Goal: Task Accomplishment & Management: Complete application form

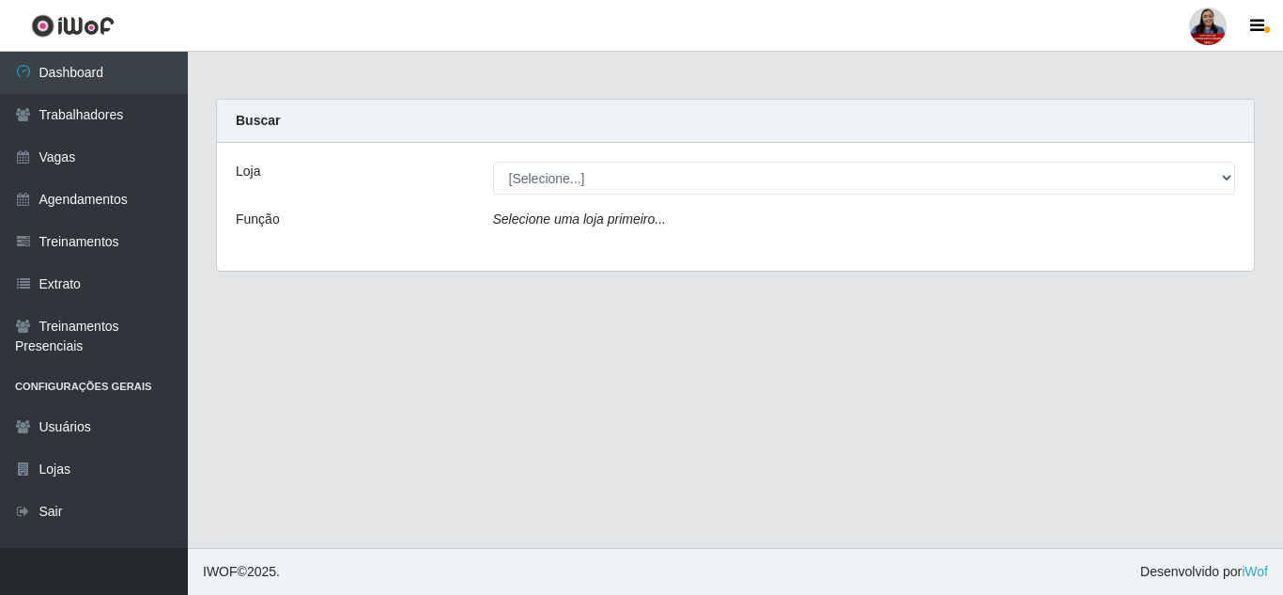
click at [1093, 380] on main "Carregando... Buscar Loja [Selecione...] Hiper Queiroz - Alto da Conceição Hipe…" at bounding box center [735, 300] width 1095 height 496
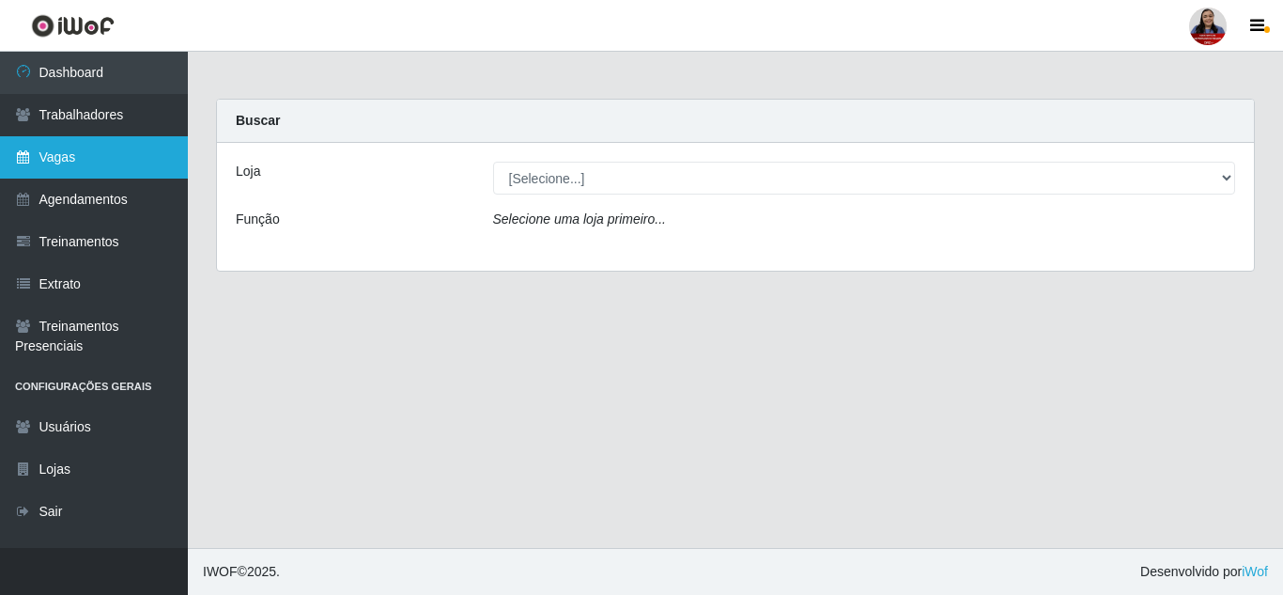
click at [76, 151] on link "Vagas" at bounding box center [94, 157] width 188 height 42
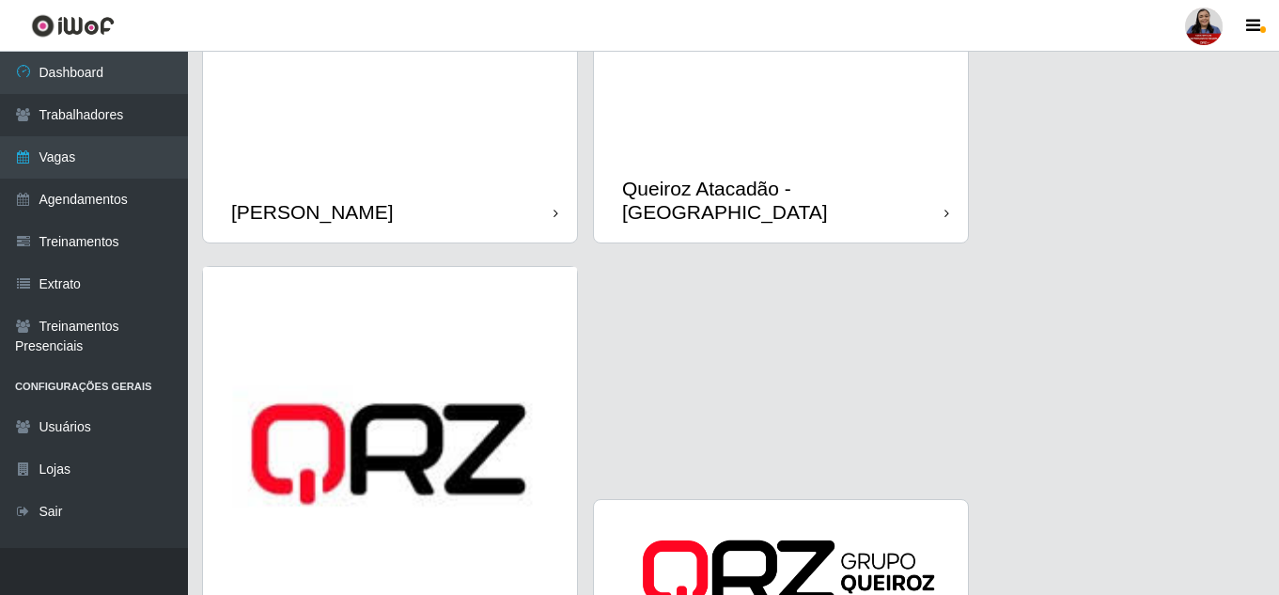
scroll to position [2255, 0]
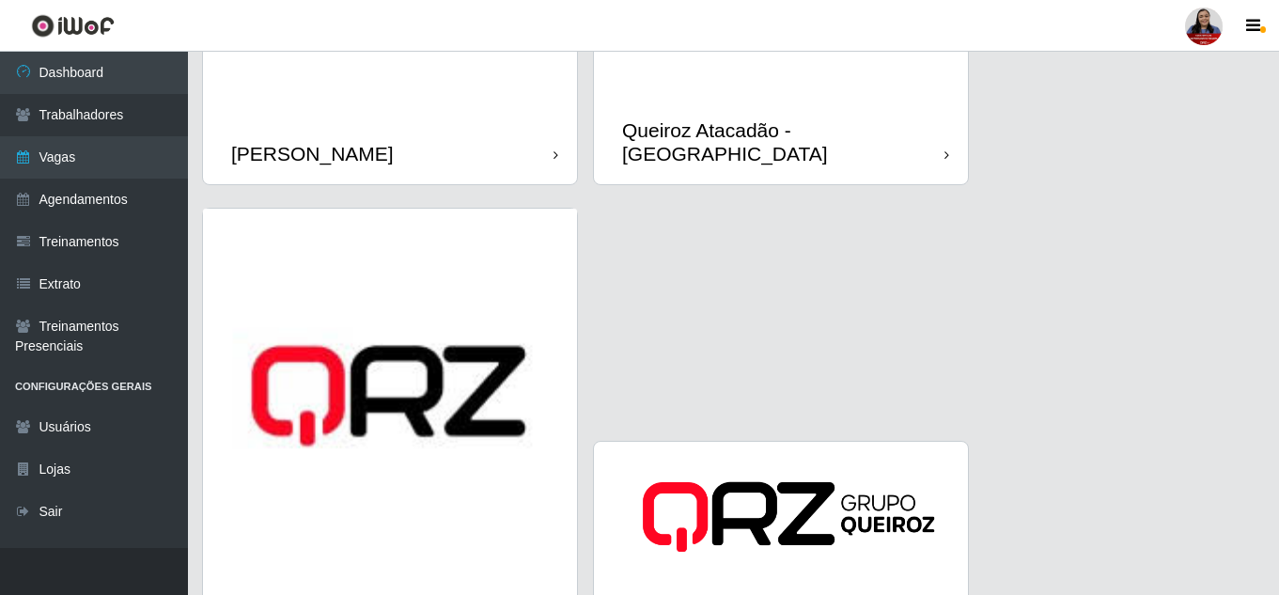
click at [761, 133] on div "Queiroz Atacadão - [PERSON_NAME]" at bounding box center [783, 141] width 322 height 47
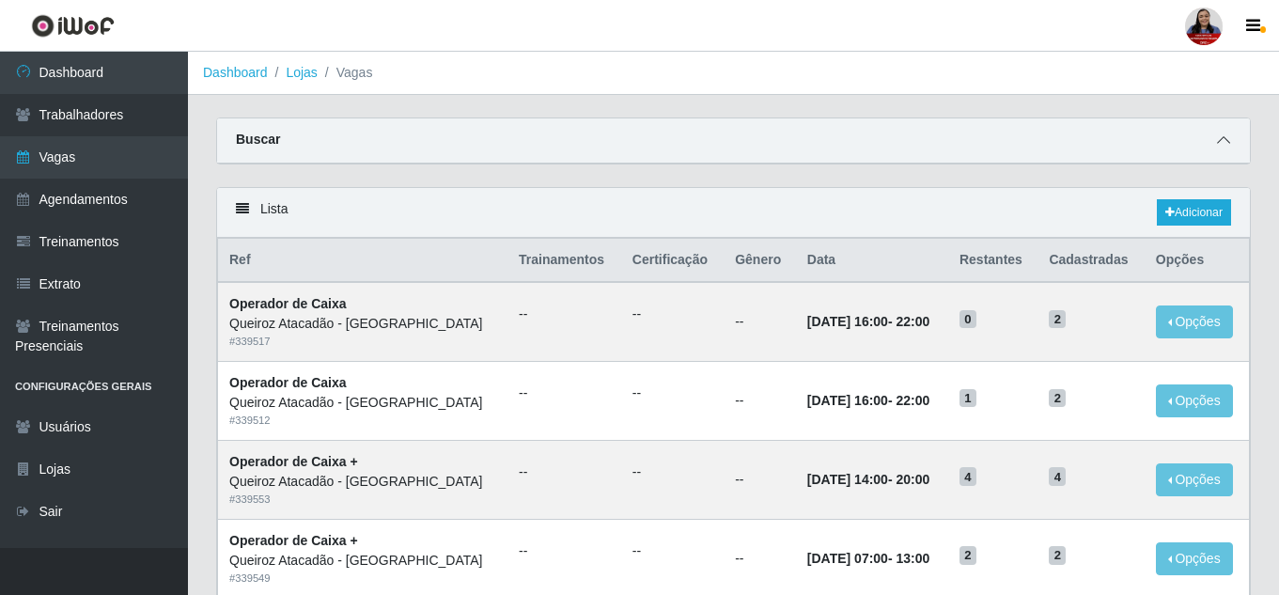
click at [1219, 142] on icon at bounding box center [1223, 139] width 13 height 13
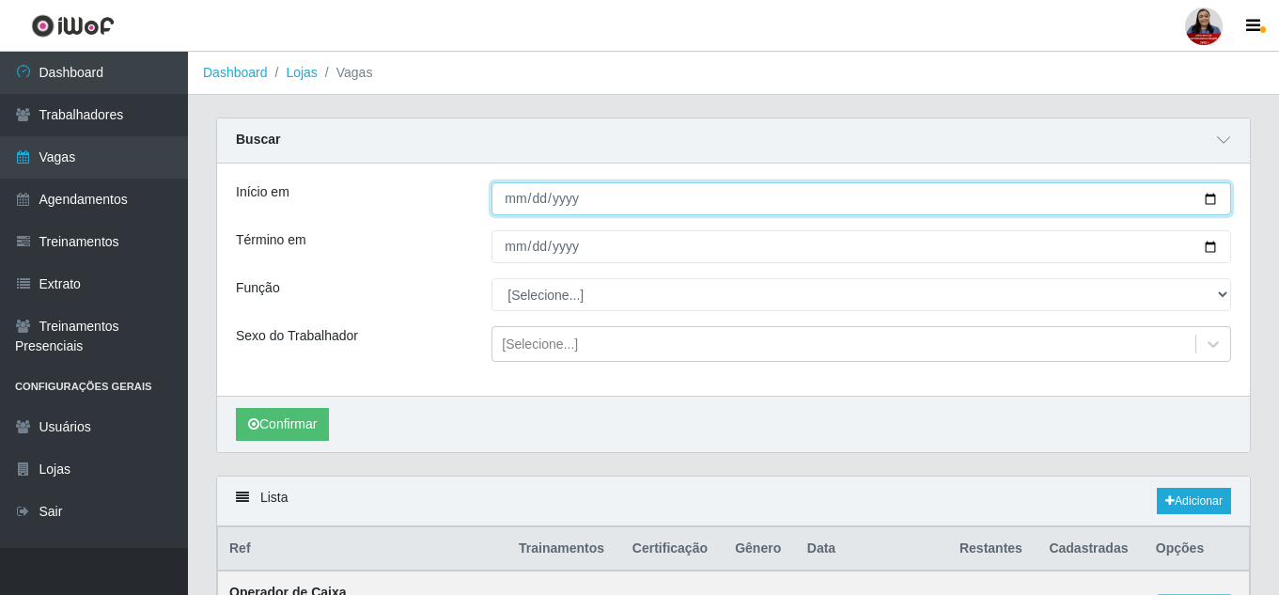
click at [1212, 209] on input "Início em" at bounding box center [860, 198] width 739 height 33
click at [1206, 198] on input "Início em" at bounding box center [860, 198] width 739 height 33
type input "2025-09-09"
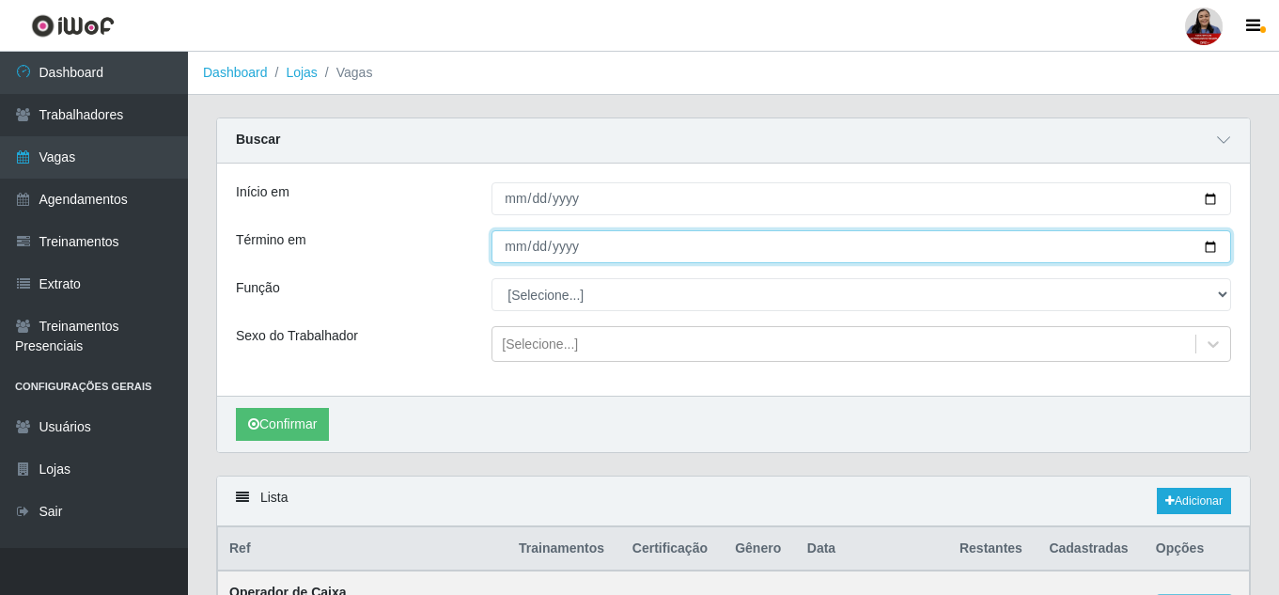
click at [1206, 249] on input "Término em" at bounding box center [860, 246] width 739 height 33
type input "2025-09-12"
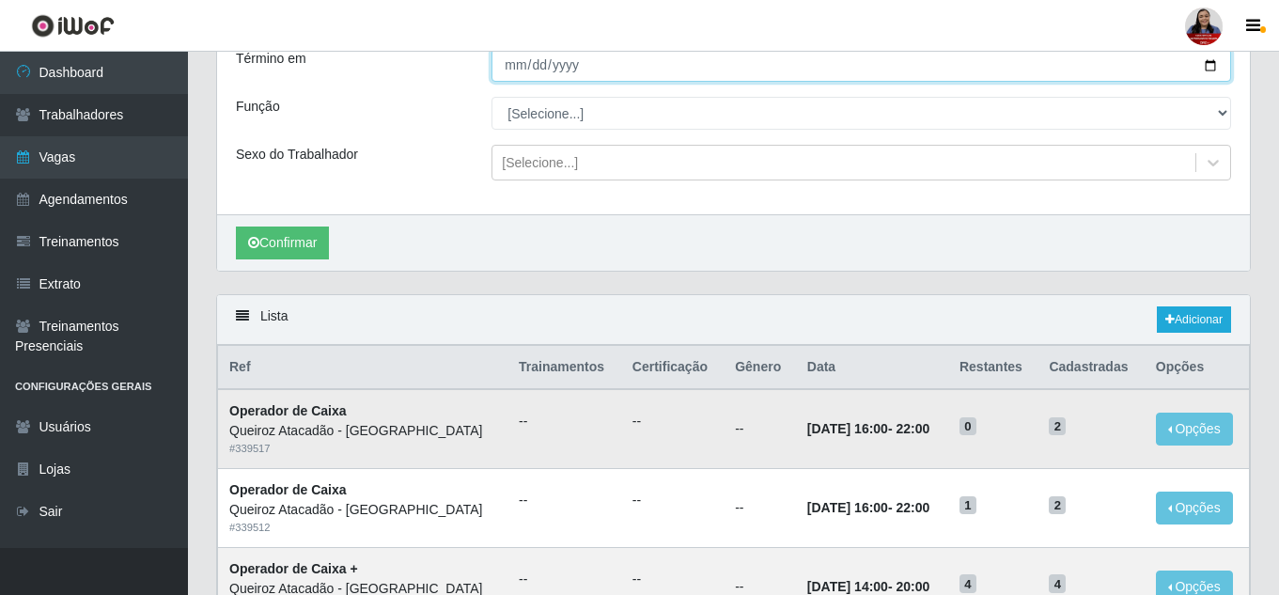
scroll to position [188, 0]
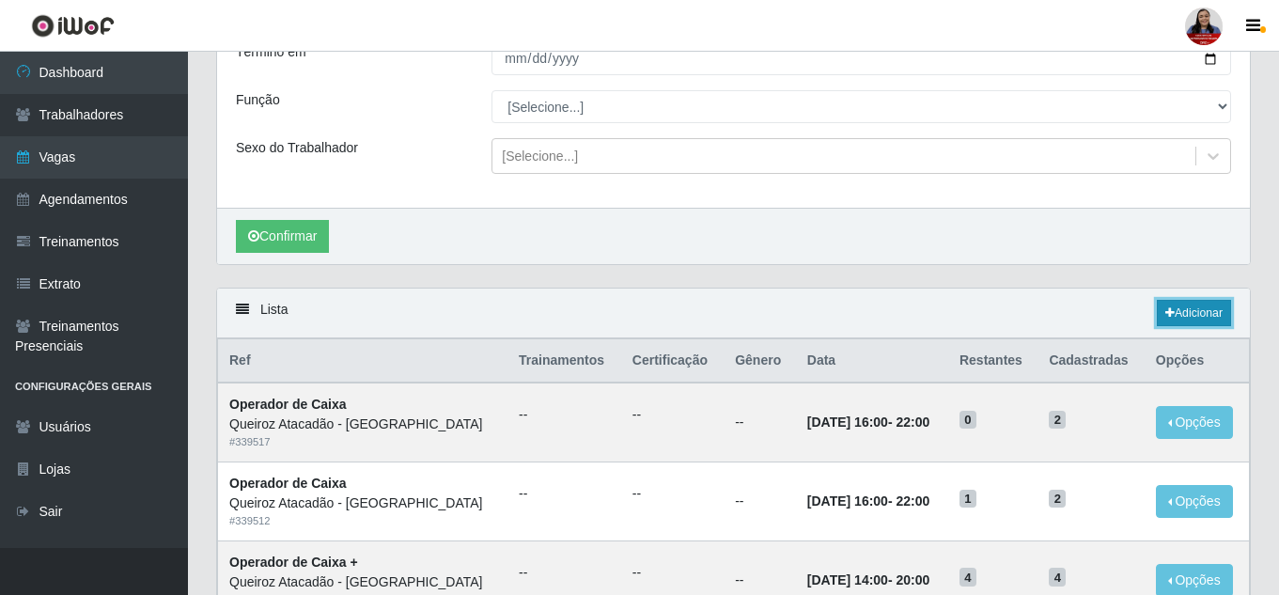
click at [1205, 323] on link "Adicionar" at bounding box center [1193, 313] width 74 height 26
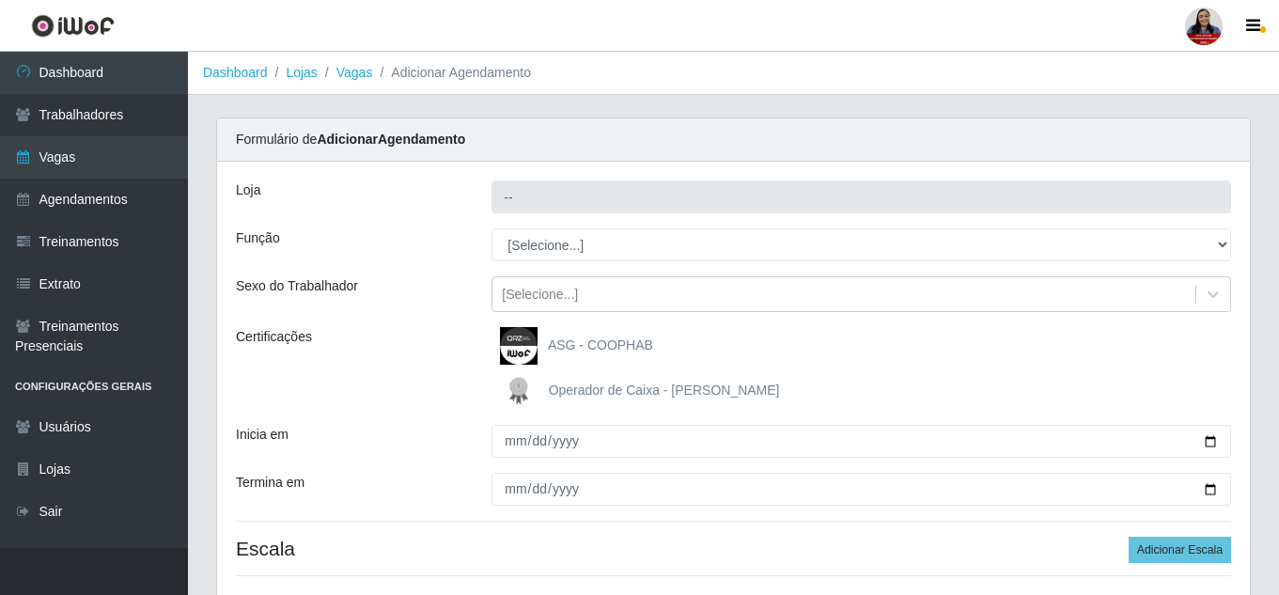
type input "Queiroz Atacadão - [PERSON_NAME]"
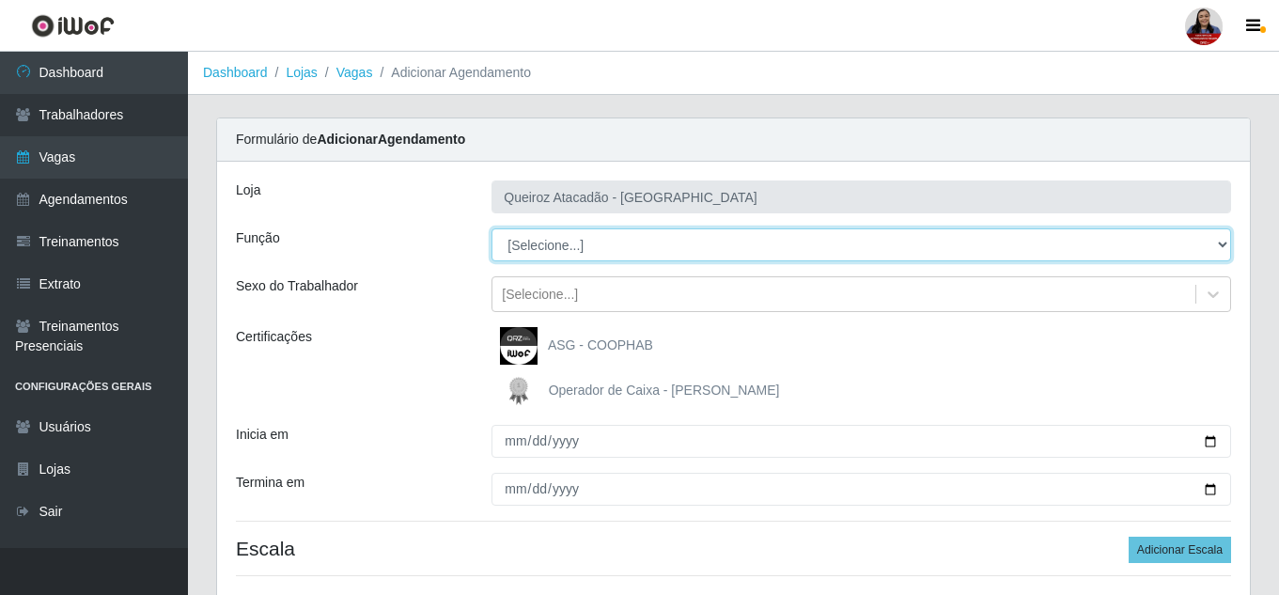
click at [1066, 253] on select "[Selecione...] ASG ASG + Embalador Embalador + Embalador ++ Operador de Caixa O…" at bounding box center [860, 244] width 739 height 33
select select "22"
click at [491, 228] on select "[Selecione...] ASG ASG + Embalador Embalador + Embalador ++ Operador de Caixa O…" at bounding box center [860, 244] width 739 height 33
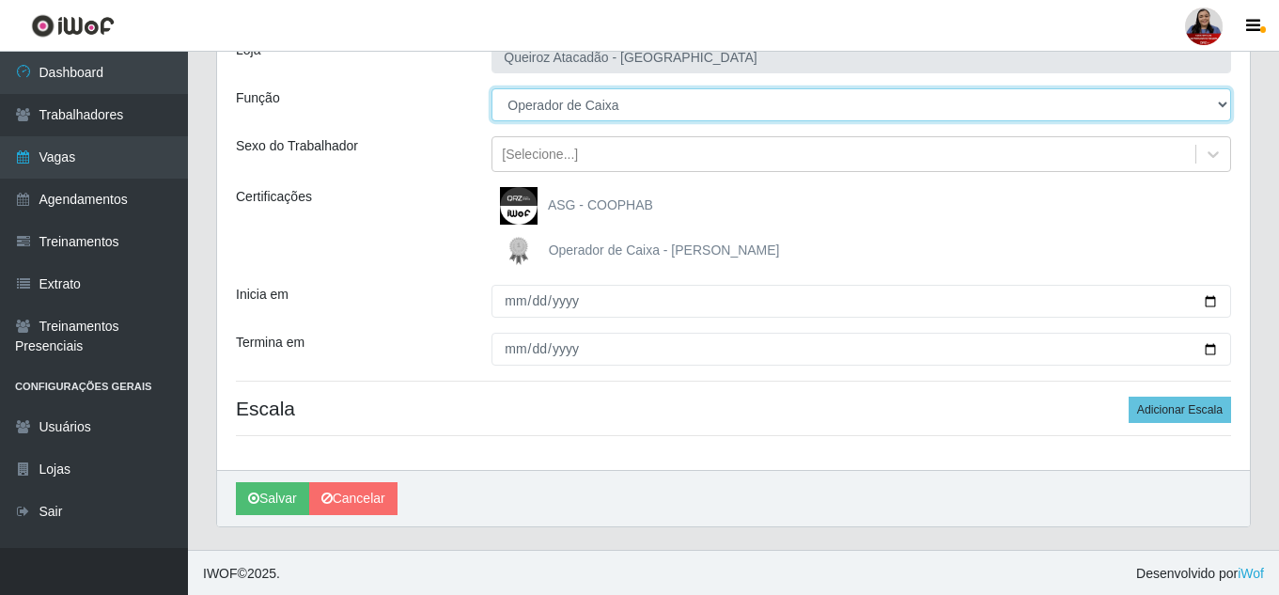
scroll to position [142, 0]
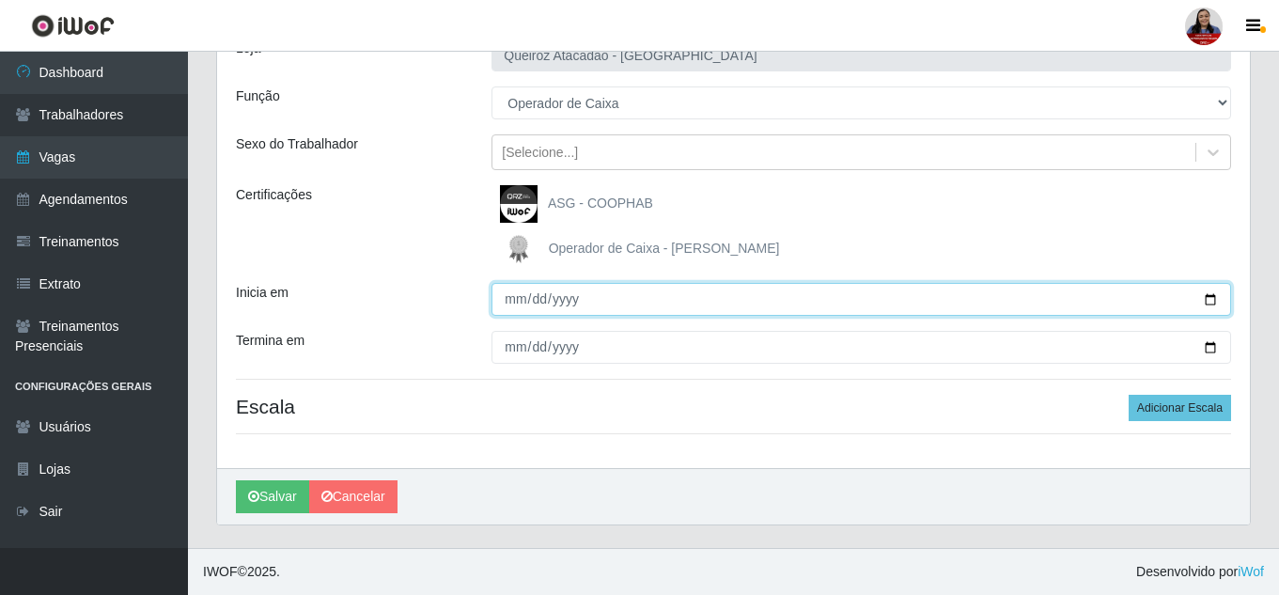
click at [1213, 301] on input "Inicia em" at bounding box center [860, 299] width 739 height 33
type input "[DATE]"
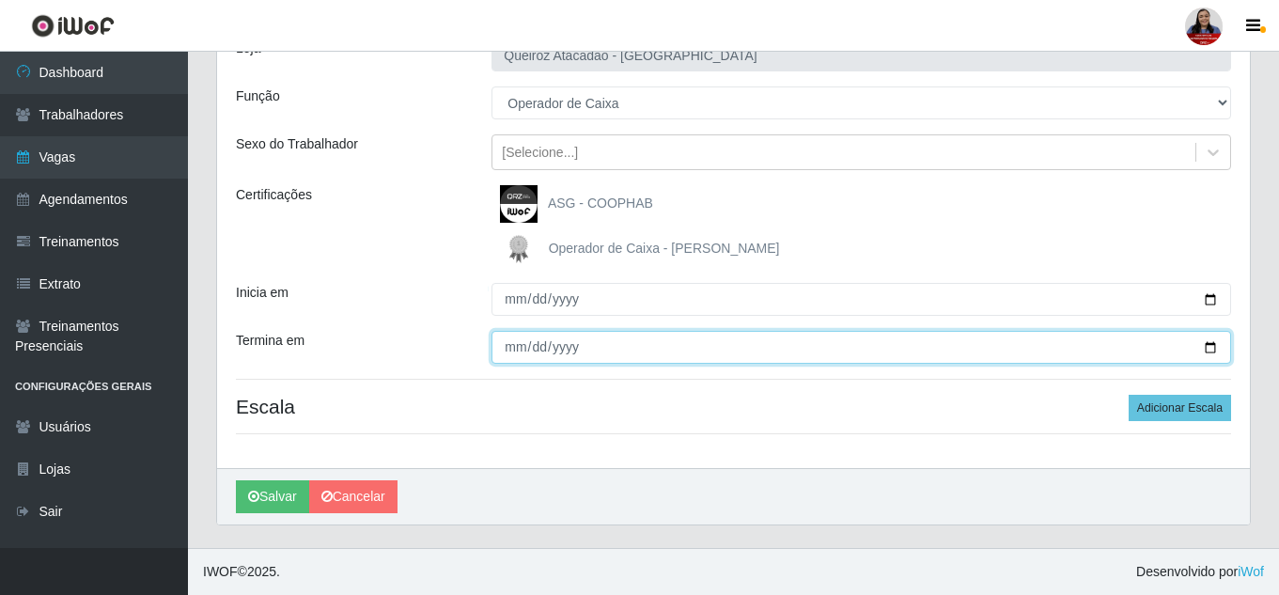
click at [1216, 348] on input "Termina em" at bounding box center [860, 347] width 739 height 33
type input "2025-09-12"
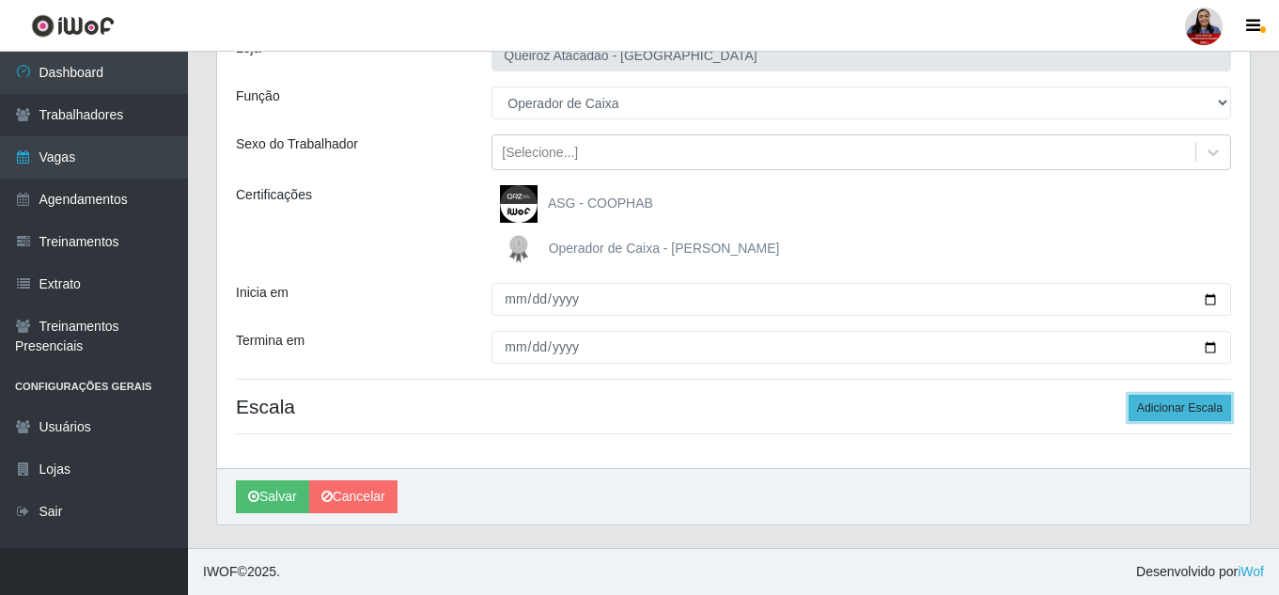
click at [1180, 411] on button "Adicionar Escala" at bounding box center [1179, 408] width 102 height 26
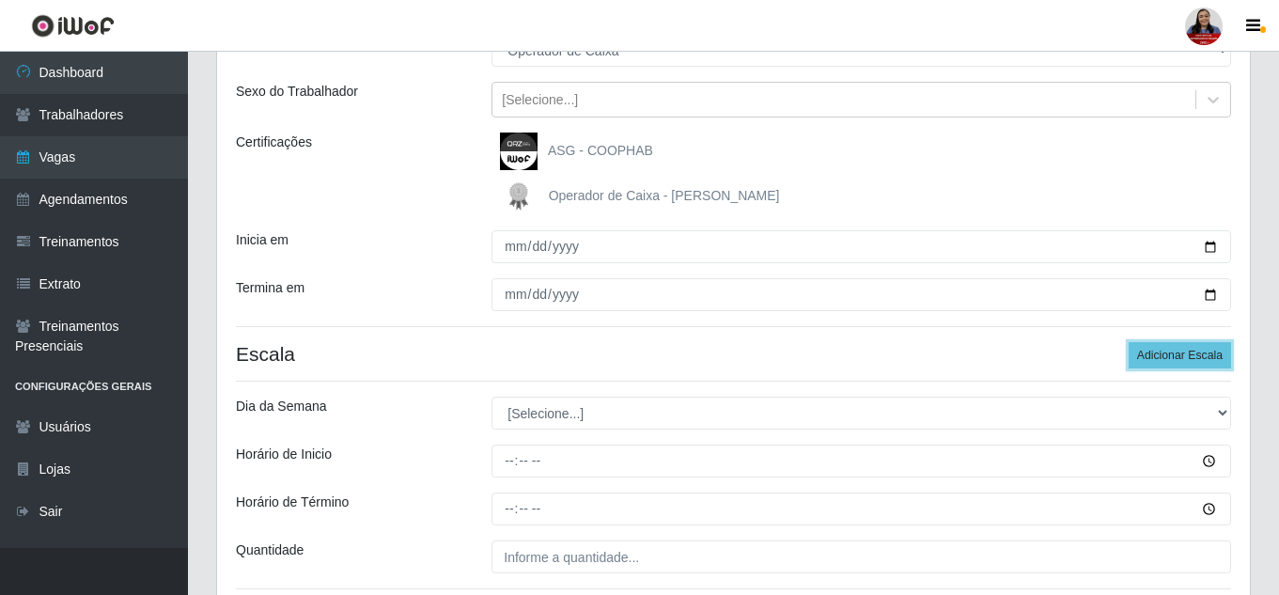
scroll to position [236, 0]
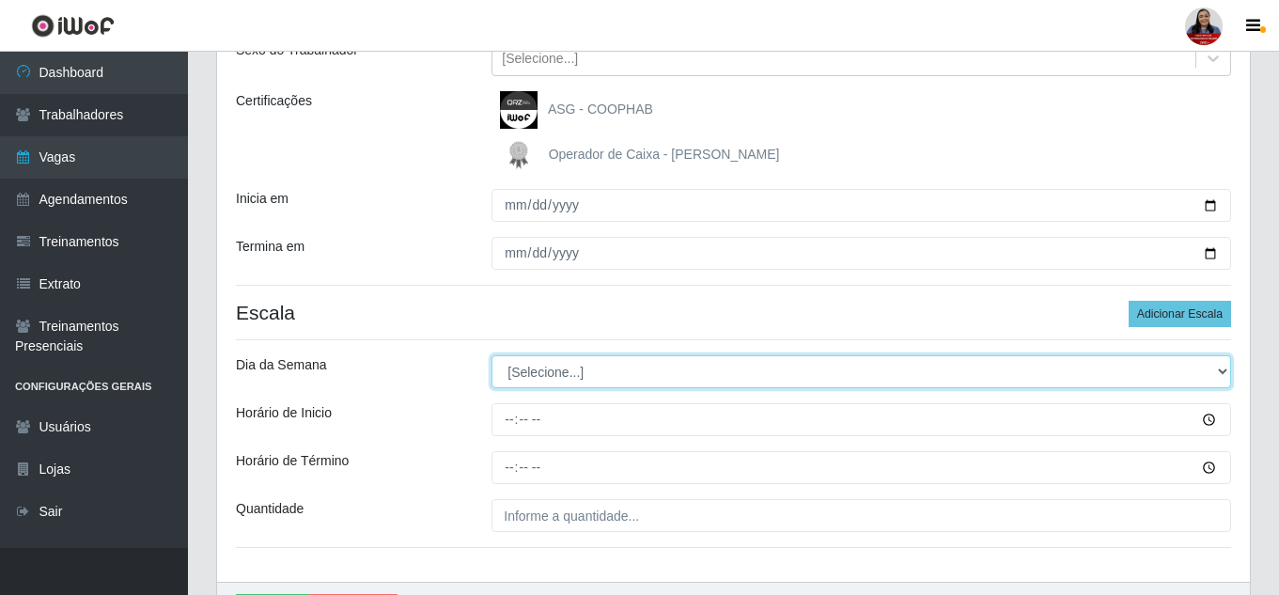
click at [780, 372] on select "[Selecione...] Segunda Terça Quarta Quinta Sexta Sábado Domingo" at bounding box center [860, 371] width 739 height 33
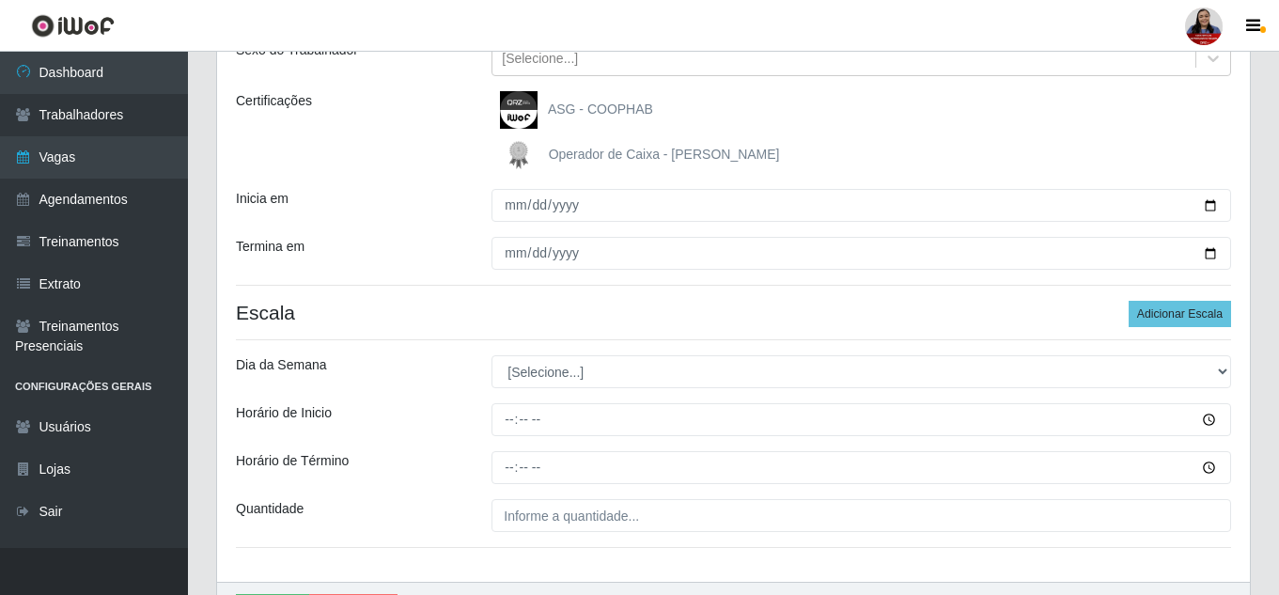
click at [776, 322] on h4 "Escala Adicionar Escala" at bounding box center [733, 312] width 995 height 23
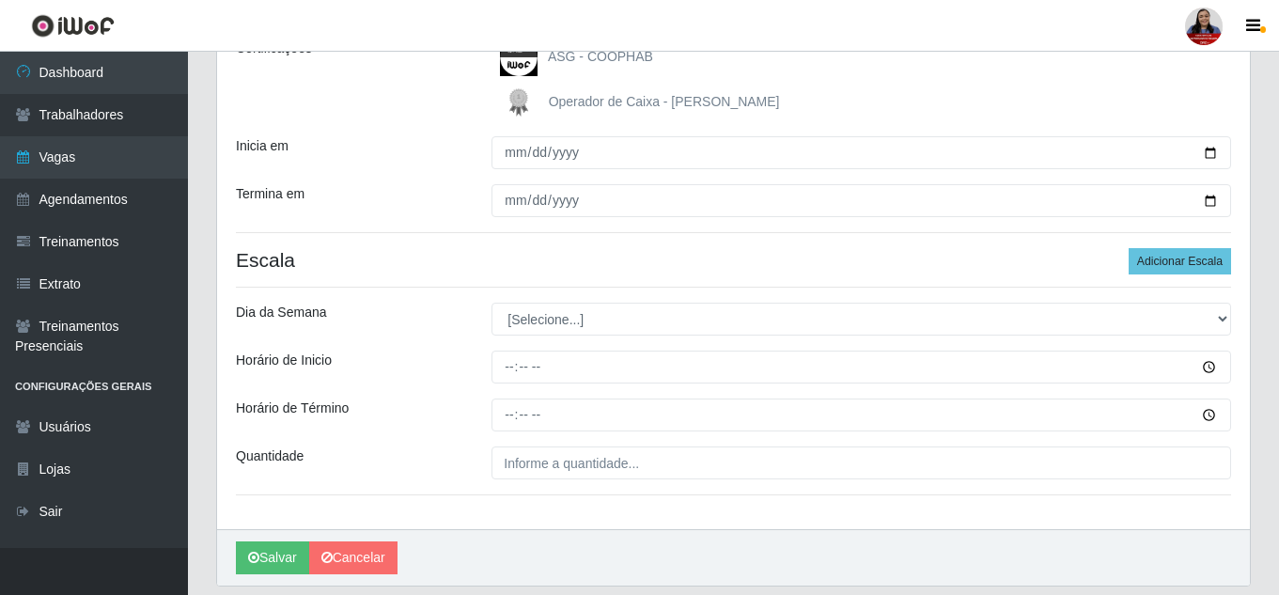
scroll to position [330, 0]
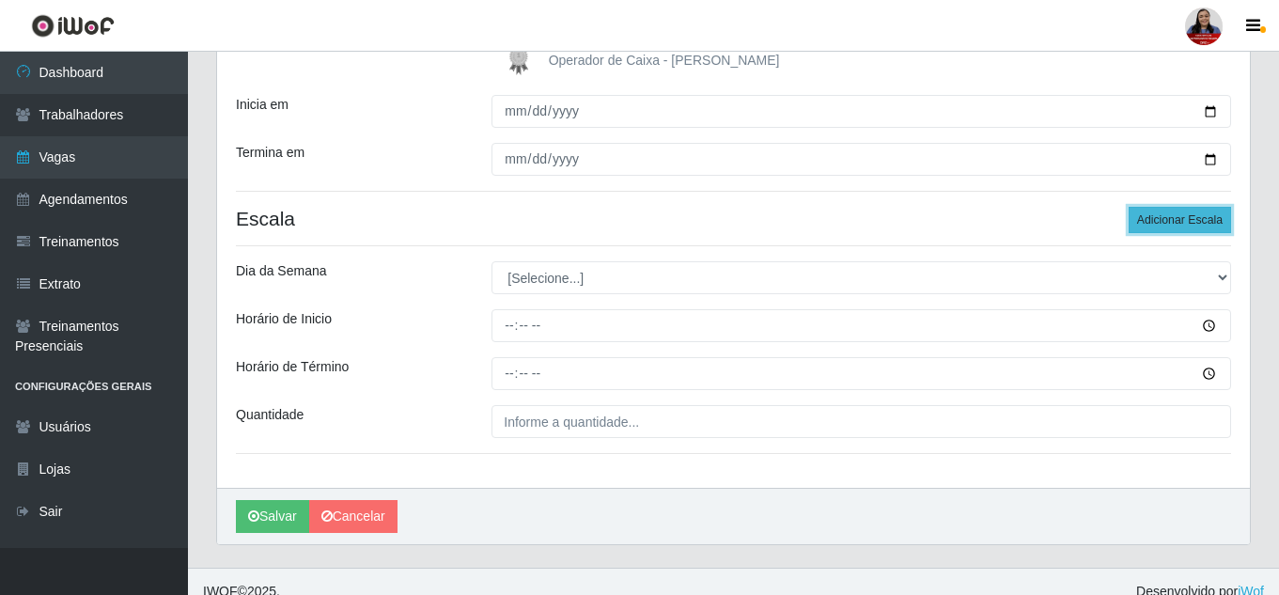
click at [1177, 207] on button "Adicionar Escala" at bounding box center [1179, 220] width 102 height 26
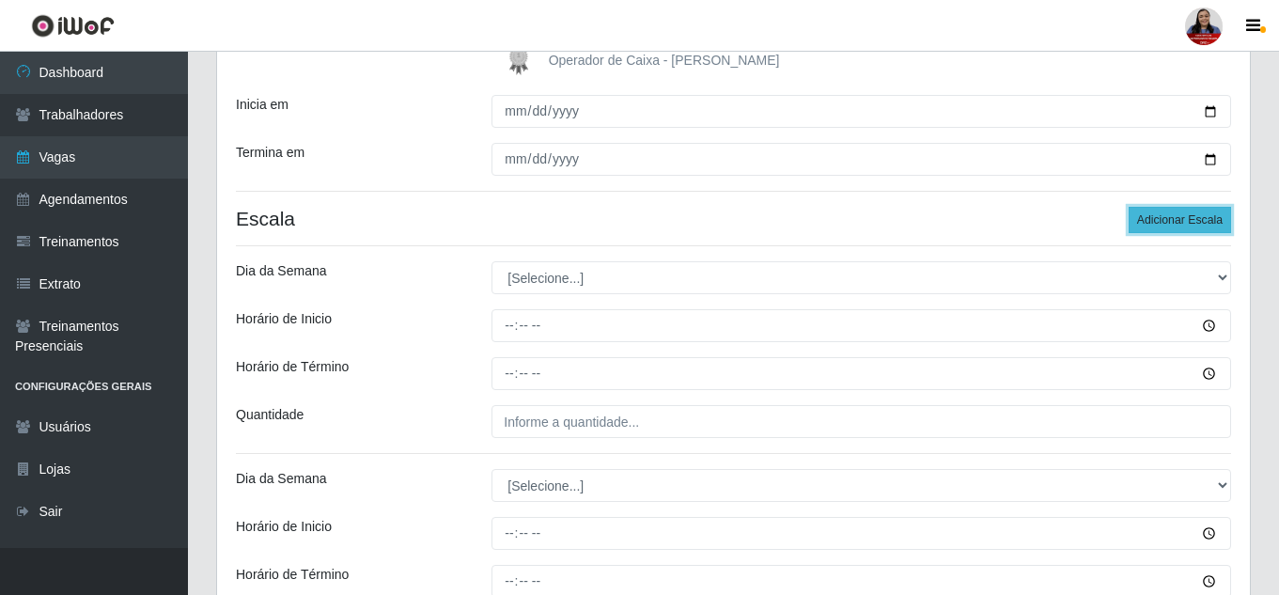
click at [1177, 207] on button "Adicionar Escala" at bounding box center [1179, 220] width 102 height 26
click at [1179, 206] on div "Loja Queiroz Atacadão - Monte Castelo Função [Selecione...] ASG ASG + Embalador…" at bounding box center [733, 367] width 1032 height 1071
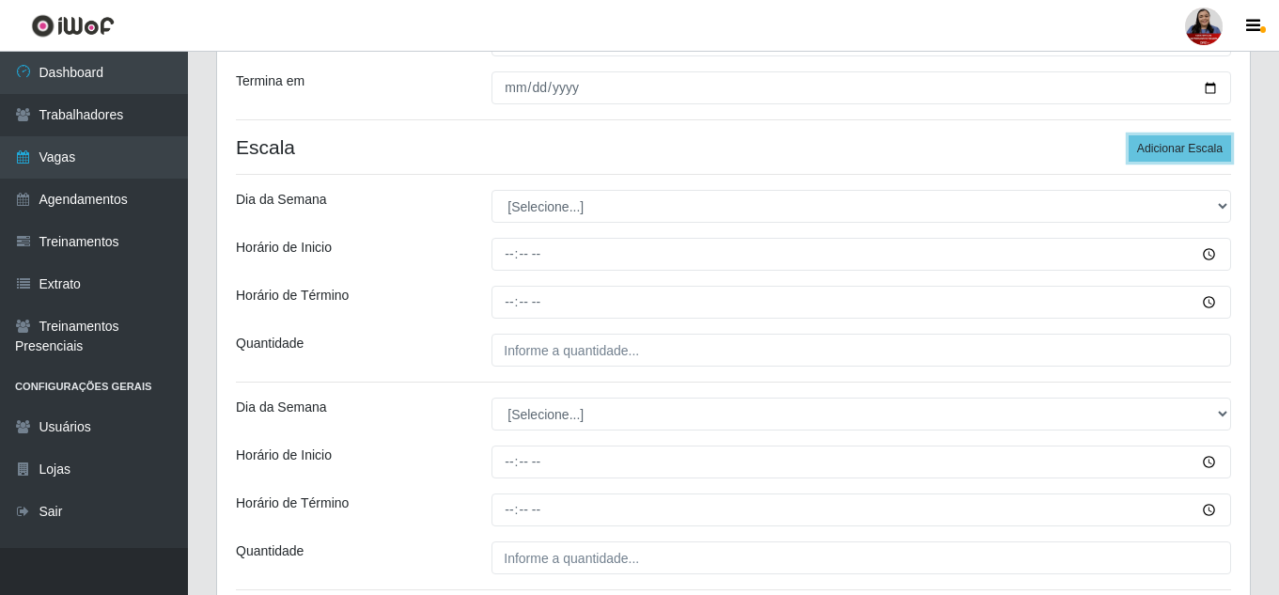
scroll to position [295, 0]
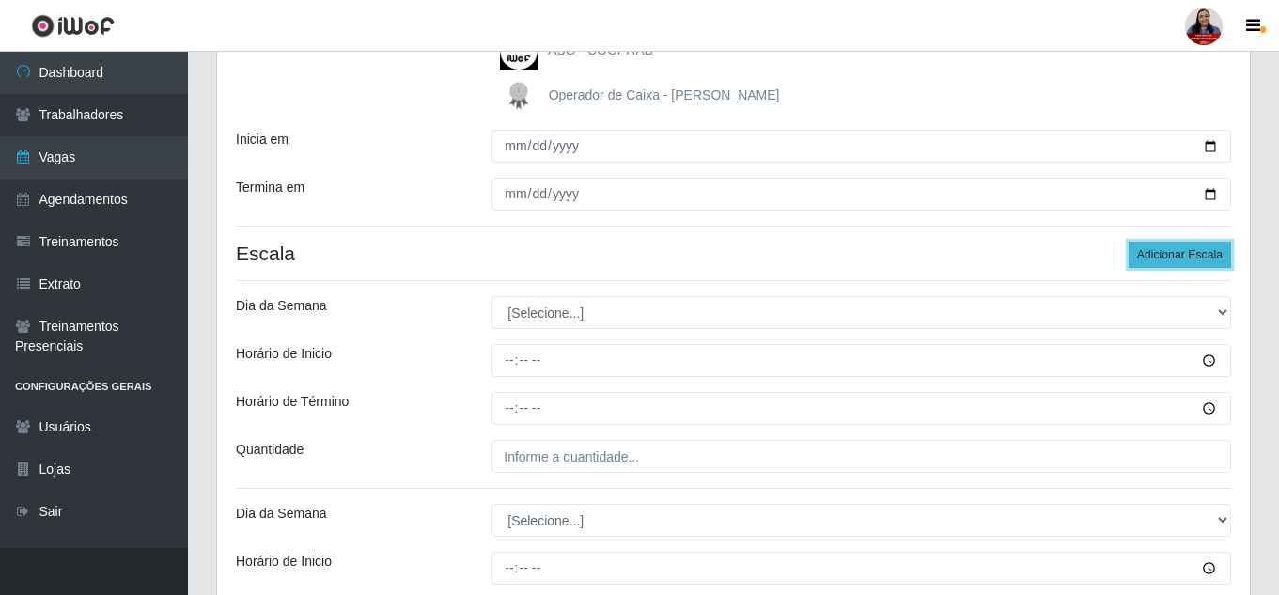
click at [1211, 264] on button "Adicionar Escala" at bounding box center [1179, 254] width 102 height 26
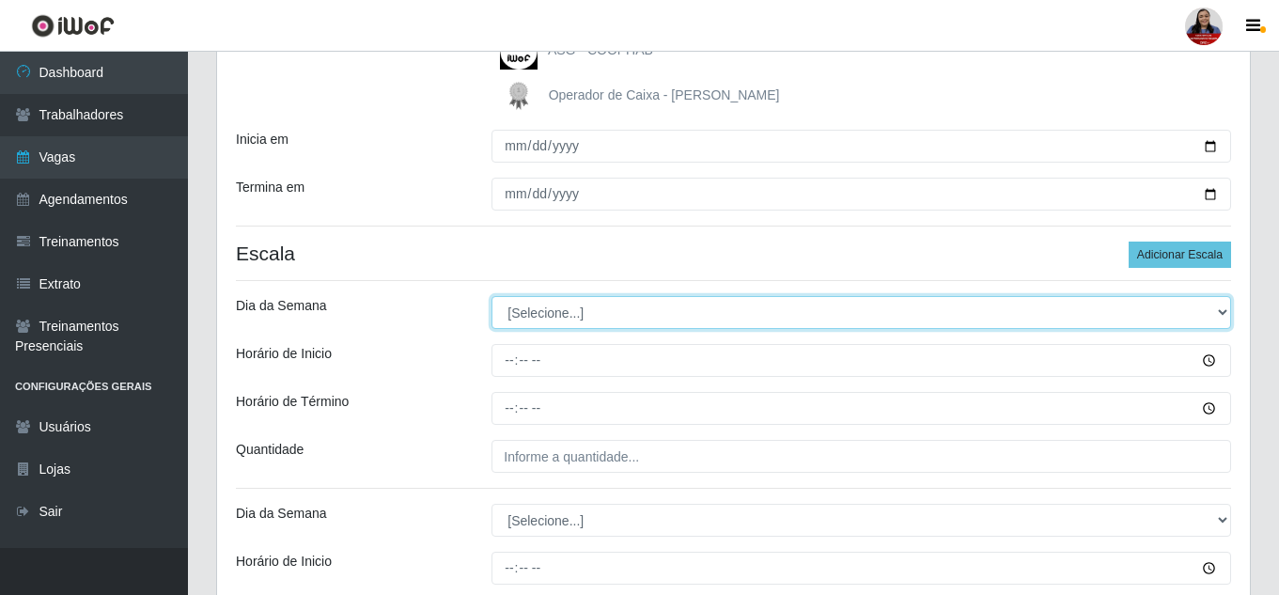
click at [674, 315] on select "[Selecione...] Segunda Terça Quarta Quinta Sexta Sábado Domingo" at bounding box center [860, 312] width 739 height 33
select select "2"
click at [491, 296] on select "[Selecione...] Segunda Terça Quarta Quinta Sexta Sábado Domingo" at bounding box center [860, 312] width 739 height 33
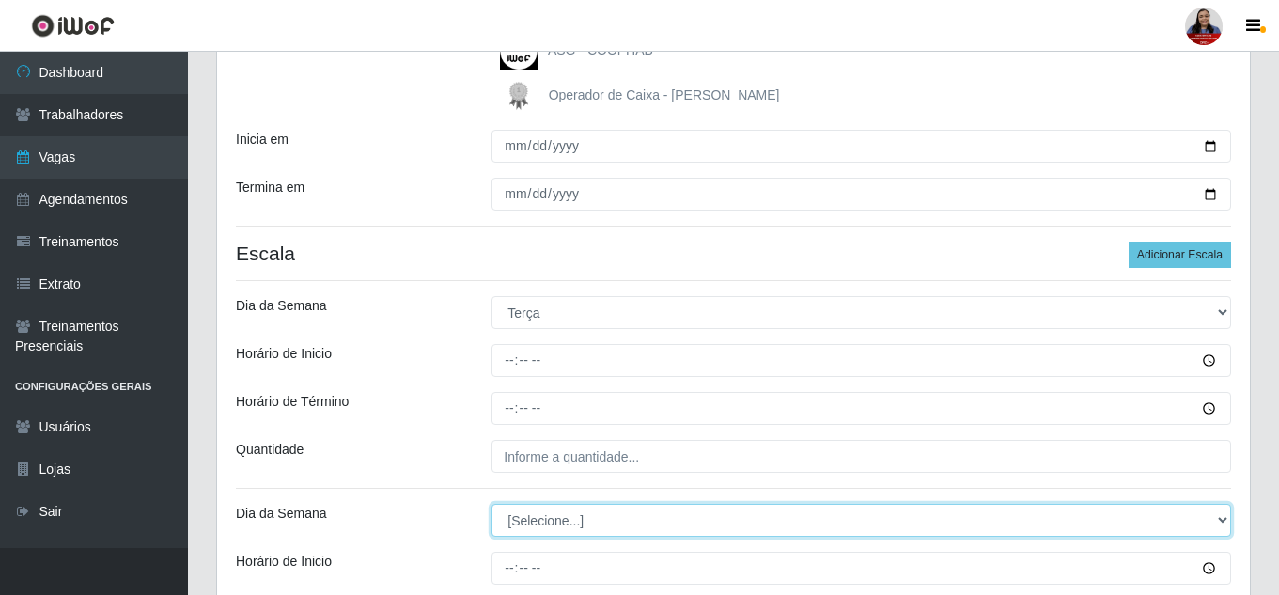
click at [534, 511] on select "[Selecione...] Segunda Terça Quarta Quinta Sexta Sábado Domingo" at bounding box center [860, 520] width 739 height 33
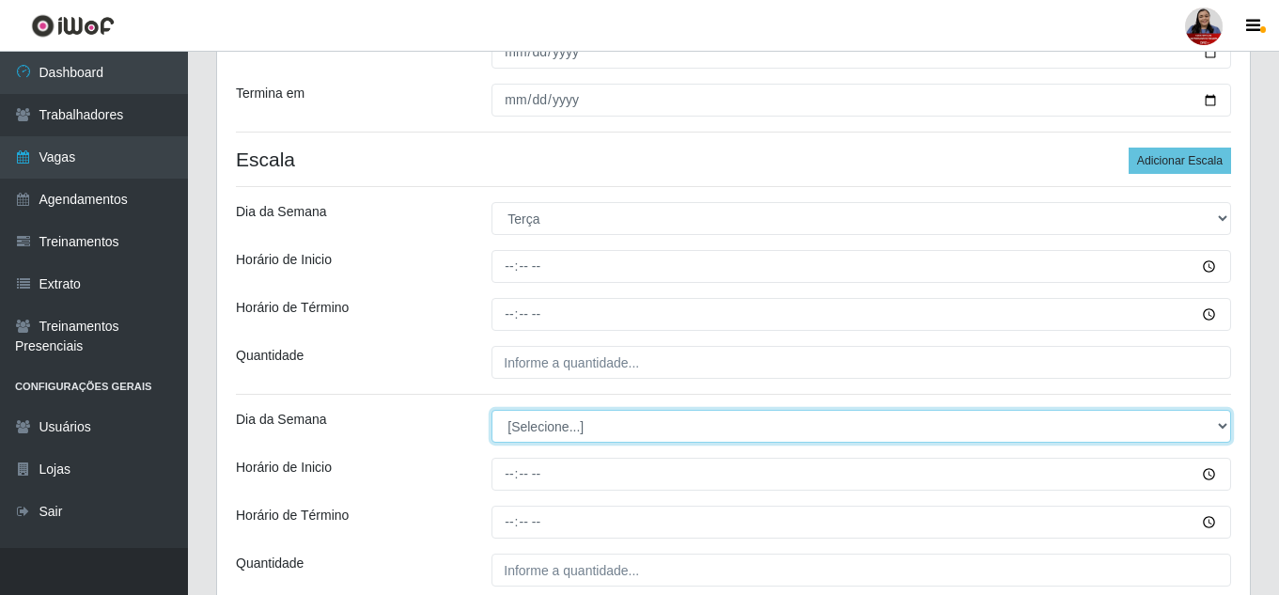
click at [589, 439] on select "[Selecione...] Segunda Terça Quarta Quinta Sexta Sábado Domingo" at bounding box center [860, 426] width 739 height 33
select select "3"
click at [491, 410] on select "[Selecione...] Segunda Terça Quarta Quinta Sexta Sábado Domingo" at bounding box center [860, 426] width 739 height 33
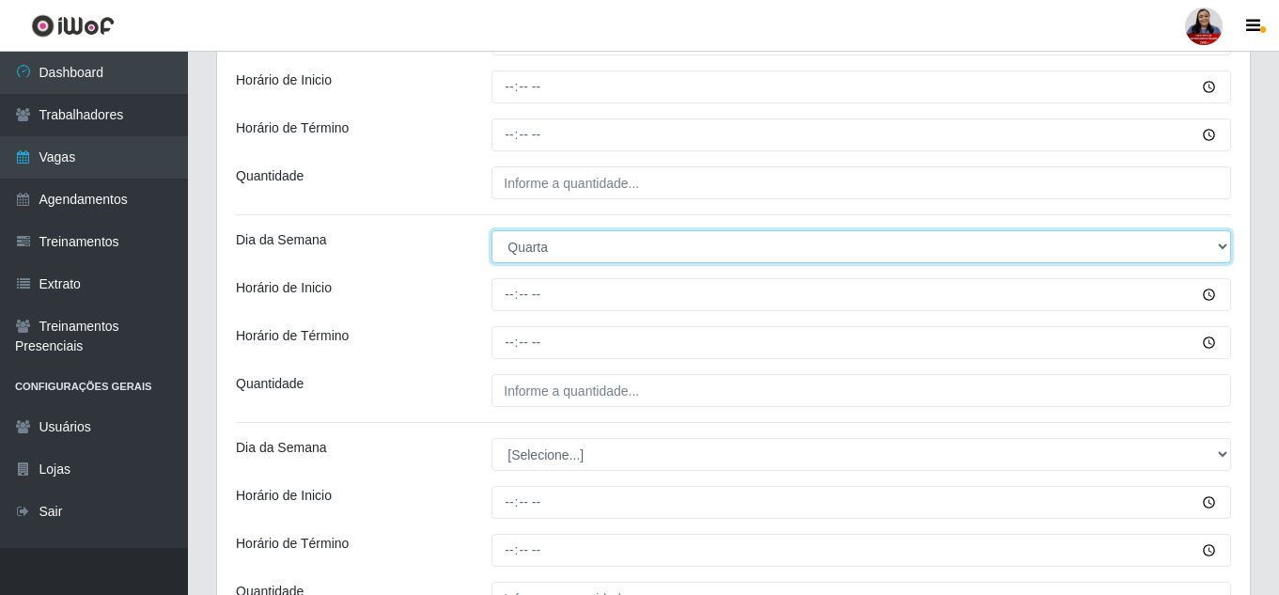
scroll to position [577, 0]
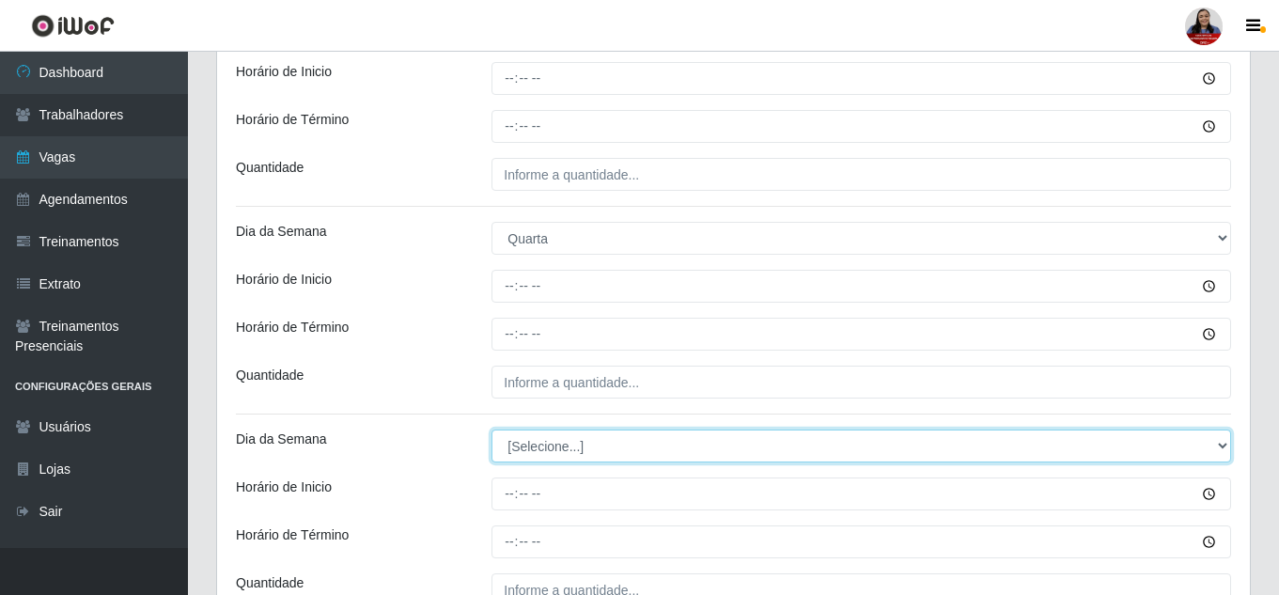
click at [579, 442] on select "[Selecione...] Segunda Terça Quarta Quinta Sexta Sábado Domingo" at bounding box center [860, 445] width 739 height 33
select select "4"
click at [491, 429] on select "[Selecione...] Segunda Terça Quarta Quinta Sexta Sábado Domingo" at bounding box center [860, 445] width 739 height 33
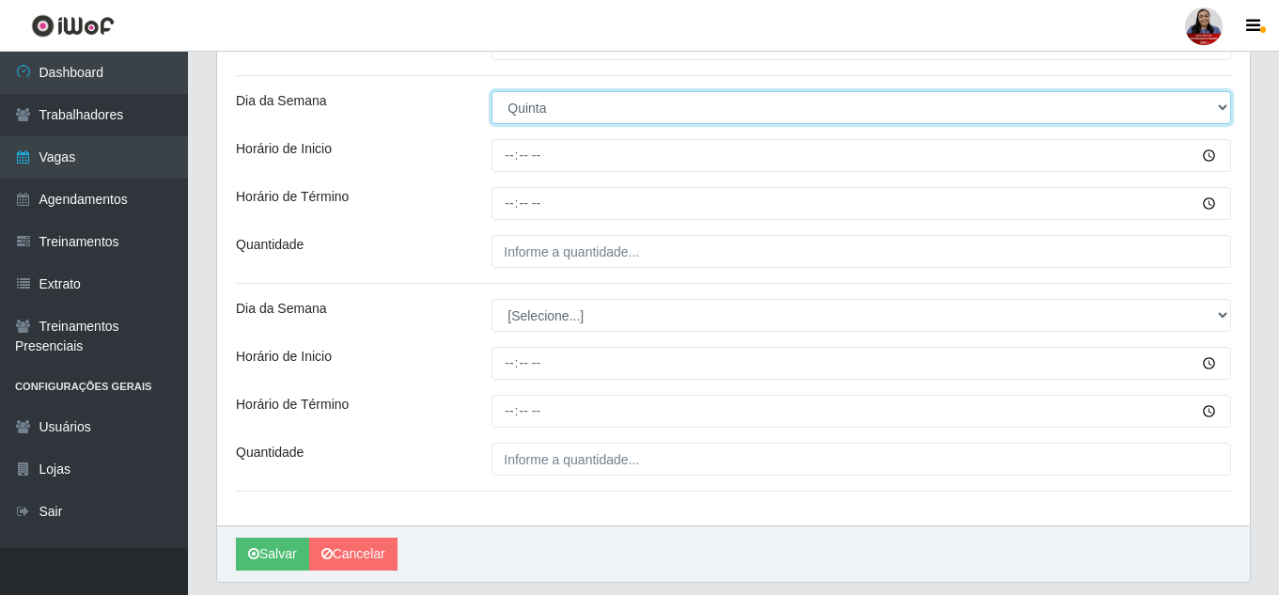
scroll to position [953, 0]
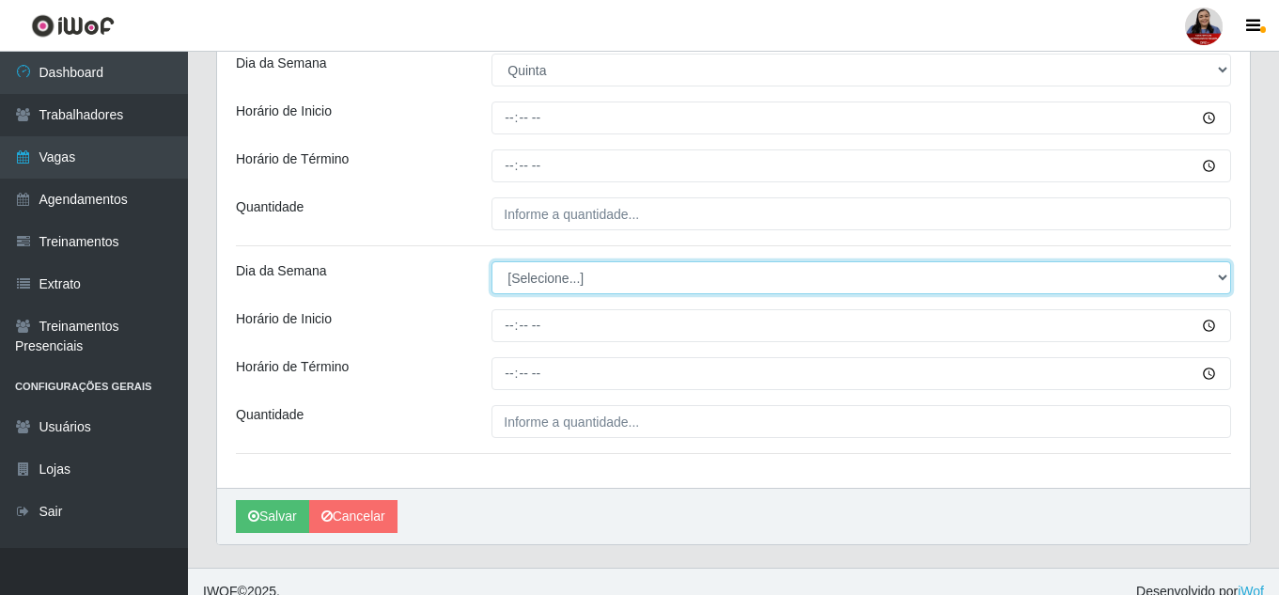
click at [580, 274] on select "[Selecione...] Segunda Terça Quarta Quinta Sexta Sábado Domingo" at bounding box center [860, 277] width 739 height 33
select select "5"
click at [491, 261] on select "[Selecione...] Segunda Terça Quarta Quinta Sexta Sábado Domingo" at bounding box center [860, 277] width 739 height 33
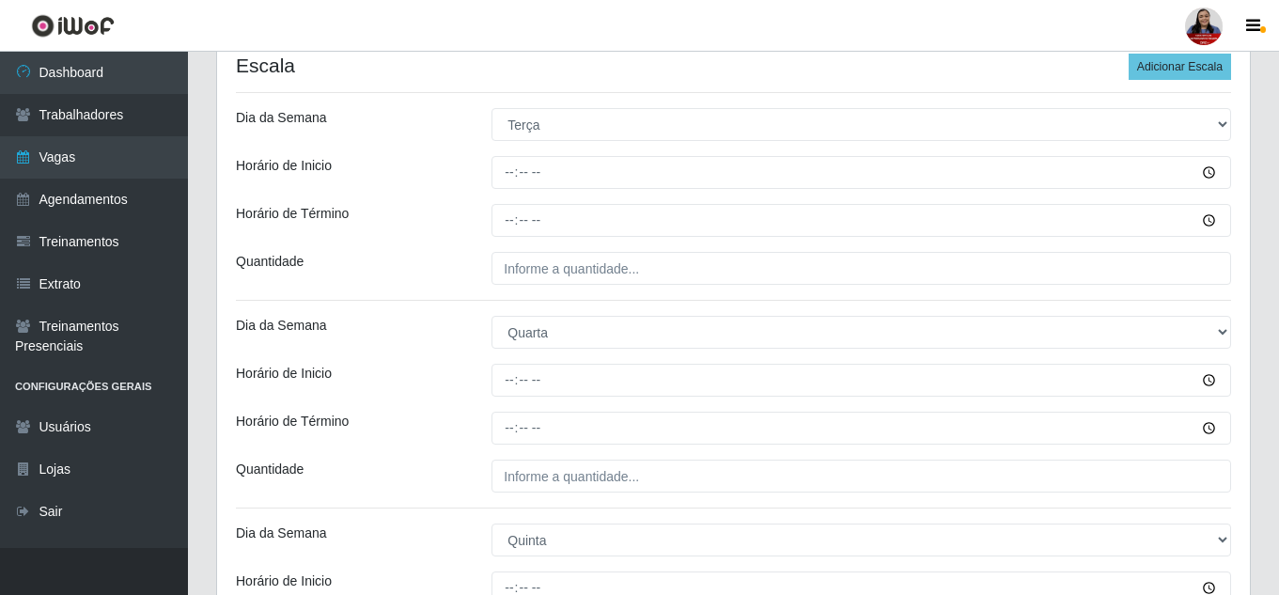
scroll to position [389, 0]
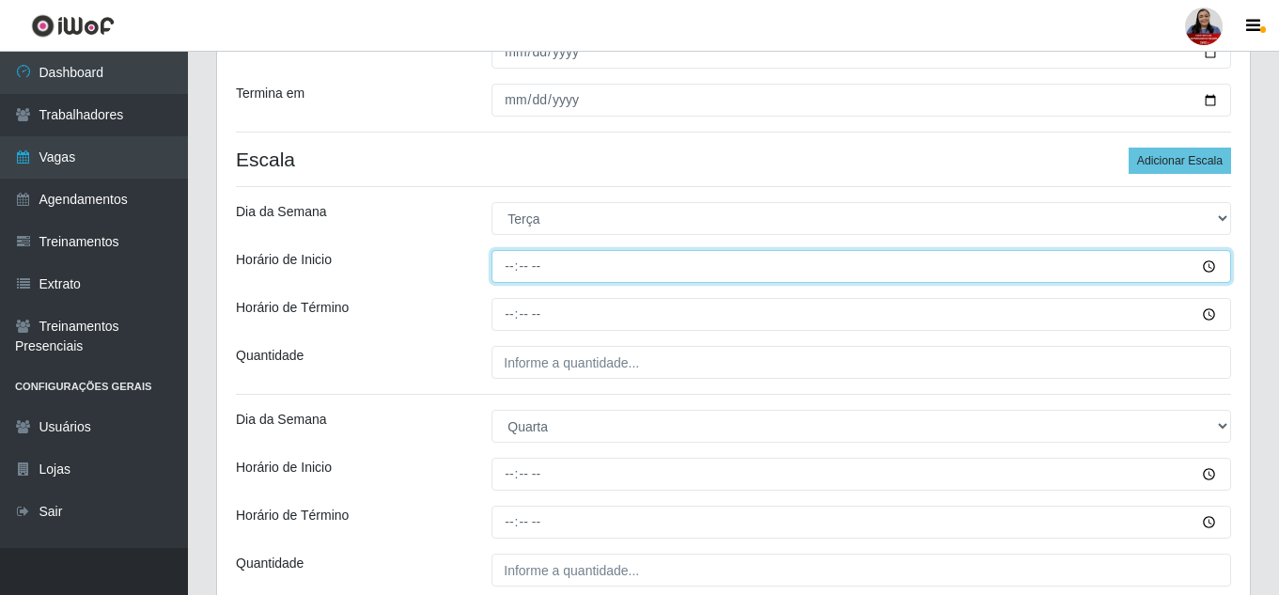
click at [510, 268] on input "Horário de Inicio" at bounding box center [860, 266] width 739 height 33
type input "09:00"
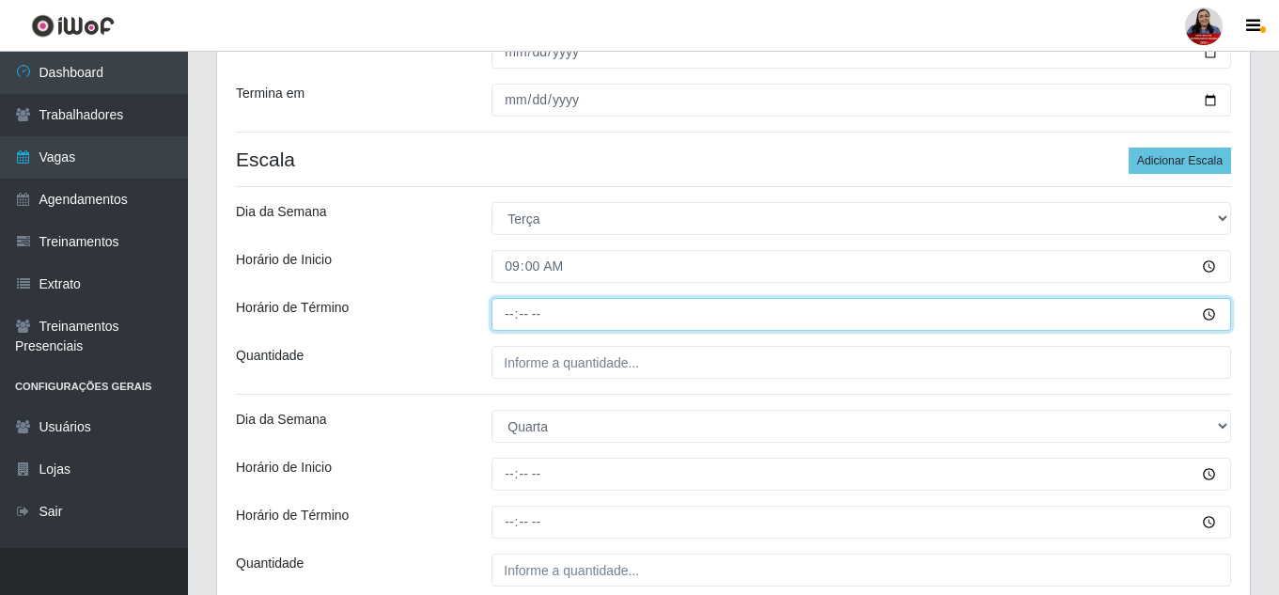
type input "15:00"
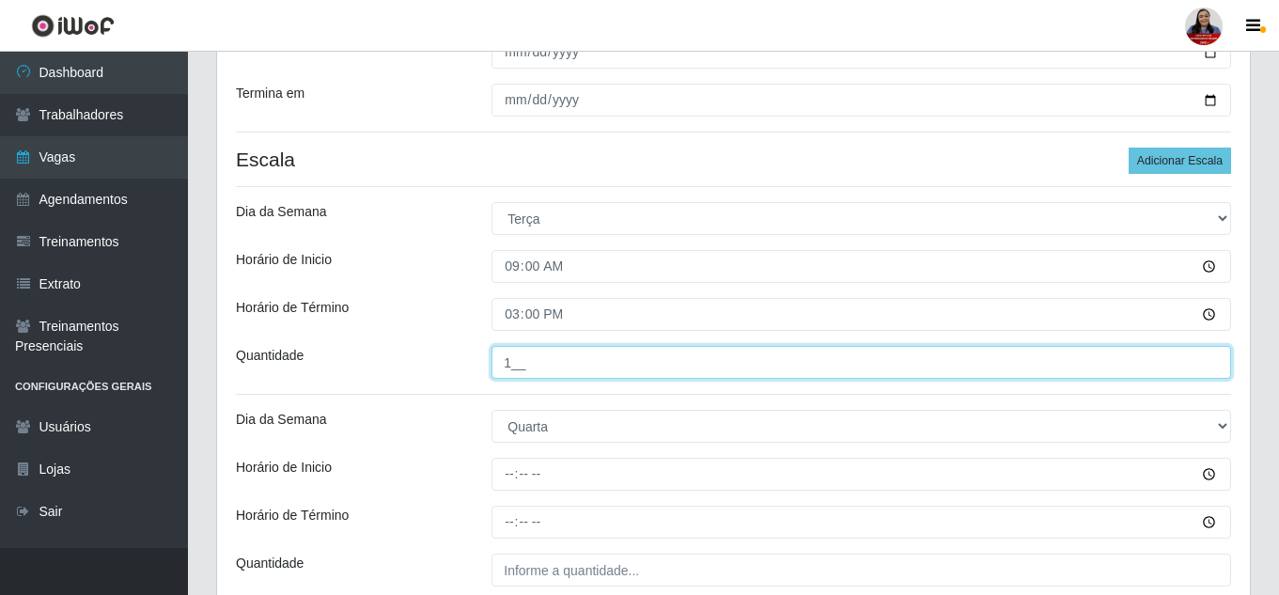
type input "1__"
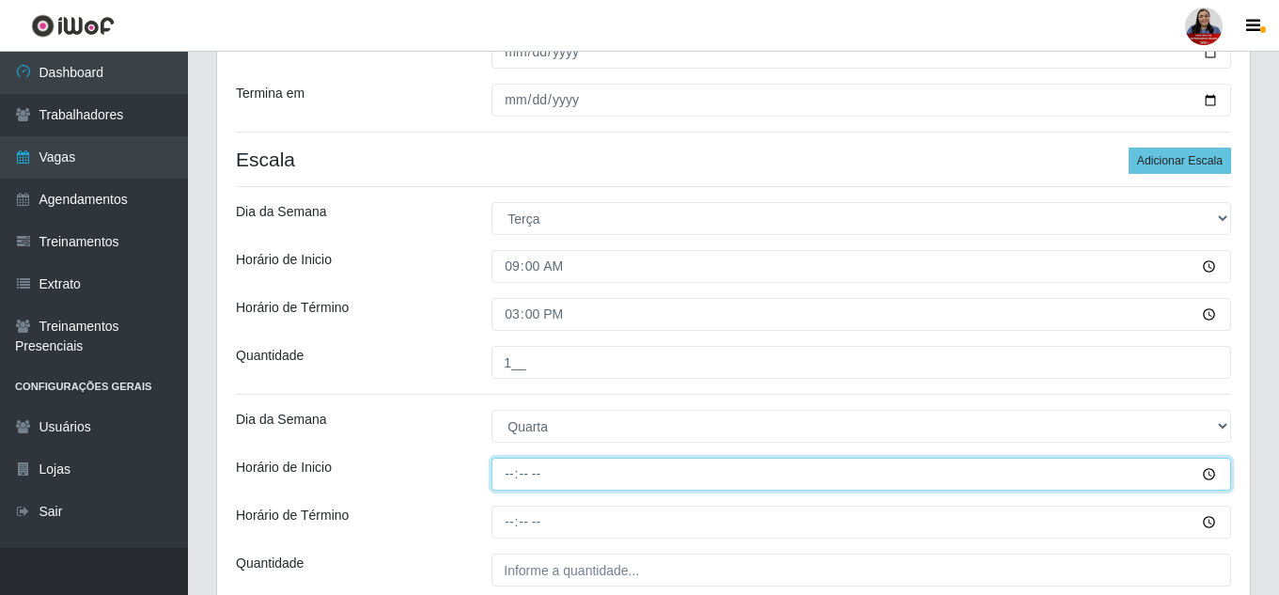
type input "09:00"
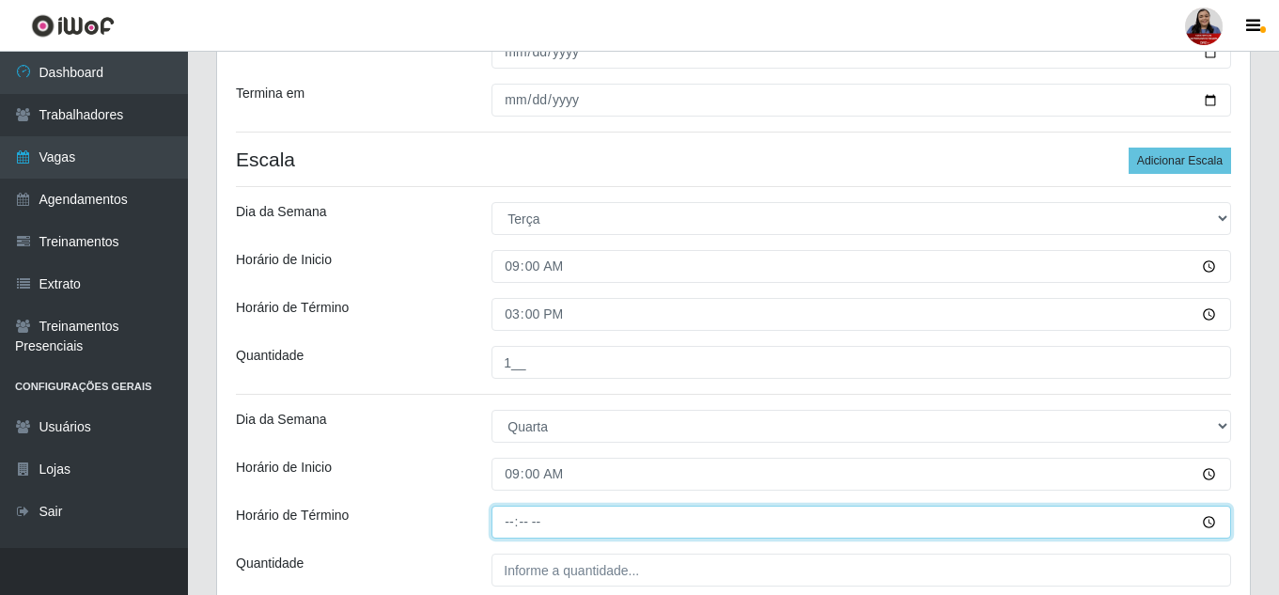
type input "15:00"
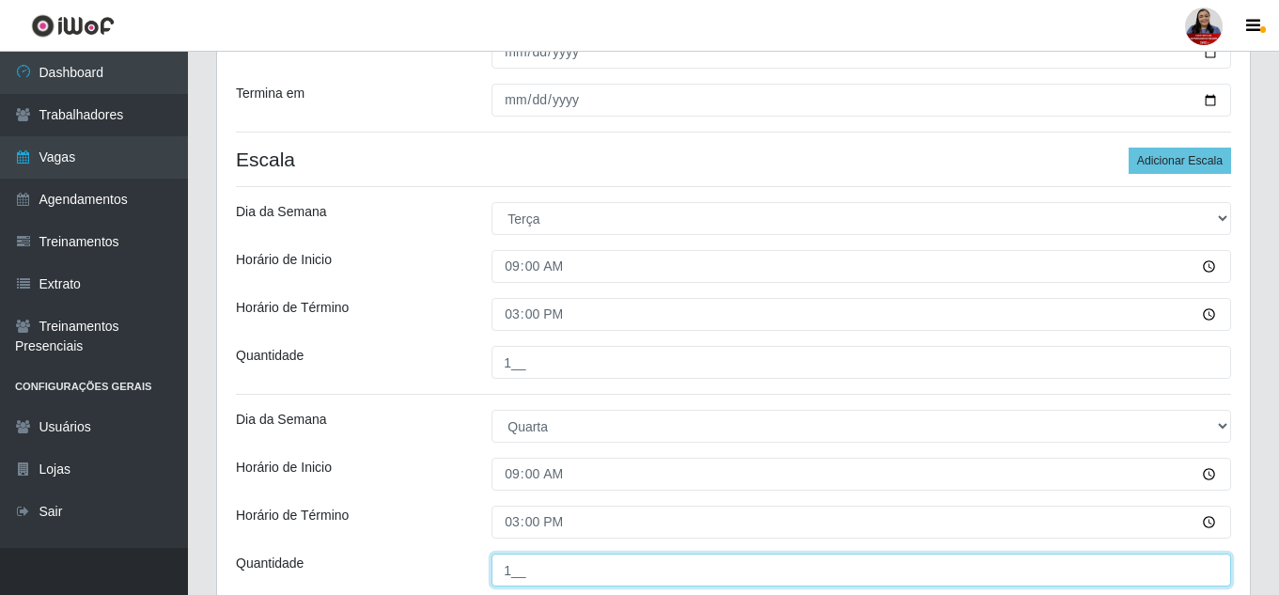
type input "1__"
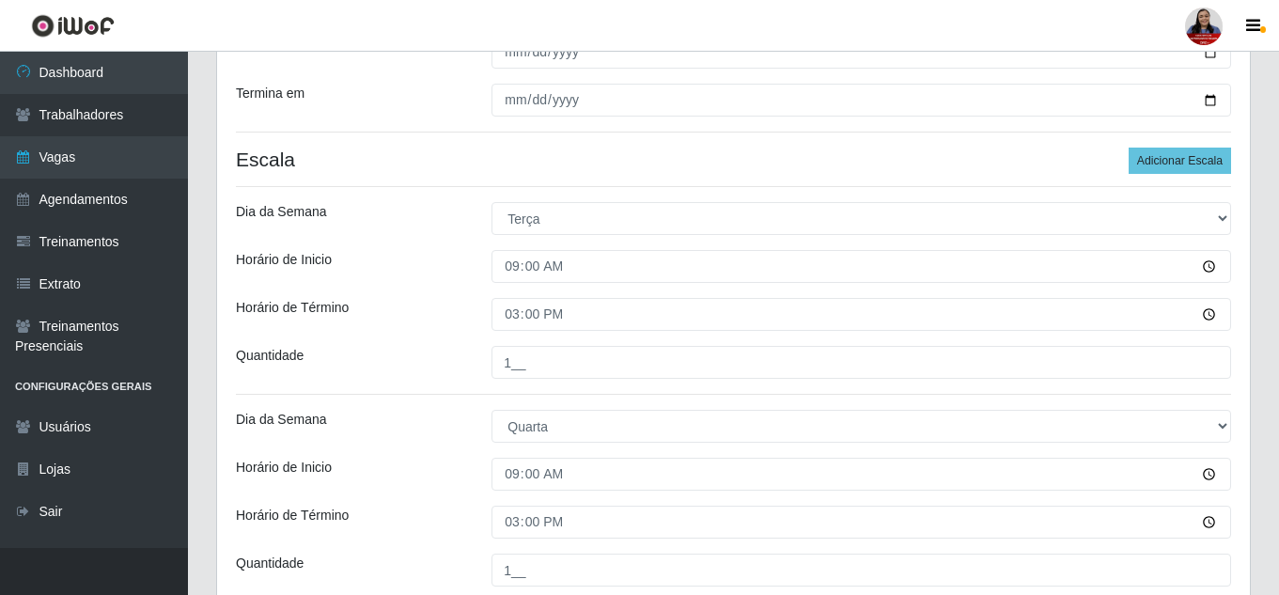
scroll to position [725, 0]
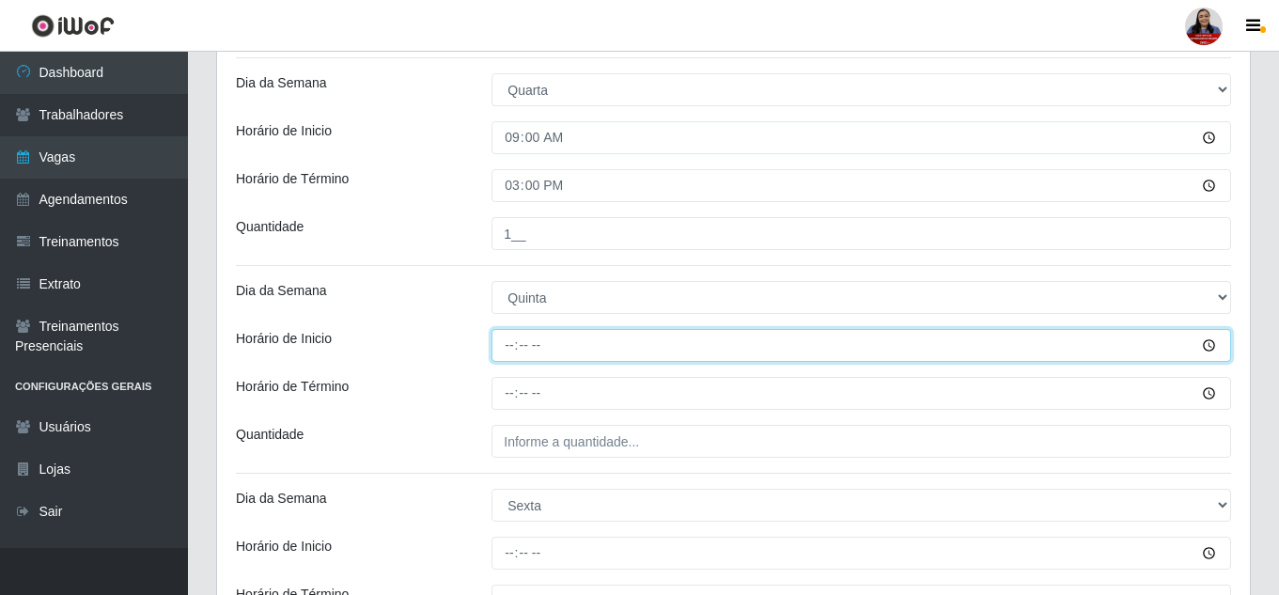
type input "09:00"
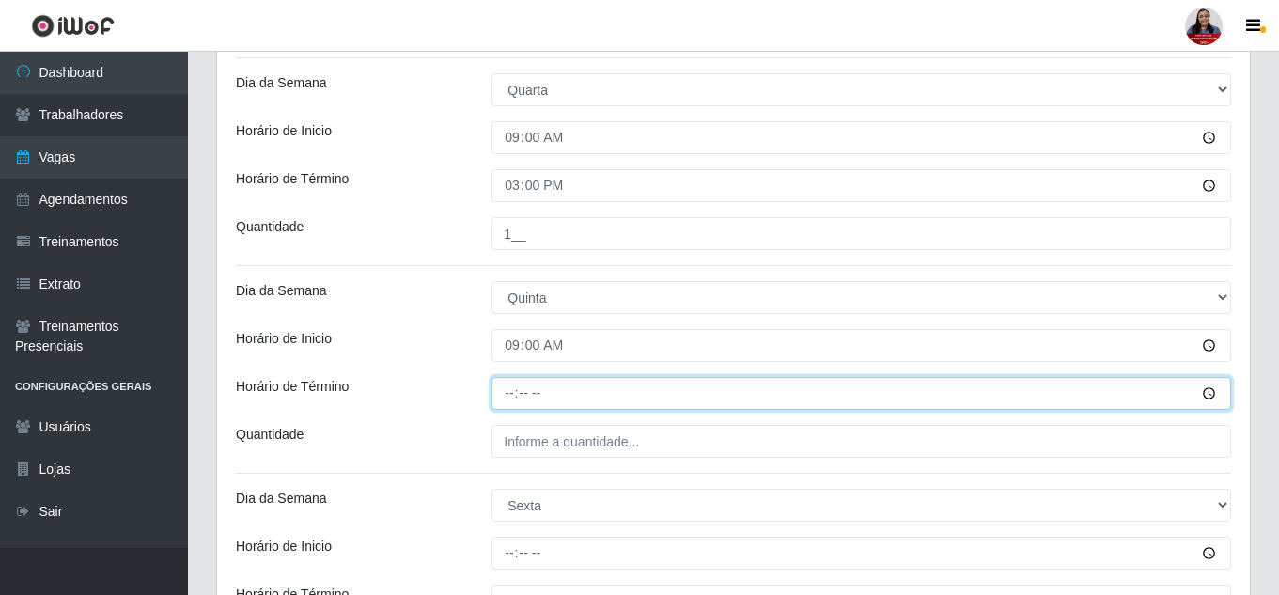
type input "15:00"
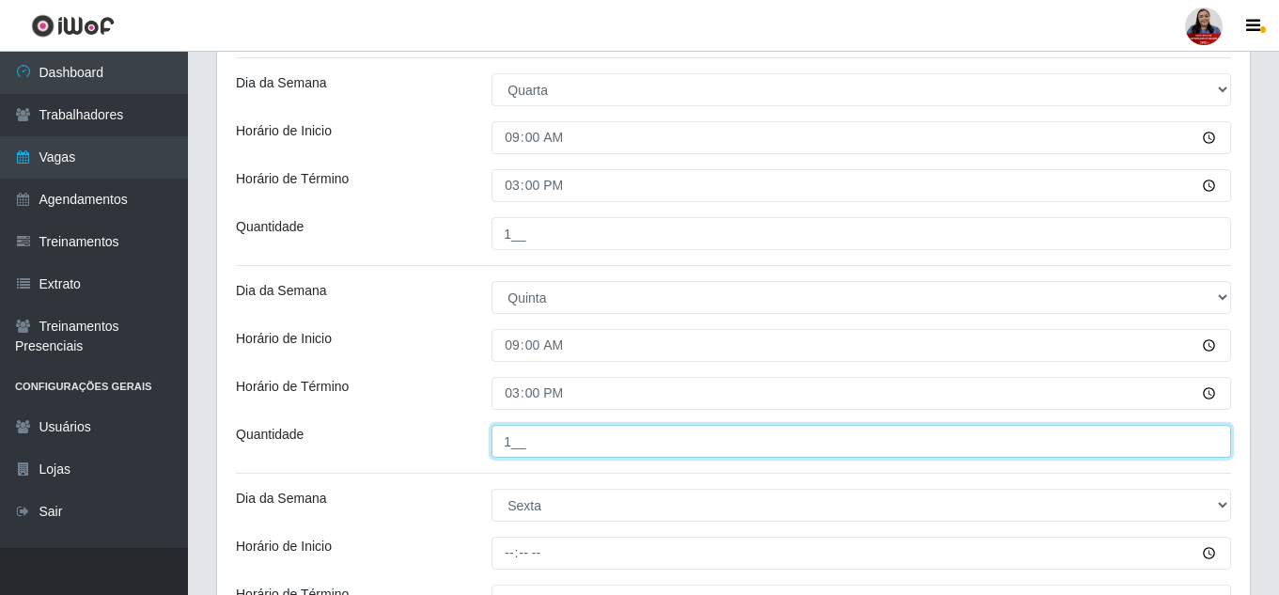
type input "1__"
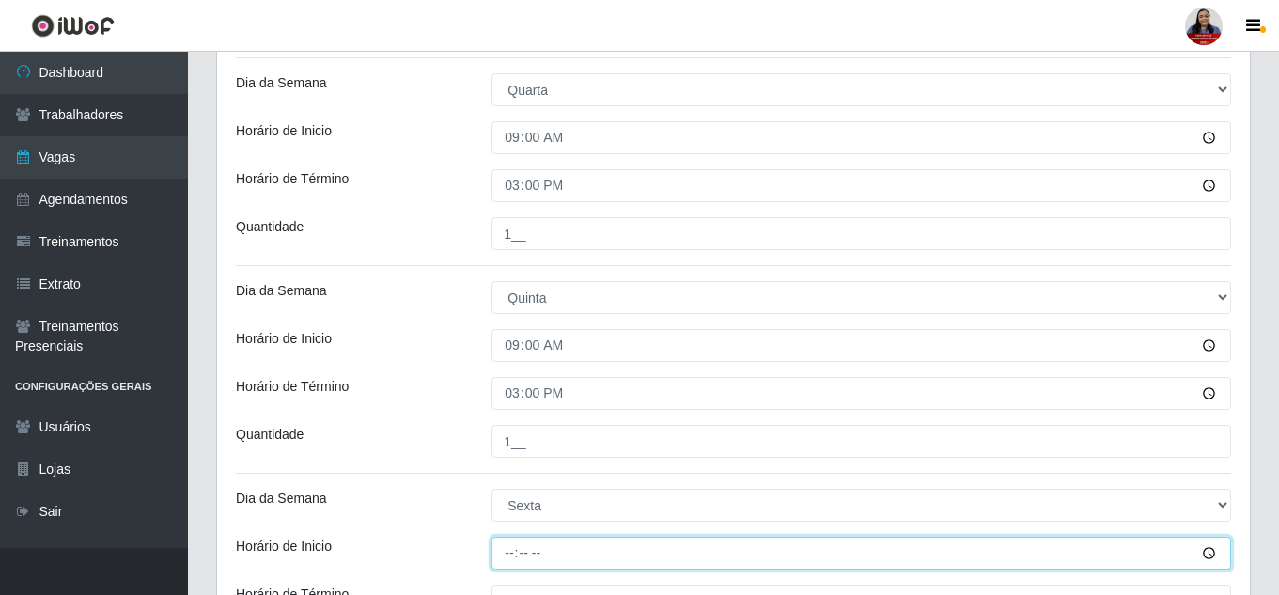
type input "09:00"
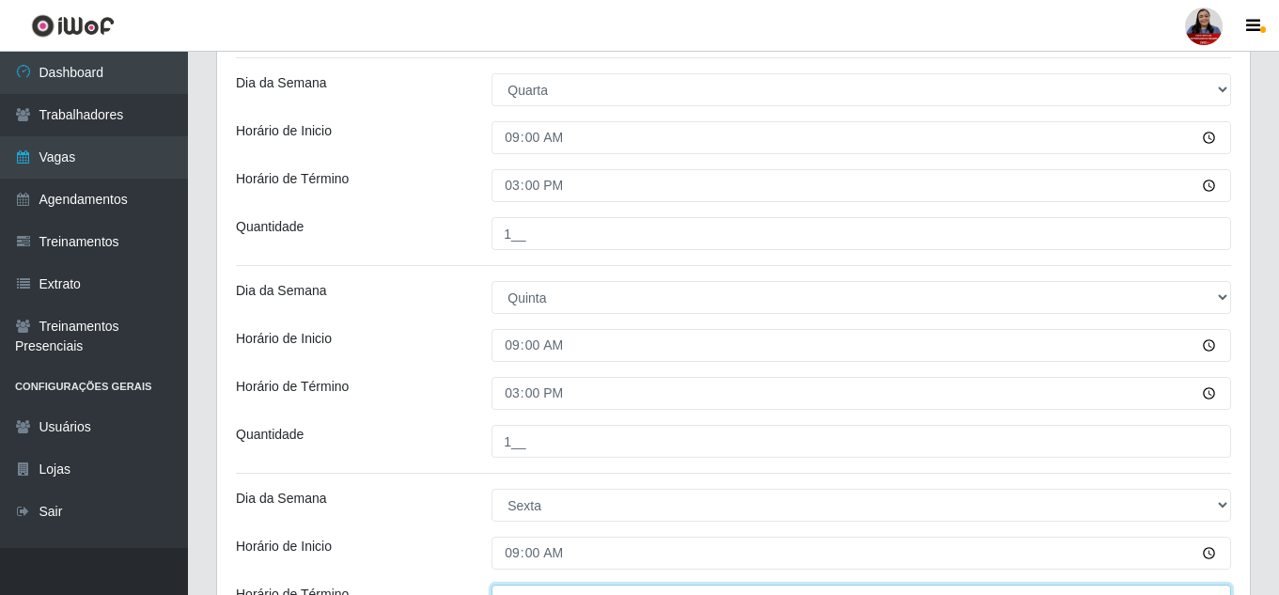
scroll to position [748, 0]
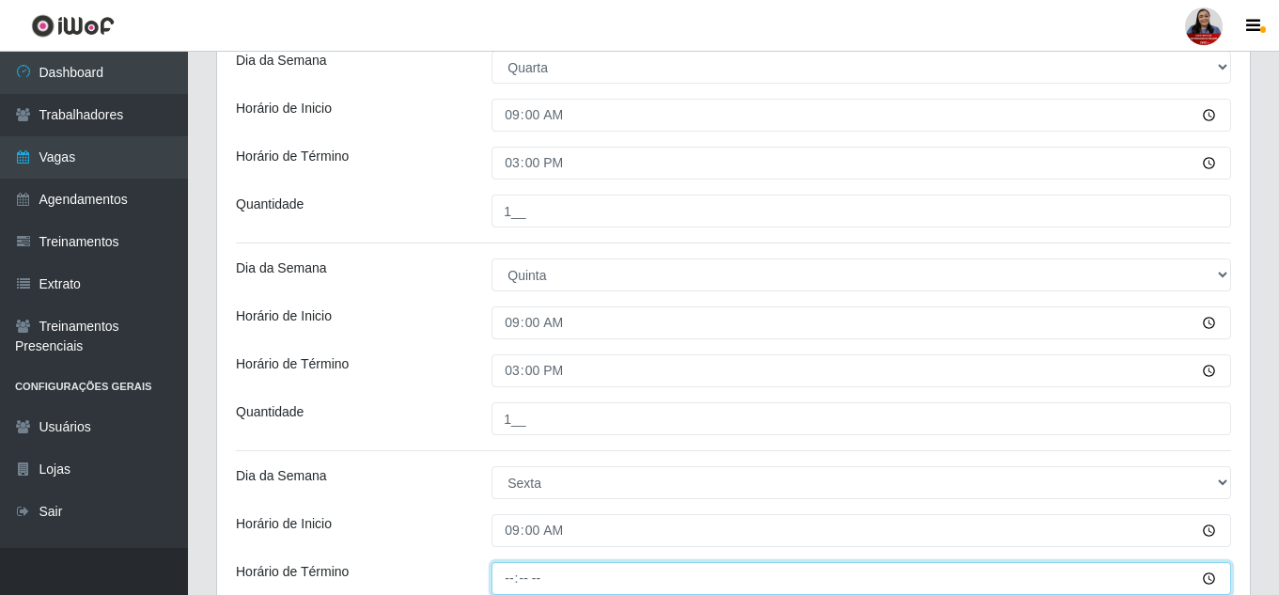
type input "15:00"
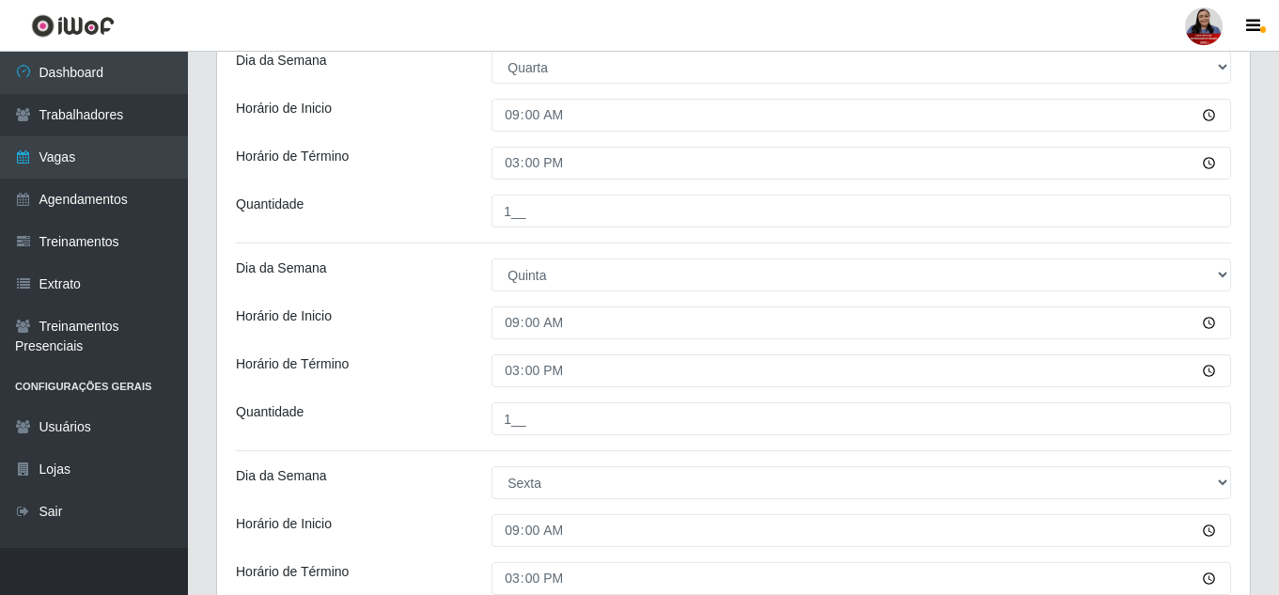
scroll to position [972, 0]
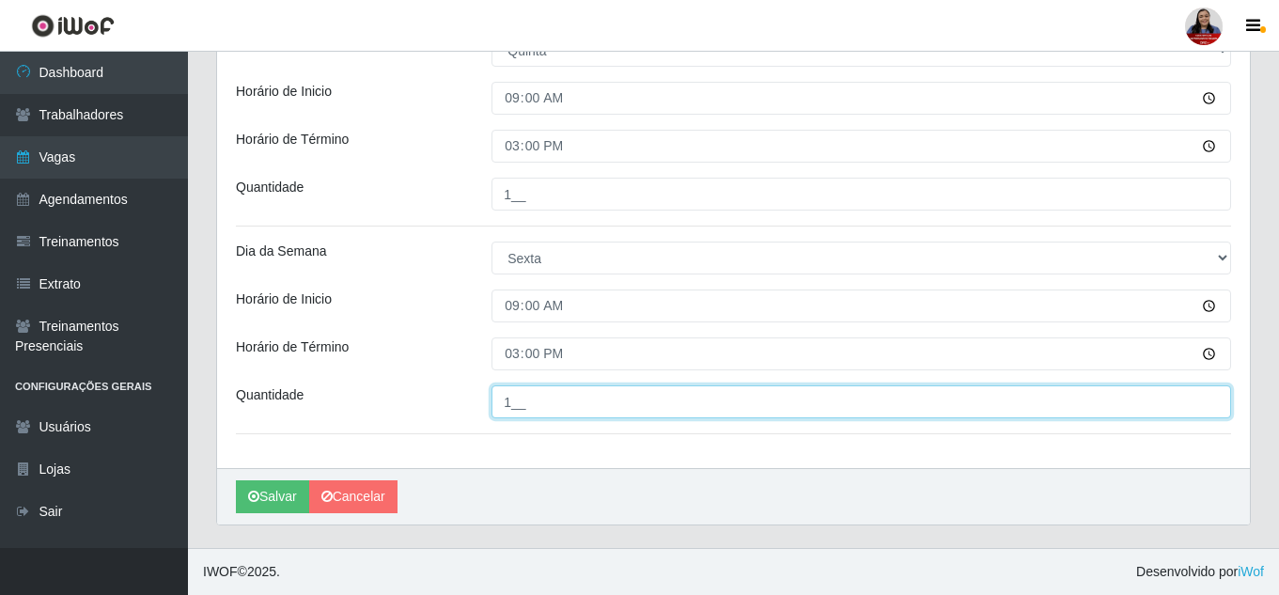
type input "1__"
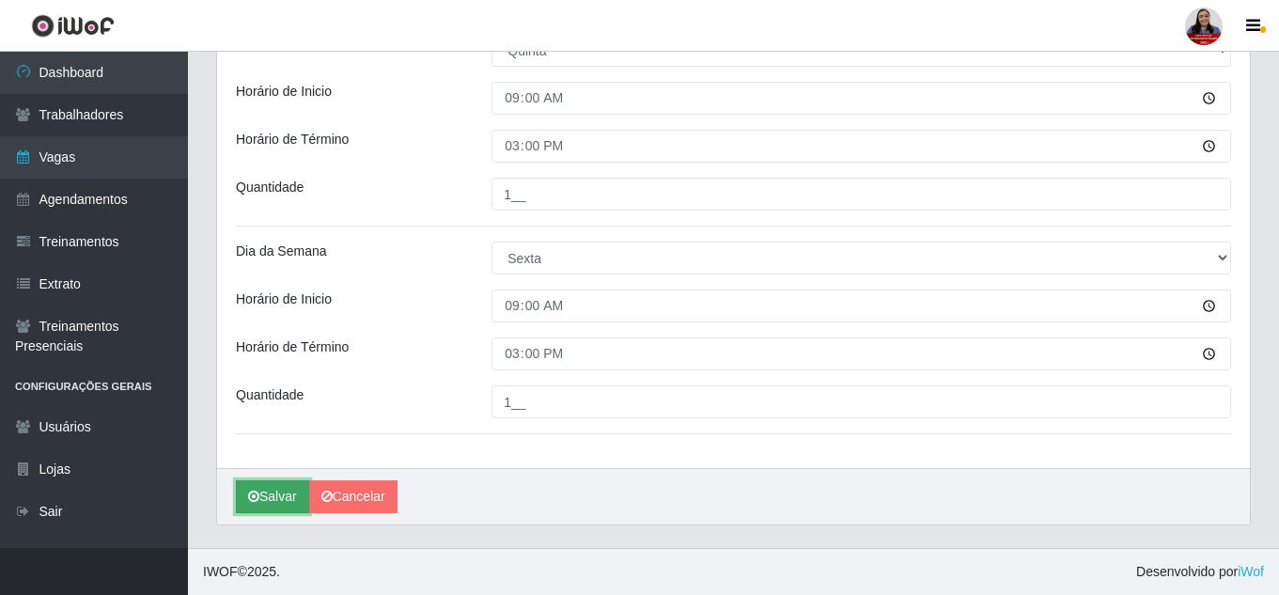
click at [268, 491] on button "Salvar" at bounding box center [272, 496] width 73 height 33
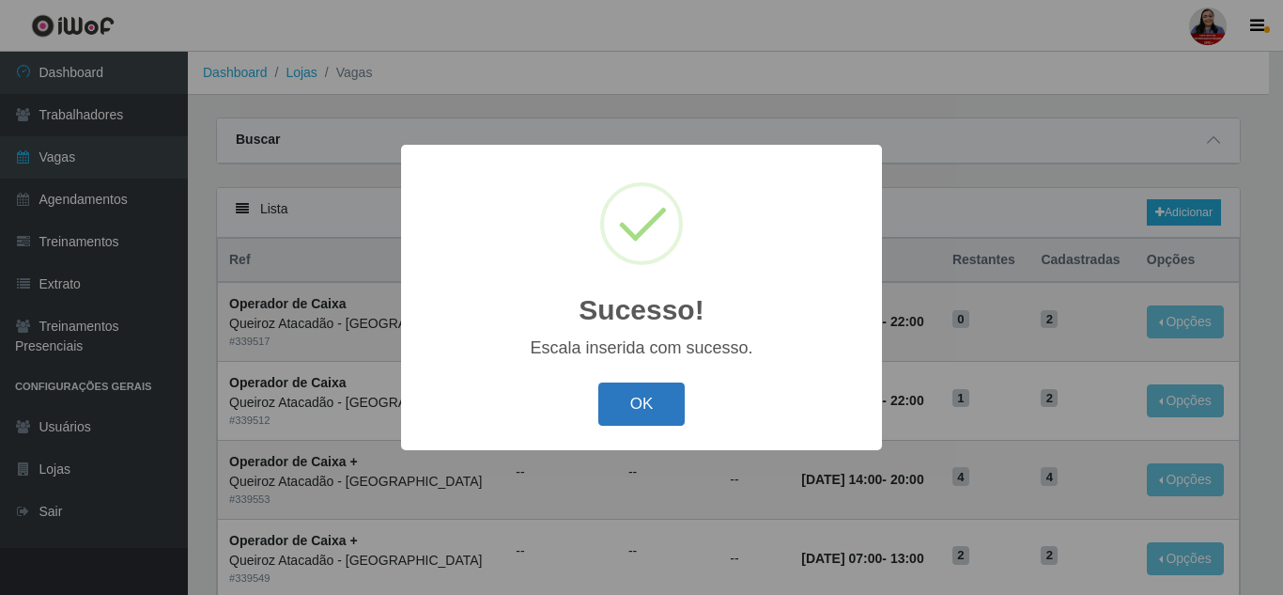
click at [667, 415] on button "OK" at bounding box center [641, 404] width 87 height 44
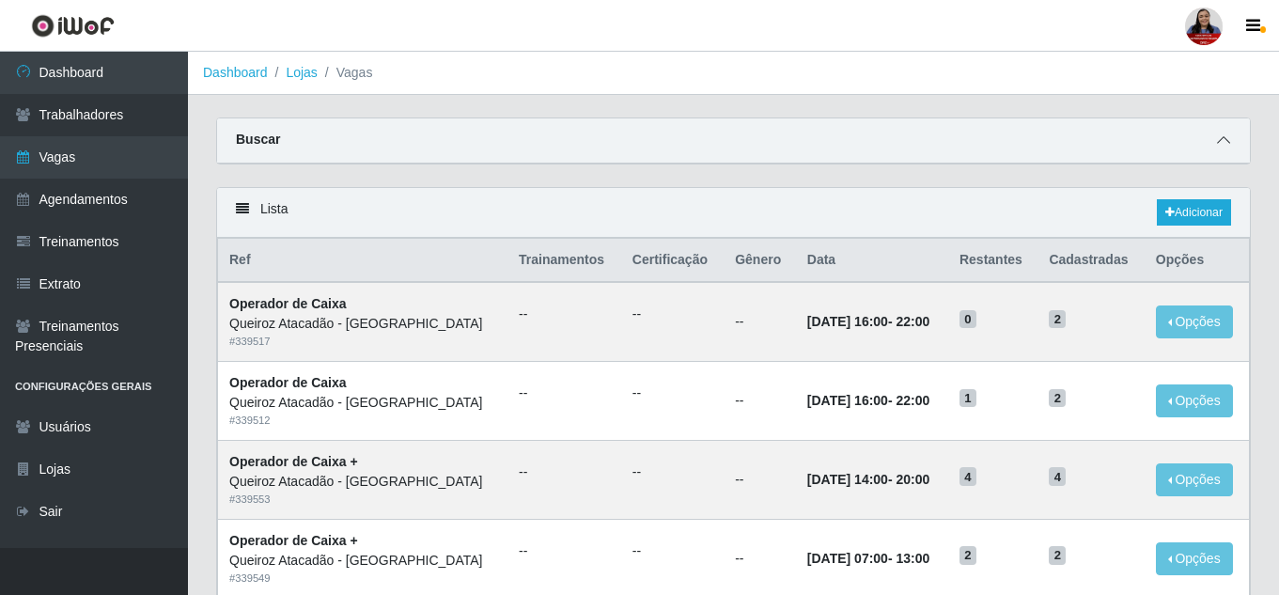
click at [1227, 140] on icon at bounding box center [1223, 139] width 13 height 13
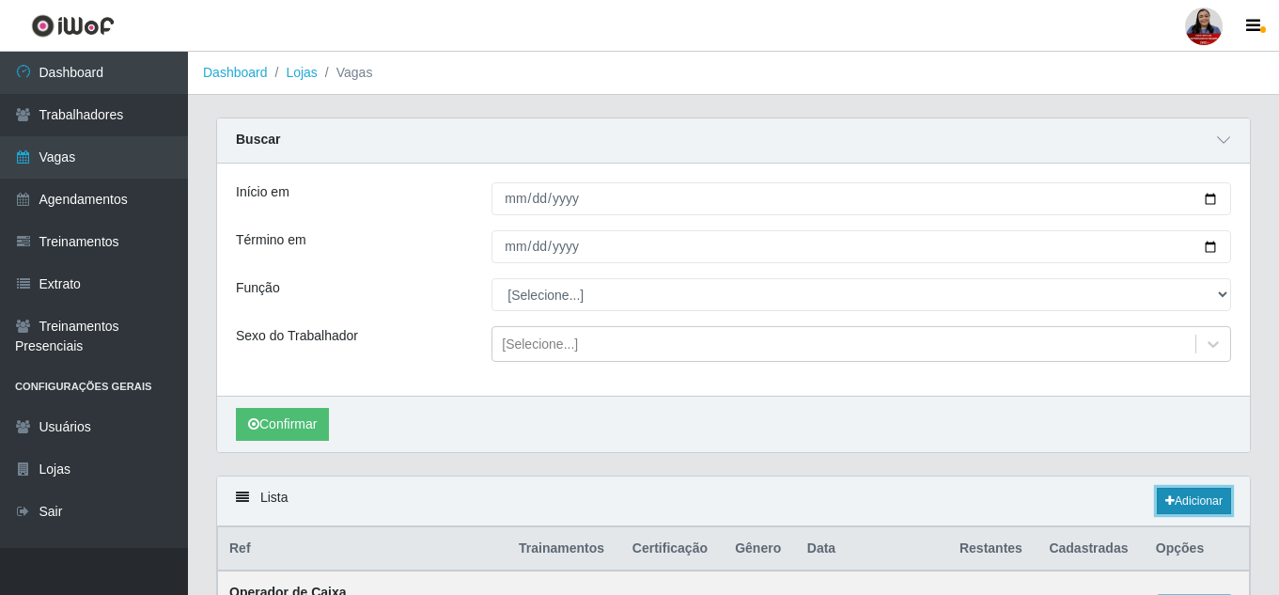
click at [1197, 508] on link "Adicionar" at bounding box center [1193, 501] width 74 height 26
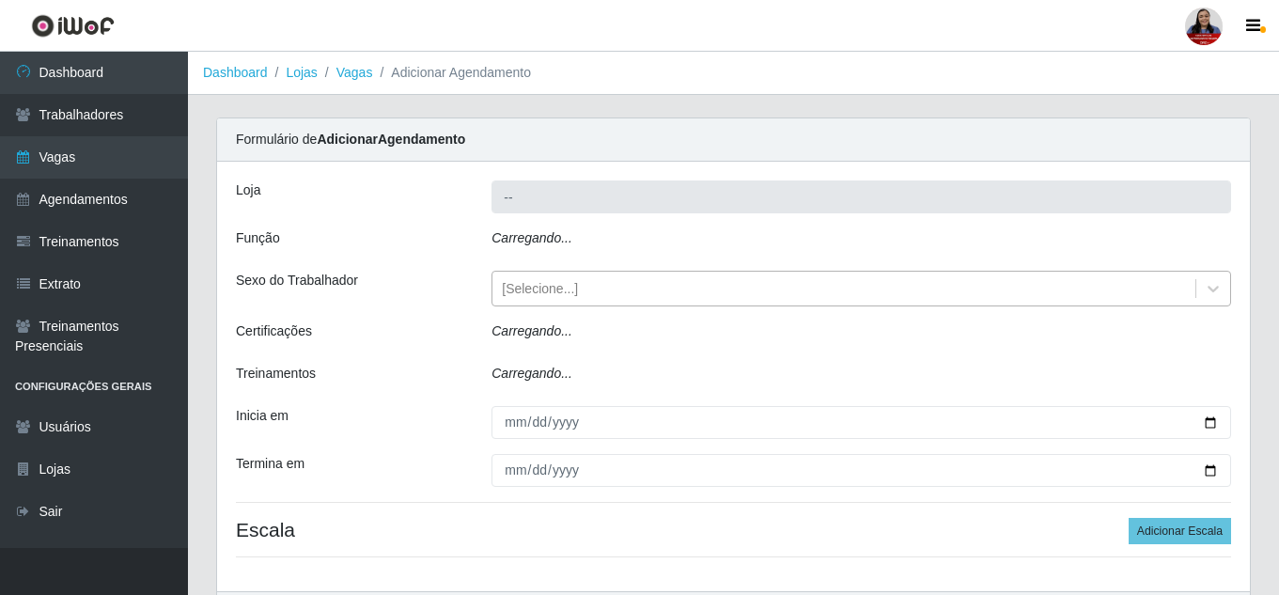
type input "Queiroz Atacadão - [PERSON_NAME]"
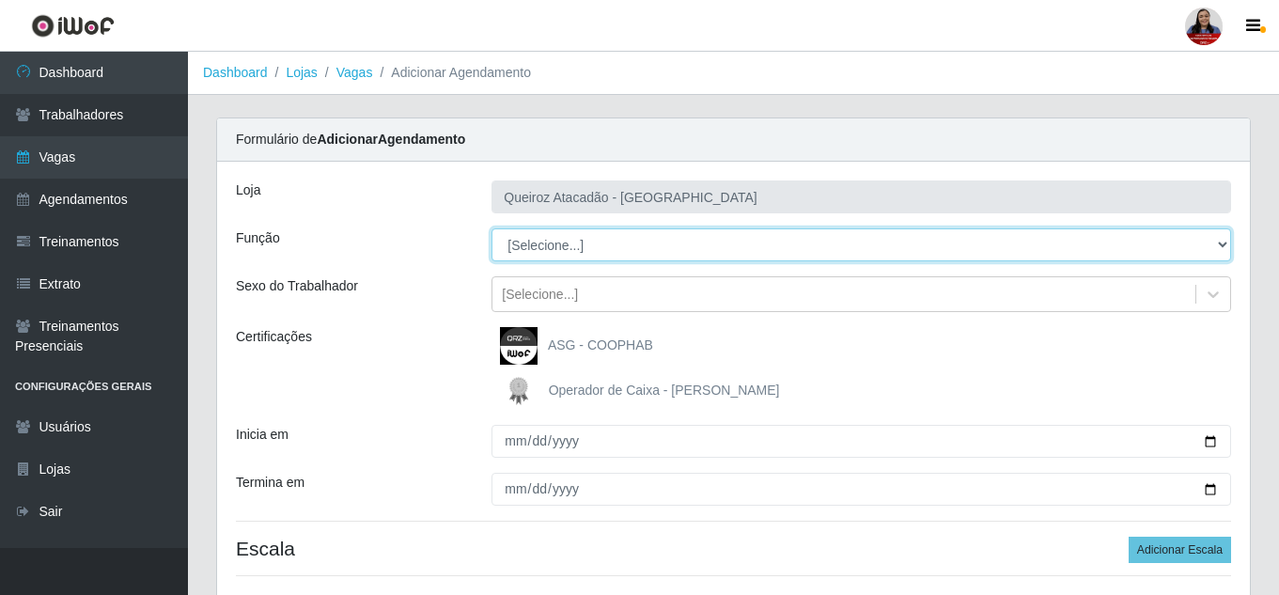
click at [639, 241] on select "[Selecione...] ASG ASG + Embalador Embalador + Embalador ++ Operador de Caixa O…" at bounding box center [860, 244] width 739 height 33
click at [645, 248] on select "[Selecione...] ASG ASG + Embalador Embalador + Embalador ++ Operador de Caixa O…" at bounding box center [860, 244] width 739 height 33
select select "72"
click at [491, 228] on select "[Selecione...] ASG ASG + Embalador Embalador + Embalador ++ Operador de Caixa O…" at bounding box center [860, 244] width 739 height 33
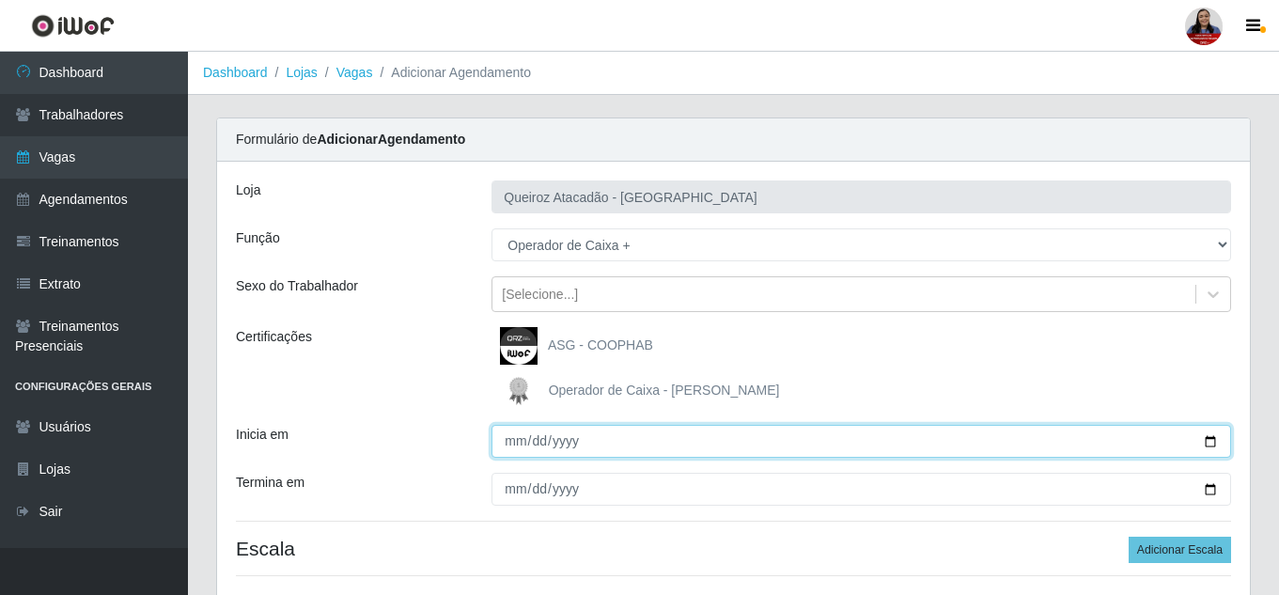
click at [1212, 445] on input "Inicia em" at bounding box center [860, 441] width 739 height 33
type input "2025-09-13"
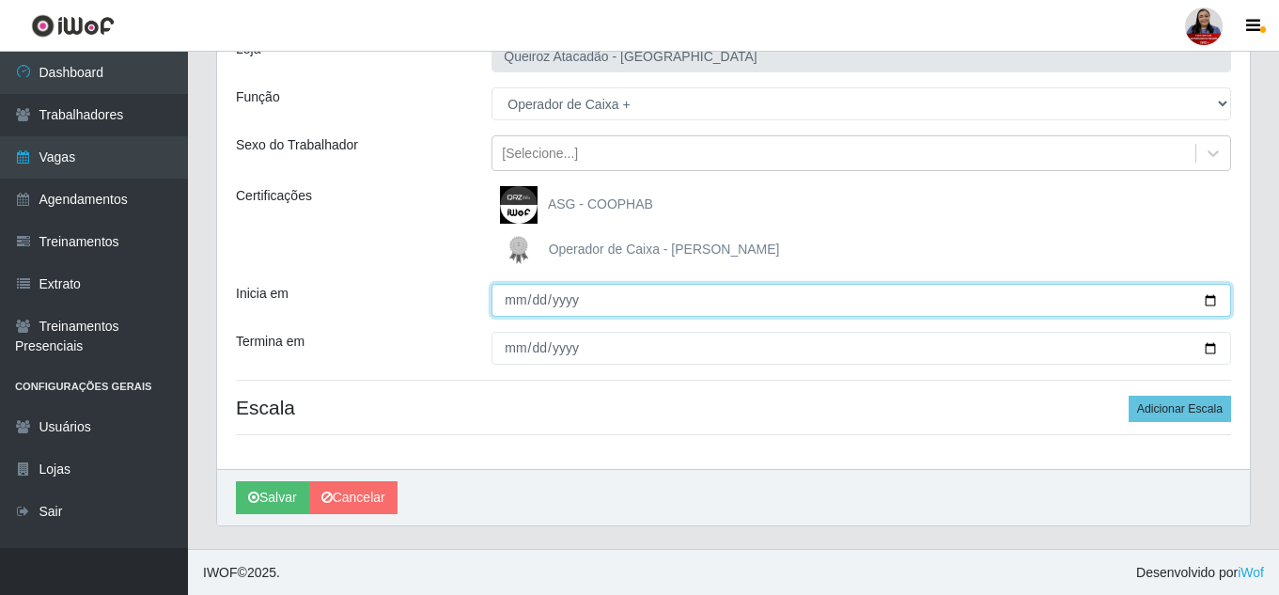
scroll to position [142, 0]
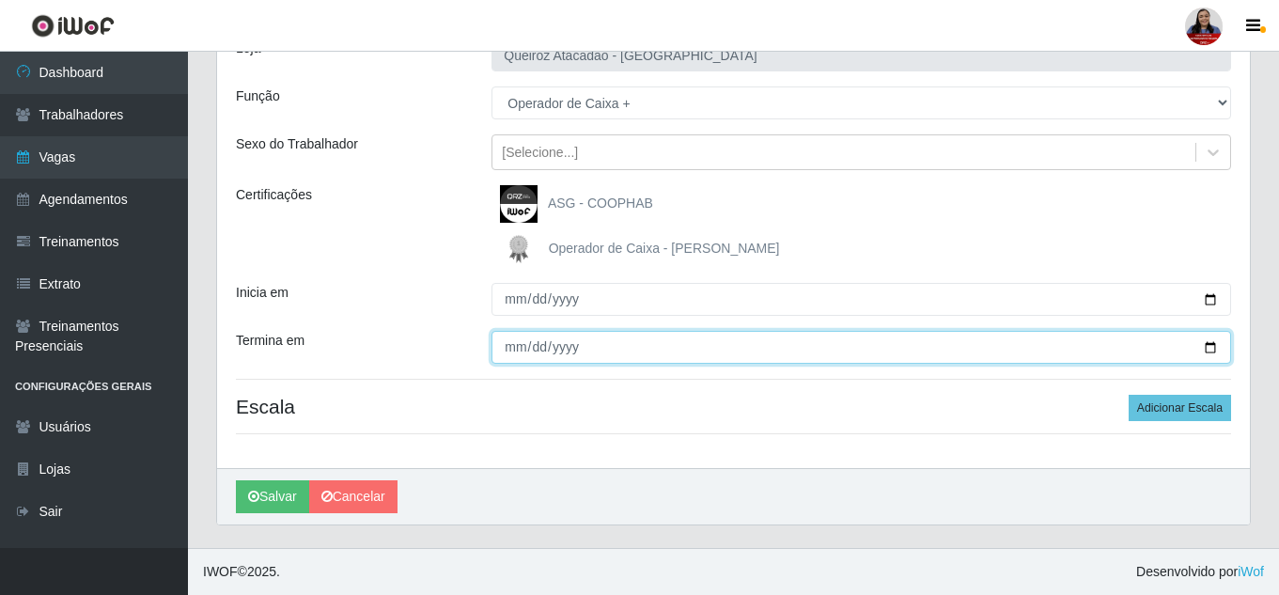
click at [1215, 348] on input "Termina em" at bounding box center [860, 347] width 739 height 33
type input "2025-09-14"
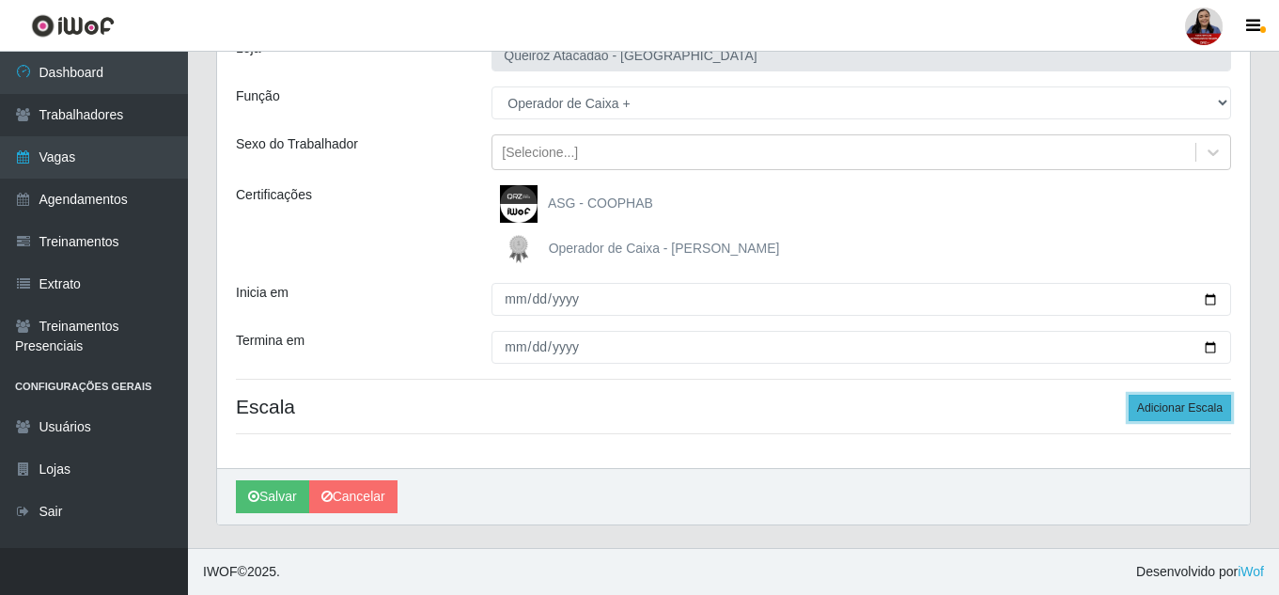
click at [1212, 409] on button "Adicionar Escala" at bounding box center [1179, 408] width 102 height 26
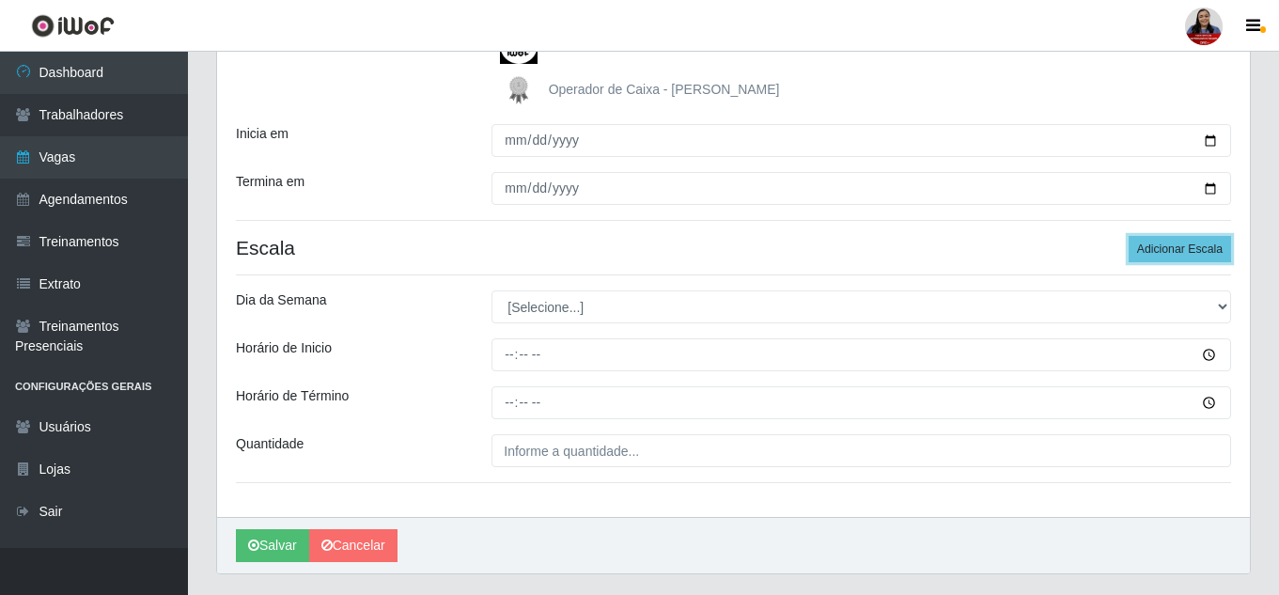
scroll to position [330, 0]
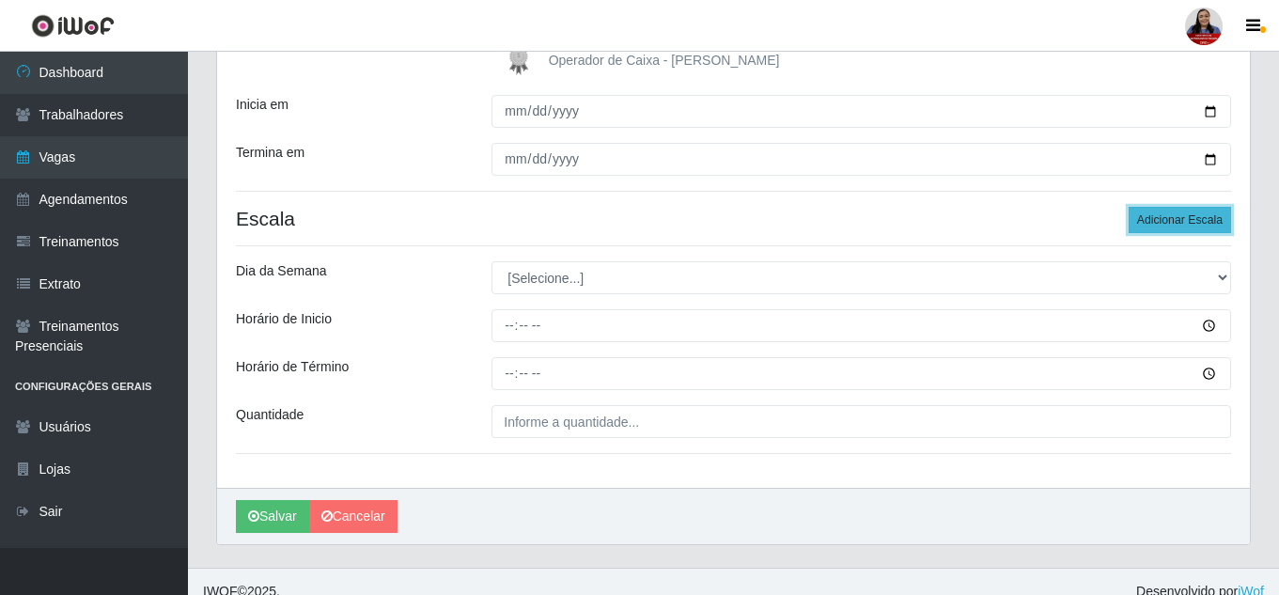
click at [1201, 211] on button "Adicionar Escala" at bounding box center [1179, 220] width 102 height 26
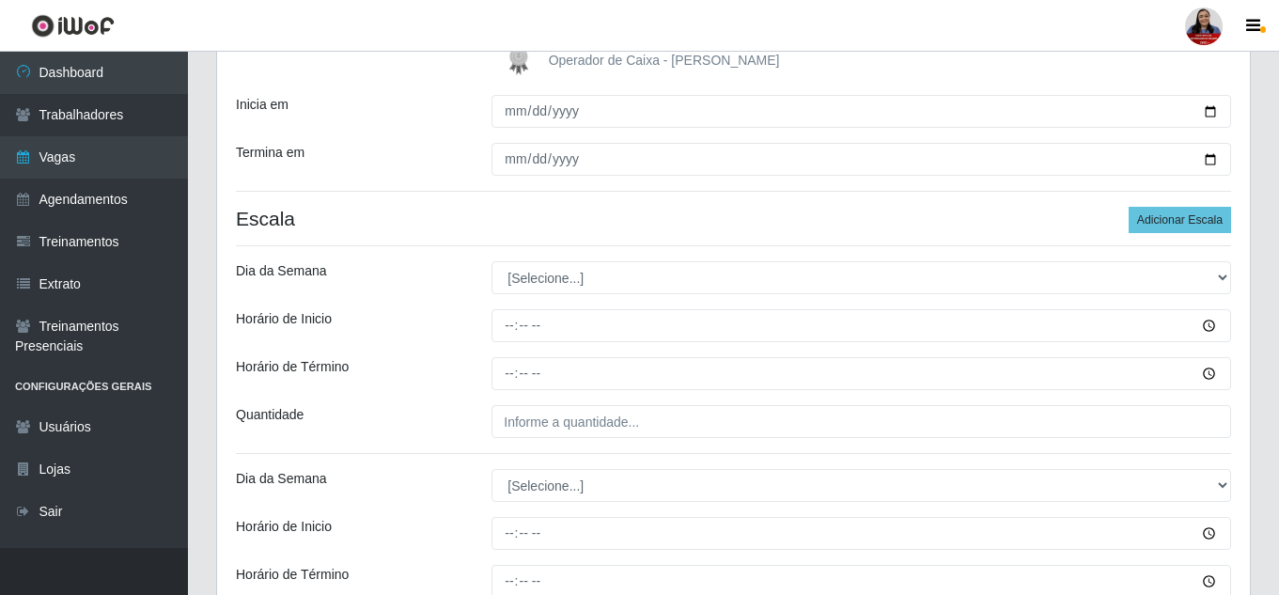
click at [714, 302] on div "Loja Queiroz Atacadão - Monte Castelo Função [Selecione...] ASG ASG + Embalador…" at bounding box center [733, 263] width 1032 height 863
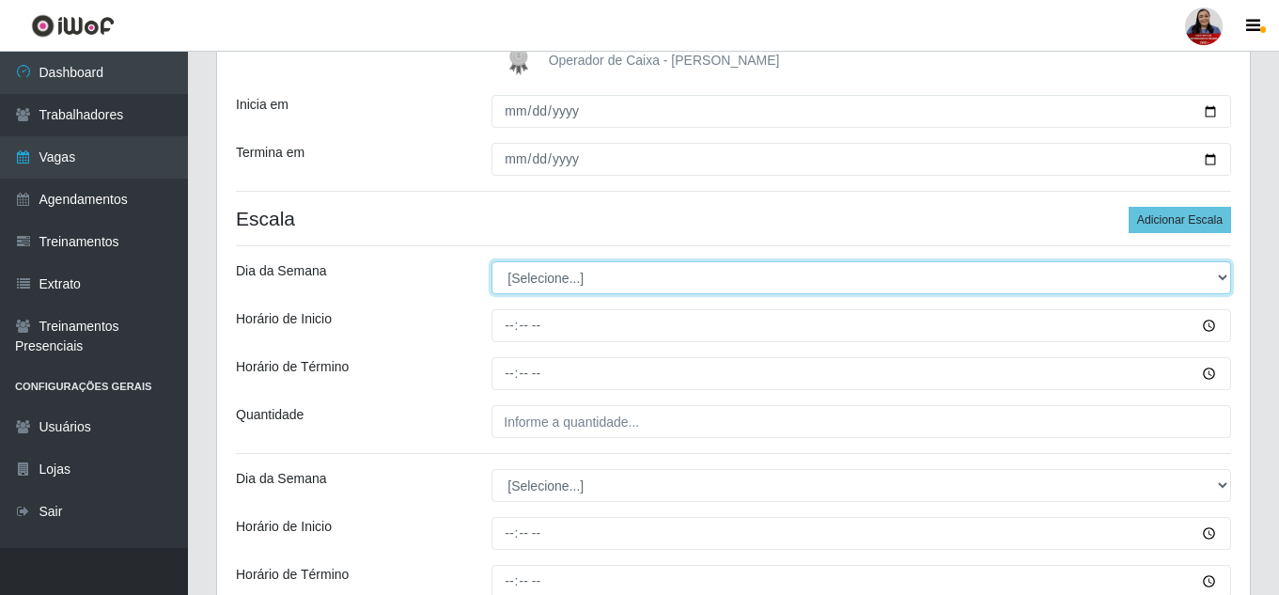
click at [718, 281] on select "[Selecione...] Segunda Terça Quarta Quinta Sexta Sábado Domingo" at bounding box center [860, 277] width 739 height 33
select select "6"
click at [491, 261] on select "[Selecione...] Segunda Terça Quarta Quinta Sexta Sábado Domingo" at bounding box center [860, 277] width 739 height 33
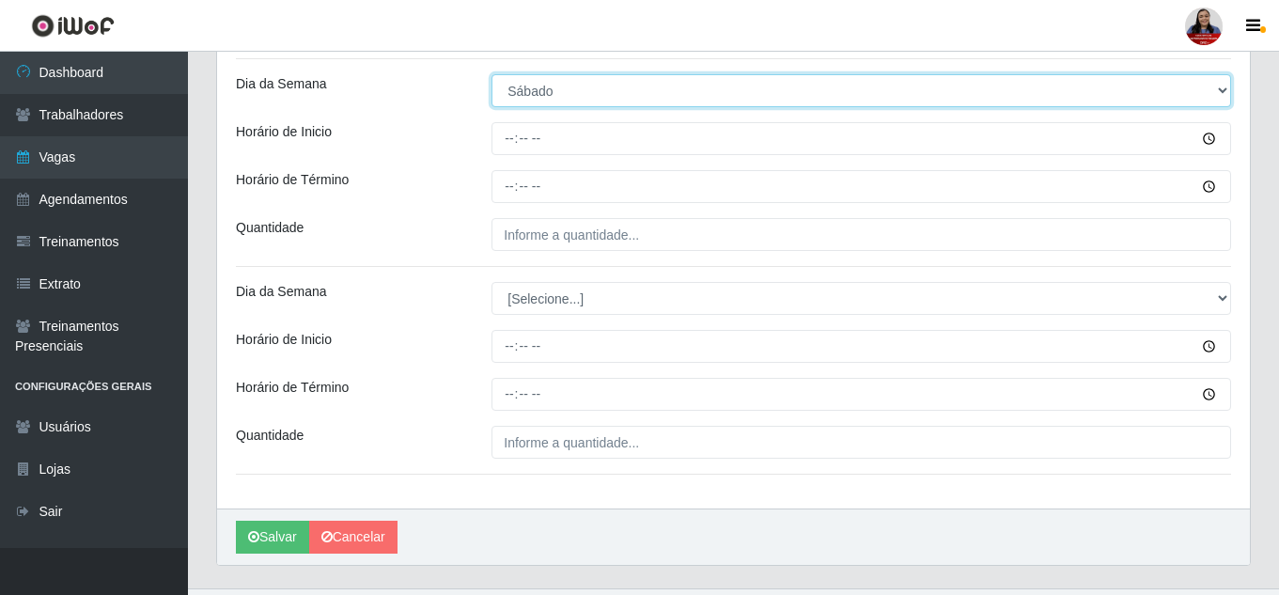
scroll to position [518, 0]
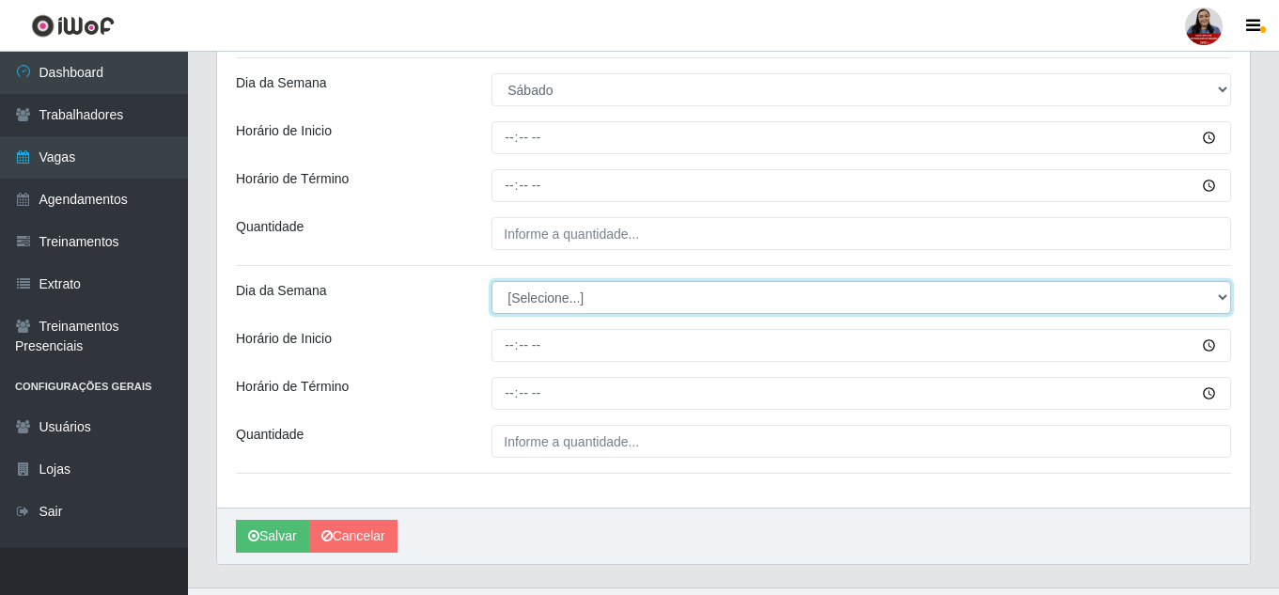
click at [620, 295] on select "[Selecione...] Segunda Terça Quarta Quinta Sexta Sábado Domingo" at bounding box center [860, 297] width 739 height 33
select select "0"
click at [491, 281] on select "[Selecione...] Segunda Terça Quarta Quinta Sexta Sábado Domingo" at bounding box center [860, 297] width 739 height 33
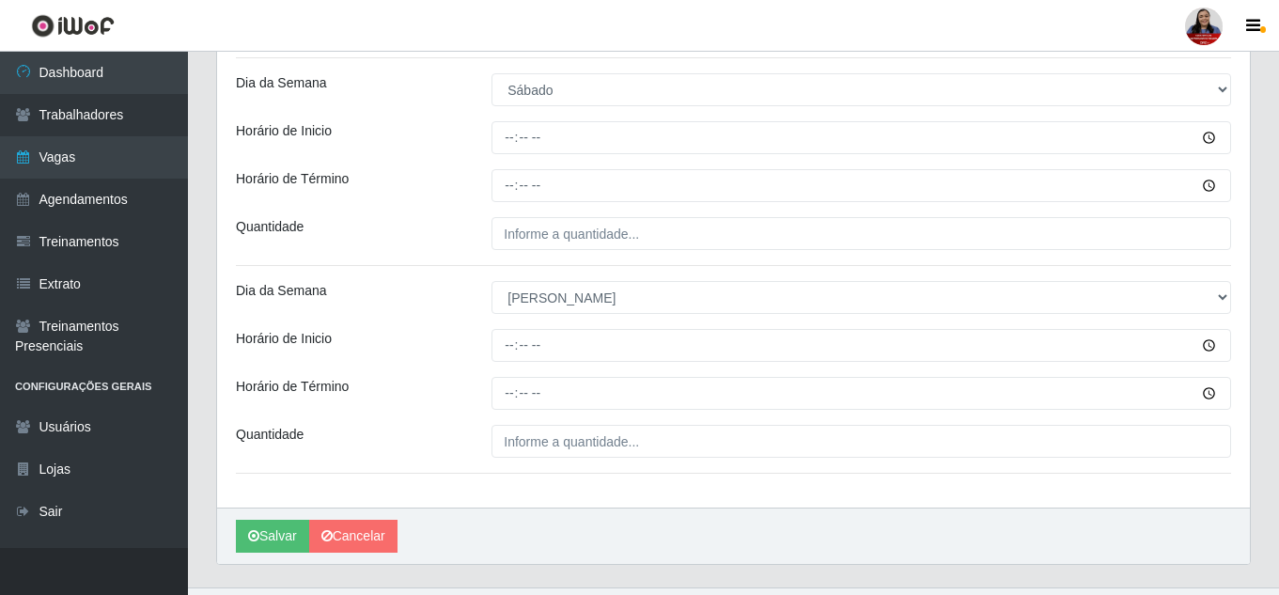
click at [422, 256] on div "Loja Queiroz Atacadão - Monte Castelo Função [Selecione...] ASG ASG + Embalador…" at bounding box center [733, 75] width 1032 height 863
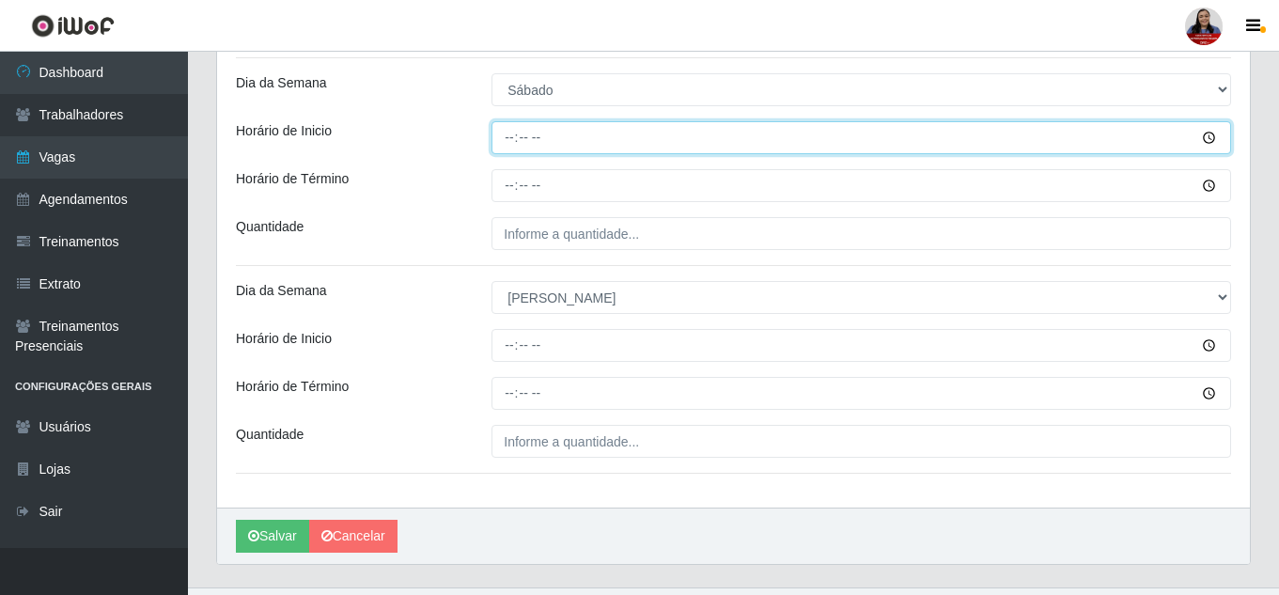
click at [505, 147] on input "Horário de Inicio" at bounding box center [860, 137] width 739 height 33
type input "09:00"
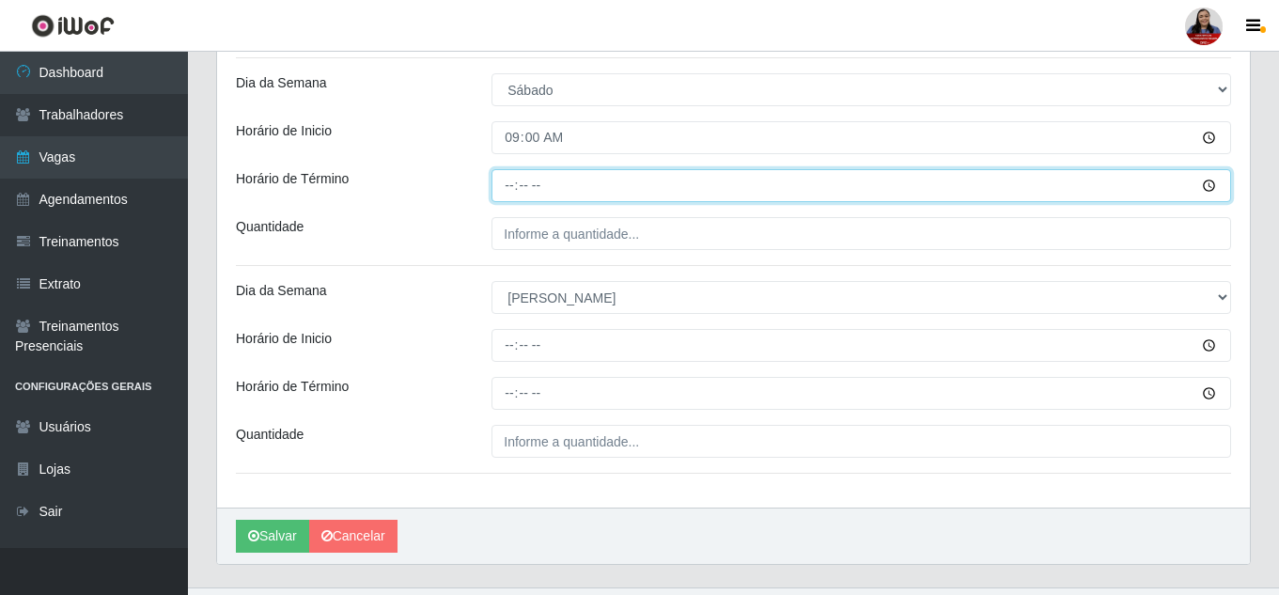
type input "15:00"
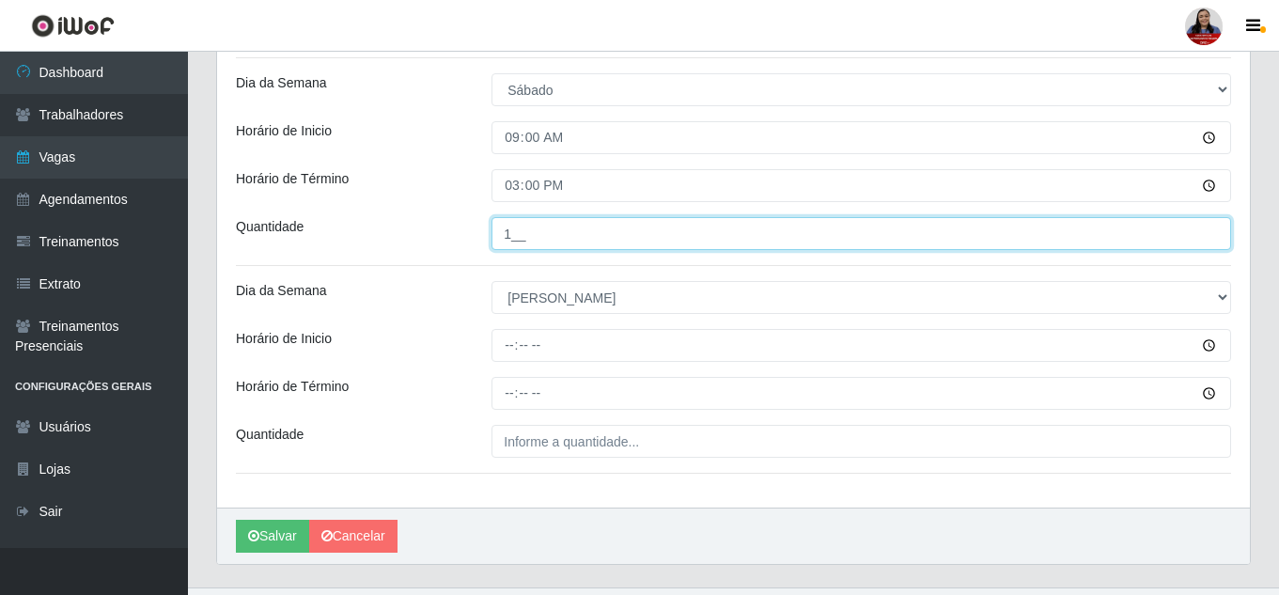
type input "1__"
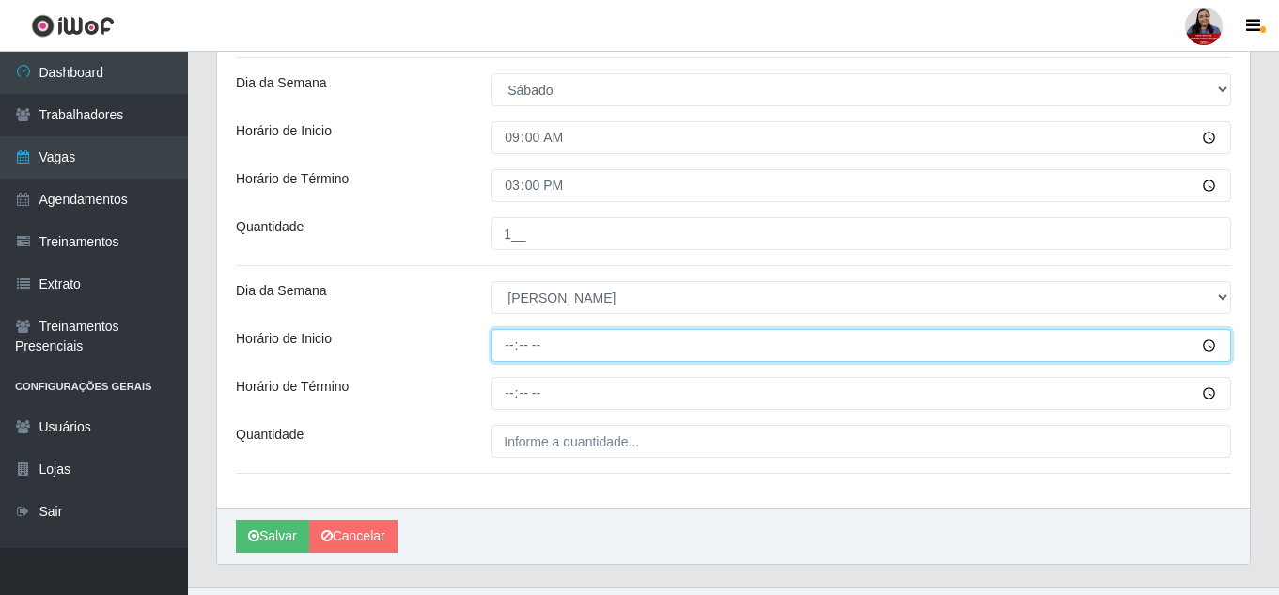
type input "09:00"
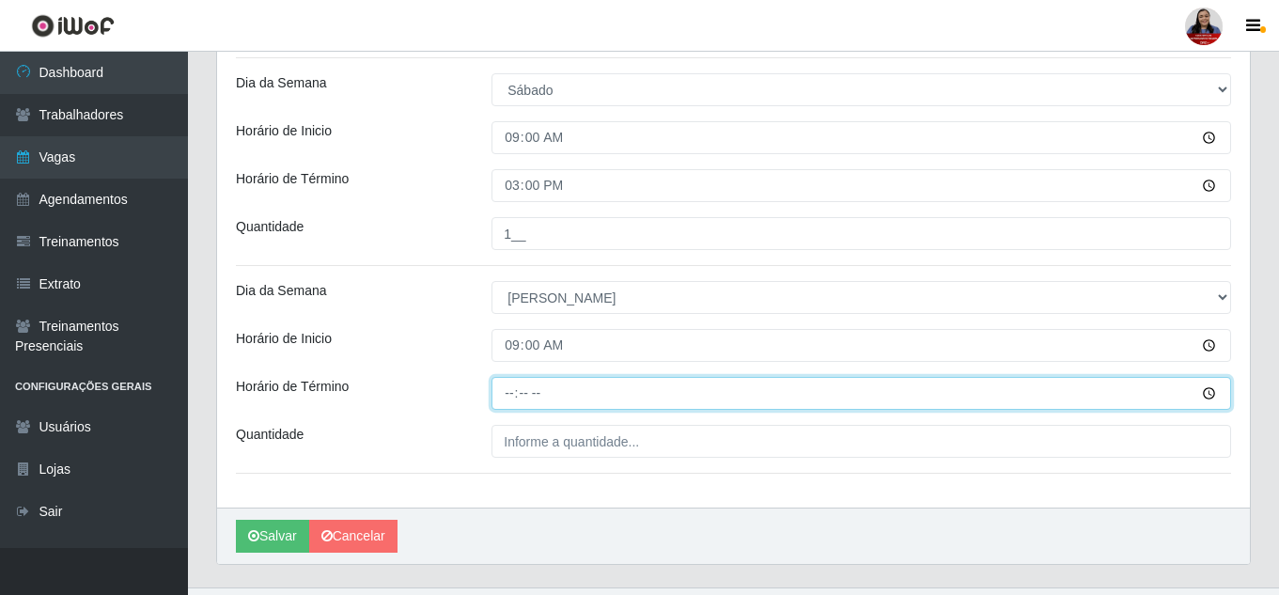
type input "15:00"
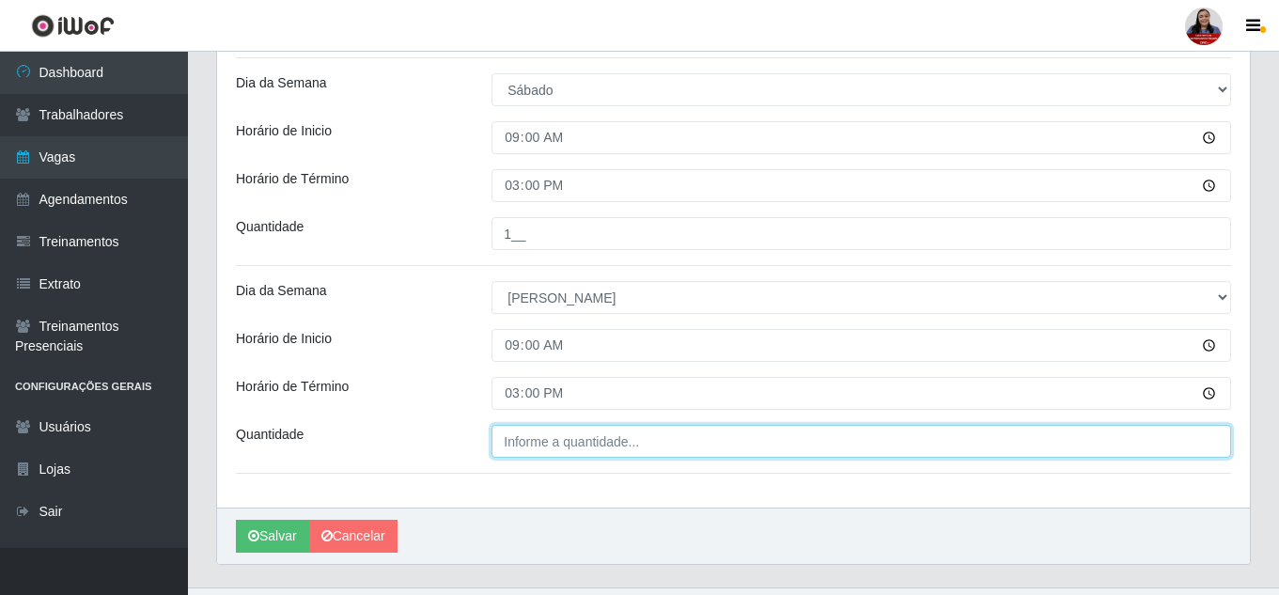
type input "___"
click at [523, 447] on input "___" at bounding box center [860, 441] width 739 height 33
type input "1__"
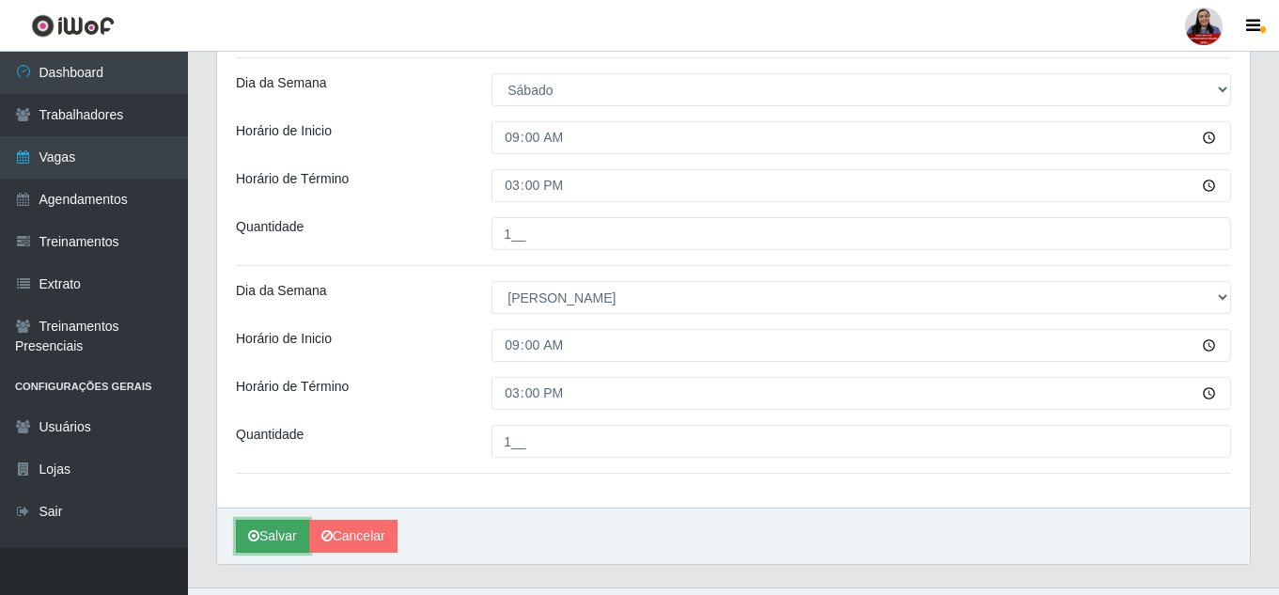
click at [274, 543] on button "Salvar" at bounding box center [272, 536] width 73 height 33
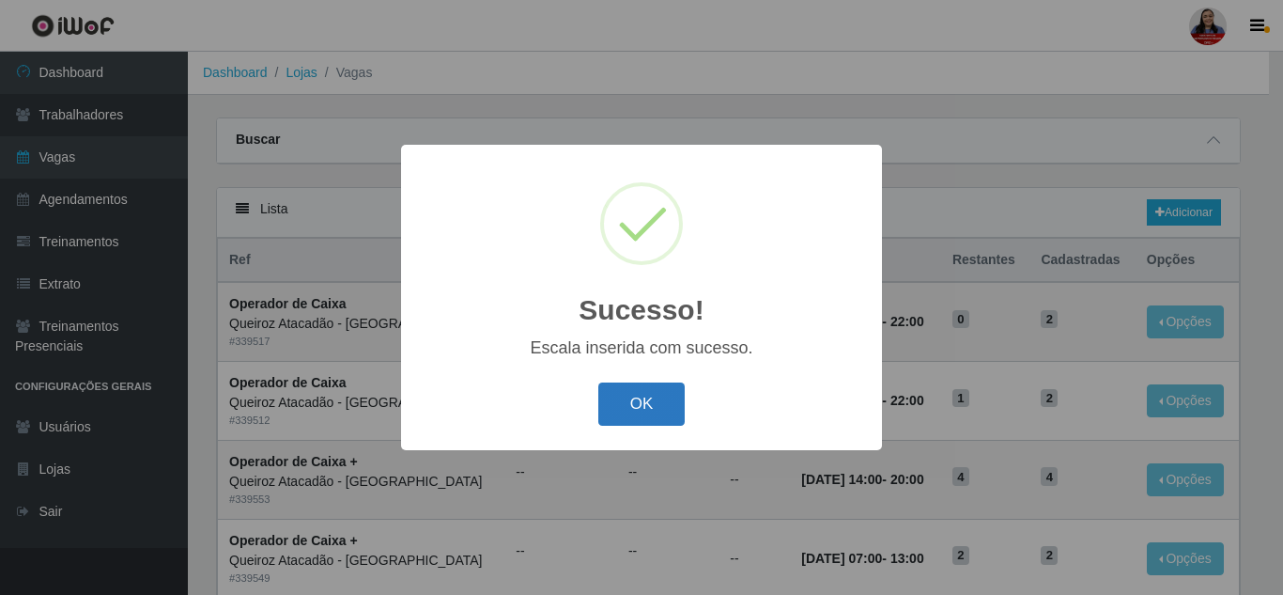
click at [651, 404] on button "OK" at bounding box center [641, 404] width 87 height 44
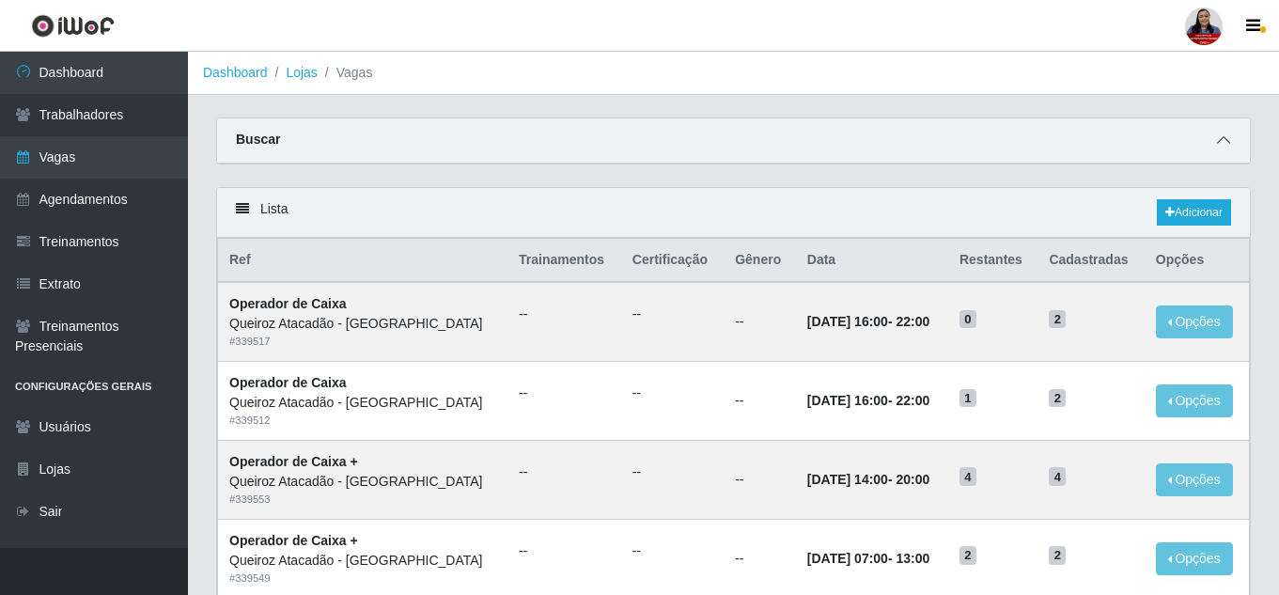
click at [1220, 134] on span at bounding box center [1223, 141] width 23 height 22
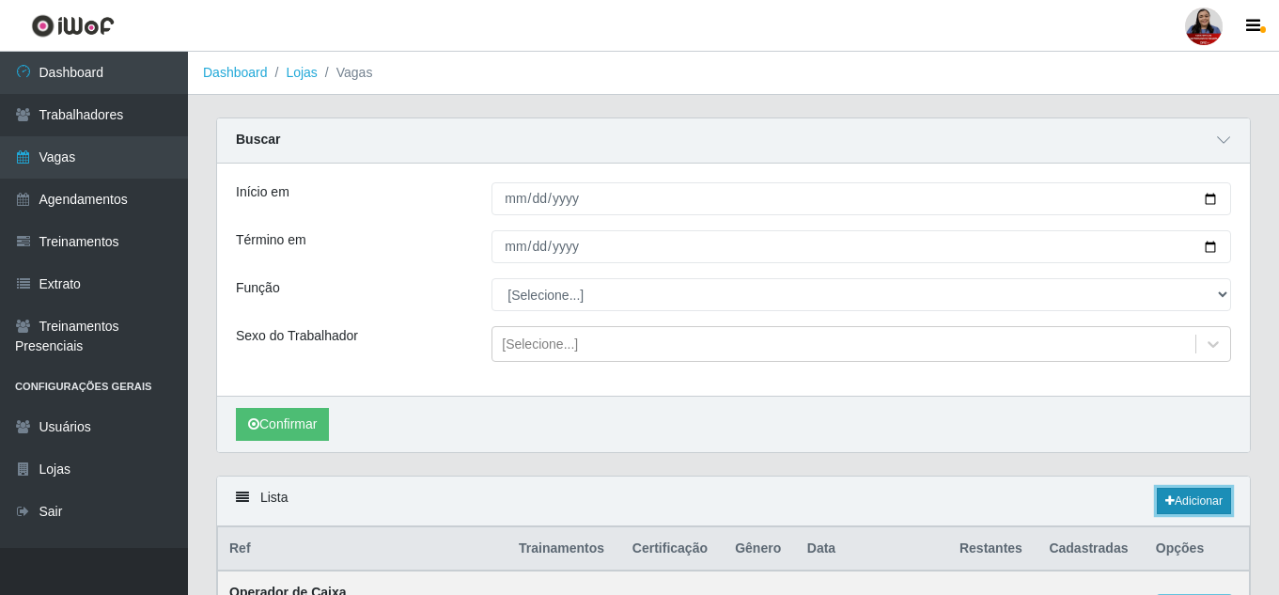
click at [1211, 503] on link "Adicionar" at bounding box center [1193, 501] width 74 height 26
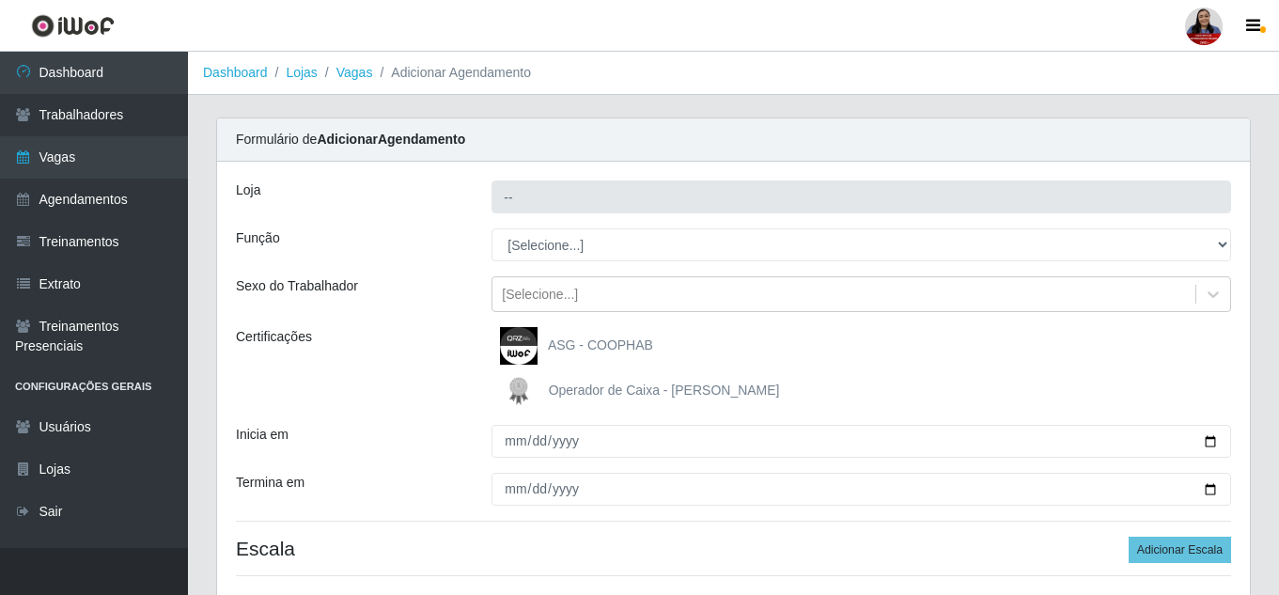
type input "Queiroz Atacadão - Monte Castelo"
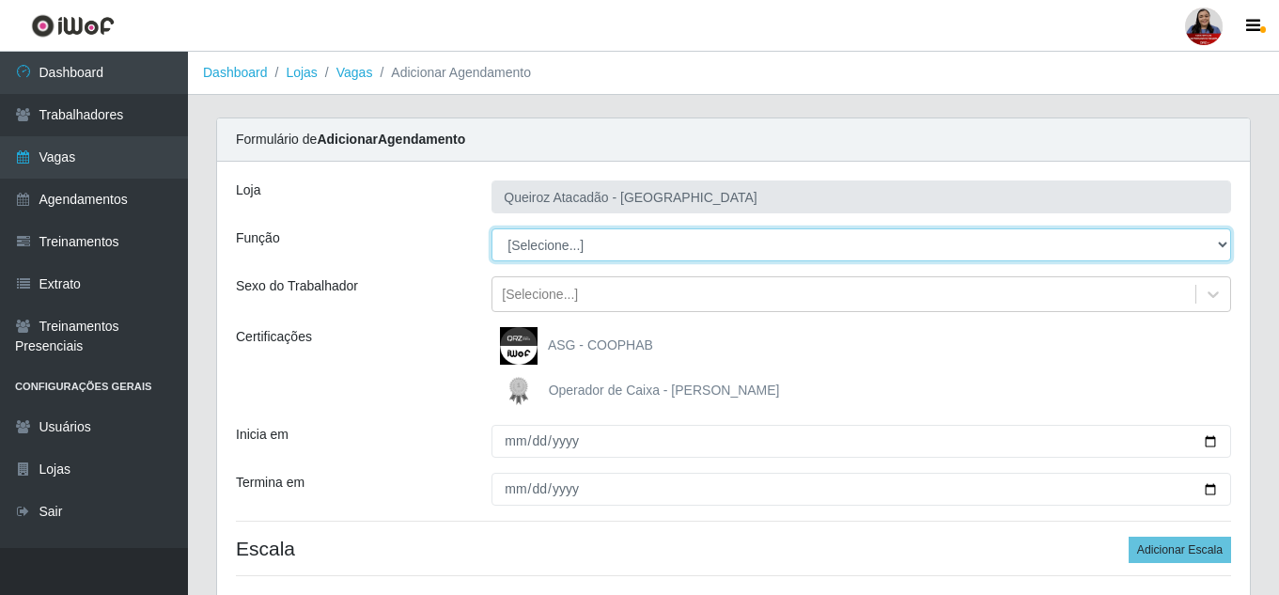
click at [616, 253] on select "[Selecione...] ASG ASG + Embalador Embalador + Embalador ++ Operador de Caixa O…" at bounding box center [860, 244] width 739 height 33
select select "22"
click at [491, 228] on select "[Selecione...] ASG ASG + Embalador Embalador + Embalador ++ Operador de Caixa O…" at bounding box center [860, 244] width 739 height 33
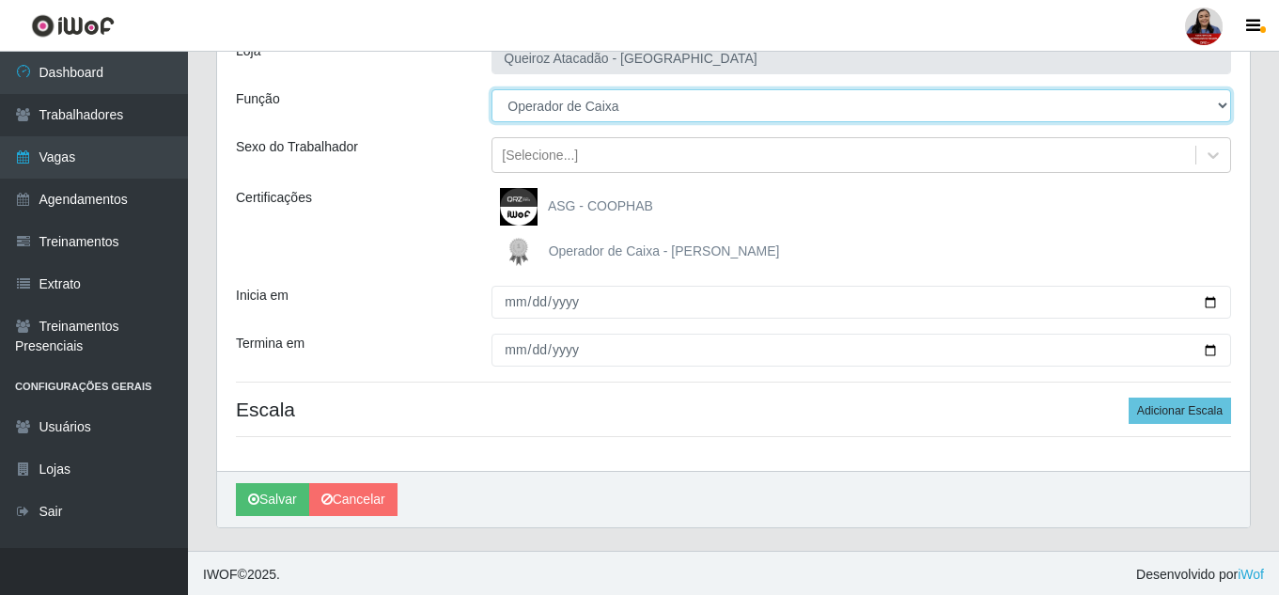
scroll to position [142, 0]
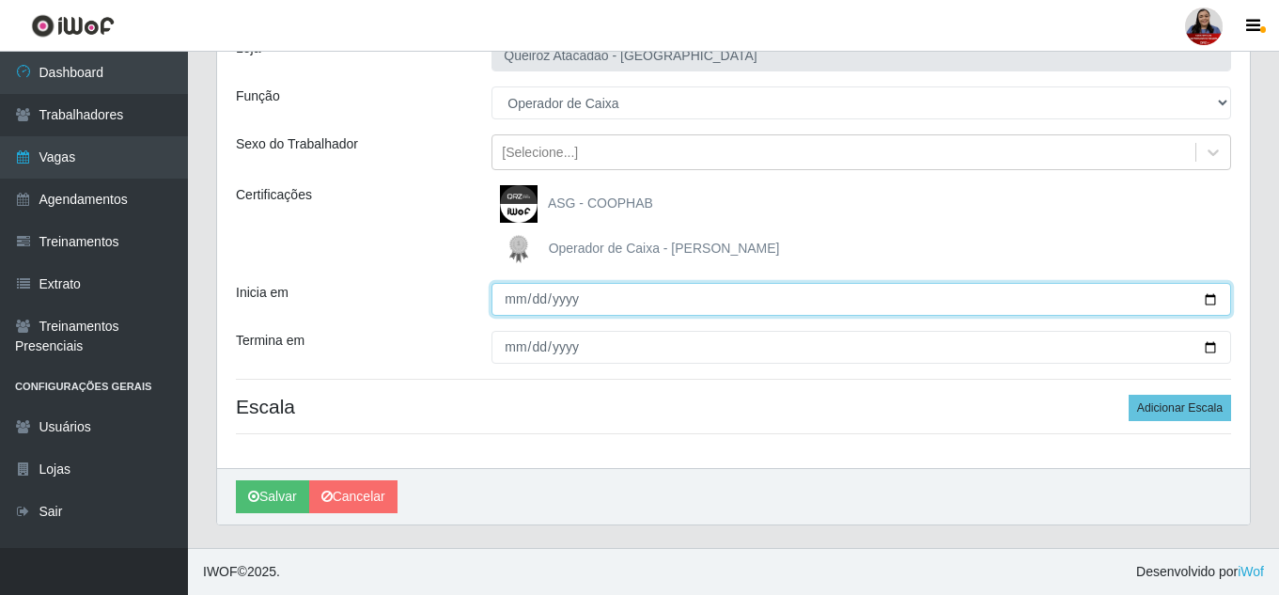
click at [1212, 300] on input "Inicia em" at bounding box center [860, 299] width 739 height 33
type input "2025-09-15"
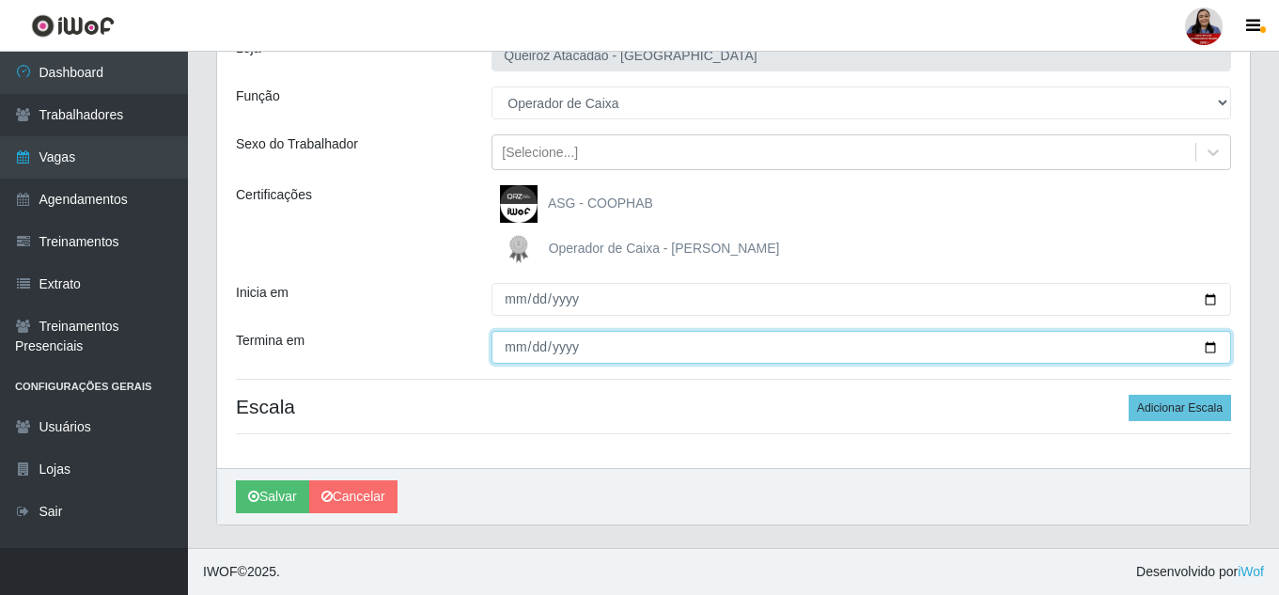
click at [1212, 354] on input "Termina em" at bounding box center [860, 347] width 739 height 33
type input "2025-09-19"
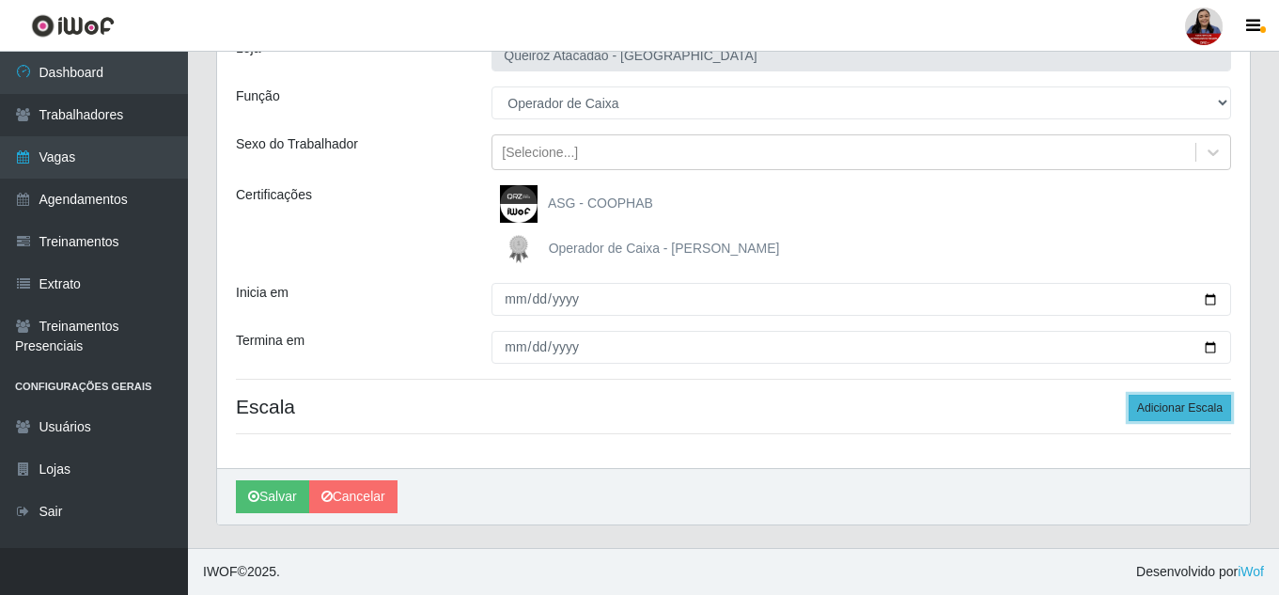
click at [1152, 410] on button "Adicionar Escala" at bounding box center [1179, 408] width 102 height 26
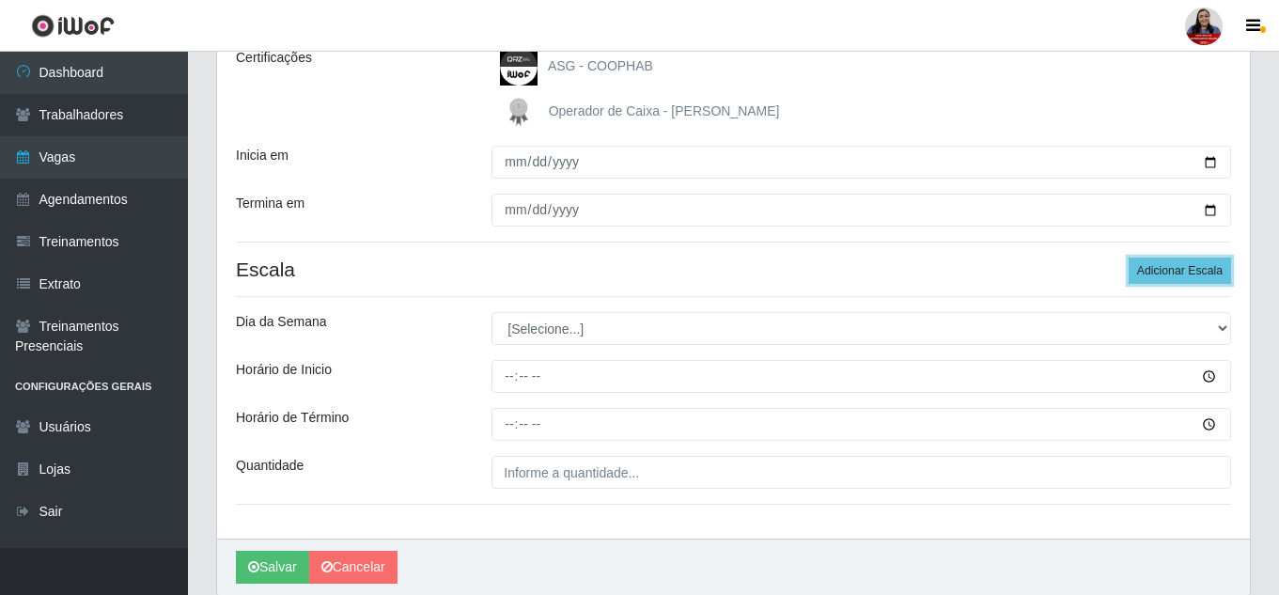
scroll to position [330, 0]
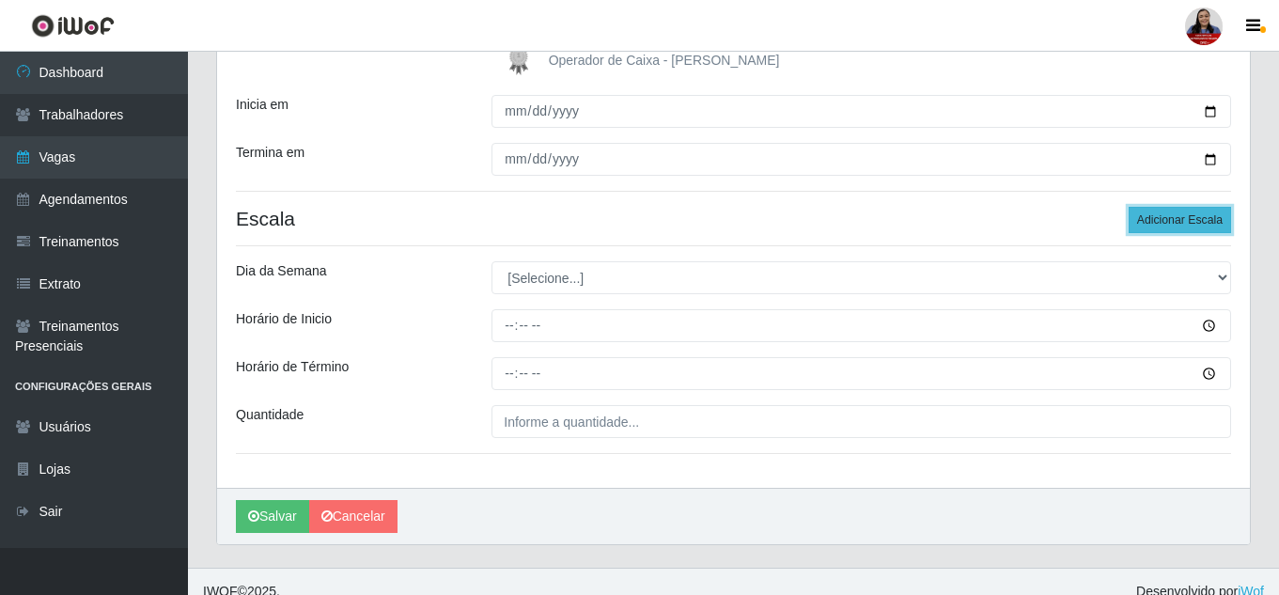
click at [1168, 221] on button "Adicionar Escala" at bounding box center [1179, 220] width 102 height 26
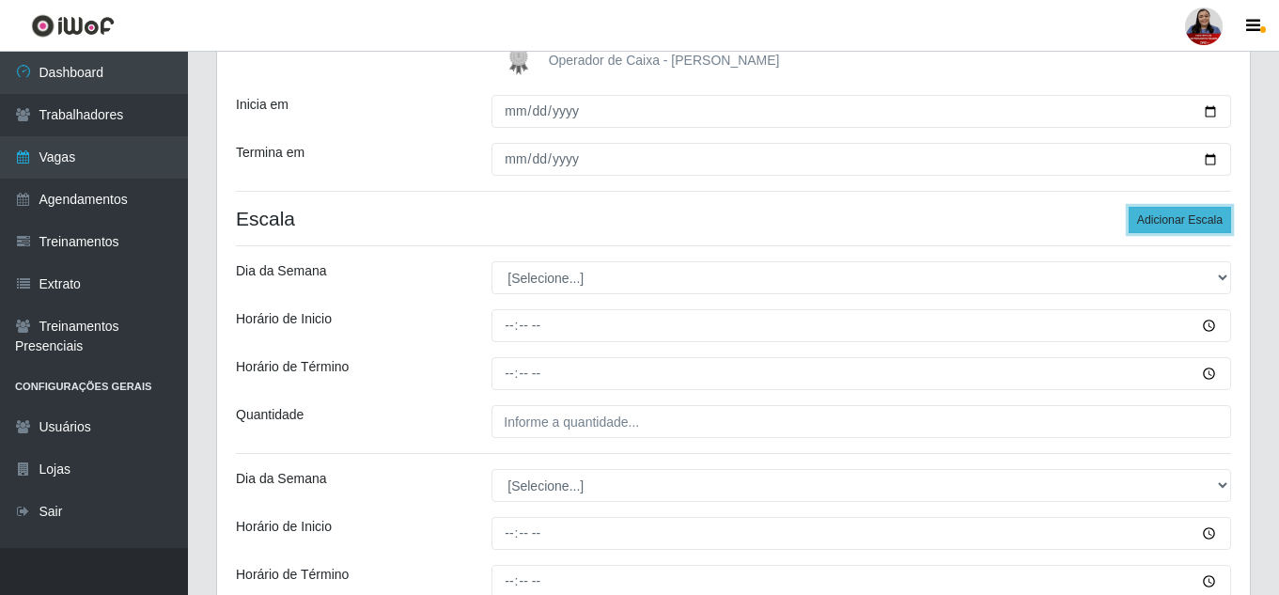
click at [1168, 221] on button "Adicionar Escala" at bounding box center [1179, 220] width 102 height 26
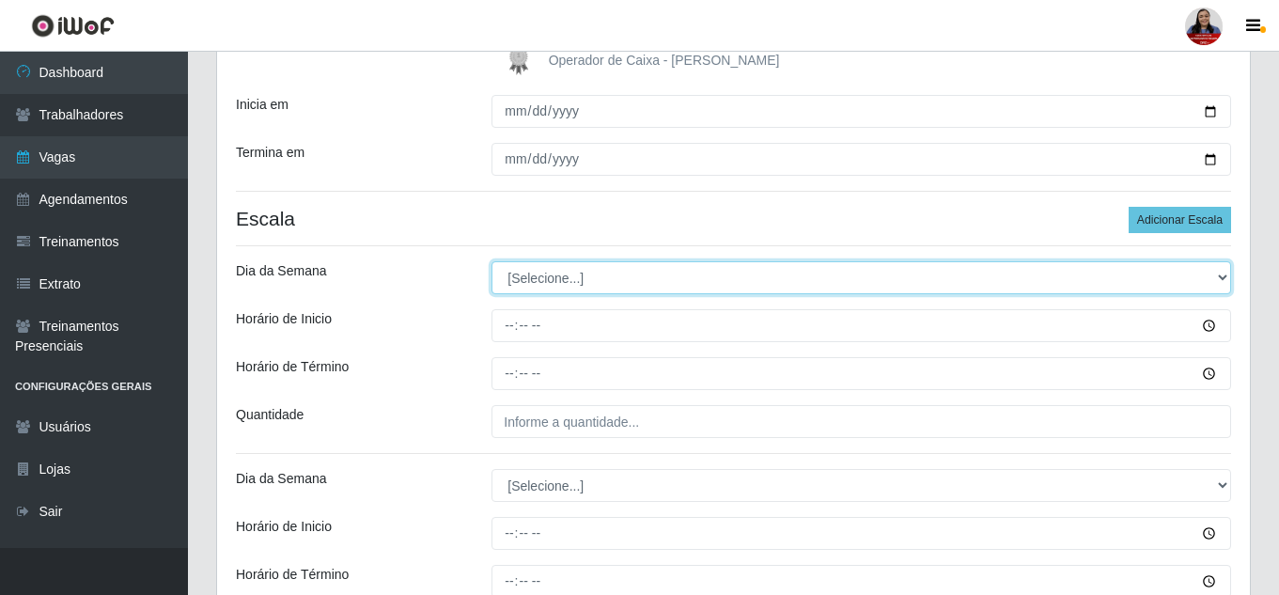
click at [695, 275] on select "[Selecione...] Segunda Terça Quarta Quinta Sexta Sábado Domingo" at bounding box center [860, 277] width 739 height 33
select select "1"
click at [491, 261] on select "[Selecione...] Segunda Terça Quarta Quinta Sexta Sábado Domingo" at bounding box center [860, 277] width 739 height 33
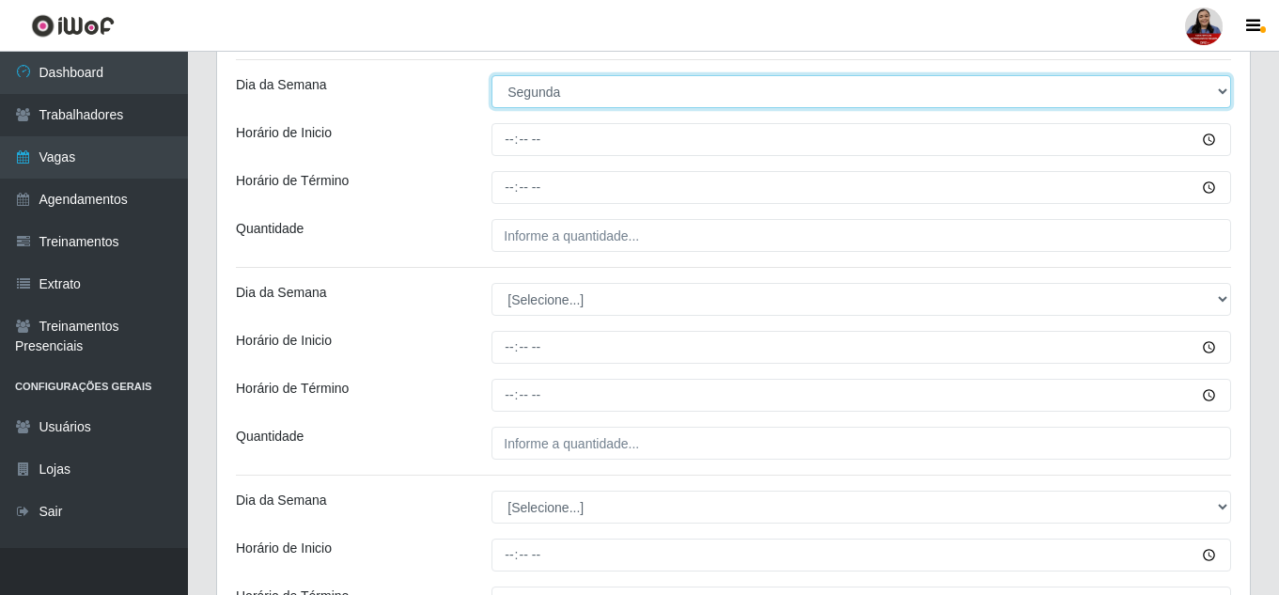
scroll to position [518, 0]
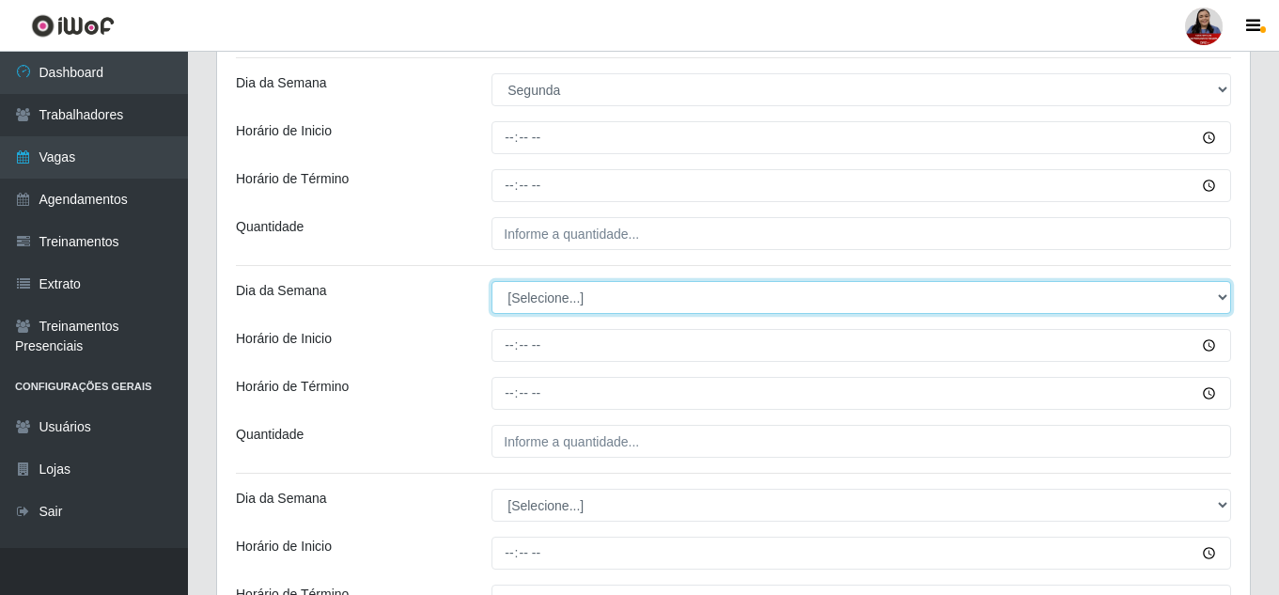
click at [675, 284] on select "[Selecione...] Segunda Terça Quarta Quinta Sexta Sábado Domingo" at bounding box center [860, 297] width 739 height 33
select select "2"
click at [491, 281] on select "[Selecione...] Segunda Terça Quarta Quinta Sexta Sábado Domingo" at bounding box center [860, 297] width 739 height 33
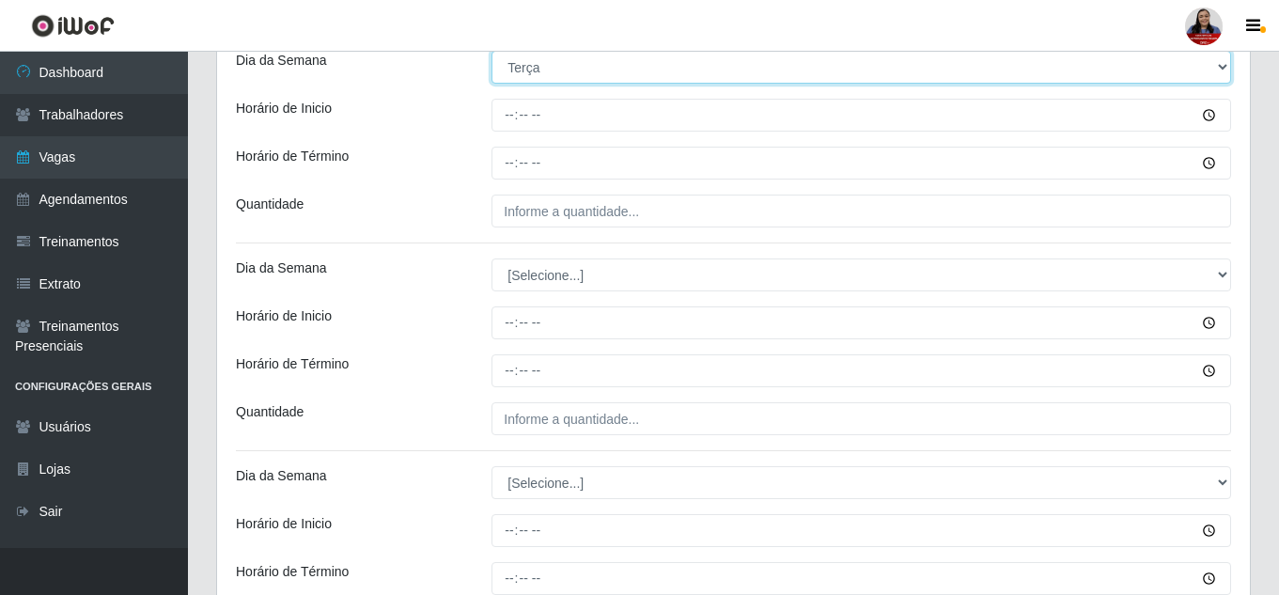
scroll to position [799, 0]
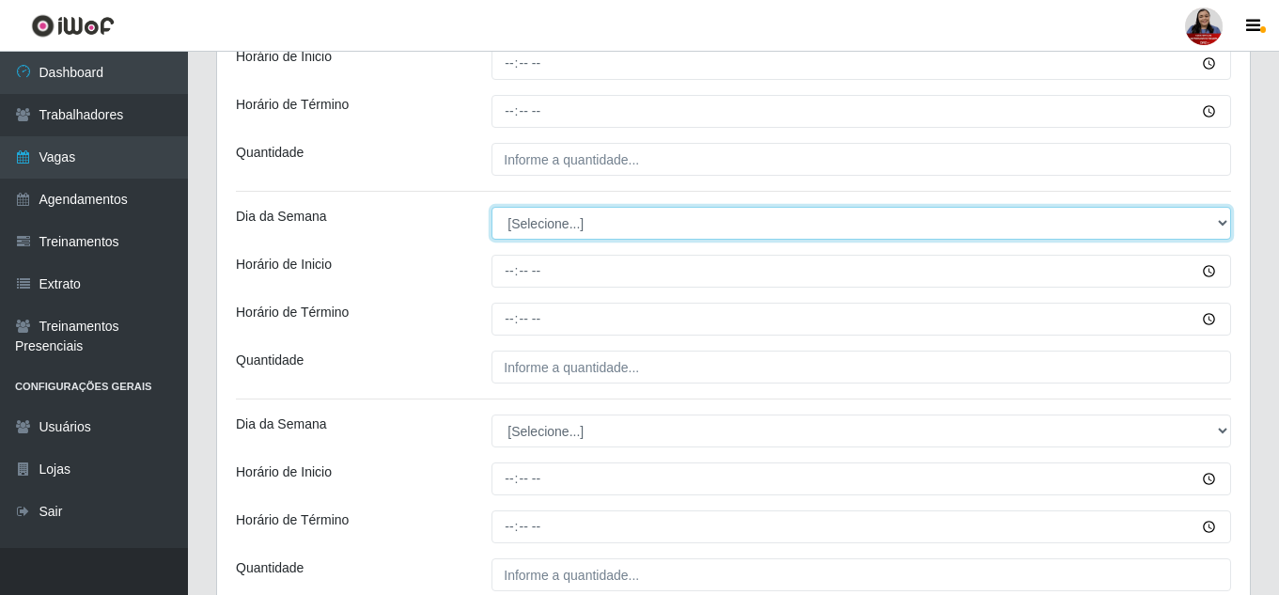
click at [654, 214] on select "[Selecione...] Segunda Terça Quarta Quinta Sexta Sábado Domingo" at bounding box center [860, 223] width 739 height 33
select select "3"
click at [491, 207] on select "[Selecione...] Segunda Terça Quarta Quinta Sexta Sábado Domingo" at bounding box center [860, 223] width 739 height 33
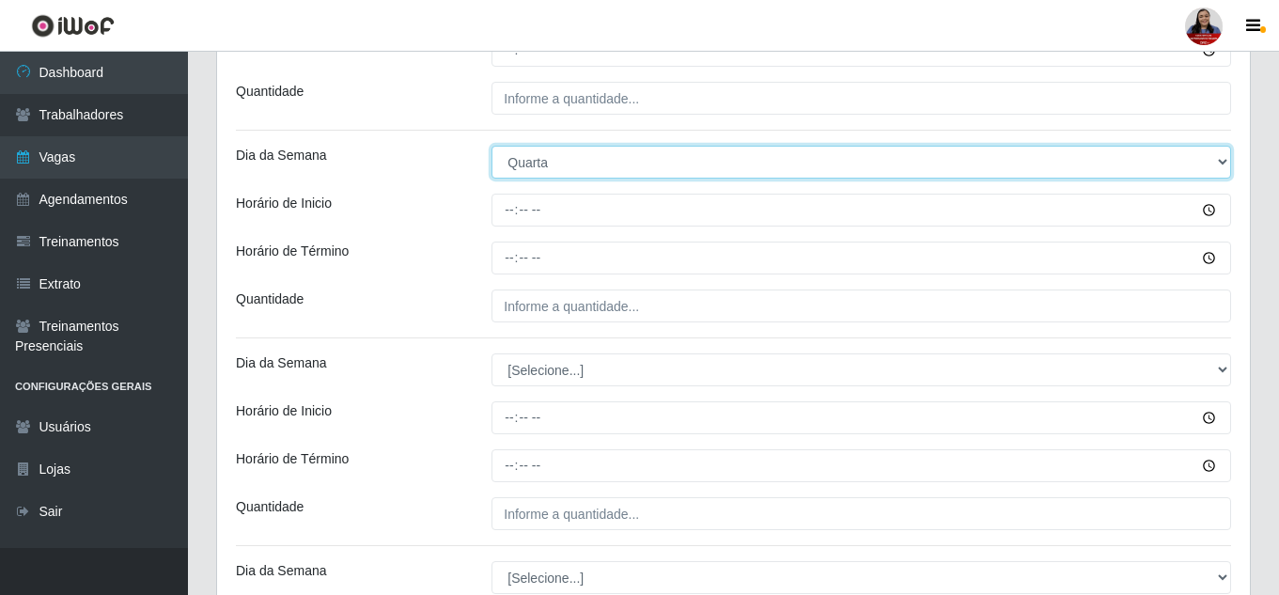
scroll to position [987, 0]
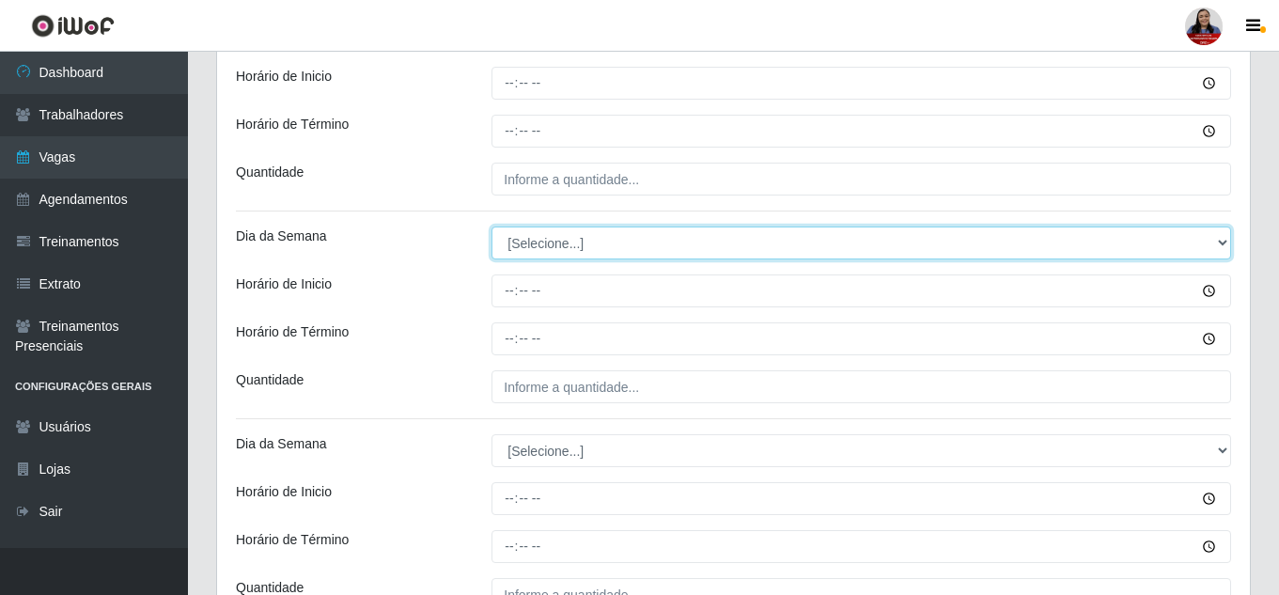
click at [628, 241] on select "[Selecione...] Segunda Terça Quarta Quinta Sexta Sábado Domingo" at bounding box center [860, 242] width 739 height 33
select select "4"
click at [491, 226] on select "[Selecione...] Segunda Terça Quarta Quinta Sexta Sábado Domingo" at bounding box center [860, 242] width 739 height 33
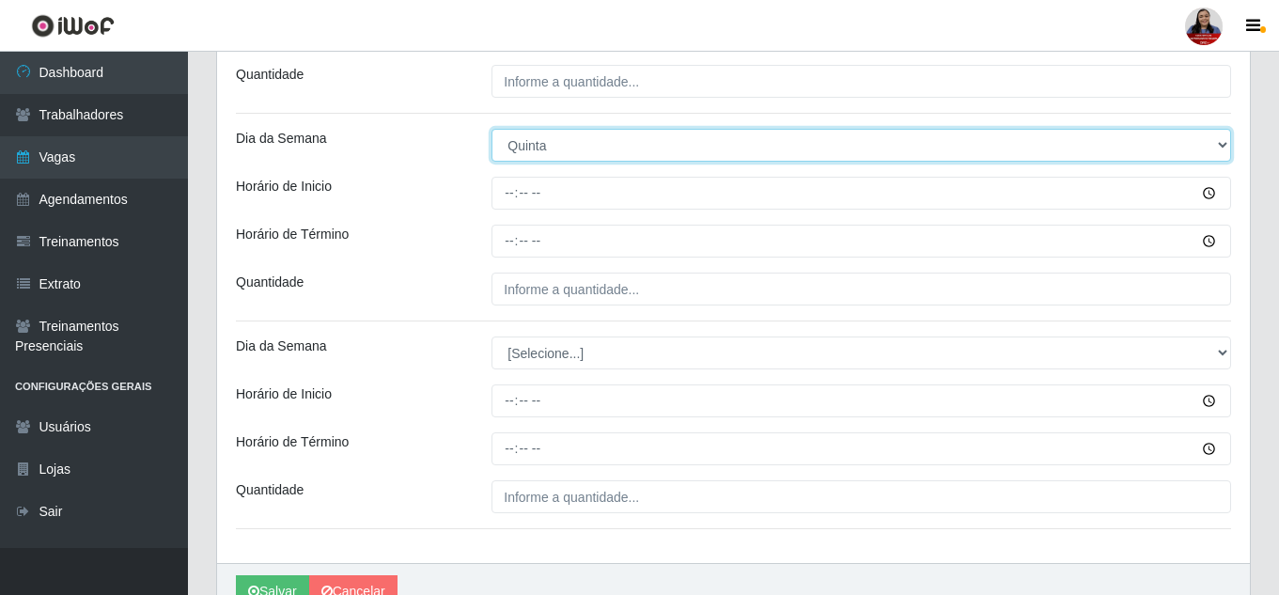
scroll to position [1175, 0]
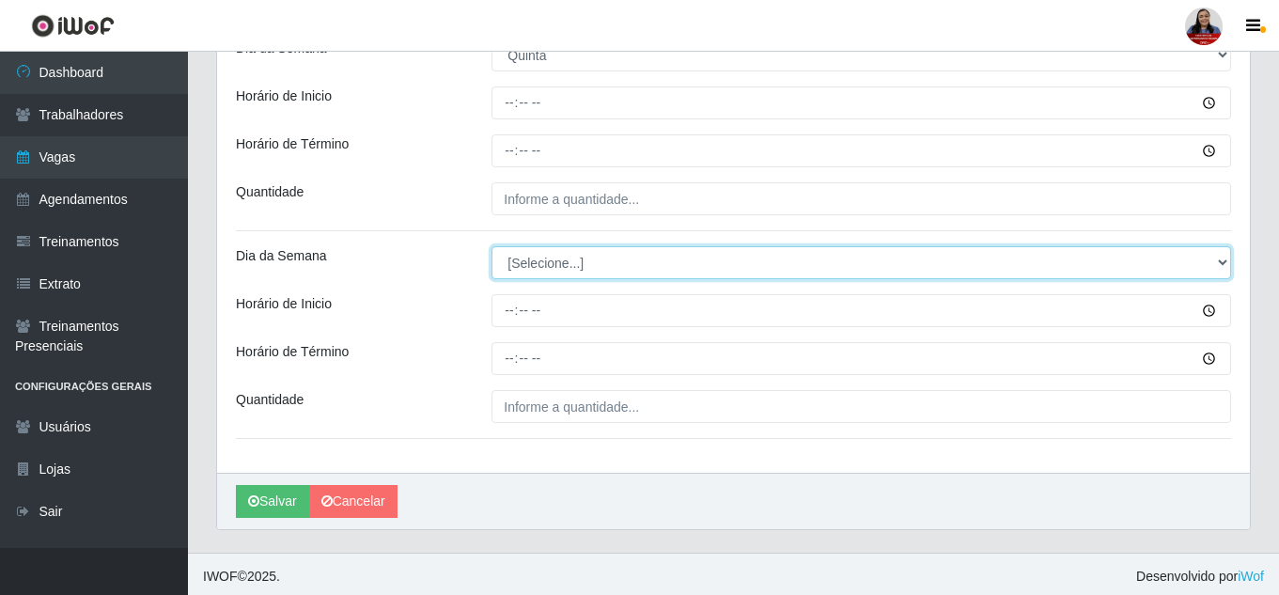
click at [603, 269] on select "[Selecione...] Segunda Terça Quarta Quinta Sexta Sábado Domingo" at bounding box center [860, 262] width 739 height 33
select select "5"
click at [491, 246] on select "[Selecione...] Segunda Terça Quarta Quinta Sexta Sábado Domingo" at bounding box center [860, 262] width 739 height 33
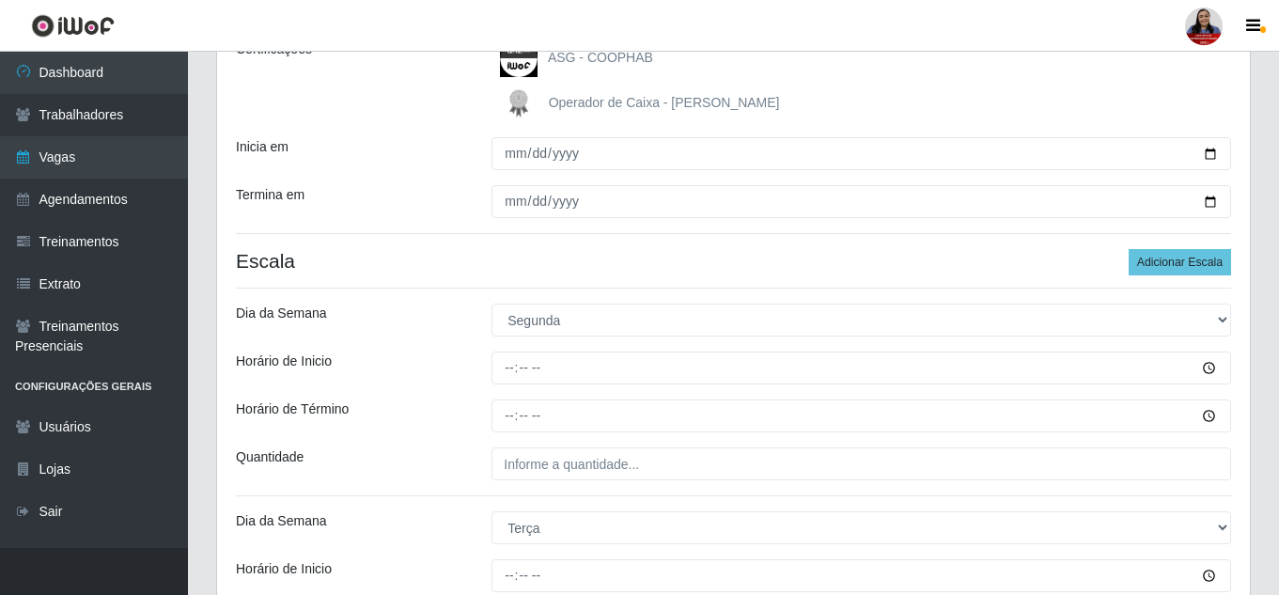
scroll to position [330, 0]
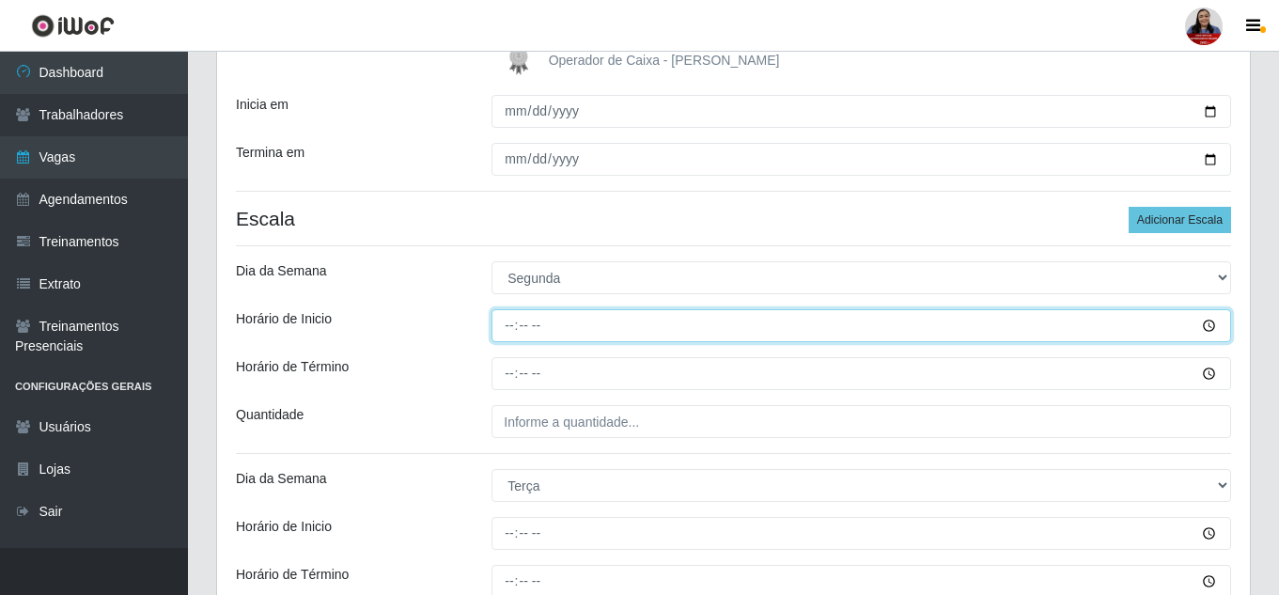
click at [504, 332] on input "Horário de Inicio" at bounding box center [860, 325] width 739 height 33
type input "09:00"
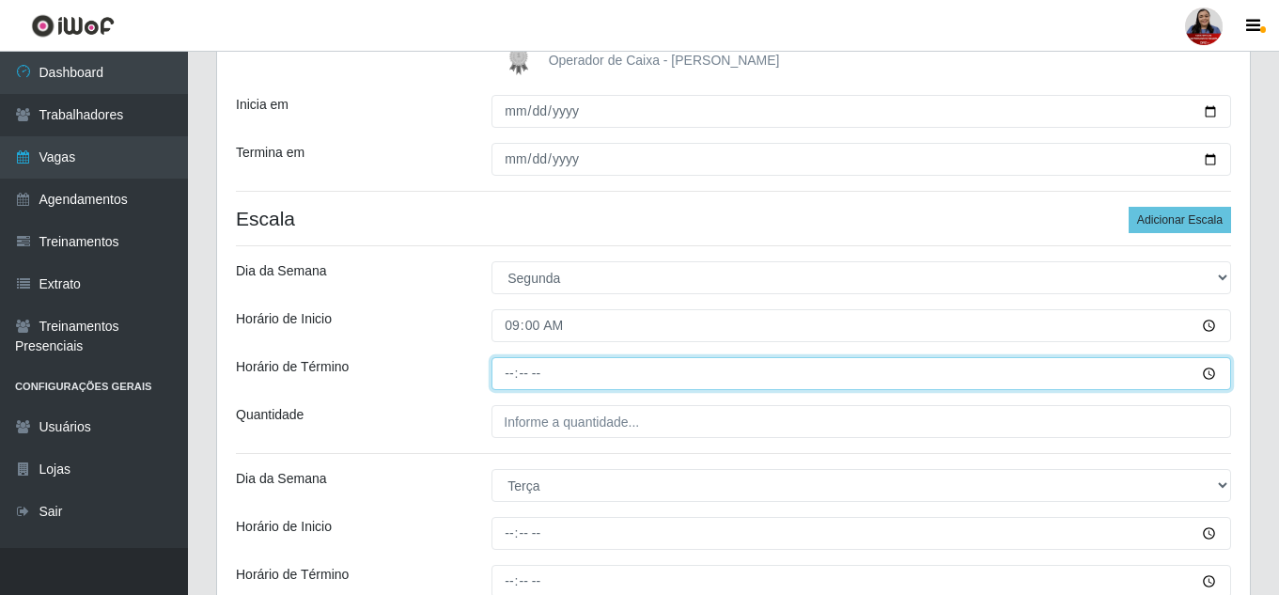
type input "15:00"
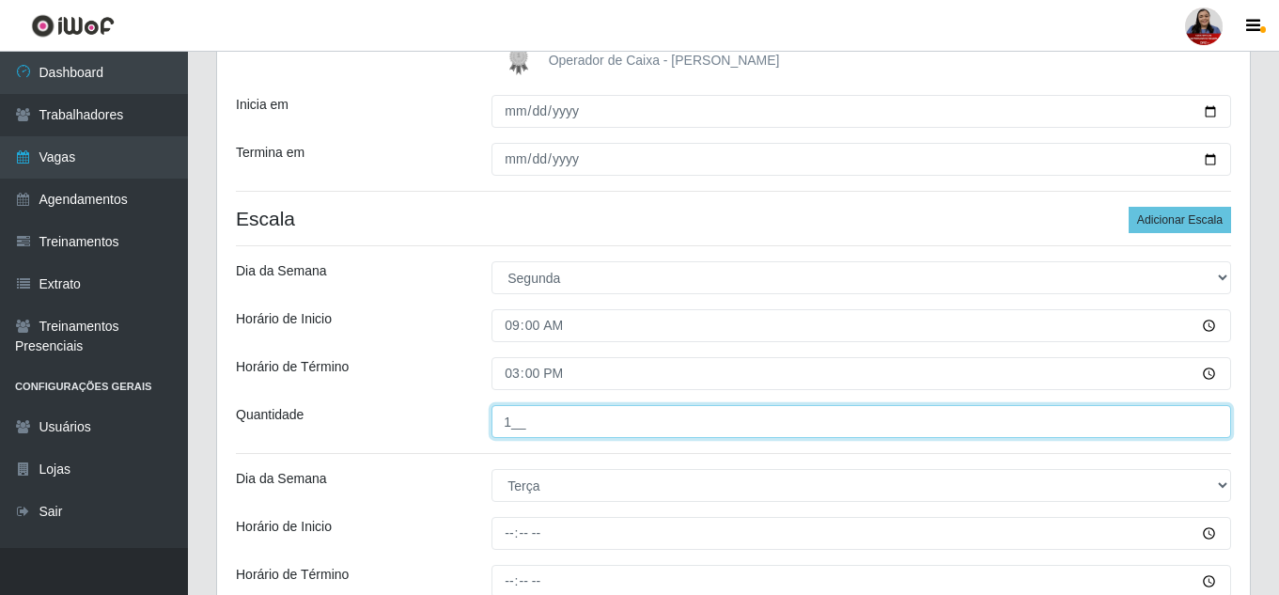
type input "1__"
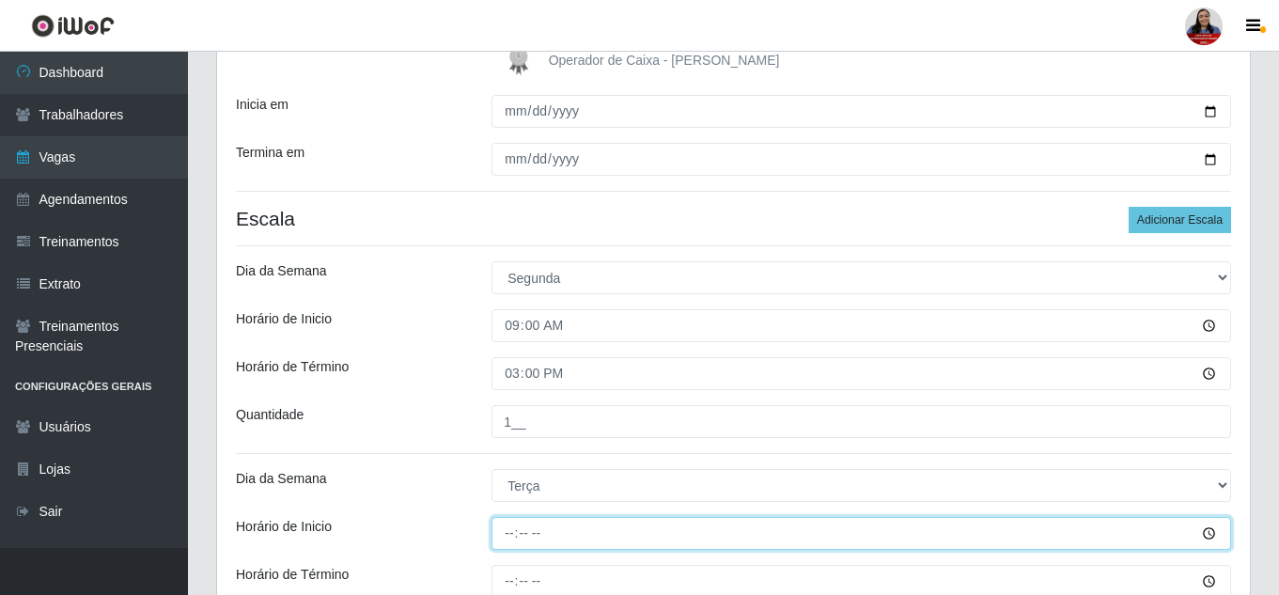
type input "09:00"
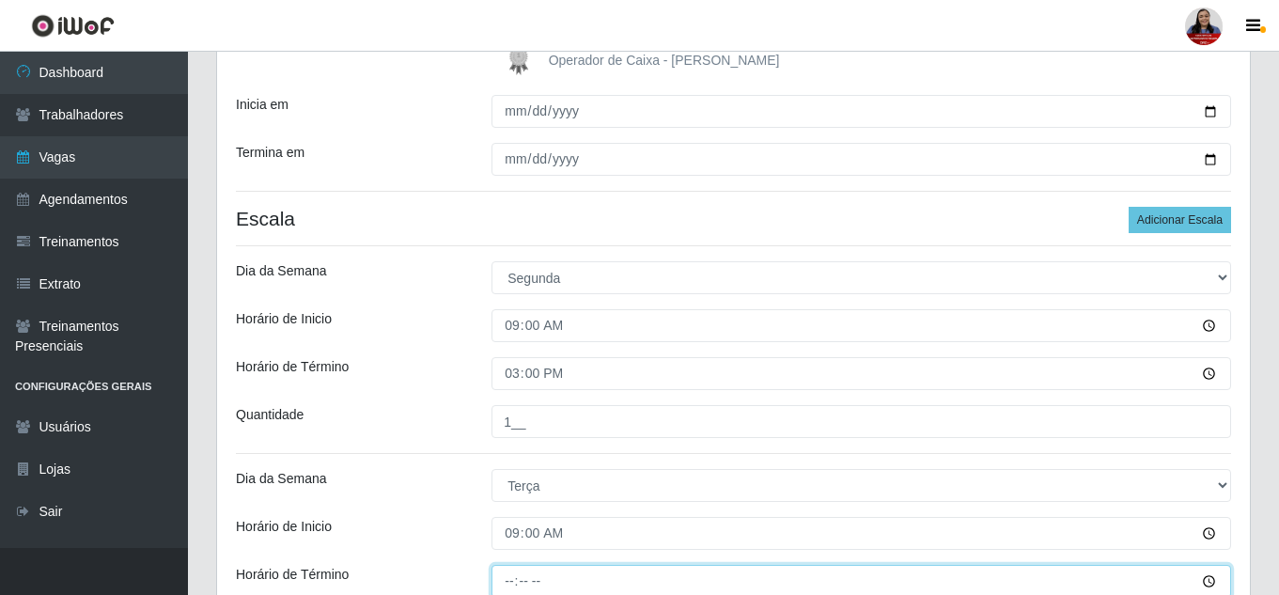
scroll to position [333, 0]
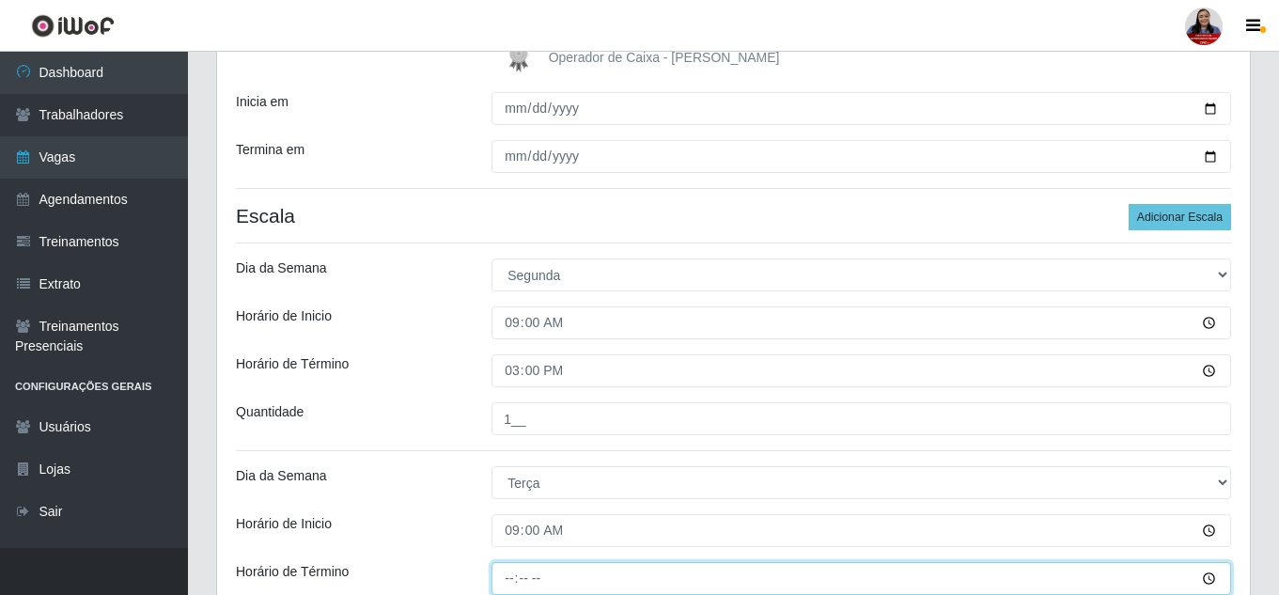
type input "15:00"
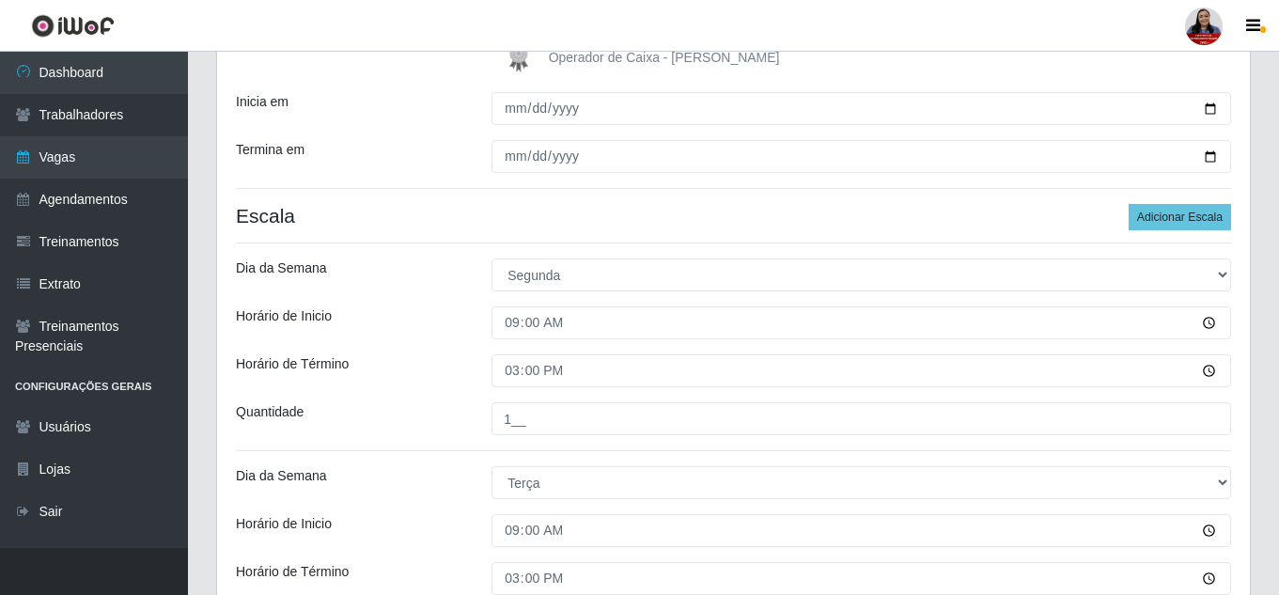
scroll to position [661, 0]
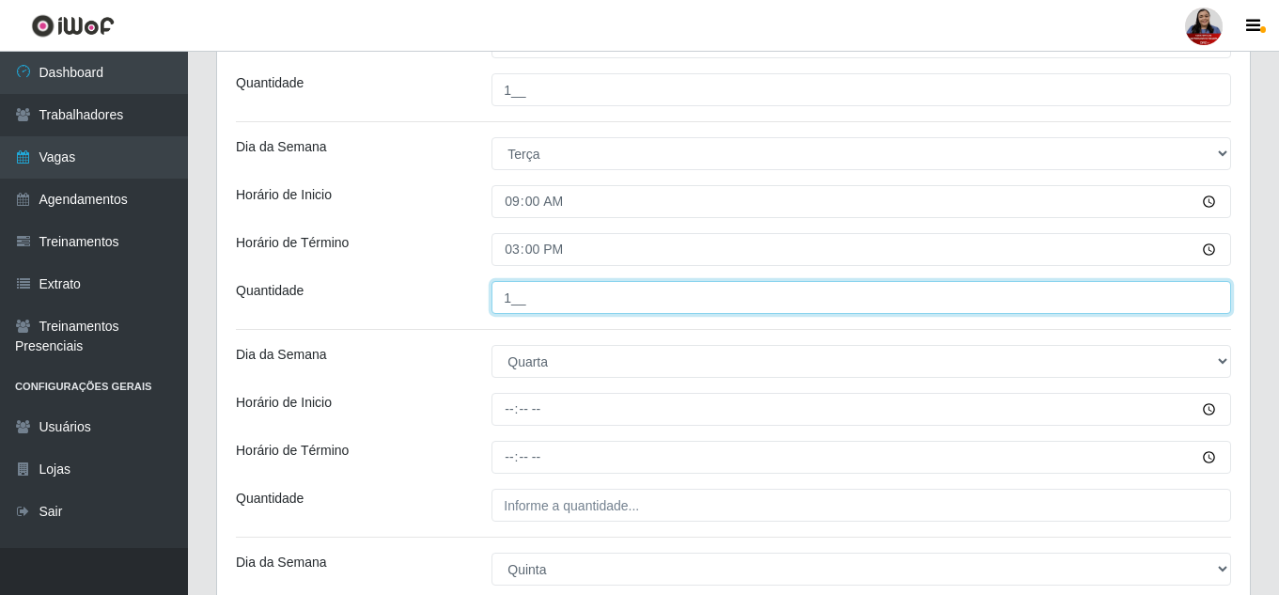
type input "1__"
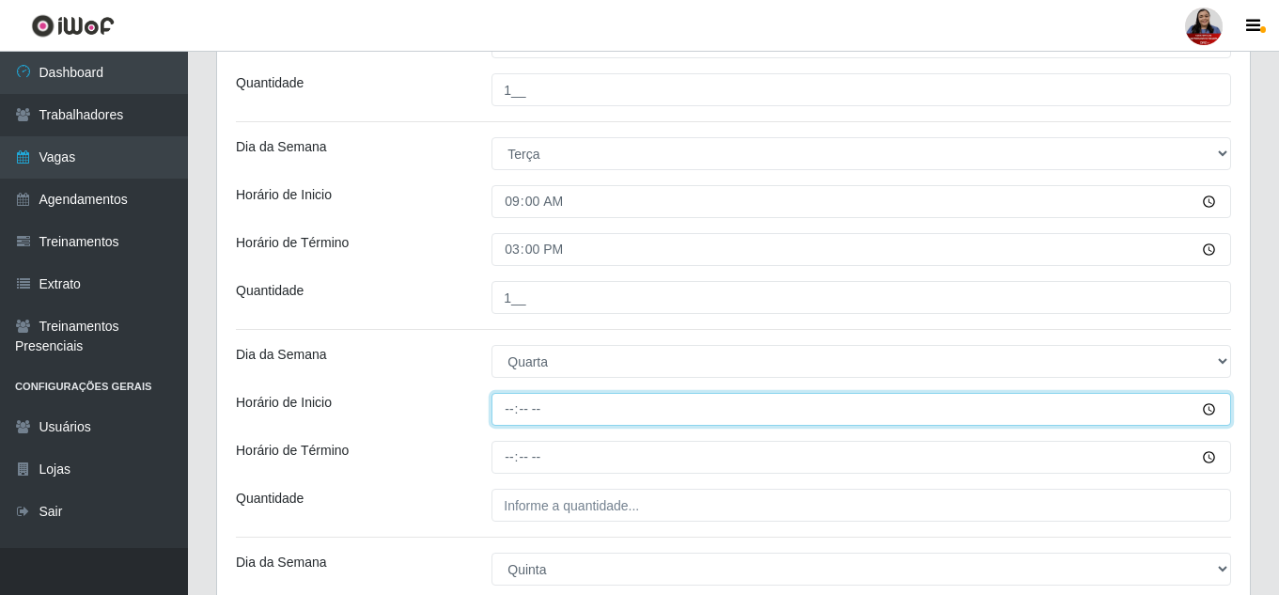
type input "09:00"
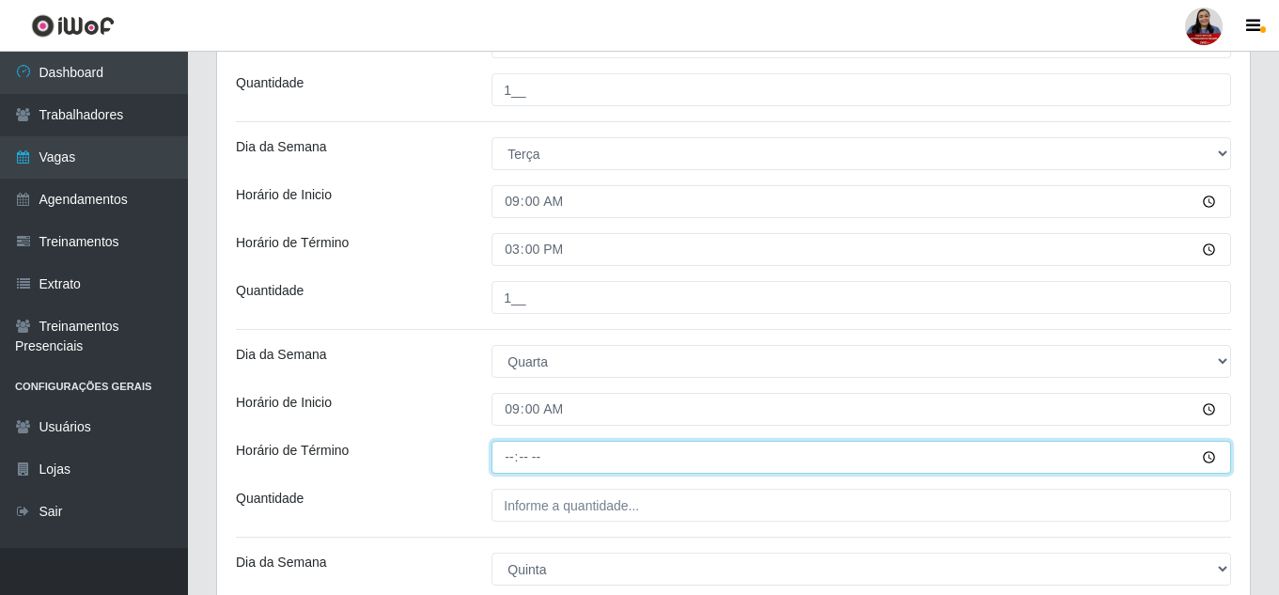
type input "15:00"
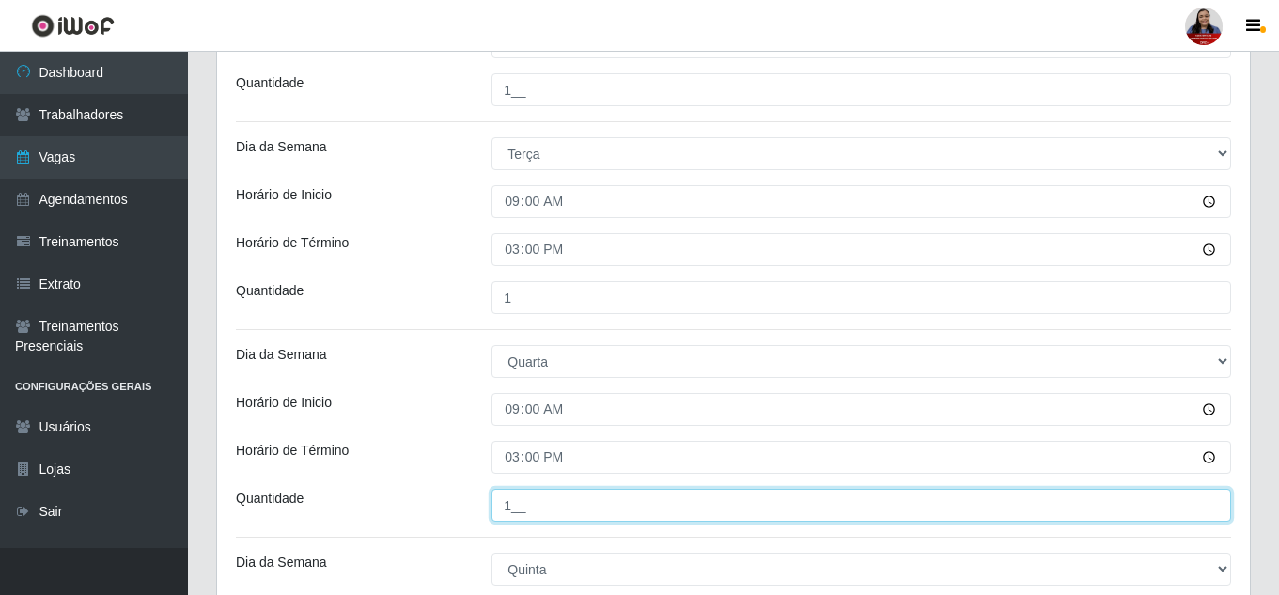
type input "1__"
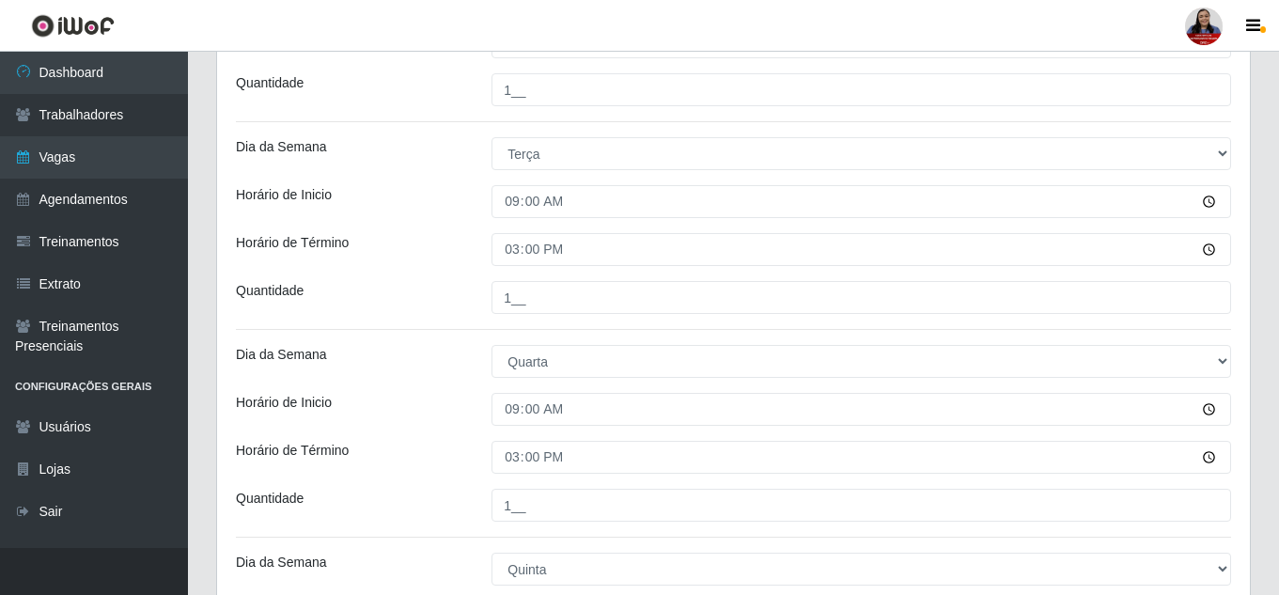
scroll to position [981, 0]
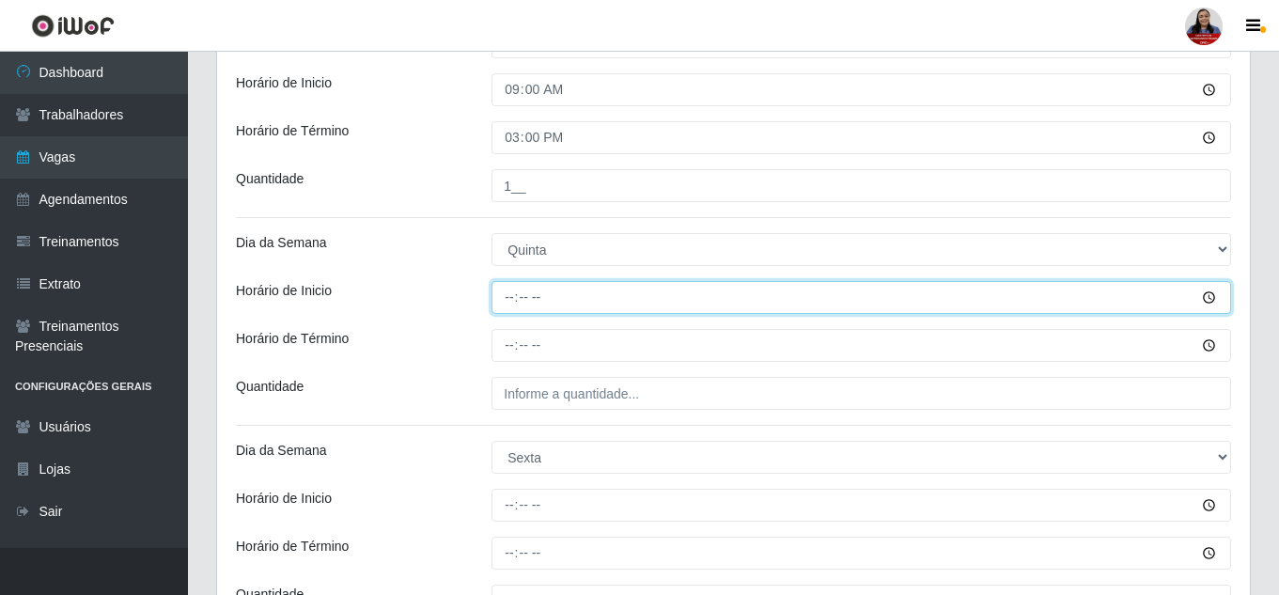
type input "09:00"
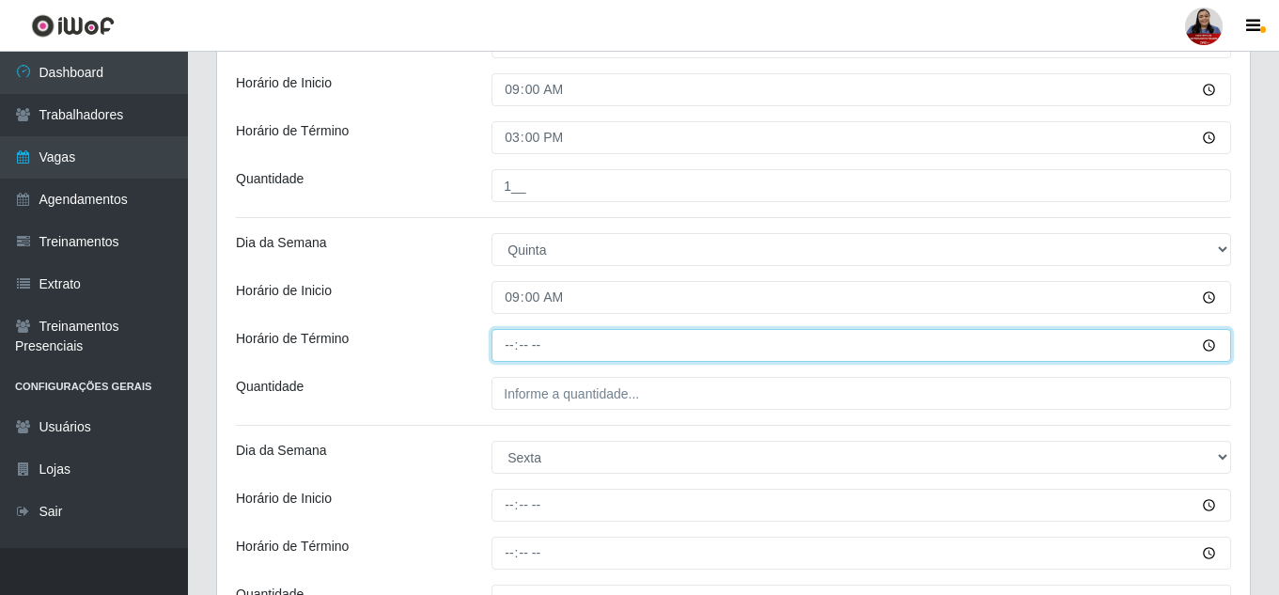
type input "15:00"
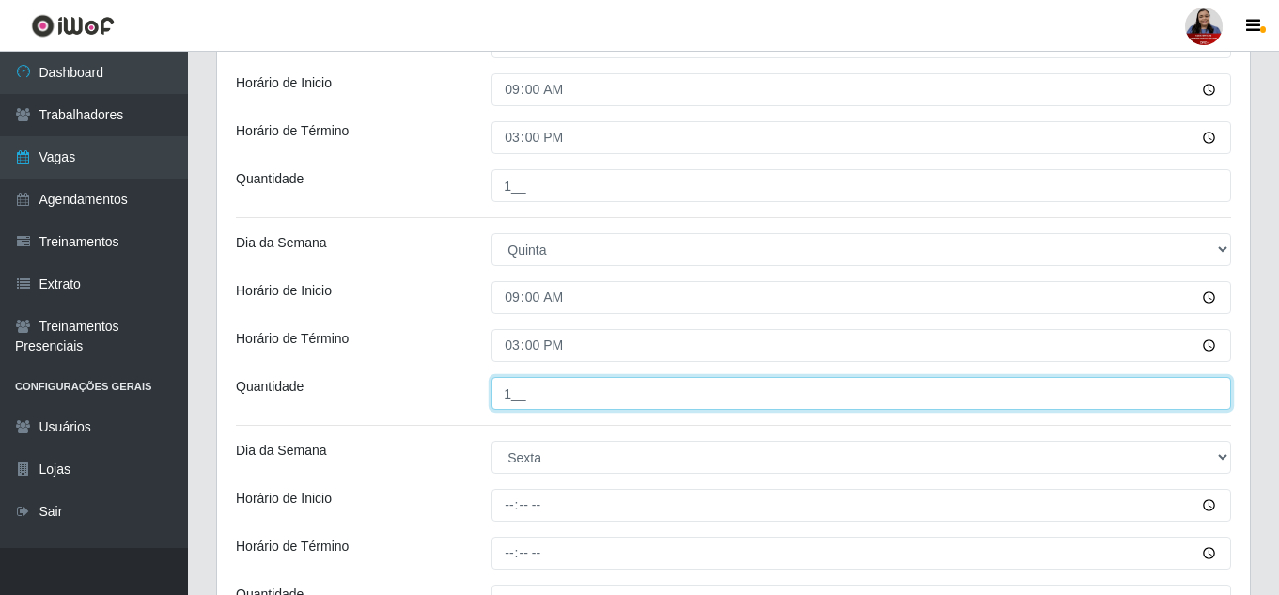
type input "1__"
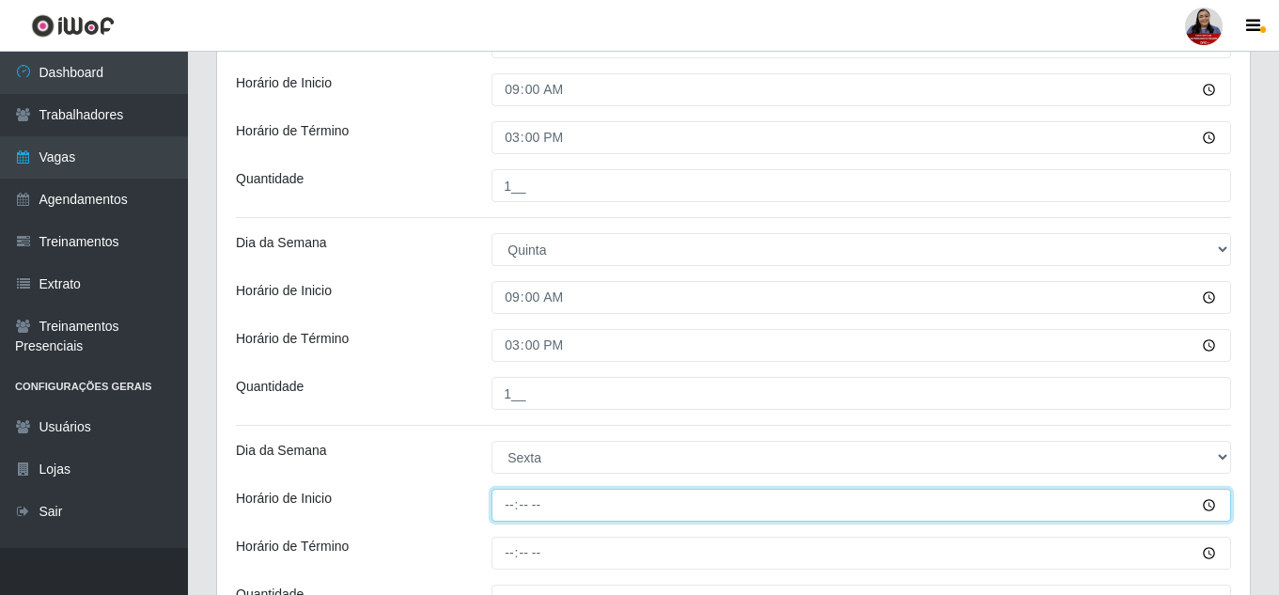
type input "09:00"
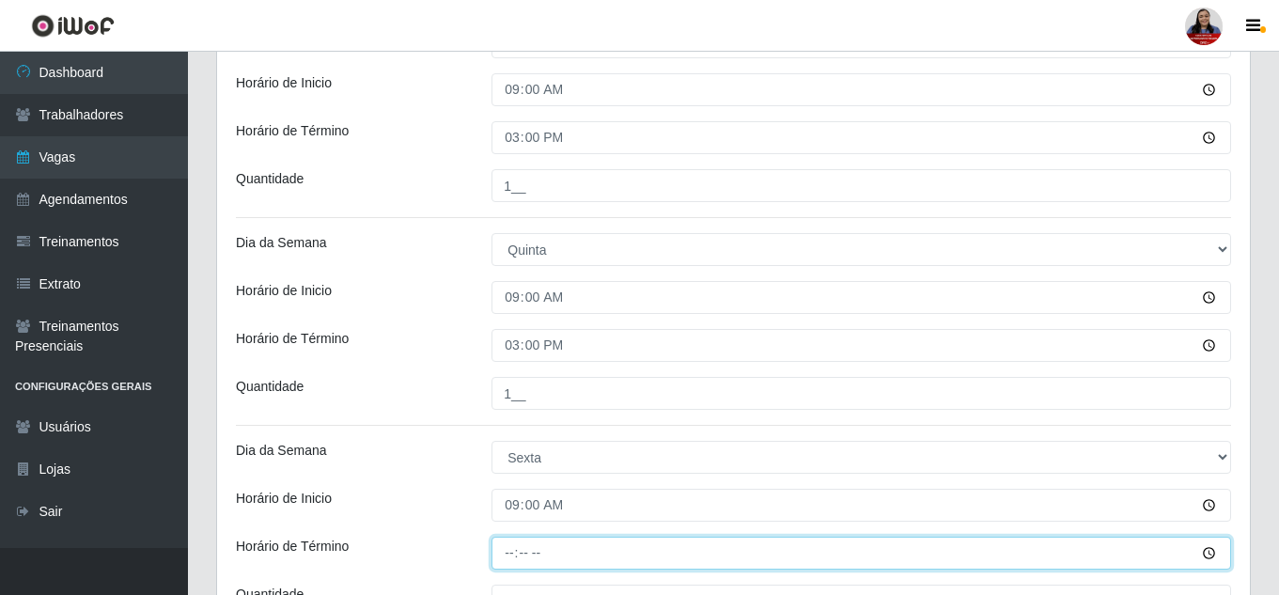
type input "15:00"
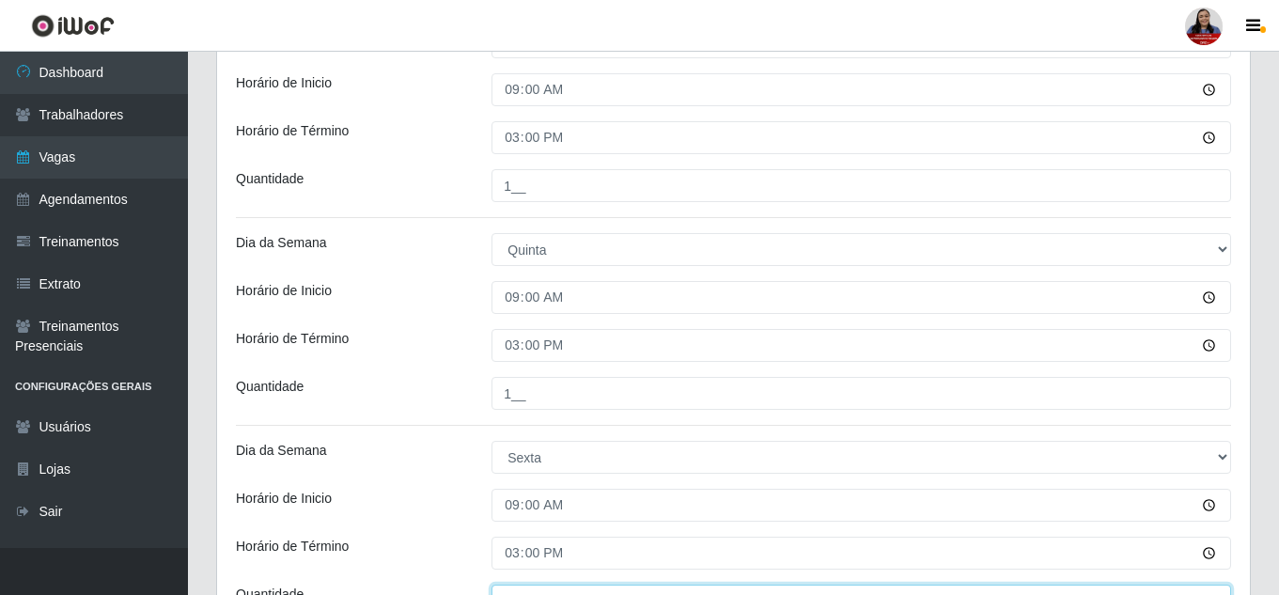
scroll to position [1003, 0]
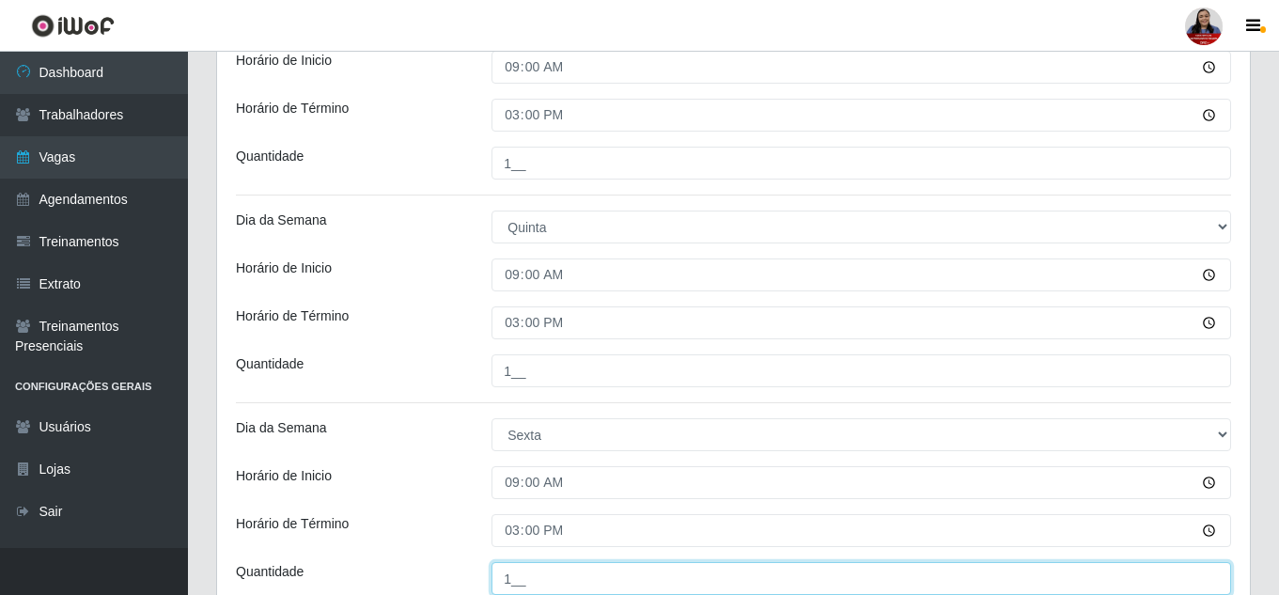
type input "1__"
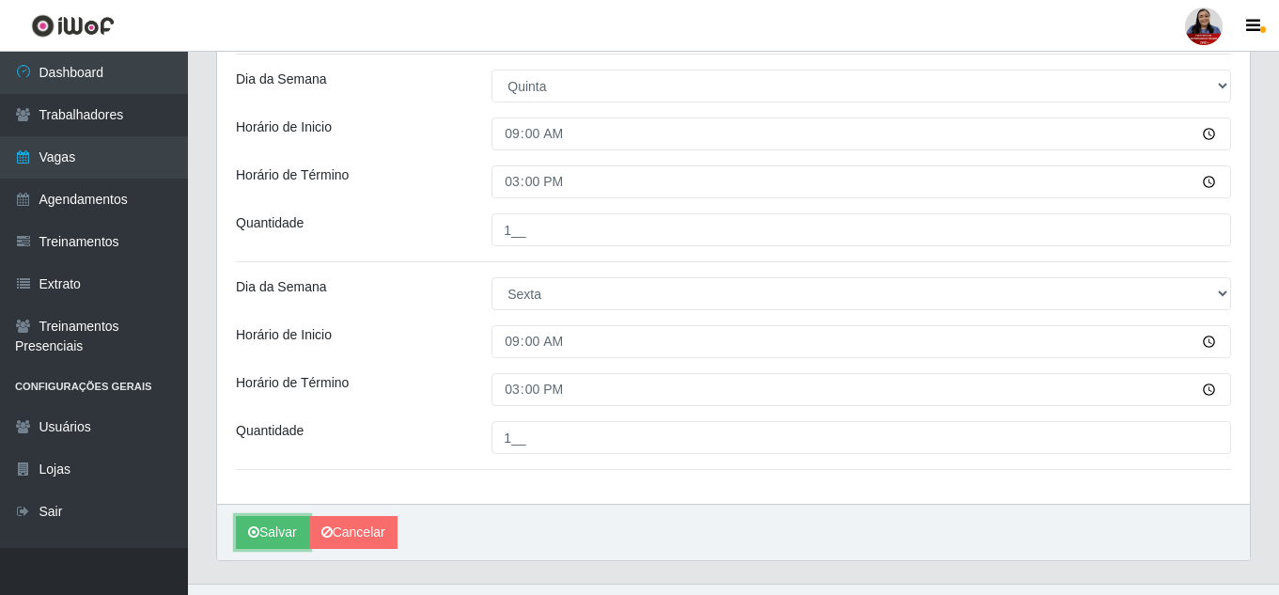
scroll to position [1180, 0]
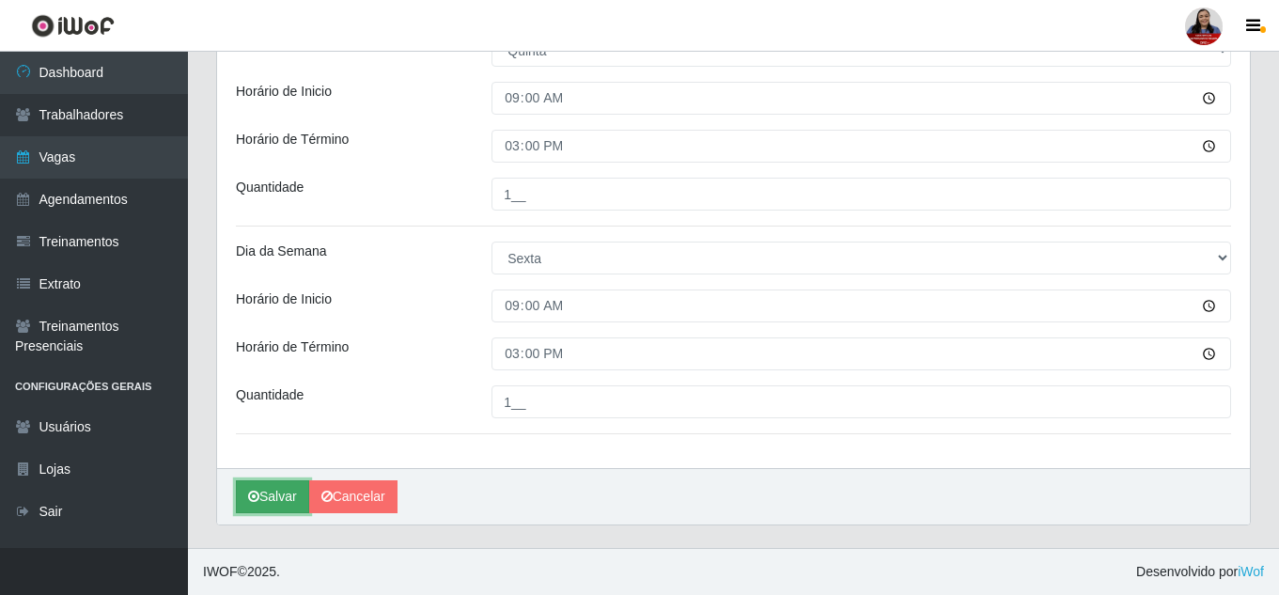
click at [279, 504] on button "Salvar" at bounding box center [272, 496] width 73 height 33
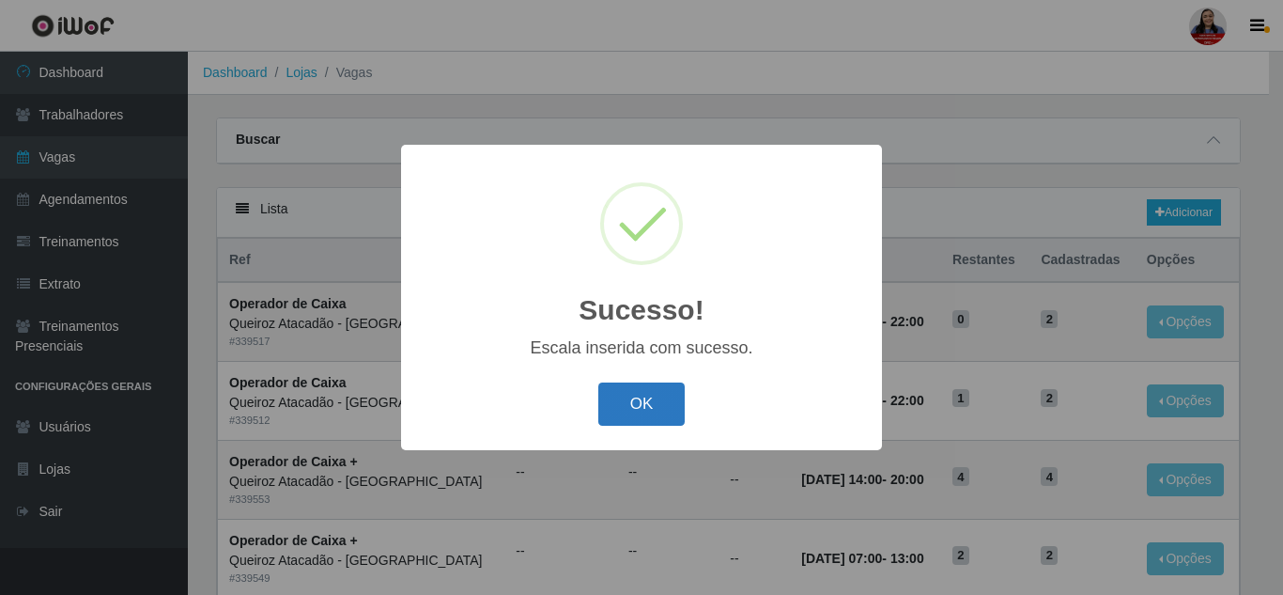
click at [659, 399] on button "OK" at bounding box center [641, 404] width 87 height 44
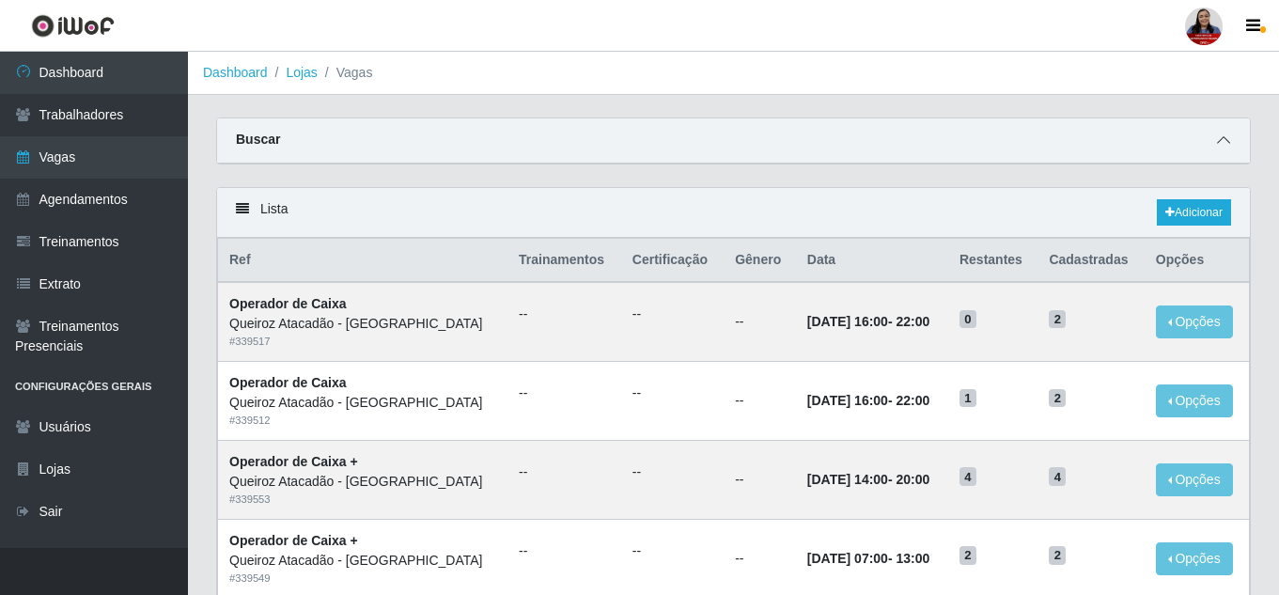
click at [1223, 145] on icon at bounding box center [1223, 139] width 13 height 13
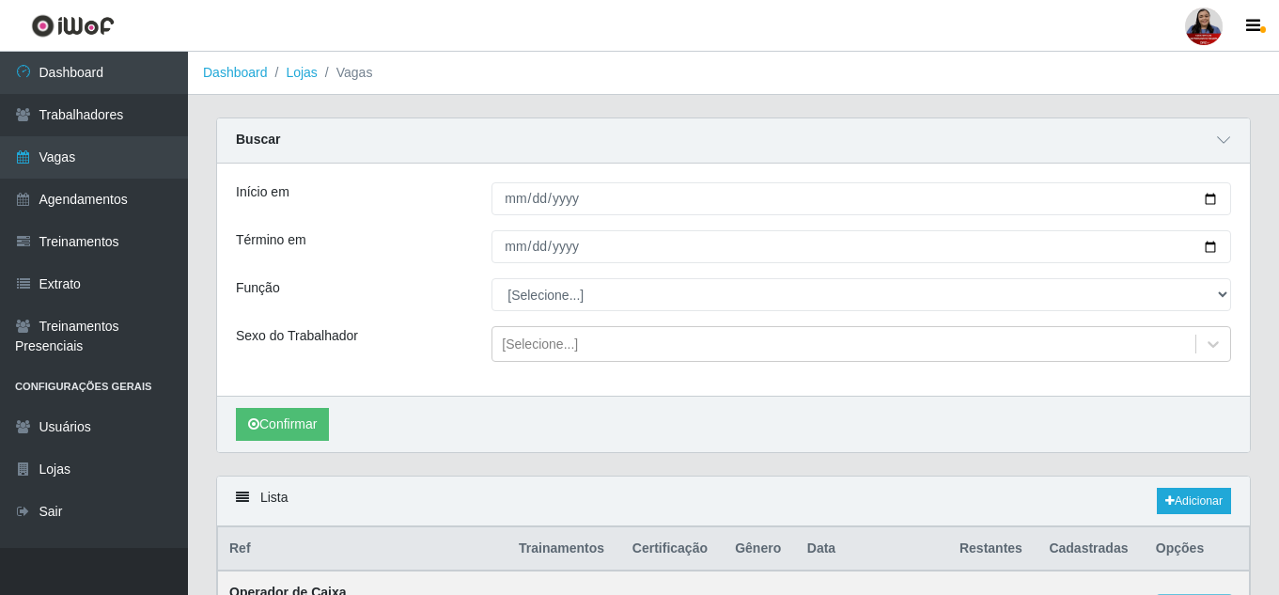
click at [1206, 524] on div "Lista Adicionar" at bounding box center [733, 501] width 1032 height 50
click at [1202, 507] on link "Adicionar" at bounding box center [1193, 501] width 74 height 26
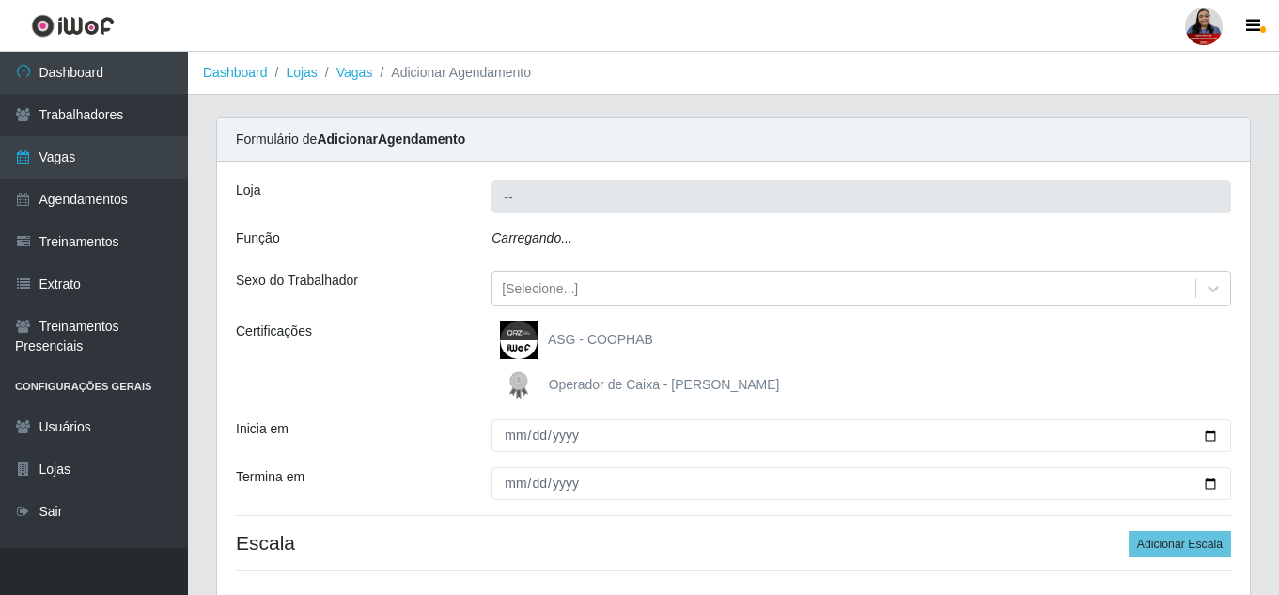
type input "Queiroz Atacadão - [GEOGRAPHIC_DATA]"
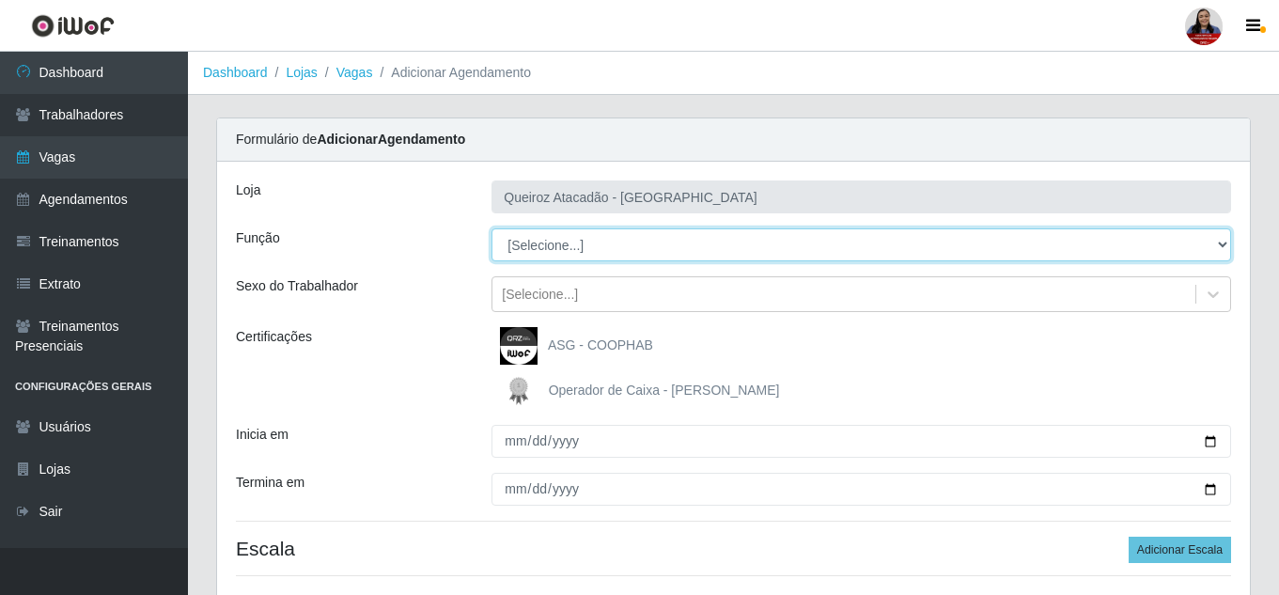
click at [703, 254] on select "[Selecione...] ASG ASG + Embalador Embalador + Embalador ++ Operador de Caixa O…" at bounding box center [860, 244] width 739 height 33
select select "72"
click at [491, 228] on select "[Selecione...] ASG ASG + Embalador Embalador + Embalador ++ Operador de Caixa O…" at bounding box center [860, 244] width 739 height 33
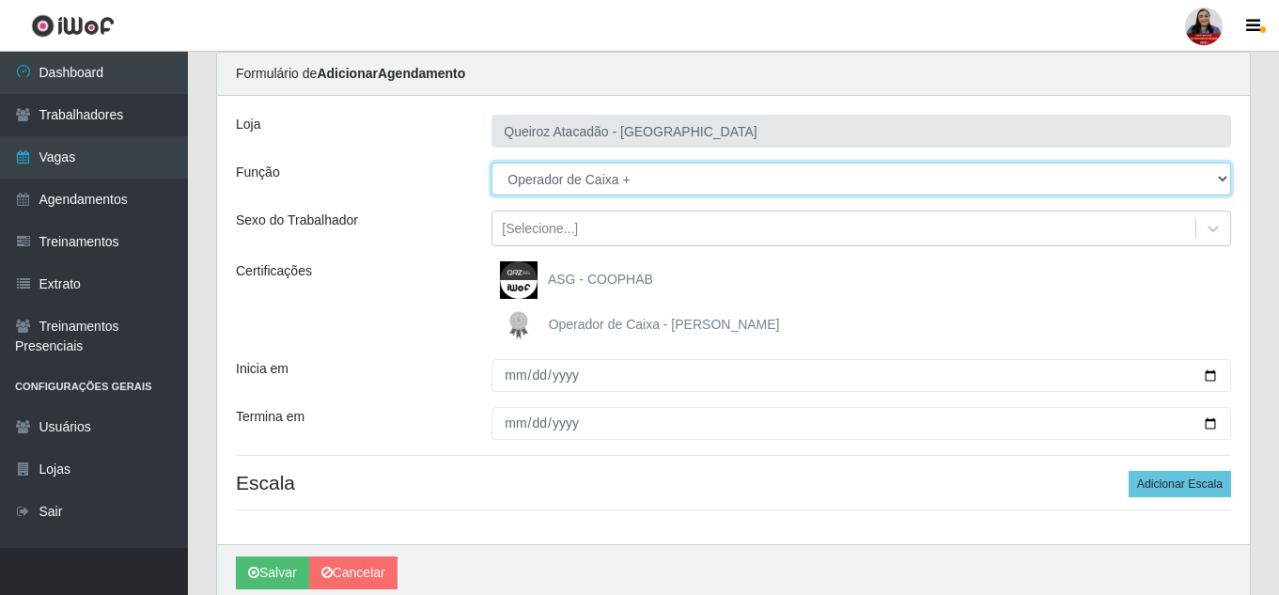
scroll to position [142, 0]
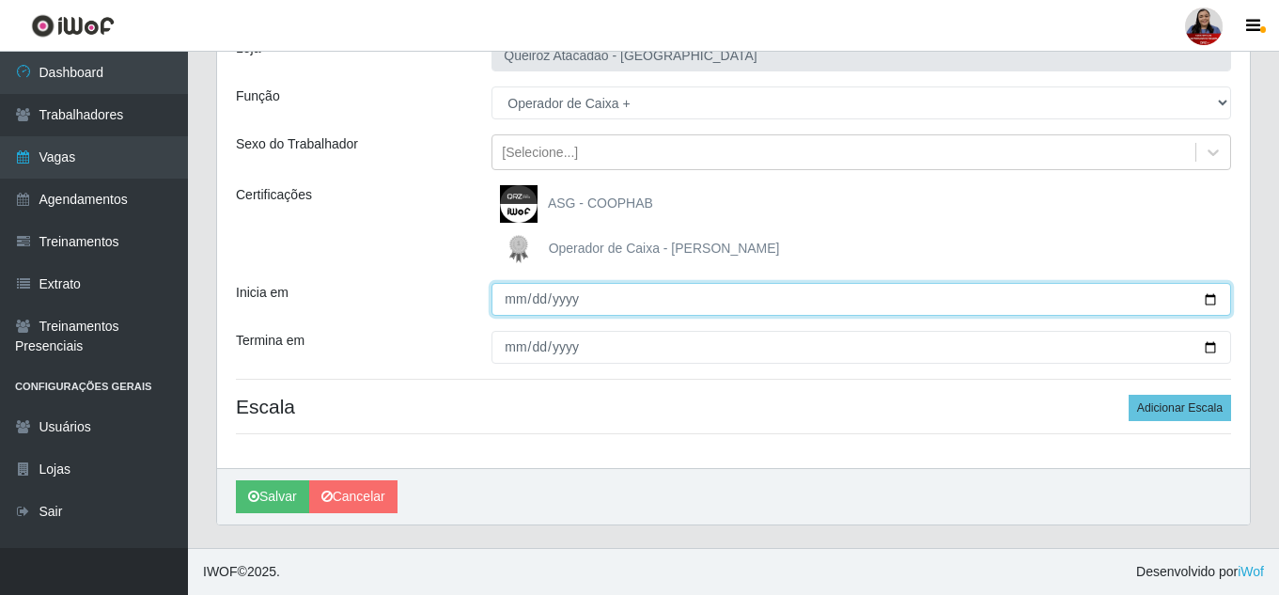
click at [1211, 298] on input "Inicia em" at bounding box center [860, 299] width 739 height 33
type input "2025-09-20"
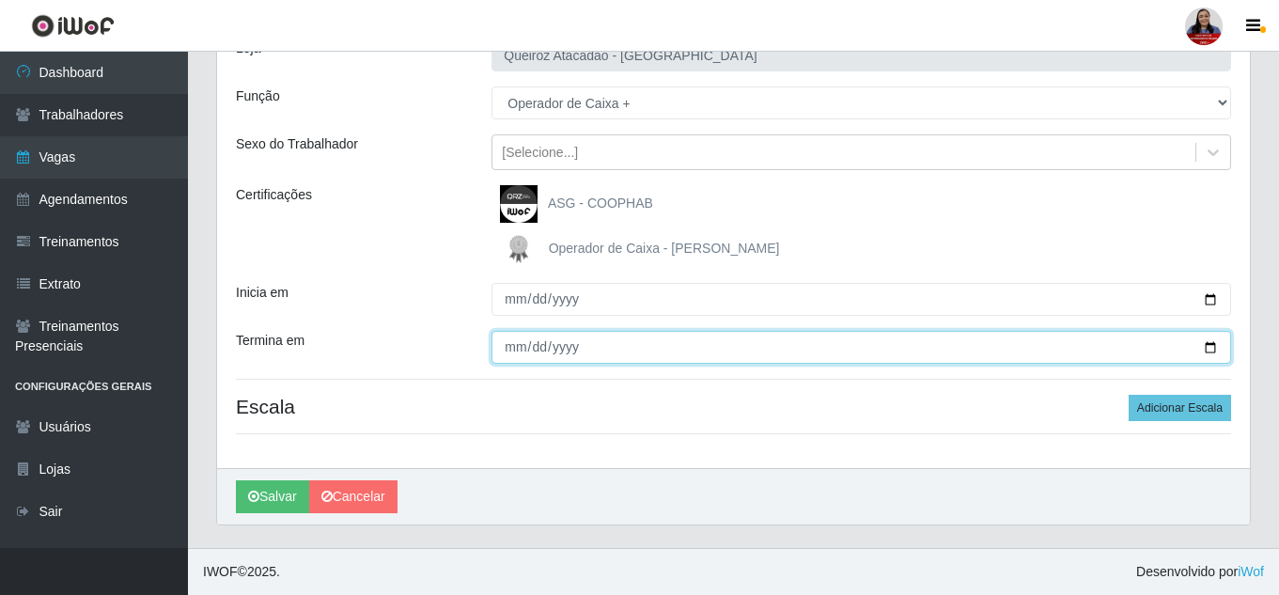
click at [1204, 347] on input "Termina em" at bounding box center [860, 347] width 739 height 33
type input "2025-09-21"
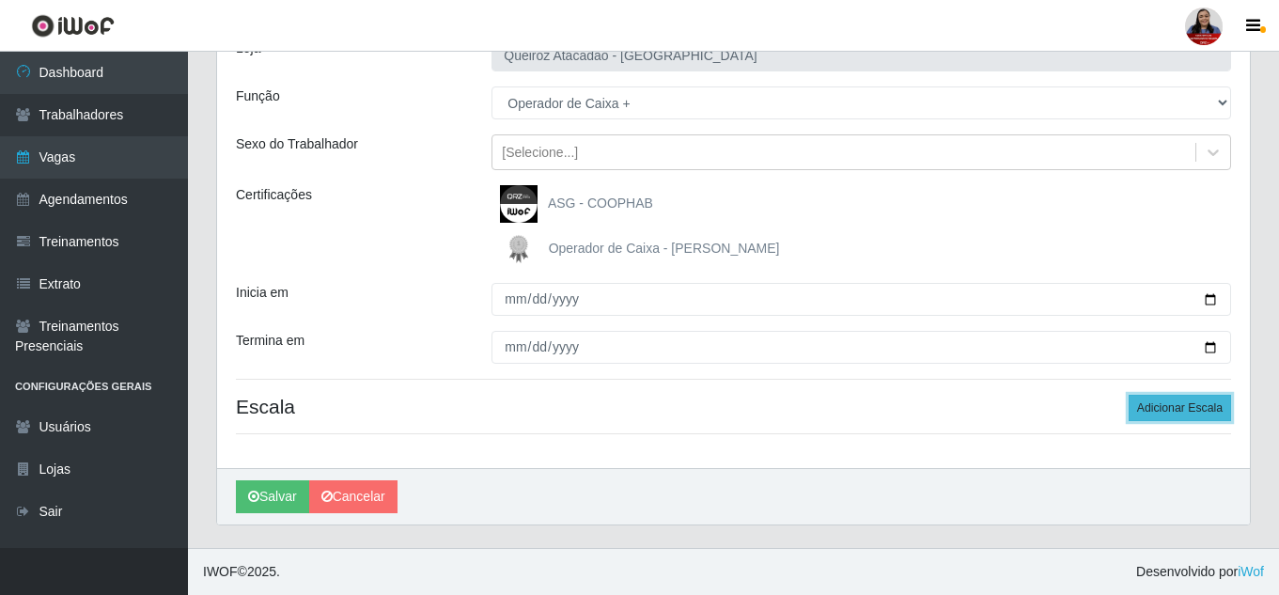
click at [1205, 403] on button "Adicionar Escala" at bounding box center [1179, 408] width 102 height 26
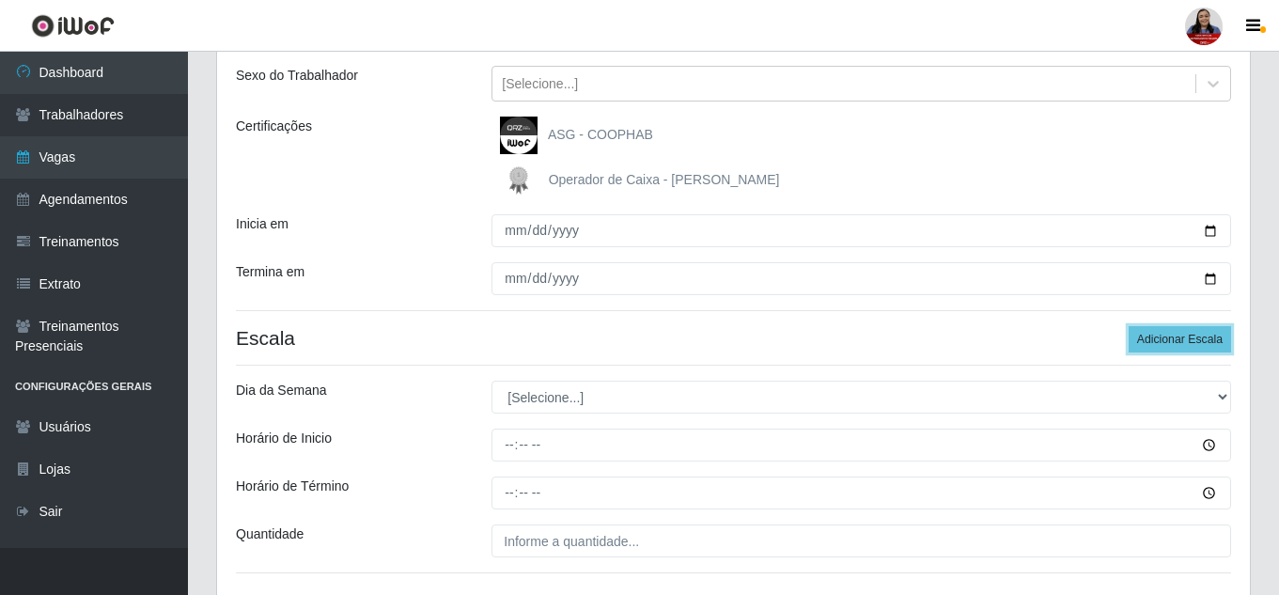
scroll to position [349, 0]
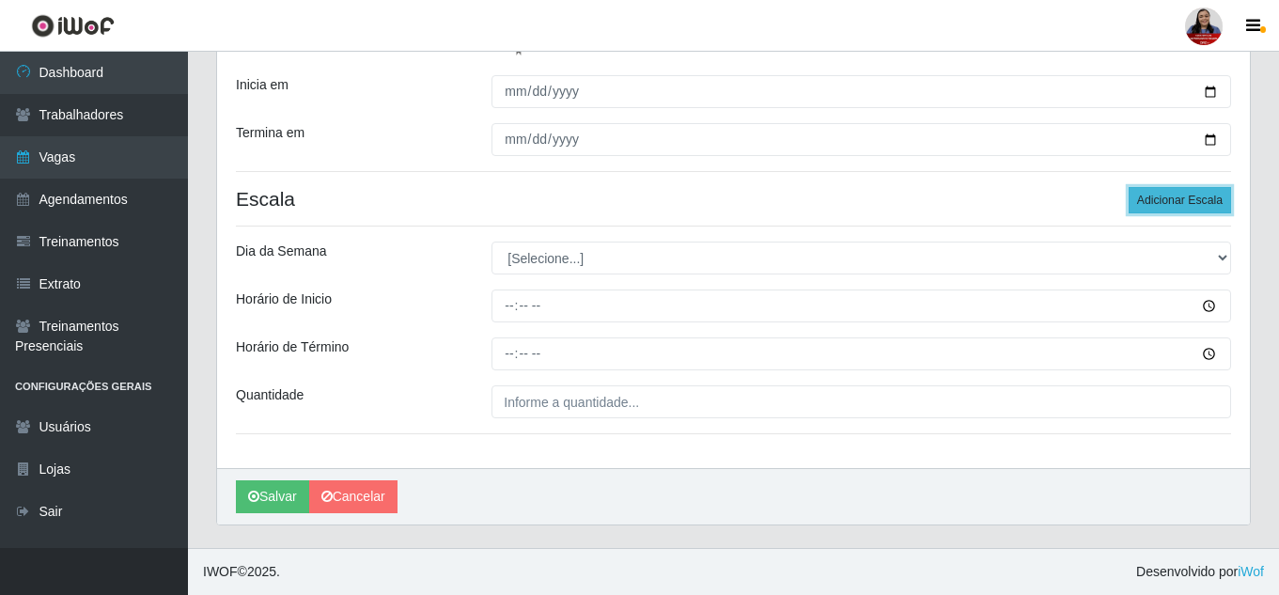
click at [1206, 194] on button "Adicionar Escala" at bounding box center [1179, 200] width 102 height 26
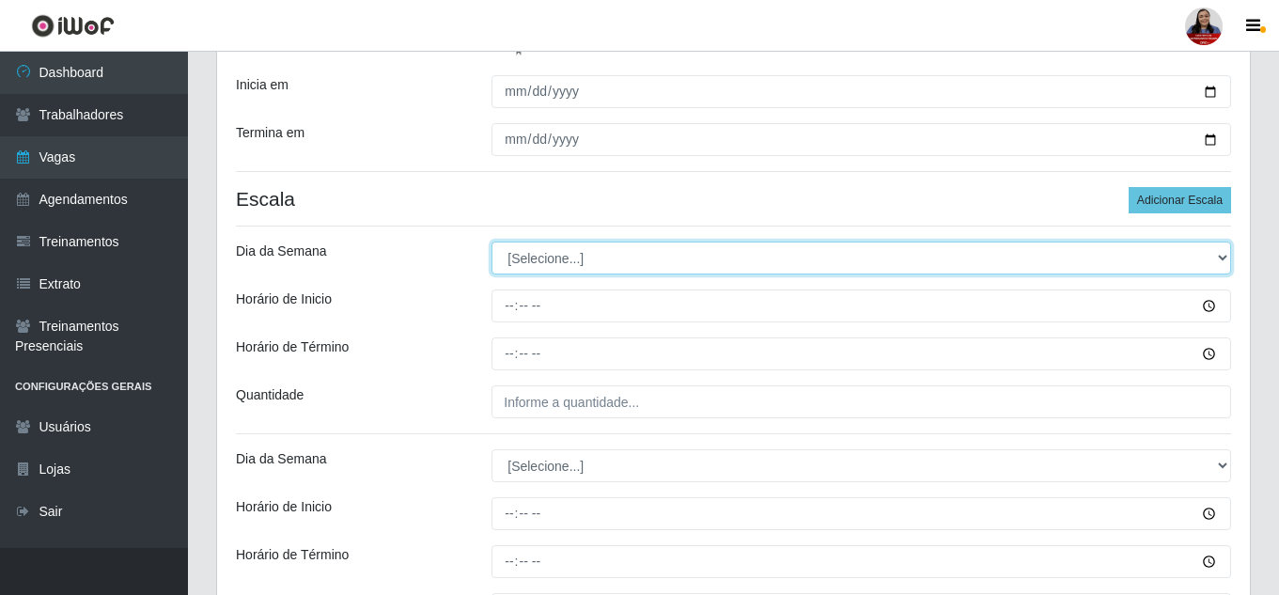
click at [697, 258] on select "[Selecione...] Segunda Terça Quarta Quinta Sexta Sábado Domingo" at bounding box center [860, 257] width 739 height 33
select select "6"
click at [491, 241] on select "[Selecione...] Segunda Terça Quarta Quinta Sexta Sábado Domingo" at bounding box center [860, 257] width 739 height 33
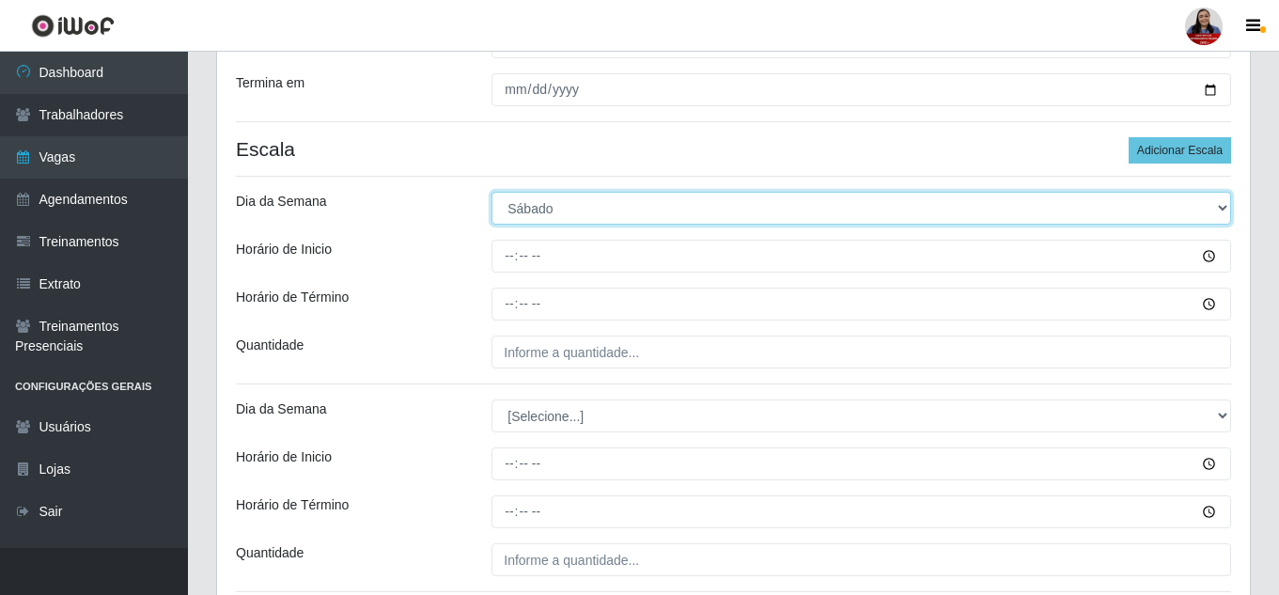
scroll to position [443, 0]
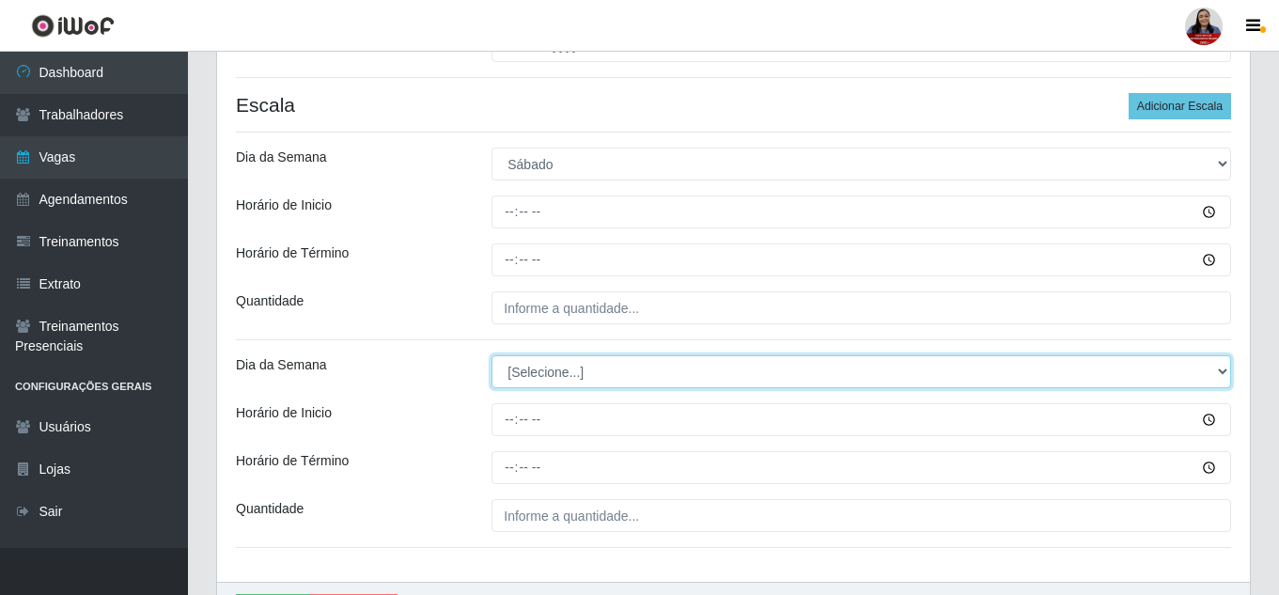
click at [724, 371] on select "[Selecione...] Segunda Terça Quarta Quinta Sexta Sábado Domingo" at bounding box center [860, 371] width 739 height 33
select select "0"
click at [491, 355] on select "[Selecione...] Segunda Terça Quarta Quinta Sexta Sábado Domingo" at bounding box center [860, 371] width 739 height 33
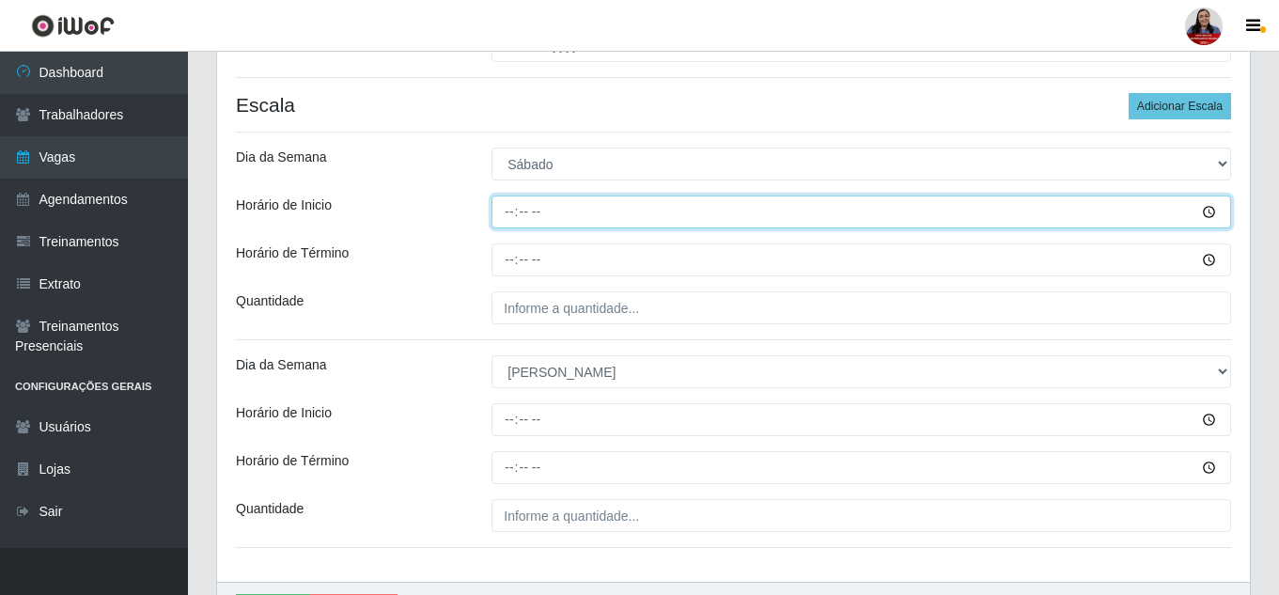
click at [513, 209] on input "Horário de Inicio" at bounding box center [860, 211] width 739 height 33
type input "09:00"
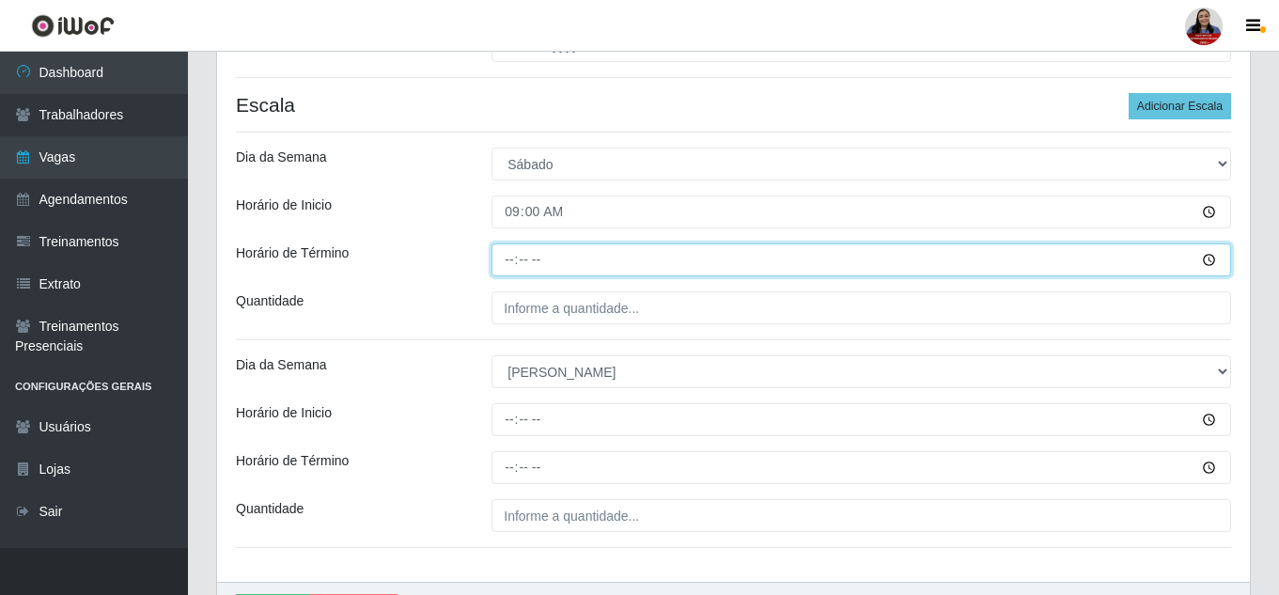
click at [505, 266] on input "Horário de Término" at bounding box center [860, 259] width 739 height 33
type input "15:00"
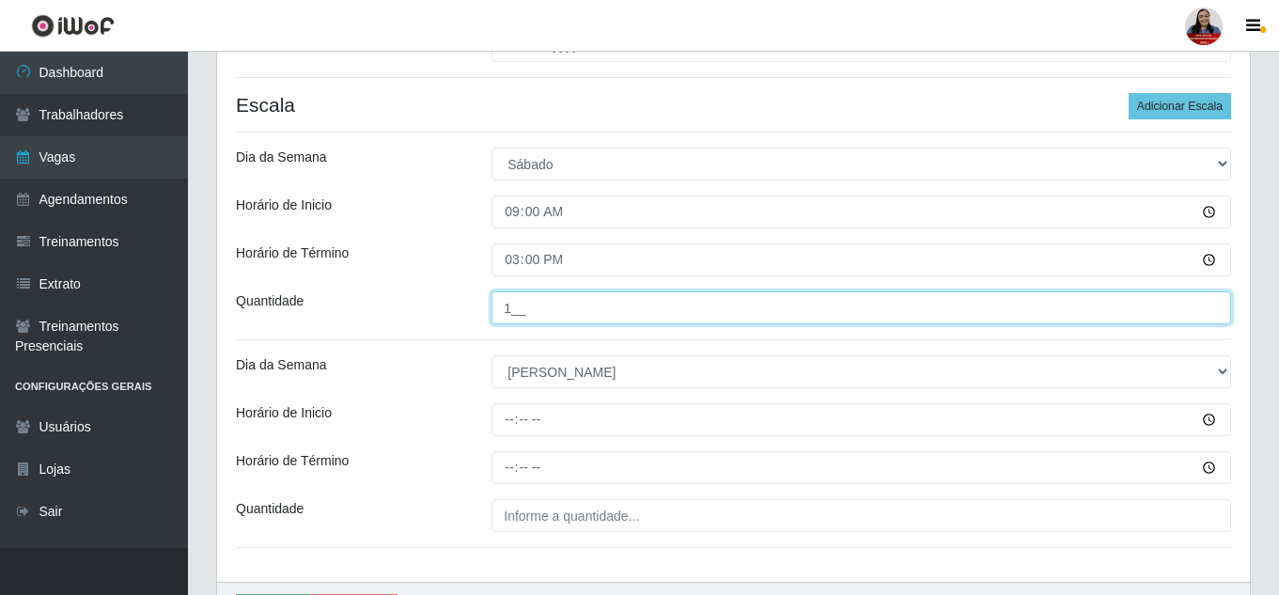
type input "1__"
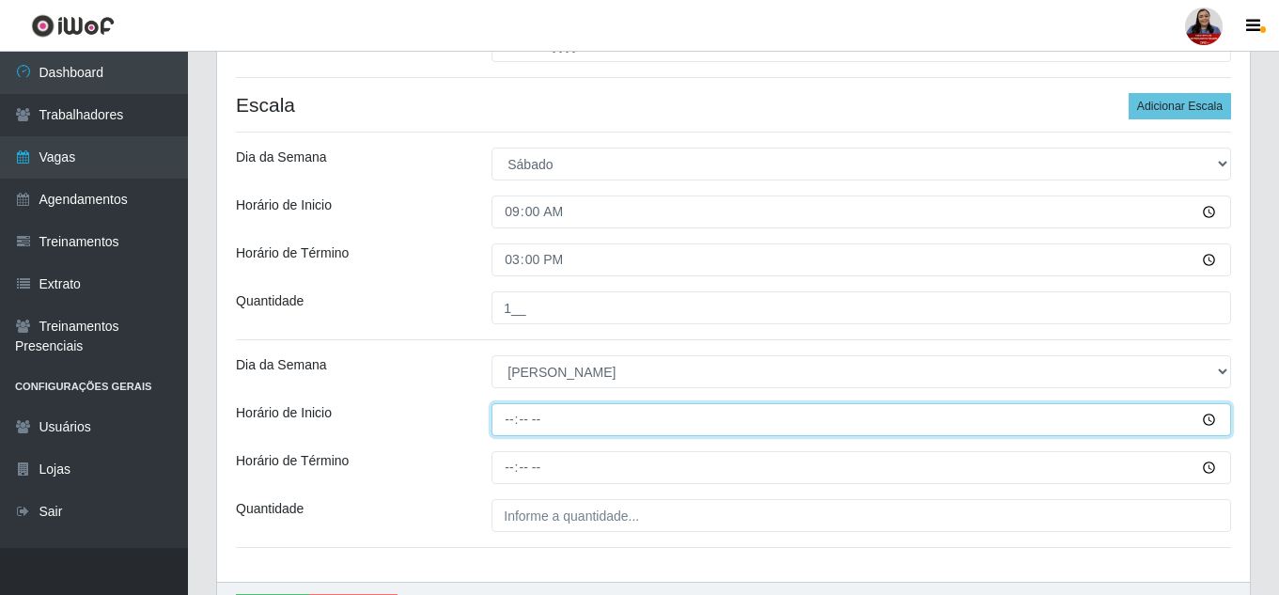
type input "09:00"
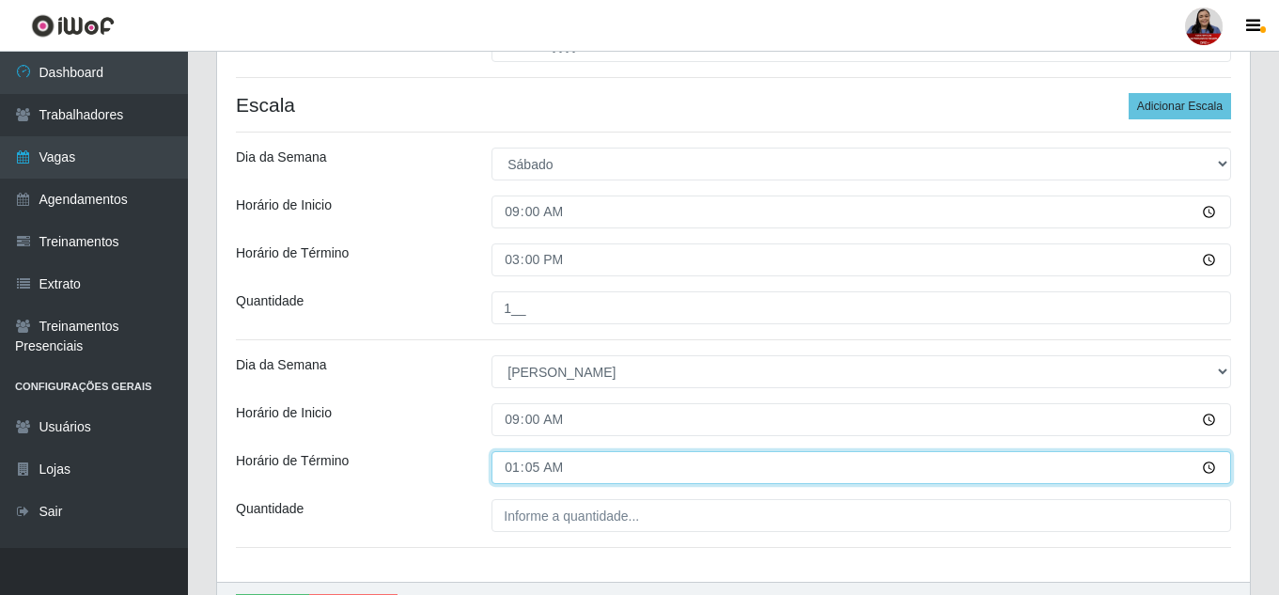
click at [515, 473] on input "01:05" at bounding box center [860, 467] width 739 height 33
type input "15:00"
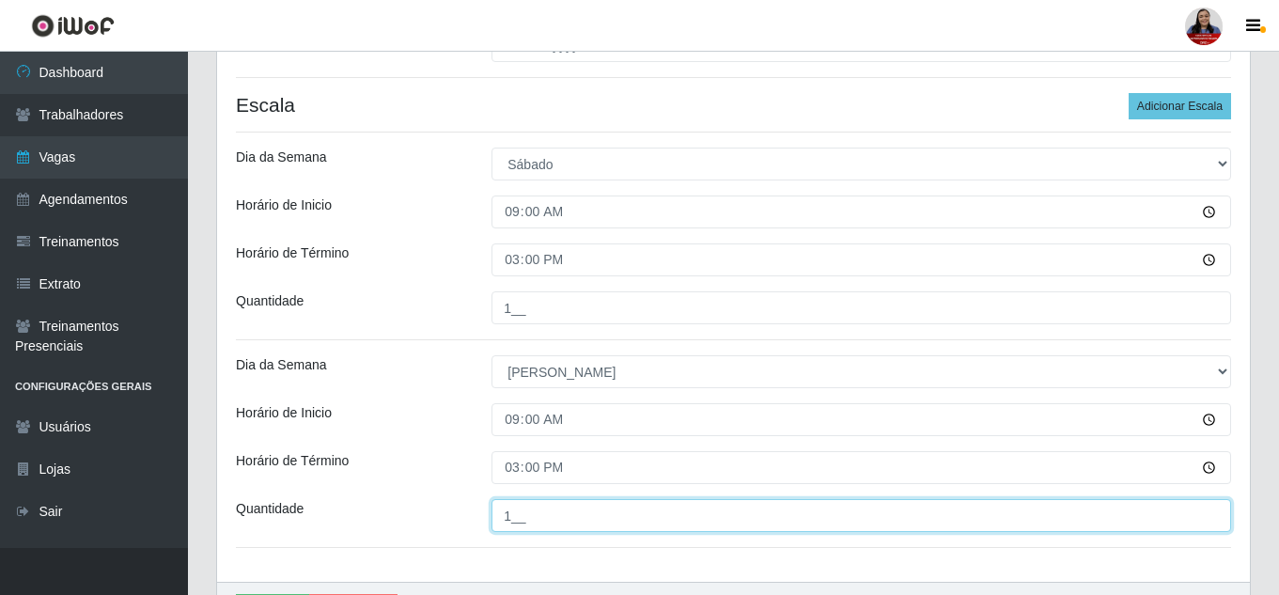
type input "1__"
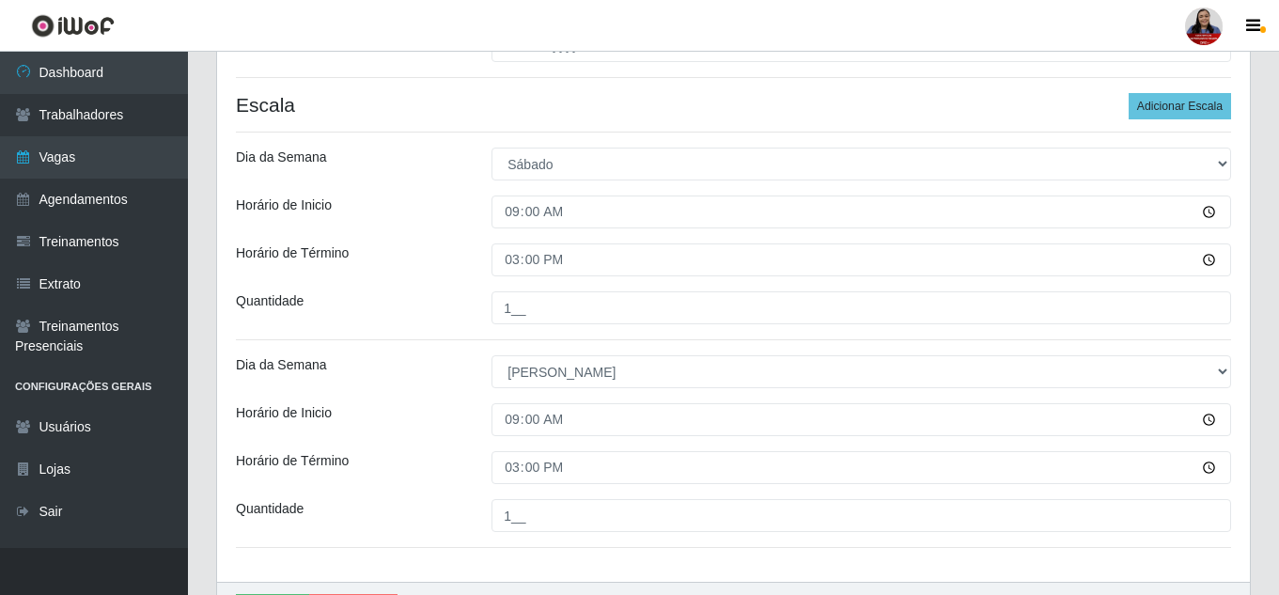
click at [451, 305] on div "Quantidade" at bounding box center [350, 307] width 256 height 33
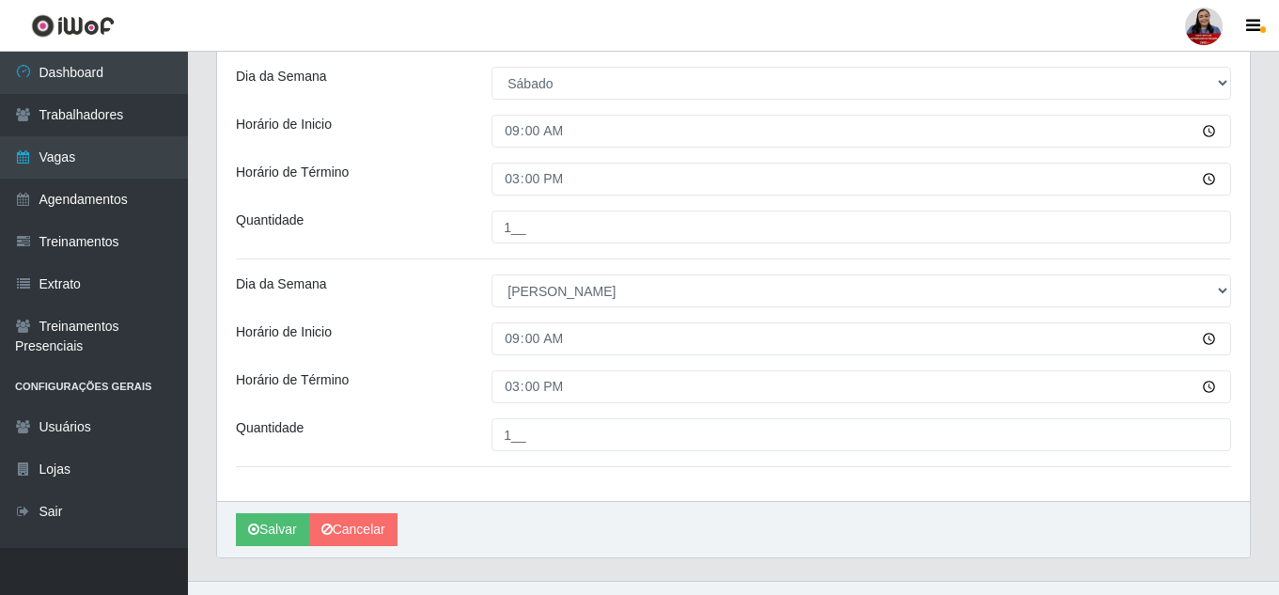
scroll to position [557, 0]
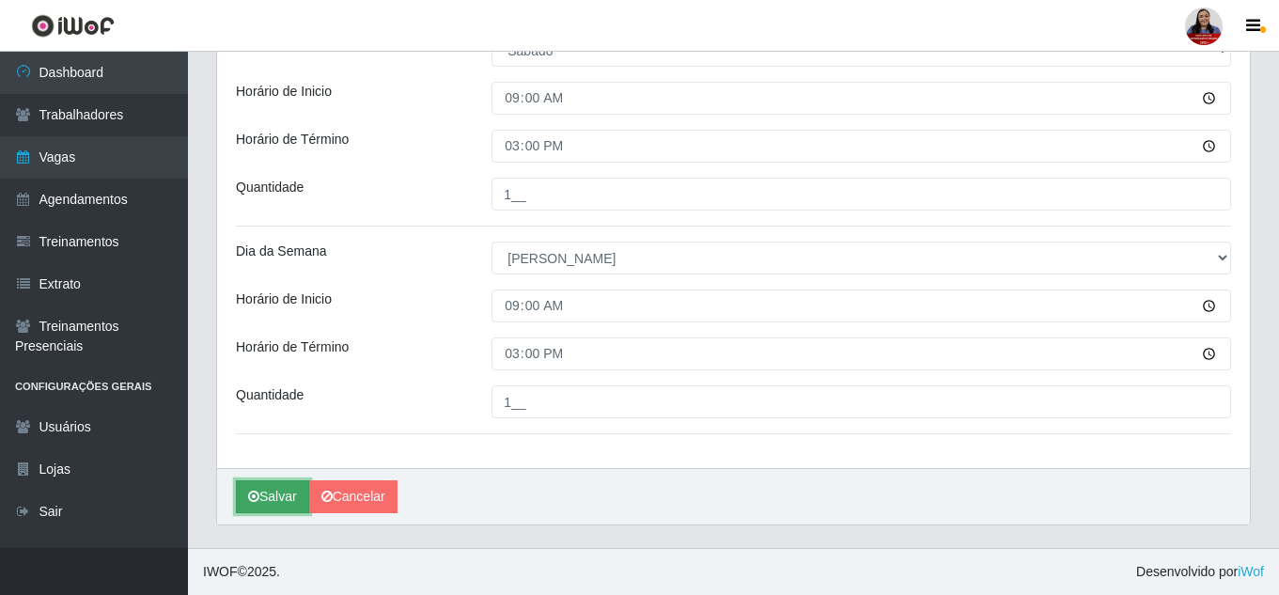
click at [286, 491] on button "Salvar" at bounding box center [272, 496] width 73 height 33
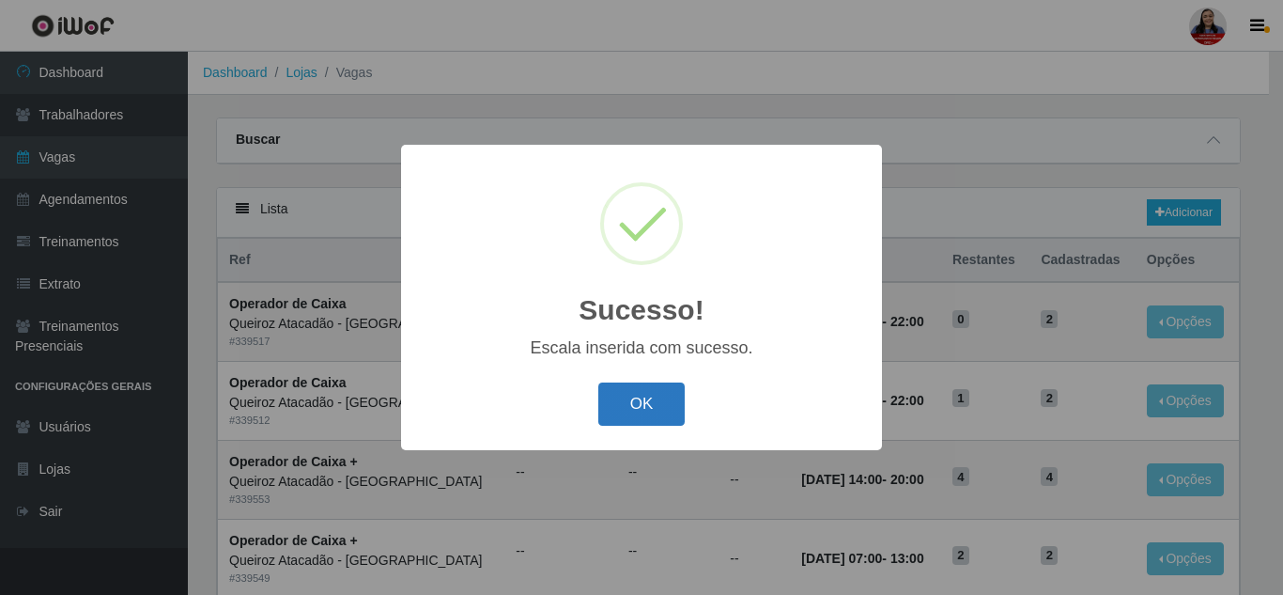
click at [637, 396] on button "OK" at bounding box center [641, 404] width 87 height 44
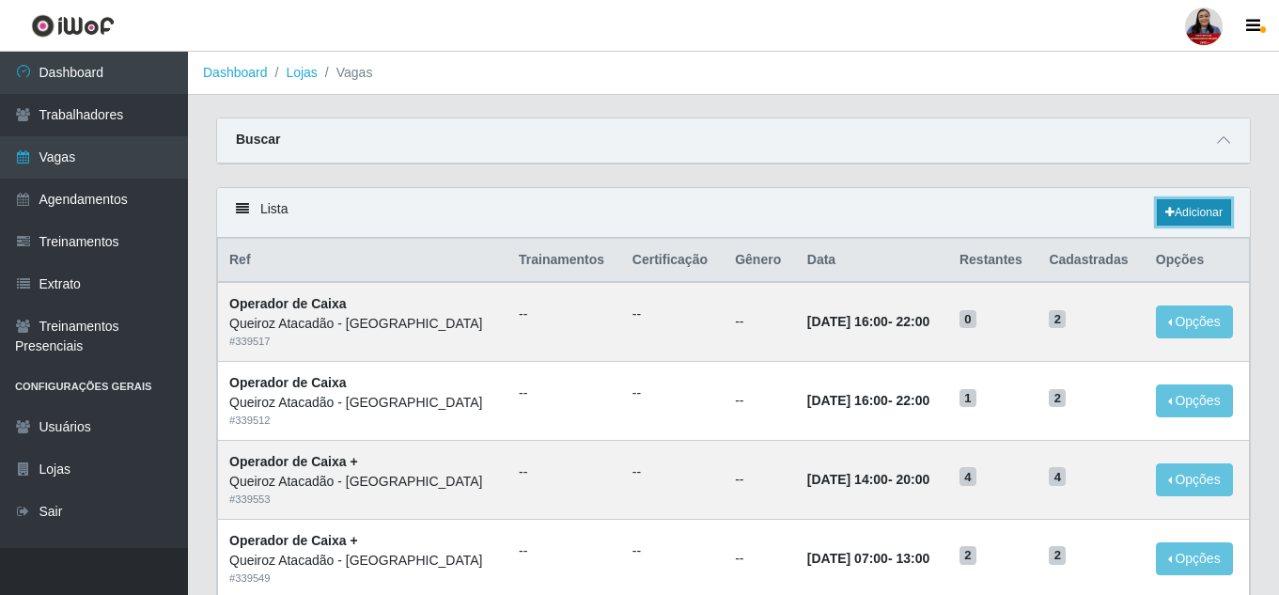
click at [1190, 213] on link "Adicionar" at bounding box center [1193, 212] width 74 height 26
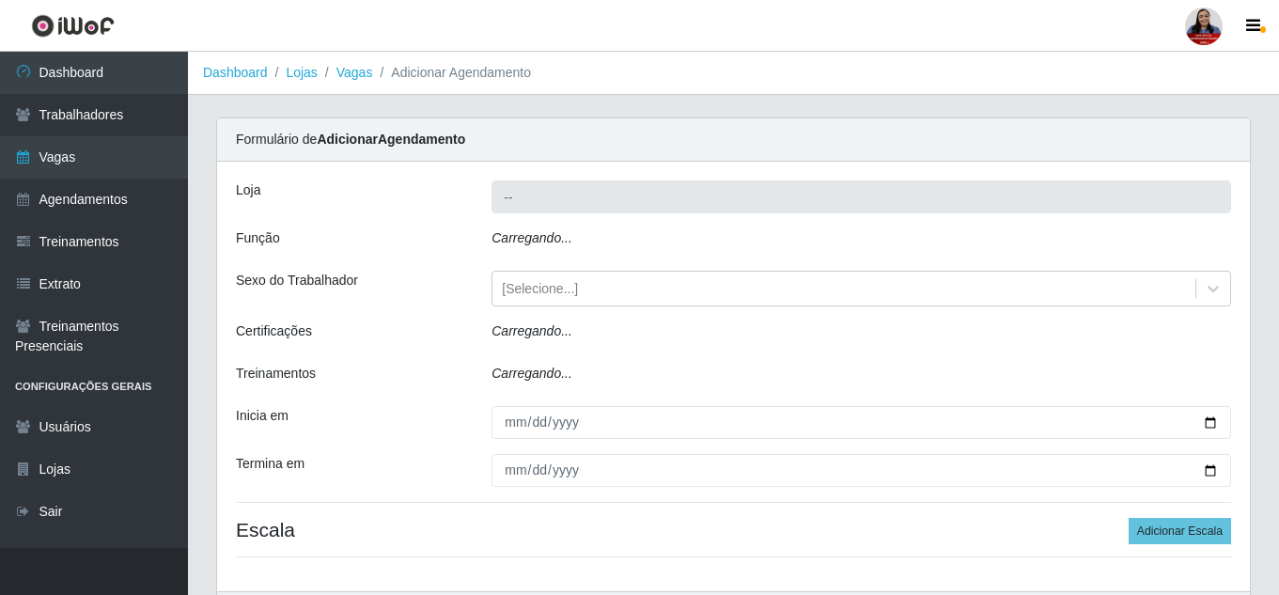
type input "Queiroz Atacadão - [GEOGRAPHIC_DATA]"
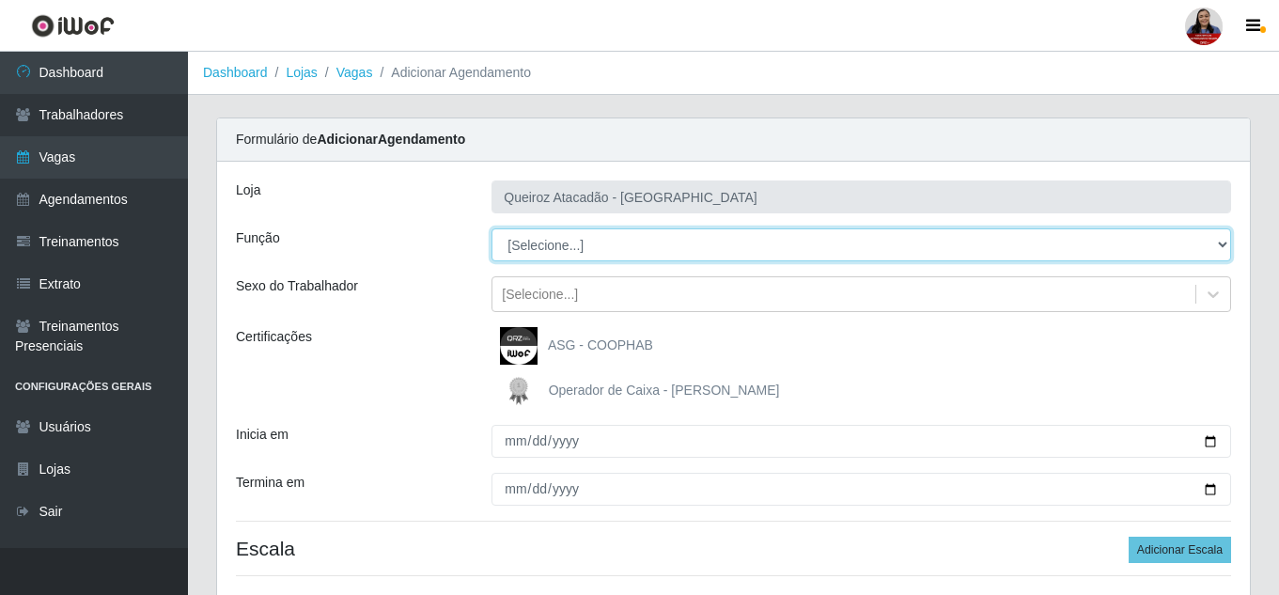
click at [923, 249] on select "[Selecione...] ASG ASG + Embalador Embalador + Embalador ++ Operador de Caixa O…" at bounding box center [860, 244] width 739 height 33
select select "22"
click at [491, 228] on select "[Selecione...] ASG ASG + Embalador Embalador + Embalador ++ Operador de Caixa O…" at bounding box center [860, 244] width 739 height 33
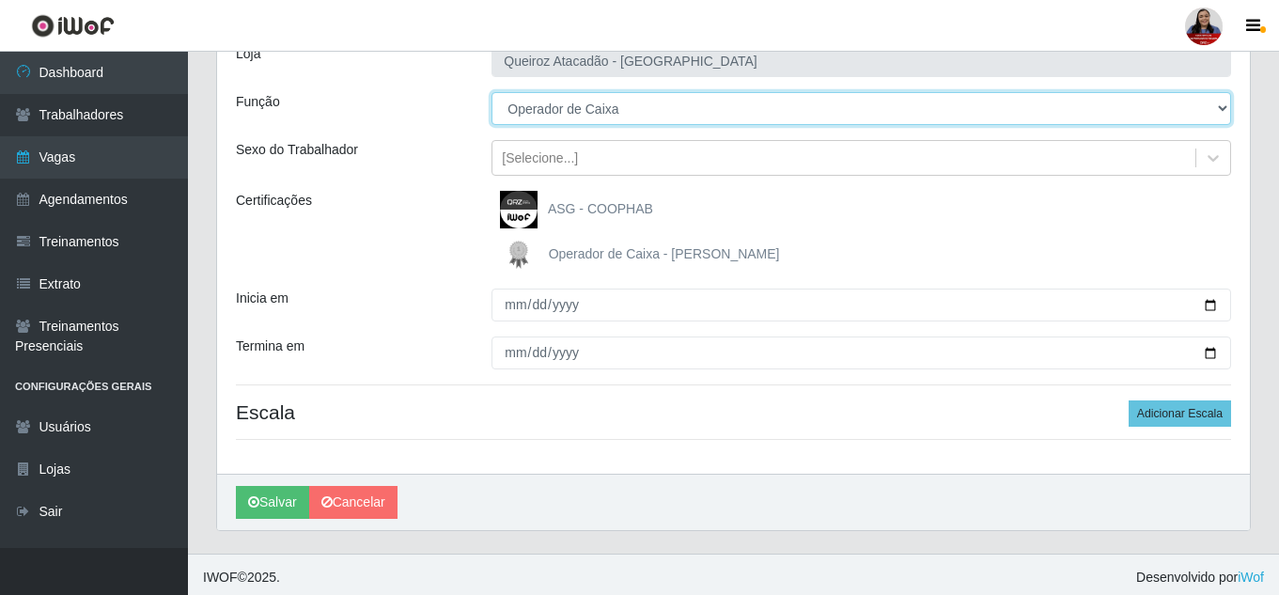
scroll to position [142, 0]
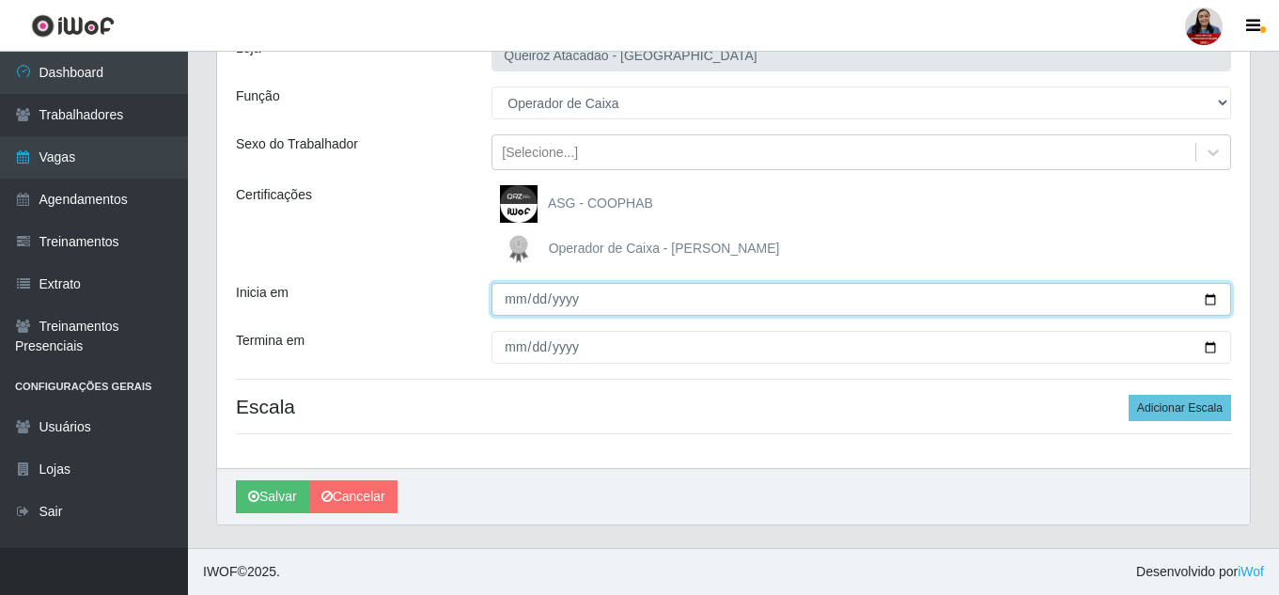
click at [1194, 304] on input "Inicia em" at bounding box center [860, 299] width 739 height 33
click at [1204, 300] on input "Inicia em" at bounding box center [860, 299] width 739 height 33
type input "2025-09-22"
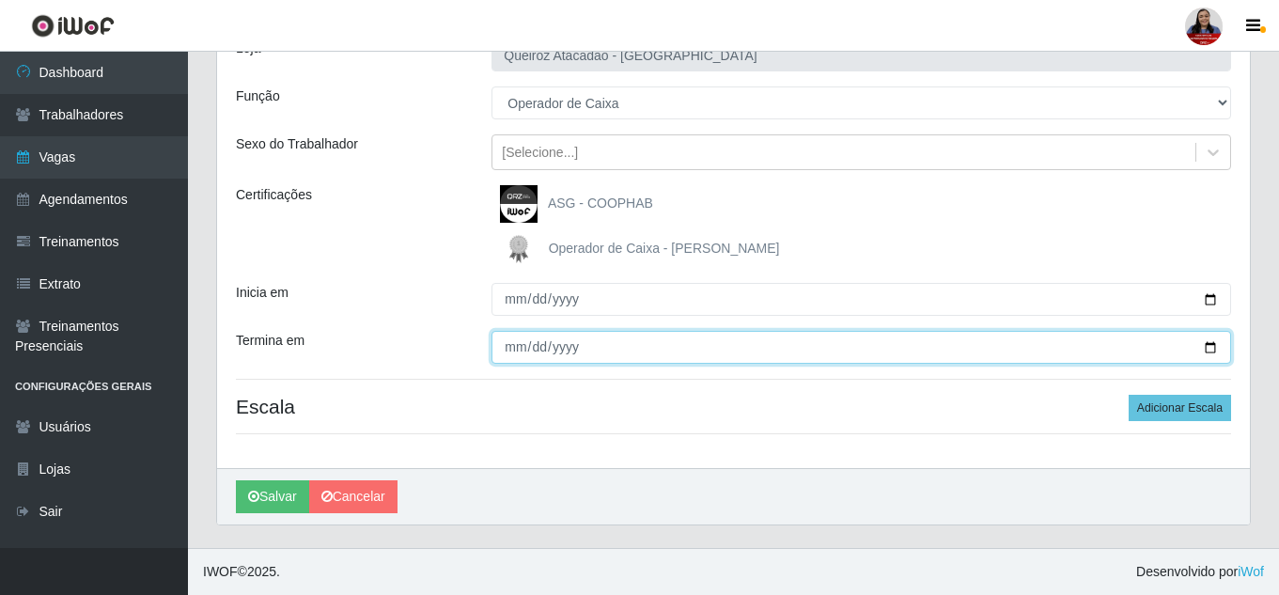
click at [1208, 349] on input "Termina em" at bounding box center [860, 347] width 739 height 33
type input "2025-09-22"
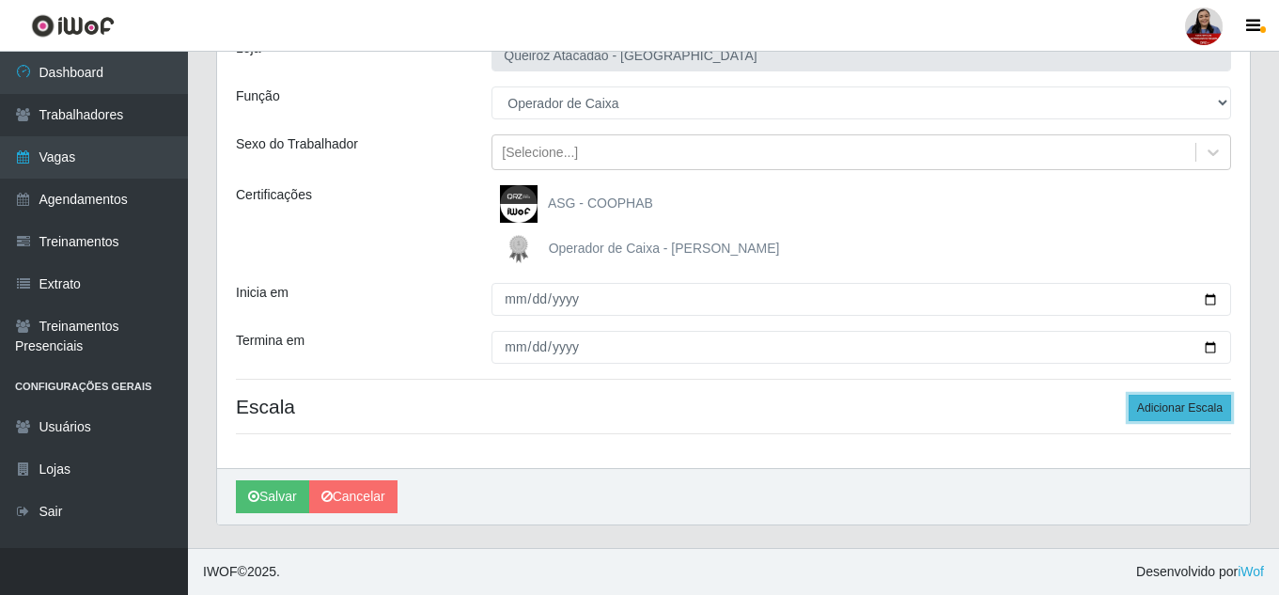
click at [1155, 408] on button "Adicionar Escala" at bounding box center [1179, 408] width 102 height 26
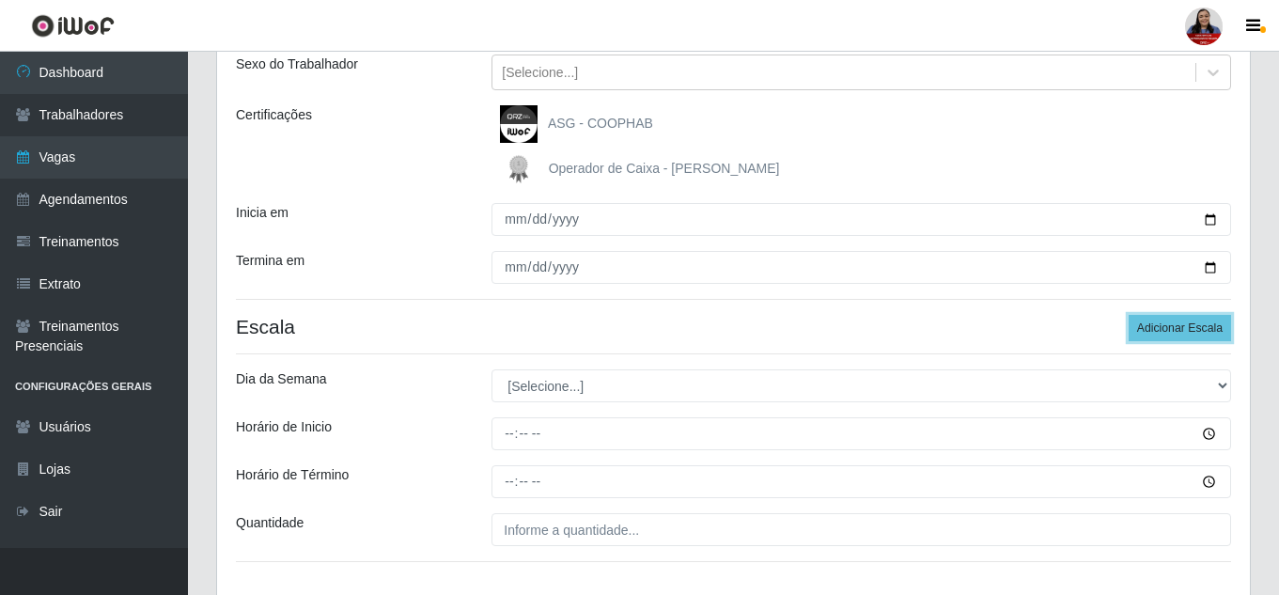
scroll to position [330, 0]
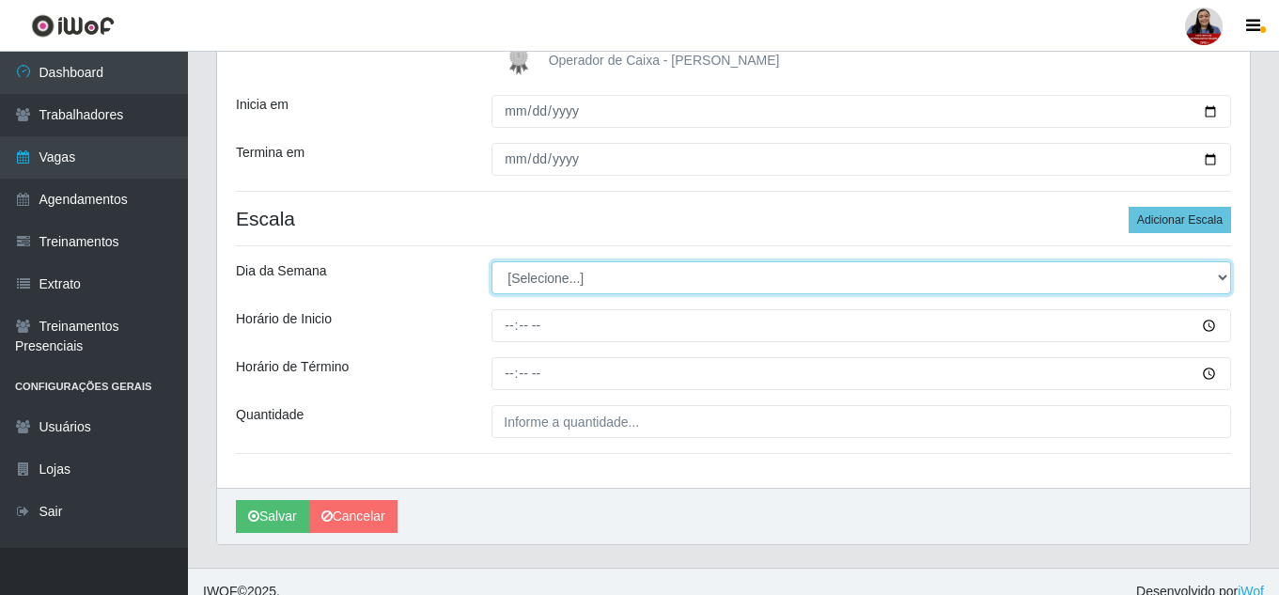
click at [669, 284] on select "[Selecione...] Segunda Terça Quarta Quinta Sexta Sábado Domingo" at bounding box center [860, 277] width 739 height 33
select select "1"
click at [491, 261] on select "[Selecione...] Segunda Terça Quarta Quinta Sexta Sábado Domingo" at bounding box center [860, 277] width 739 height 33
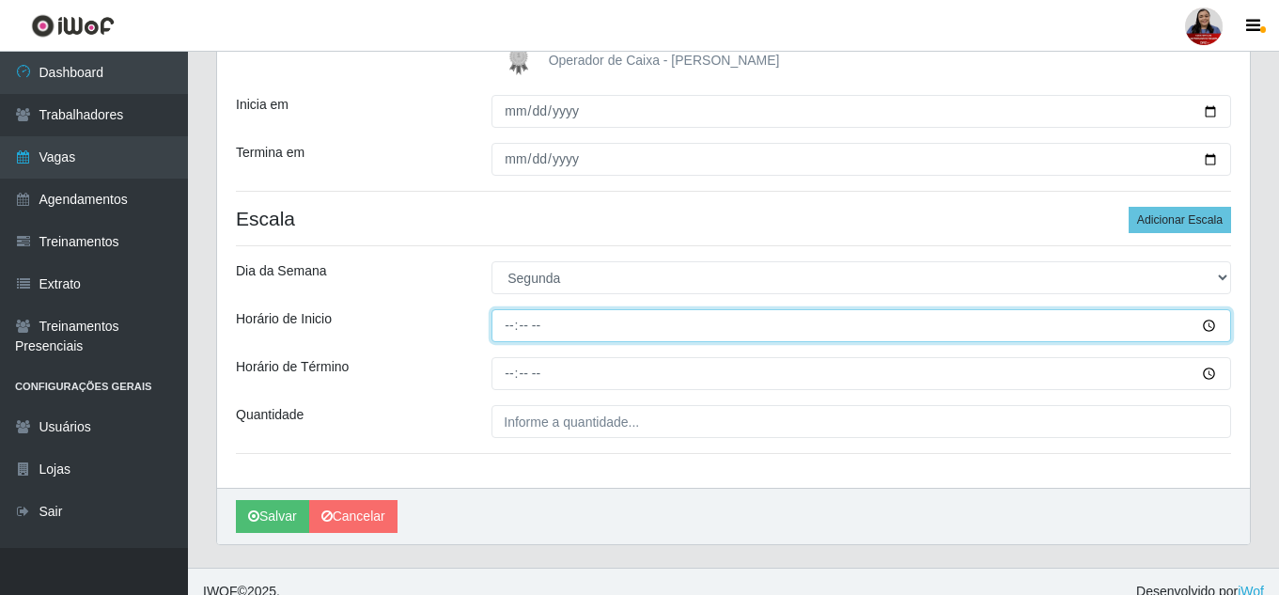
click at [509, 325] on input "Horário de Inicio" at bounding box center [860, 325] width 739 height 33
type input "09:00"
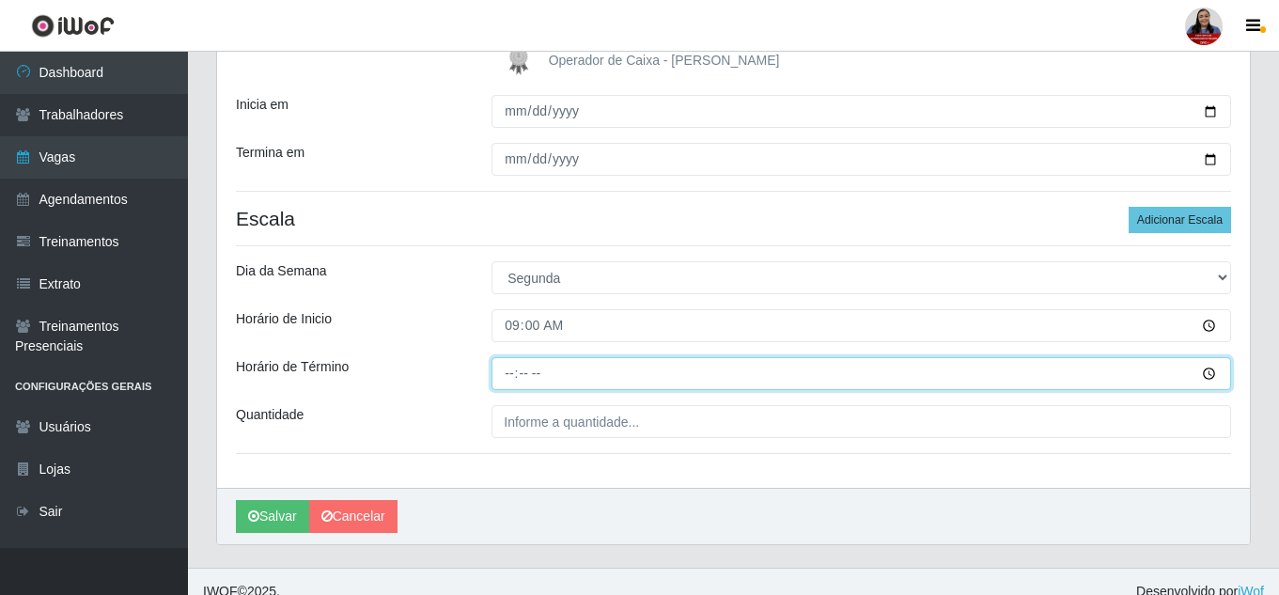
type input "15:00"
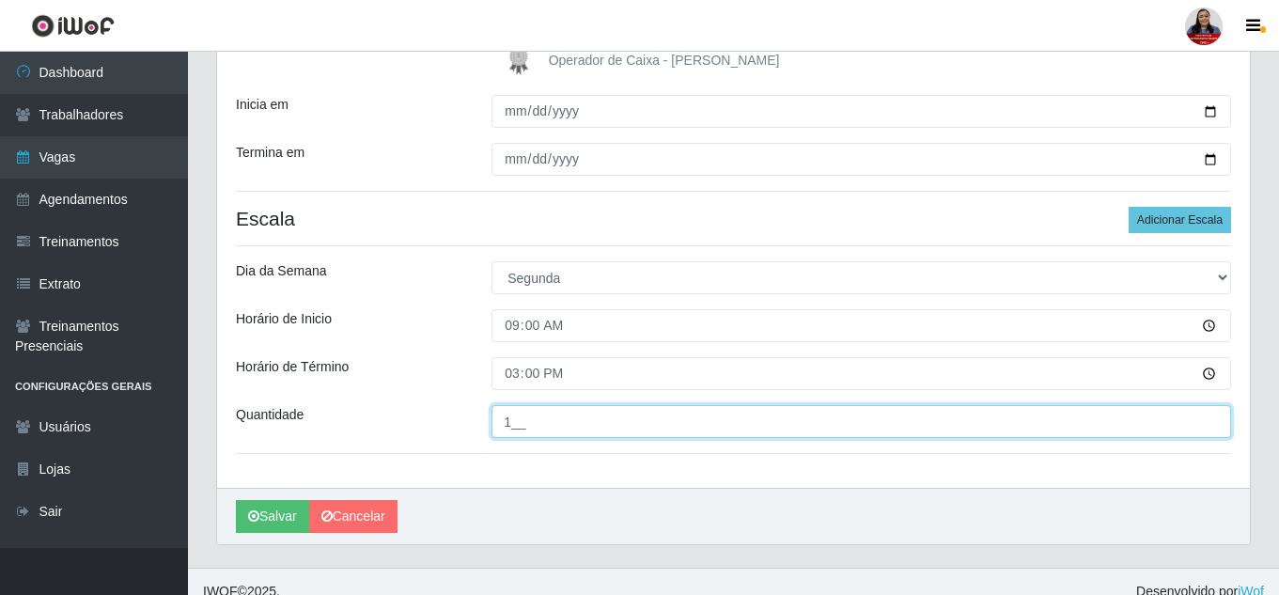
type input "1__"
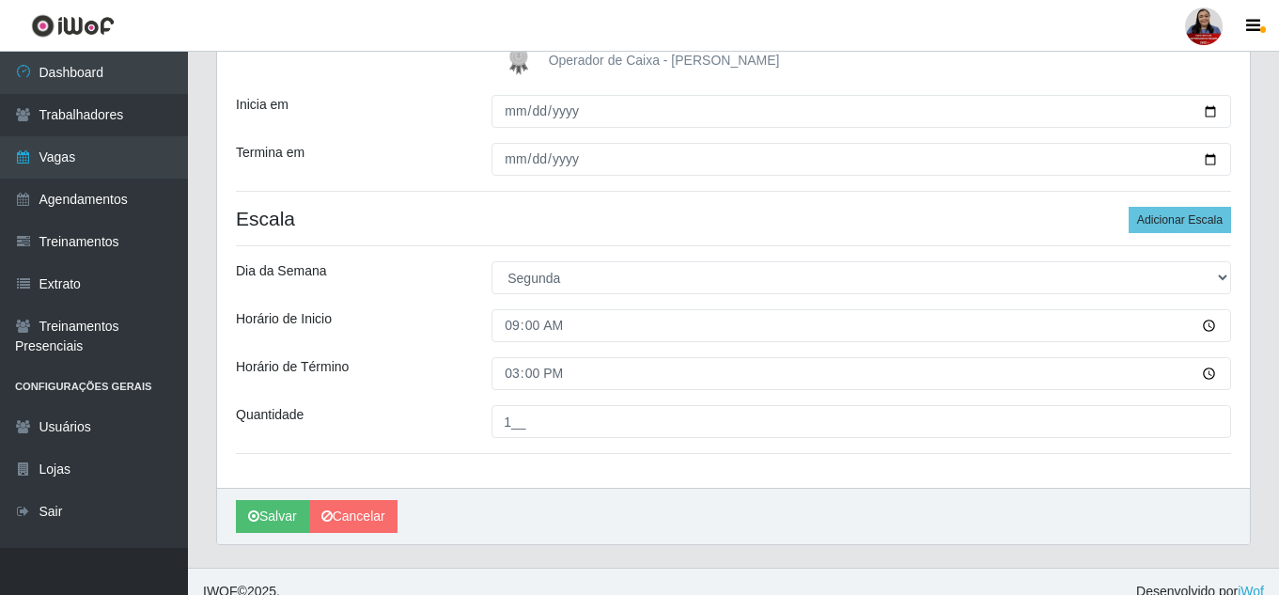
click at [471, 305] on div "Loja Queiroz Atacadão - Monte Castelo Função [Selecione...] ASG ASG + Embalador…" at bounding box center [733, 160] width 1032 height 656
click at [284, 518] on button "Salvar" at bounding box center [272, 516] width 73 height 33
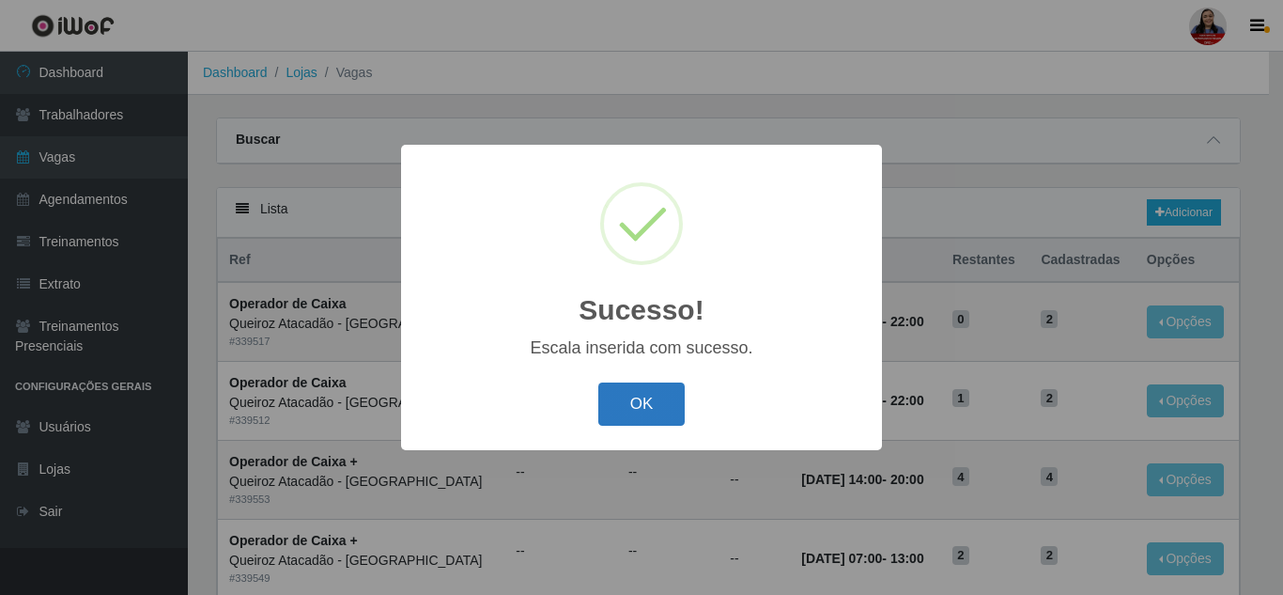
click at [645, 417] on button "OK" at bounding box center [641, 404] width 87 height 44
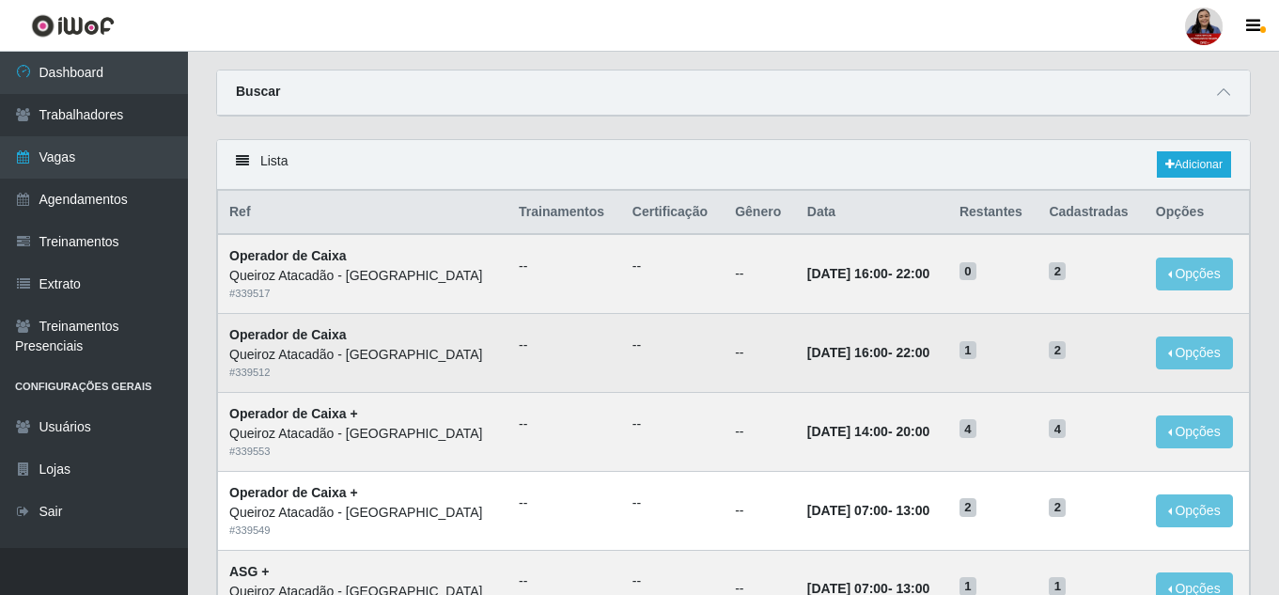
scroll to position [188, 0]
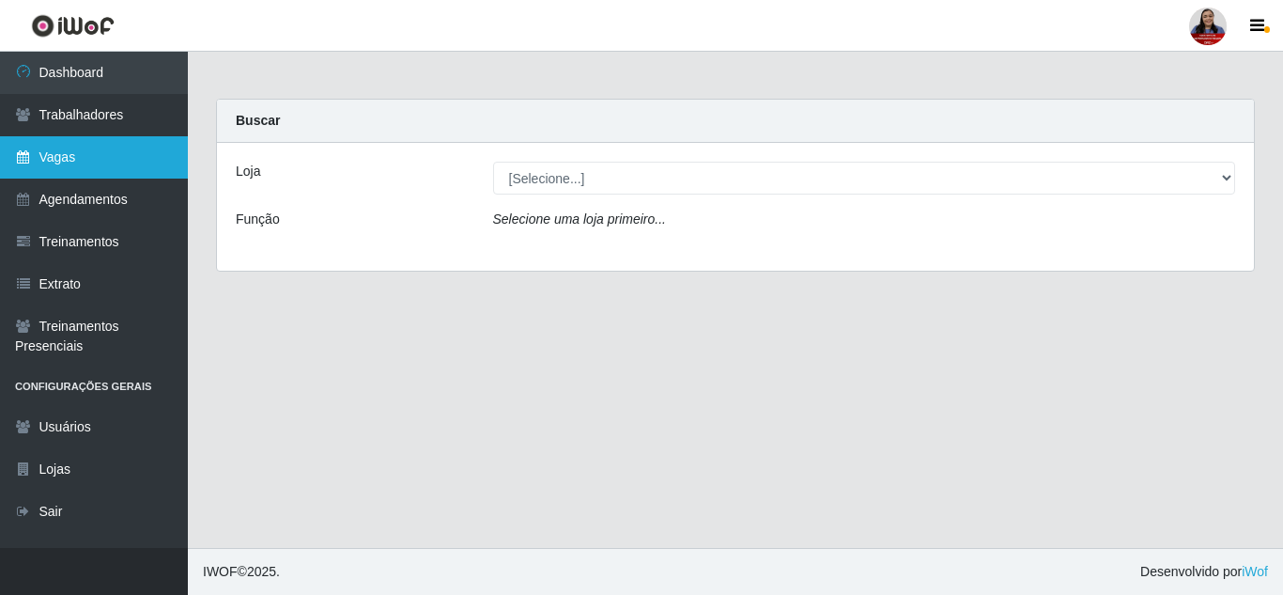
click at [144, 162] on link "Vagas" at bounding box center [94, 157] width 188 height 42
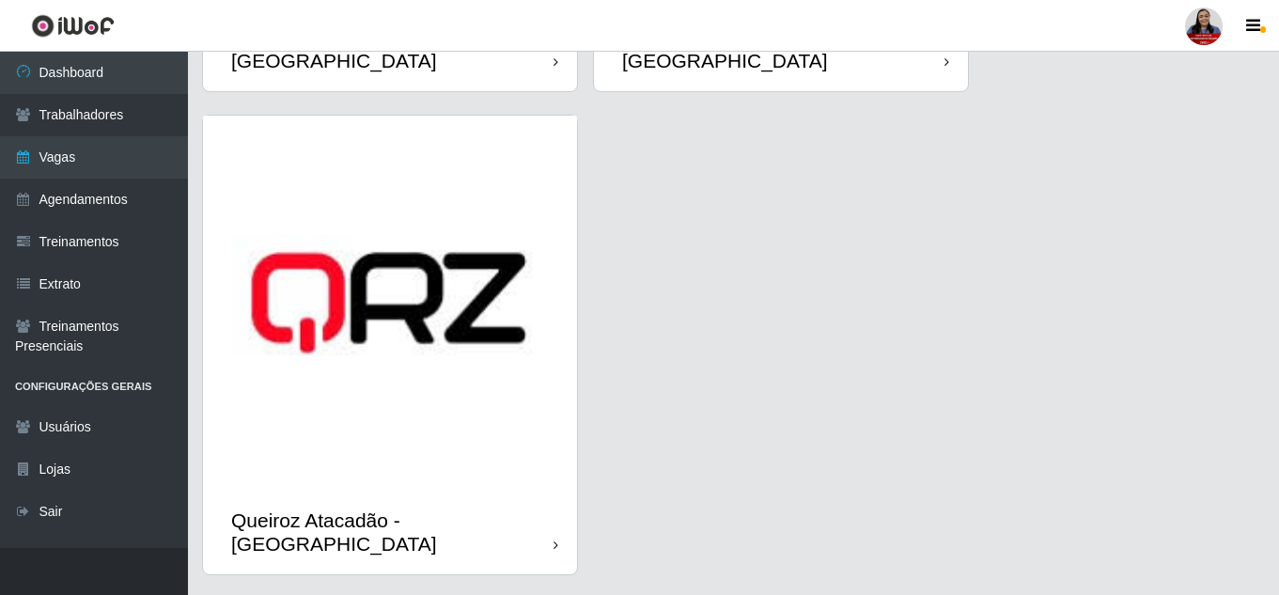
scroll to position [2834, 0]
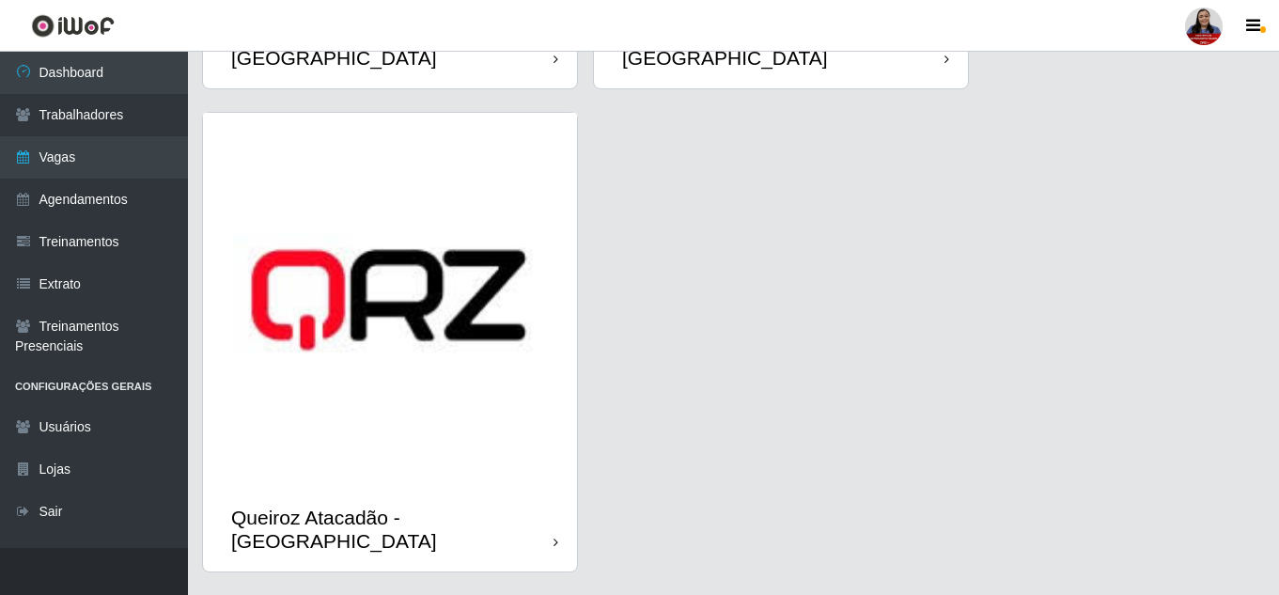
click at [496, 365] on img at bounding box center [390, 300] width 374 height 374
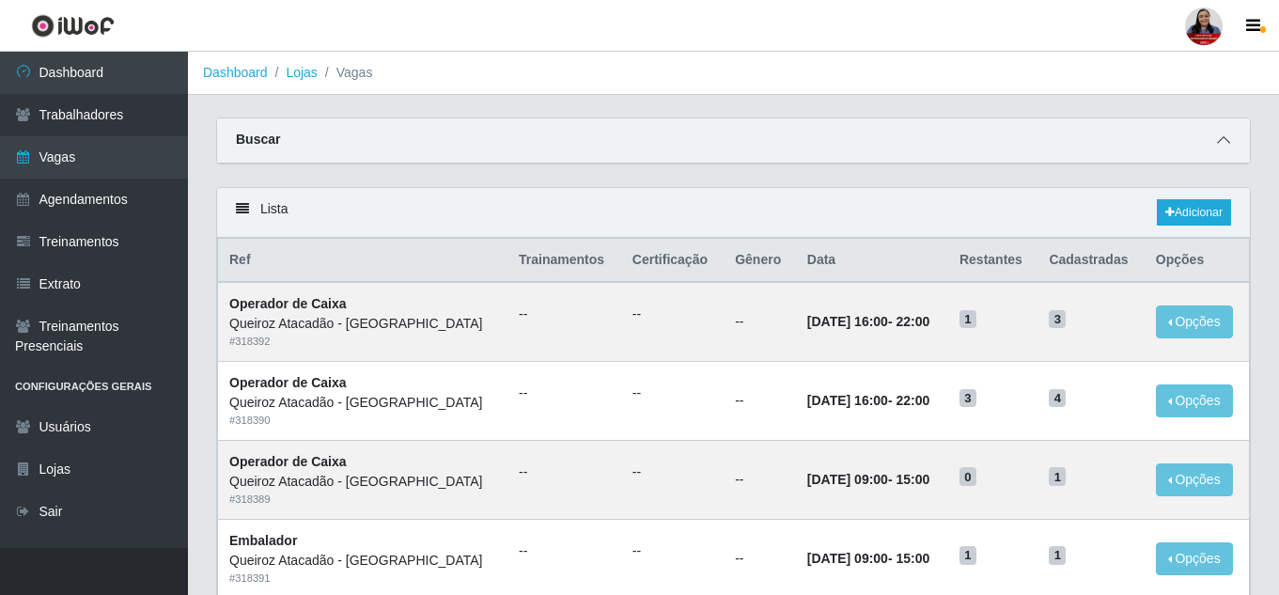
click at [1229, 141] on icon at bounding box center [1223, 139] width 13 height 13
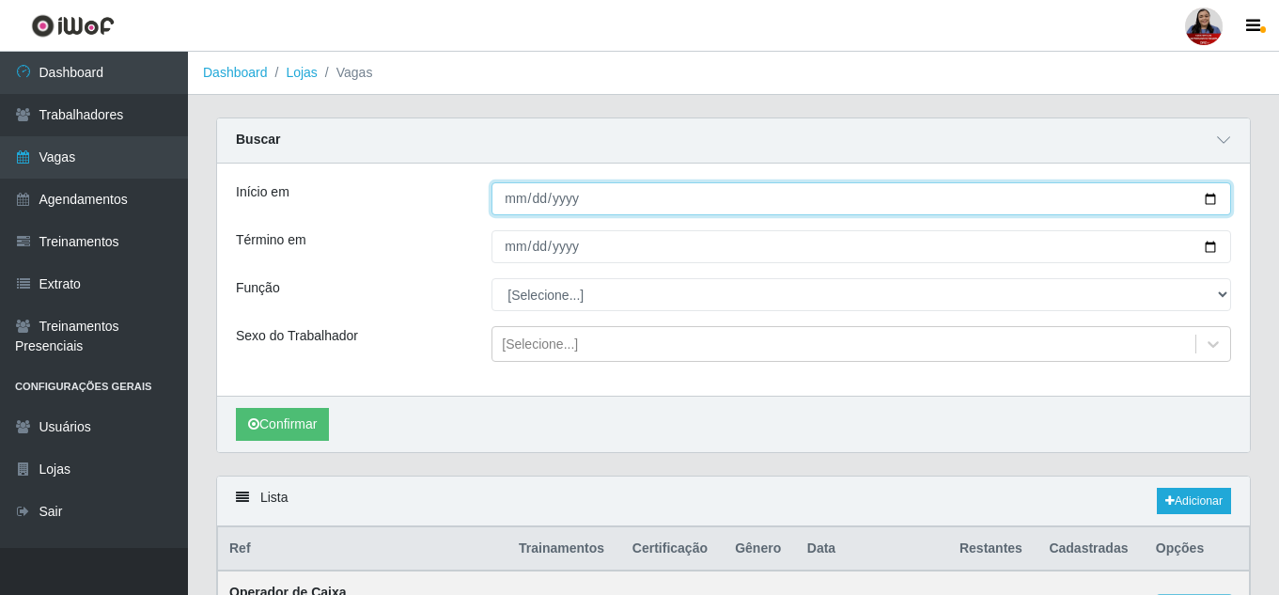
click at [1214, 200] on input "Início em" at bounding box center [860, 198] width 739 height 33
type input "[DATE]"
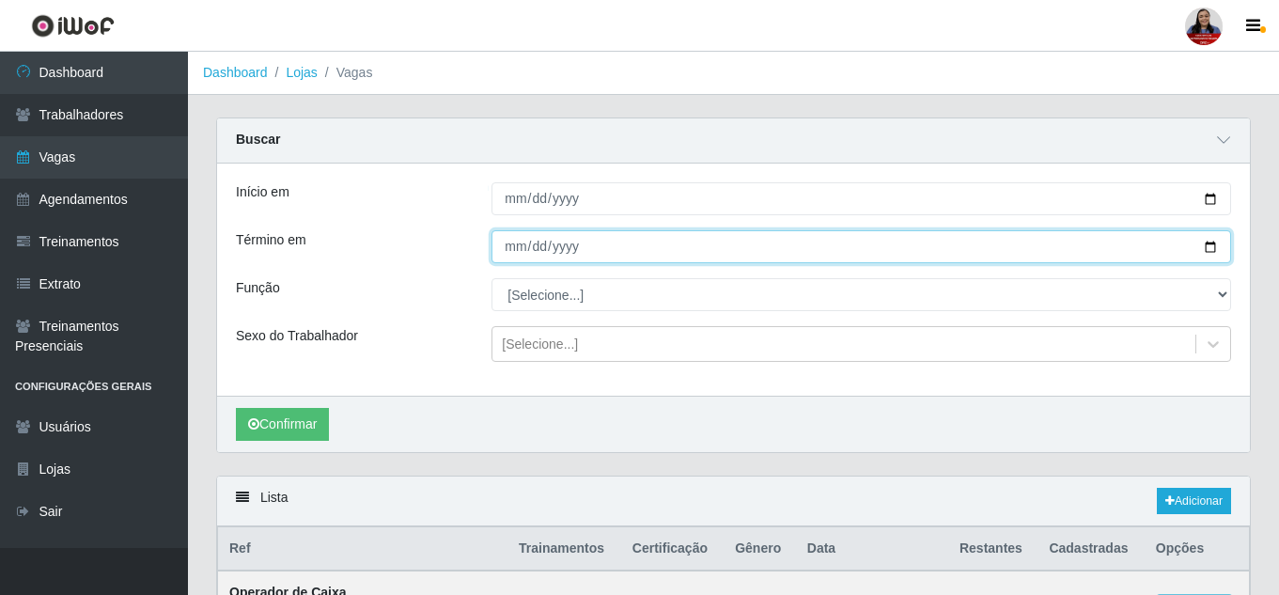
click at [1205, 247] on input "Término em" at bounding box center [860, 246] width 739 height 33
type input "[DATE]"
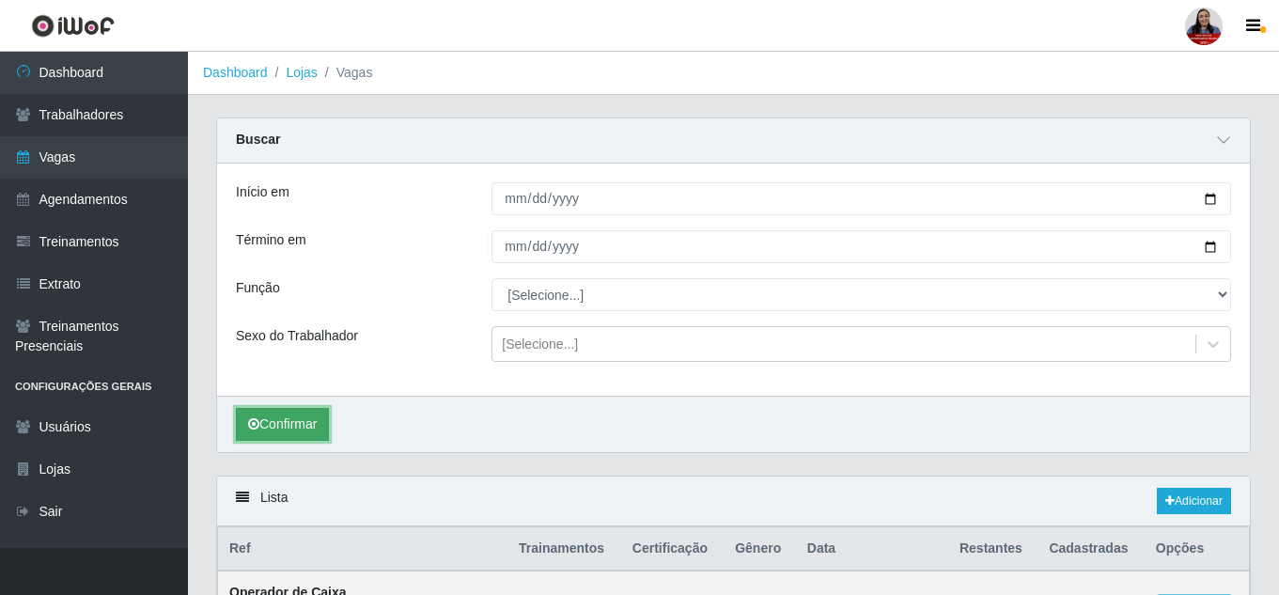
drag, startPoint x: 287, startPoint y: 418, endPoint x: 298, endPoint y: 413, distance: 11.4
click at [287, 419] on button "Confirmar" at bounding box center [282, 424] width 93 height 33
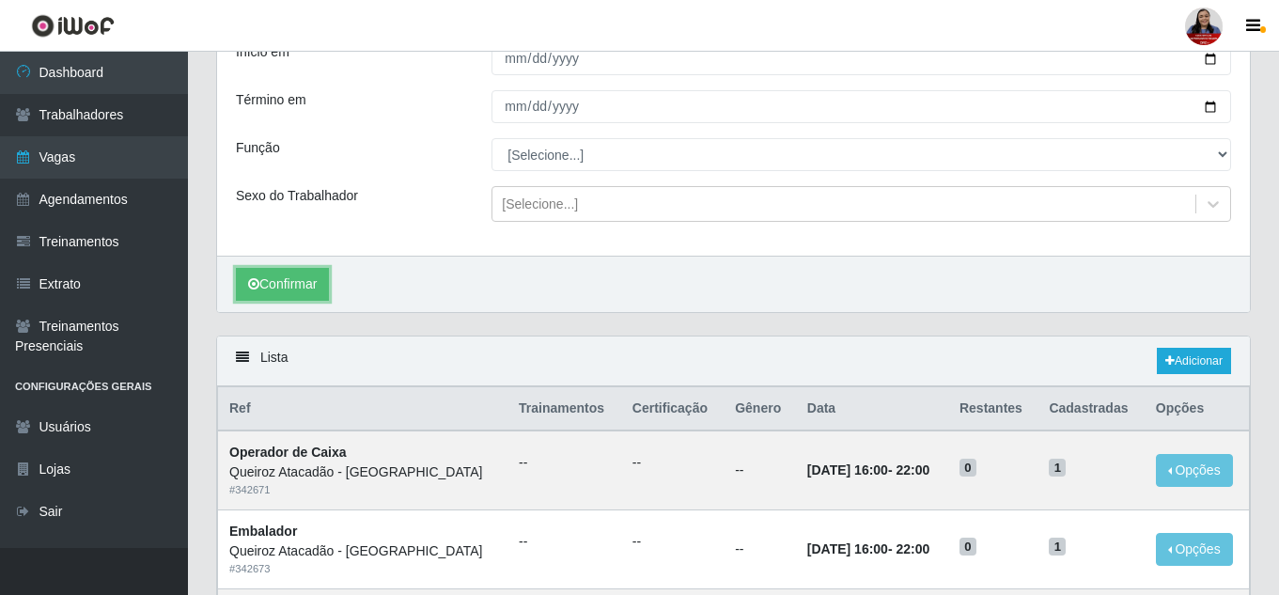
scroll to position [108, 0]
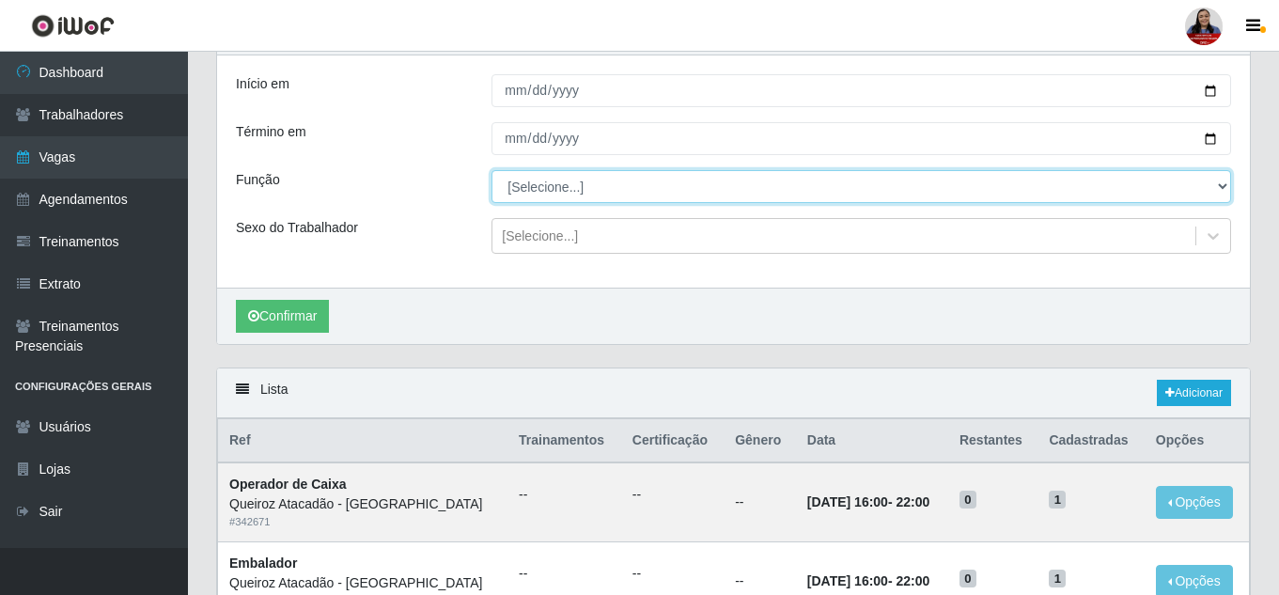
click at [1024, 196] on select "[Selecione...] Embalador Embalador + Embalador ++ Operador de Caixa Operador de…" at bounding box center [860, 186] width 739 height 33
click at [491, 171] on select "[Selecione...] Embalador Embalador + Embalador ++ Operador de Caixa Operador de…" at bounding box center [860, 186] width 739 height 33
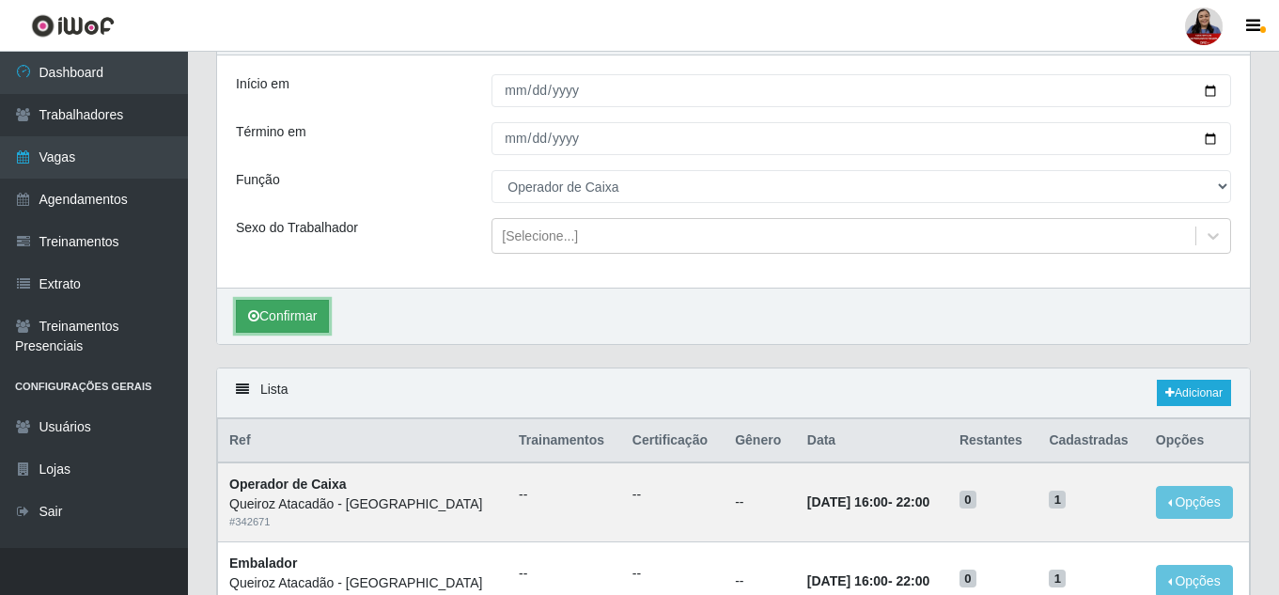
click at [275, 323] on button "Confirmar" at bounding box center [282, 316] width 93 height 33
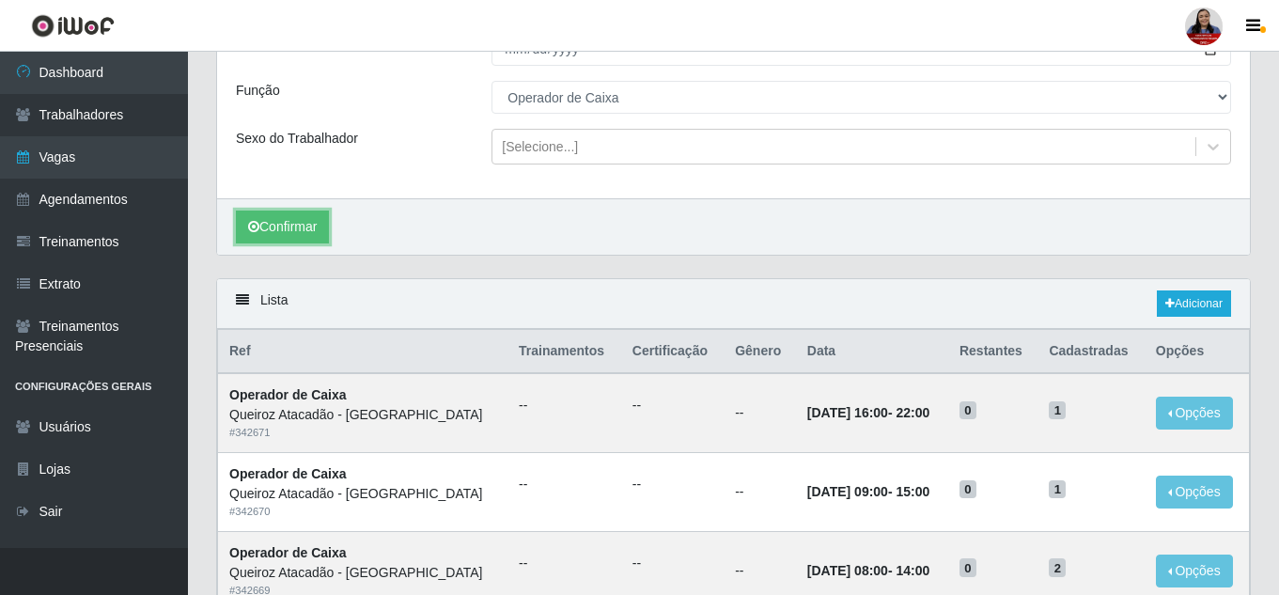
scroll to position [153, 0]
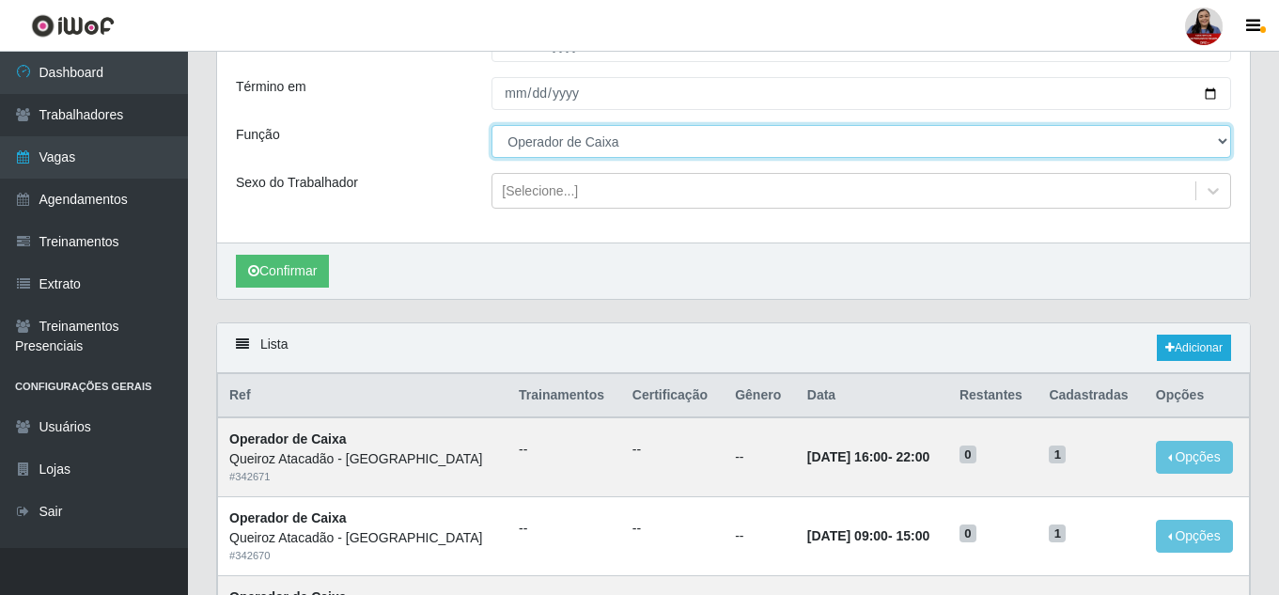
click at [659, 150] on select "[Selecione...] Embalador Embalador + Embalador ++ Operador de Caixa Operador de…" at bounding box center [860, 141] width 739 height 33
click at [491, 126] on select "[Selecione...] Embalador Embalador + Embalador ++ Operador de Caixa Operador de…" at bounding box center [860, 141] width 739 height 33
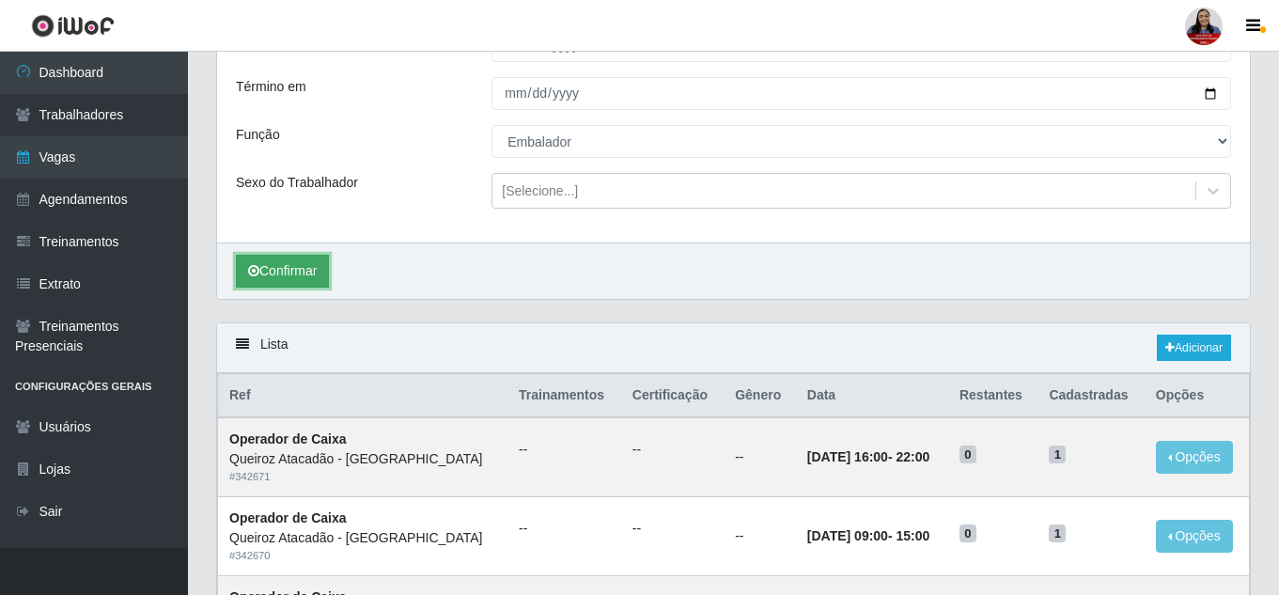
click at [320, 271] on button "Confirmar" at bounding box center [282, 271] width 93 height 33
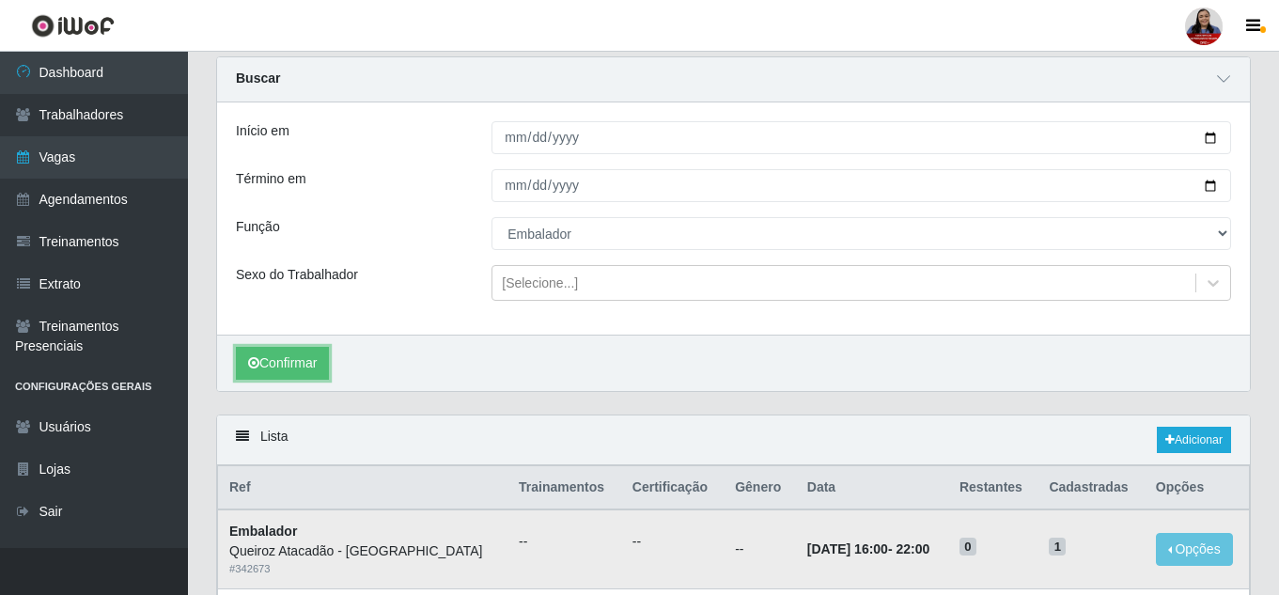
scroll to position [59, 0]
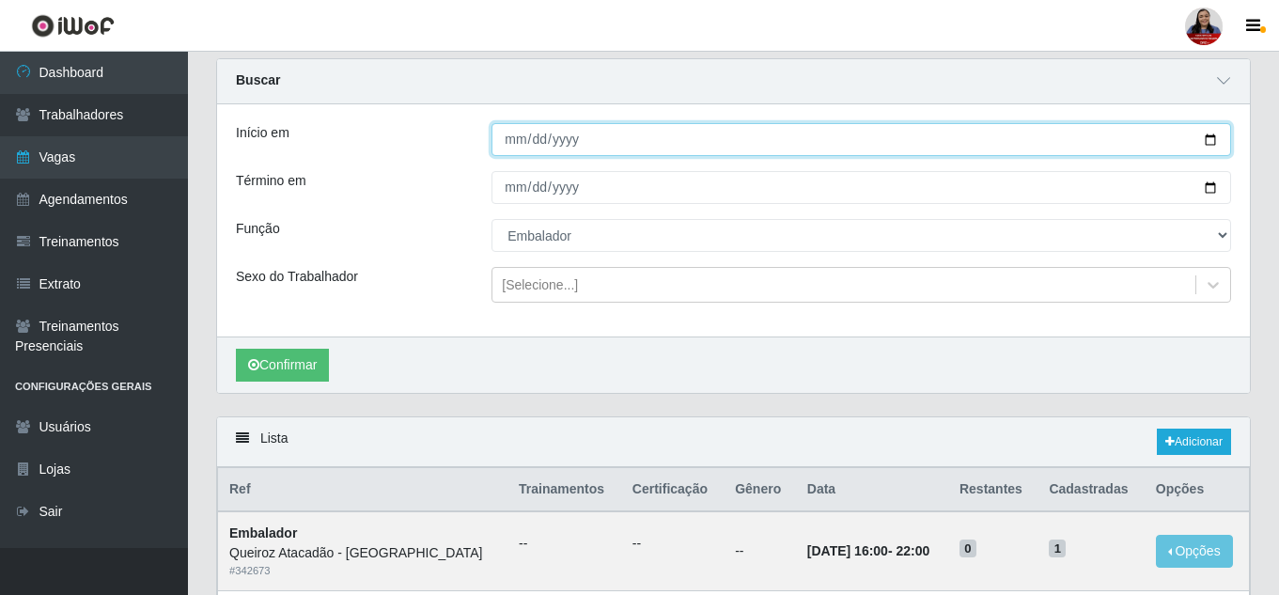
click at [1209, 145] on input "[DATE]" at bounding box center [860, 139] width 739 height 33
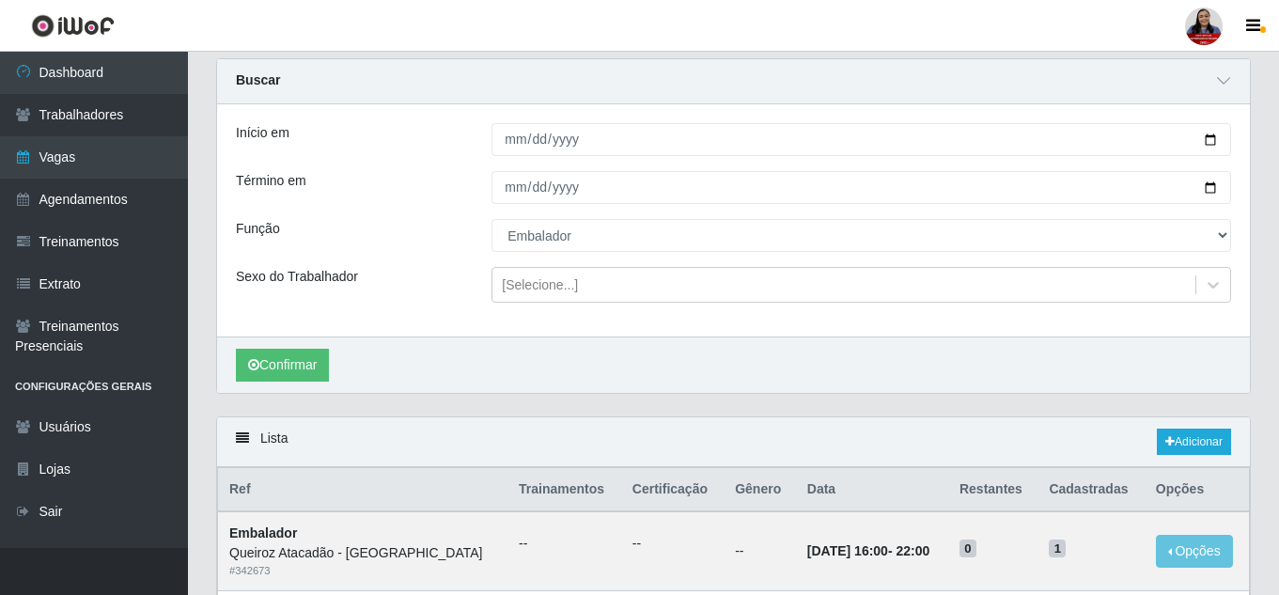
click at [811, 323] on div "Início em 2025-09-08 Término em 2025-09-08 Função [Selecione...] Embalador Emba…" at bounding box center [733, 220] width 1032 height 232
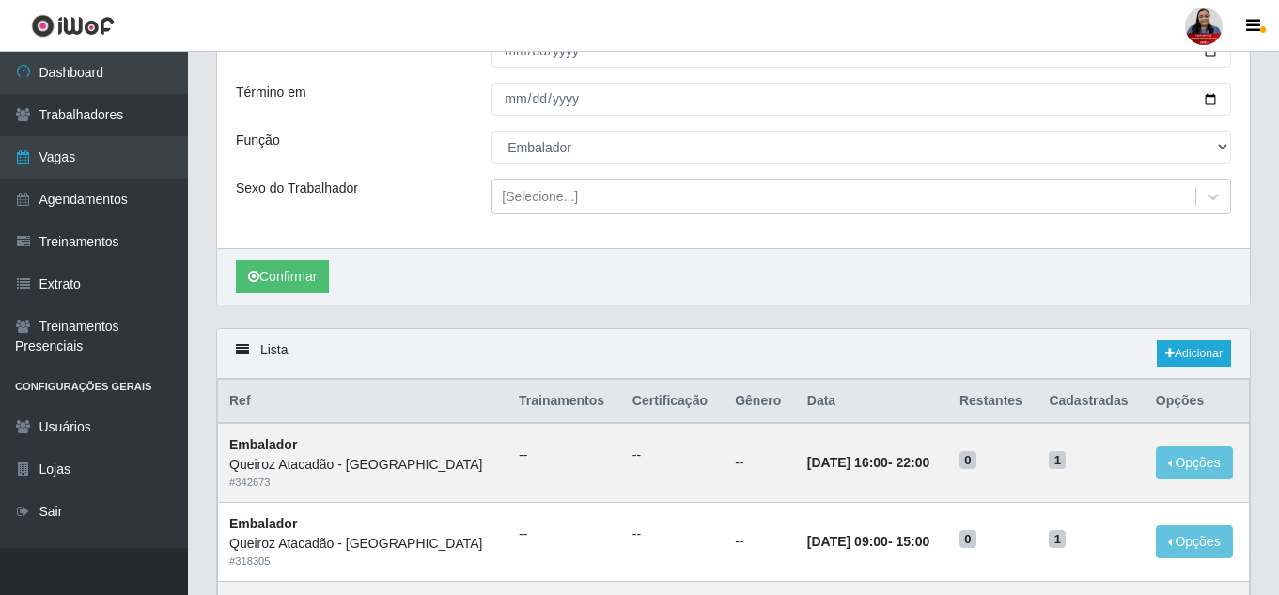
scroll to position [0, 0]
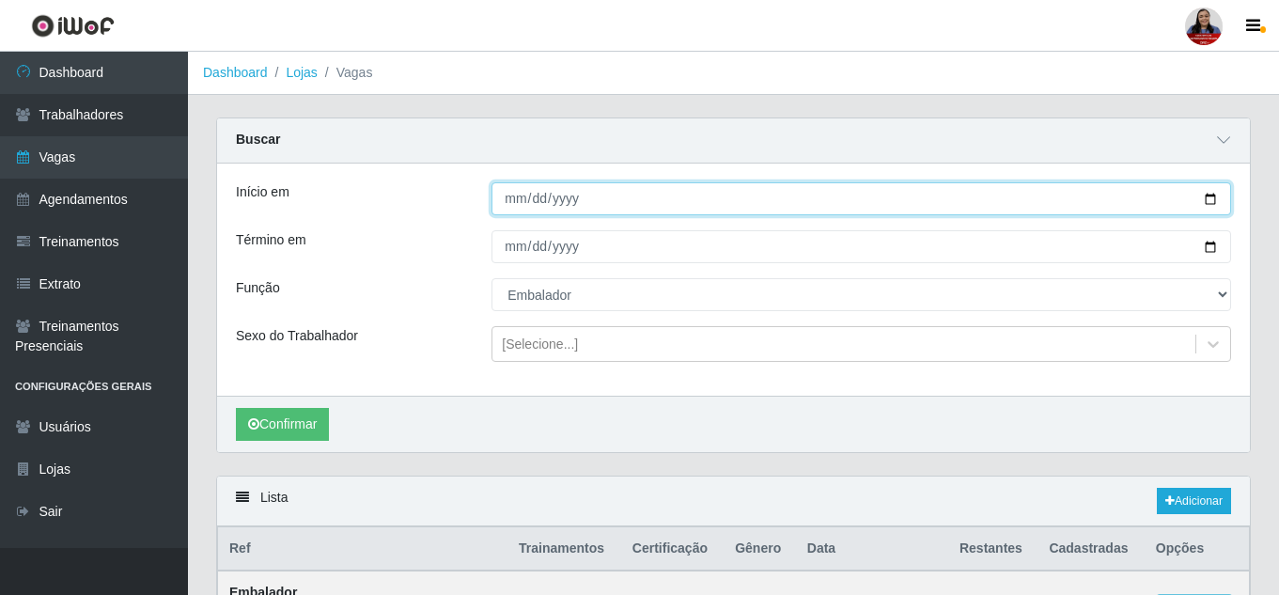
click at [1213, 199] on input "[DATE]" at bounding box center [860, 198] width 739 height 33
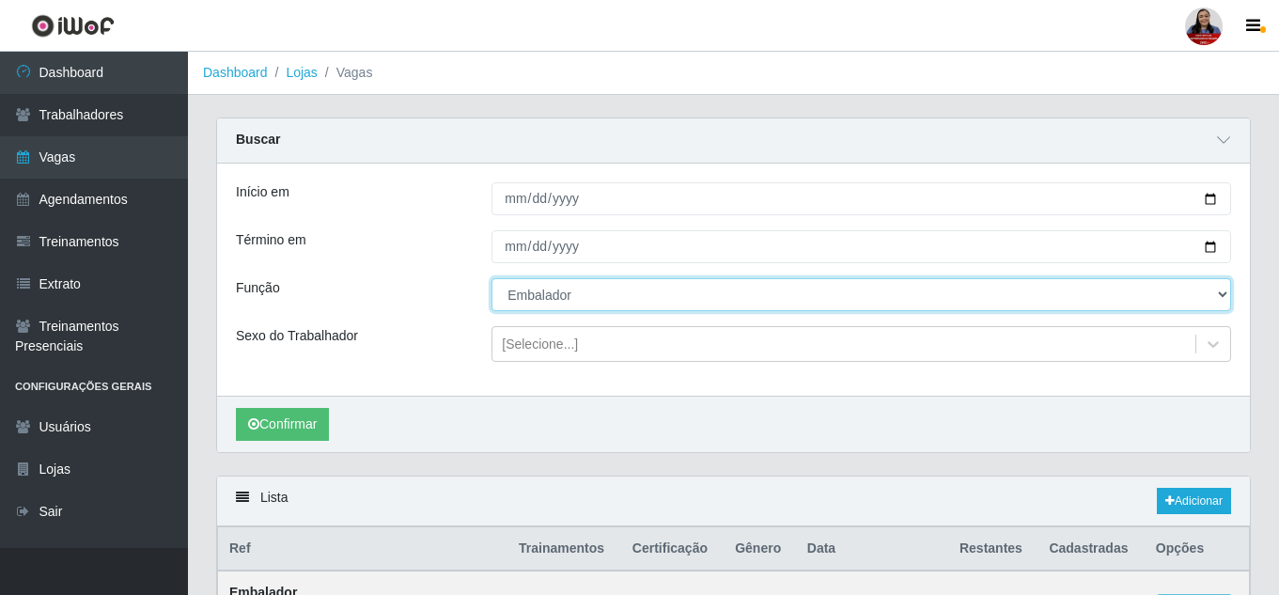
click at [676, 293] on select "[Selecione...] Embalador Embalador + Embalador ++ Operador de Caixa Operador de…" at bounding box center [860, 294] width 739 height 33
select select "22"
click at [491, 279] on select "[Selecione...] Embalador Embalador + Embalador ++ Operador de Caixa Operador de…" at bounding box center [860, 294] width 739 height 33
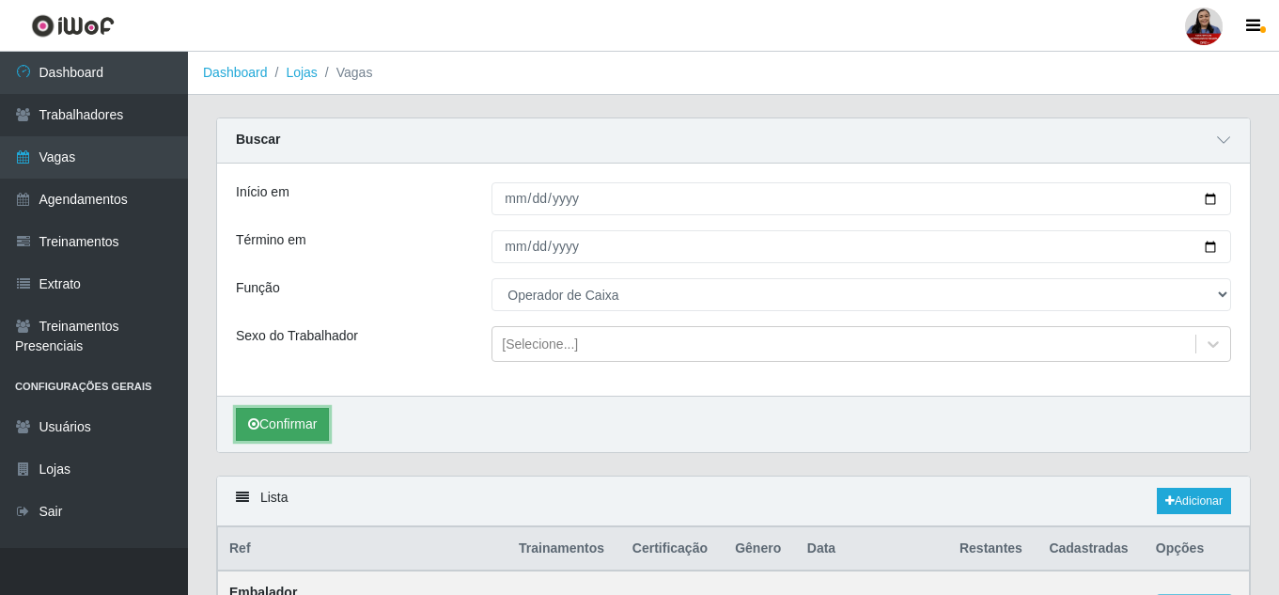
click at [314, 419] on button "Confirmar" at bounding box center [282, 424] width 93 height 33
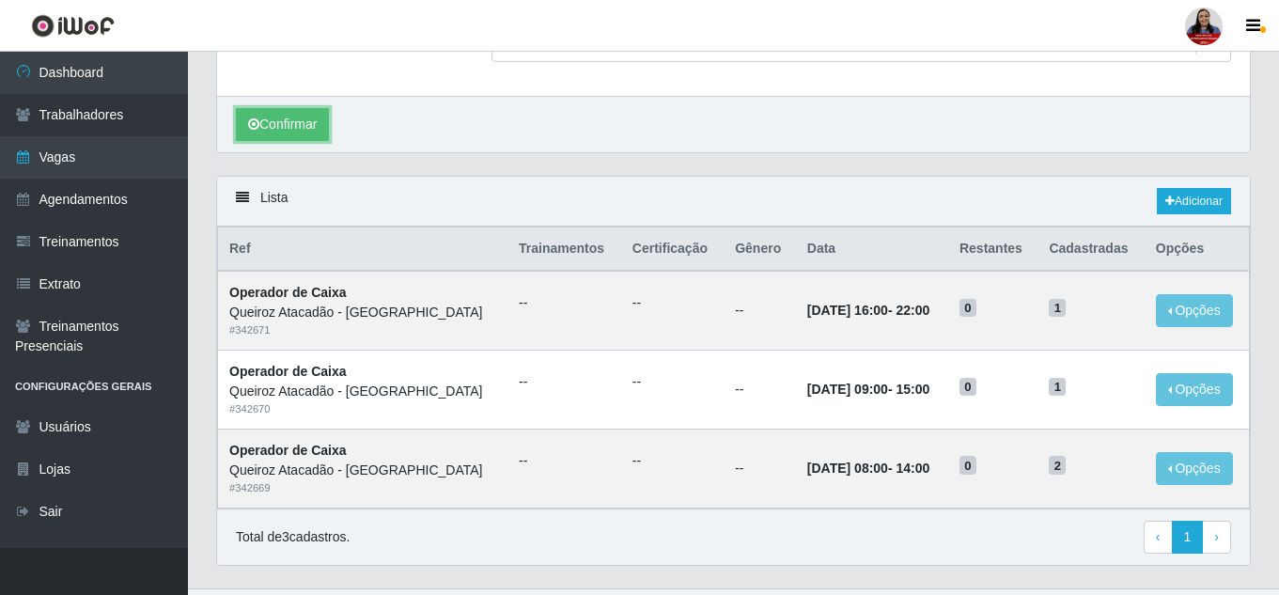
scroll to position [341, 0]
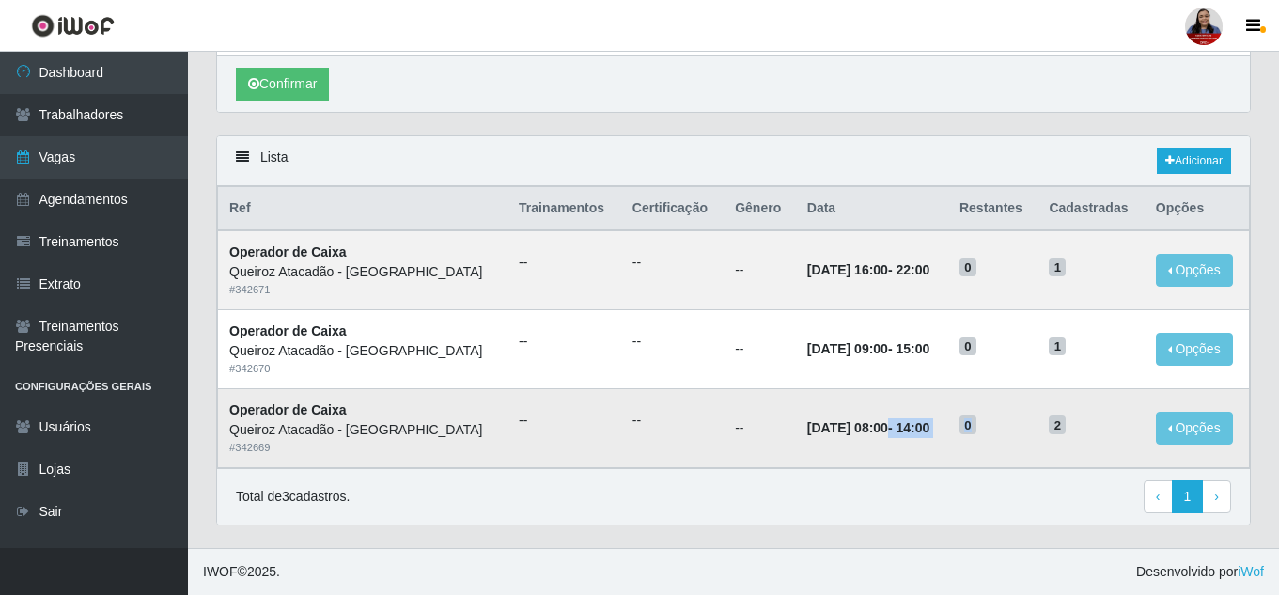
drag, startPoint x: 876, startPoint y: 433, endPoint x: 1043, endPoint y: 438, distance: 167.3
click at [1043, 438] on tr "Operador de Caixa Queiroz Atacadão - São Gonçalo do Amarante # 342669 -- -- -- …" at bounding box center [734, 427] width 1032 height 79
click at [1026, 426] on h5 "0" at bounding box center [992, 424] width 67 height 20
drag, startPoint x: 877, startPoint y: 271, endPoint x: 954, endPoint y: 267, distance: 76.2
click at [929, 267] on strong "08/09/2025, 16:00 - 22:00" at bounding box center [868, 269] width 122 height 15
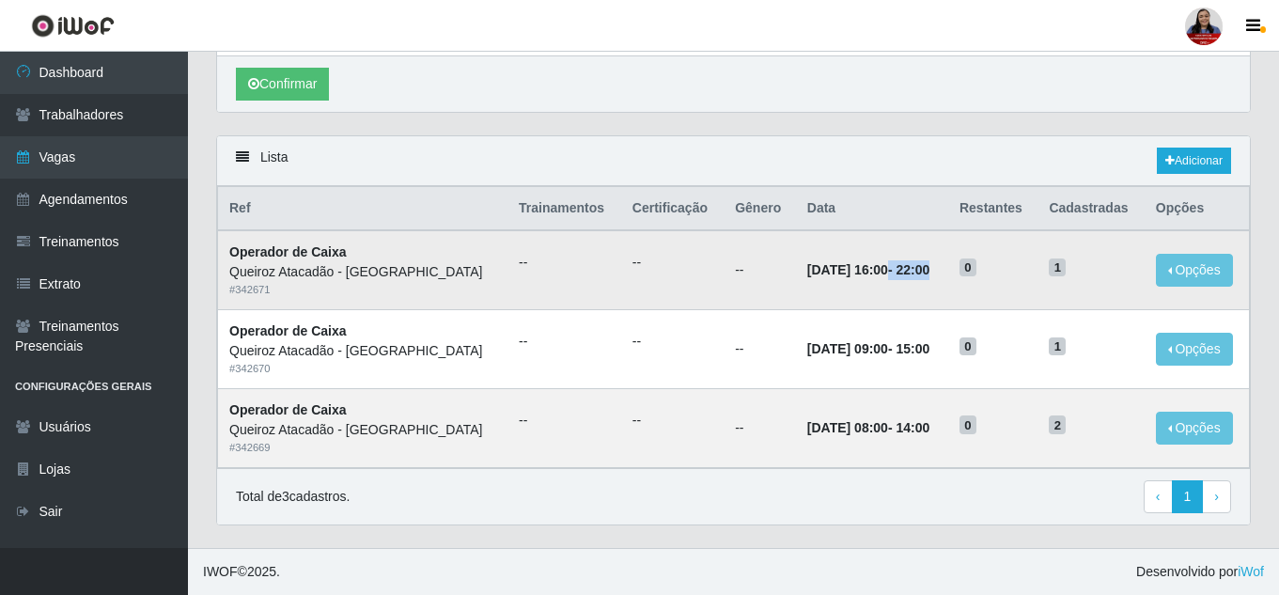
click at [948, 305] on td "08/09/2025, 16:00 - 22:00" at bounding box center [872, 269] width 152 height 79
click at [1191, 150] on link "Adicionar" at bounding box center [1193, 160] width 74 height 26
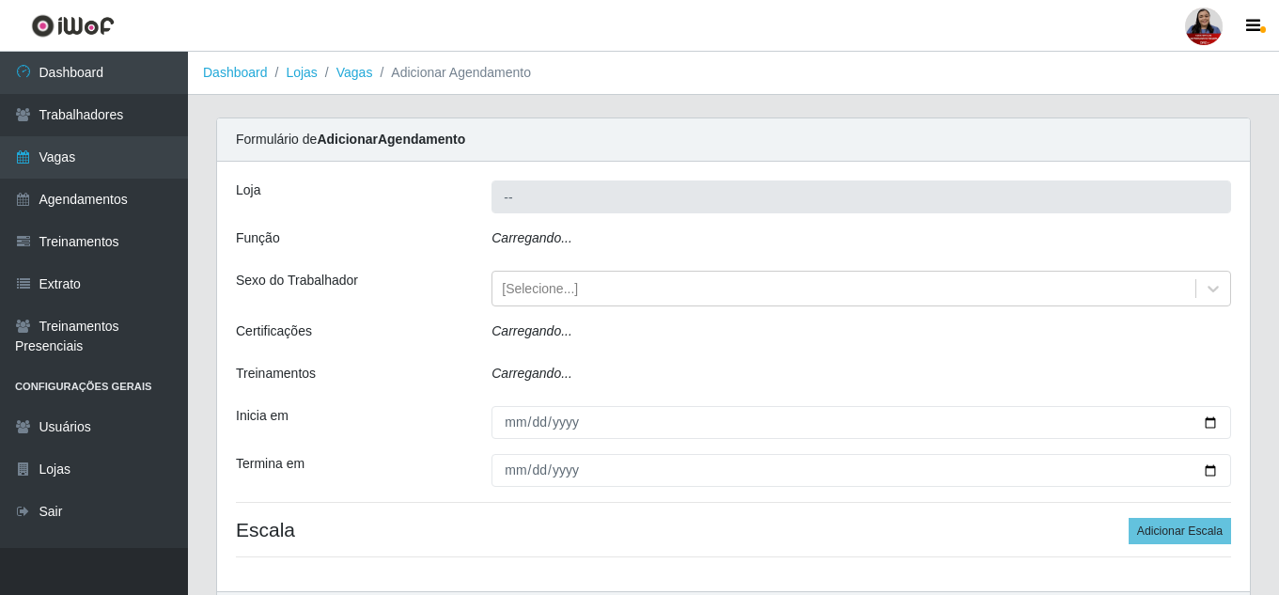
type input "Queiroz Atacadão - [GEOGRAPHIC_DATA]"
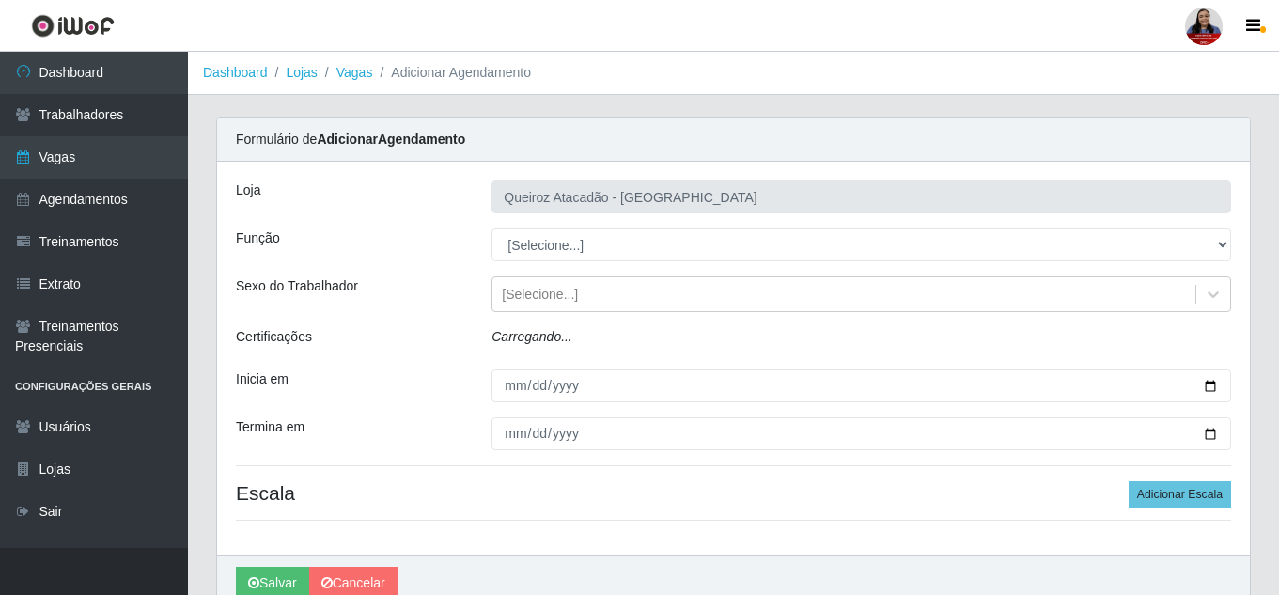
scroll to position [86, 0]
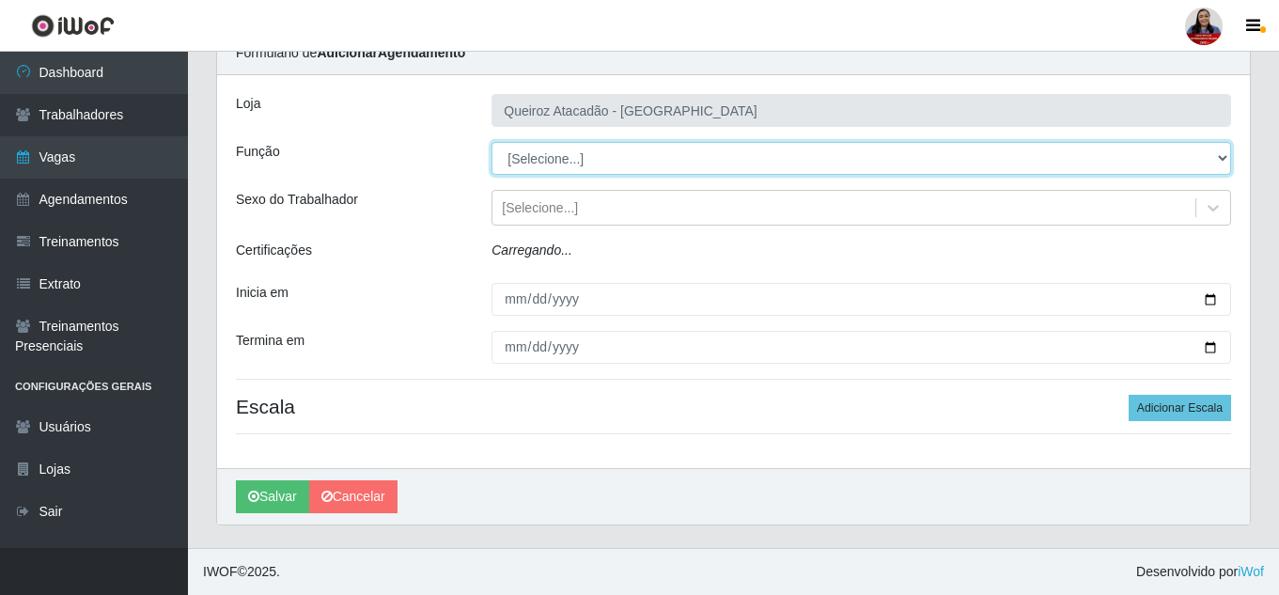
click at [710, 159] on select "[Selecione...] Embalador Embalador + Embalador ++ Operador de Caixa Operador de…" at bounding box center [860, 158] width 739 height 33
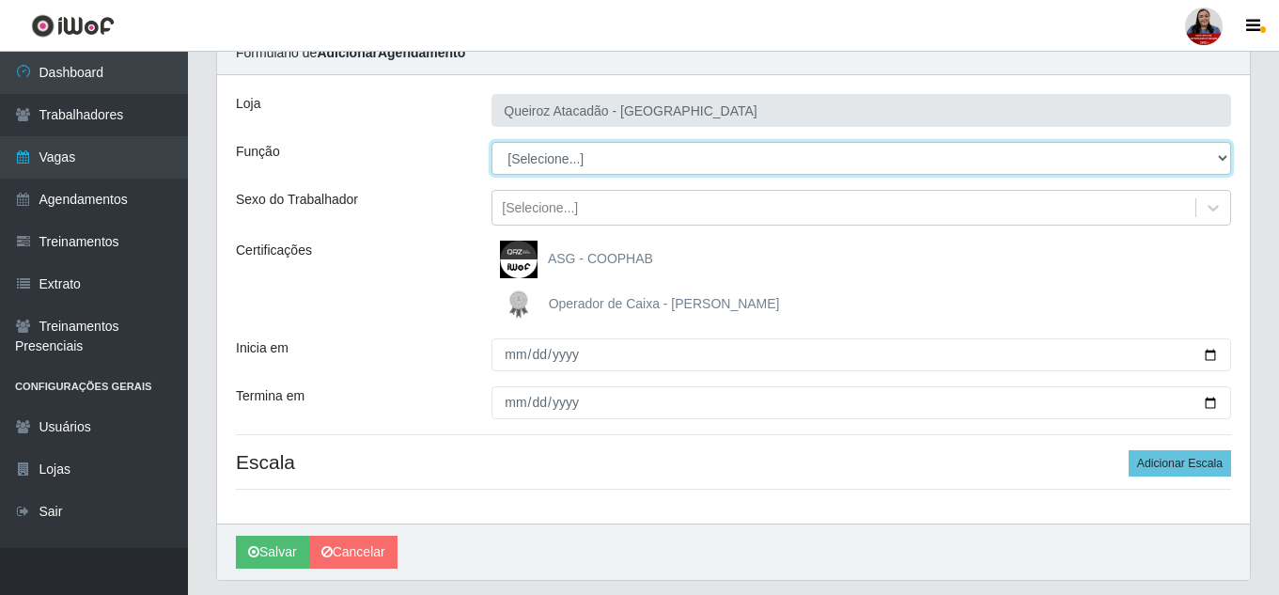
select select "73"
click at [491, 142] on select "[Selecione...] Embalador Embalador + Embalador ++ Operador de Caixa Operador de…" at bounding box center [860, 158] width 739 height 33
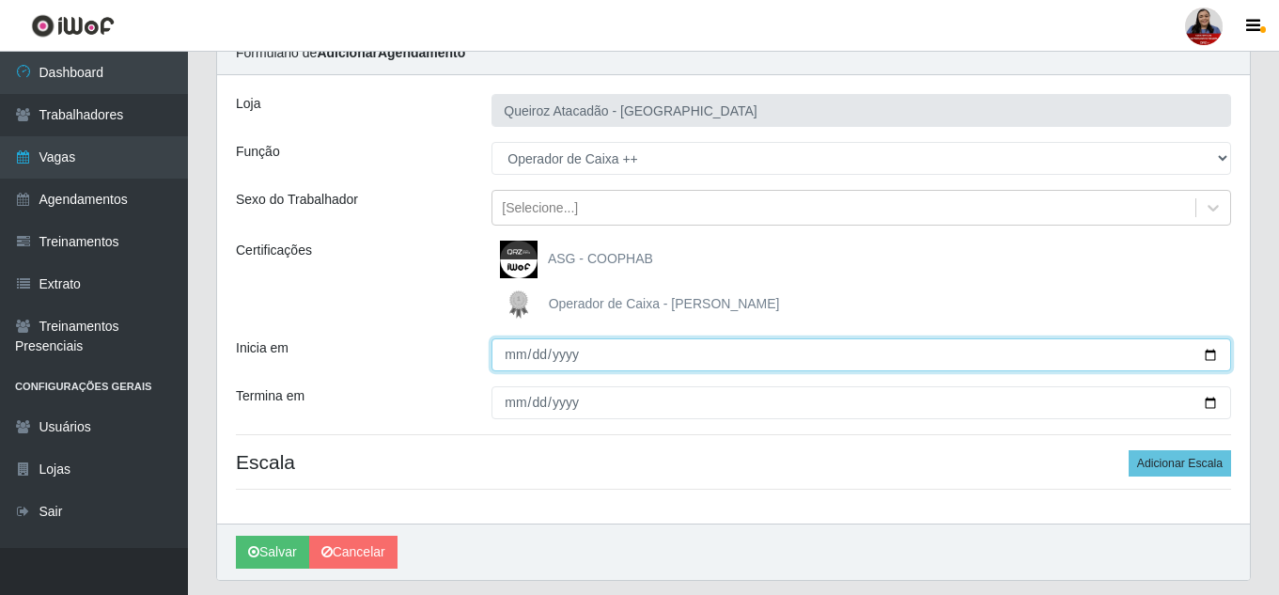
click at [1213, 354] on input "Inicia em" at bounding box center [860, 354] width 739 height 33
type input "[DATE]"
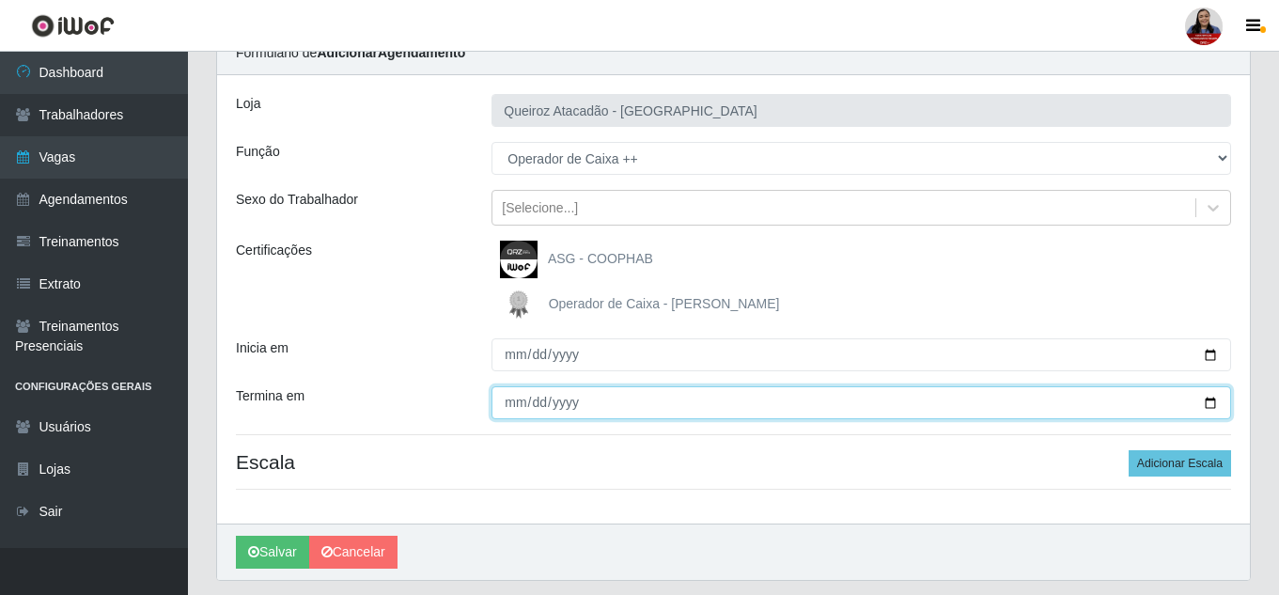
click at [1212, 399] on input "Termina em" at bounding box center [860, 402] width 739 height 33
type input "[DATE]"
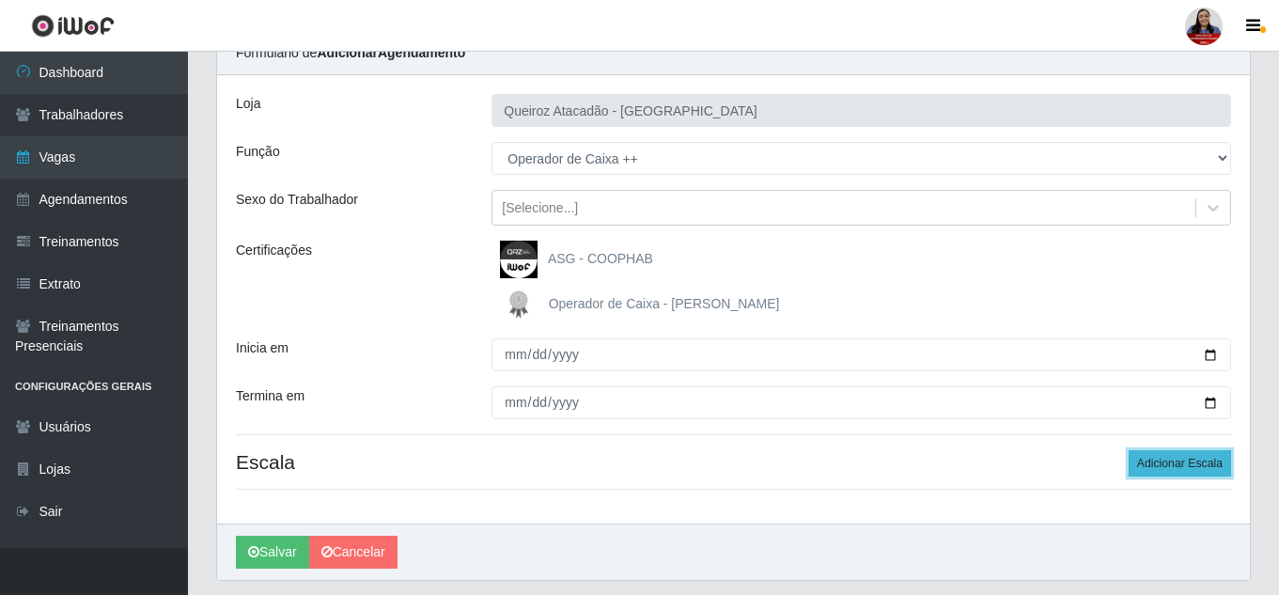
click at [1160, 465] on button "Adicionar Escala" at bounding box center [1179, 463] width 102 height 26
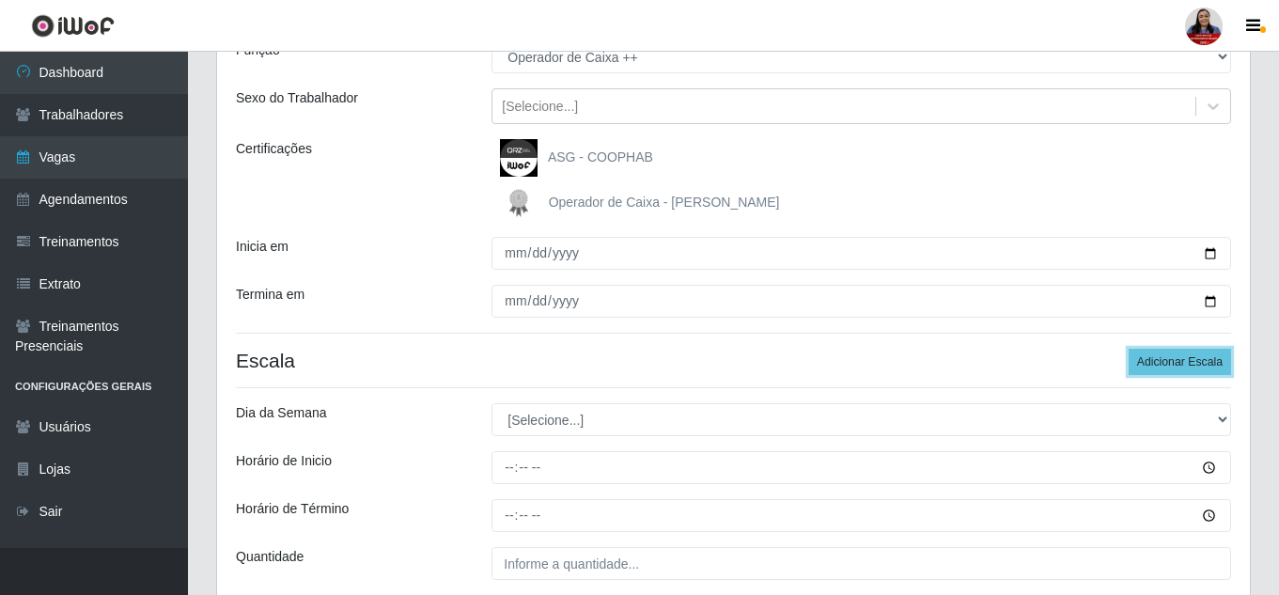
scroll to position [349, 0]
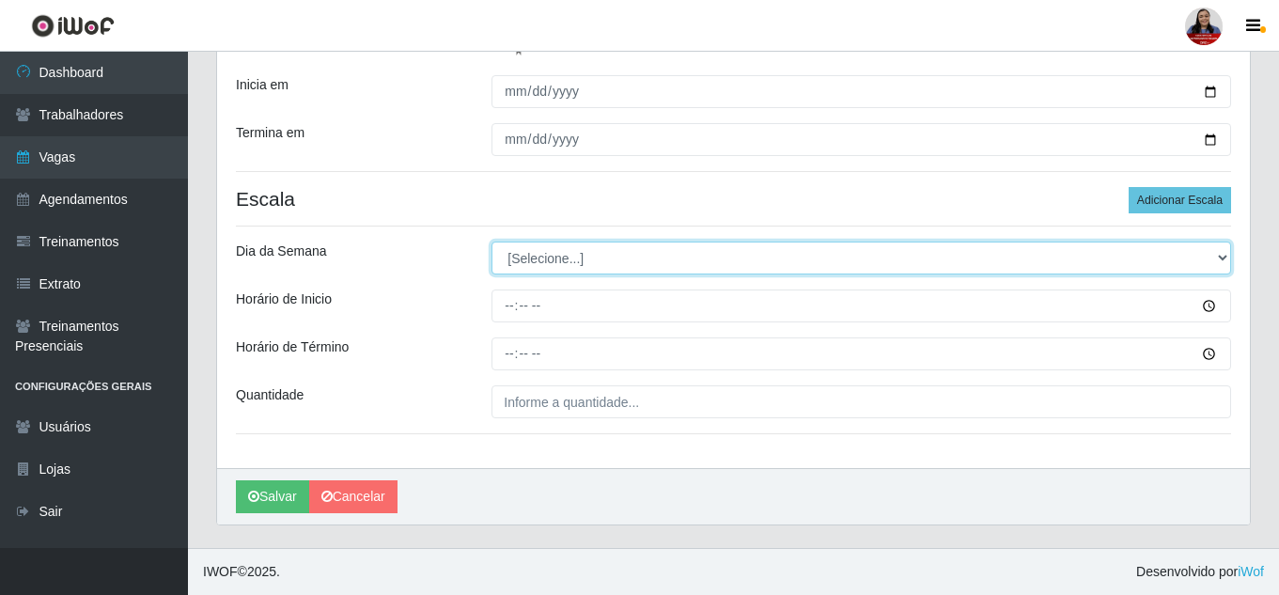
click at [631, 255] on select "[Selecione...] Segunda Terça Quarta Quinta Sexta Sábado Domingo" at bounding box center [860, 257] width 739 height 33
select select "1"
click at [491, 241] on select "[Selecione...] Segunda Terça Quarta Quinta Sexta Sábado Domingo" at bounding box center [860, 257] width 739 height 33
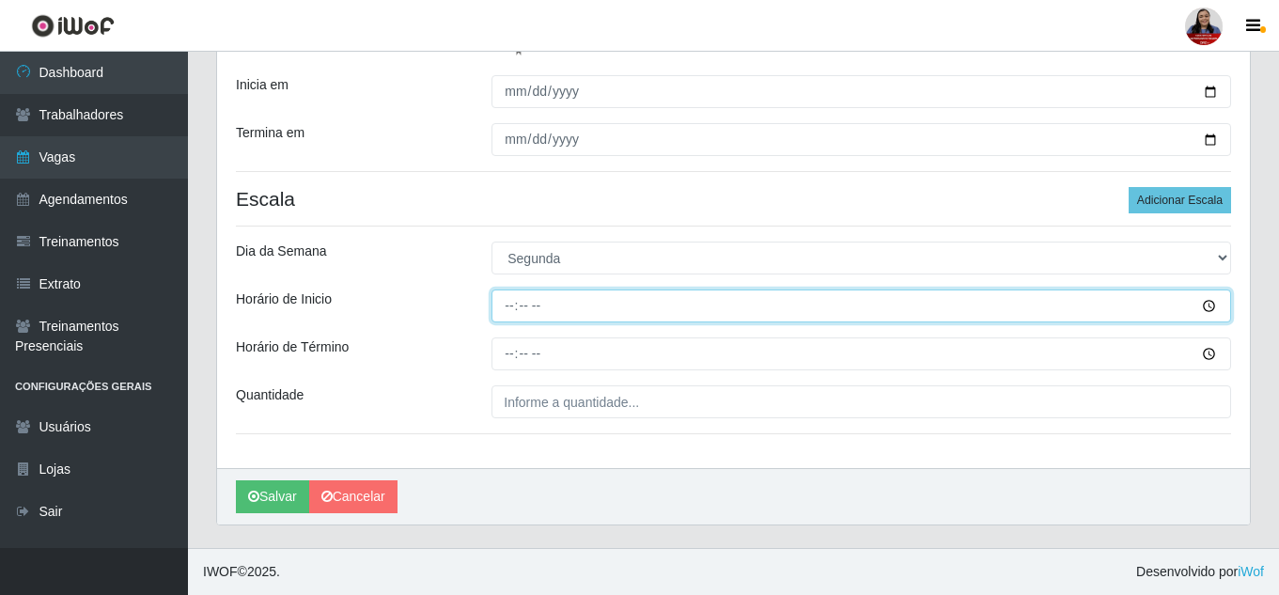
click at [505, 308] on input "Horário de Inicio" at bounding box center [860, 305] width 739 height 33
type input "16:00"
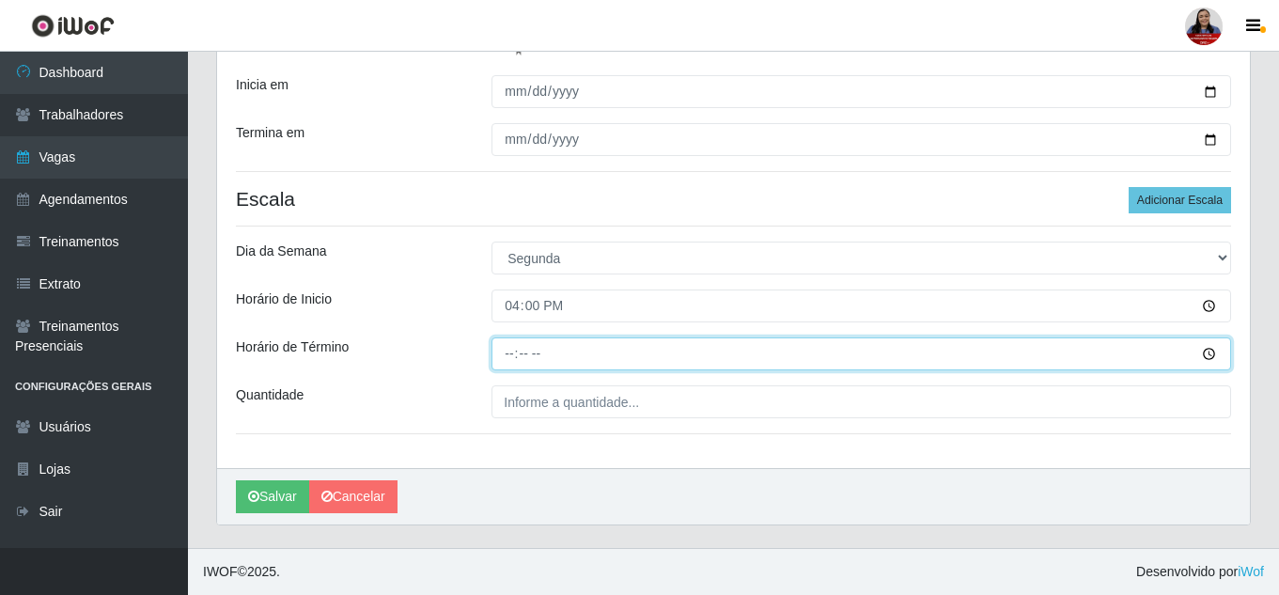
click at [509, 361] on input "Horário de Término" at bounding box center [860, 353] width 739 height 33
type input "22:00"
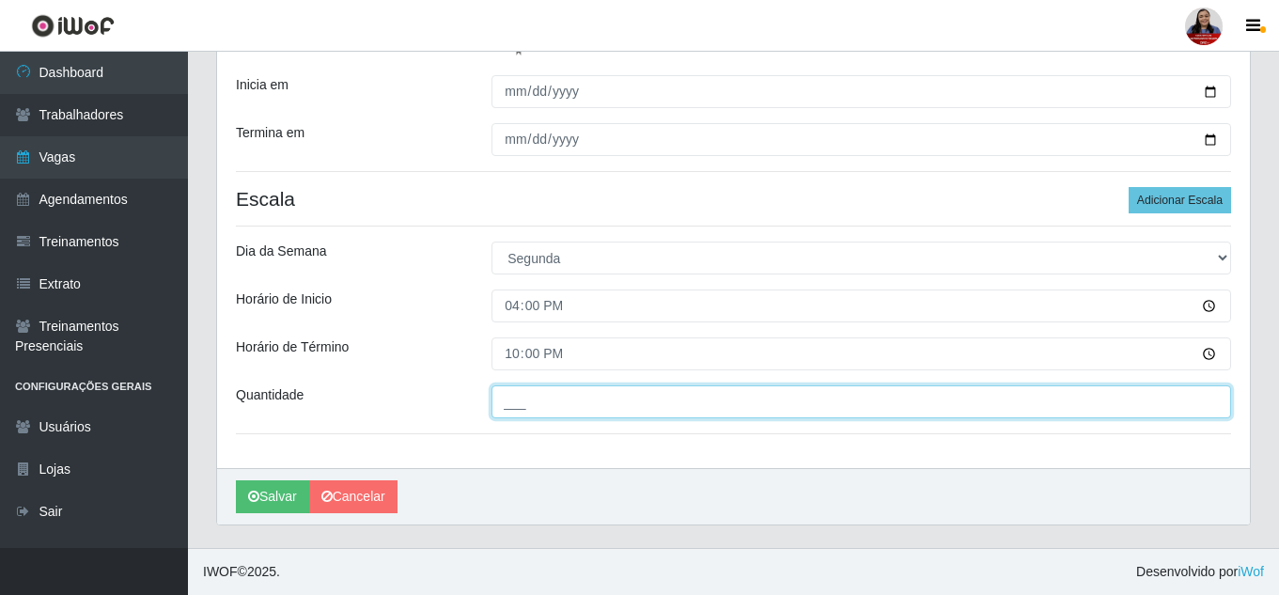
click at [546, 402] on input "___" at bounding box center [860, 401] width 739 height 33
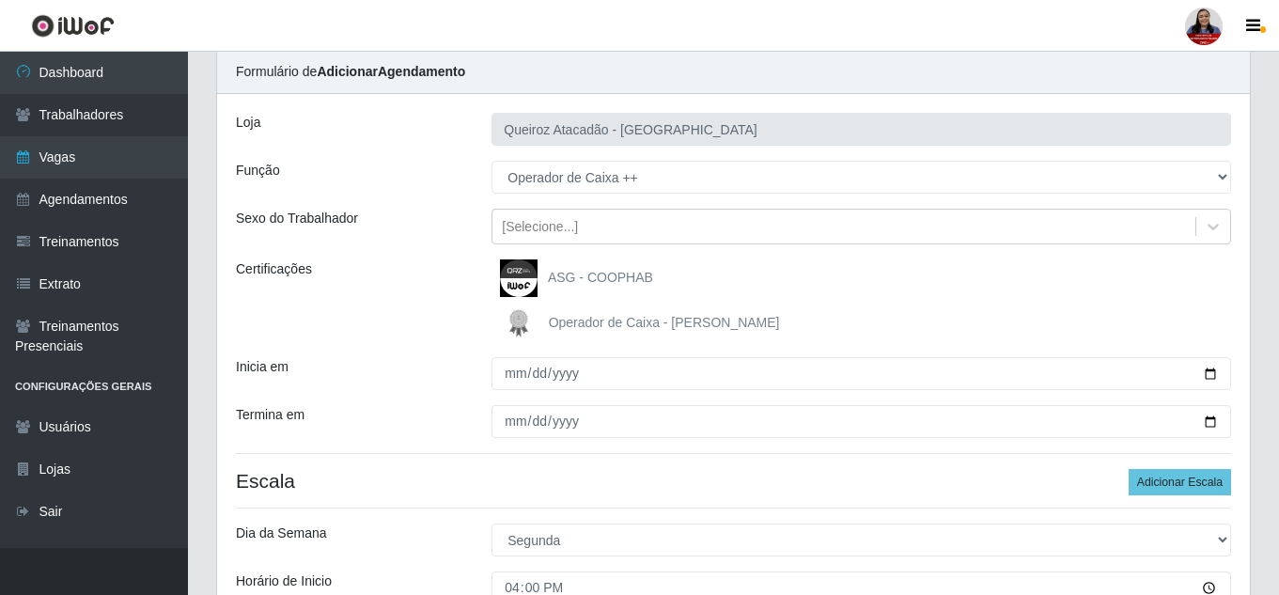
scroll to position [256, 0]
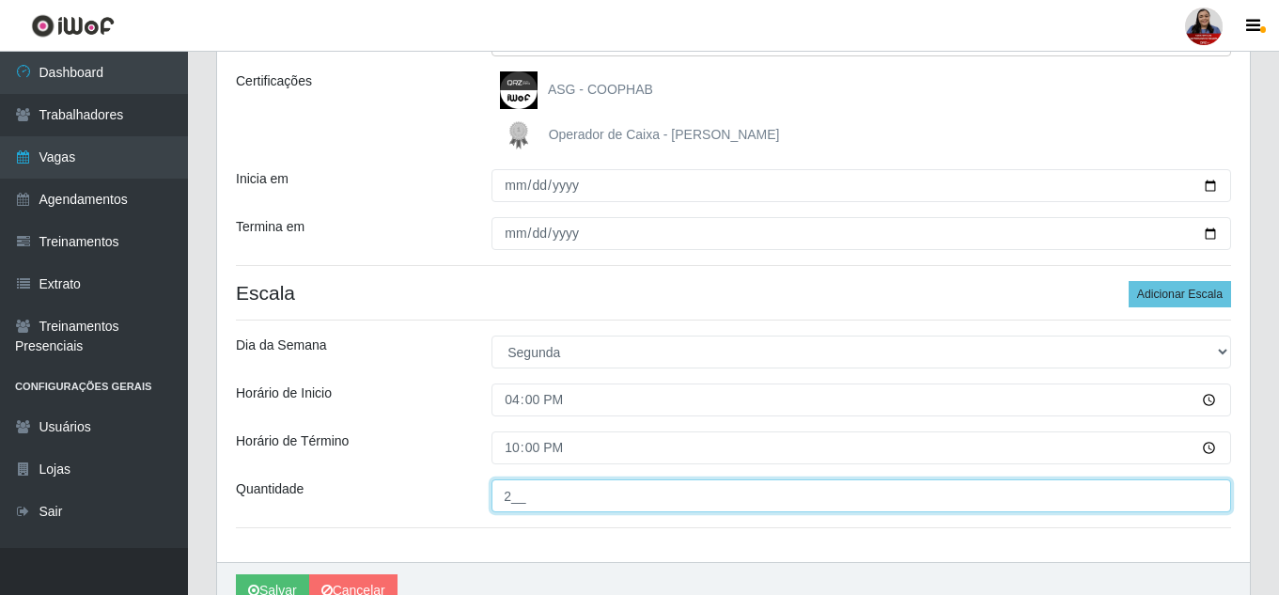
type input "2__"
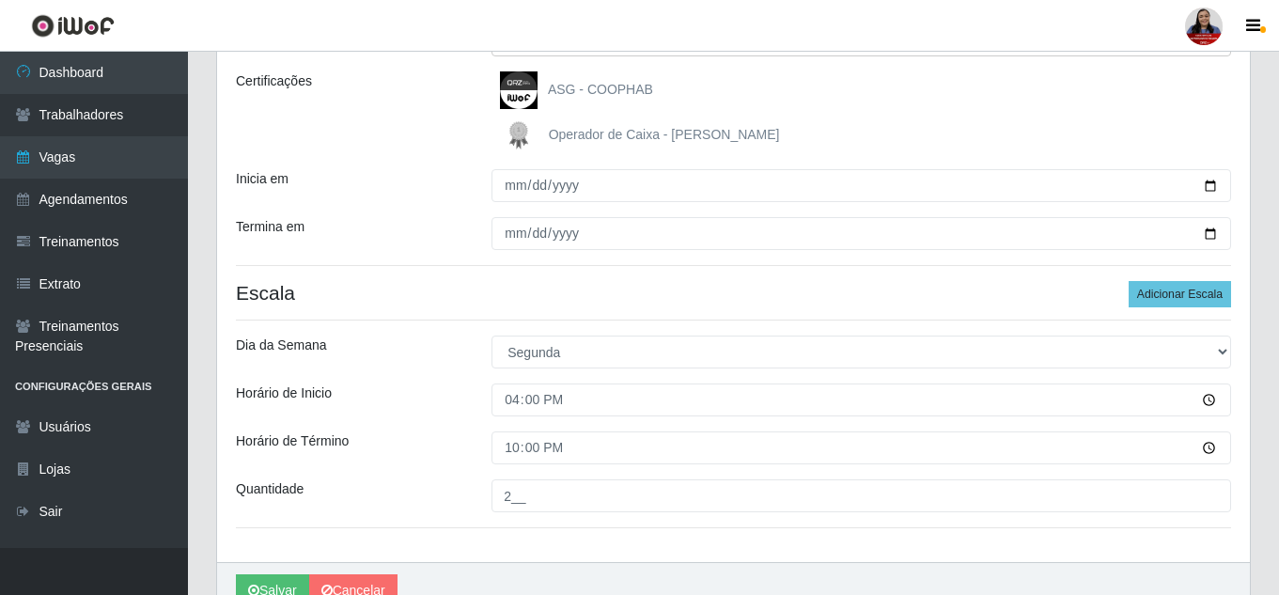
click at [489, 292] on h4 "Escala Adicionar Escala" at bounding box center [733, 292] width 995 height 23
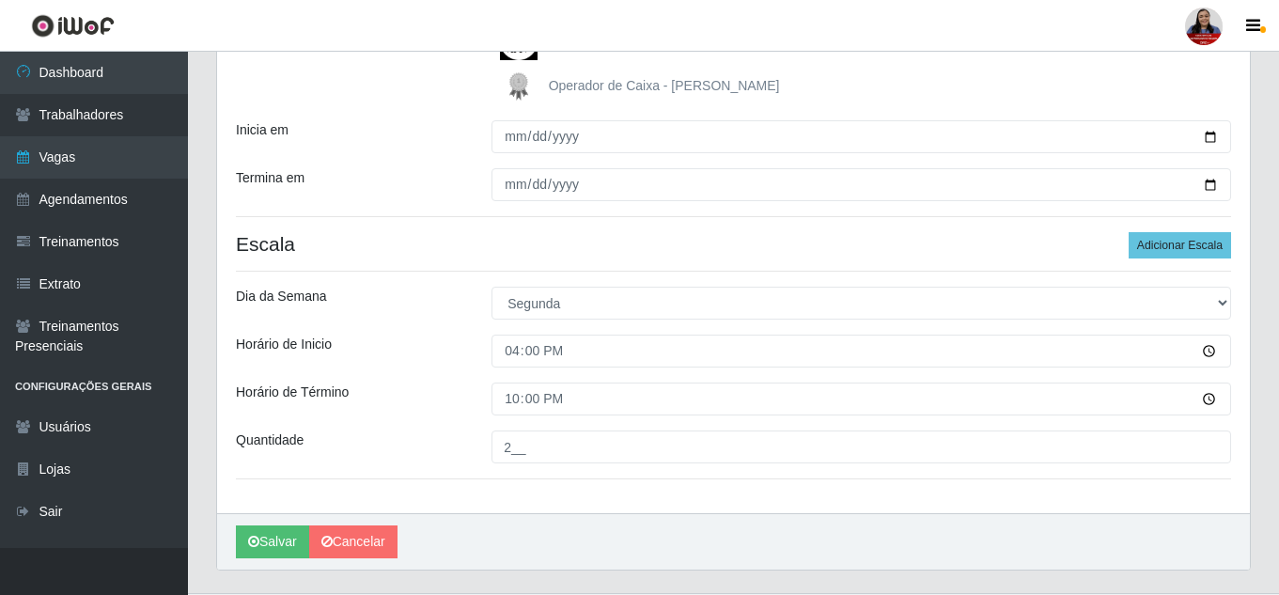
scroll to position [349, 0]
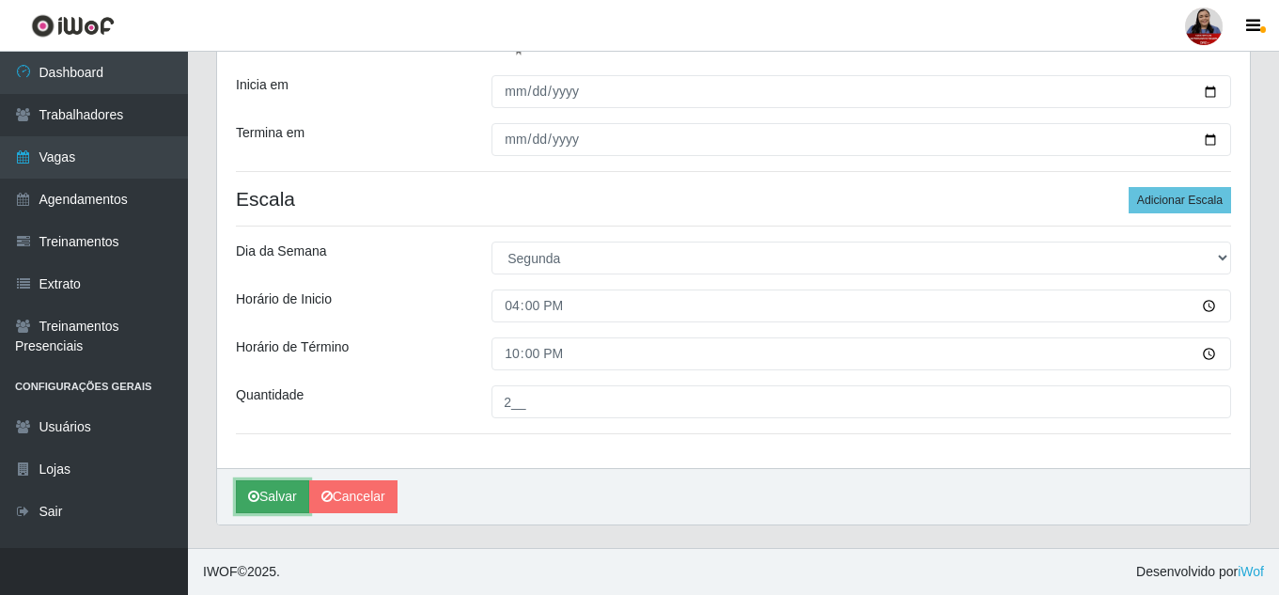
click at [287, 495] on button "Salvar" at bounding box center [272, 496] width 73 height 33
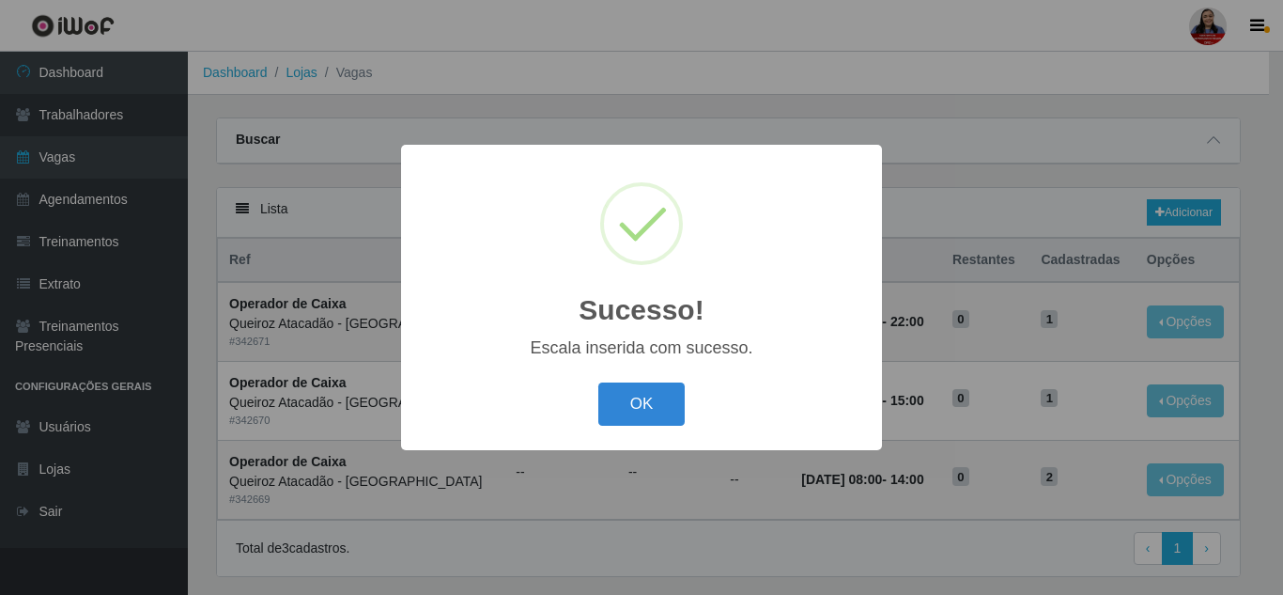
click at [613, 430] on div "OK Cancel" at bounding box center [641, 404] width 443 height 54
click at [631, 389] on button "OK" at bounding box center [641, 404] width 87 height 44
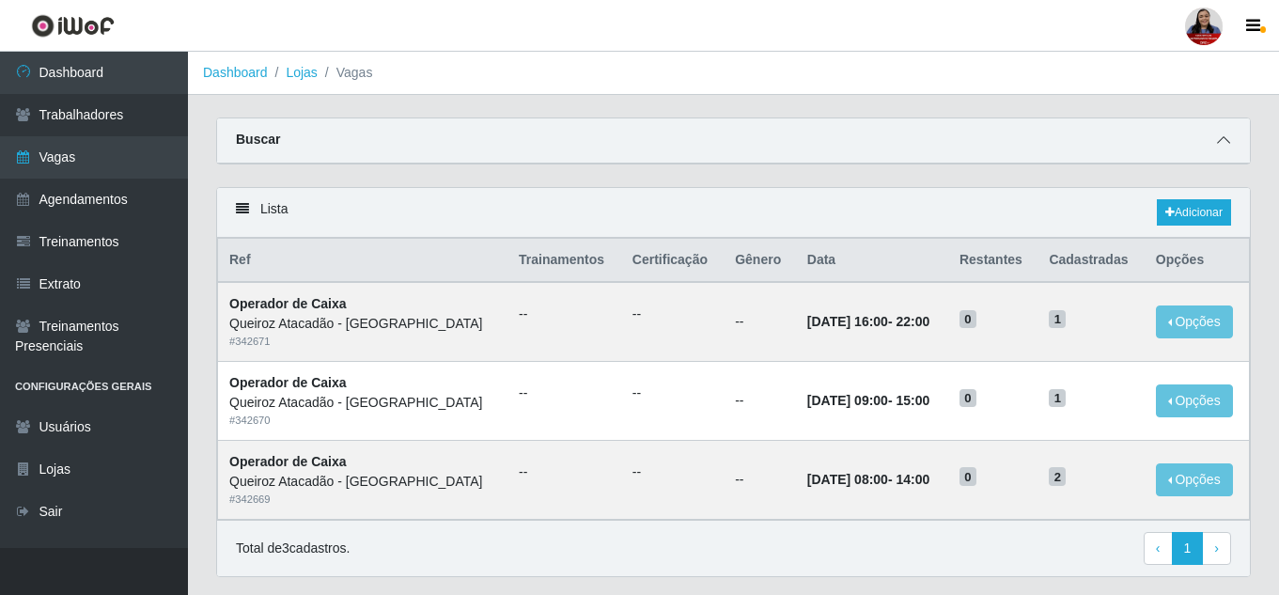
click at [1221, 139] on icon at bounding box center [1223, 139] width 13 height 13
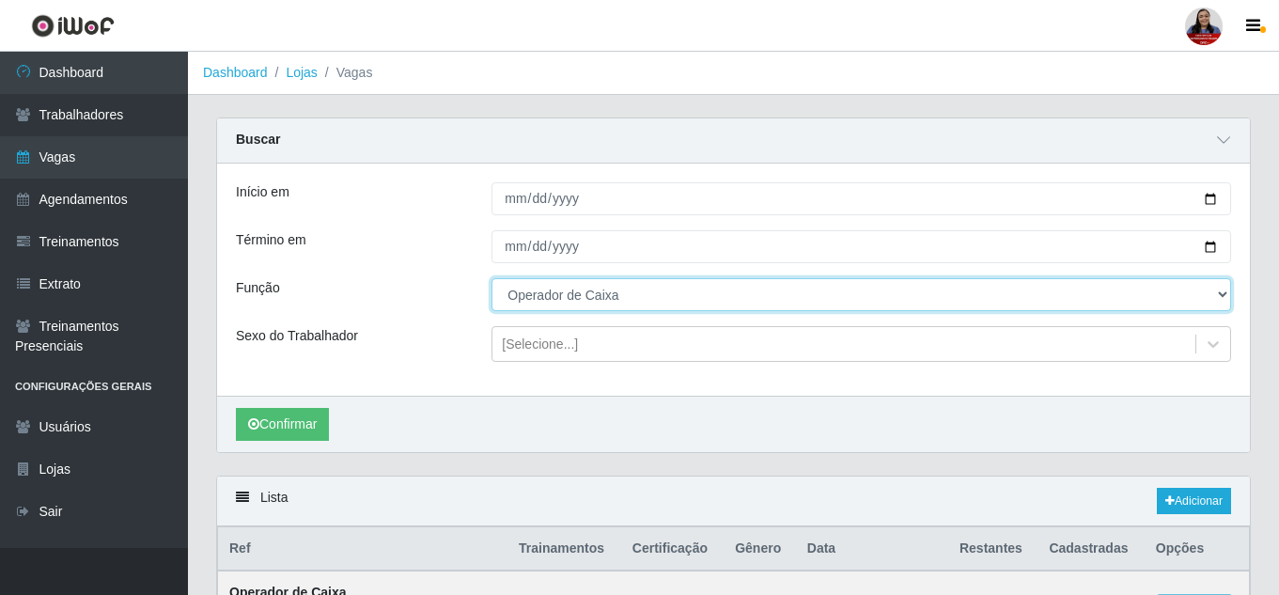
click at [706, 285] on select "[Selecione...] Embalador Embalador + Embalador ++ Operador de Caixa Operador de…" at bounding box center [860, 294] width 739 height 33
click at [491, 279] on select "[Selecione...] Embalador Embalador + Embalador ++ Operador de Caixa Operador de…" at bounding box center [860, 294] width 739 height 33
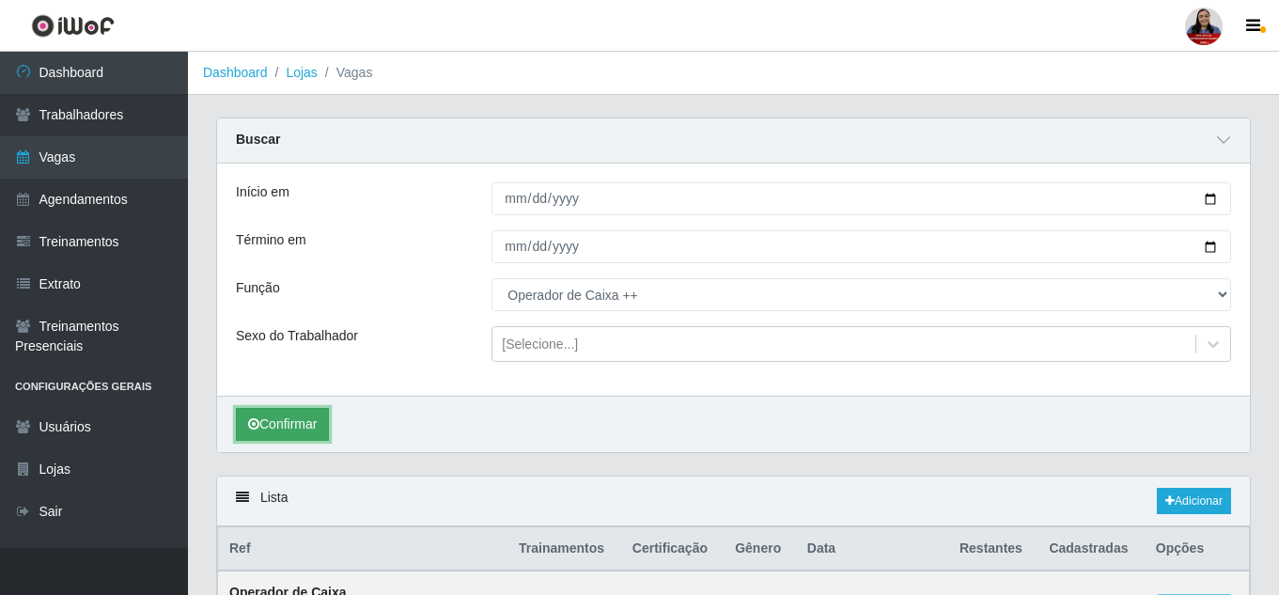
click at [313, 413] on button "Confirmar" at bounding box center [282, 424] width 93 height 33
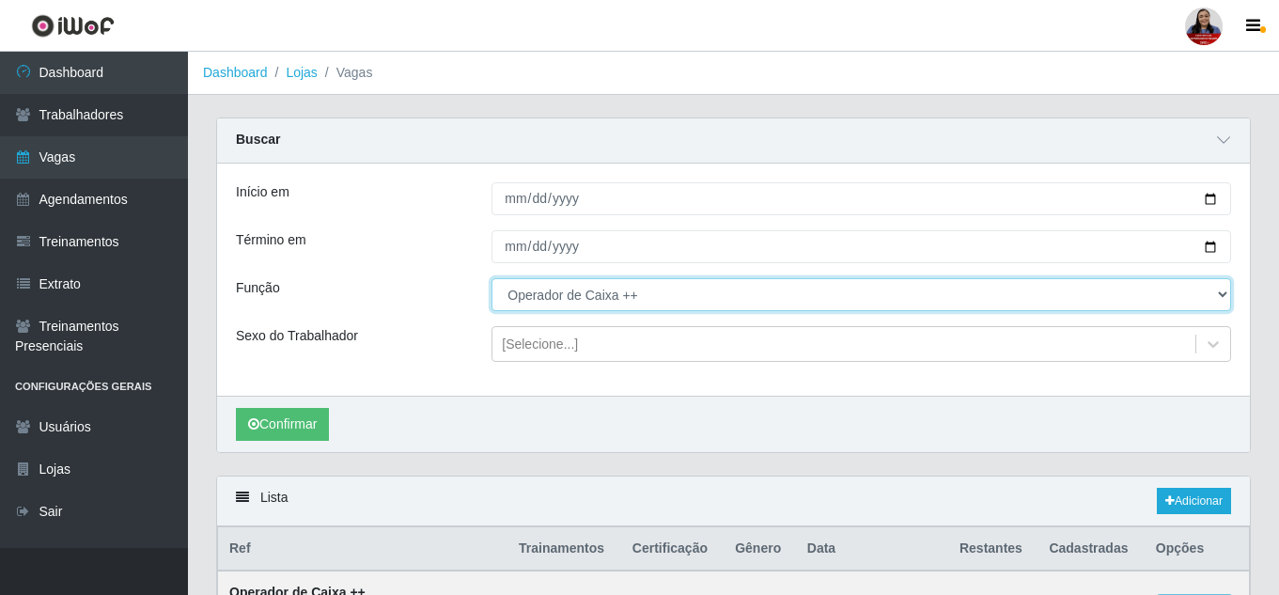
click at [723, 305] on select "[Selecione...] Embalador Embalador + Embalador ++ Operador de Caixa Operador de…" at bounding box center [860, 294] width 739 height 33
click at [491, 279] on select "[Selecione...] Embalador Embalador + Embalador ++ Operador de Caixa Operador de…" at bounding box center [860, 294] width 739 height 33
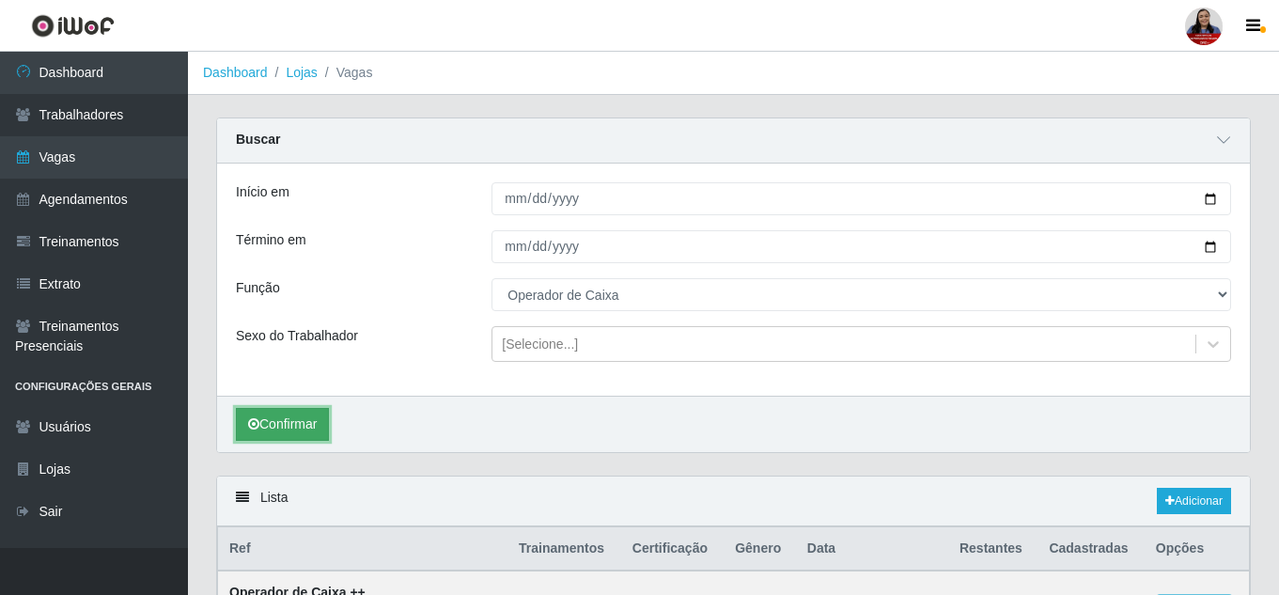
click at [315, 421] on button "Confirmar" at bounding box center [282, 424] width 93 height 33
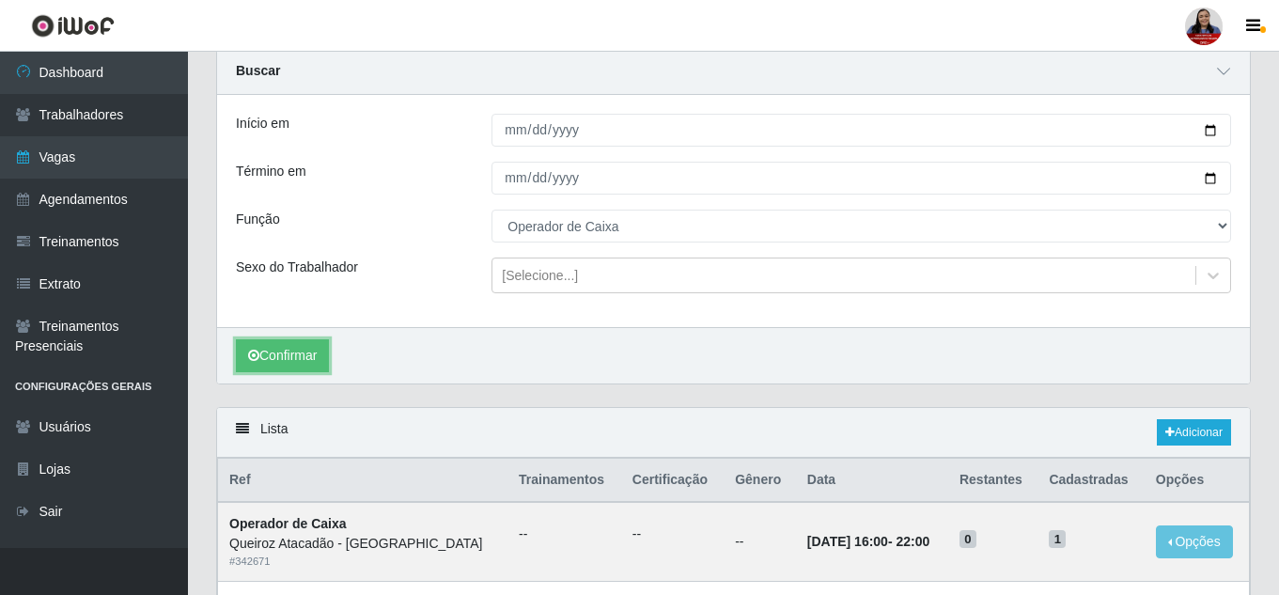
scroll to position [59, 0]
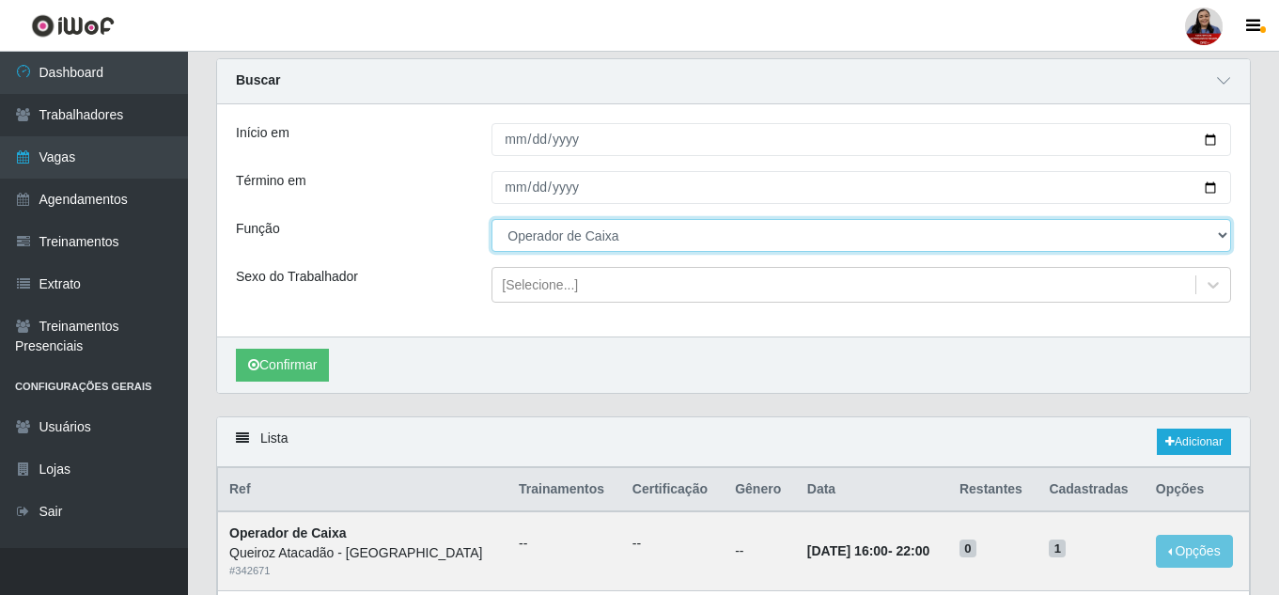
click at [664, 231] on select "[Selecione...] Embalador Embalador + Embalador ++ Operador de Caixa Operador de…" at bounding box center [860, 235] width 739 height 33
select select "1"
click at [491, 220] on select "[Selecione...] Embalador Embalador + Embalador ++ Operador de Caixa Operador de…" at bounding box center [860, 235] width 739 height 33
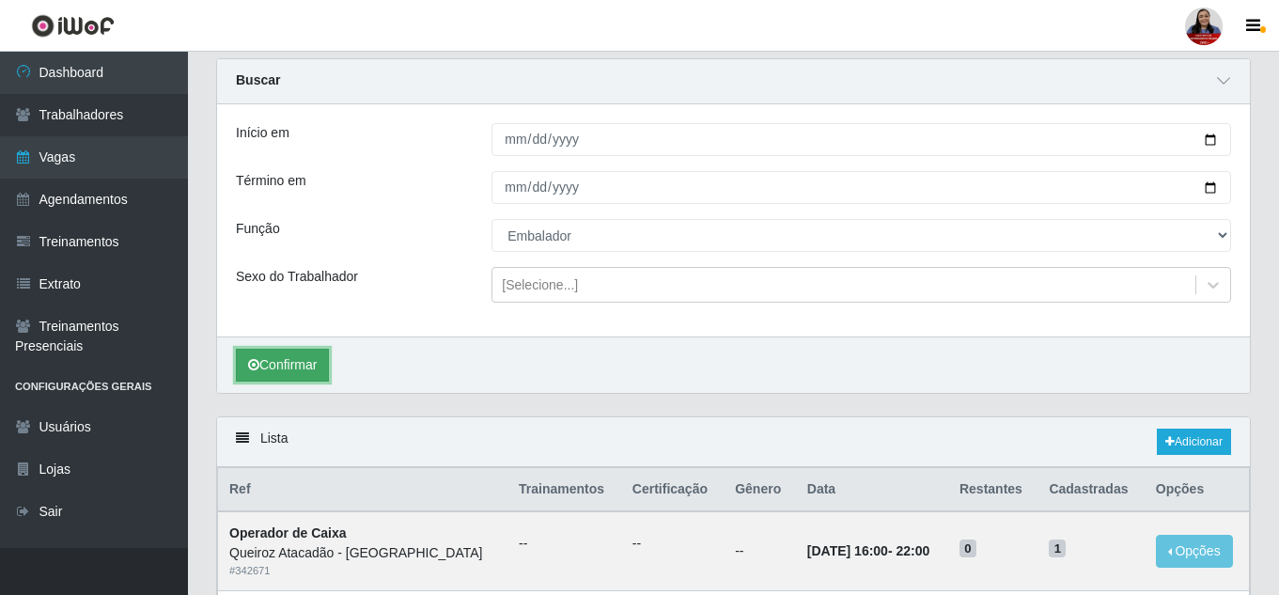
click at [281, 367] on button "Confirmar" at bounding box center [282, 365] width 93 height 33
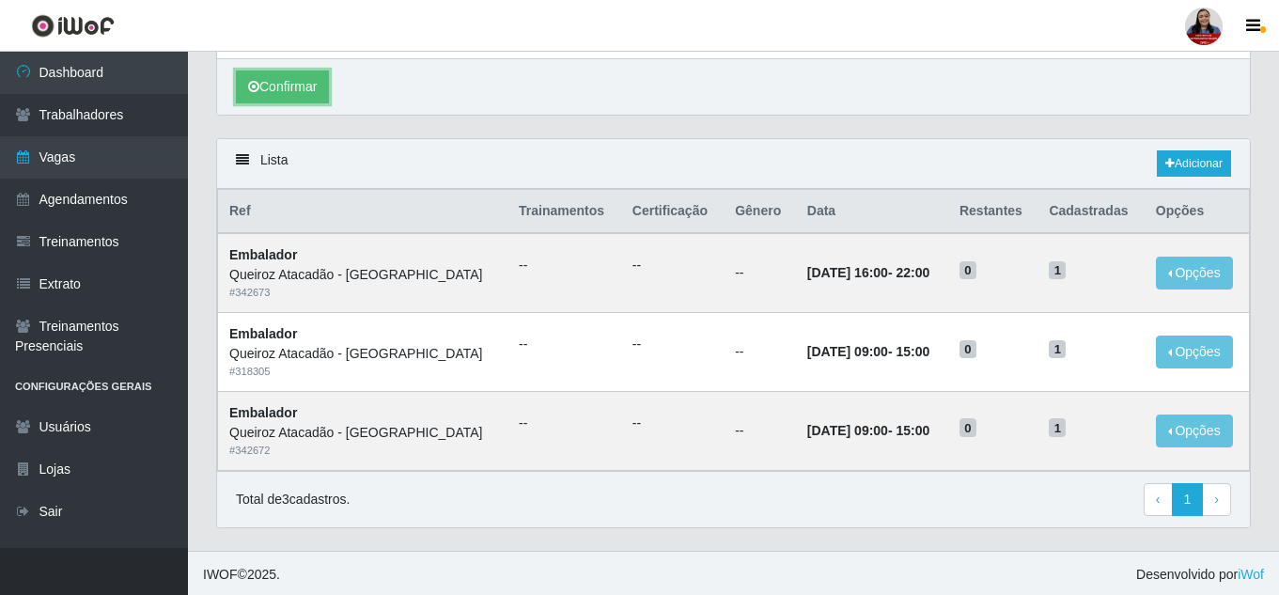
scroll to position [341, 0]
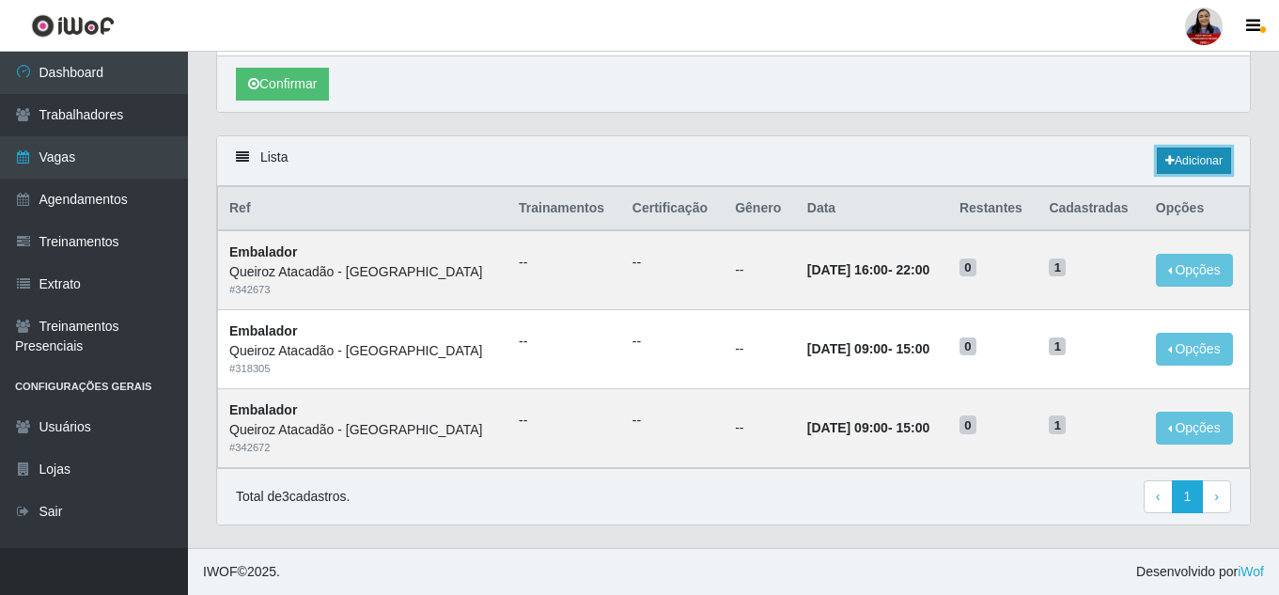
click at [1193, 166] on link "Adicionar" at bounding box center [1193, 160] width 74 height 26
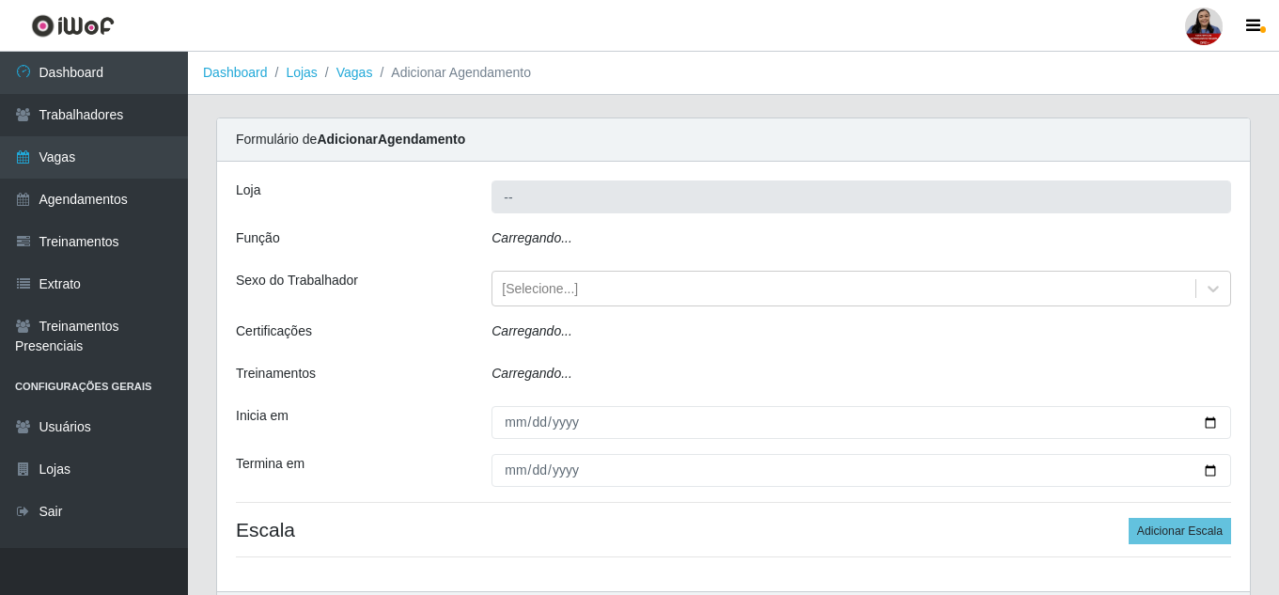
type input "Queiroz Atacadão - [GEOGRAPHIC_DATA]"
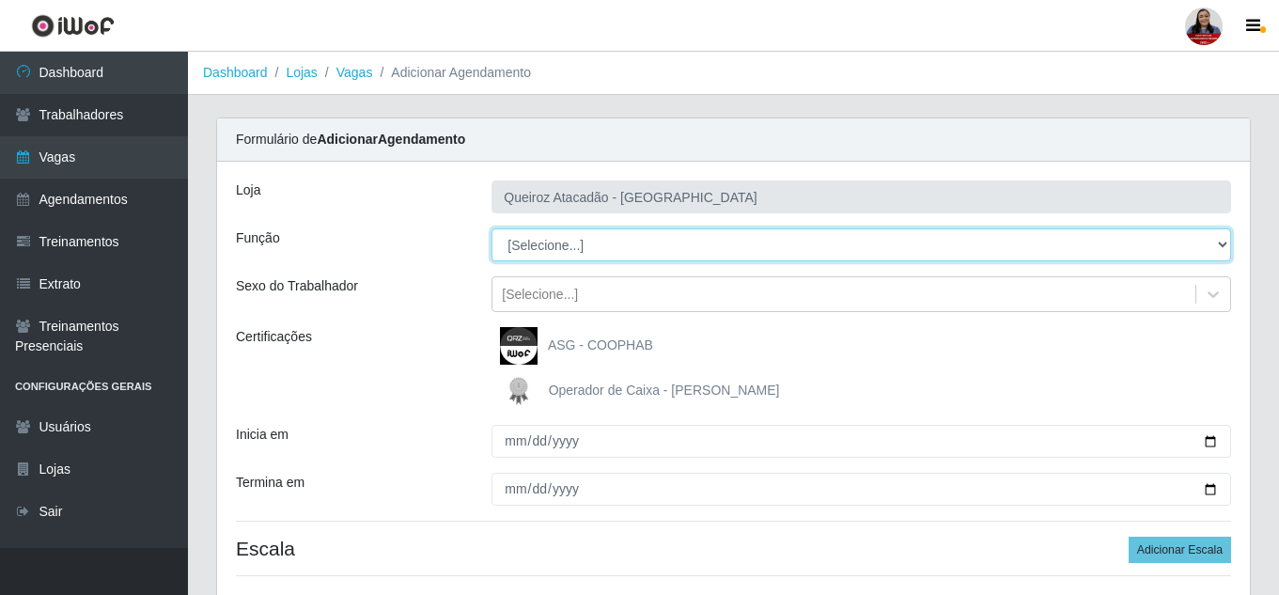
click at [683, 239] on select "[Selecione...] Embalador Embalador + Embalador ++ Operador de Caixa Operador de…" at bounding box center [860, 244] width 739 height 33
select select "71"
click at [491, 228] on select "[Selecione...] Embalador Embalador + Embalador ++ Operador de Caixa Operador de…" at bounding box center [860, 244] width 739 height 33
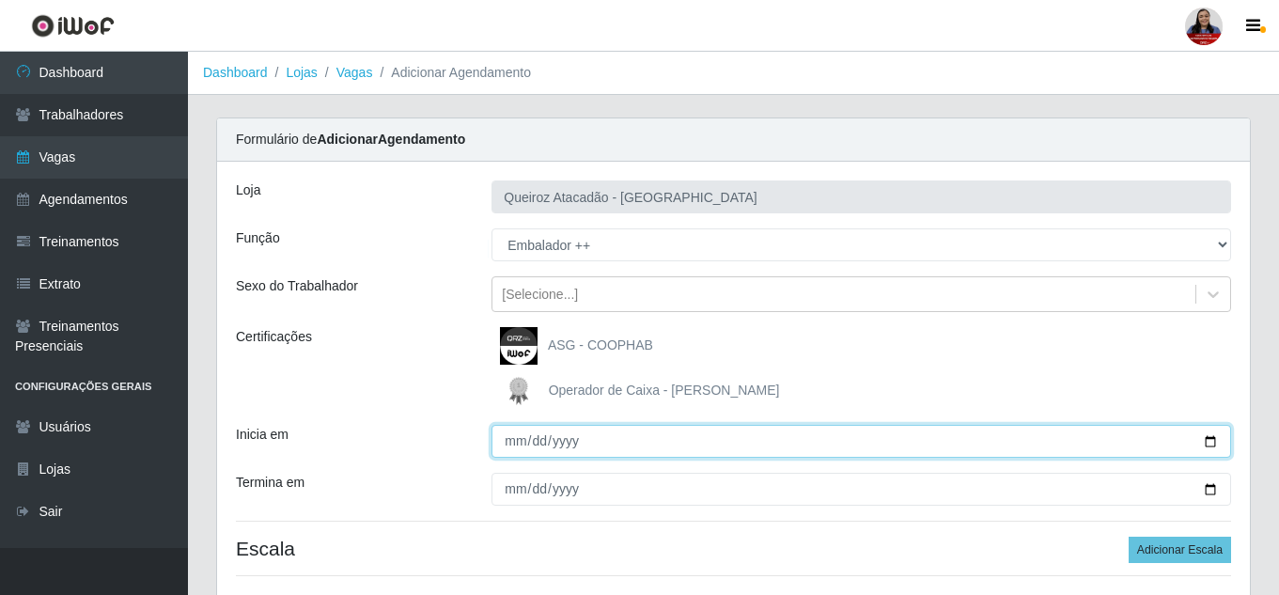
click at [510, 442] on input "Inicia em" at bounding box center [860, 441] width 739 height 33
click at [1212, 439] on input "Inicia em" at bounding box center [860, 441] width 739 height 33
type input "[DATE]"
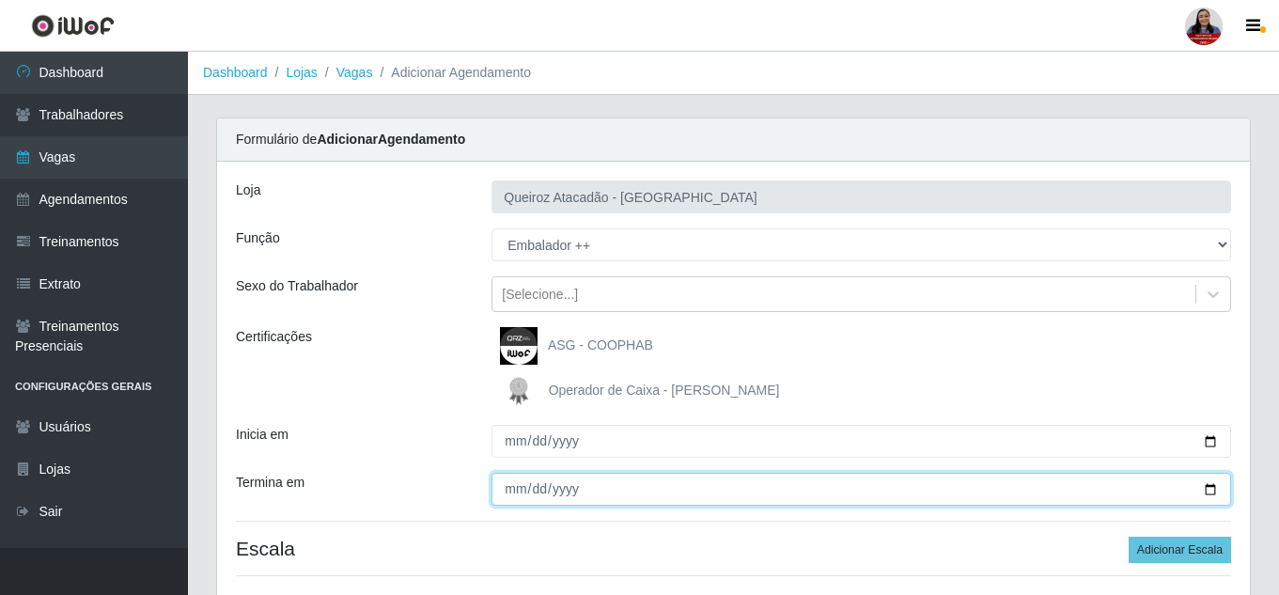
click at [1206, 495] on input "Termina em" at bounding box center [860, 489] width 739 height 33
type input "[DATE]"
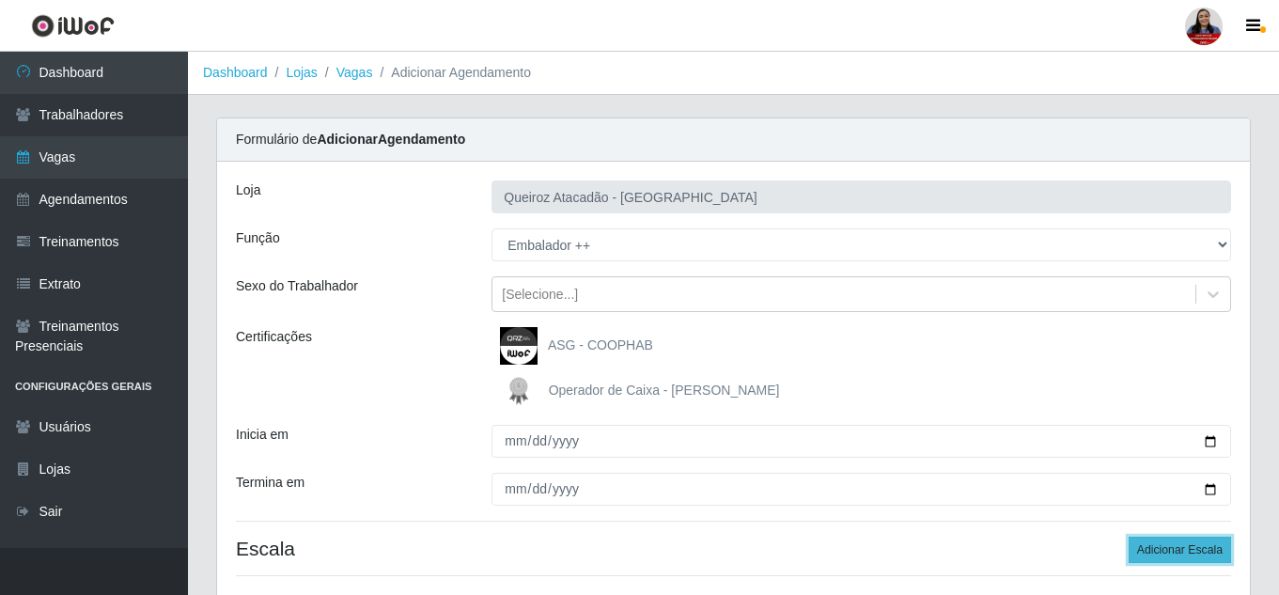
click at [1210, 552] on button "Adicionar Escala" at bounding box center [1179, 549] width 102 height 26
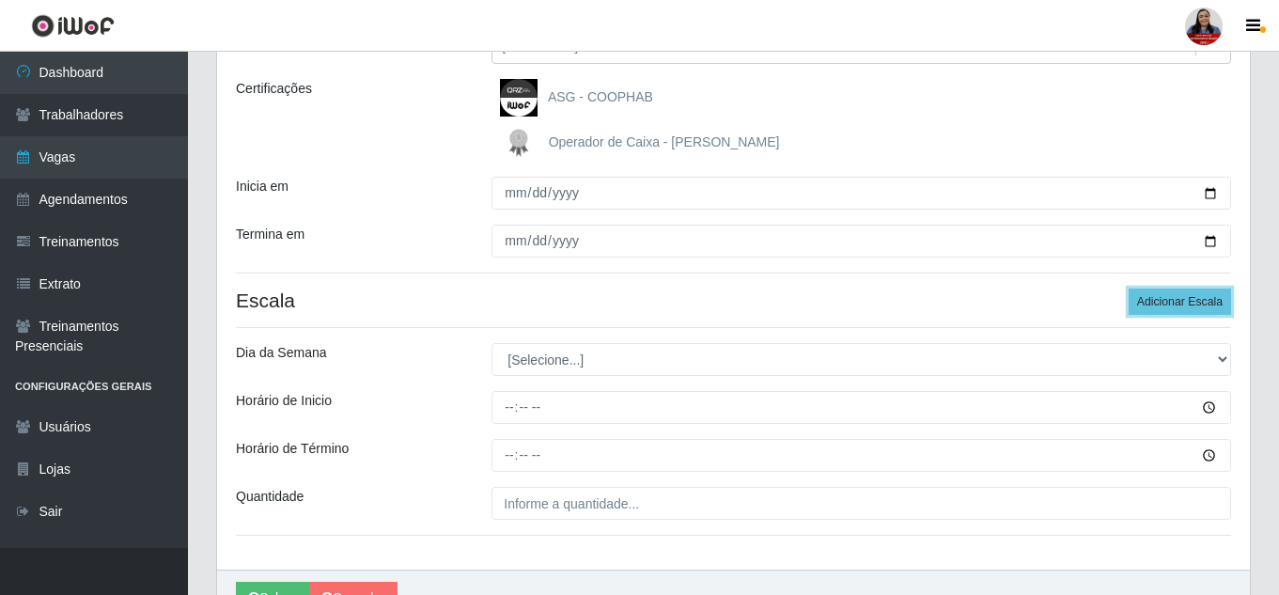
scroll to position [282, 0]
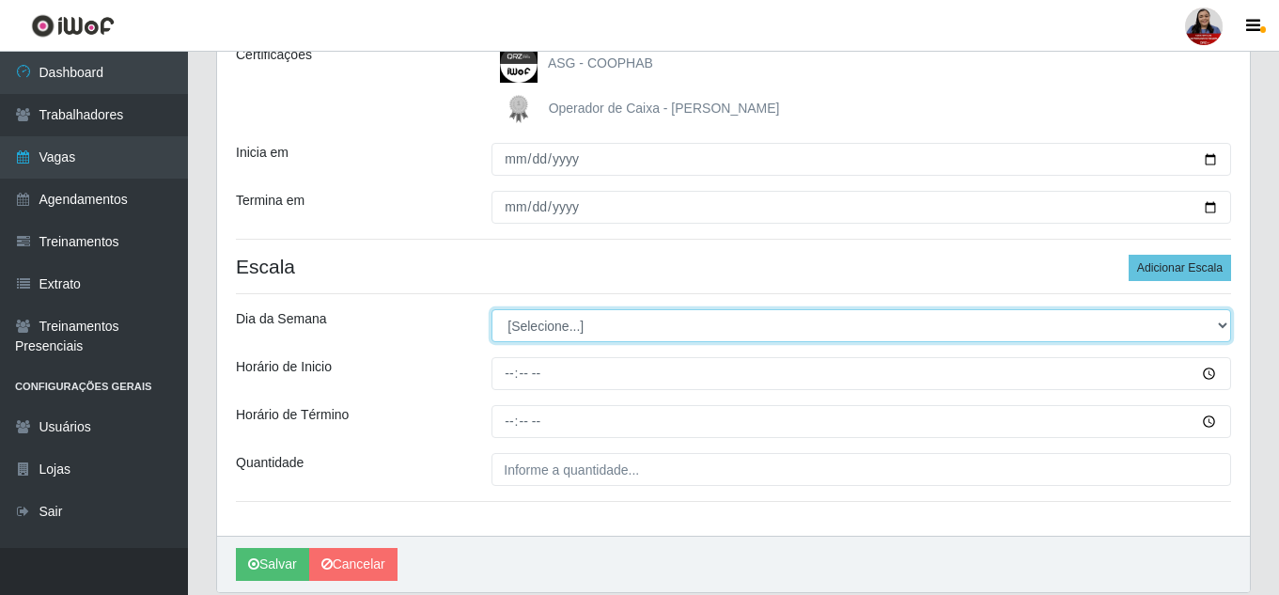
click at [652, 331] on select "[Selecione...] Segunda Terça Quarta Quinta Sexta Sábado Domingo" at bounding box center [860, 325] width 739 height 33
select select "1"
click at [491, 309] on select "[Selecione...] Segunda Terça Quarta Quinta Sexta Sábado Domingo" at bounding box center [860, 325] width 739 height 33
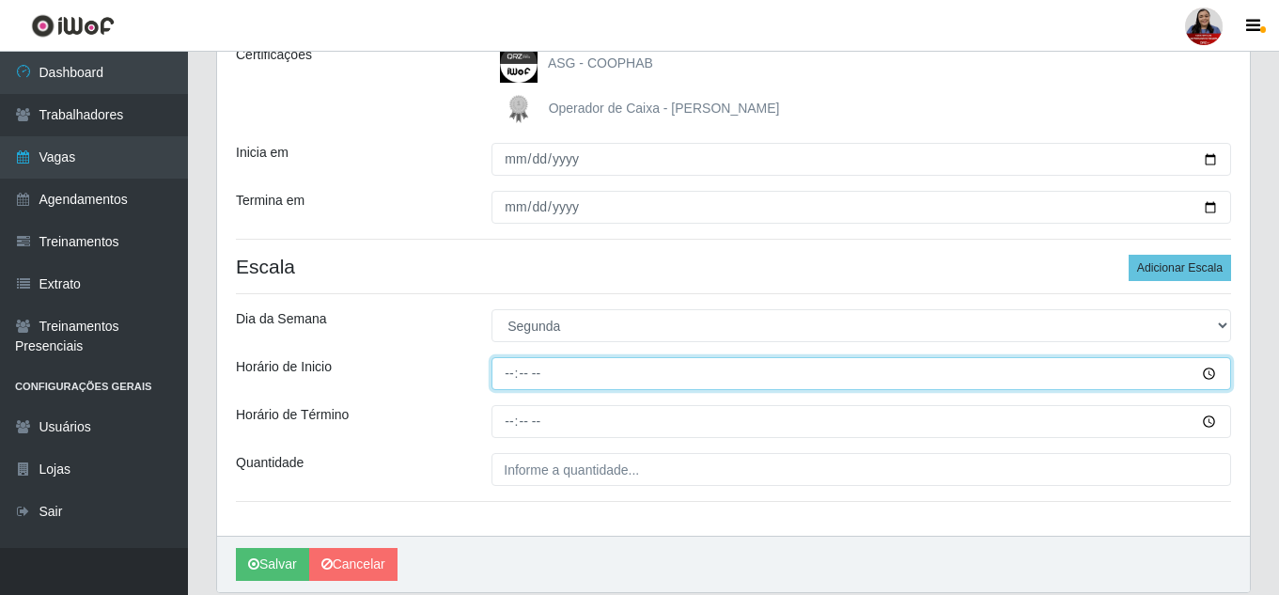
click at [515, 377] on input "Horário de Inicio" at bounding box center [860, 373] width 739 height 33
type input "16:00"
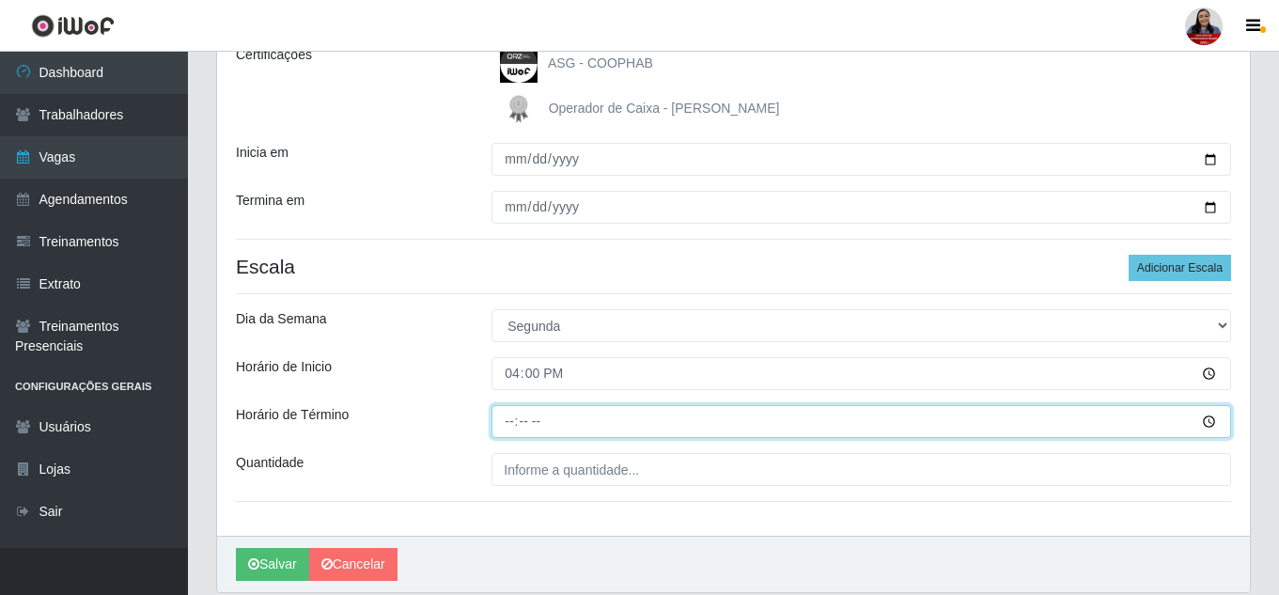
click at [513, 423] on input "Horário de Término" at bounding box center [860, 421] width 739 height 33
type input "22:00"
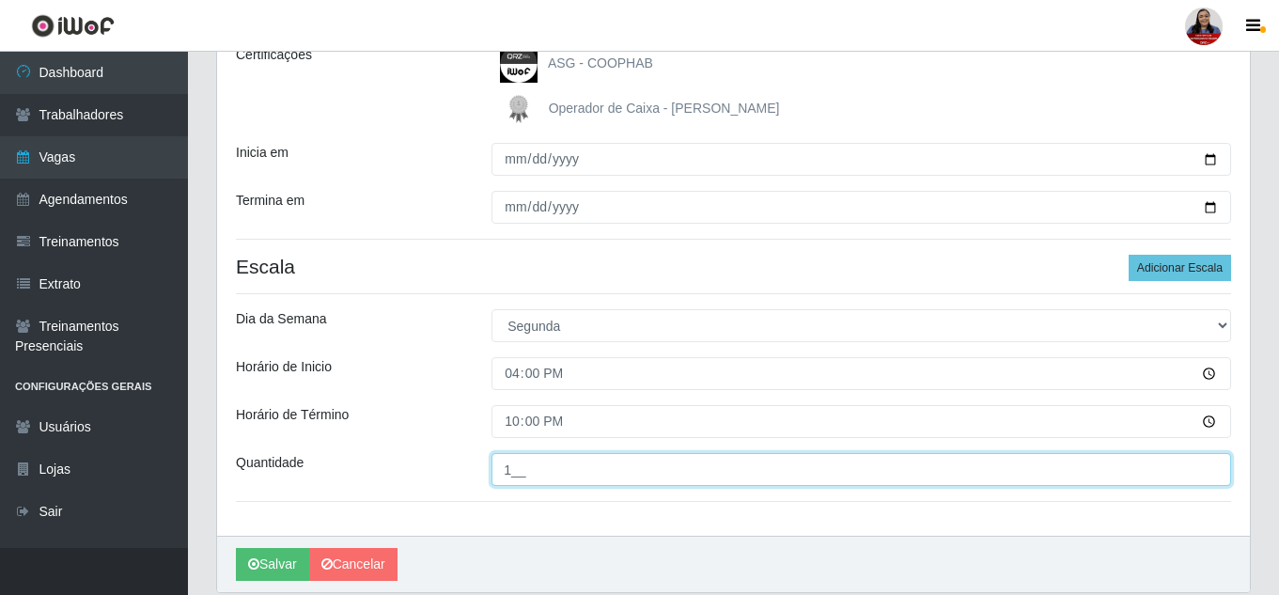
type input "1__"
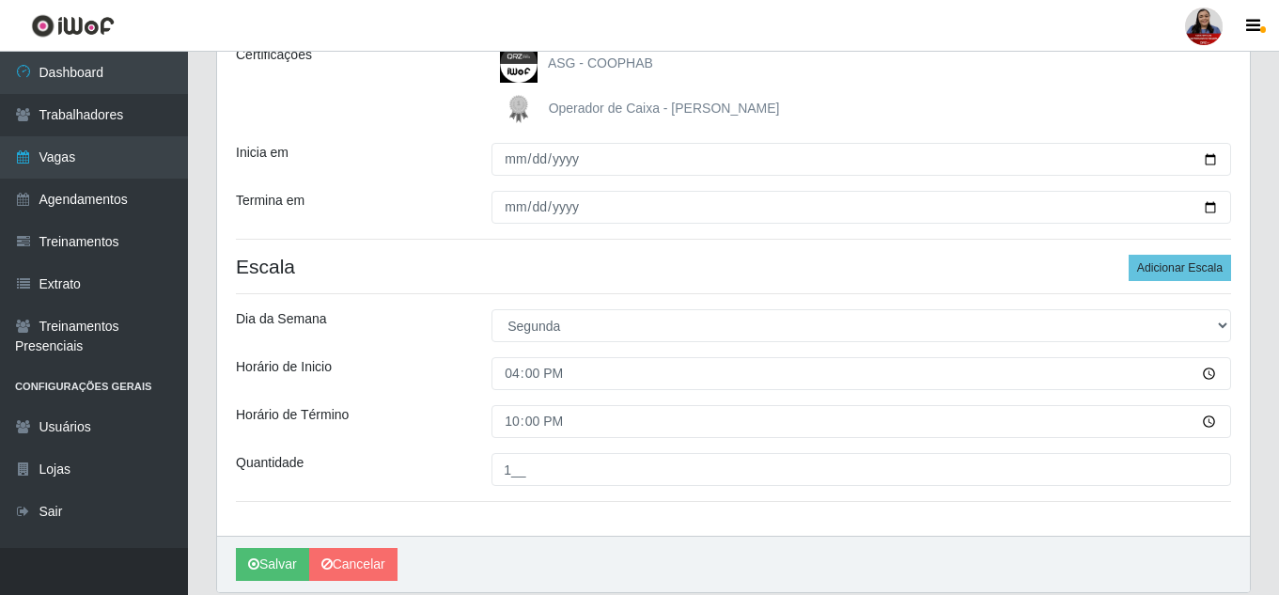
click at [460, 399] on div "Loja Queiroz Atacadão - São Gonçalo do Amarante Função [Selecione...] Embalador…" at bounding box center [733, 208] width 1032 height 656
click at [283, 560] on button "Salvar" at bounding box center [272, 564] width 73 height 33
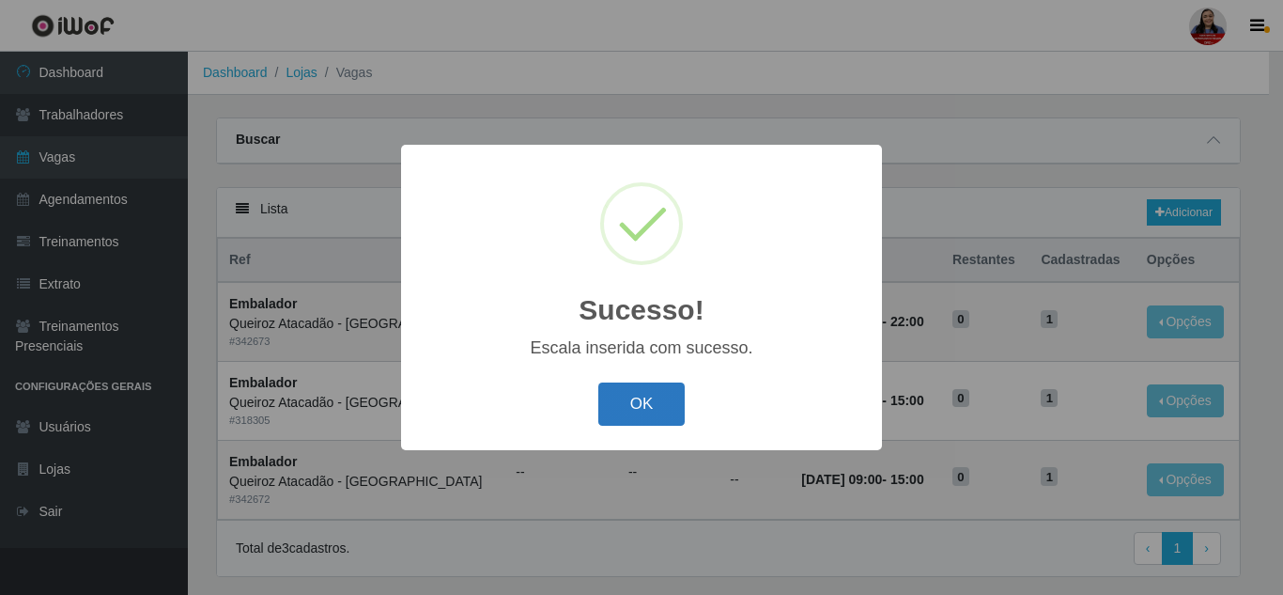
click at [652, 401] on button "OK" at bounding box center [641, 404] width 87 height 44
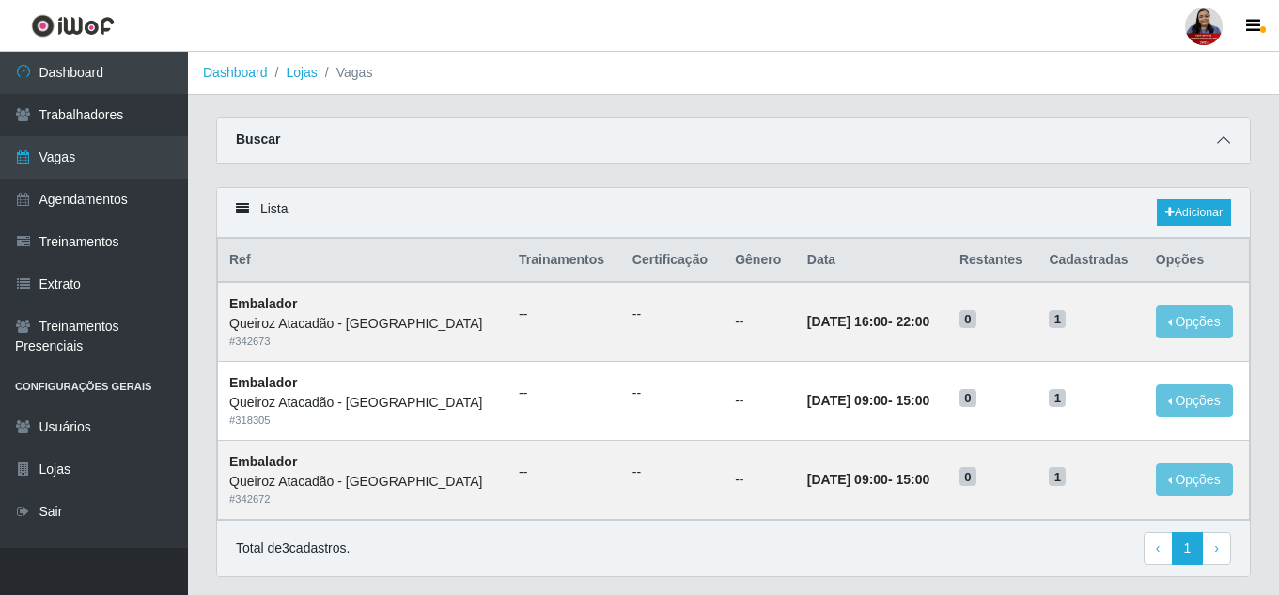
click at [1231, 142] on span at bounding box center [1223, 141] width 23 height 22
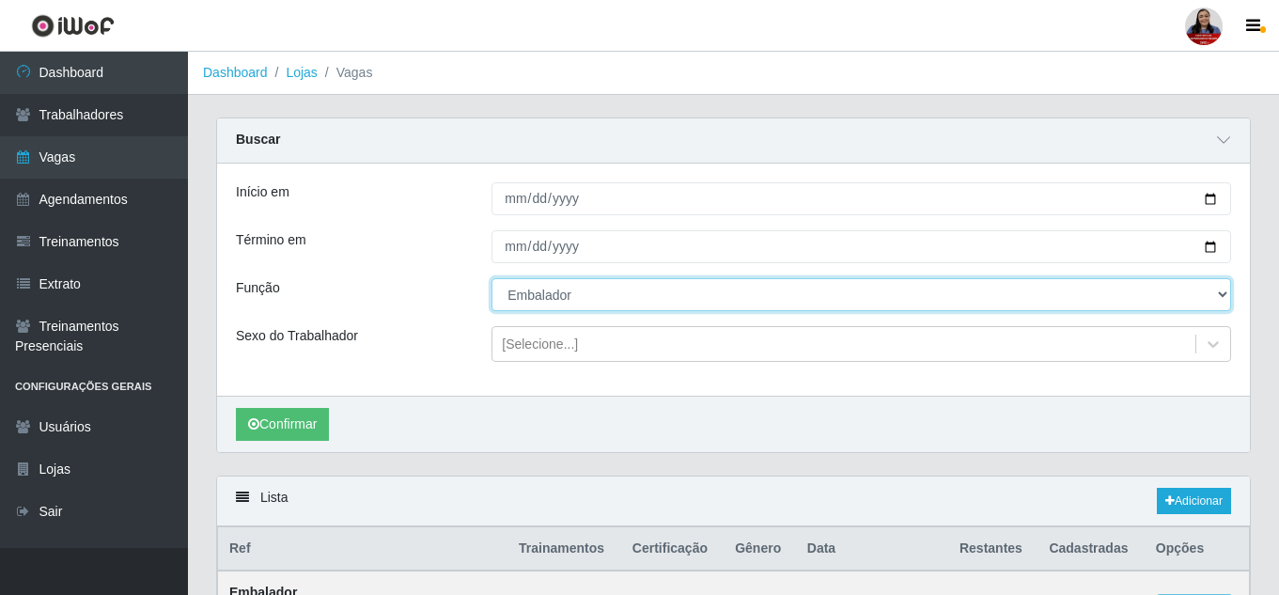
click at [587, 308] on select "[Selecione...] Embalador Embalador + Embalador ++ Operador de Caixa Operador de…" at bounding box center [860, 294] width 739 height 33
select select "71"
click at [491, 279] on select "[Selecione...] Embalador Embalador + Embalador ++ Operador de Caixa Operador de…" at bounding box center [860, 294] width 739 height 33
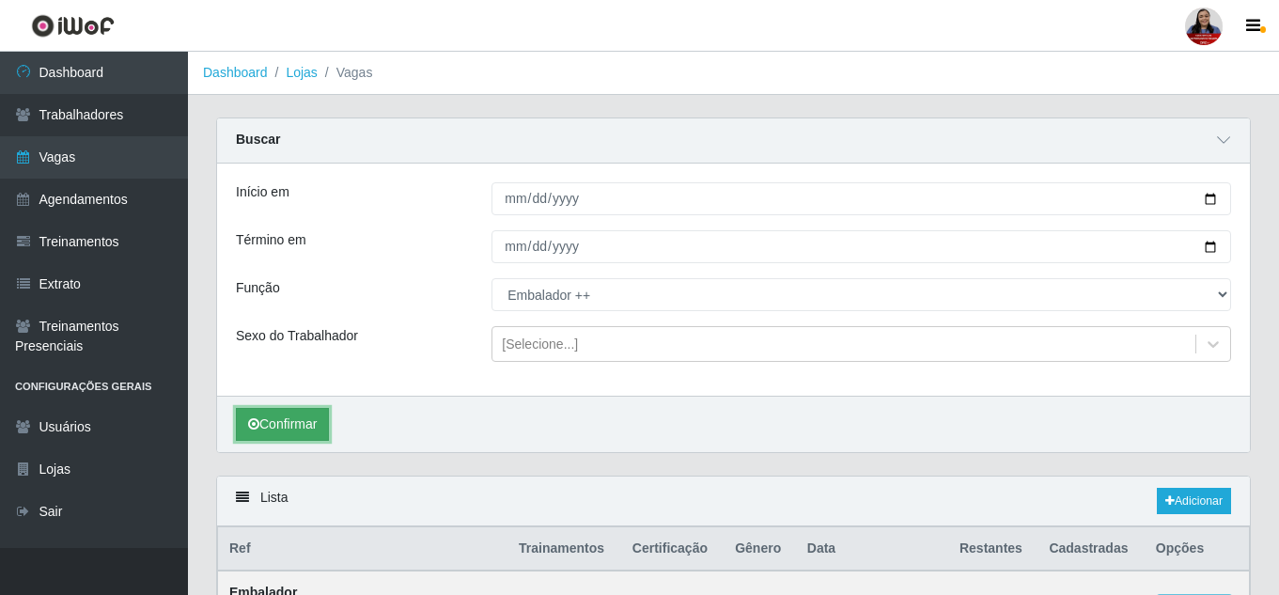
click at [308, 416] on button "Confirmar" at bounding box center [282, 424] width 93 height 33
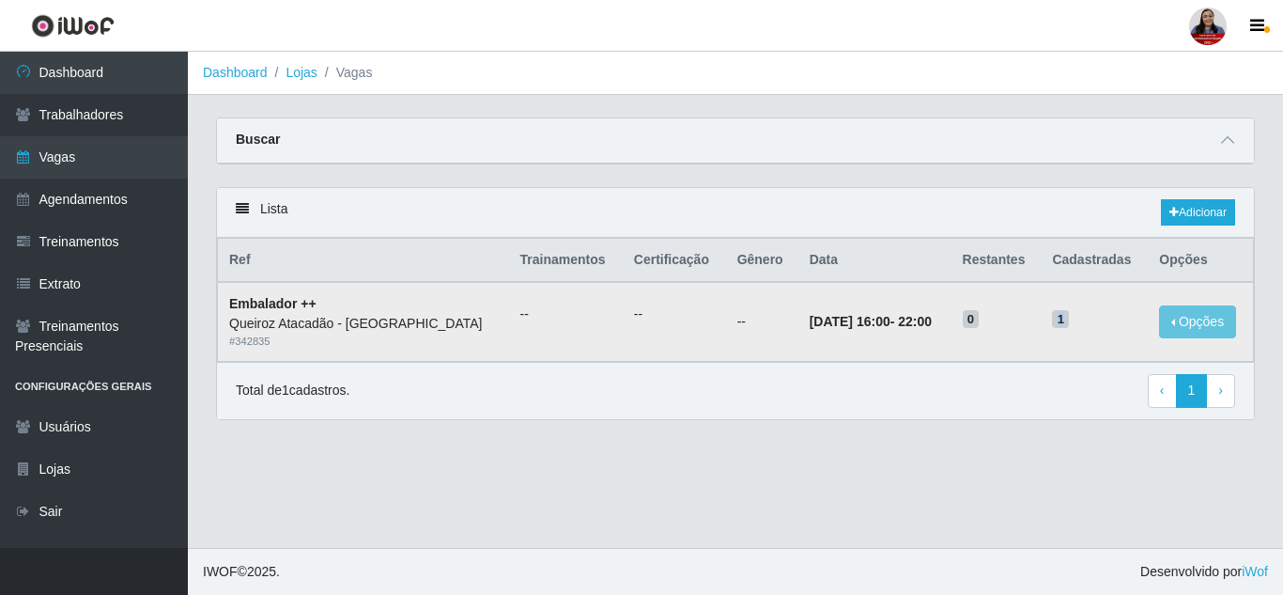
drag, startPoint x: 1071, startPoint y: 317, endPoint x: 1109, endPoint y: 316, distance: 37.6
click at [1109, 316] on h5 "1" at bounding box center [1094, 318] width 85 height 20
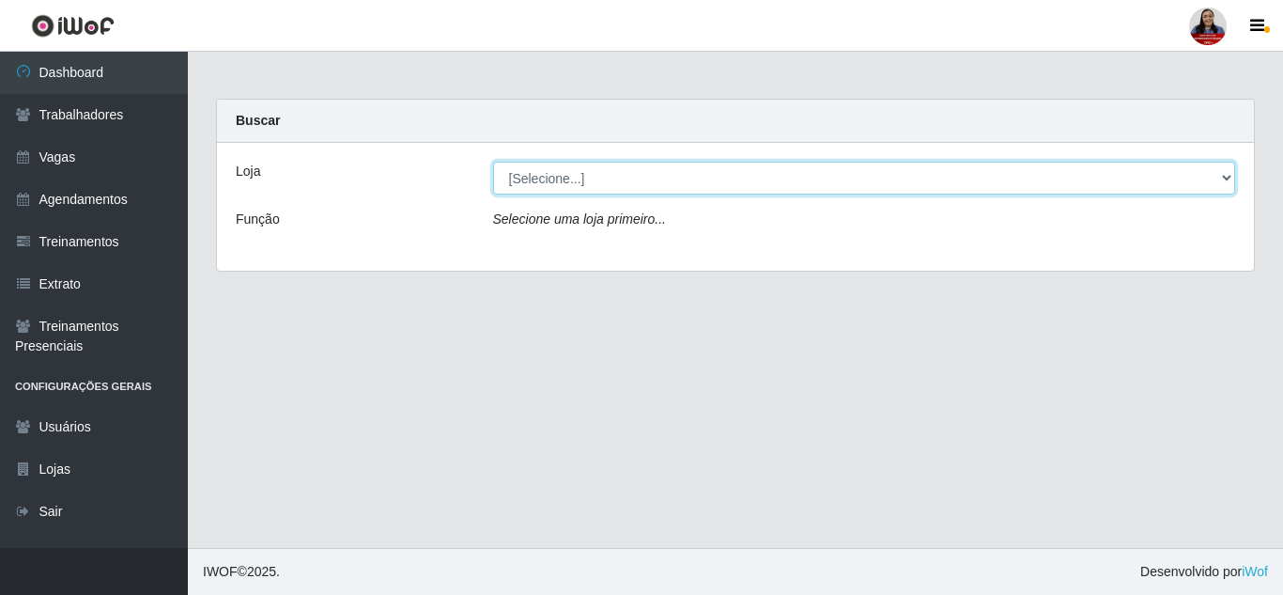
click at [594, 175] on select "[Selecione...] Hiper [GEOGRAPHIC_DATA] - [GEOGRAPHIC_DATA][PERSON_NAME] Hiper […" at bounding box center [864, 178] width 743 height 33
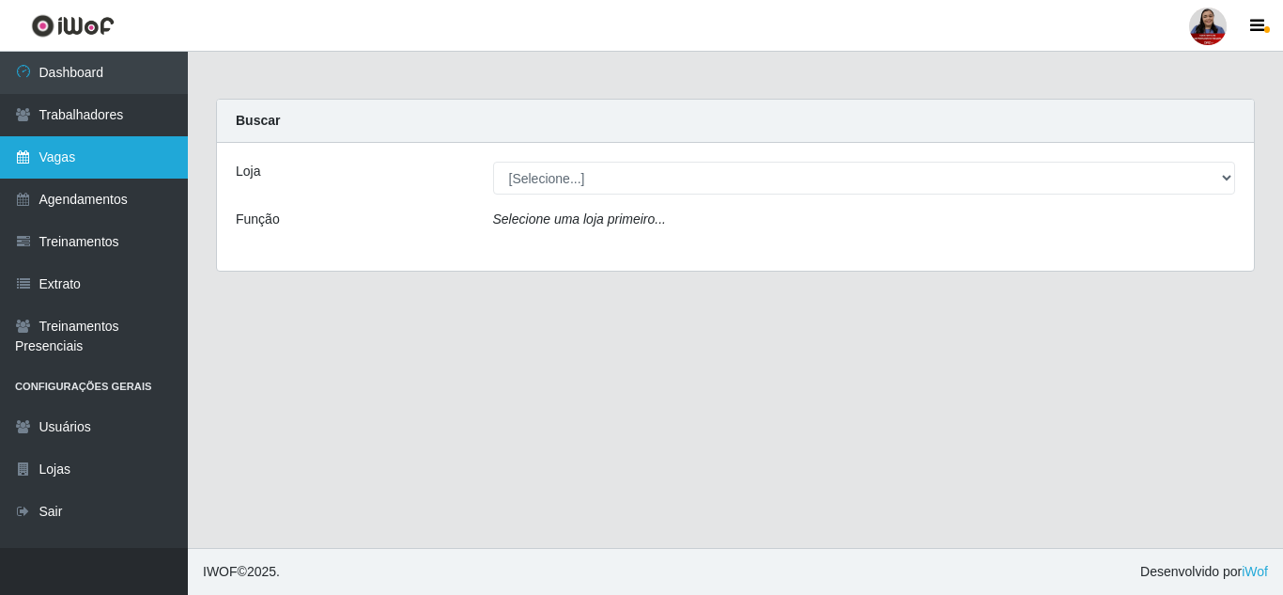
click at [33, 148] on link "Vagas" at bounding box center [94, 157] width 188 height 42
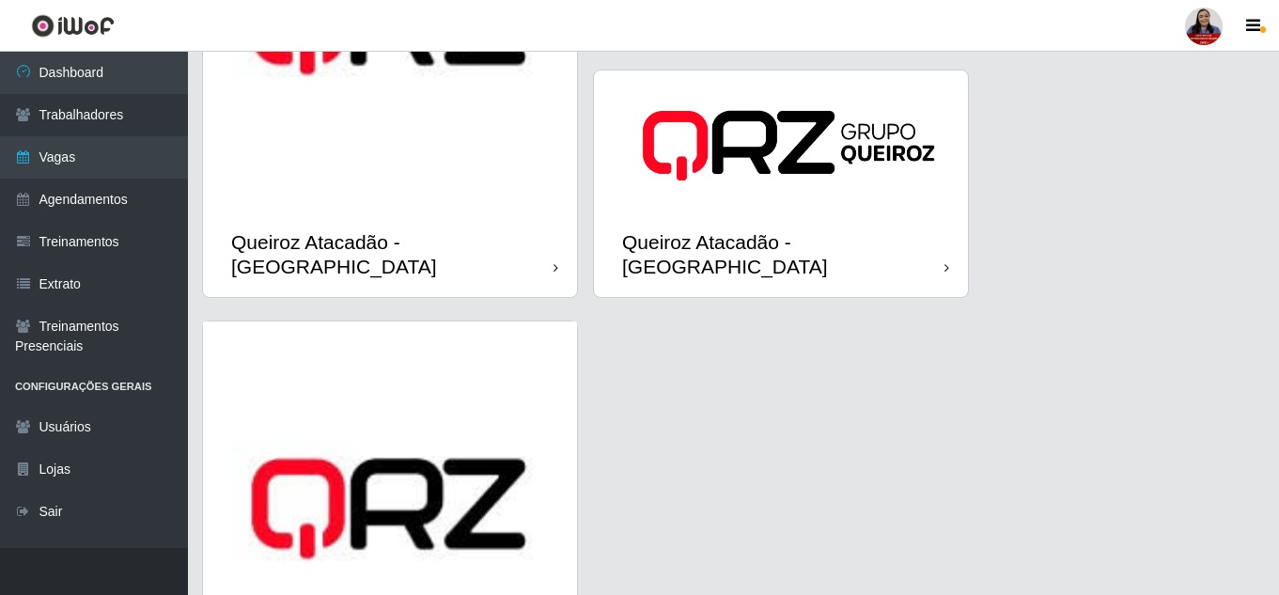
scroll to position [2630, 0]
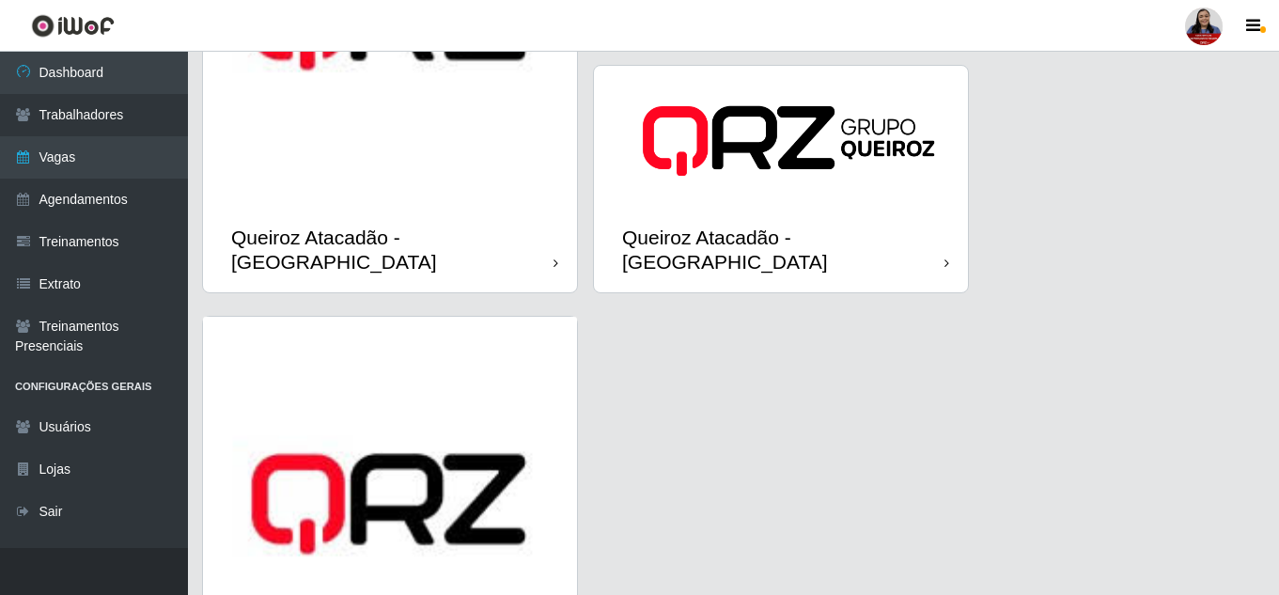
click at [491, 163] on img at bounding box center [390, 20] width 374 height 374
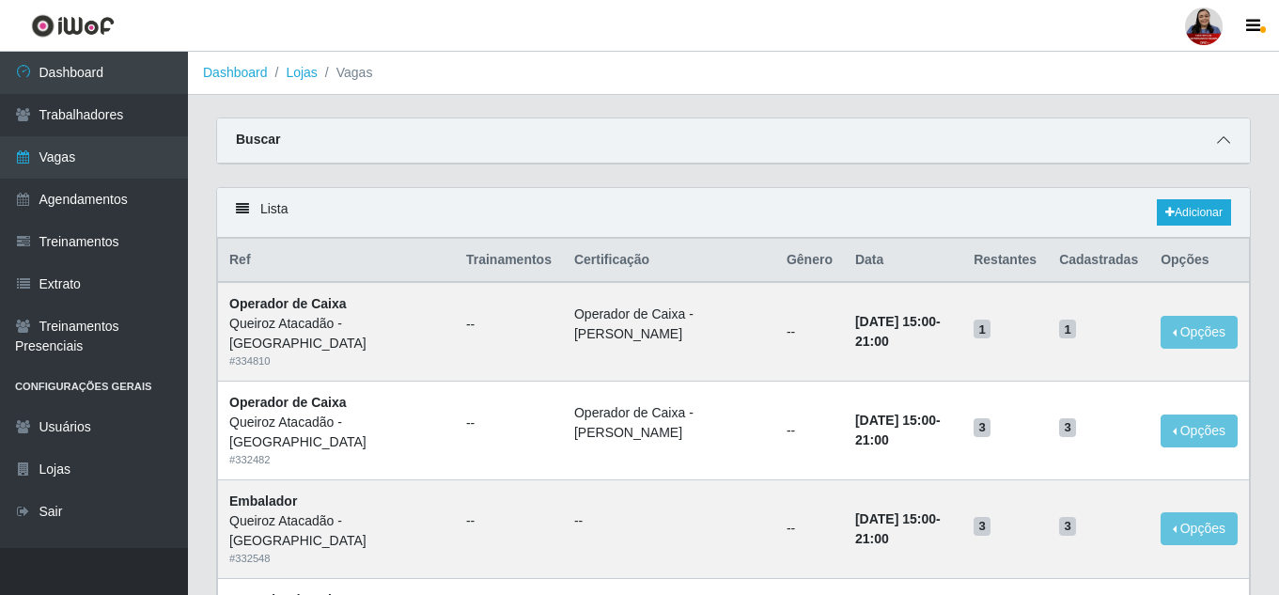
click at [1229, 151] on span at bounding box center [1223, 141] width 23 height 22
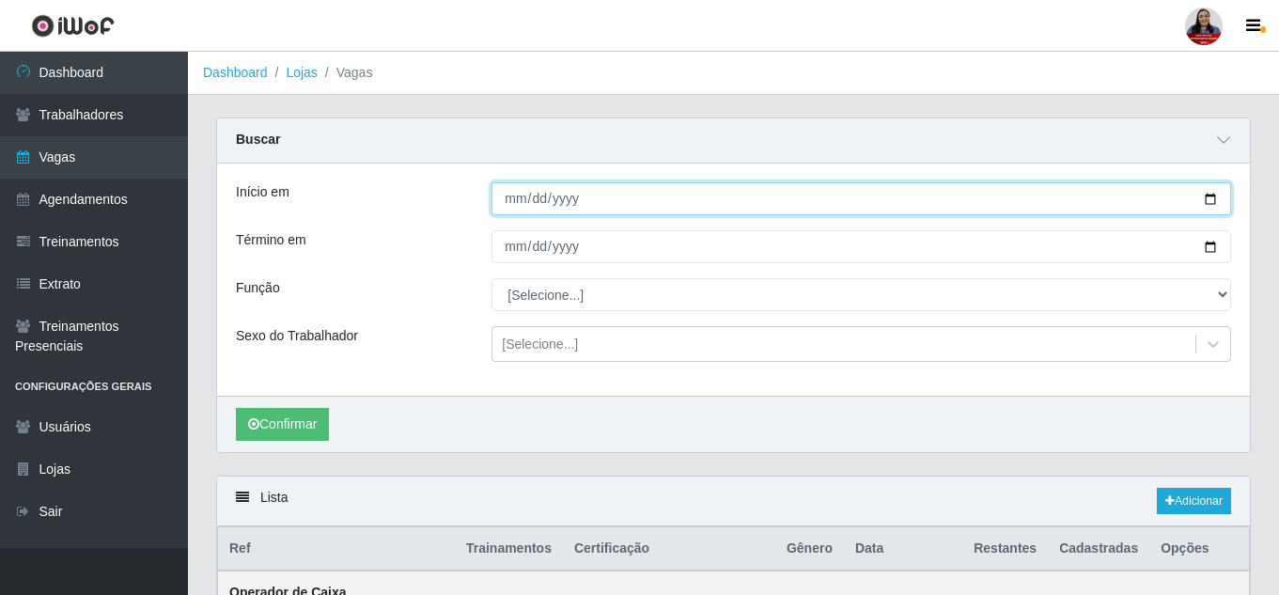
click at [1211, 205] on input "Início em" at bounding box center [860, 198] width 739 height 33
click at [1207, 190] on input "Início em" at bounding box center [860, 198] width 739 height 33
click at [1210, 203] on input "Início em" at bounding box center [860, 198] width 739 height 33
type input "[DATE]"
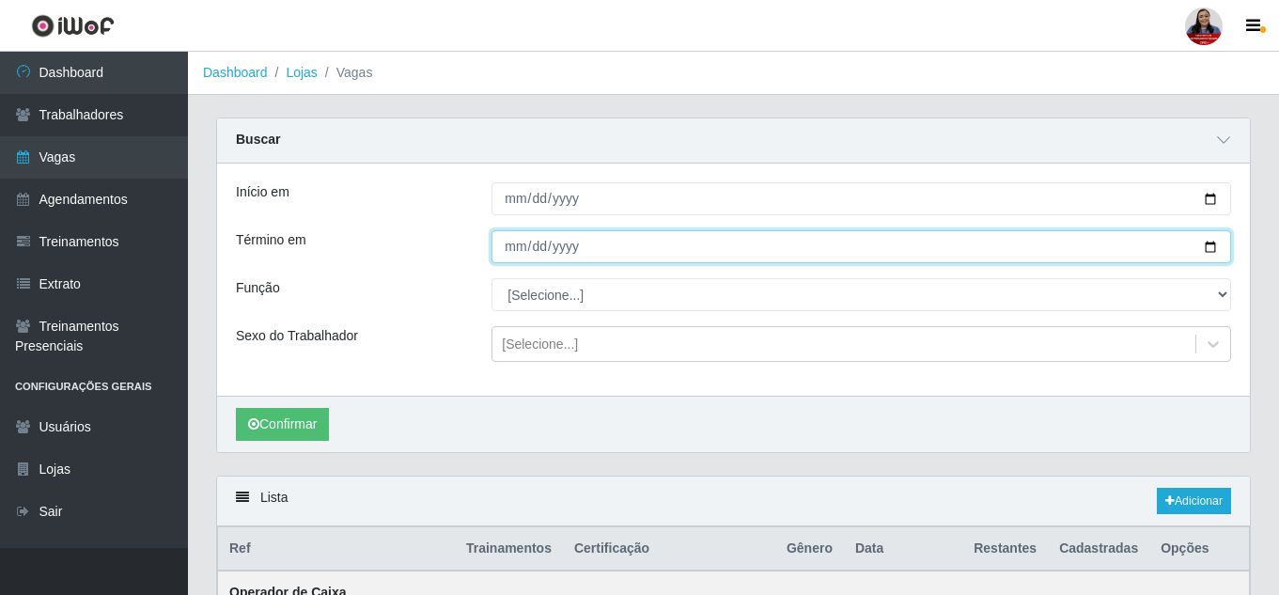
click at [1208, 250] on input "Término em" at bounding box center [860, 246] width 739 height 33
type input "[DATE]"
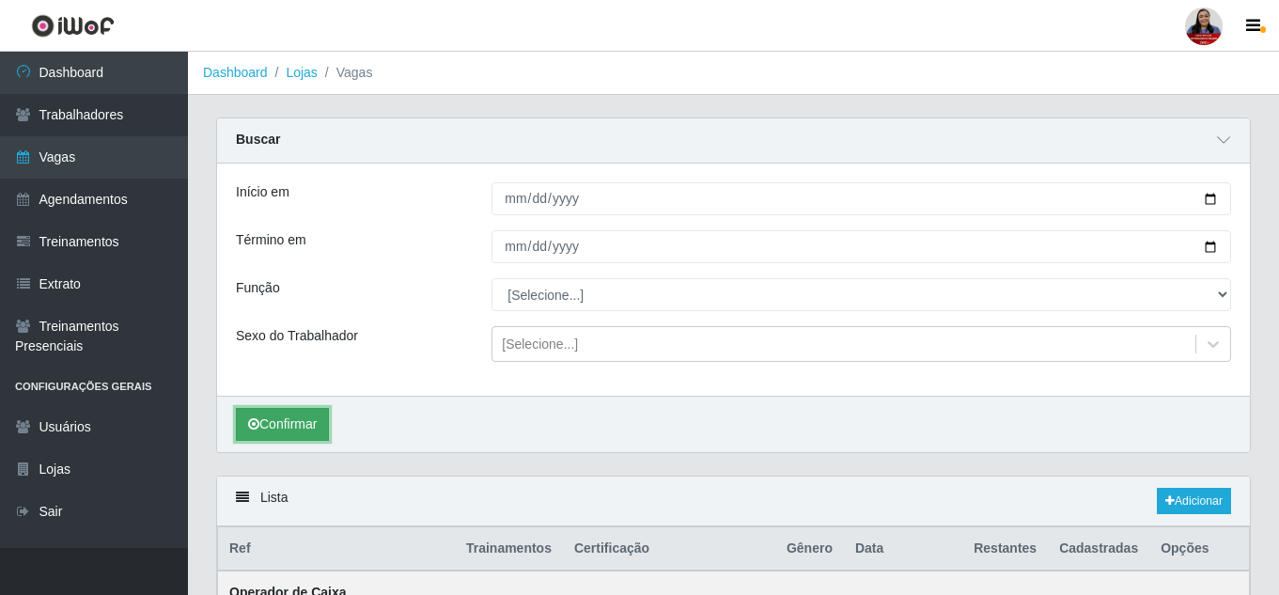
click at [256, 427] on icon "submit" at bounding box center [253, 423] width 11 height 13
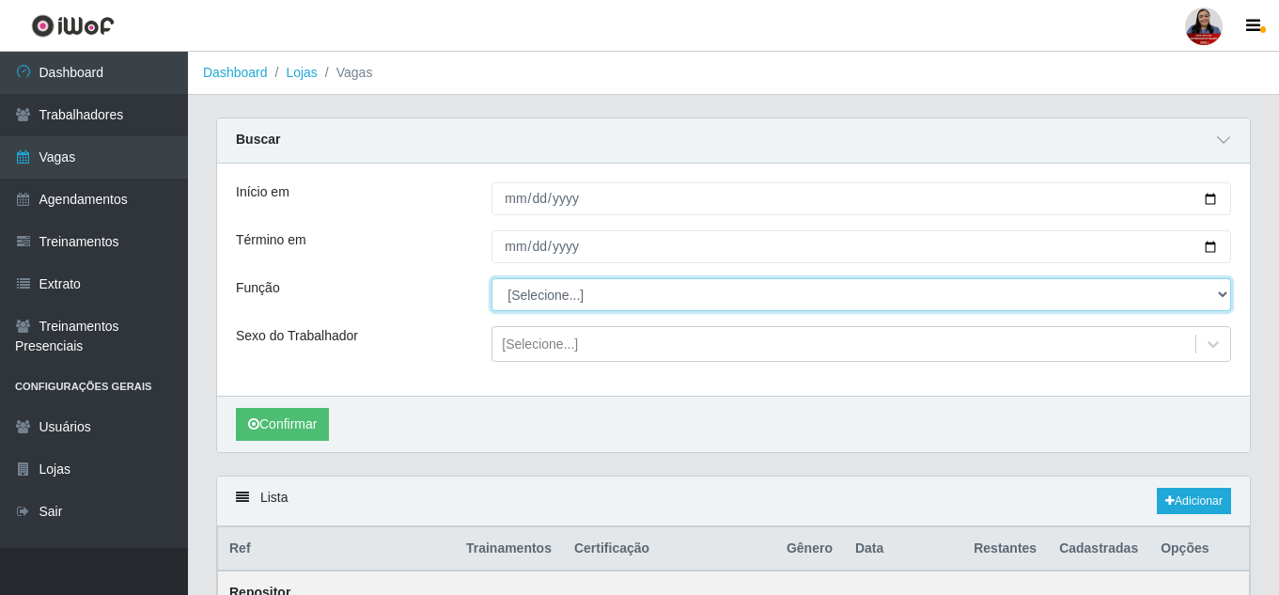
click at [558, 298] on select "[Selecione...] Embalador Embalador + Embalador ++ Operador de Caixa Operador de…" at bounding box center [860, 294] width 739 height 33
click at [491, 279] on select "[Selecione...] Embalador Embalador + Embalador ++ Operador de Caixa Operador de…" at bounding box center [860, 294] width 739 height 33
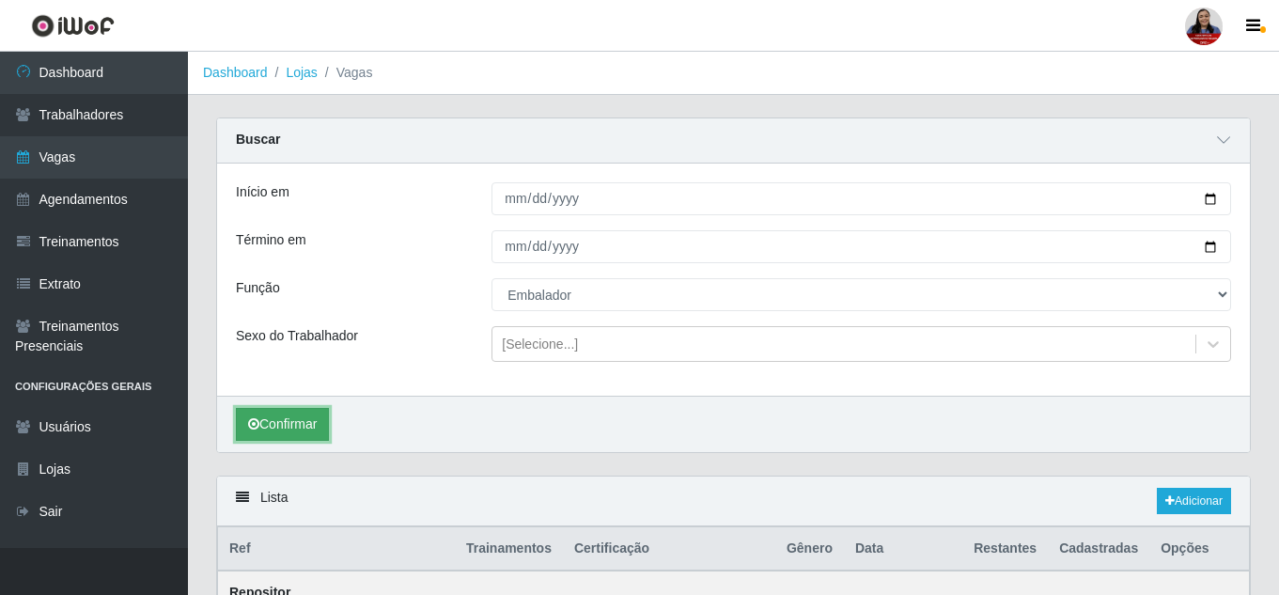
click at [303, 423] on button "Confirmar" at bounding box center [282, 424] width 93 height 33
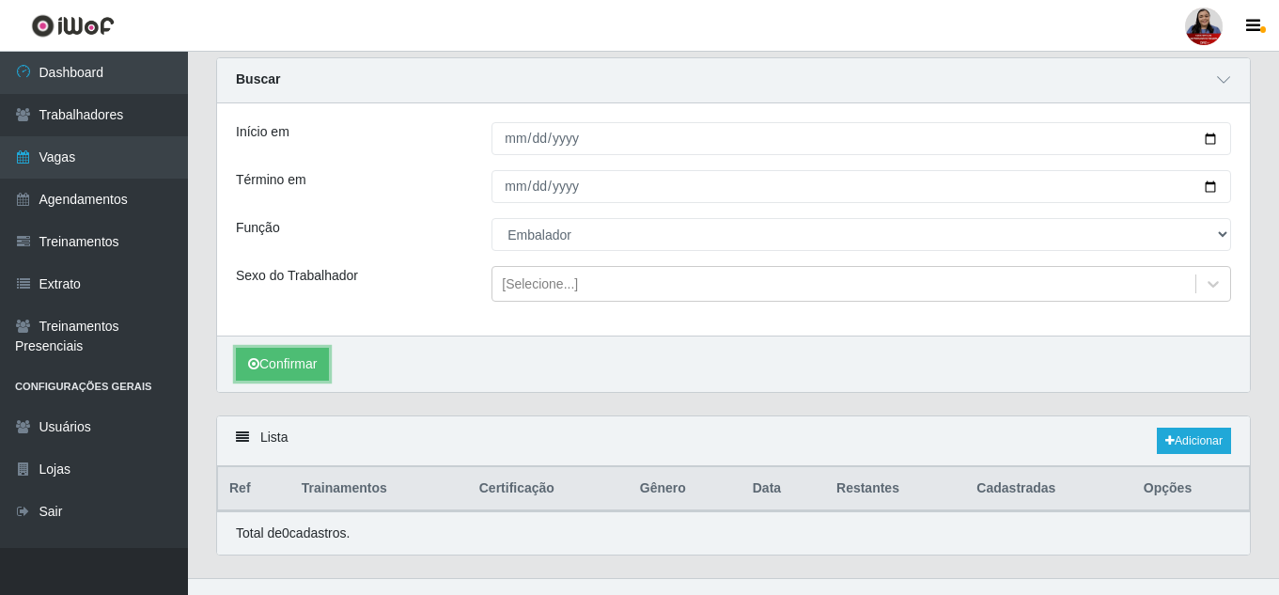
scroll to position [91, 0]
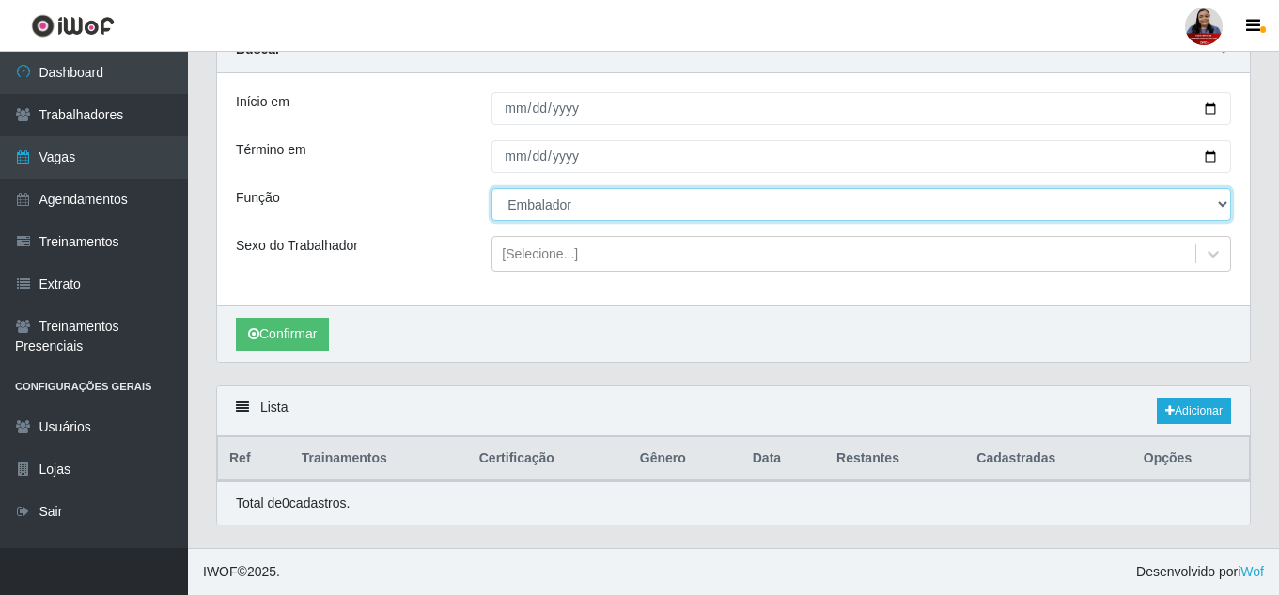
click at [644, 207] on select "[Selecione...] Embalador Embalador + Embalador ++ Operador de Caixa Operador de…" at bounding box center [860, 204] width 739 height 33
click at [491, 188] on select "[Selecione...] Embalador Embalador + Embalador ++ Operador de Caixa Operador de…" at bounding box center [860, 204] width 739 height 33
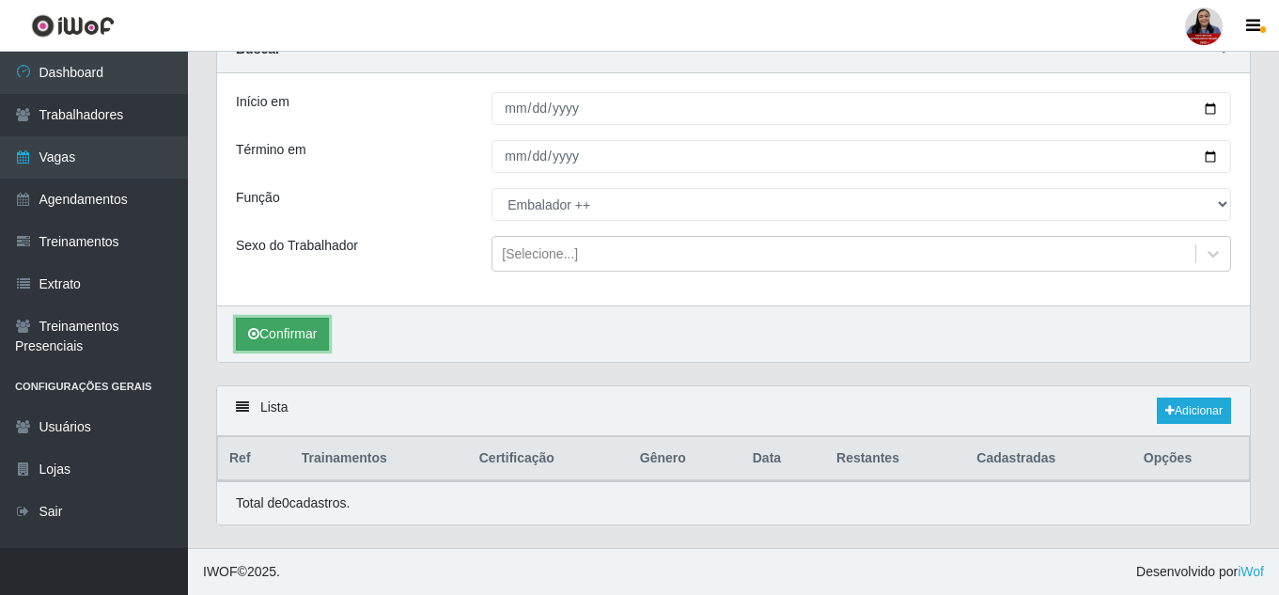
click at [303, 336] on button "Confirmar" at bounding box center [282, 334] width 93 height 33
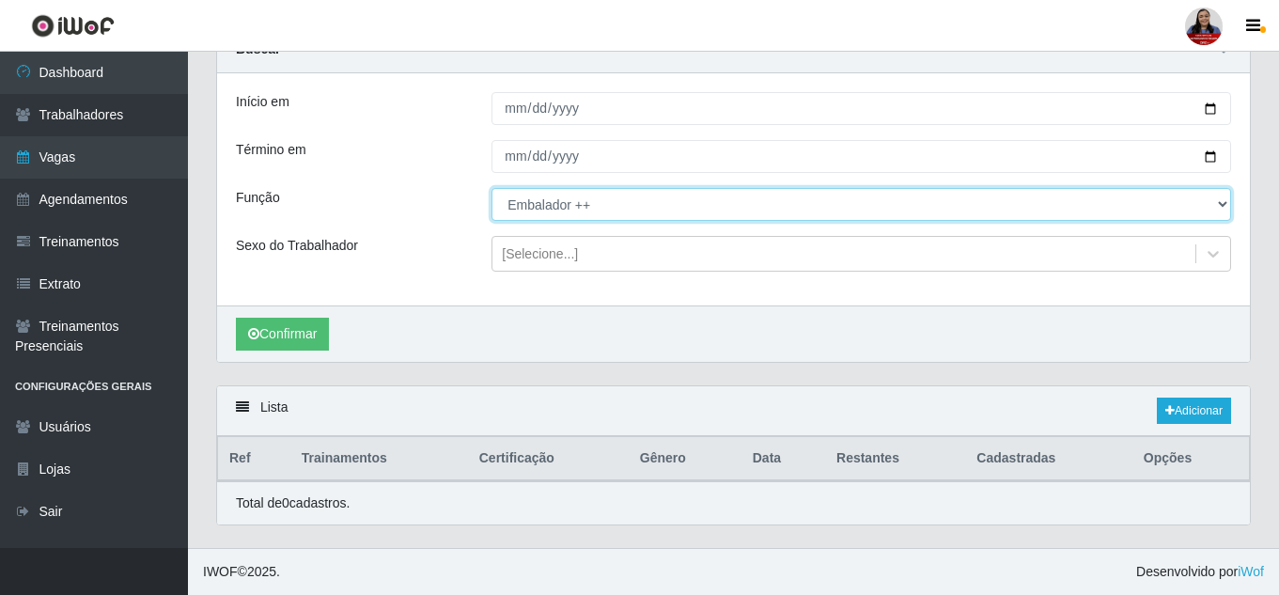
click at [564, 207] on select "[Selecione...] Embalador Embalador + Embalador ++ Operador de Caixa Operador de…" at bounding box center [860, 204] width 739 height 33
click at [491, 188] on select "[Selecione...] Embalador Embalador + Embalador ++ Operador de Caixa Operador de…" at bounding box center [860, 204] width 739 height 33
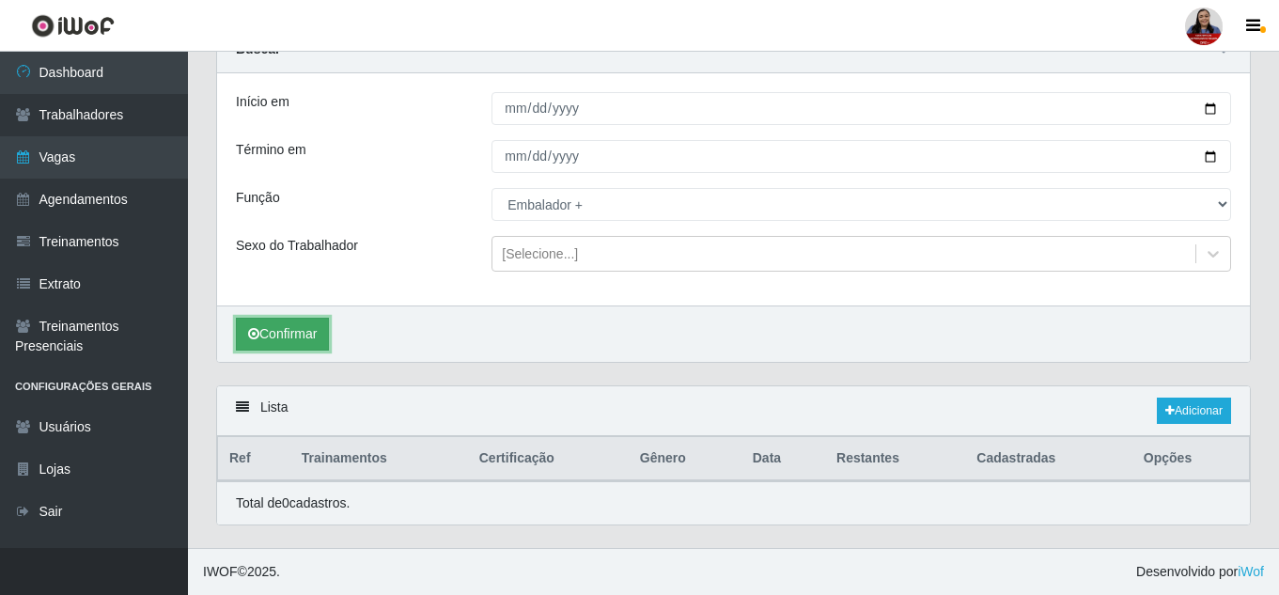
click at [300, 333] on button "Confirmar" at bounding box center [282, 334] width 93 height 33
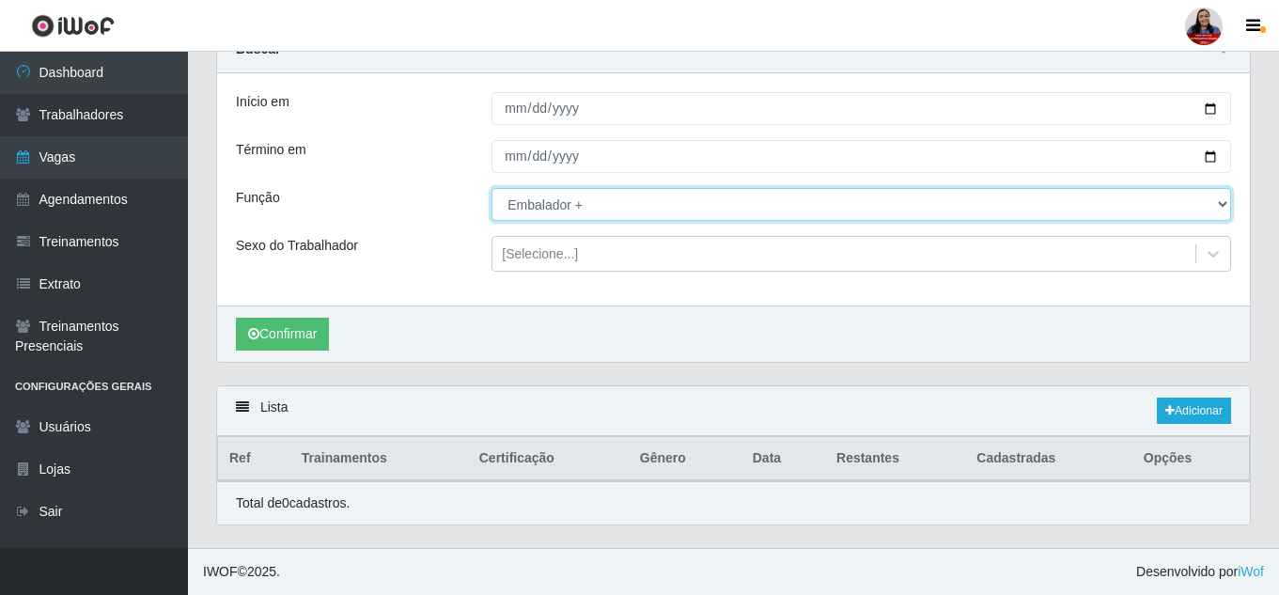
click at [598, 202] on select "[Selecione...] Embalador Embalador + Embalador ++ Operador de Caixa Operador de…" at bounding box center [860, 204] width 739 height 33
select select "1"
click at [491, 188] on select "[Selecione...] Embalador Embalador + Embalador ++ Operador de Caixa Operador de…" at bounding box center [860, 204] width 739 height 33
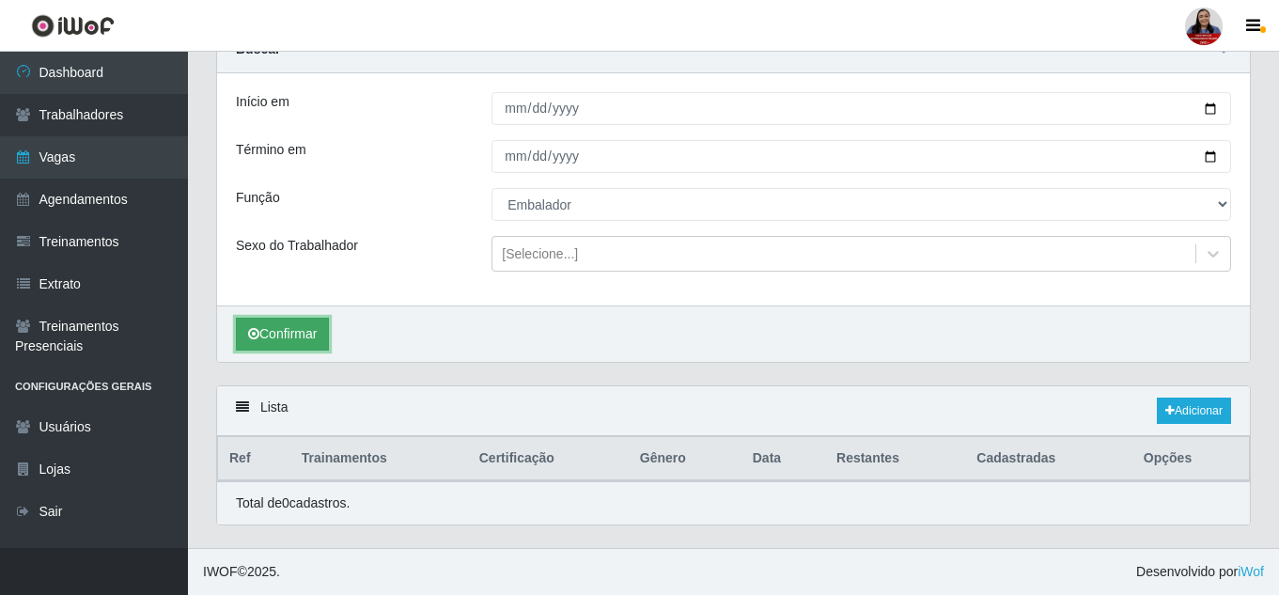
click at [316, 326] on button "Confirmar" at bounding box center [282, 334] width 93 height 33
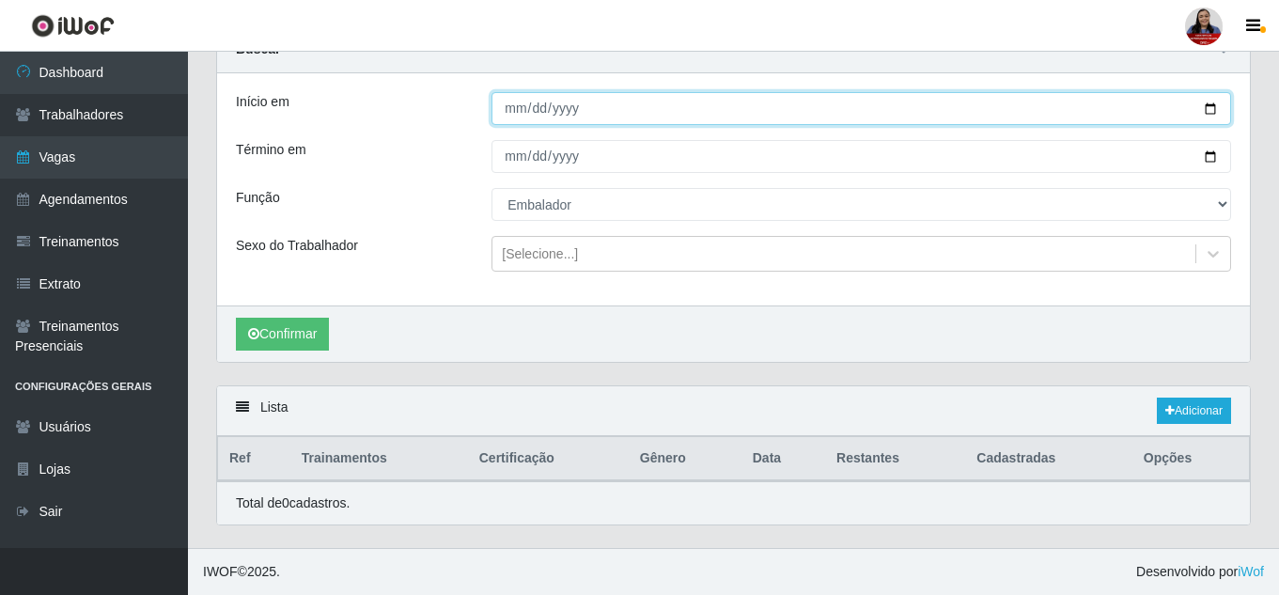
click at [1203, 102] on input "[DATE]" at bounding box center [860, 108] width 739 height 33
type input "2025-09-11"
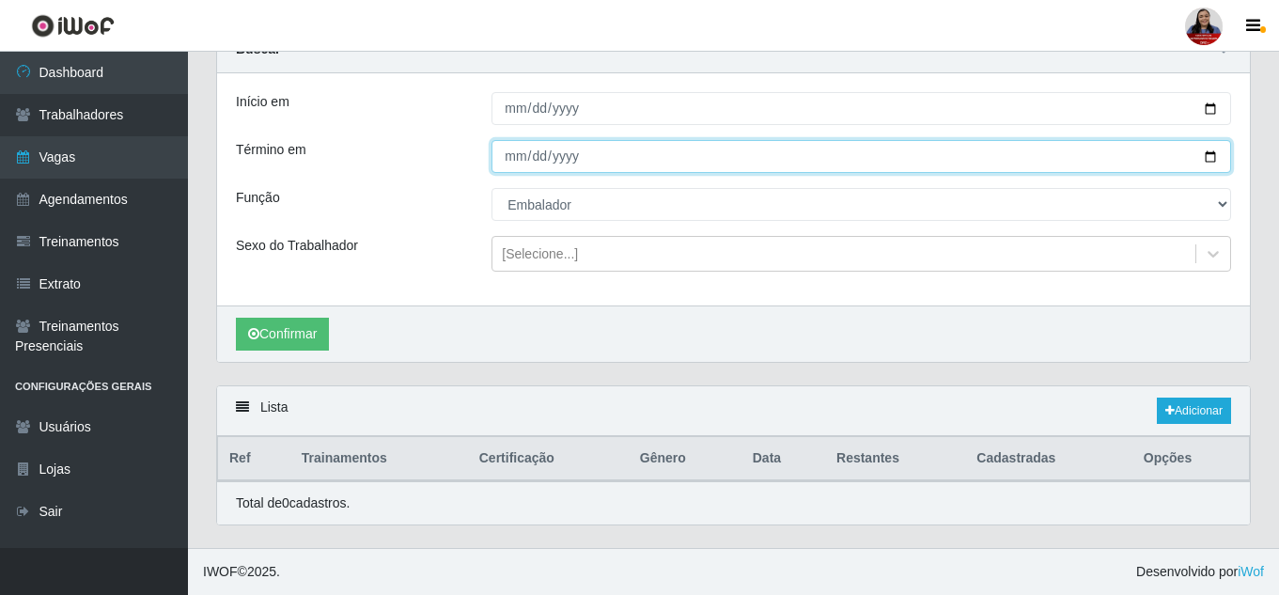
click at [1212, 157] on input "[DATE]" at bounding box center [860, 156] width 739 height 33
type input "2025-09-11"
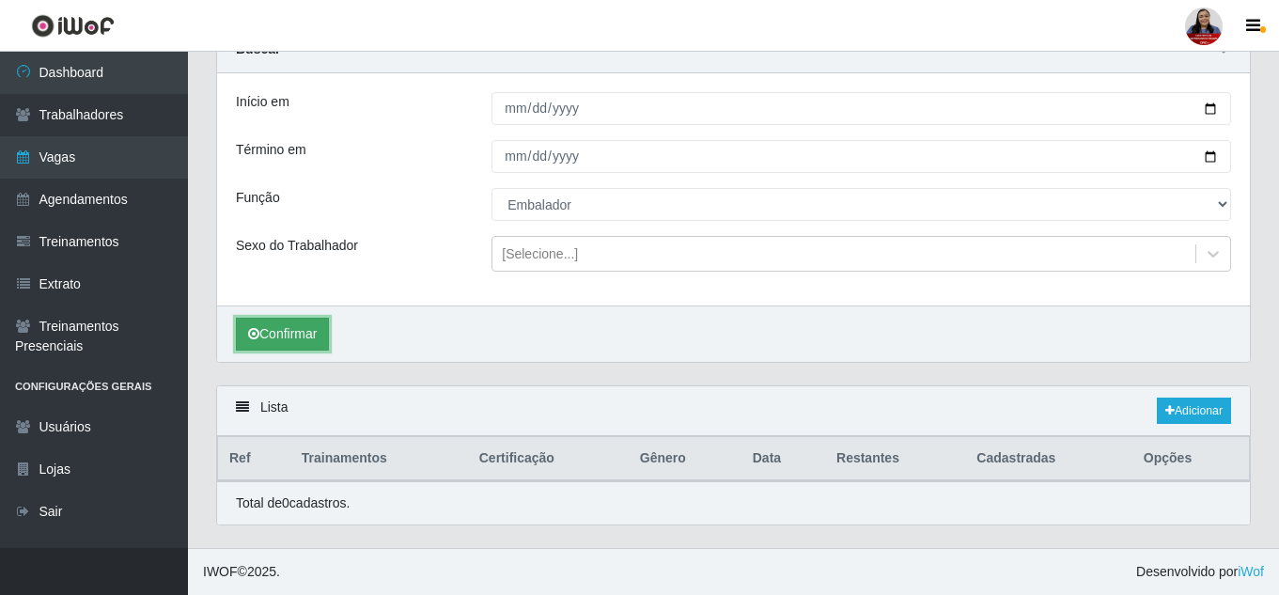
click at [300, 338] on button "Confirmar" at bounding box center [282, 334] width 93 height 33
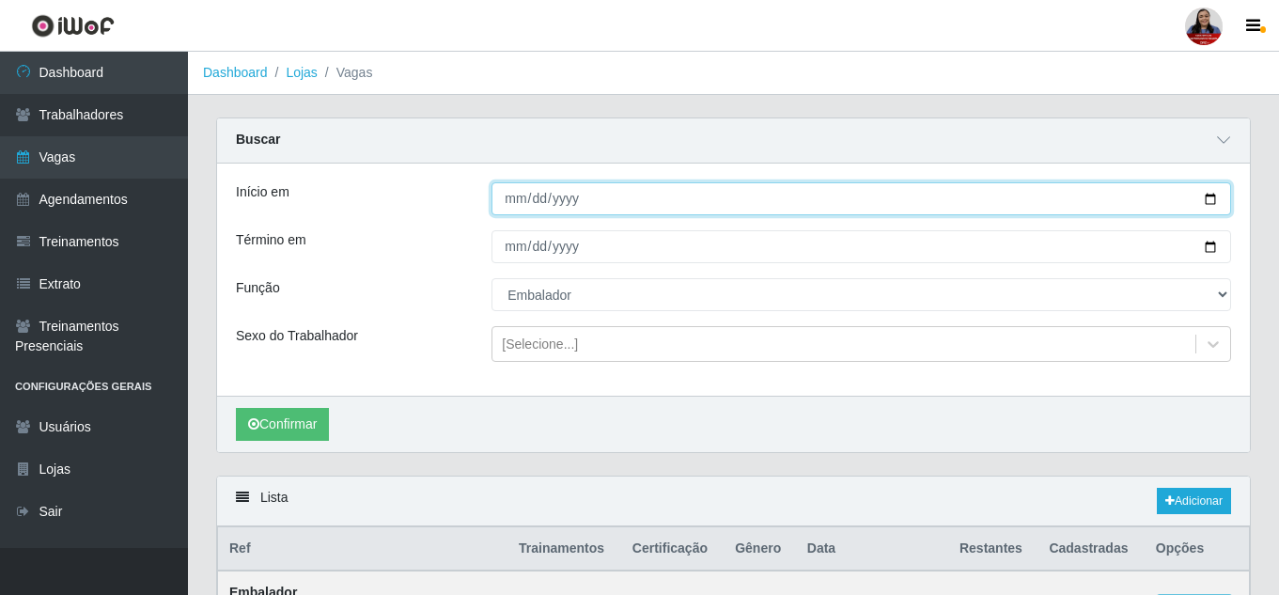
click at [1214, 205] on input "2025-09-11" at bounding box center [860, 198] width 739 height 33
type input "[DATE]"
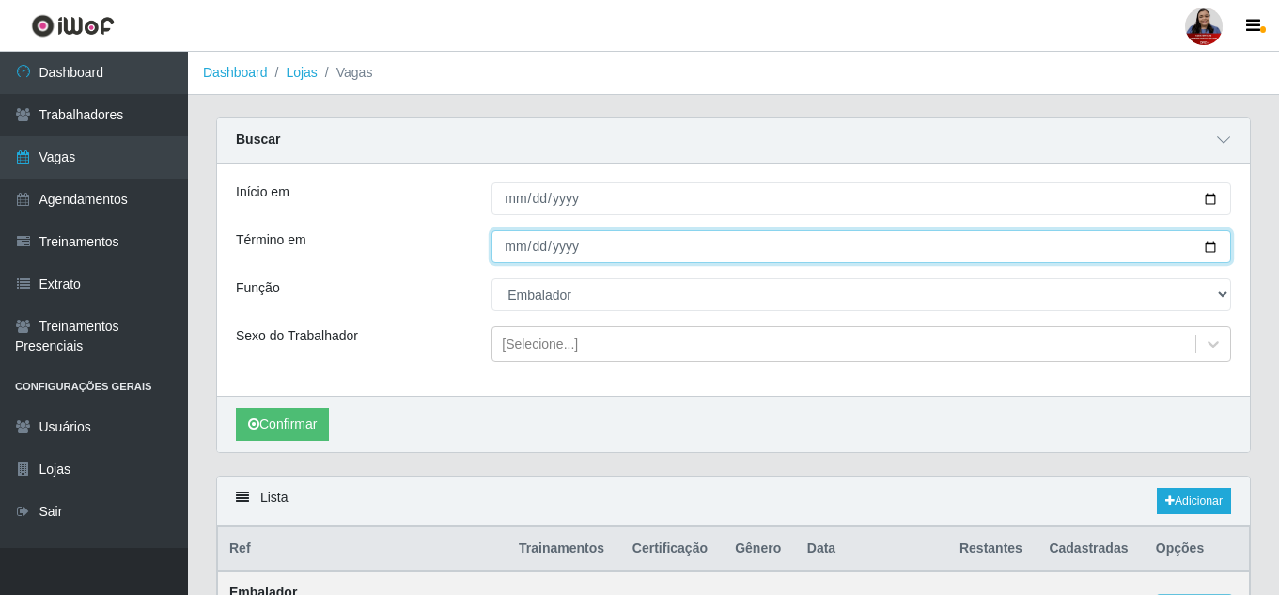
click at [1207, 251] on input "2025-09-11" at bounding box center [860, 246] width 739 height 33
type input "[DATE]"
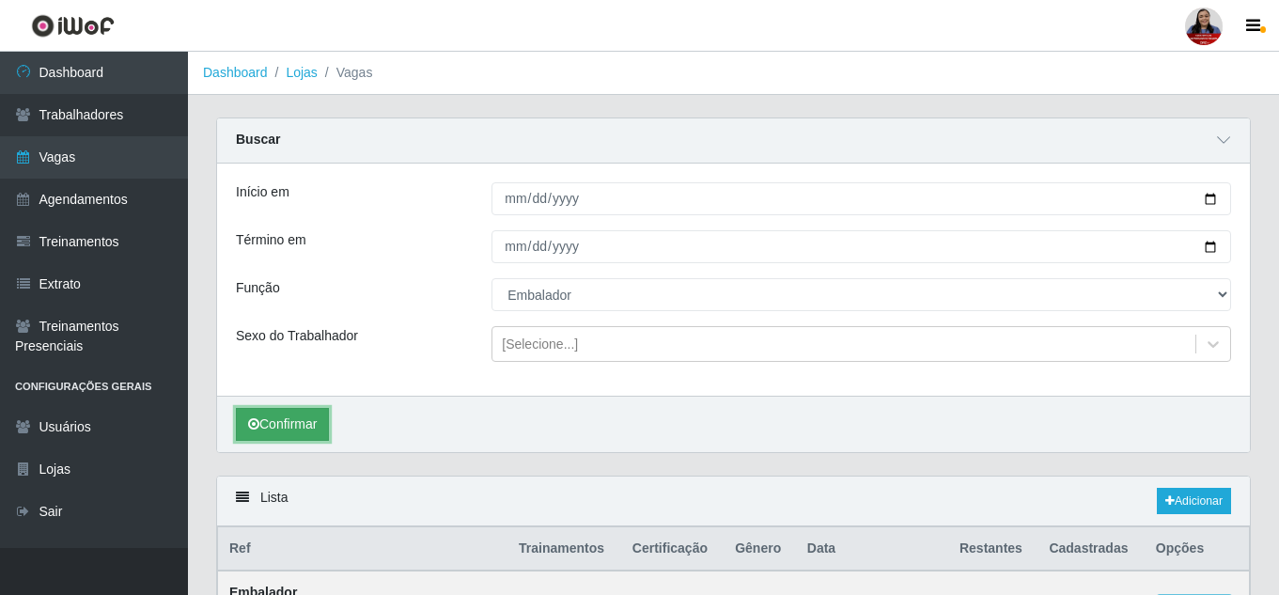
click at [298, 421] on button "Confirmar" at bounding box center [282, 424] width 93 height 33
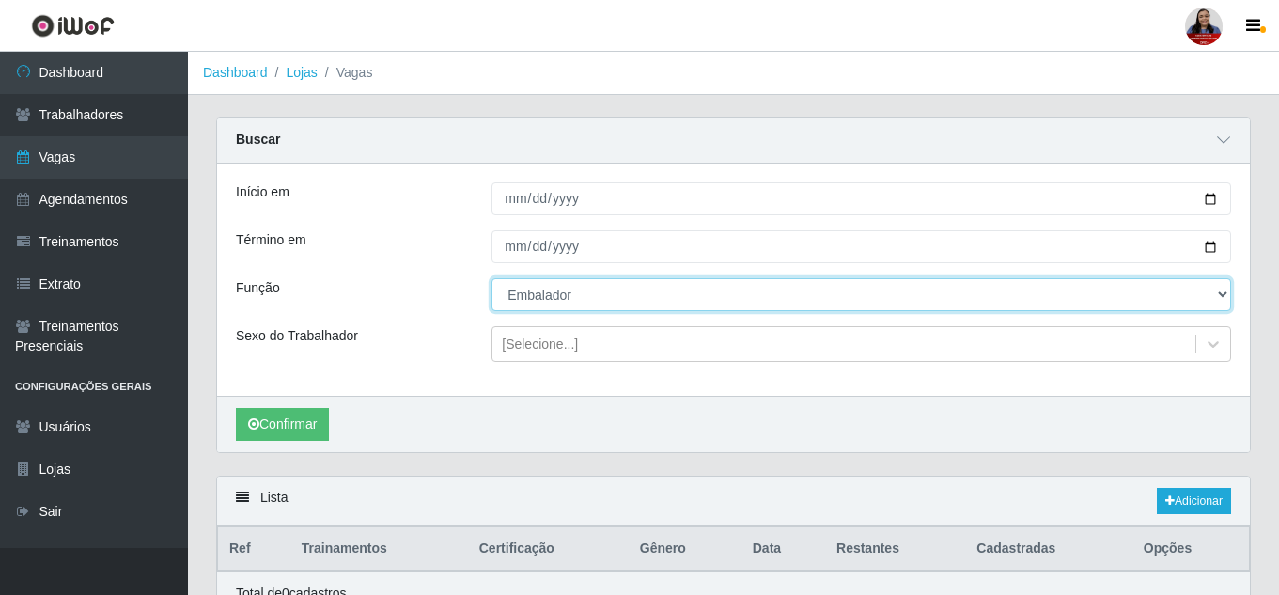
click at [615, 299] on select "[Selecione...] Embalador Embalador + Embalador ++ Operador de Caixa Operador de…" at bounding box center [860, 294] width 739 height 33
select select "22"
click at [491, 279] on select "[Selecione...] Embalador Embalador + Embalador ++ Operador de Caixa Operador de…" at bounding box center [860, 294] width 739 height 33
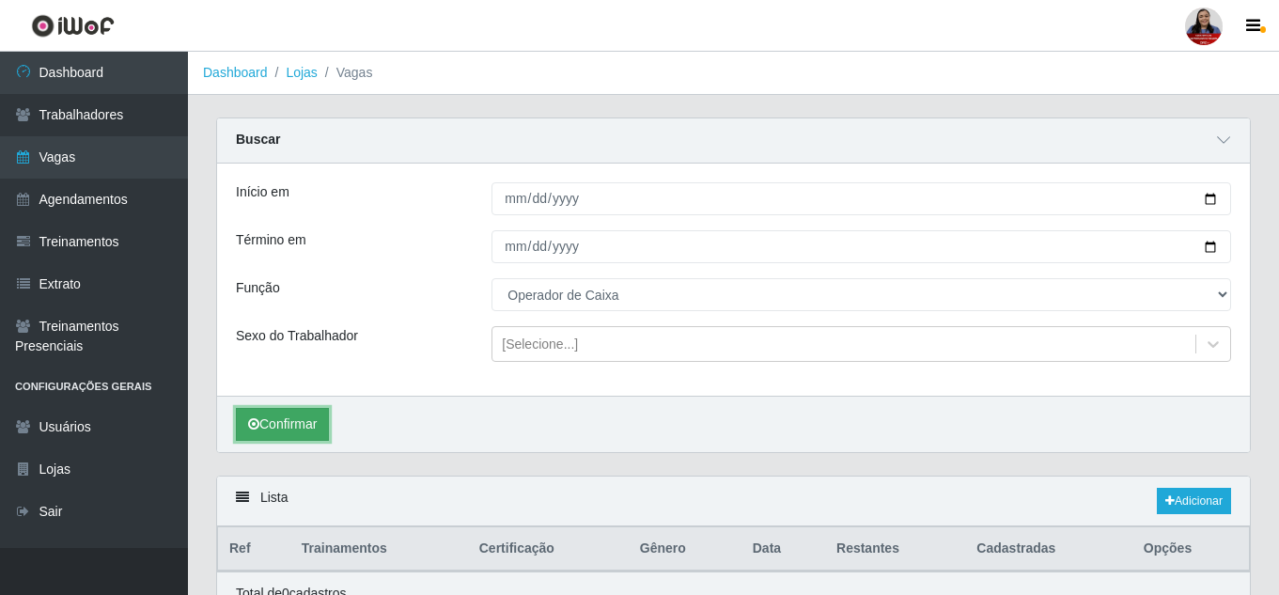
click at [316, 419] on button "Confirmar" at bounding box center [282, 424] width 93 height 33
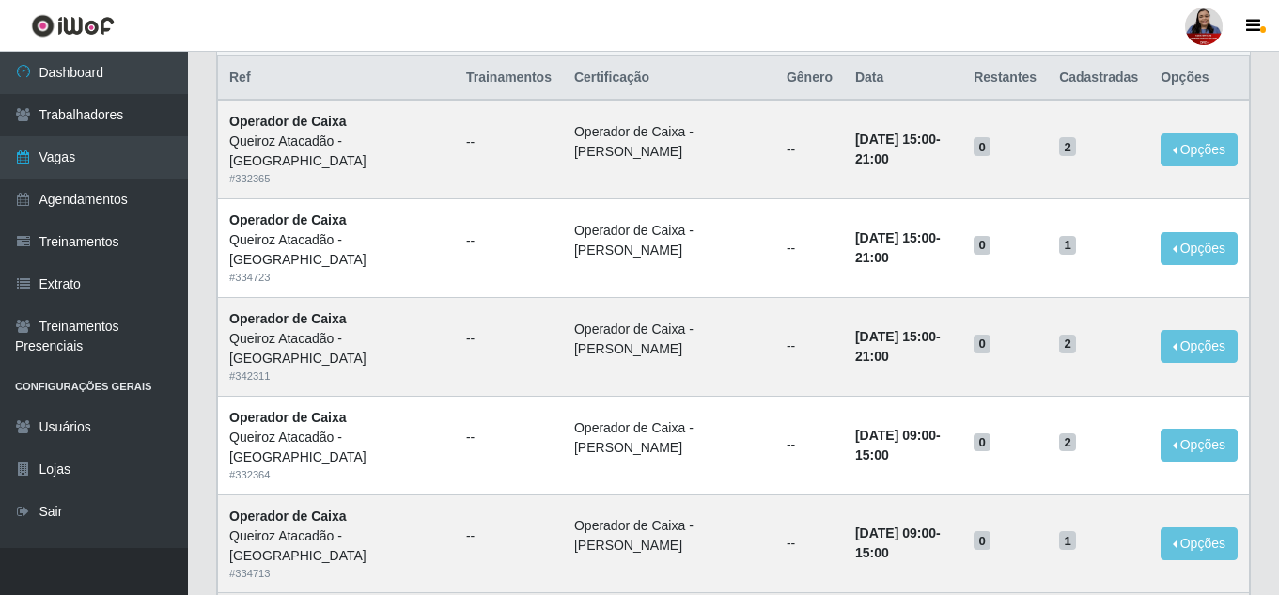
scroll to position [470, 0]
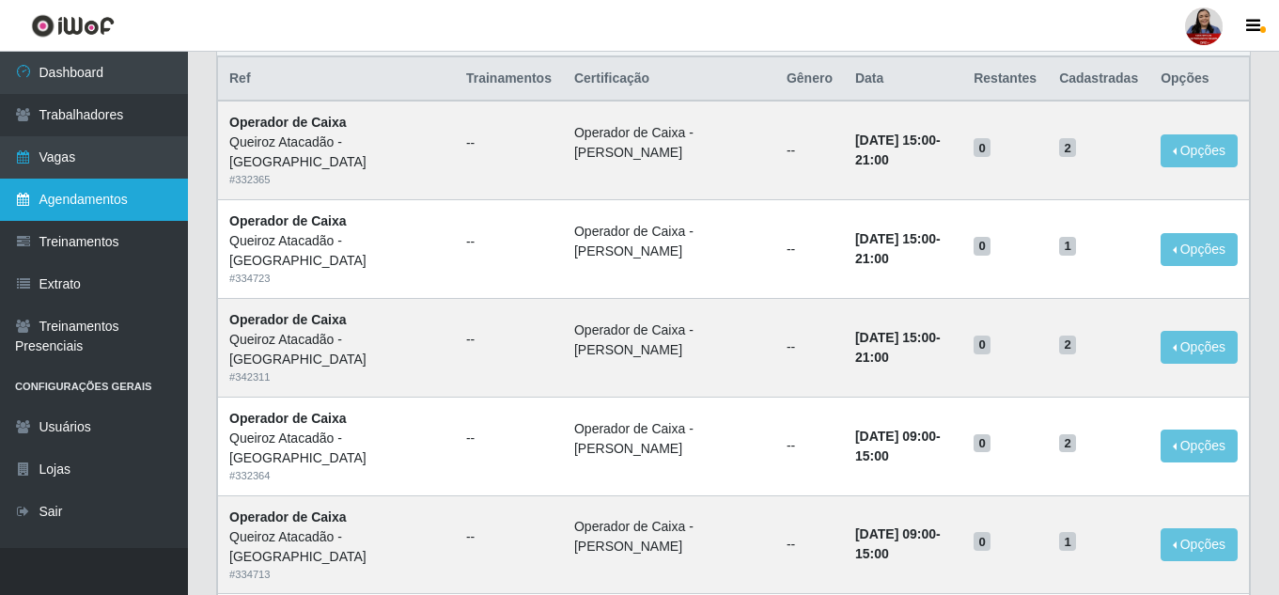
click at [95, 216] on link "Agendamentos" at bounding box center [94, 199] width 188 height 42
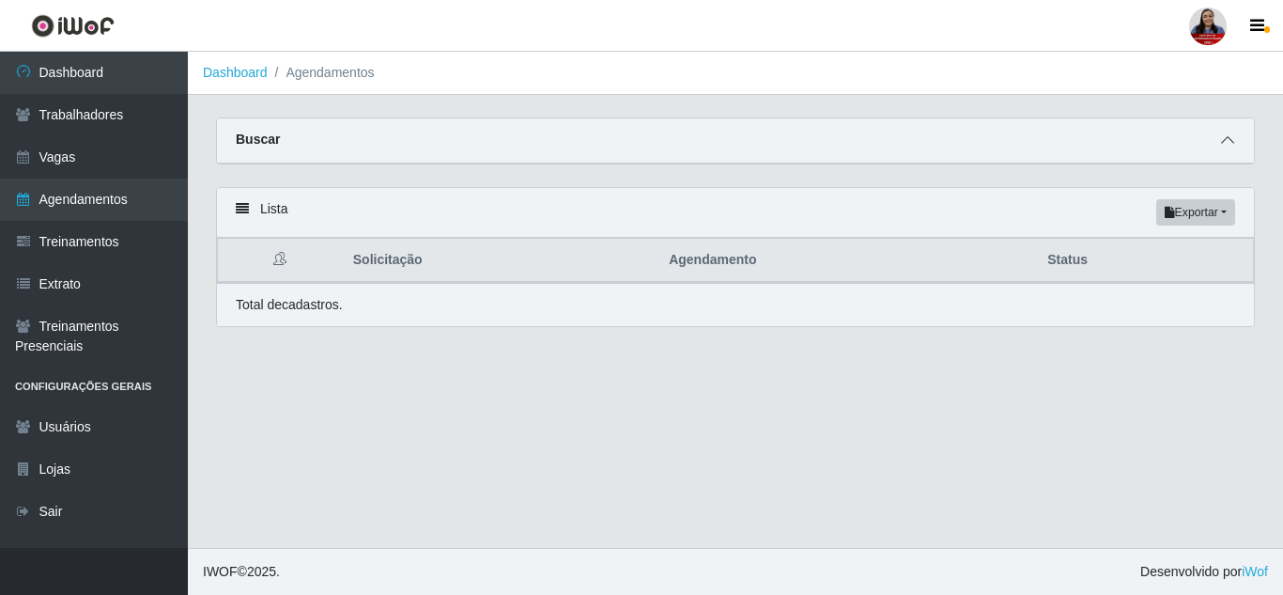
click at [1230, 147] on icon at bounding box center [1227, 139] width 13 height 13
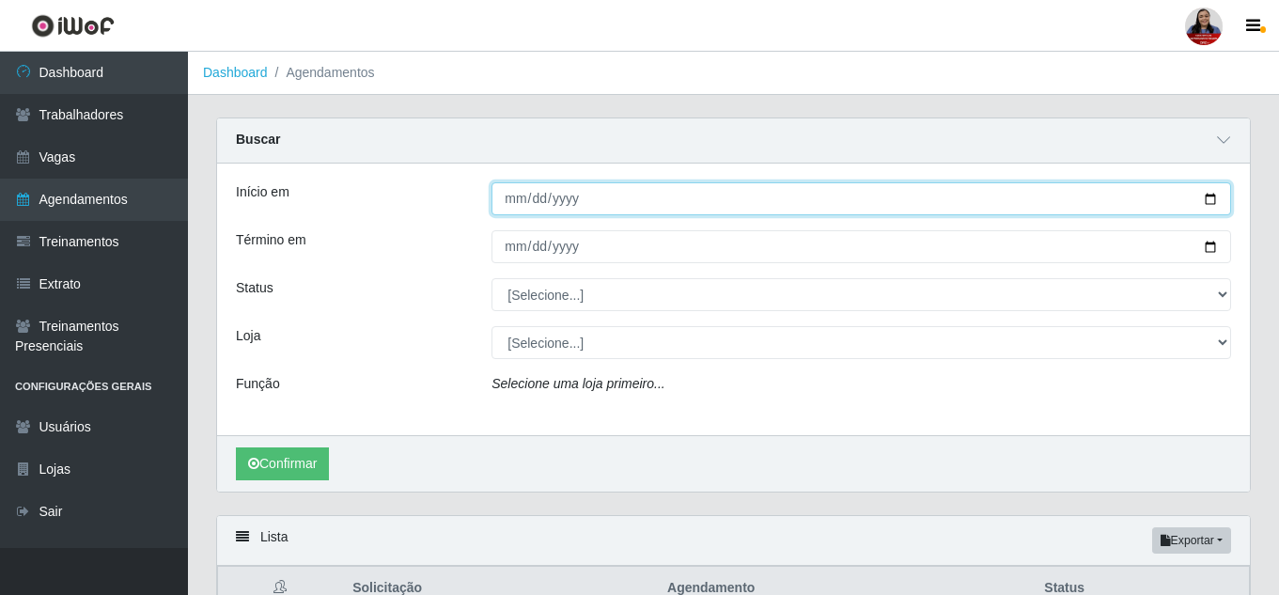
click at [1212, 194] on input "Início em" at bounding box center [860, 198] width 739 height 33
type input "[DATE]"
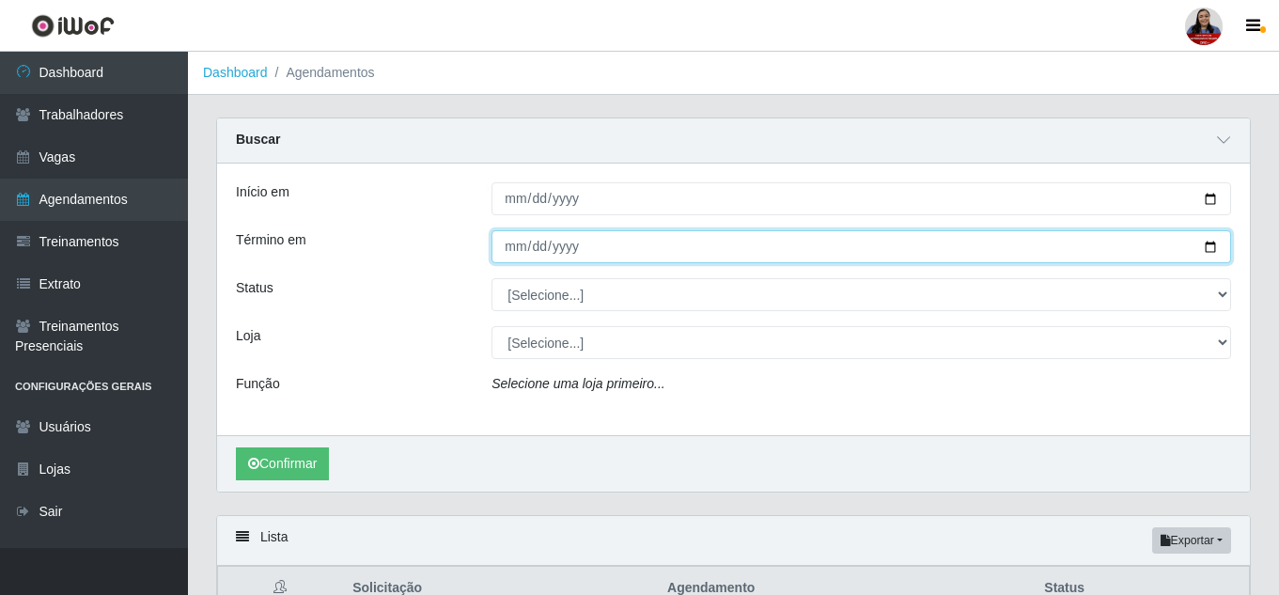
click at [1207, 248] on input "Término em" at bounding box center [860, 246] width 739 height 33
type input "2025-09-15"
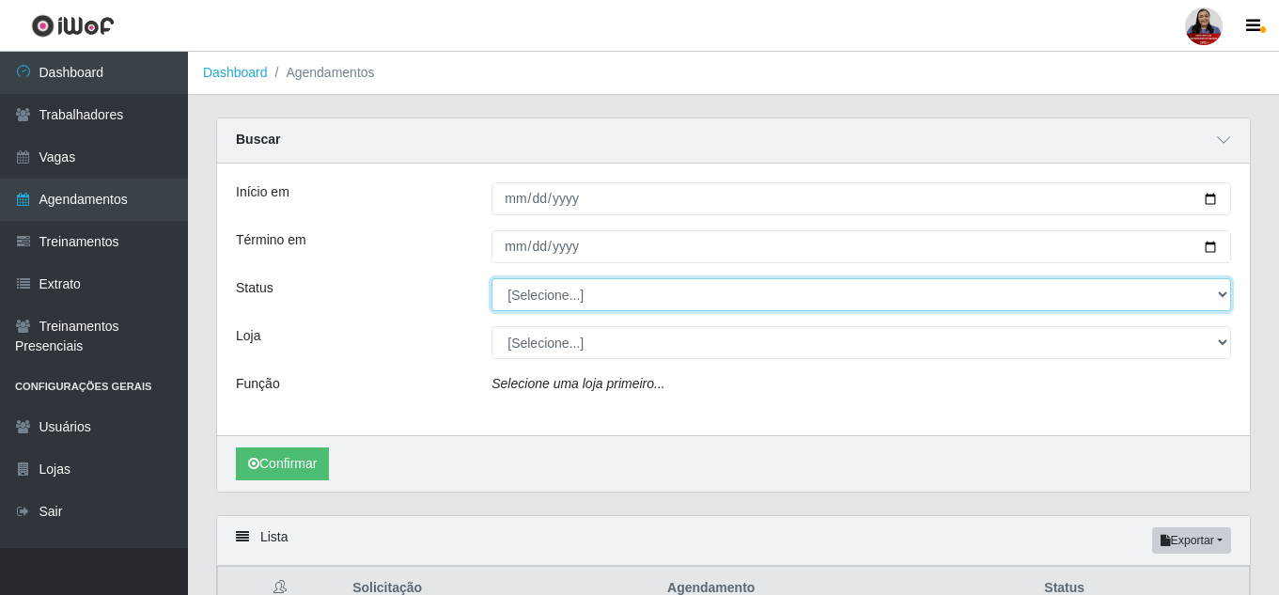
click at [594, 302] on select "[Selecione...] AGENDADO AGUARDANDO LIBERAR EM ANDAMENTO EM REVISÃO FINALIZADO C…" at bounding box center [860, 294] width 739 height 33
select select "AGENDADO"
click at [491, 279] on select "[Selecione...] AGENDADO AGUARDANDO LIBERAR EM ANDAMENTO EM REVISÃO FINALIZADO C…" at bounding box center [860, 294] width 739 height 33
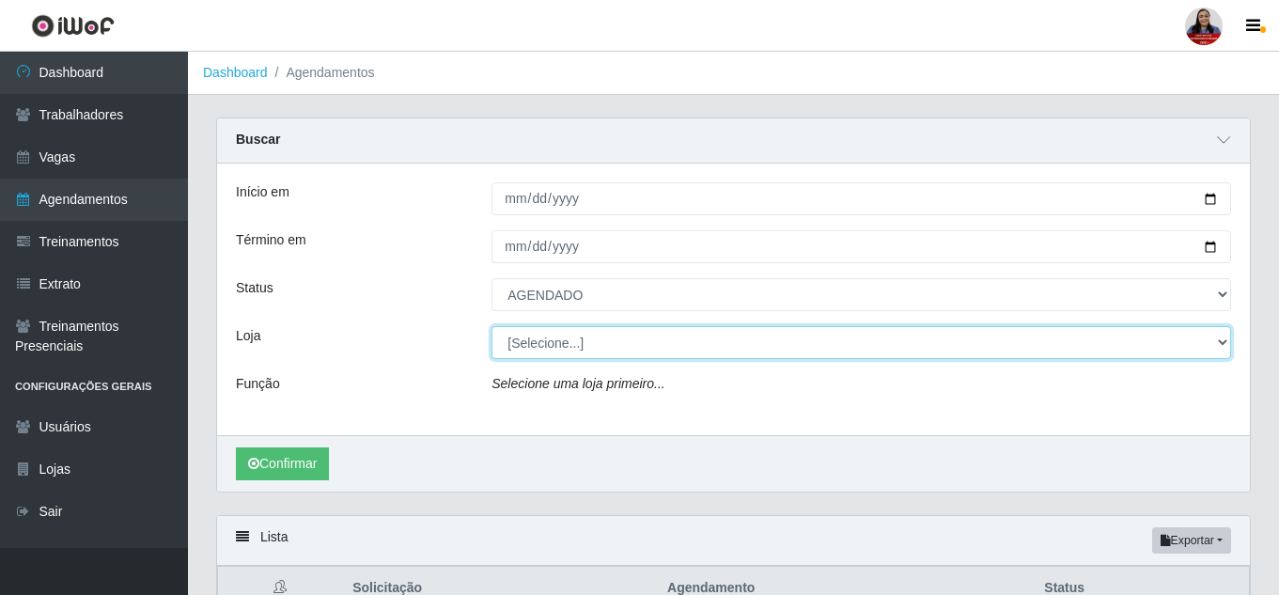
click at [596, 340] on select "[Selecione...] Hiper Queiroz - Alto da Conceição Hiper Queiroz - Boa Vista Hipe…" at bounding box center [860, 342] width 739 height 33
select select "225"
click at [491, 327] on select "[Selecione...] Hiper Queiroz - Alto da Conceição Hiper Queiroz - Boa Vista Hipe…" at bounding box center [860, 342] width 739 height 33
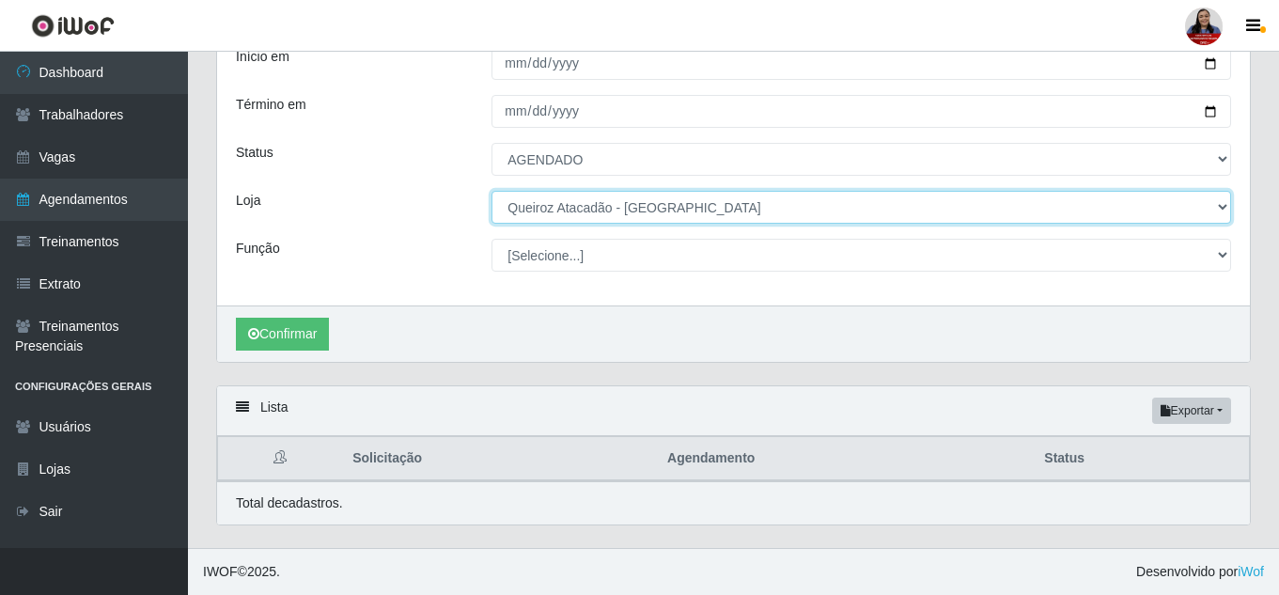
scroll to position [136, 0]
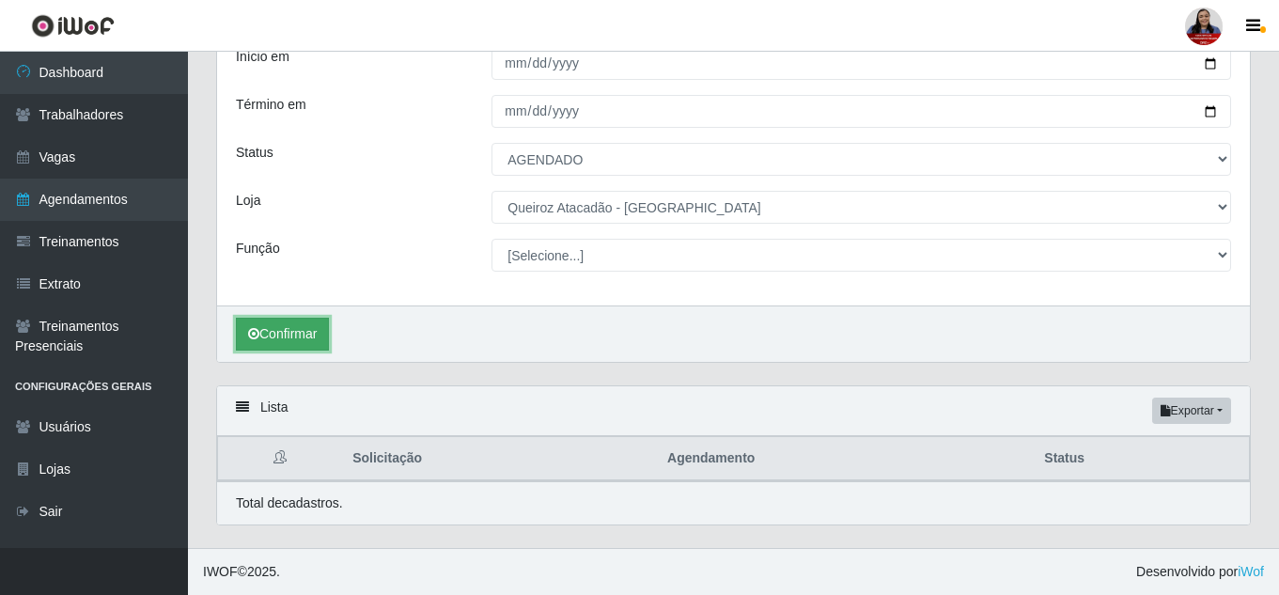
click at [316, 332] on button "Confirmar" at bounding box center [282, 334] width 93 height 33
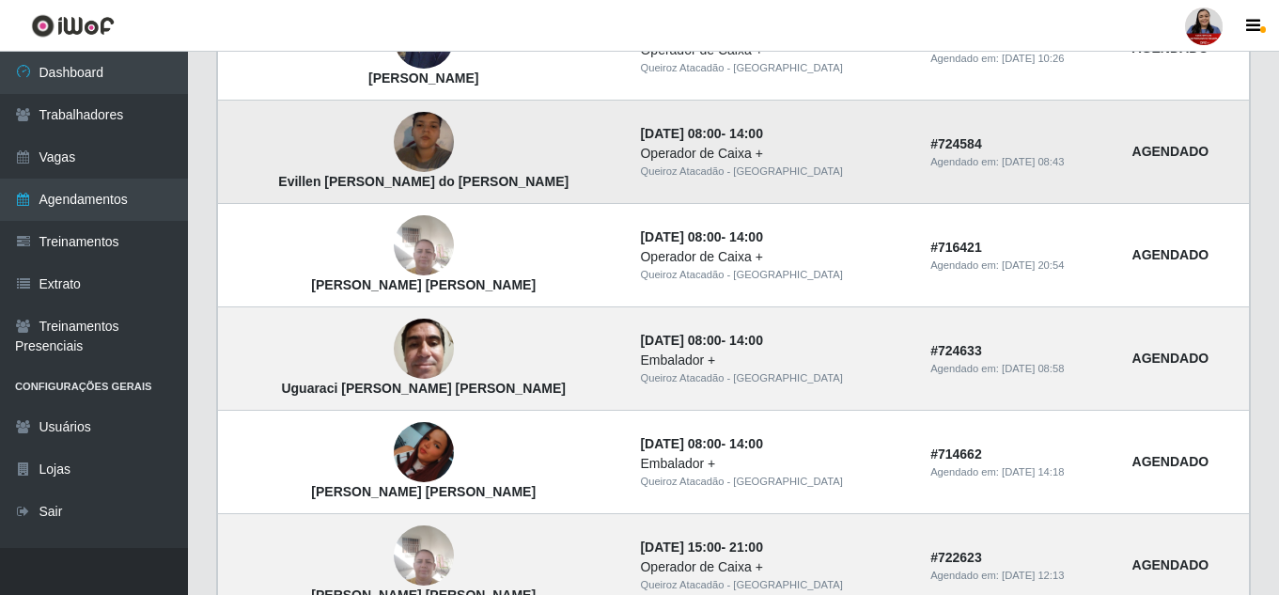
scroll to position [1700, 0]
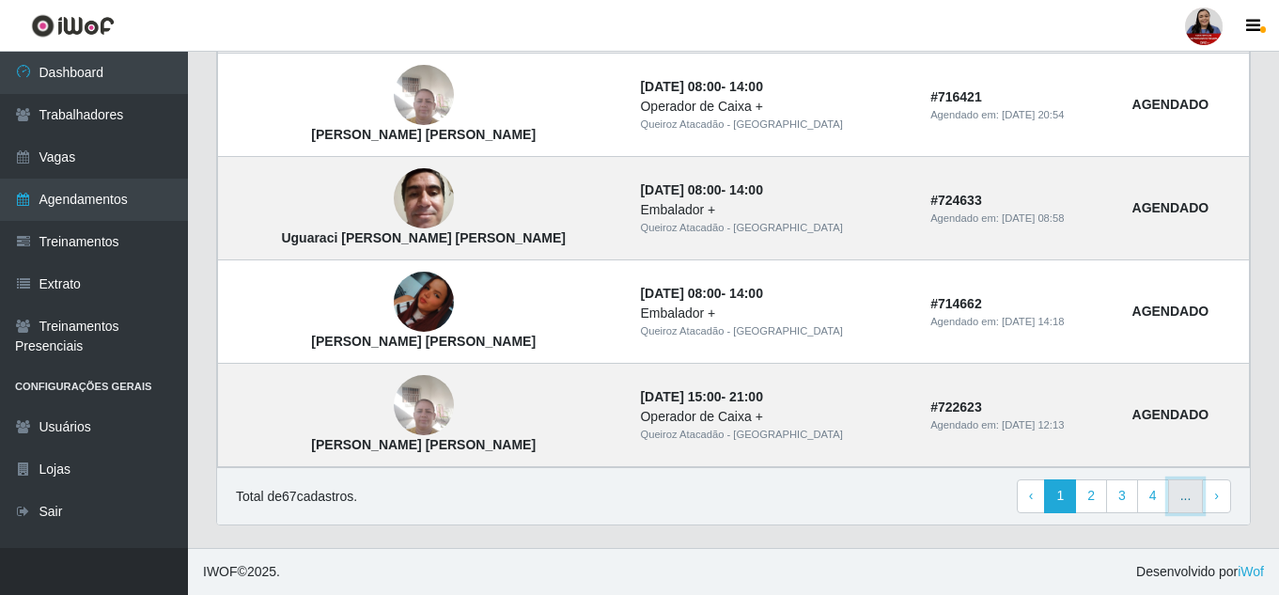
click at [1191, 499] on link "..." at bounding box center [1186, 496] width 36 height 34
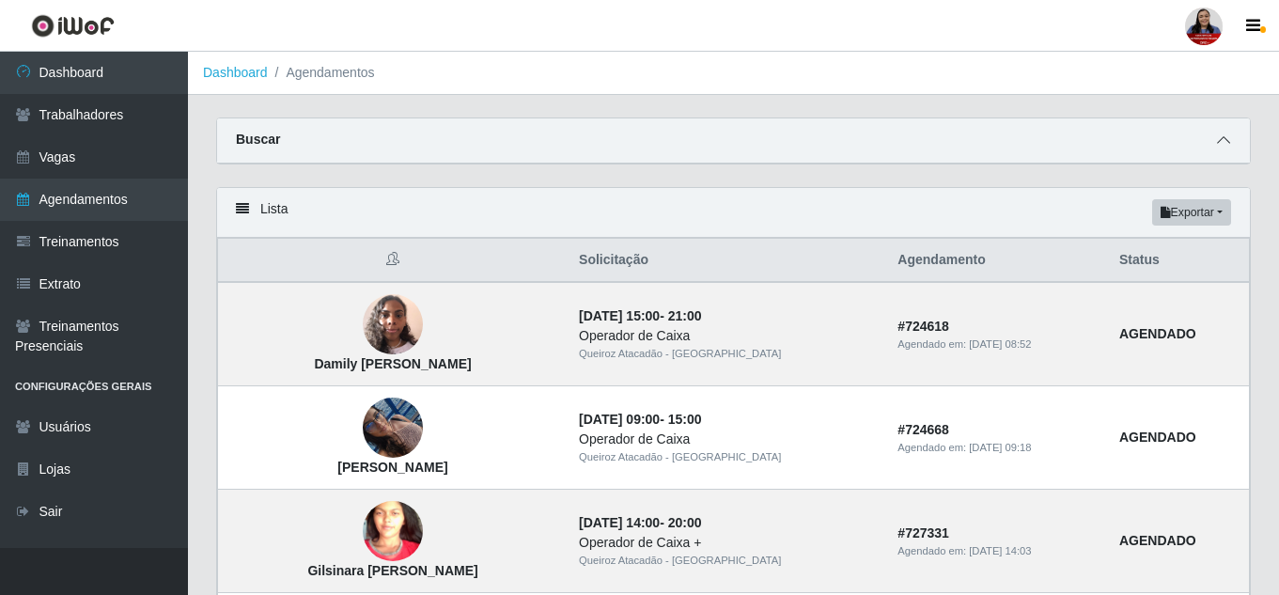
click at [1223, 140] on icon at bounding box center [1223, 139] width 13 height 13
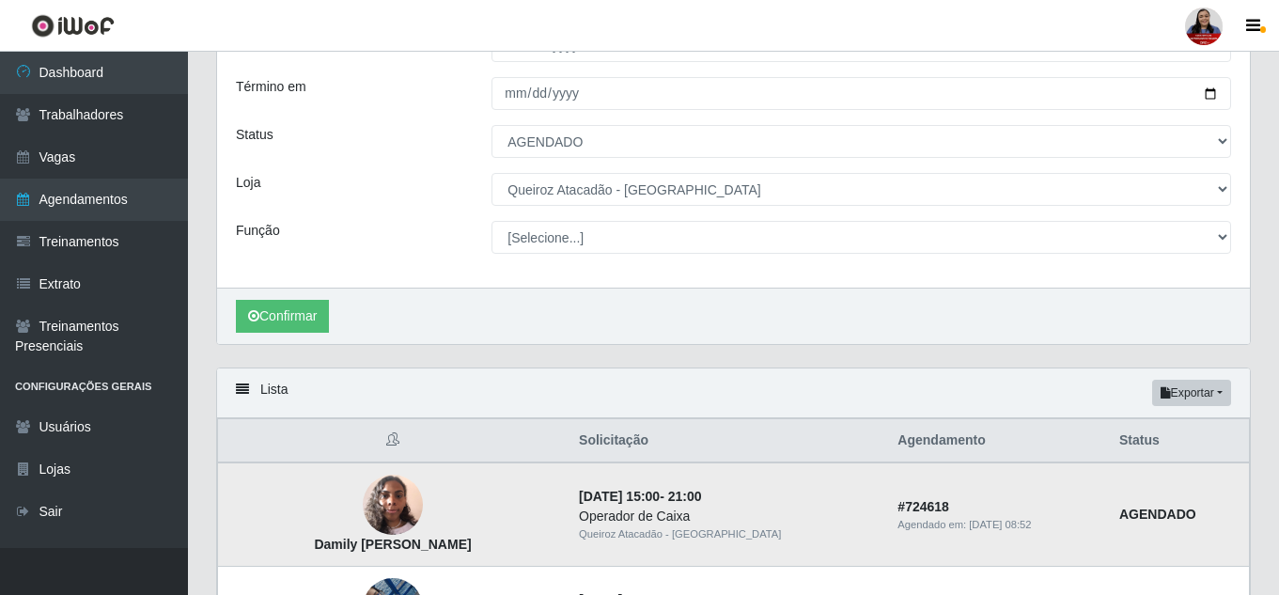
scroll to position [376, 0]
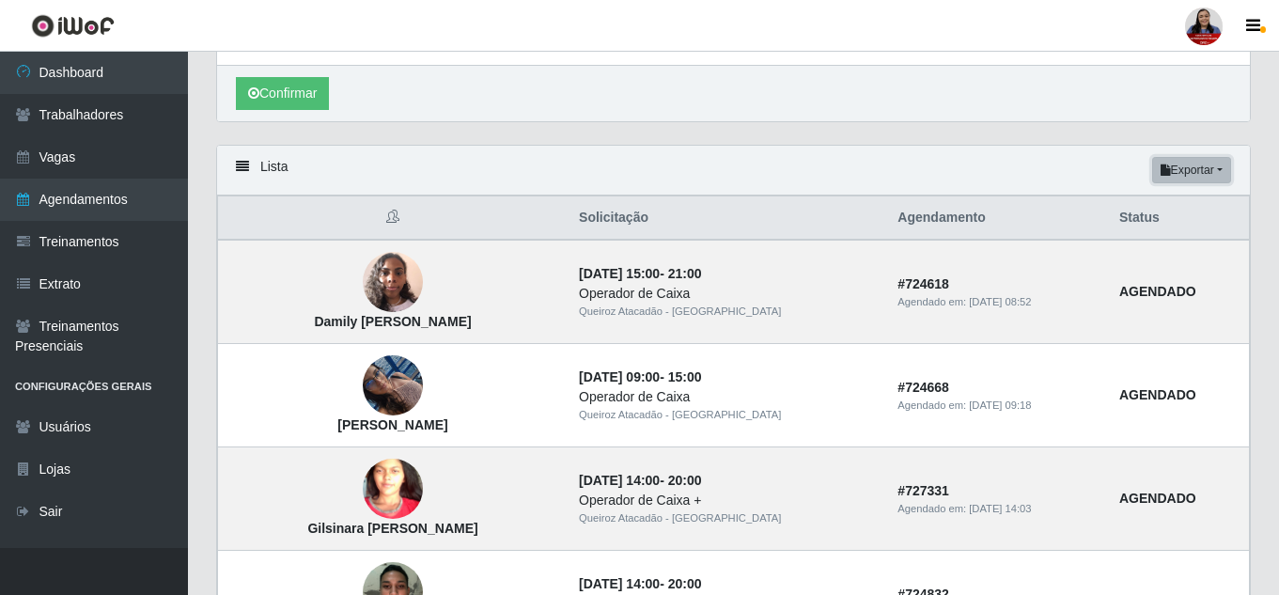
click at [1201, 176] on button "Exportar" at bounding box center [1191, 170] width 79 height 26
click at [1114, 207] on button "PDF" at bounding box center [1157, 205] width 148 height 39
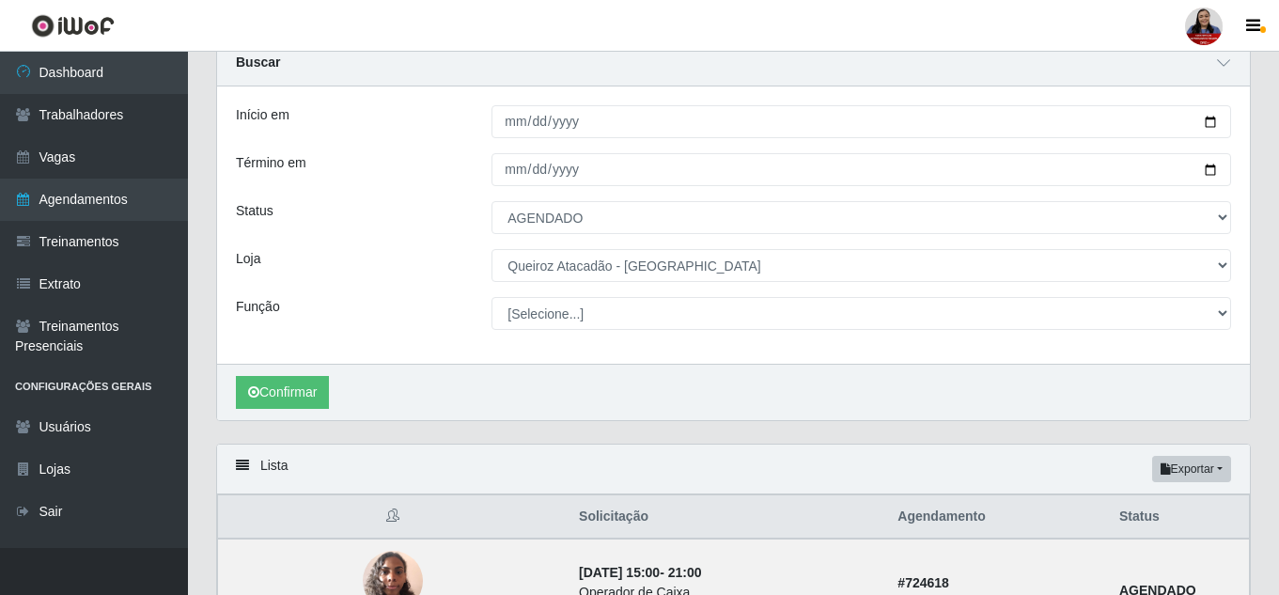
scroll to position [0, 0]
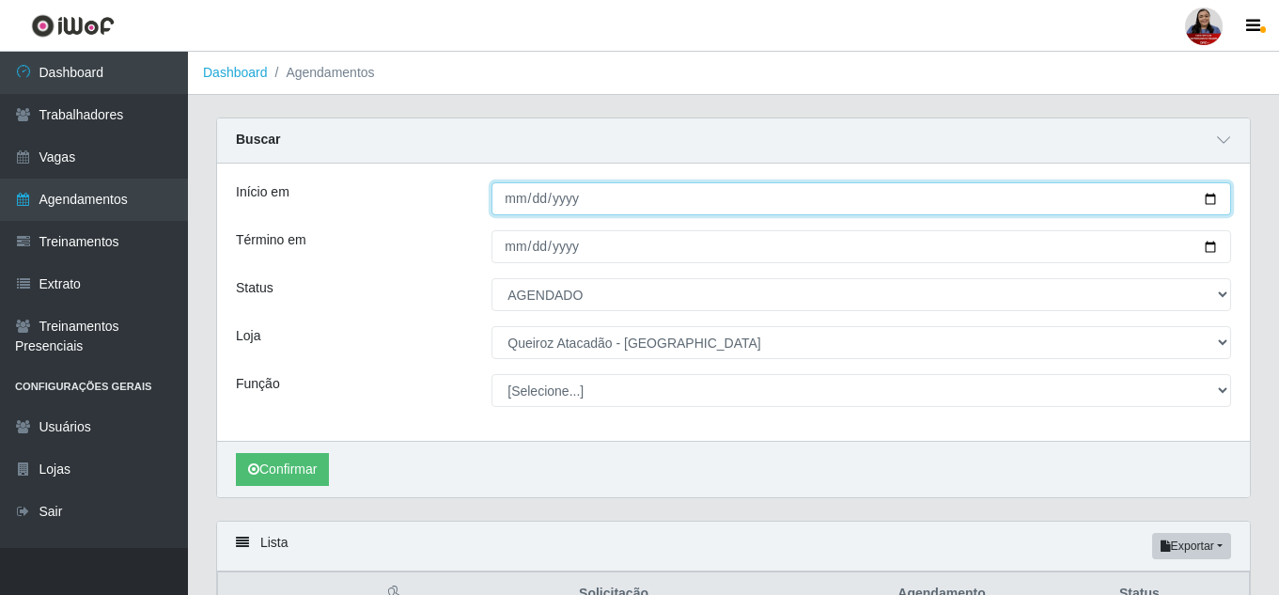
click at [1207, 201] on input "[DATE]" at bounding box center [860, 198] width 739 height 33
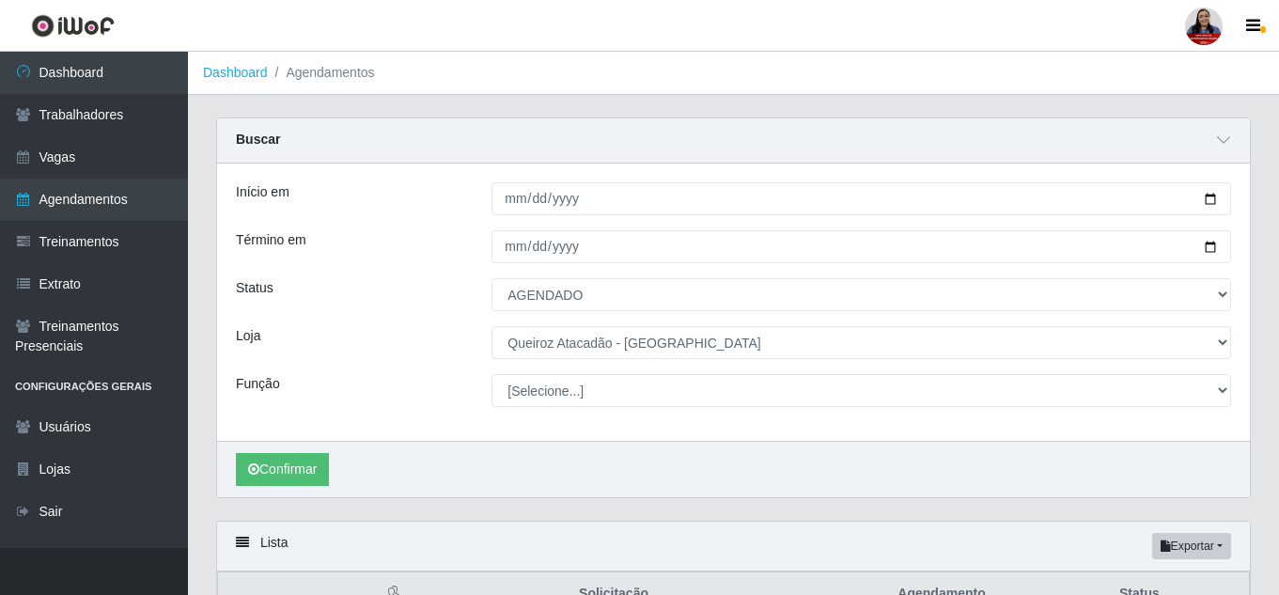
click at [736, 171] on div "Início em 2025-09-08 Término em 2025-09-15 Status [Selecione...] AGENDADO AGUAR…" at bounding box center [733, 301] width 1032 height 277
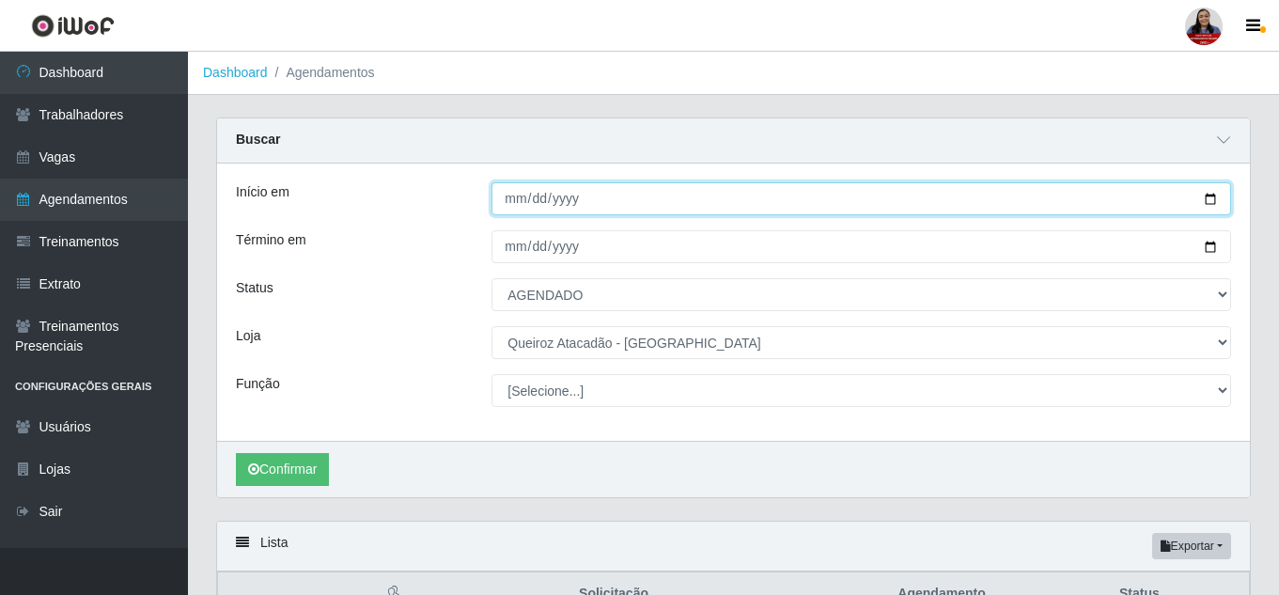
click at [1217, 198] on input "[DATE]" at bounding box center [860, 198] width 739 height 33
type input "2025-09-09"
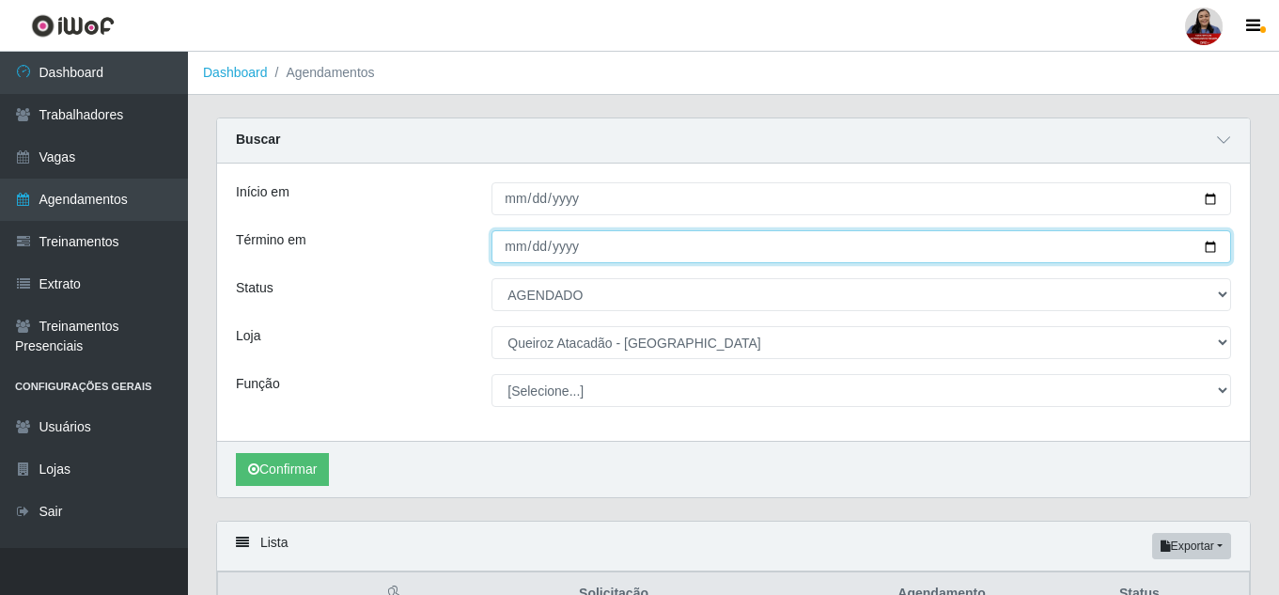
click at [1210, 250] on input "[DATE]" at bounding box center [860, 246] width 739 height 33
type input "2025-09-09"
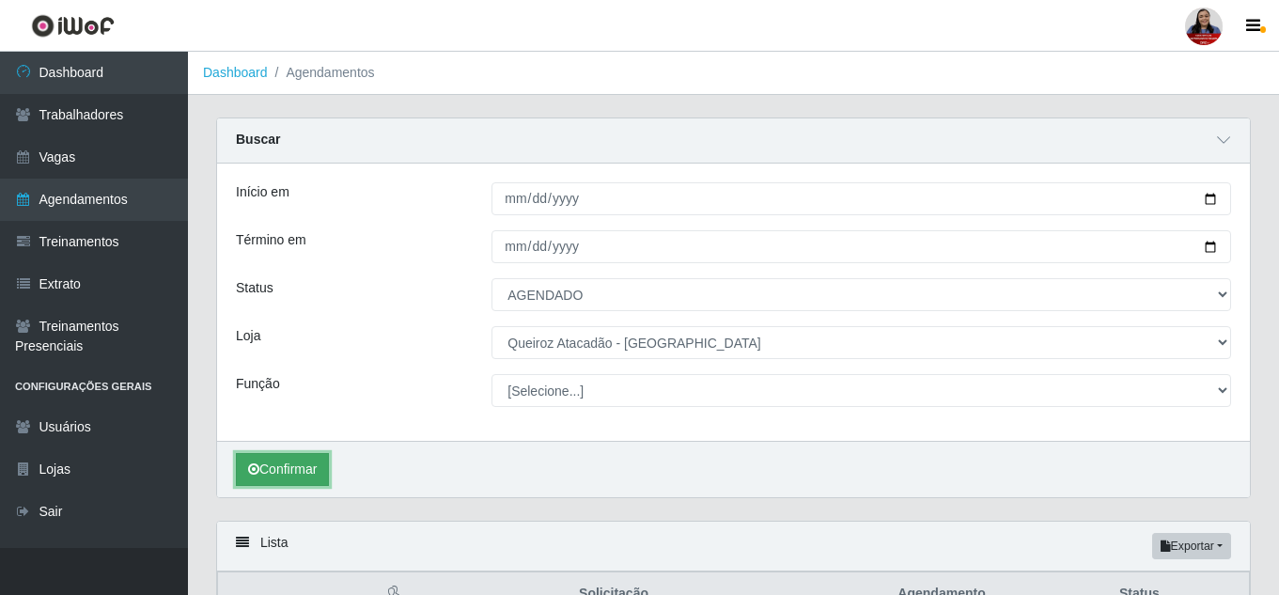
click at [296, 474] on button "Confirmar" at bounding box center [282, 469] width 93 height 33
click at [1226, 141] on icon at bounding box center [1223, 139] width 13 height 13
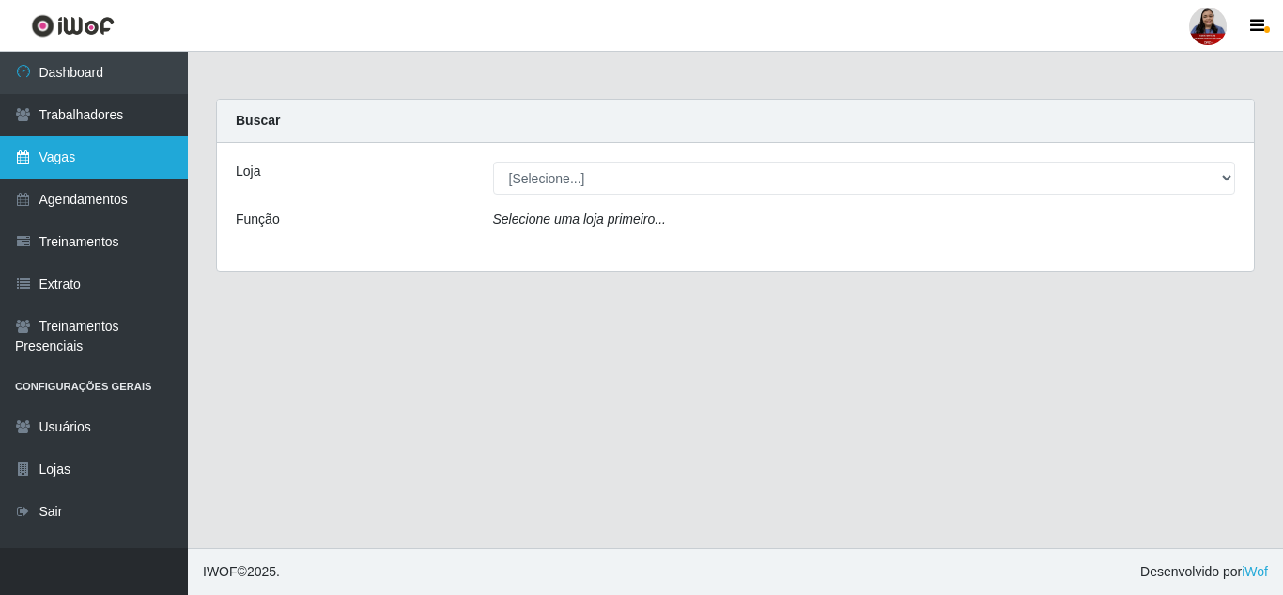
click at [61, 152] on link "Vagas" at bounding box center [94, 157] width 188 height 42
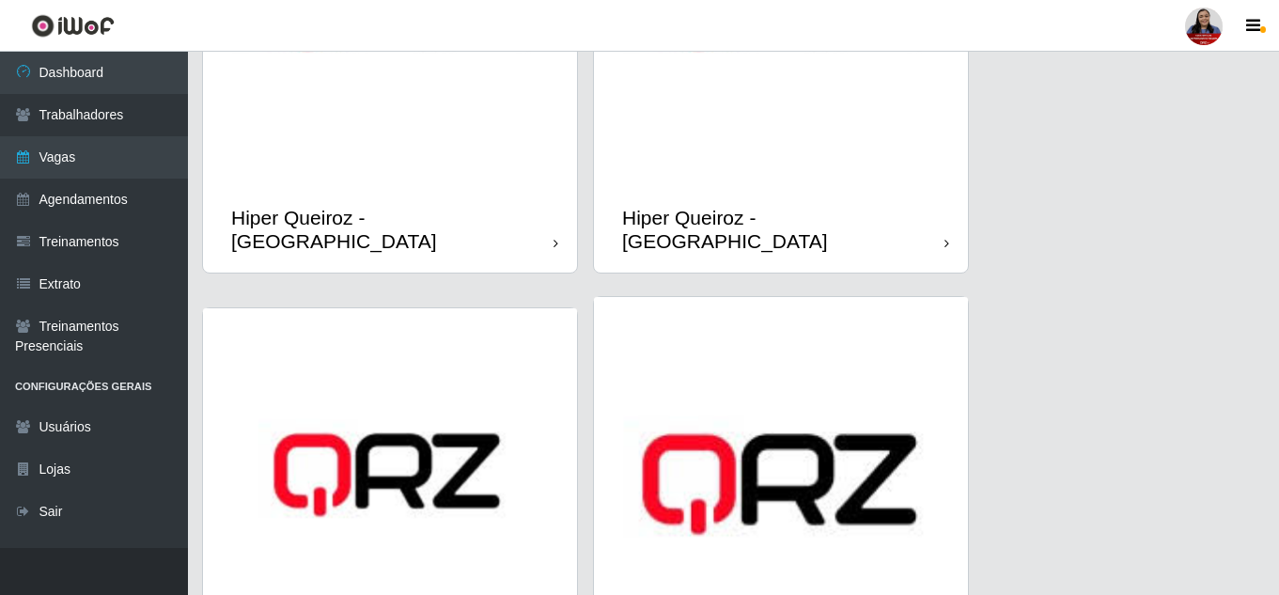
scroll to position [564, 0]
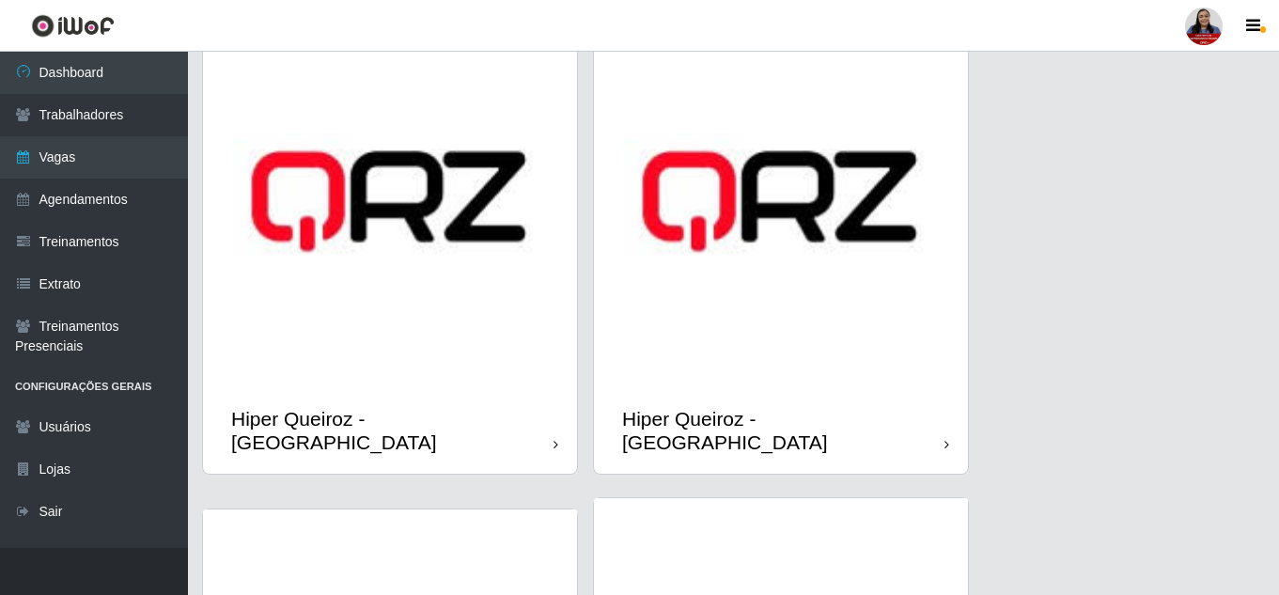
click at [687, 407] on div "Hiper Queiroz - [GEOGRAPHIC_DATA]" at bounding box center [783, 430] width 322 height 47
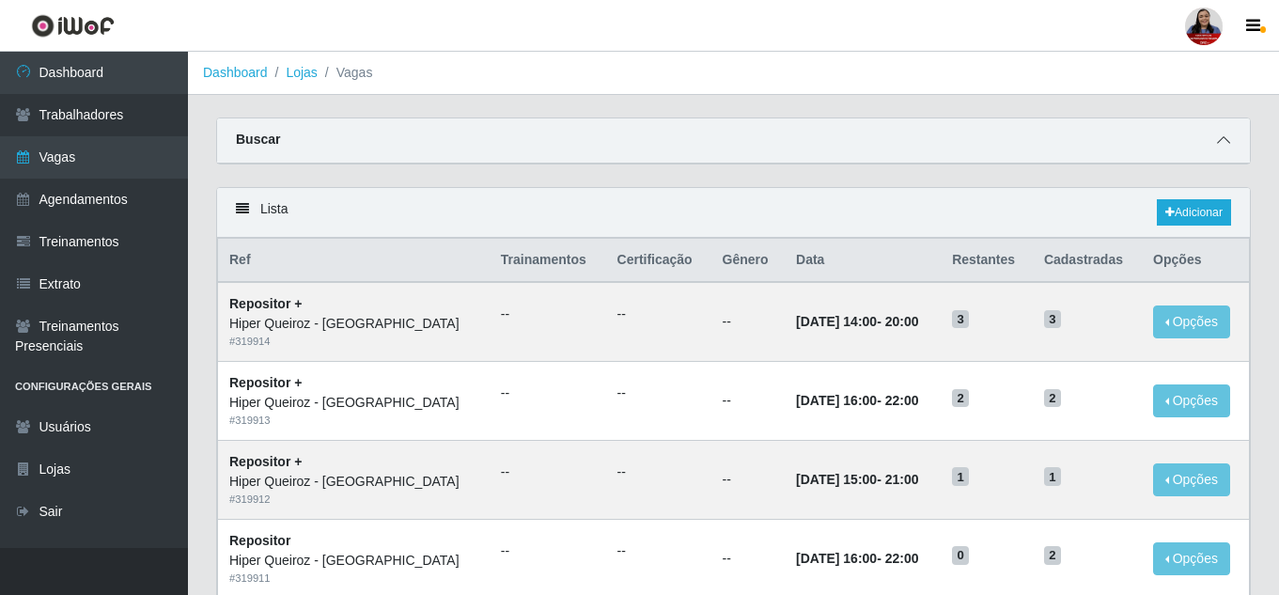
click at [1227, 132] on span at bounding box center [1223, 141] width 23 height 22
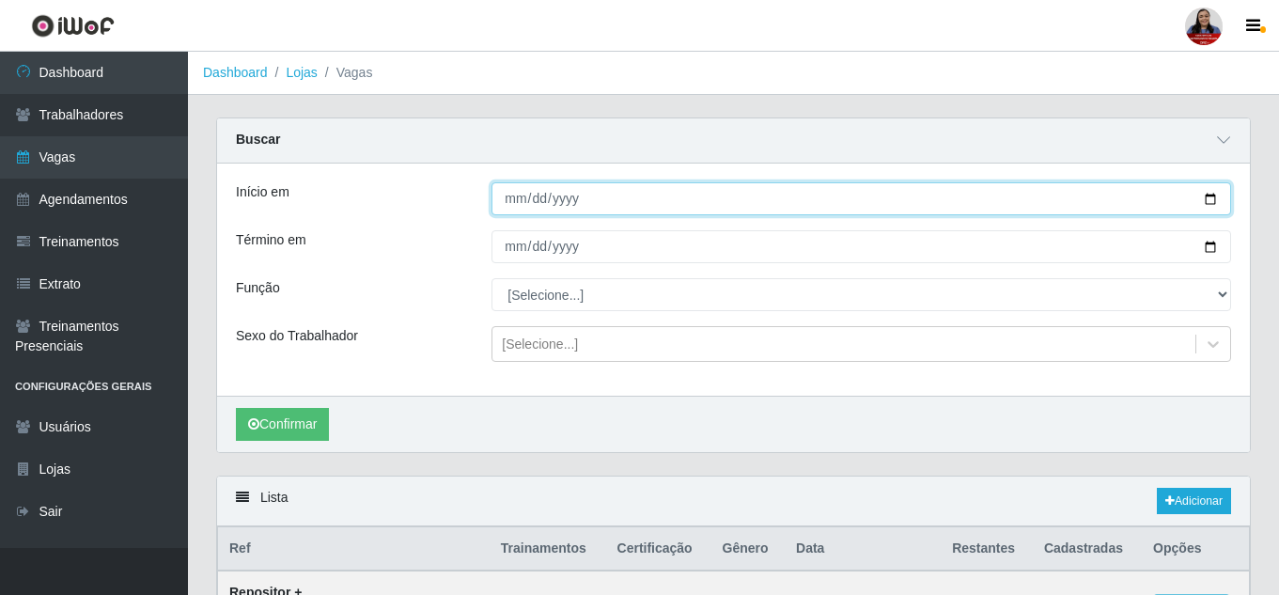
click at [1217, 199] on input "Início em" at bounding box center [860, 198] width 739 height 33
type input "[DATE]"
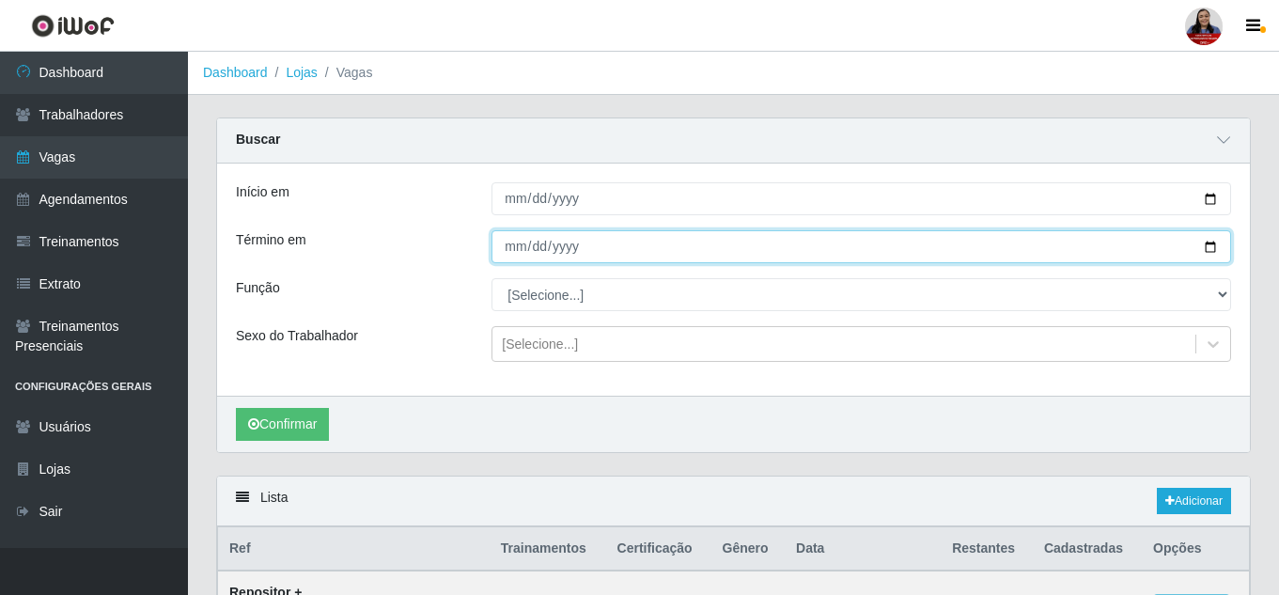
click at [1211, 252] on input "Término em" at bounding box center [860, 246] width 739 height 33
type input "[DATE]"
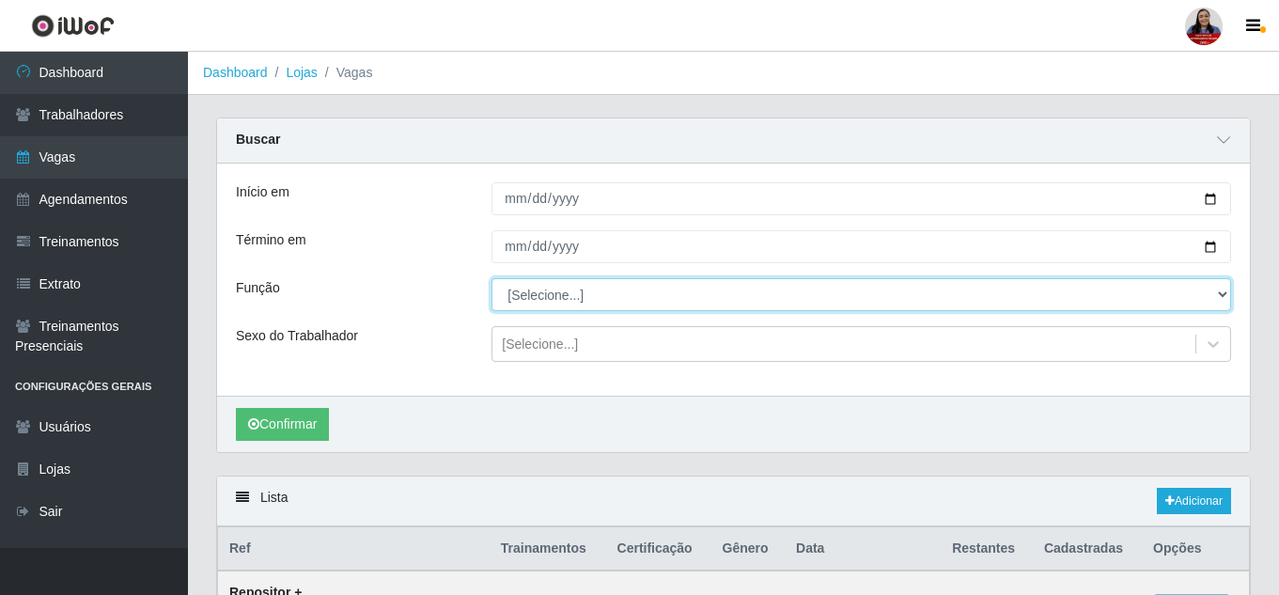
click at [628, 301] on select "[Selecione...] ASG ASG + ASG ++ Embalador Embalador + Embalador ++ Repositor Re…" at bounding box center [860, 294] width 739 height 33
select select "16"
click at [491, 279] on select "[Selecione...] ASG ASG + ASG ++ Embalador Embalador + Embalador ++ Repositor Re…" at bounding box center [860, 294] width 739 height 33
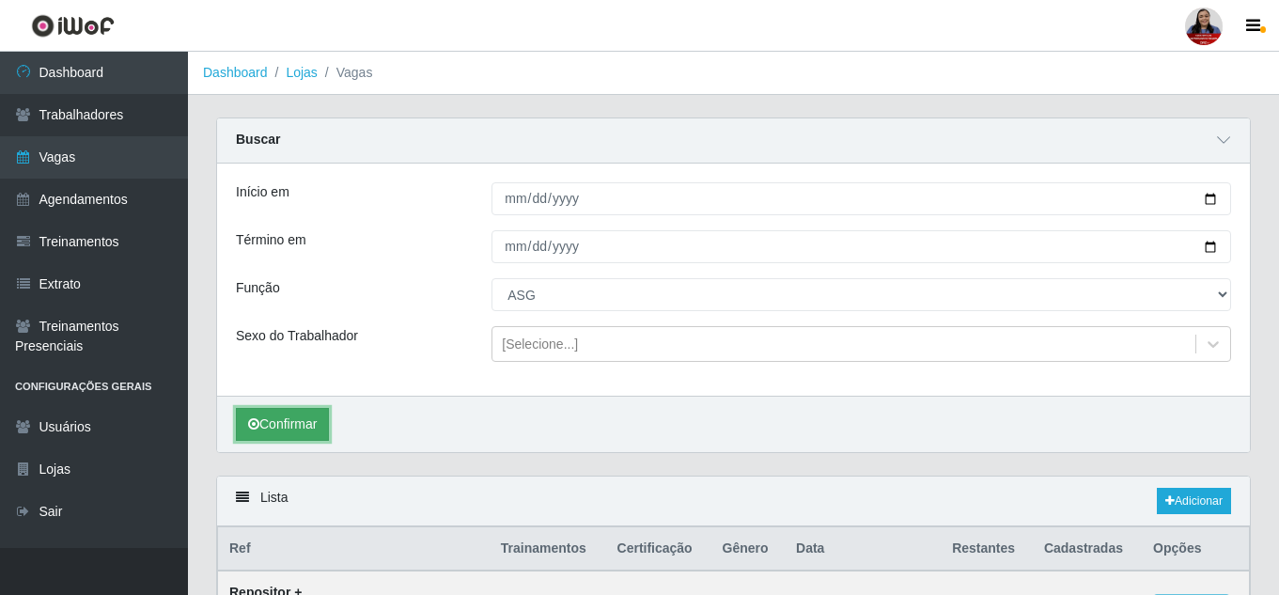
click at [300, 415] on button "Confirmar" at bounding box center [282, 424] width 93 height 33
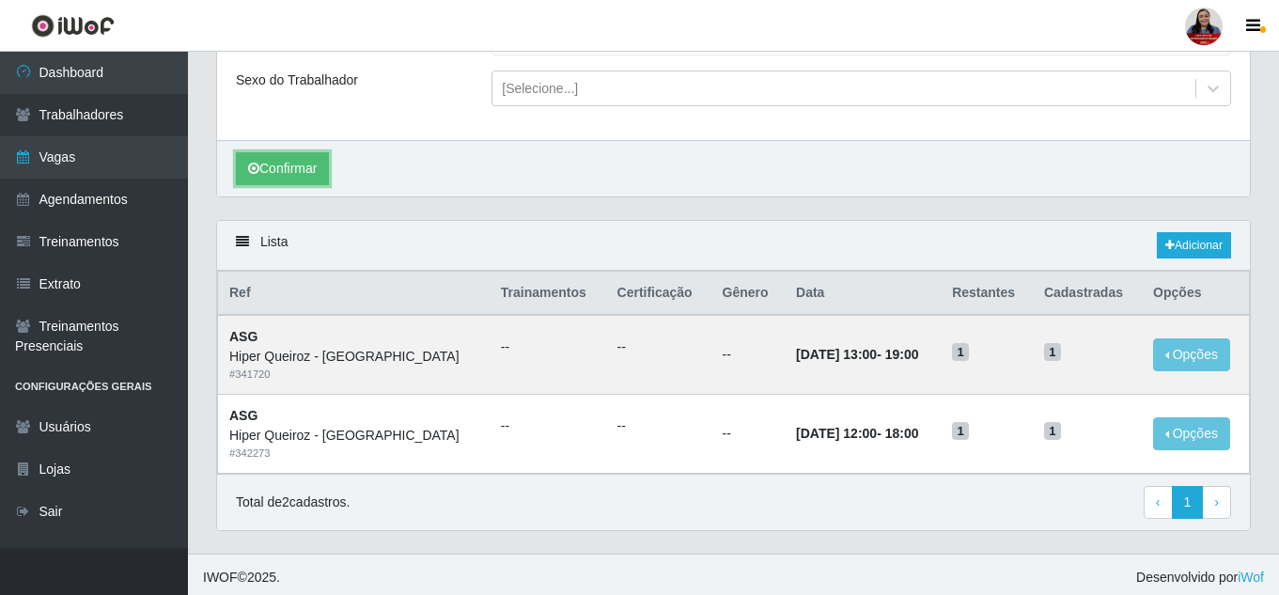
scroll to position [262, 0]
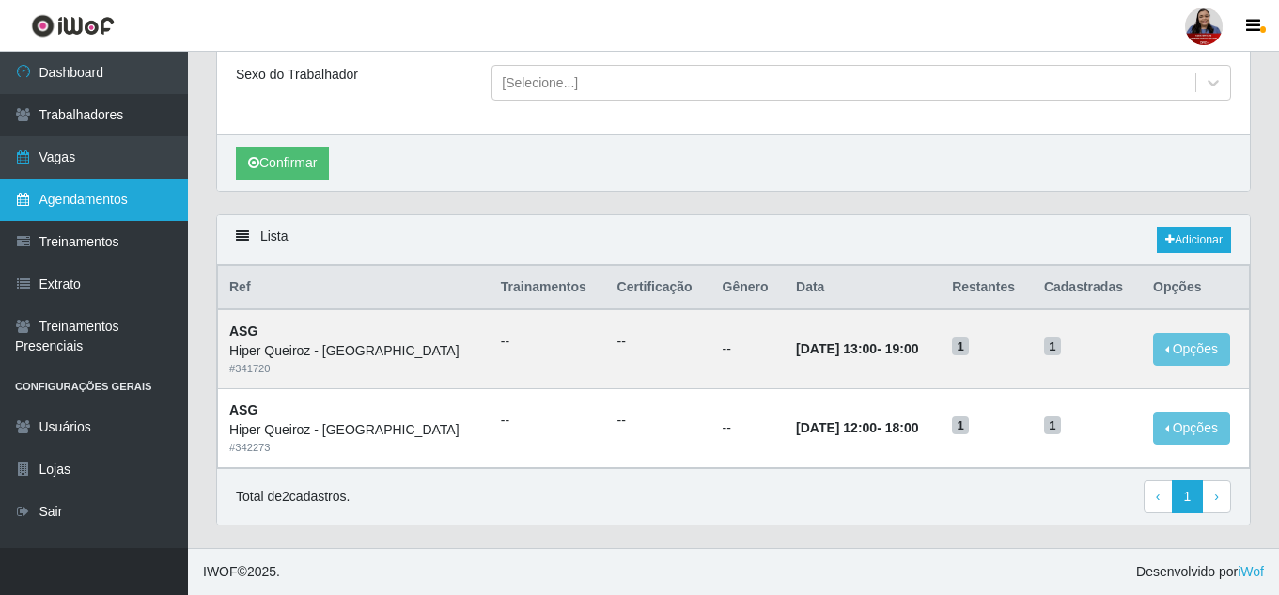
click at [119, 215] on link "Agendamentos" at bounding box center [94, 199] width 188 height 42
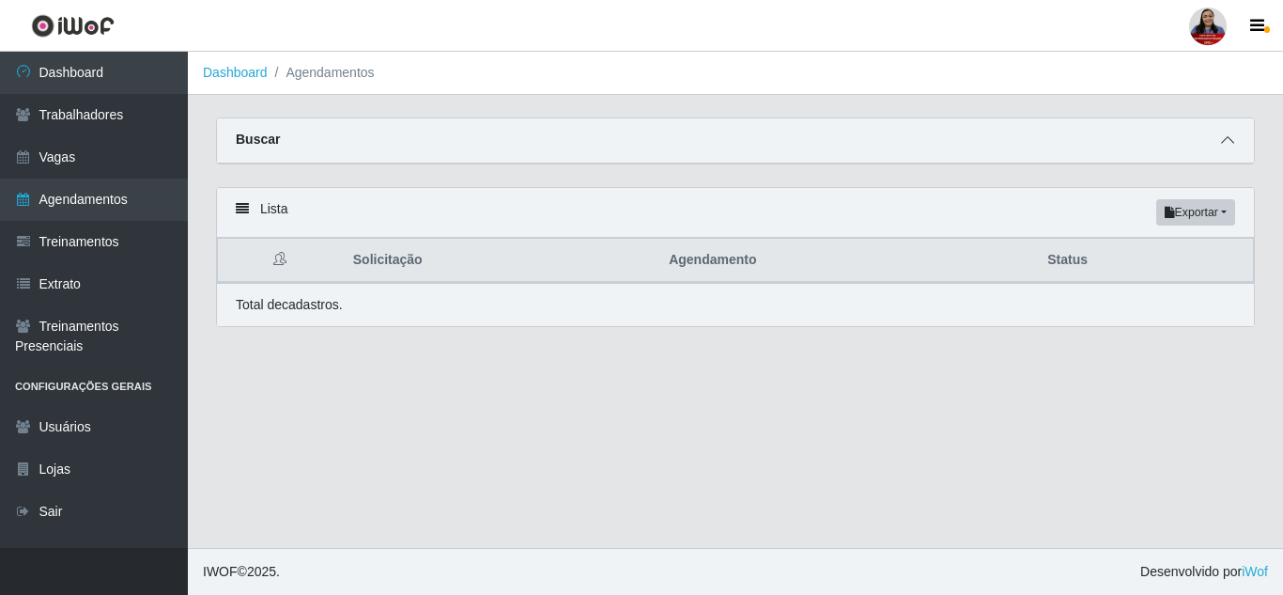
click at [1225, 139] on icon at bounding box center [1227, 139] width 13 height 13
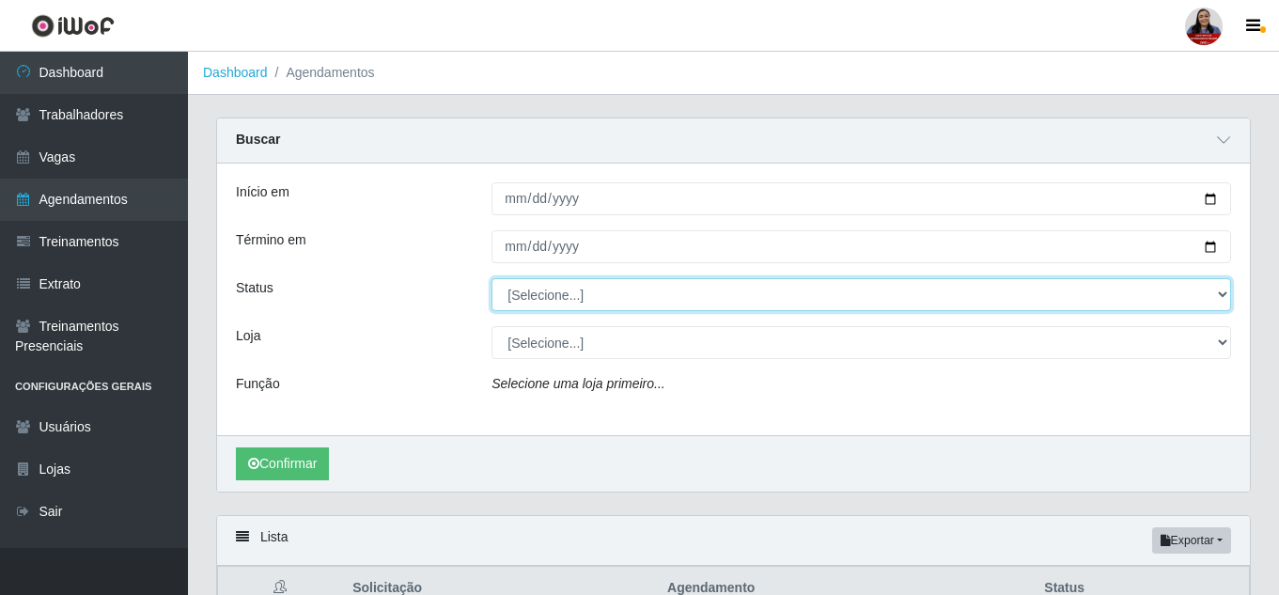
click at [548, 299] on select "[Selecione...] AGENDADO AGUARDANDO LIBERAR EM ANDAMENTO EM REVISÃO FINALIZADO C…" at bounding box center [860, 294] width 739 height 33
select select "AGENDADO"
click at [491, 279] on select "[Selecione...] AGENDADO AGUARDANDO LIBERAR EM ANDAMENTO EM REVISÃO FINALIZADO C…" at bounding box center [860, 294] width 739 height 33
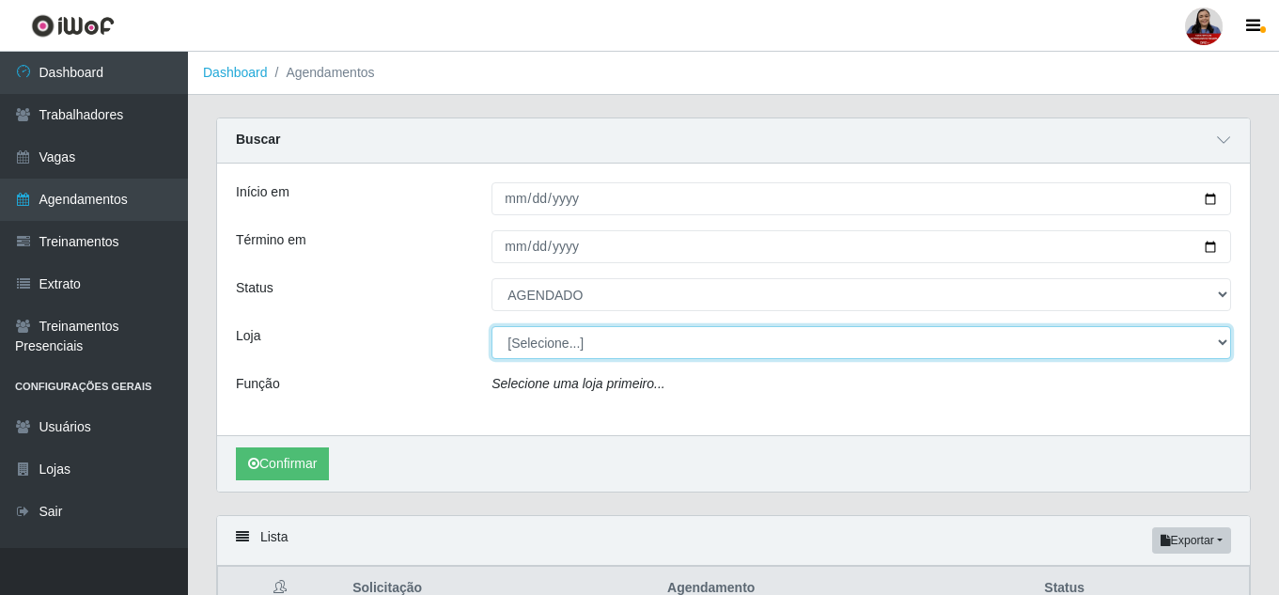
click at [570, 341] on select "[Selecione...] Hiper [GEOGRAPHIC_DATA] - [GEOGRAPHIC_DATA][PERSON_NAME] Hiper […" at bounding box center [860, 342] width 739 height 33
select select "225"
click at [491, 327] on select "[Selecione...] Hiper [GEOGRAPHIC_DATA] - [GEOGRAPHIC_DATA][PERSON_NAME] Hiper […" at bounding box center [860, 342] width 739 height 33
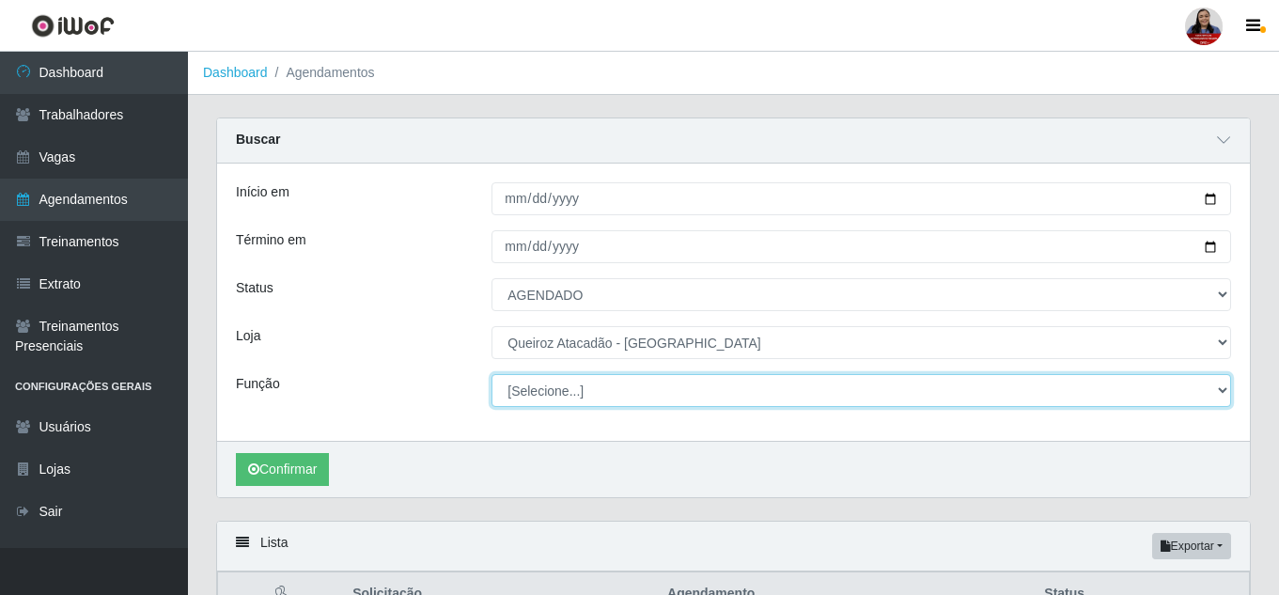
click at [562, 405] on select "[Selecione...] Embalador Embalador + Embalador ++ Operador de Caixa Operador de…" at bounding box center [860, 390] width 739 height 33
select select "1"
click at [491, 375] on select "[Selecione...] Embalador Embalador + Embalador ++ Operador de Caixa Operador de…" at bounding box center [860, 390] width 739 height 33
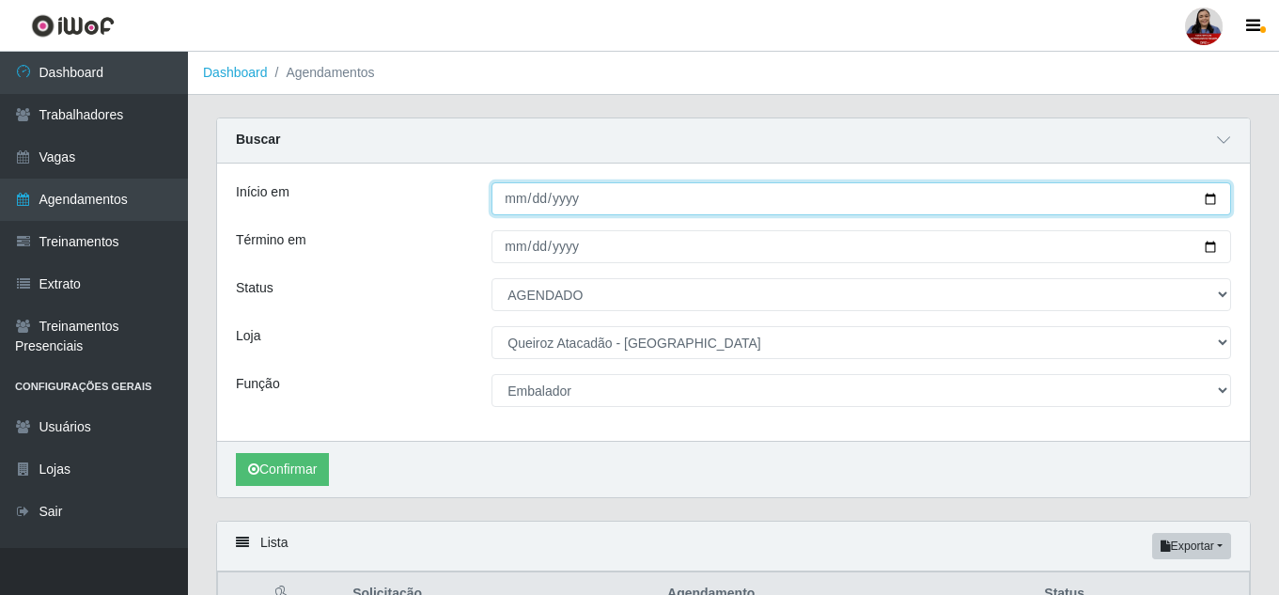
click at [1205, 194] on input "Início em" at bounding box center [860, 198] width 739 height 33
type input "[DATE]"
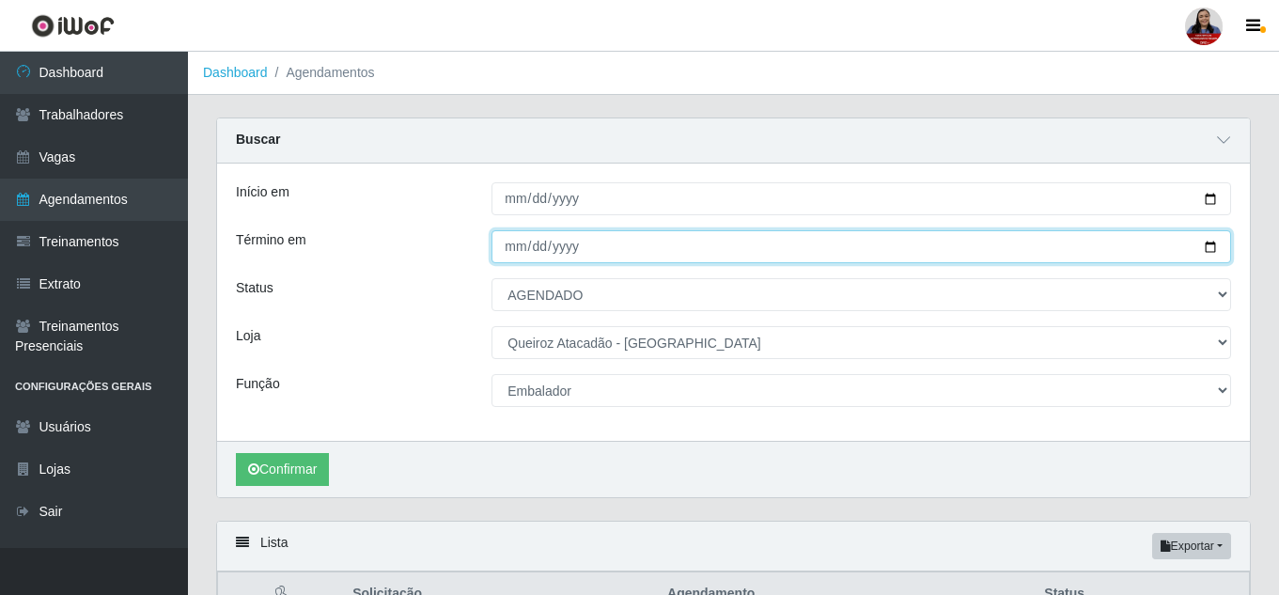
click at [1215, 249] on input "Término em" at bounding box center [860, 246] width 739 height 33
type input "[DATE]"
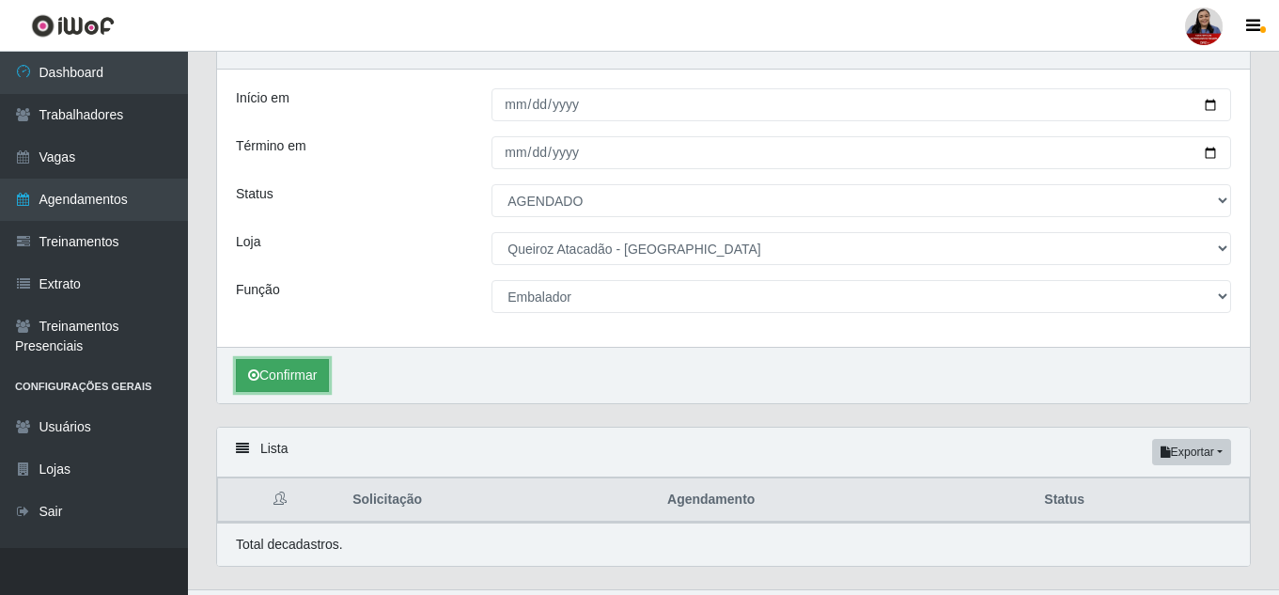
click at [324, 376] on button "Confirmar" at bounding box center [282, 375] width 93 height 33
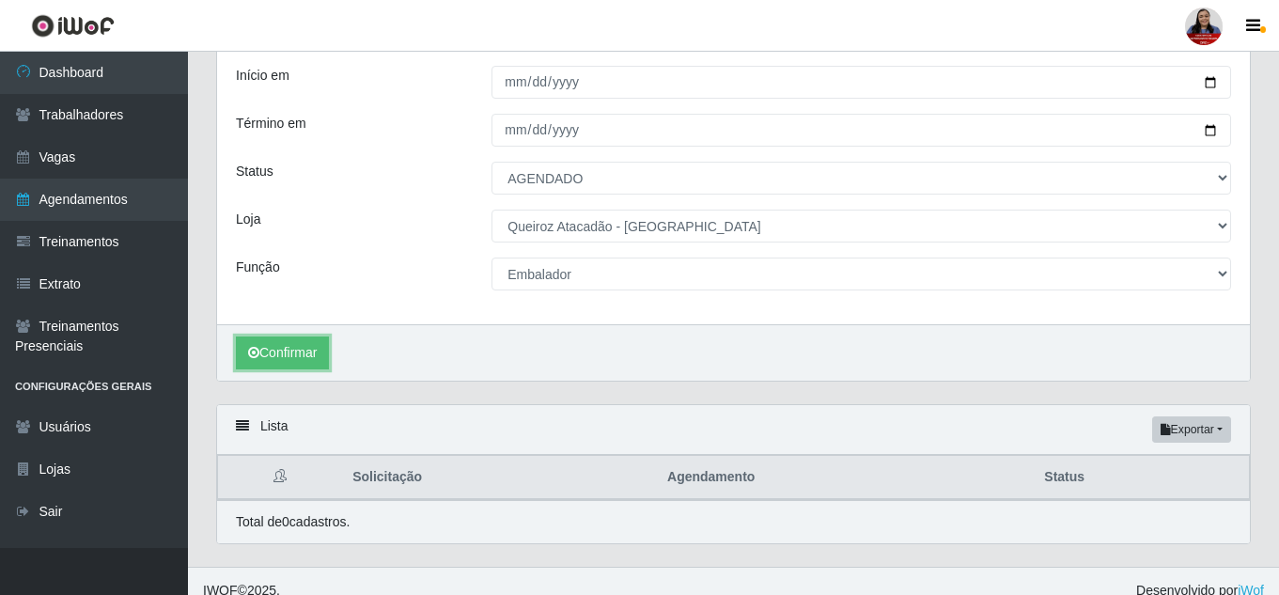
scroll to position [136, 0]
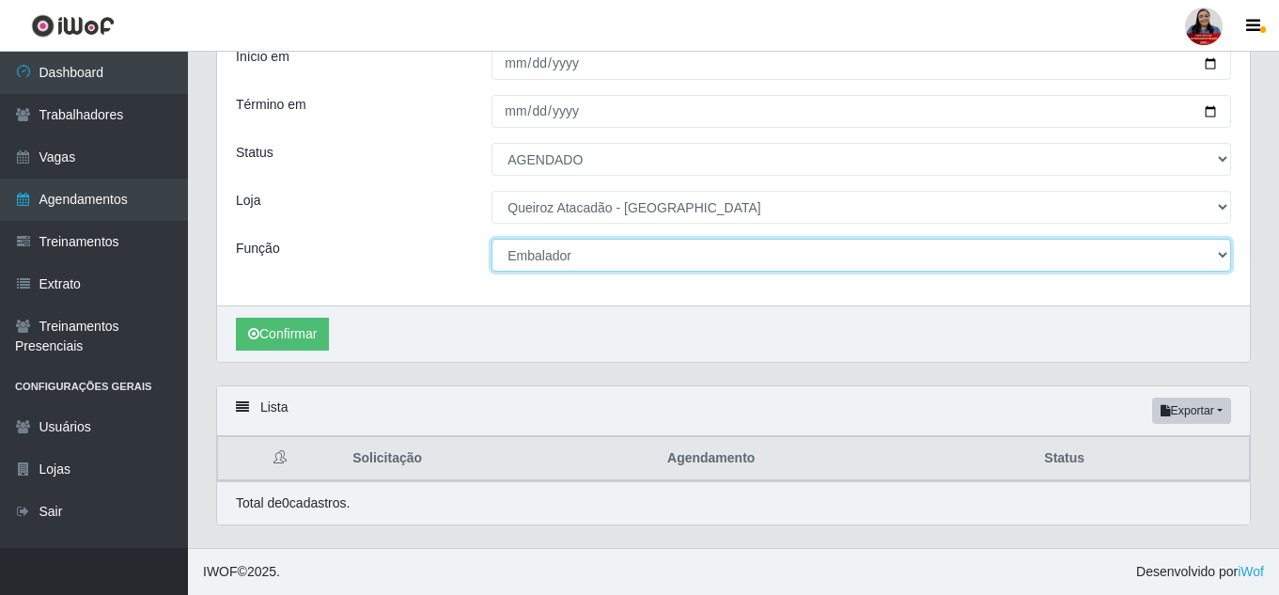
click at [668, 262] on select "[Selecione...] Embalador Embalador + Embalador ++ Operador de Caixa Operador de…" at bounding box center [860, 255] width 739 height 33
select select "22"
click at [491, 239] on select "[Selecione...] Embalador Embalador + Embalador ++ Operador de Caixa Operador de…" at bounding box center [860, 255] width 739 height 33
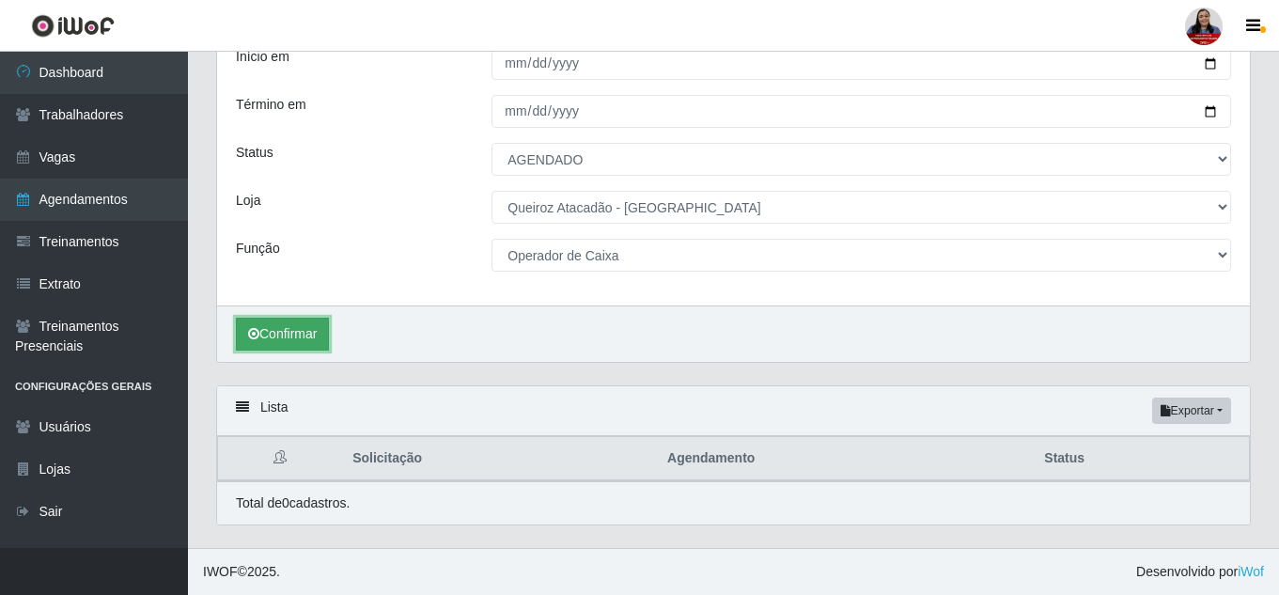
click at [283, 321] on button "Confirmar" at bounding box center [282, 334] width 93 height 33
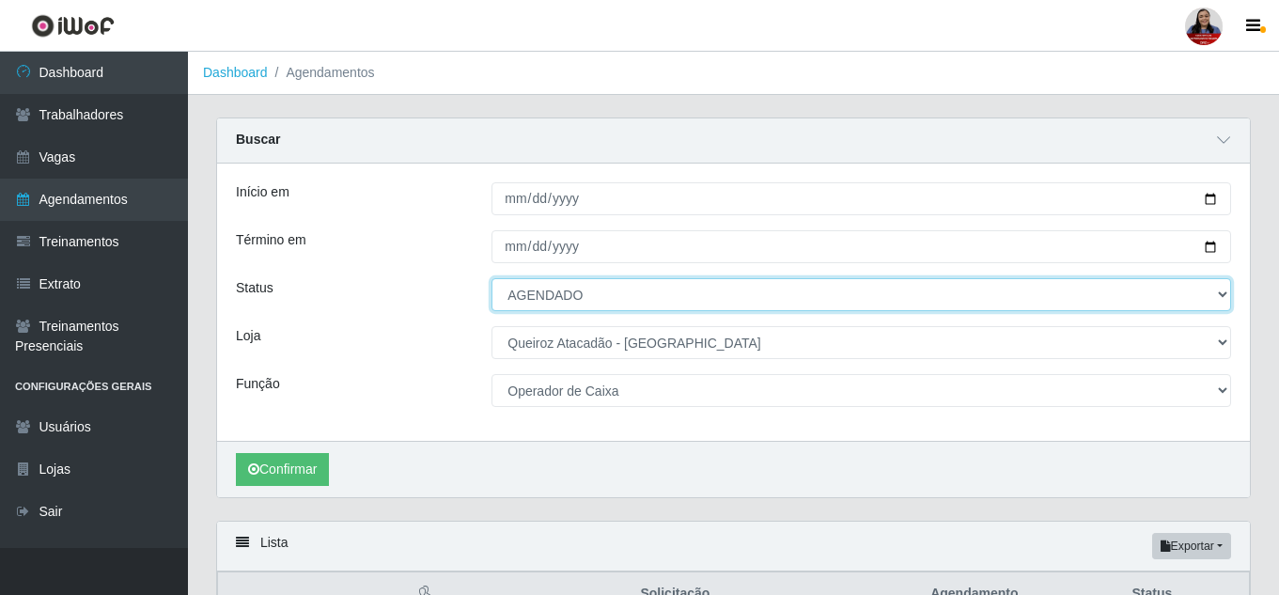
click at [892, 288] on select "[Selecione...] AGENDADO AGUARDANDO LIBERAR EM ANDAMENTO EM REVISÃO FINALIZADO C…" at bounding box center [860, 294] width 739 height 33
click at [892, 287] on select "[Selecione...] AGENDADO AGUARDANDO LIBERAR EM ANDAMENTO EM REVISÃO FINALIZADO C…" at bounding box center [860, 294] width 739 height 33
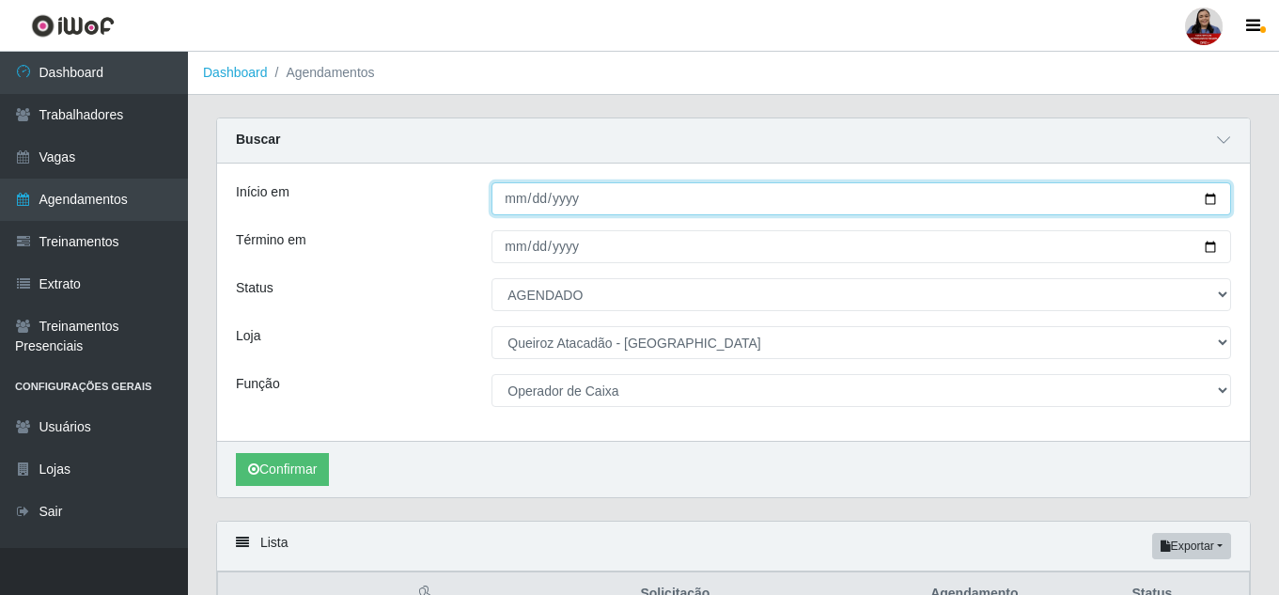
click at [1213, 193] on input "[DATE]" at bounding box center [860, 198] width 739 height 33
type input "2025-09-08"
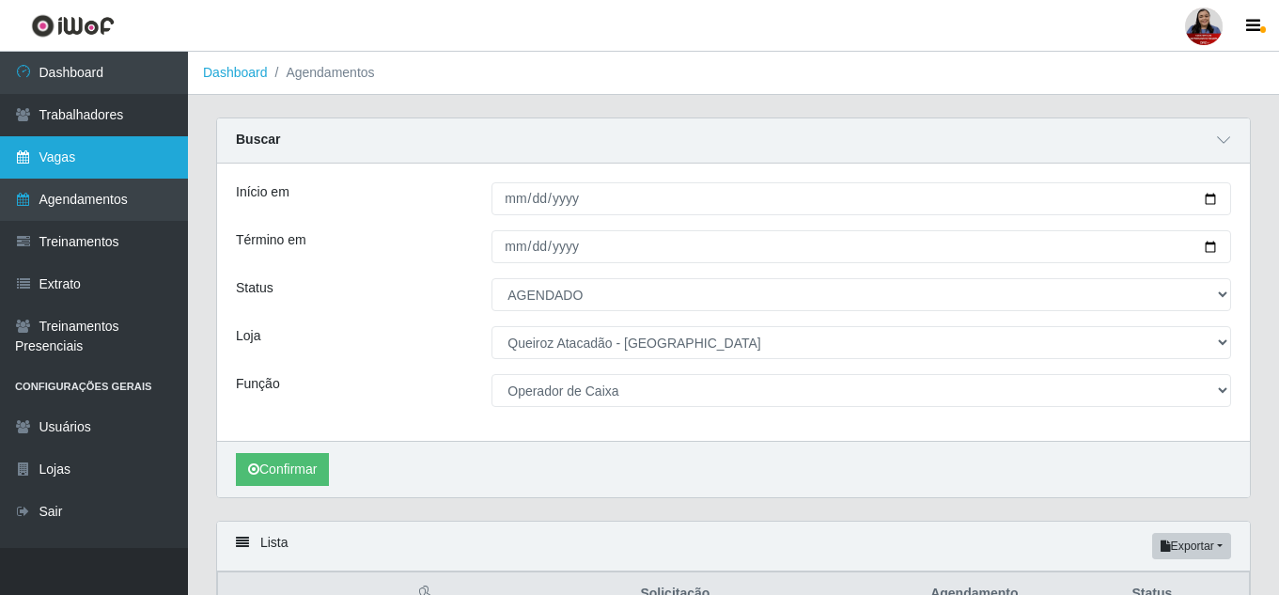
click at [109, 142] on link "Vagas" at bounding box center [94, 157] width 188 height 42
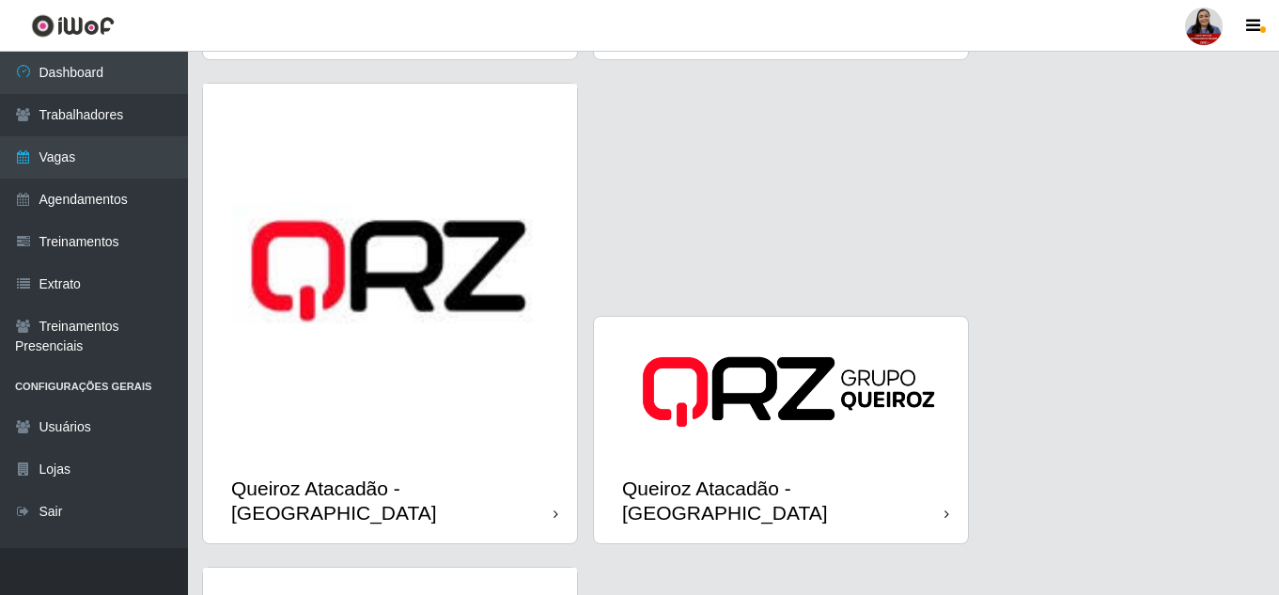
scroll to position [2443, 0]
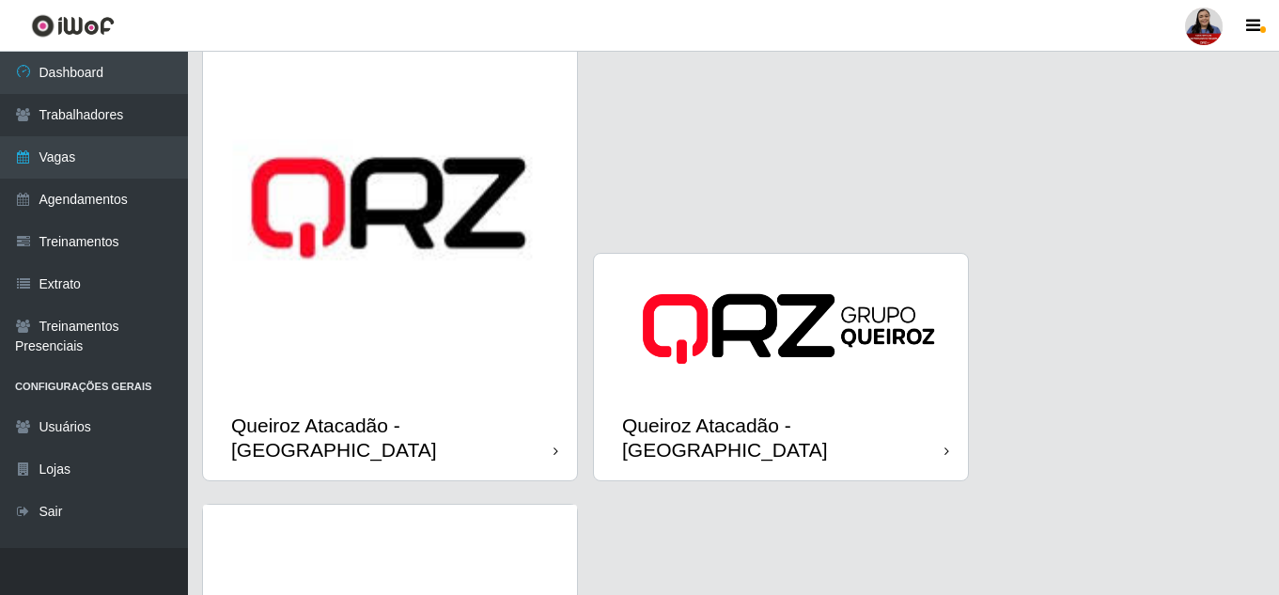
click at [377, 254] on img at bounding box center [390, 208] width 374 height 374
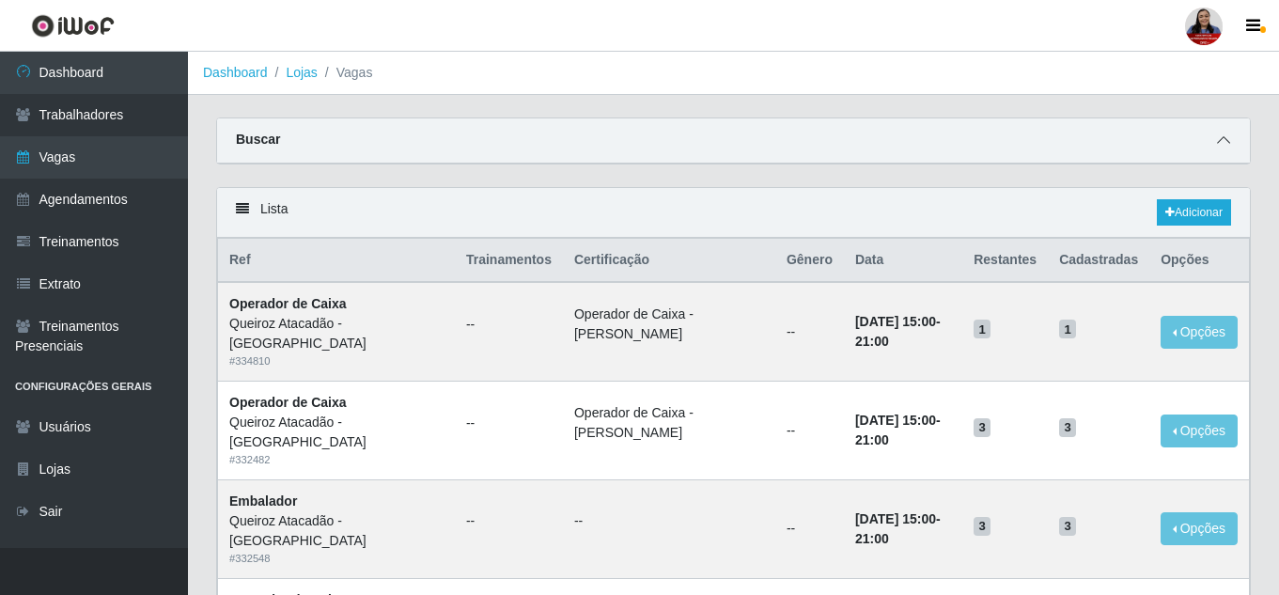
click at [1218, 137] on icon at bounding box center [1223, 139] width 13 height 13
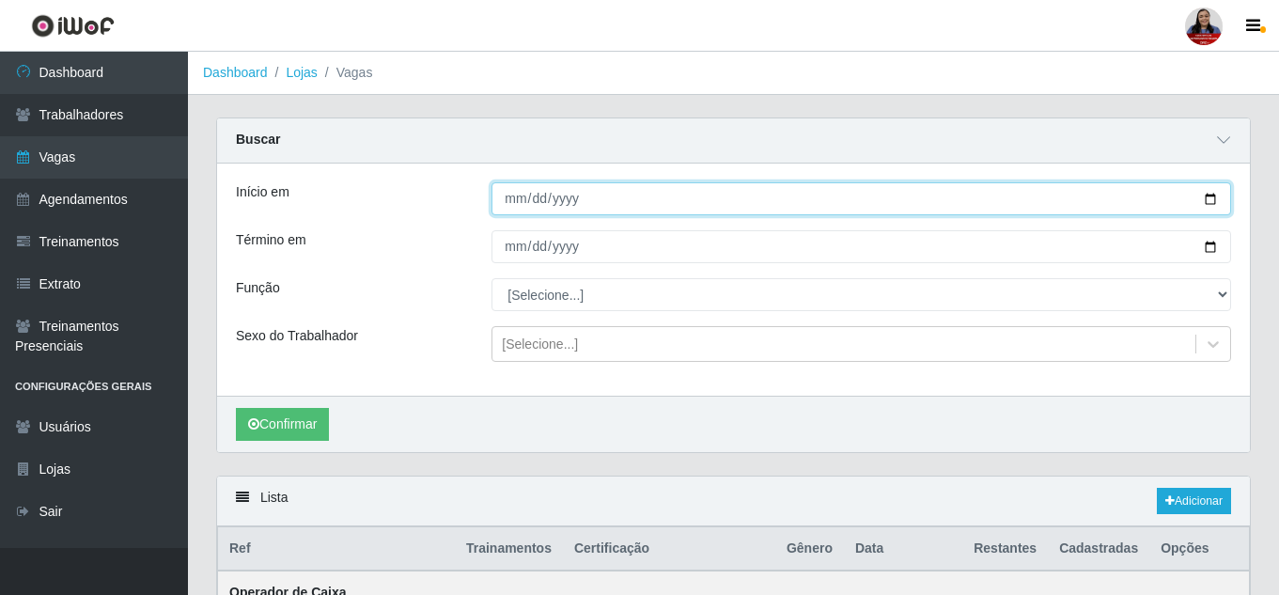
click at [1217, 197] on input "Início em" at bounding box center [860, 198] width 739 height 33
click at [1205, 198] on input "Início em" at bounding box center [860, 198] width 739 height 33
type input "2025-09-08"
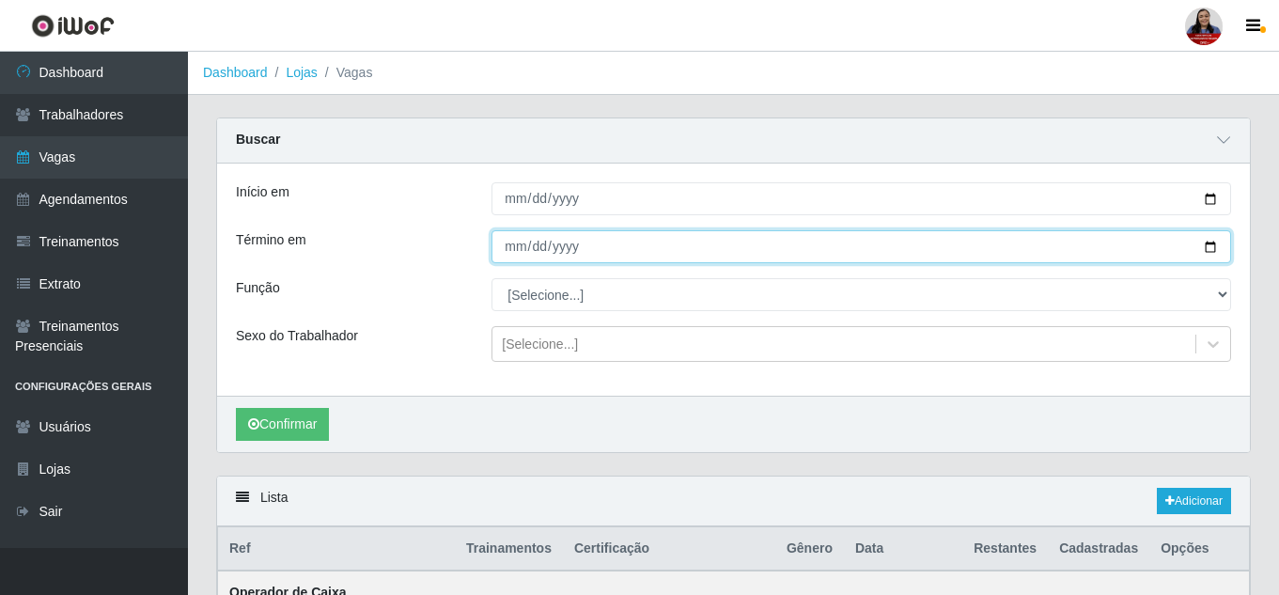
click at [1216, 249] on input "Término em" at bounding box center [860, 246] width 739 height 33
type input "2025-09-08"
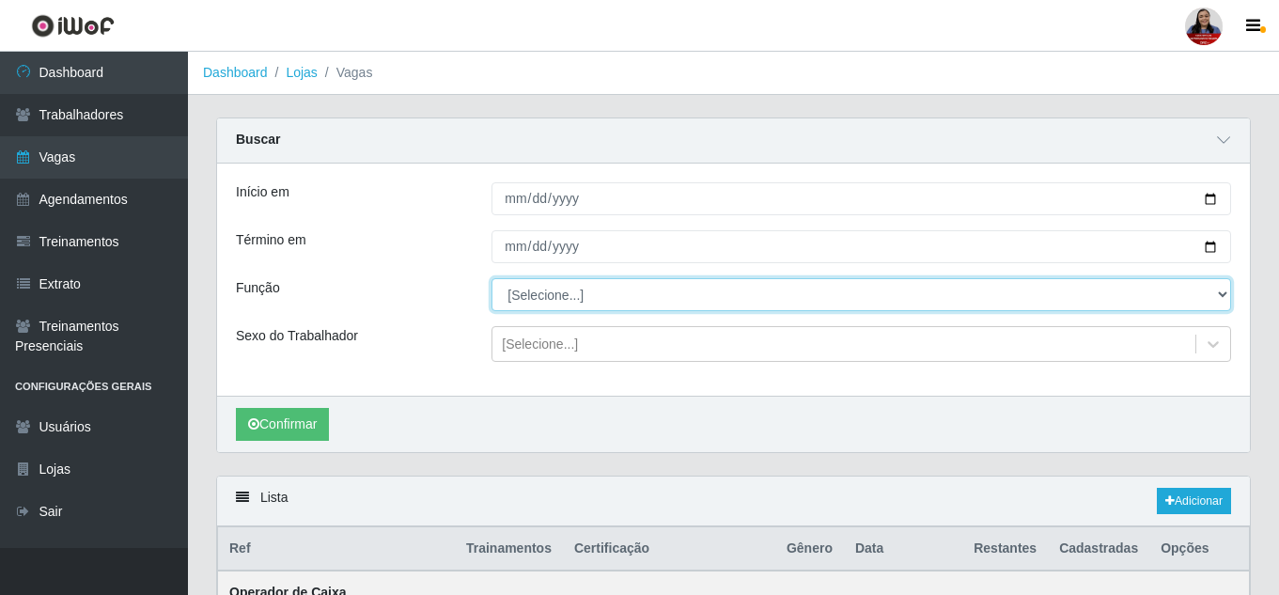
click at [575, 300] on select "[Selecione...] Embalador Embalador + Embalador ++ Operador de Caixa Operador de…" at bounding box center [860, 294] width 739 height 33
click at [491, 279] on select "[Selecione...] Embalador Embalador + Embalador ++ Operador de Caixa Operador de…" at bounding box center [860, 294] width 739 height 33
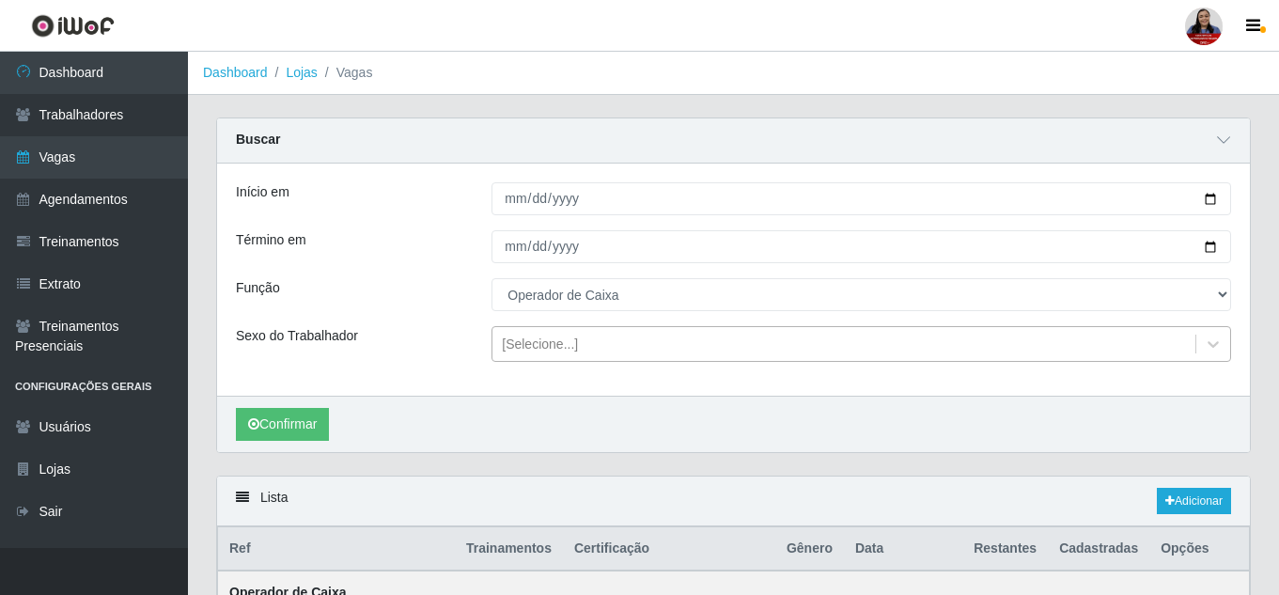
click at [609, 350] on div "[Selecione...]" at bounding box center [843, 344] width 703 height 31
click at [266, 433] on button "Confirmar" at bounding box center [282, 424] width 93 height 33
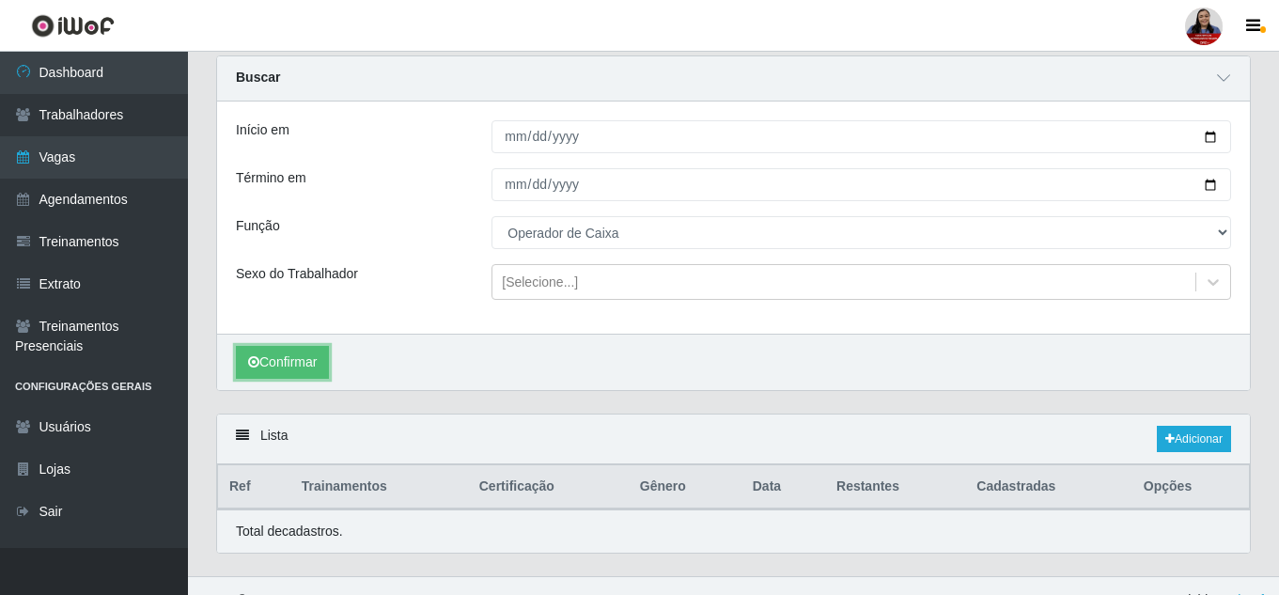
scroll to position [91, 0]
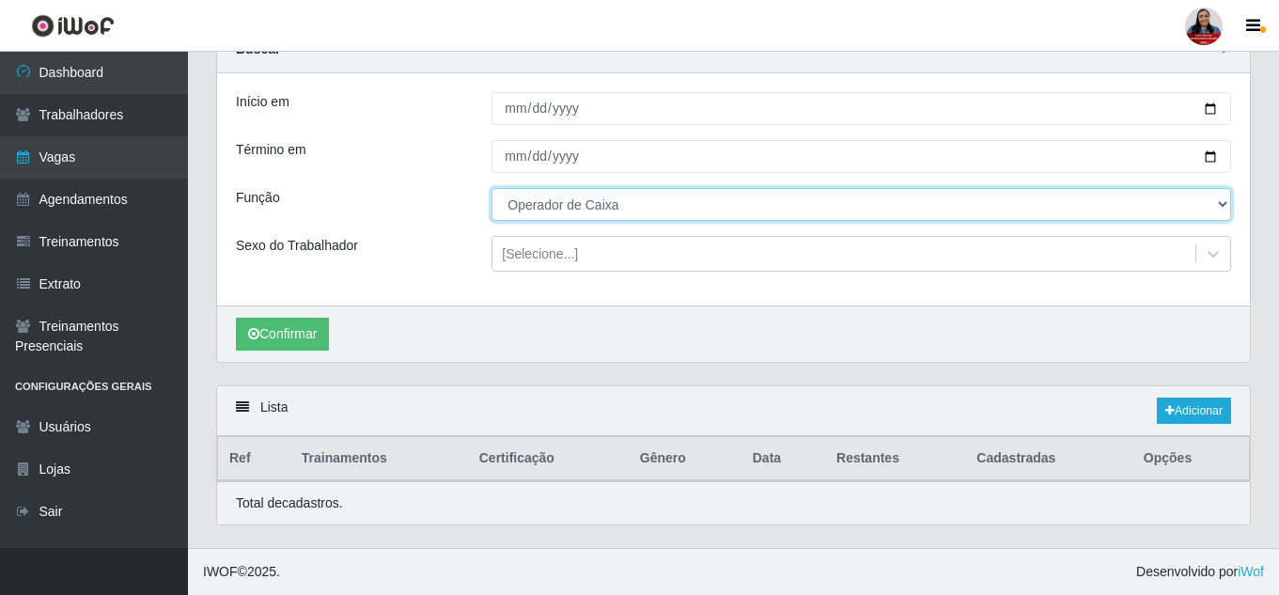
click at [590, 202] on select "[Selecione...] Embalador Embalador + Embalador ++ Operador de Caixa Operador de…" at bounding box center [860, 204] width 739 height 33
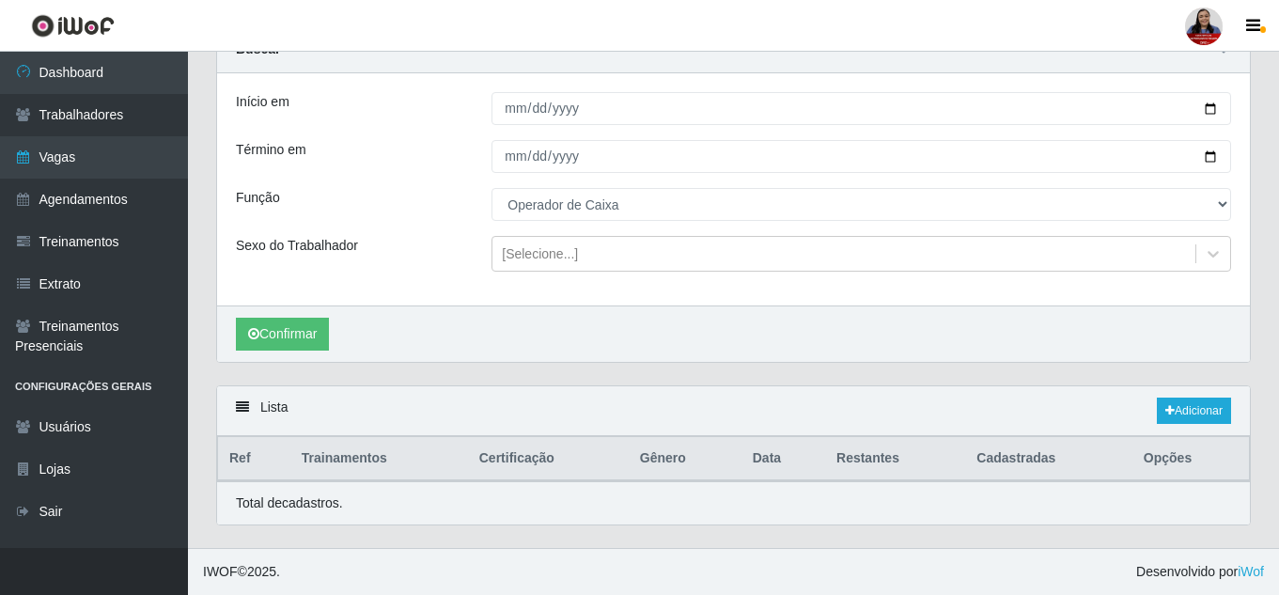
click at [401, 224] on div "Início em 2025-09-08 Término em 2025-09-08 Função [Selecione...] Embalador Emba…" at bounding box center [733, 189] width 1032 height 232
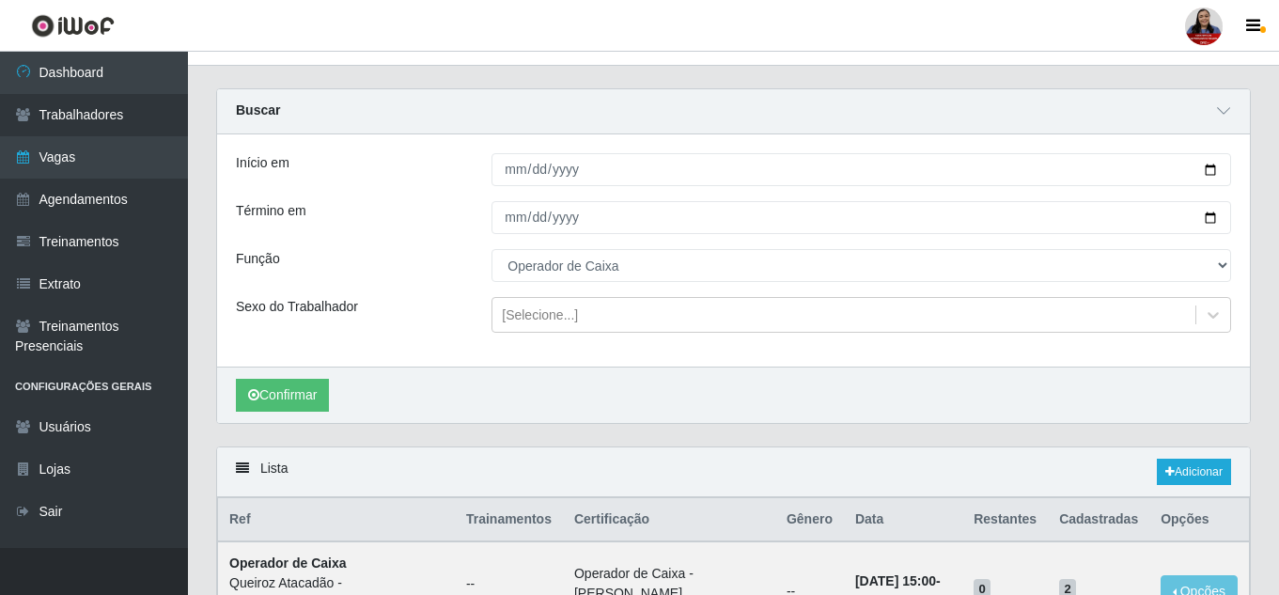
scroll to position [0, 0]
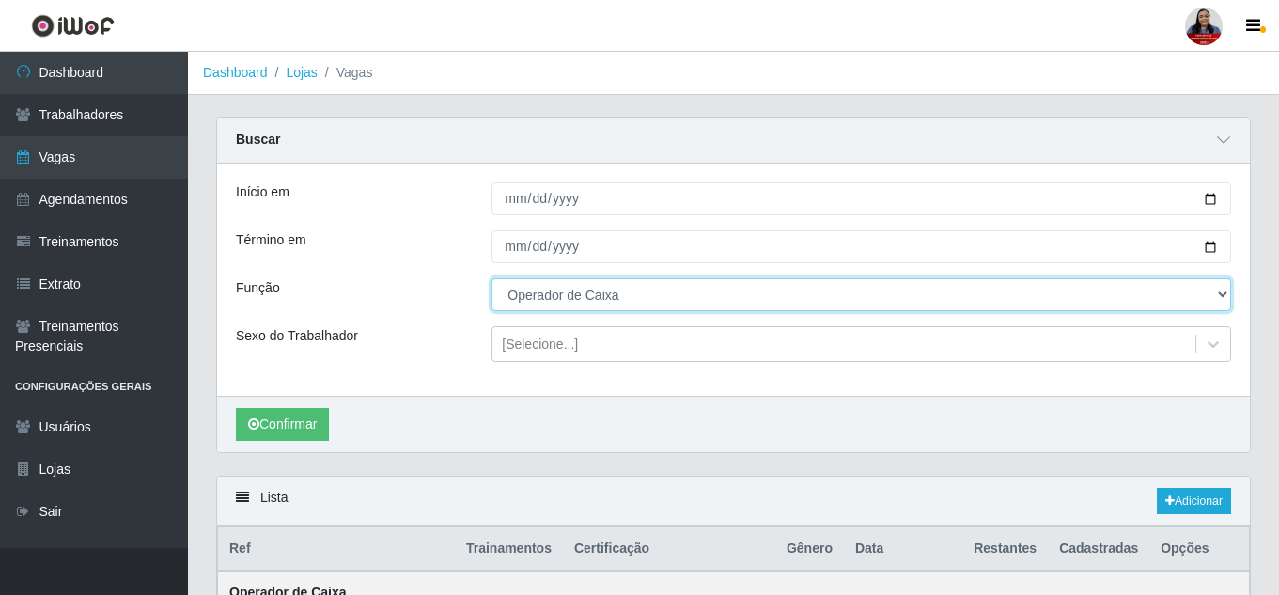
click at [847, 292] on select "[Selecione...] Embalador Embalador + Embalador ++ Operador de Caixa Operador de…" at bounding box center [860, 294] width 739 height 33
select select "24"
click at [491, 279] on select "[Selecione...] Embalador Embalador + Embalador ++ Operador de Caixa Operador de…" at bounding box center [860, 294] width 739 height 33
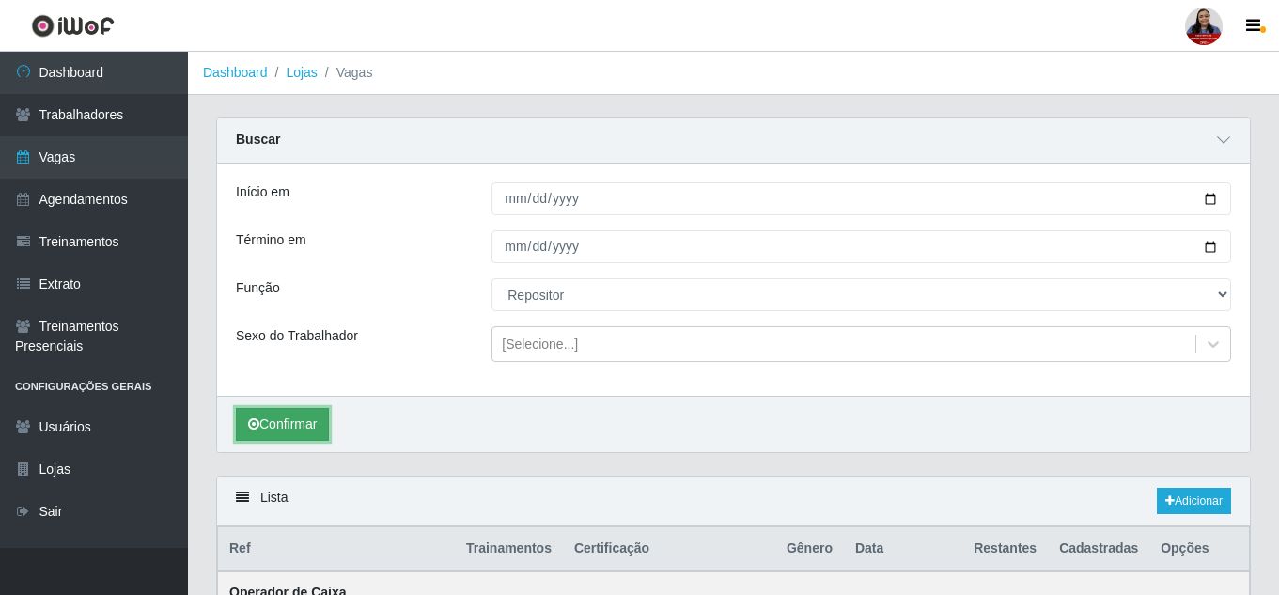
click at [307, 419] on button "Confirmar" at bounding box center [282, 424] width 93 height 33
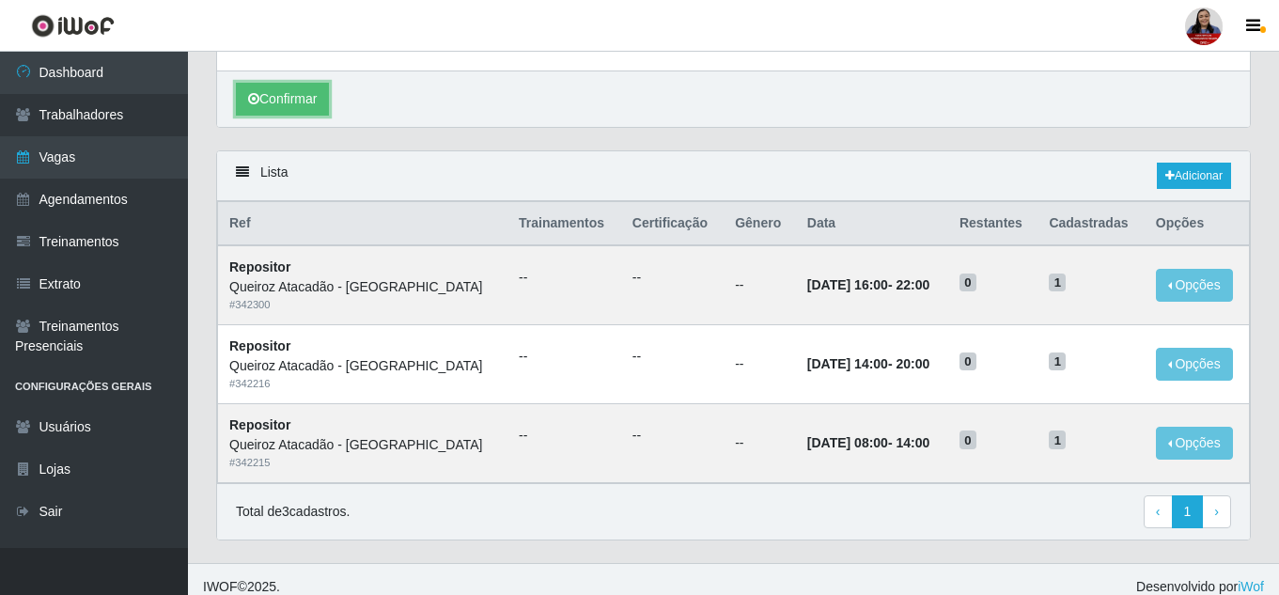
scroll to position [341, 0]
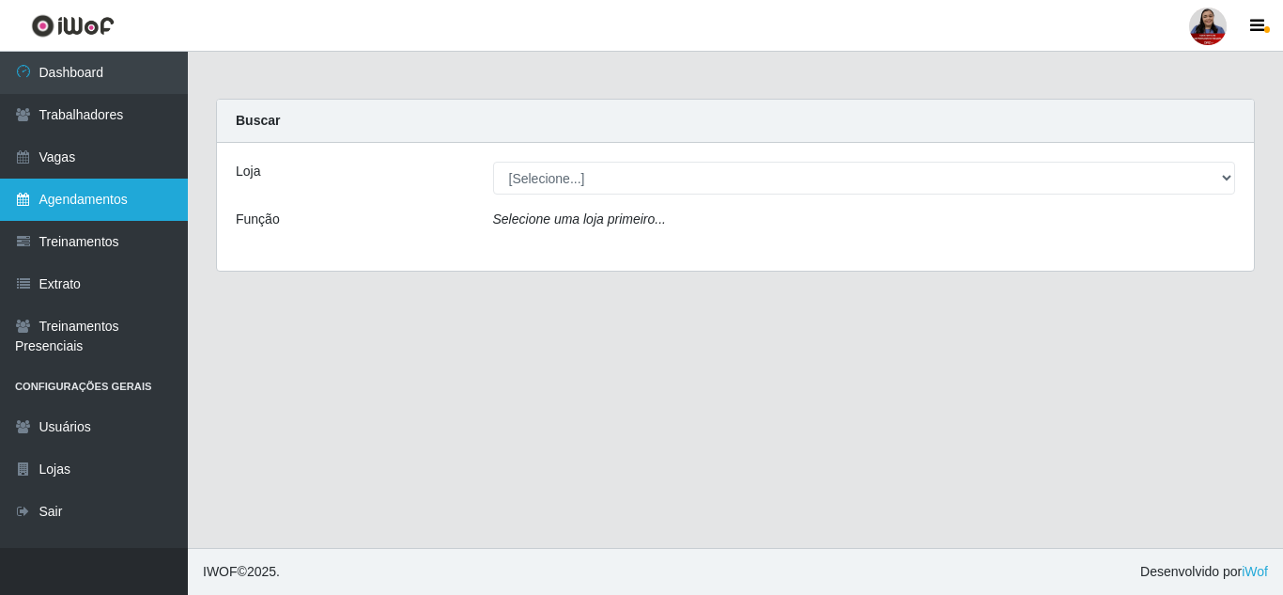
click at [70, 203] on link "Agendamentos" at bounding box center [94, 199] width 188 height 42
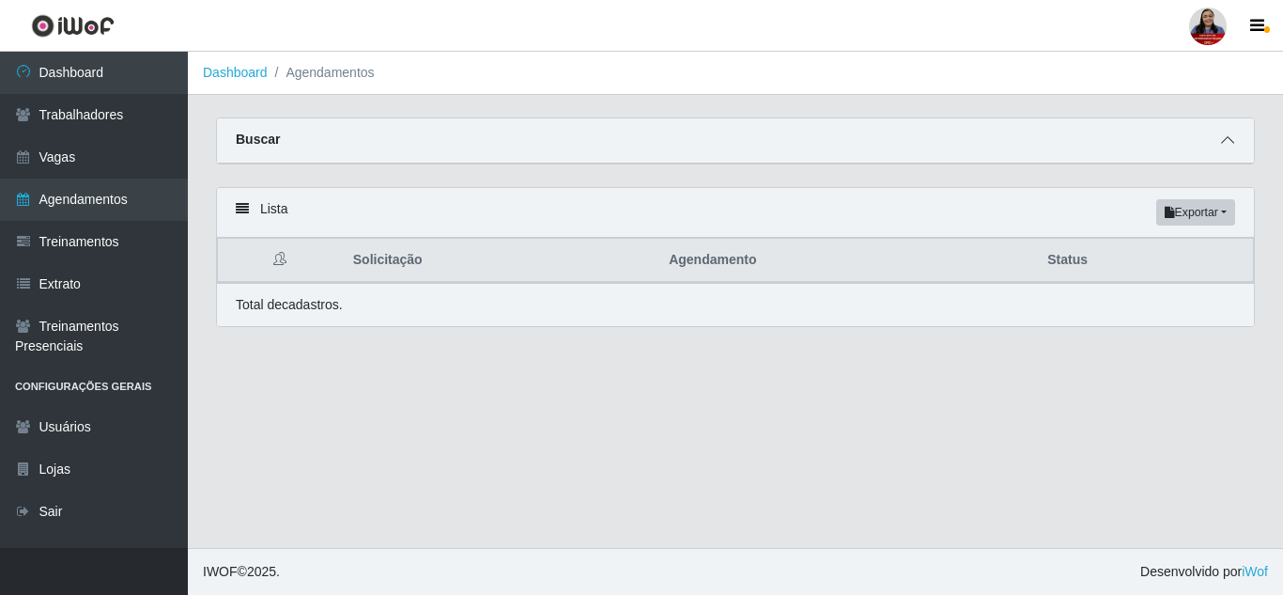
click at [1229, 144] on icon at bounding box center [1227, 139] width 13 height 13
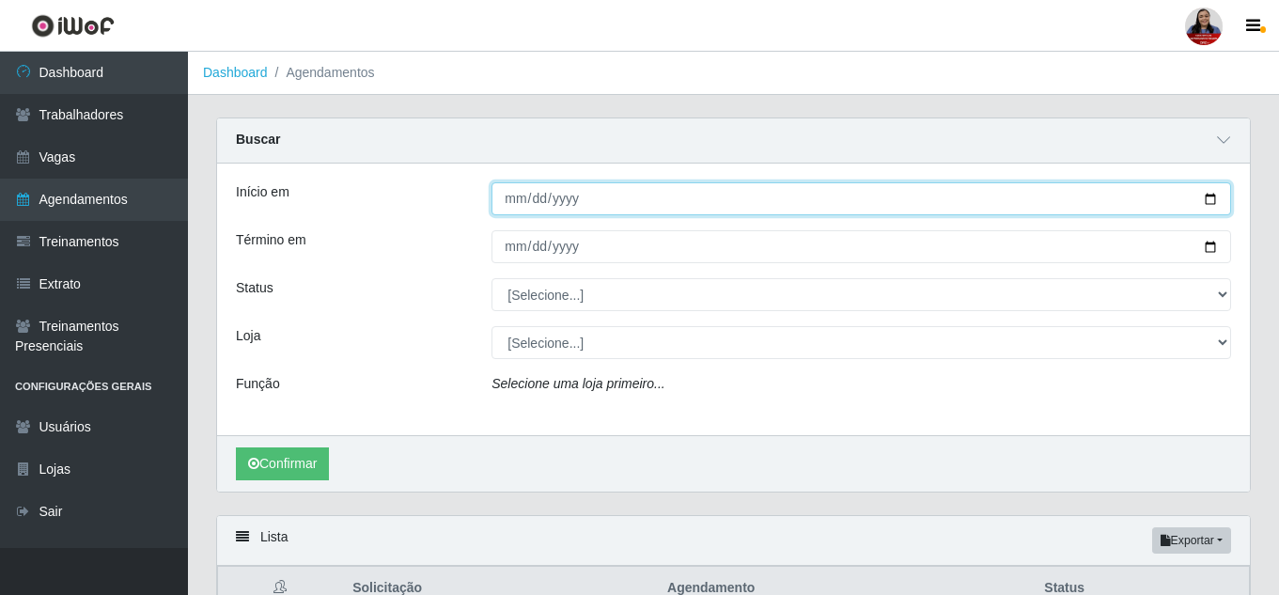
click at [1210, 204] on input "Início em" at bounding box center [860, 198] width 739 height 33
type input "[DATE]"
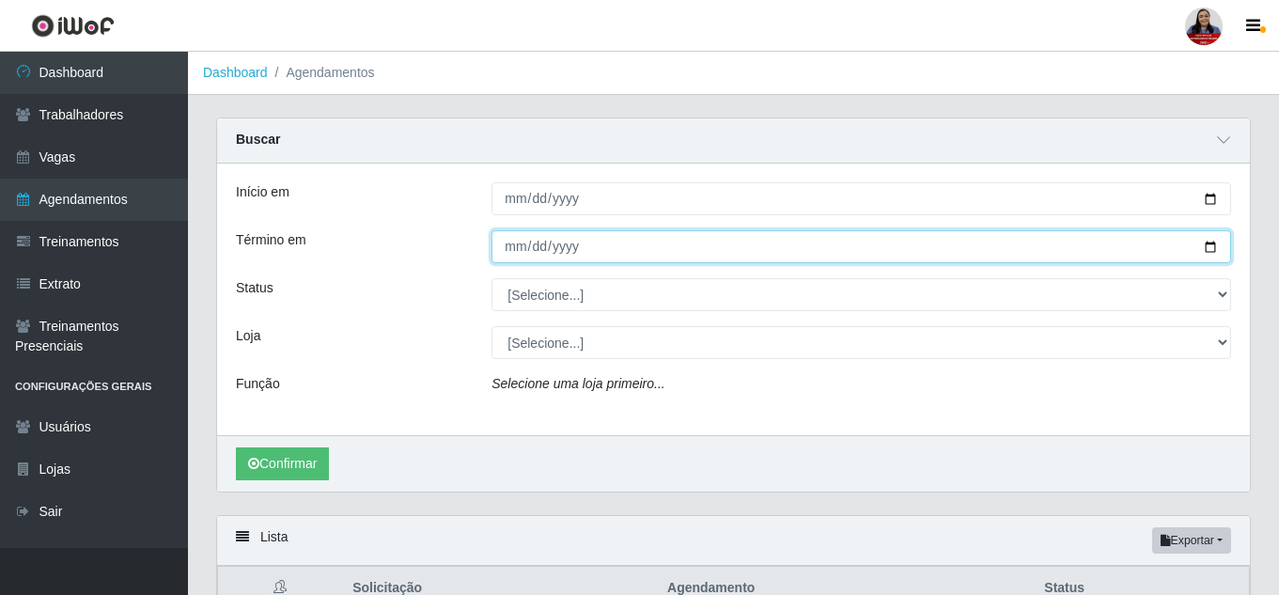
click at [1214, 249] on input "Término em" at bounding box center [860, 246] width 739 height 33
type input "[DATE]"
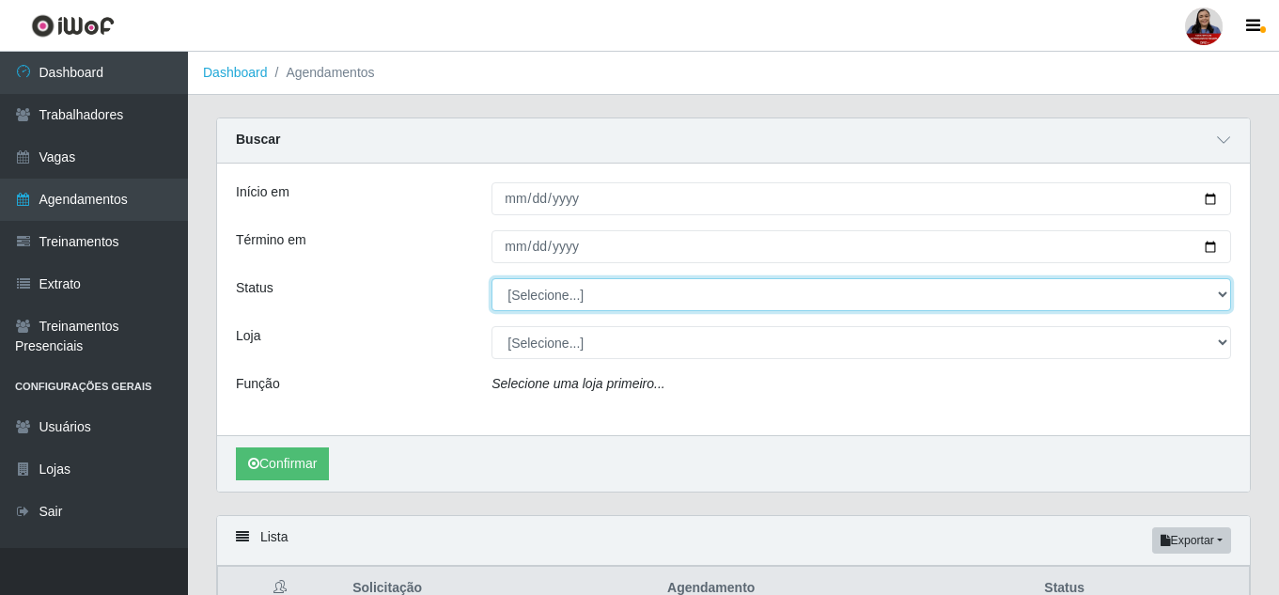
click at [673, 288] on select "[Selecione...] AGENDADO AGUARDANDO LIBERAR EM ANDAMENTO EM REVISÃO FINALIZADO C…" at bounding box center [860, 294] width 739 height 33
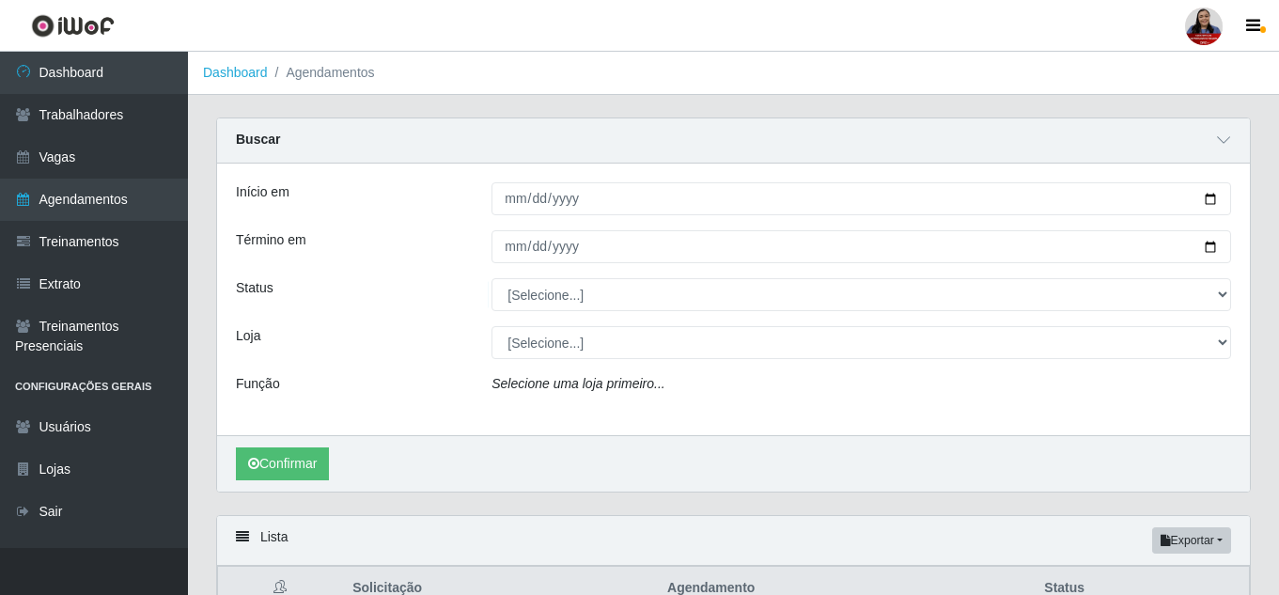
click at [392, 301] on div "Status" at bounding box center [350, 294] width 256 height 33
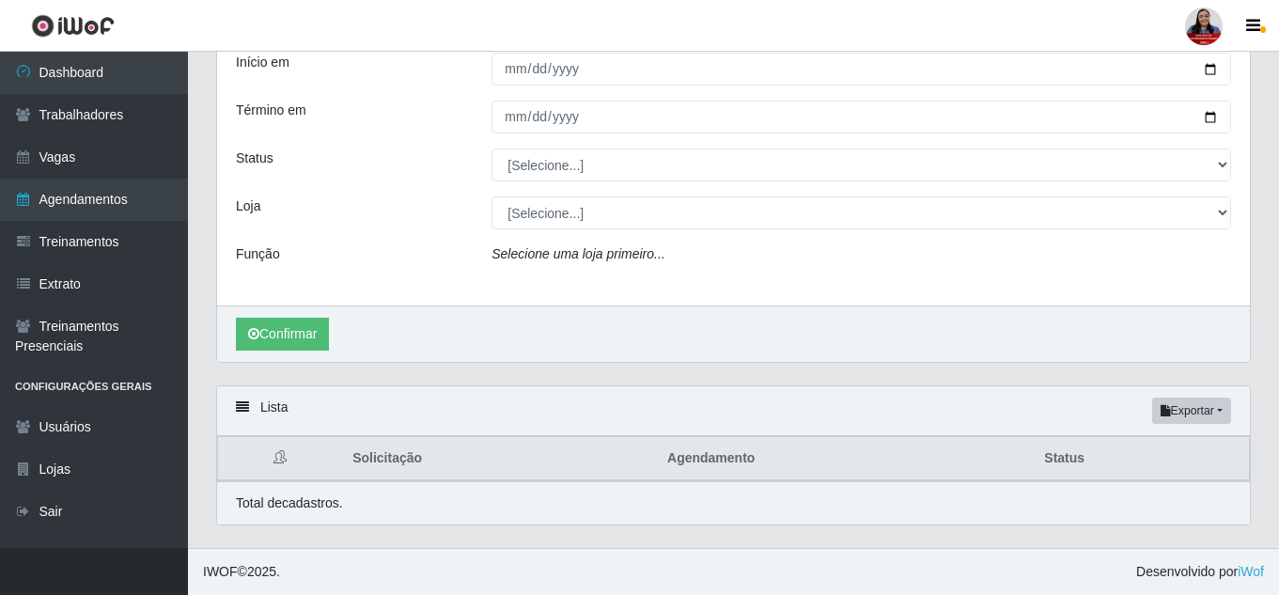
scroll to position [131, 0]
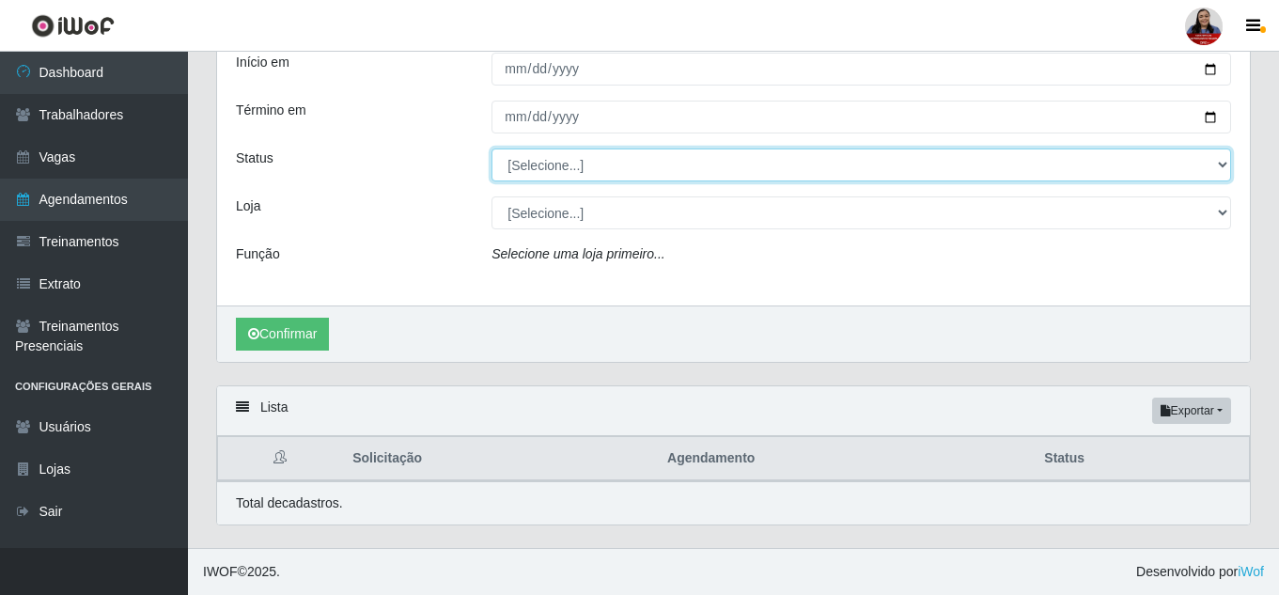
click at [553, 163] on select "[Selecione...] AGENDADO AGUARDANDO LIBERAR EM ANDAMENTO EM REVISÃO FINALIZADO C…" at bounding box center [860, 164] width 739 height 33
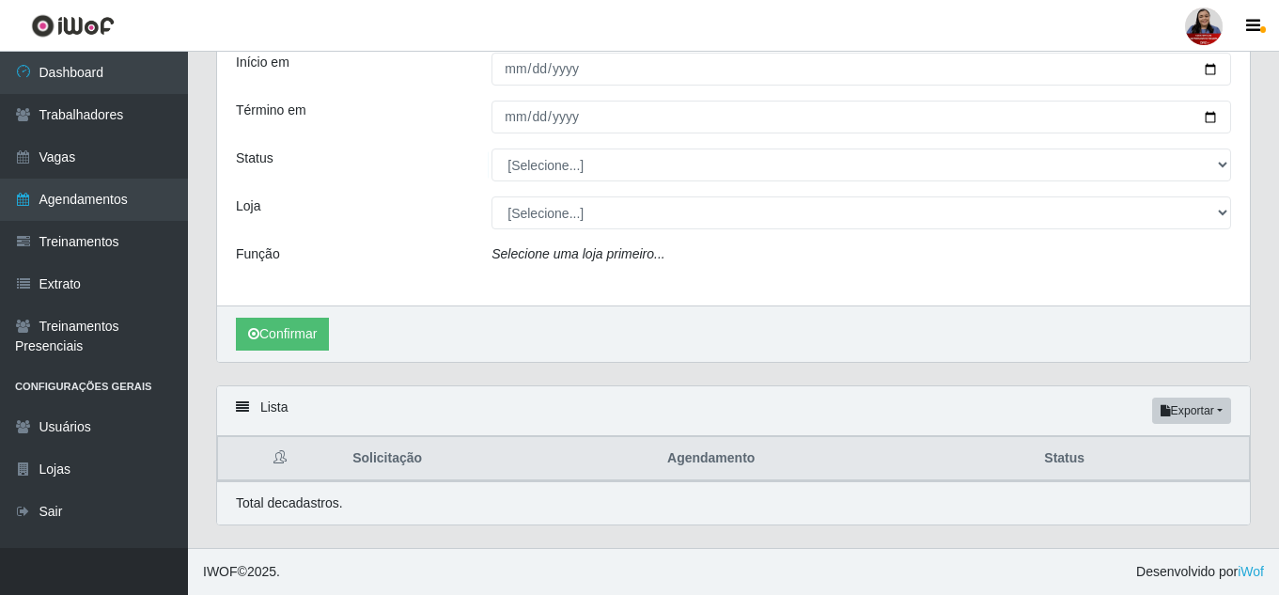
click at [416, 158] on div "Status" at bounding box center [350, 164] width 256 height 33
click at [47, 147] on link "Vagas" at bounding box center [94, 157] width 188 height 42
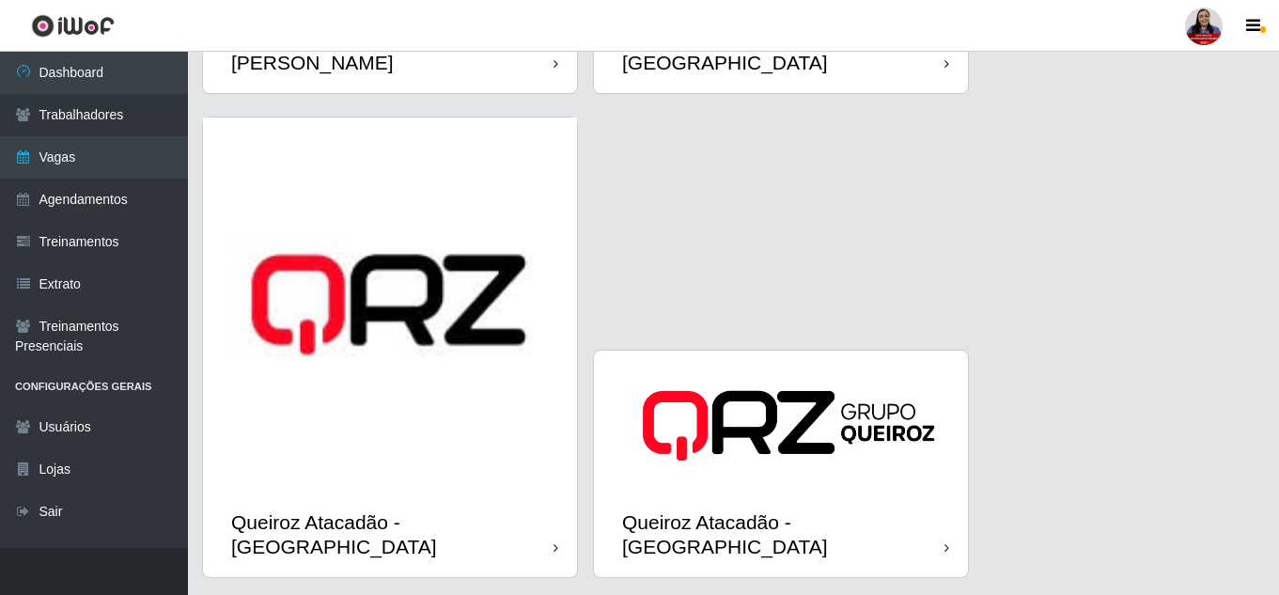
scroll to position [2349, 0]
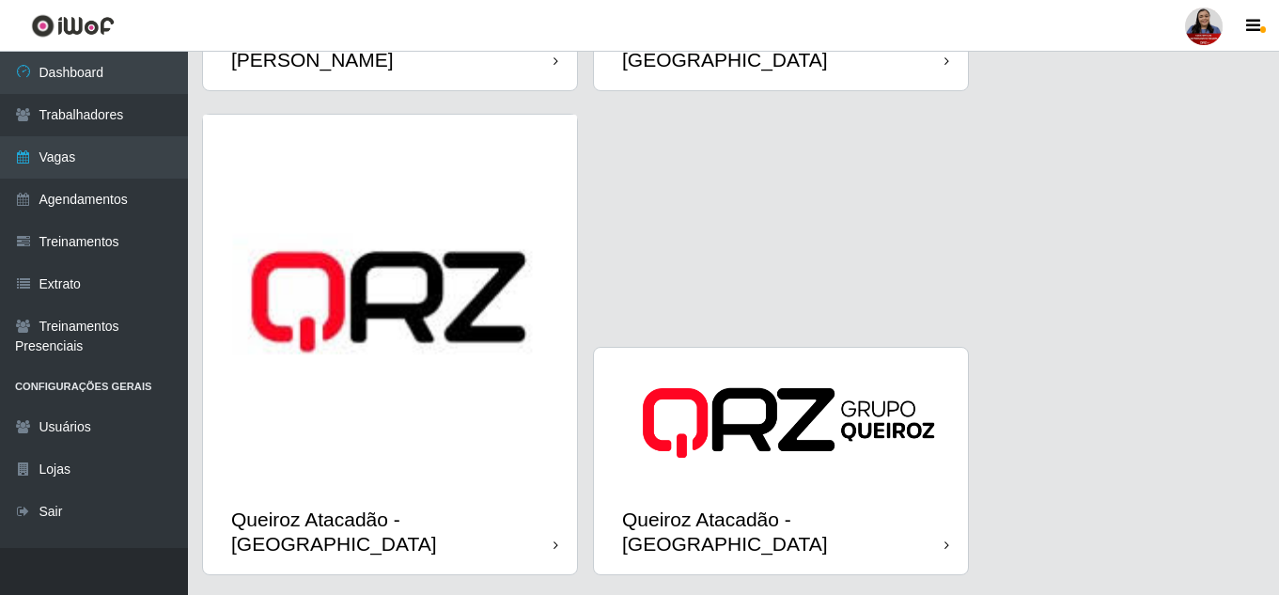
click at [337, 396] on img at bounding box center [390, 302] width 374 height 374
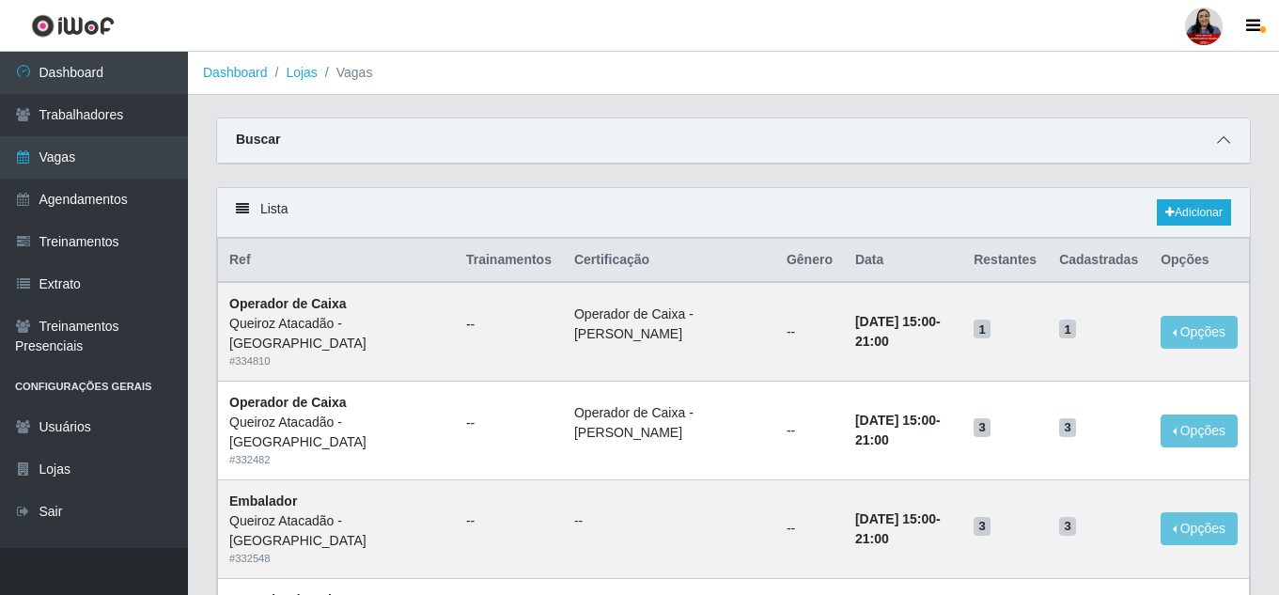
click at [1218, 144] on icon at bounding box center [1223, 139] width 13 height 13
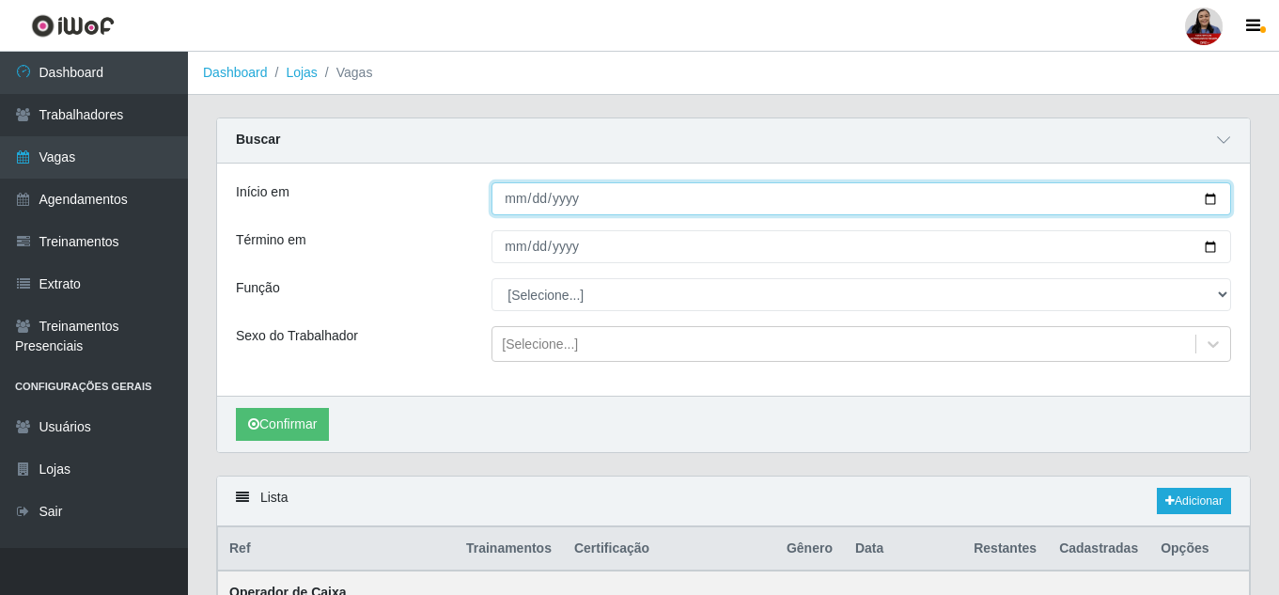
click at [1210, 198] on input "Início em" at bounding box center [860, 198] width 739 height 33
type input "[DATE]"
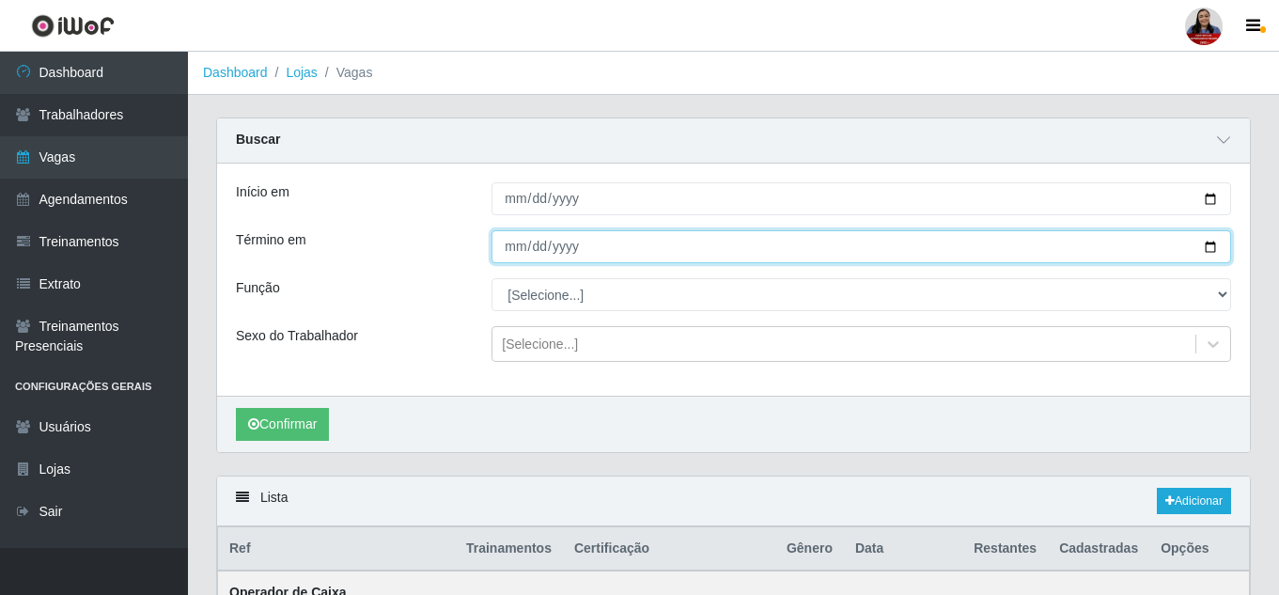
click at [1213, 254] on input "Término em" at bounding box center [860, 246] width 739 height 33
type input "[DATE]"
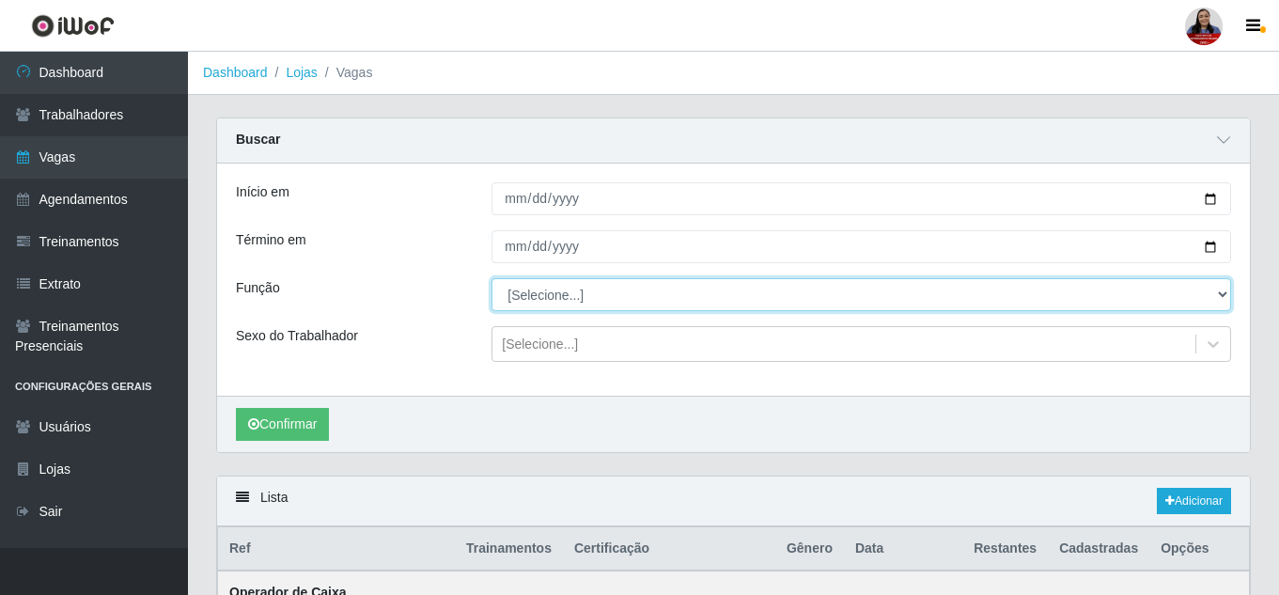
click at [582, 294] on select "[Selecione...] Embalador Embalador + Embalador ++ Operador de Caixa Operador de…" at bounding box center [860, 294] width 739 height 33
select select "22"
click at [491, 279] on select "[Selecione...] Embalador Embalador + Embalador ++ Operador de Caixa Operador de…" at bounding box center [860, 294] width 739 height 33
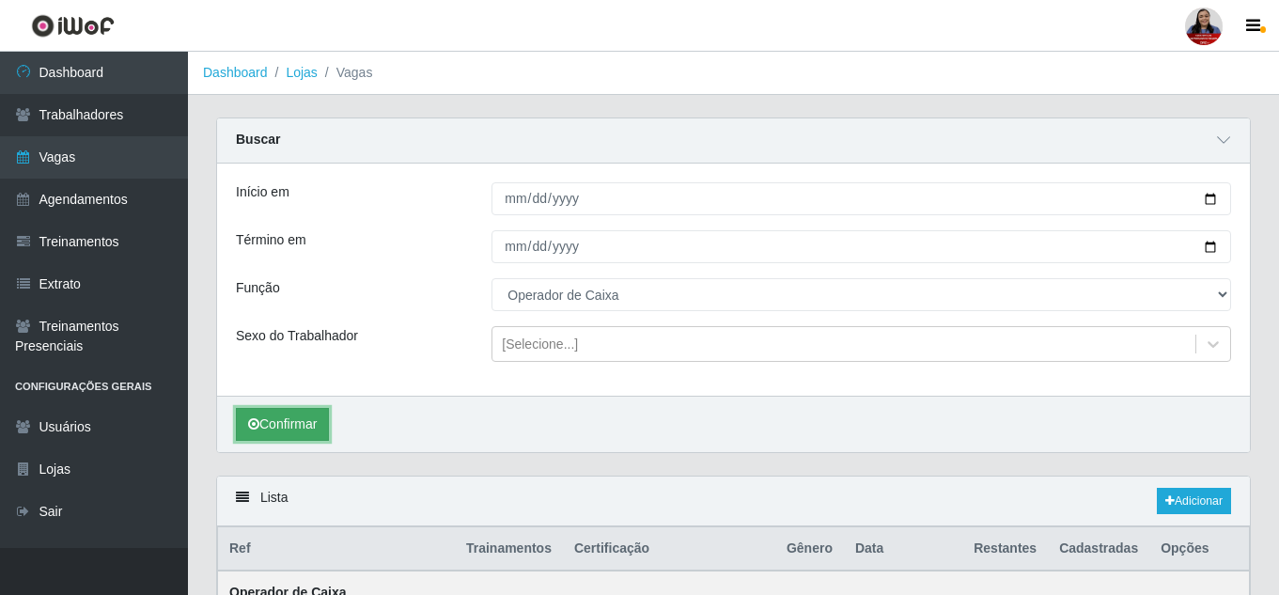
click at [290, 422] on button "Confirmar" at bounding box center [282, 424] width 93 height 33
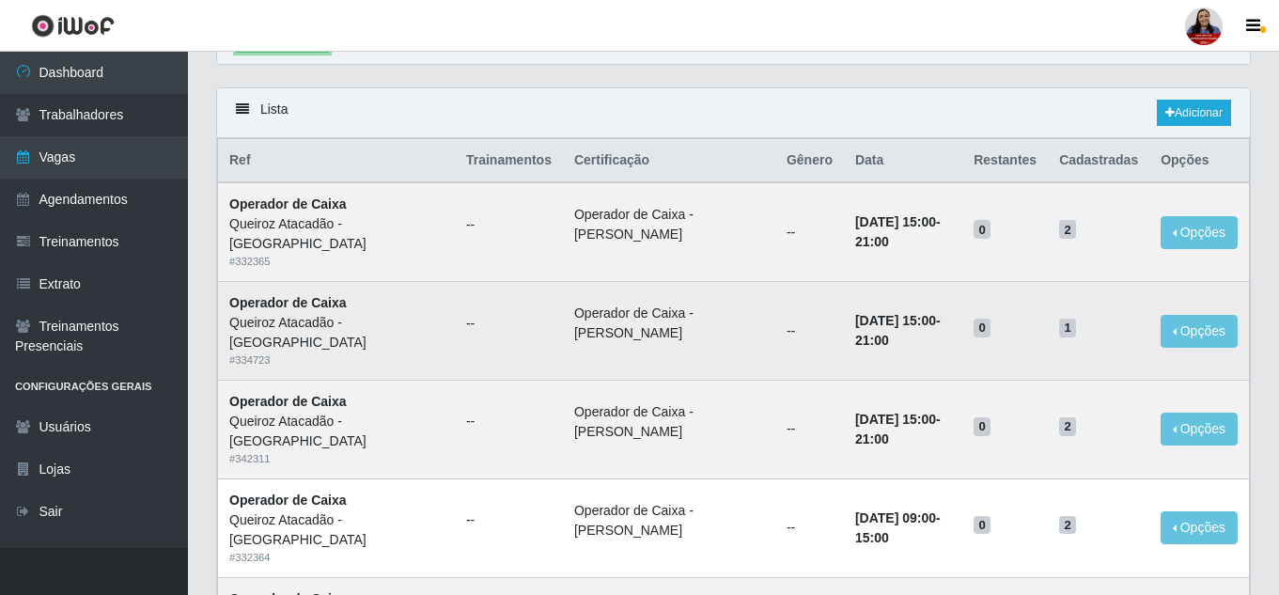
scroll to position [414, 0]
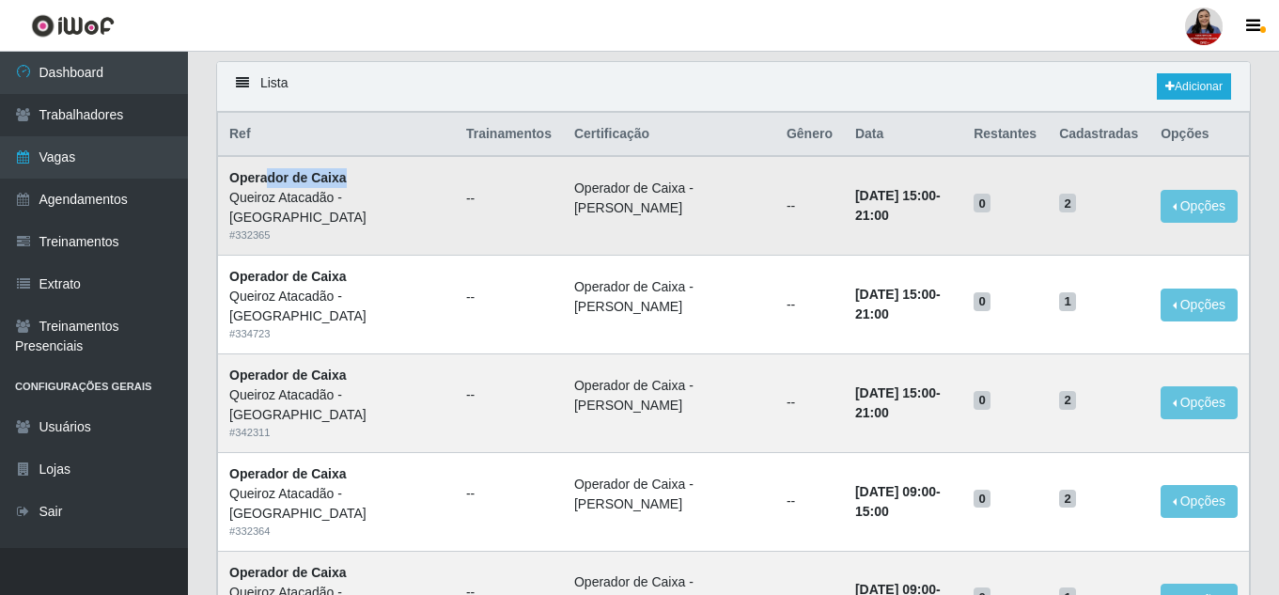
drag, startPoint x: 269, startPoint y: 185, endPoint x: 393, endPoint y: 186, distance: 124.0
click at [393, 186] on td "Operador de [PERSON_NAME] Atacadão - [GEOGRAPHIC_DATA] # 332365" at bounding box center [336, 205] width 237 height 99
click at [90, 209] on link "Agendamentos" at bounding box center [94, 199] width 188 height 42
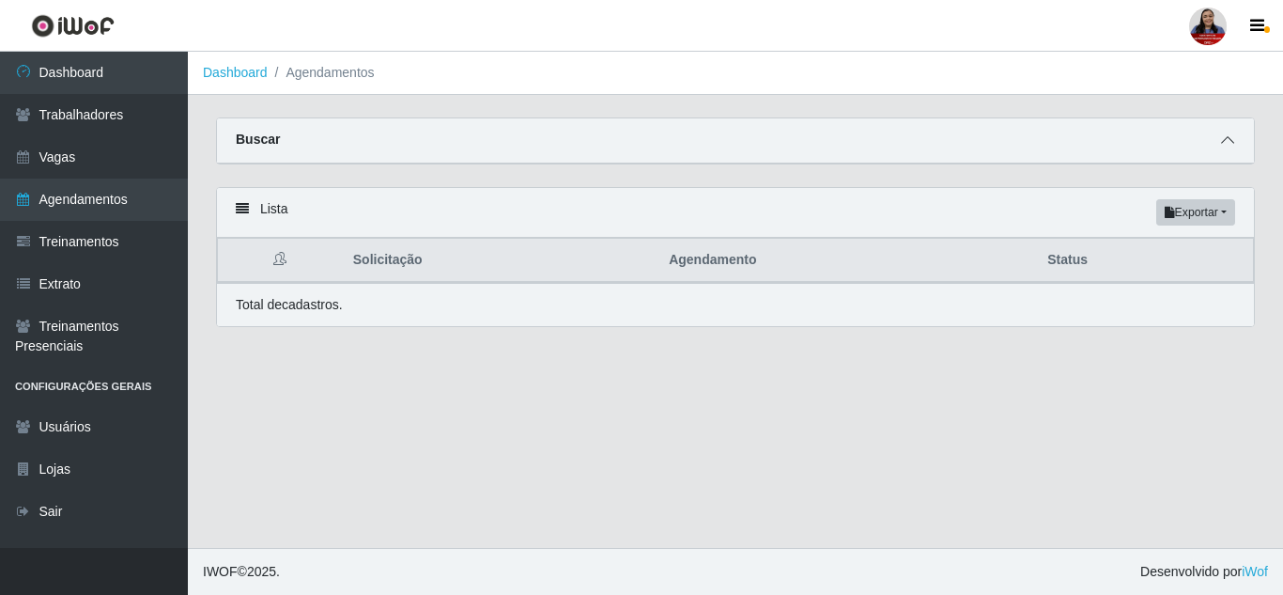
click at [1231, 147] on icon at bounding box center [1227, 139] width 13 height 13
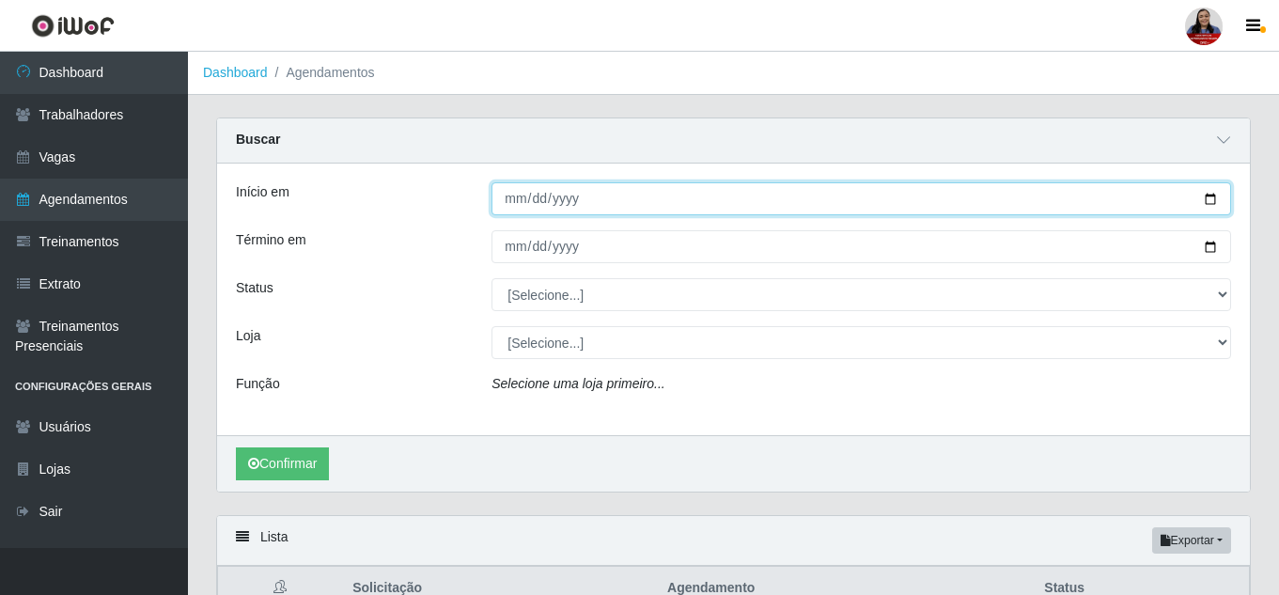
click at [1216, 197] on input "Início em" at bounding box center [860, 198] width 739 height 33
type input "2025-09-08"
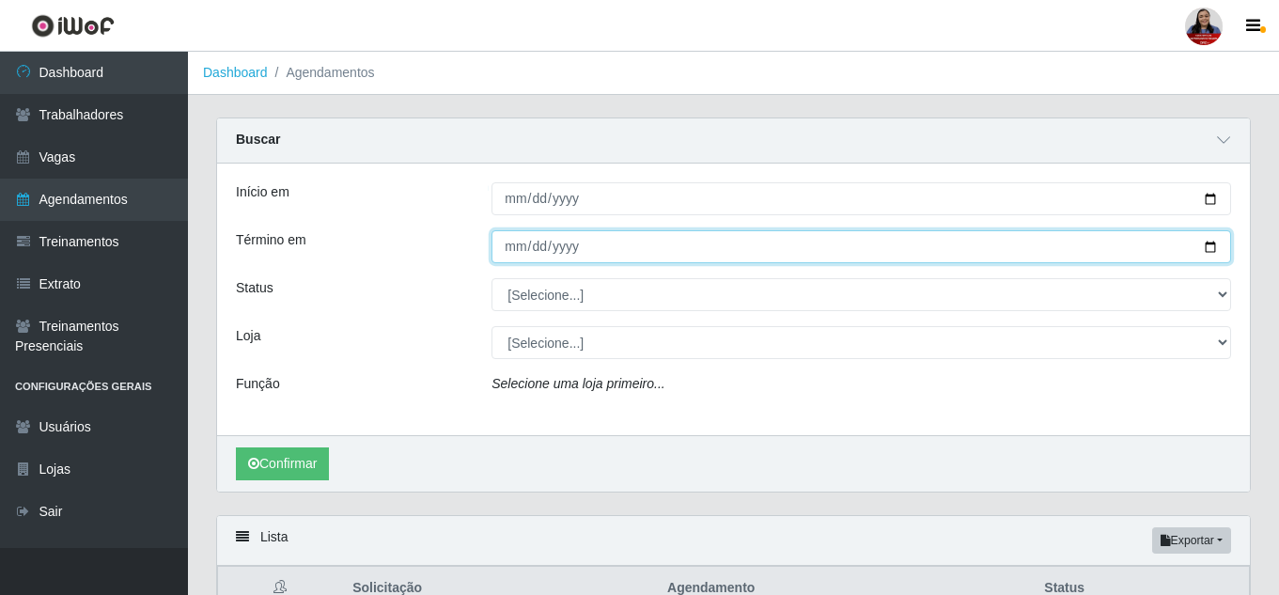
click at [1203, 249] on input "Término em" at bounding box center [860, 246] width 739 height 33
type input "2025-09-08"
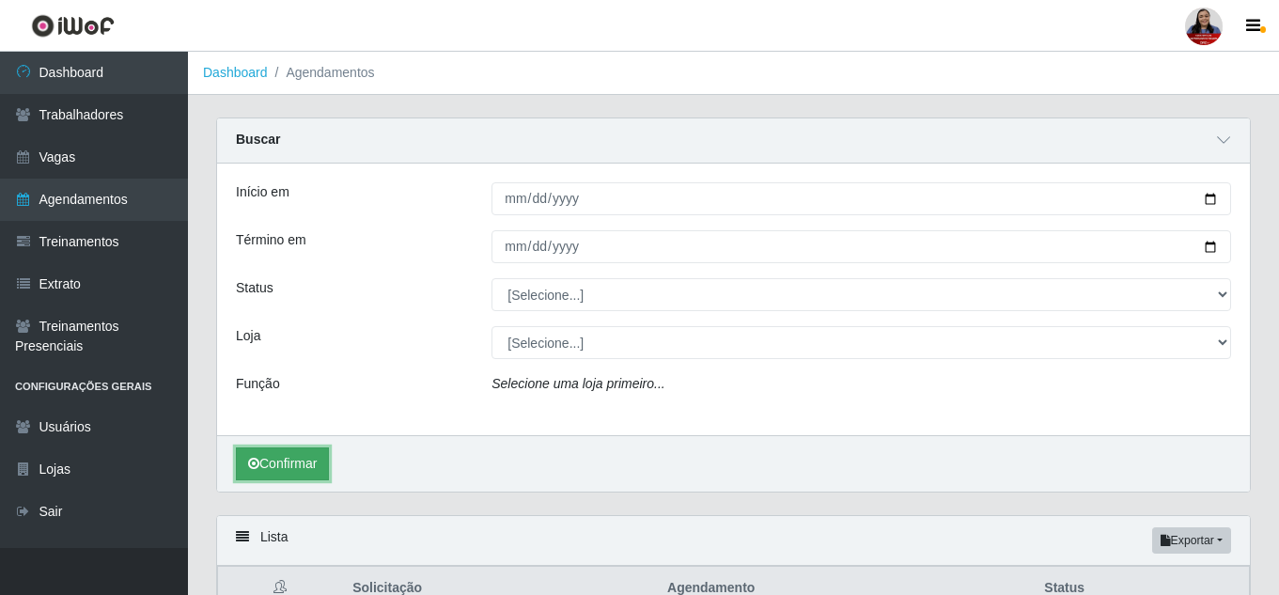
click at [316, 465] on button "Confirmar" at bounding box center [282, 463] width 93 height 33
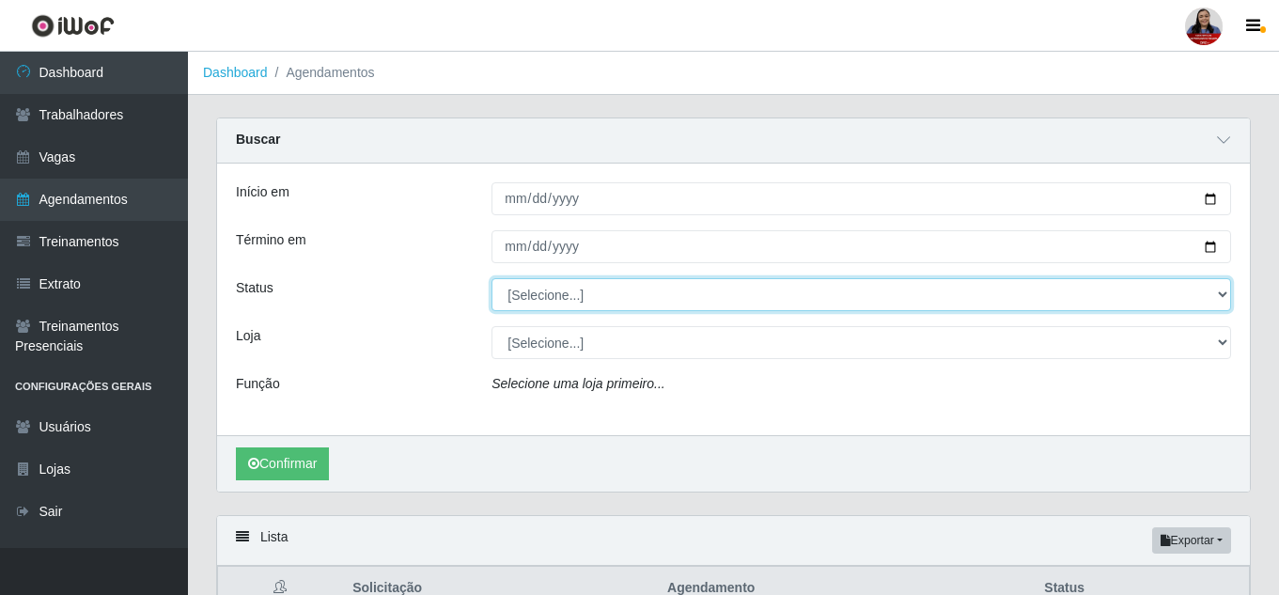
click at [607, 295] on select "[Selecione...] AGENDADO AGUARDANDO LIBERAR EM ANDAMENTO EM REVISÃO FINALIZADO C…" at bounding box center [860, 294] width 739 height 33
select select "AGENDADO"
click at [491, 279] on select "[Selecione...] AGENDADO AGUARDANDO LIBERAR EM ANDAMENTO EM REVISÃO FINALIZADO C…" at bounding box center [860, 294] width 739 height 33
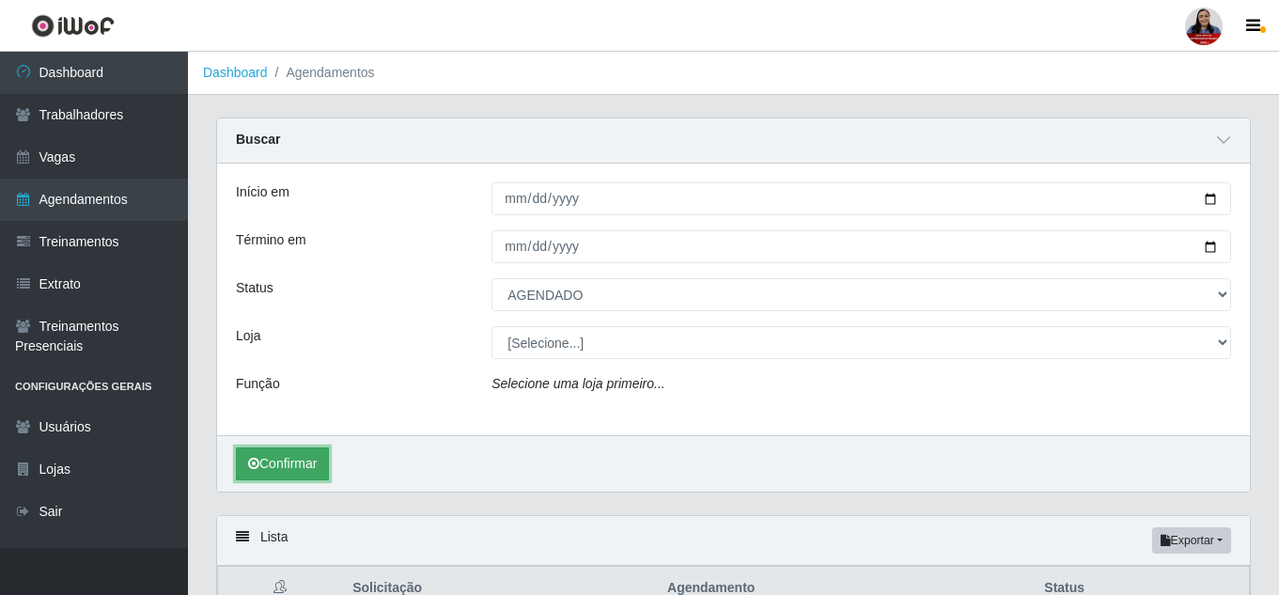
click at [280, 463] on button "Confirmar" at bounding box center [282, 463] width 93 height 33
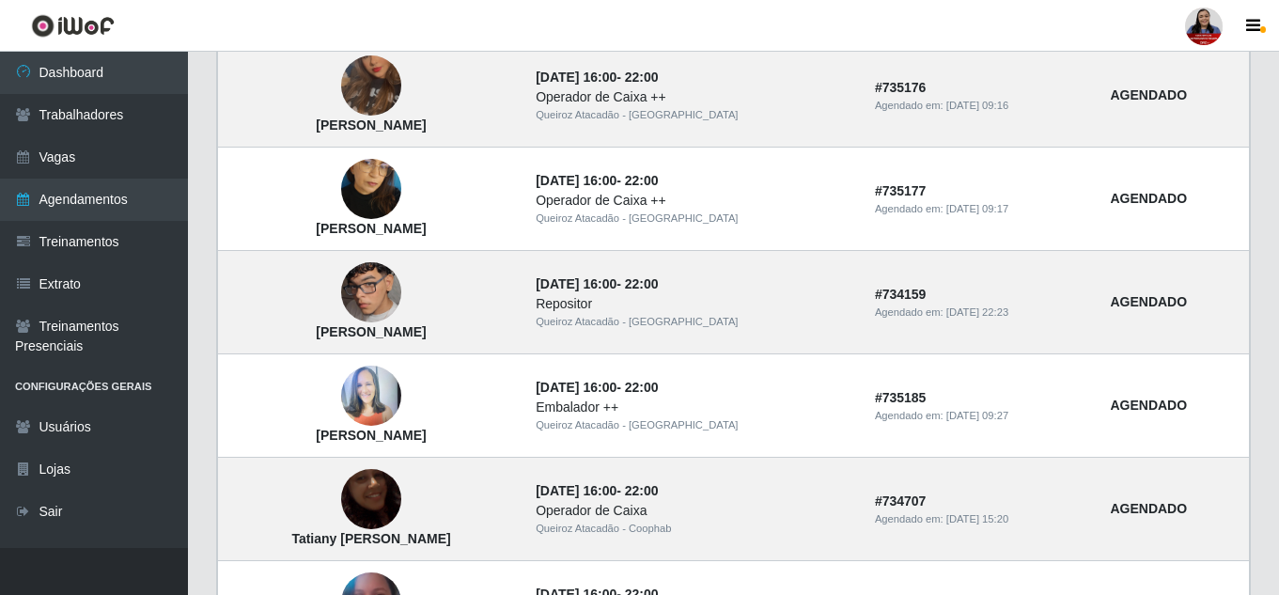
scroll to position [1221, 0]
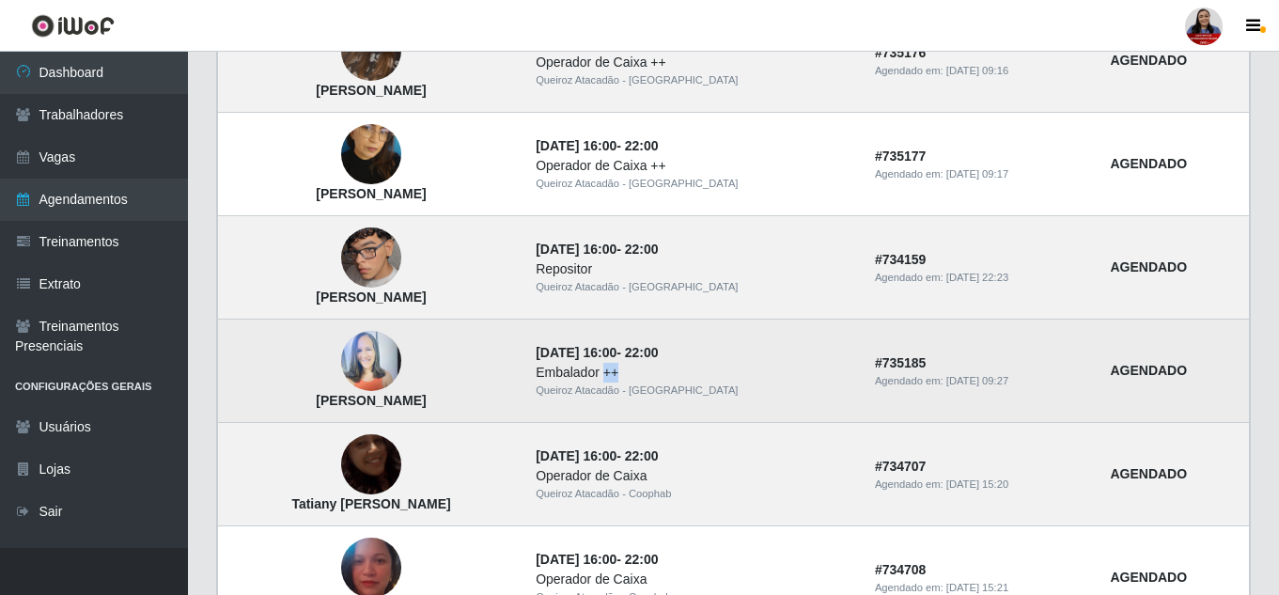
drag, startPoint x: 629, startPoint y: 370, endPoint x: 653, endPoint y: 372, distance: 23.6
click at [653, 372] on div "Embalador ++" at bounding box center [693, 373] width 317 height 20
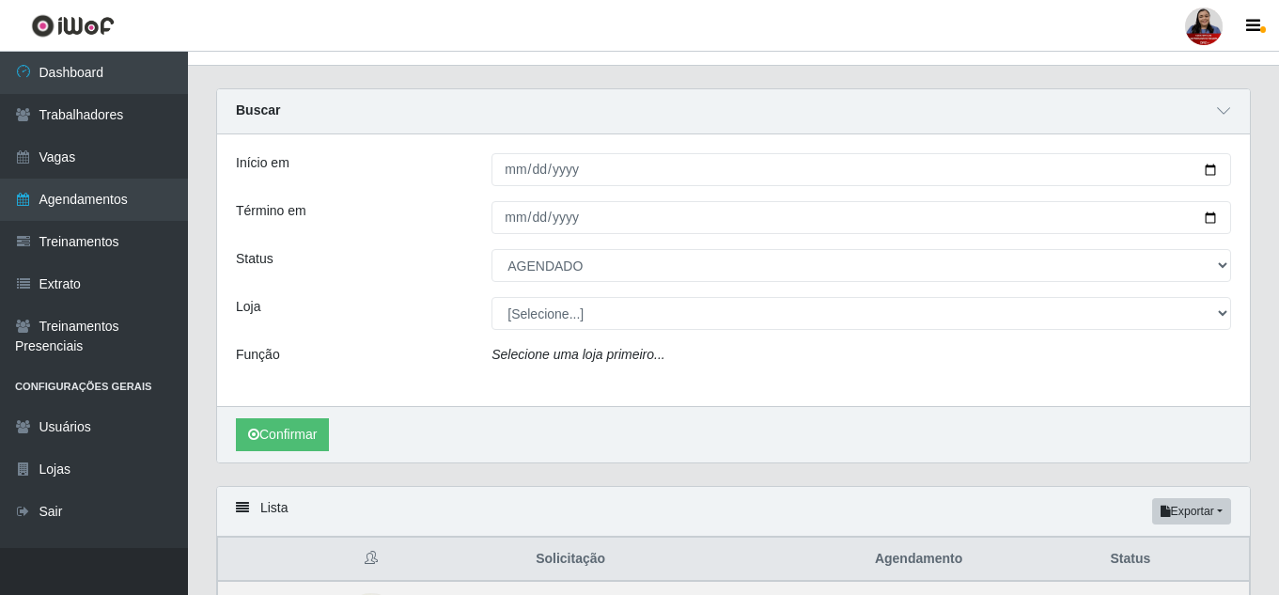
scroll to position [0, 0]
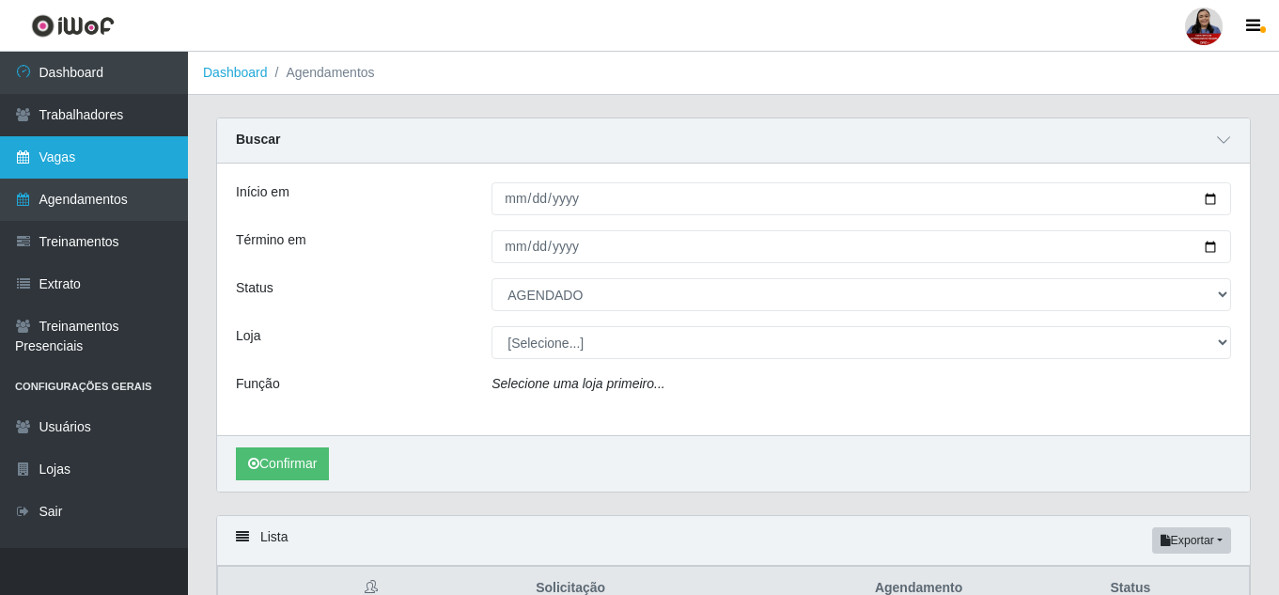
click at [39, 158] on link "Vagas" at bounding box center [94, 157] width 188 height 42
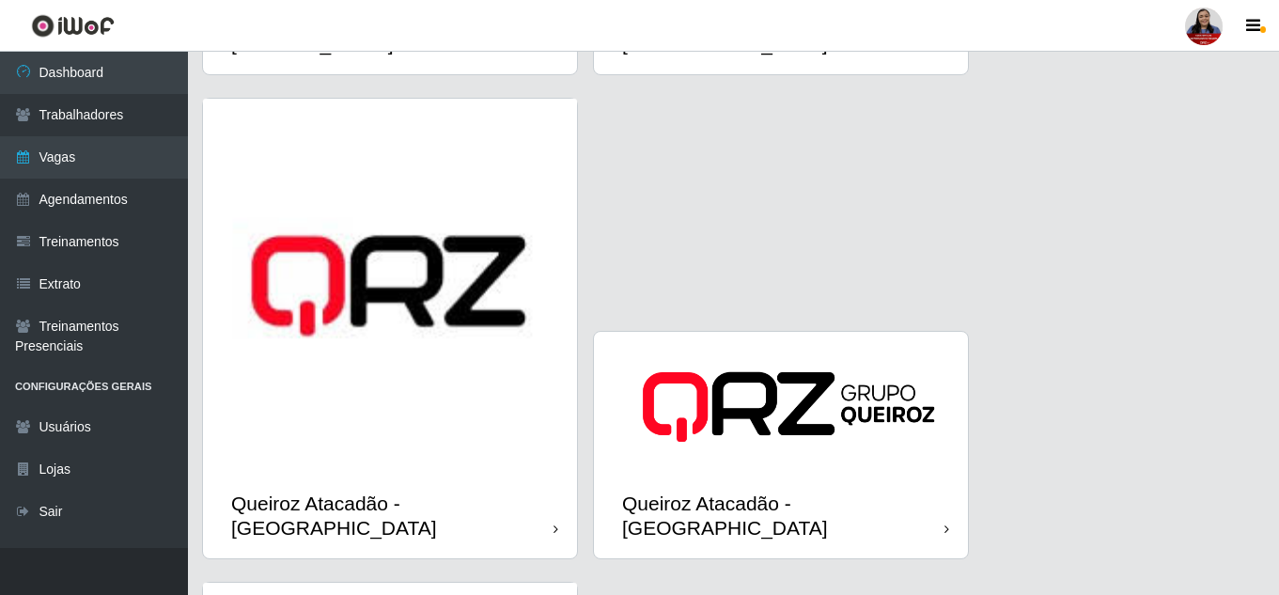
scroll to position [2349, 0]
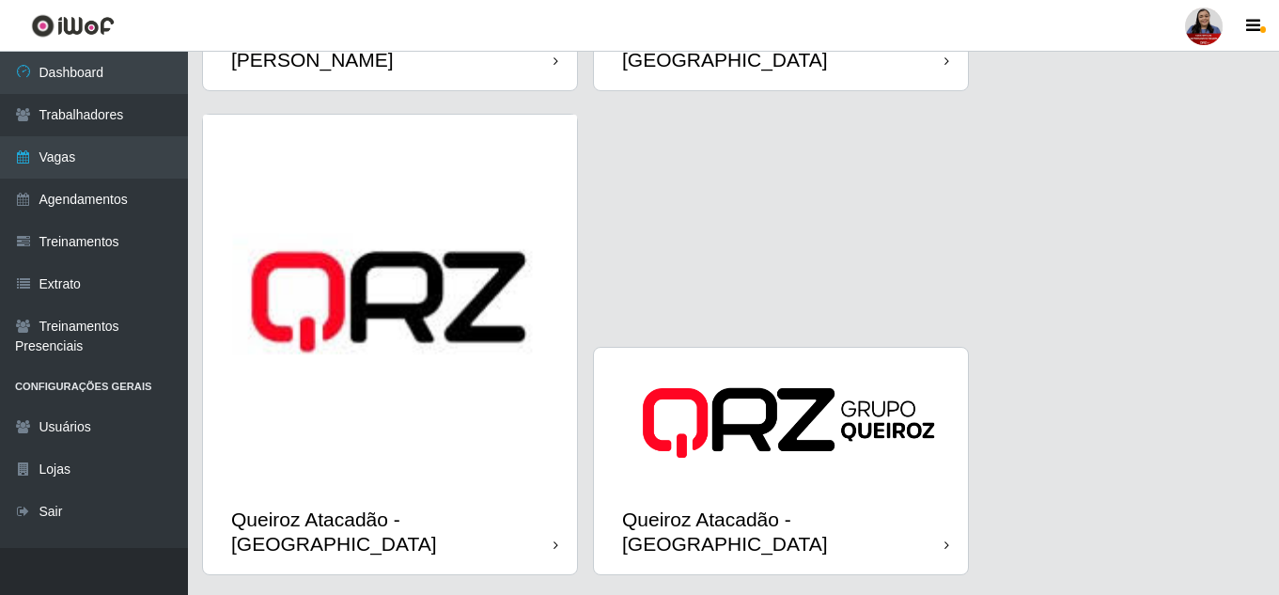
click at [420, 374] on img at bounding box center [390, 302] width 374 height 374
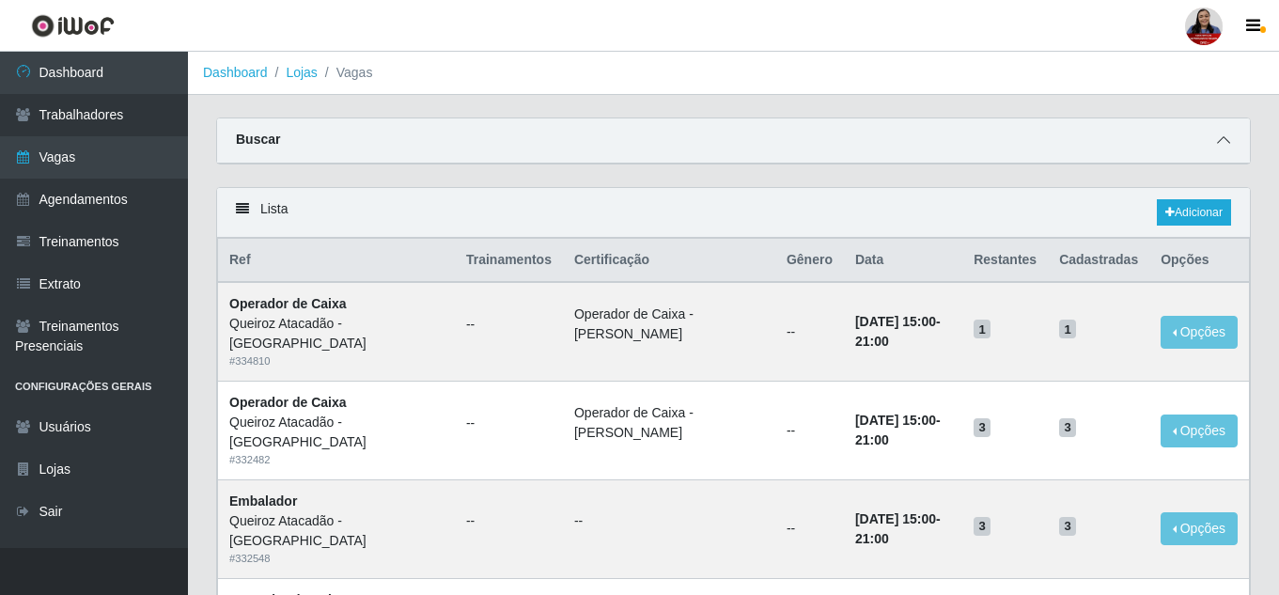
click at [1224, 135] on icon at bounding box center [1223, 139] width 13 height 13
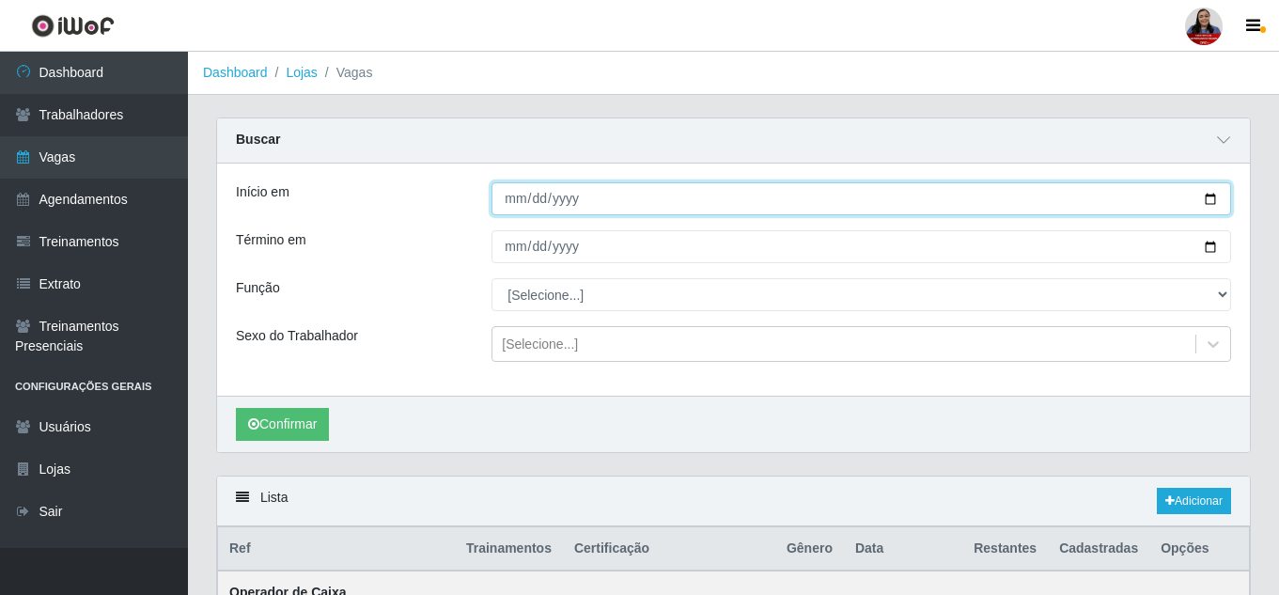
click at [1216, 202] on input "Início em" at bounding box center [860, 198] width 739 height 33
type input "2025-09-08"
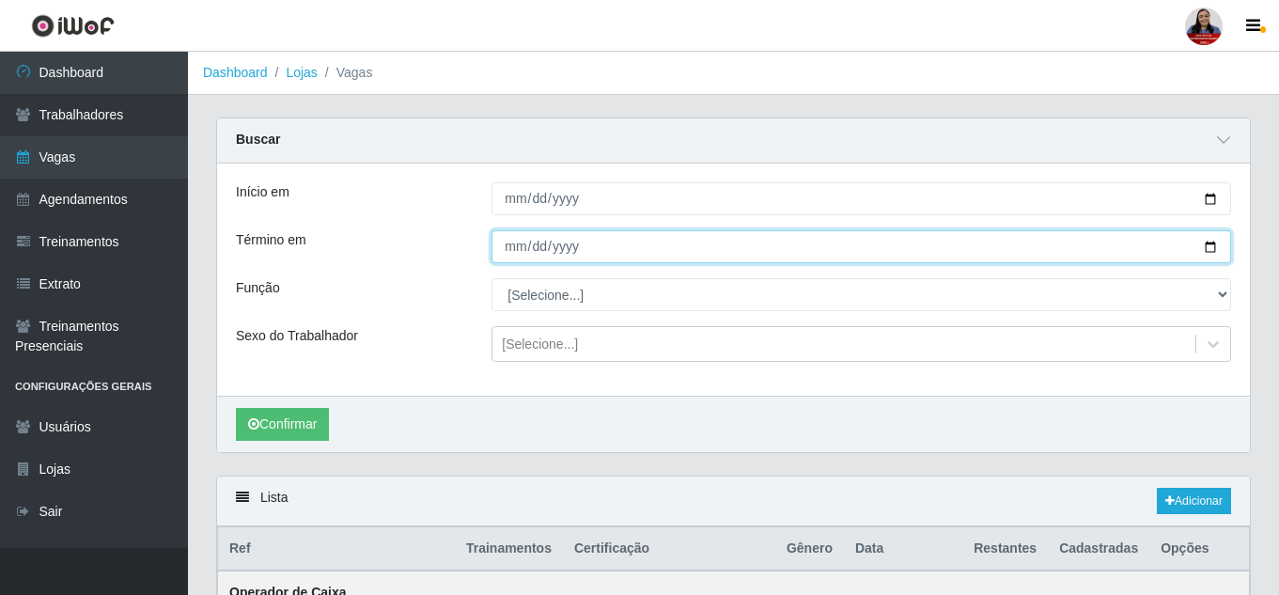
click at [1217, 255] on input "Término em" at bounding box center [860, 246] width 739 height 33
type input "2025-09-08"
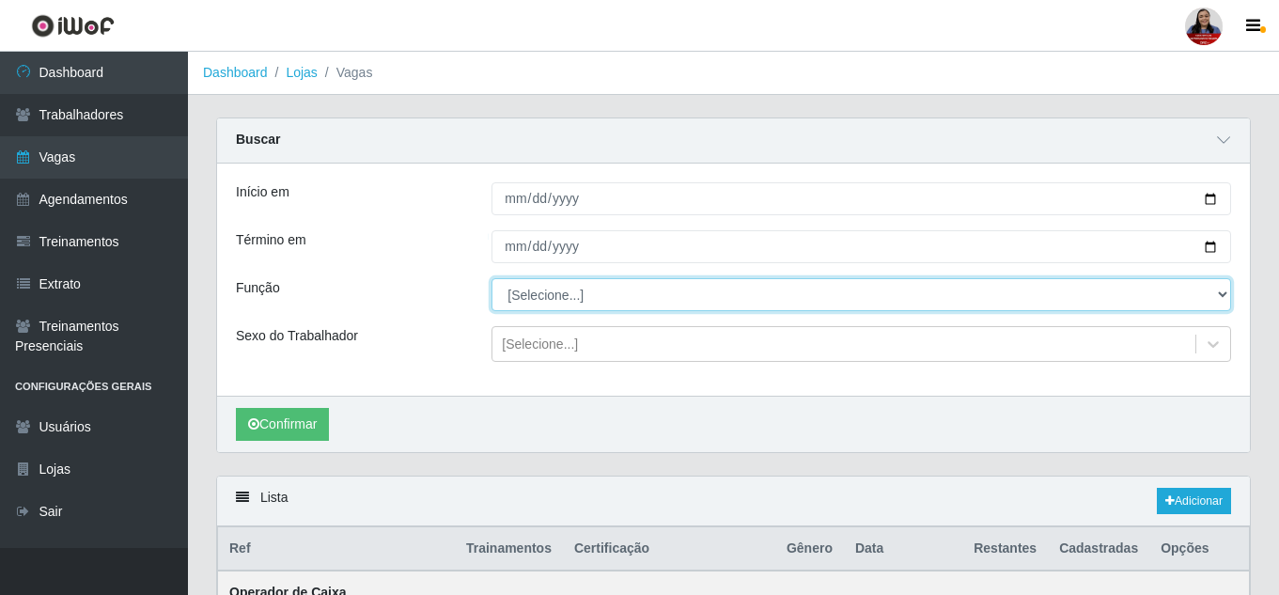
click at [579, 295] on select "[Selecione...] Embalador Embalador + Embalador ++ Operador de Caixa Operador de…" at bounding box center [860, 294] width 739 height 33
click at [491, 279] on select "[Selecione...] Embalador Embalador + Embalador ++ Operador de Caixa Operador de…" at bounding box center [860, 294] width 739 height 33
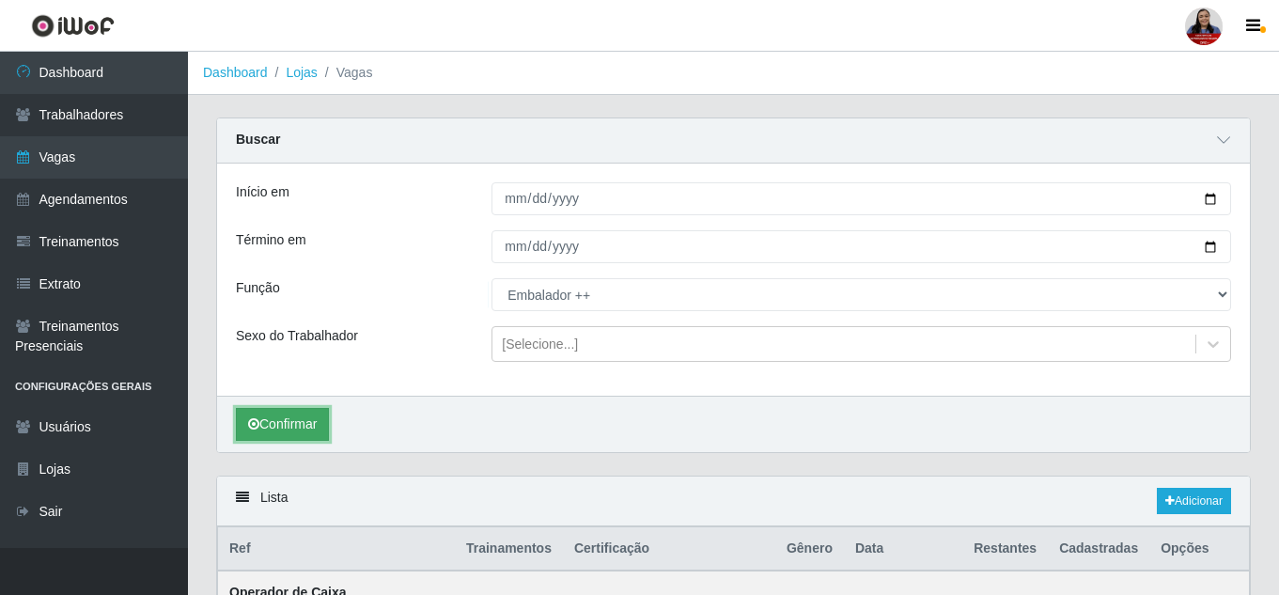
click at [276, 433] on button "Confirmar" at bounding box center [282, 424] width 93 height 33
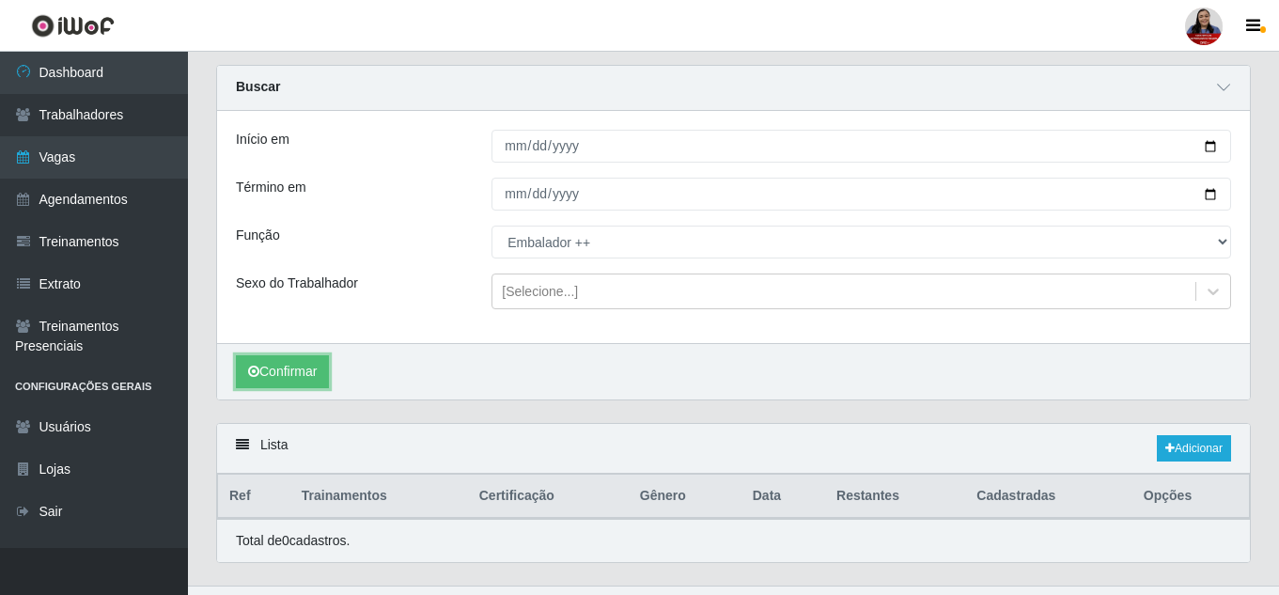
scroll to position [91, 0]
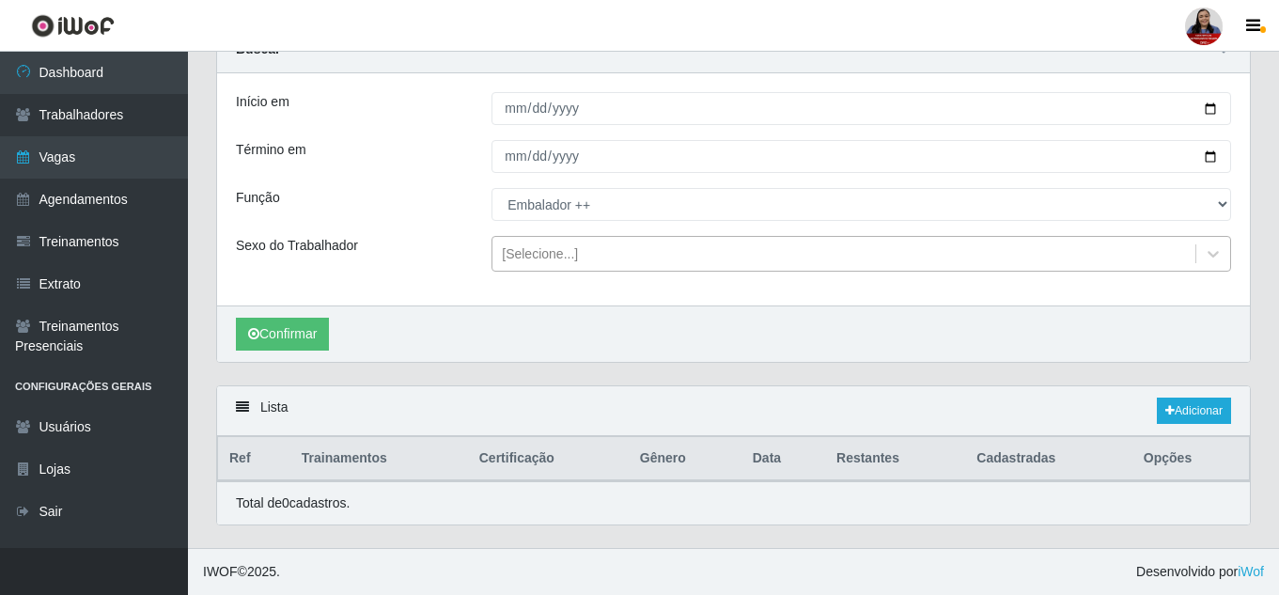
click at [528, 261] on div "[Selecione...]" at bounding box center [540, 254] width 76 height 20
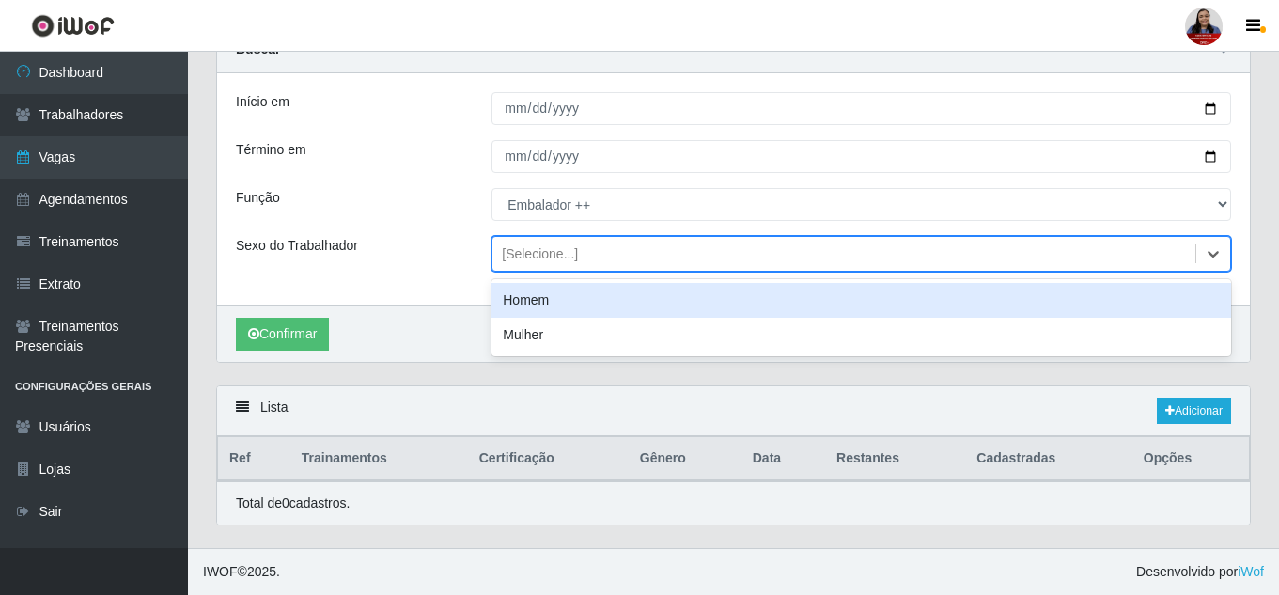
click at [435, 245] on div "Sexo do Trabalhador" at bounding box center [350, 254] width 256 height 36
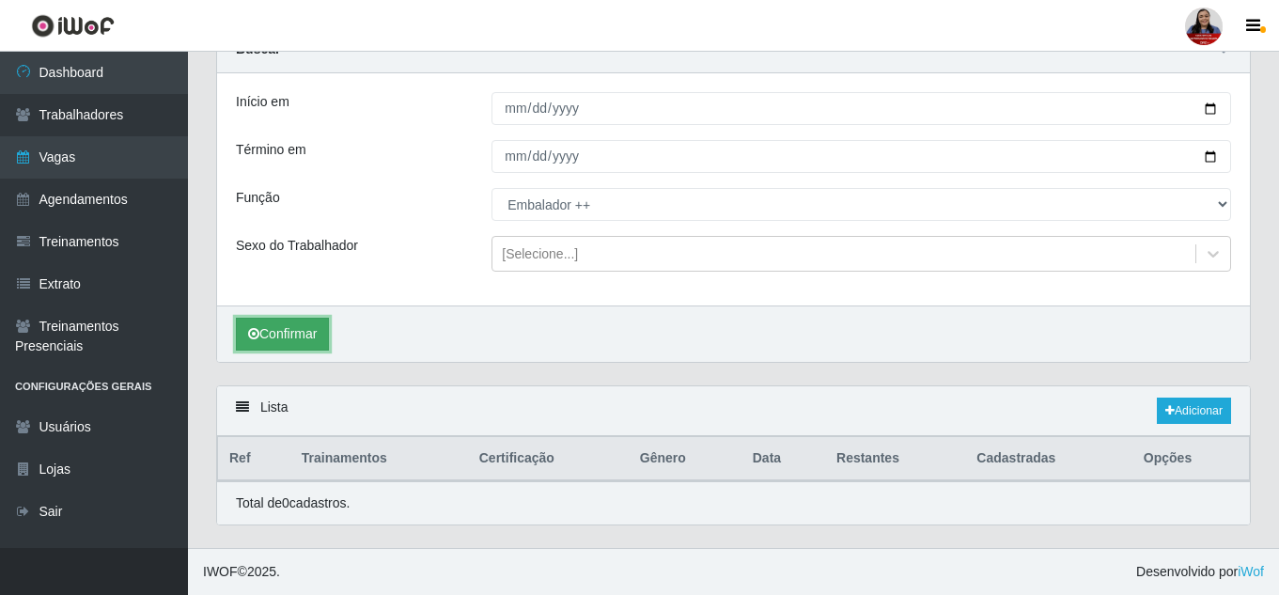
click at [304, 332] on button "Confirmar" at bounding box center [282, 334] width 93 height 33
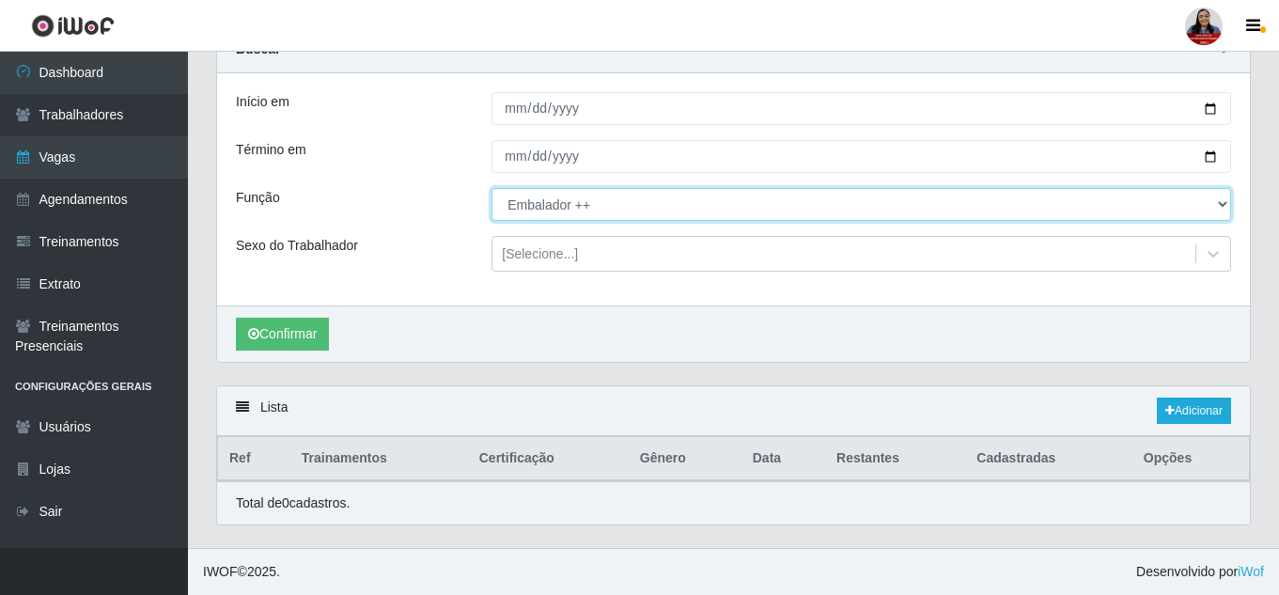
drag, startPoint x: 1218, startPoint y: 202, endPoint x: 1204, endPoint y: 219, distance: 22.0
click at [1218, 202] on select "[Selecione...] Embalador Embalador + Embalador ++ Operador de Caixa Operador de…" at bounding box center [860, 204] width 739 height 33
click at [491, 188] on select "[Selecione...] Embalador Embalador + Embalador ++ Operador de Caixa Operador de…" at bounding box center [860, 204] width 739 height 33
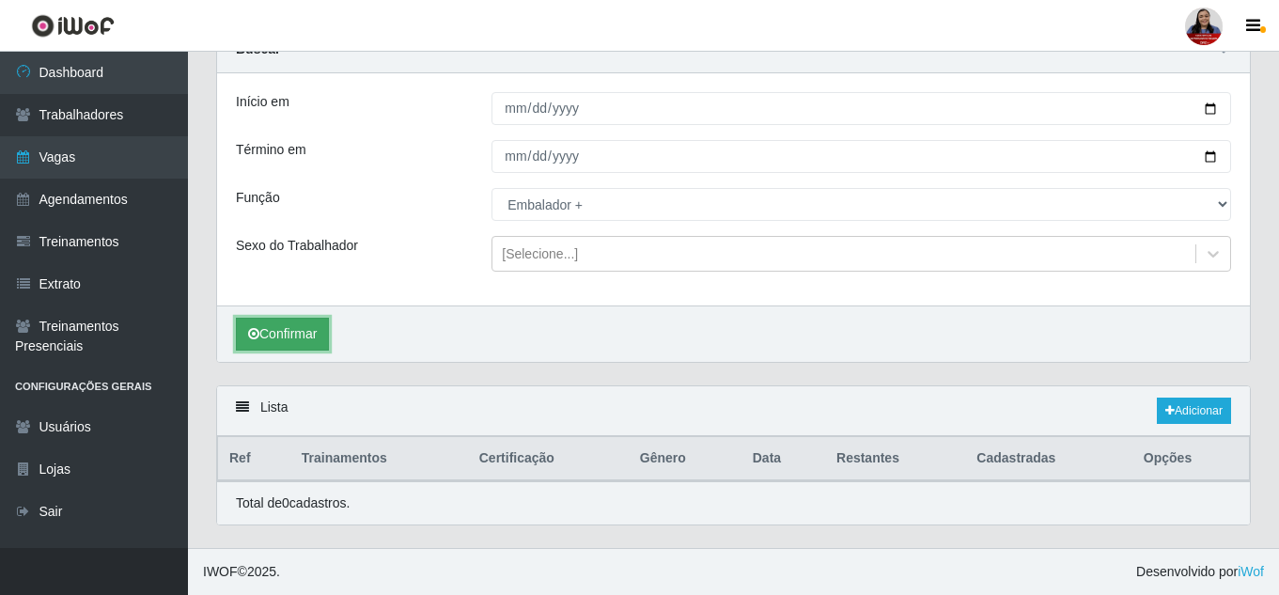
click at [282, 338] on button "Confirmar" at bounding box center [282, 334] width 93 height 33
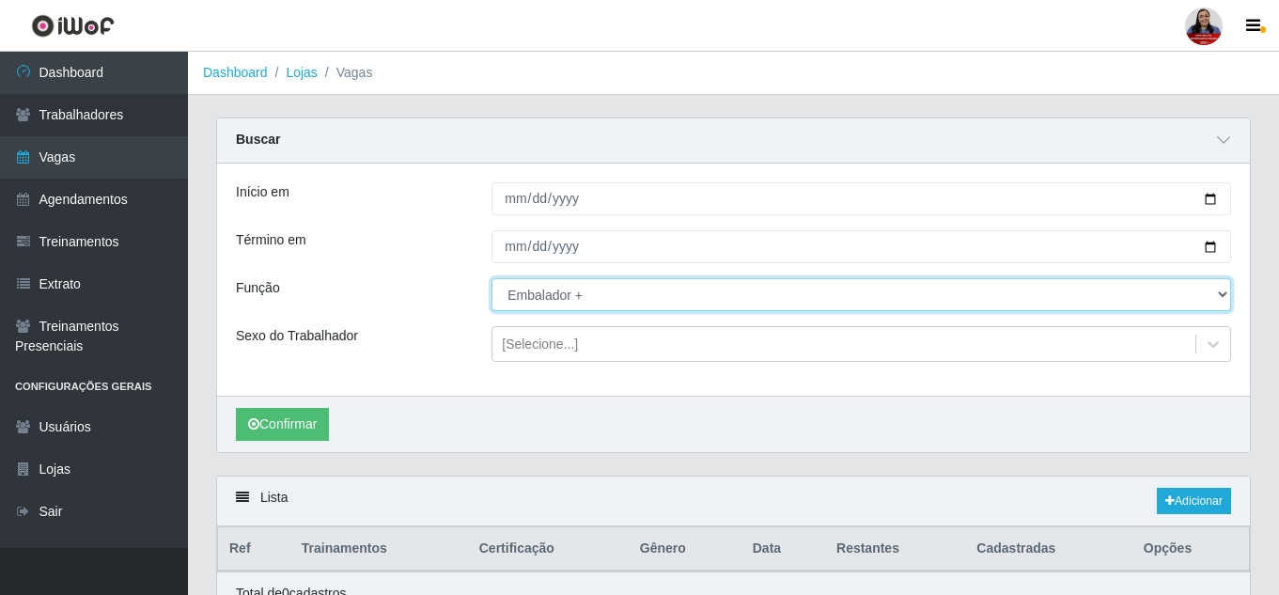
click at [751, 294] on select "[Selecione...] Embalador Embalador + Embalador ++ Operador de Caixa Operador de…" at bounding box center [860, 294] width 739 height 33
click at [491, 279] on select "[Selecione...] Embalador Embalador + Embalador ++ Operador de Caixa Operador de…" at bounding box center [860, 294] width 739 height 33
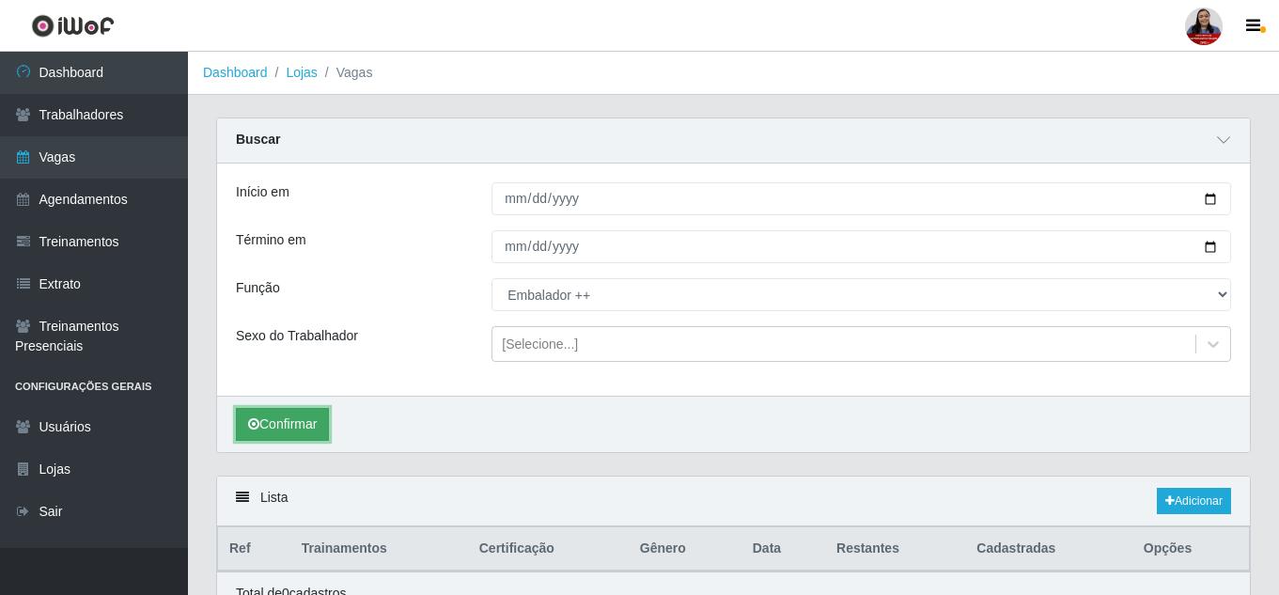
click at [322, 429] on button "Confirmar" at bounding box center [282, 424] width 93 height 33
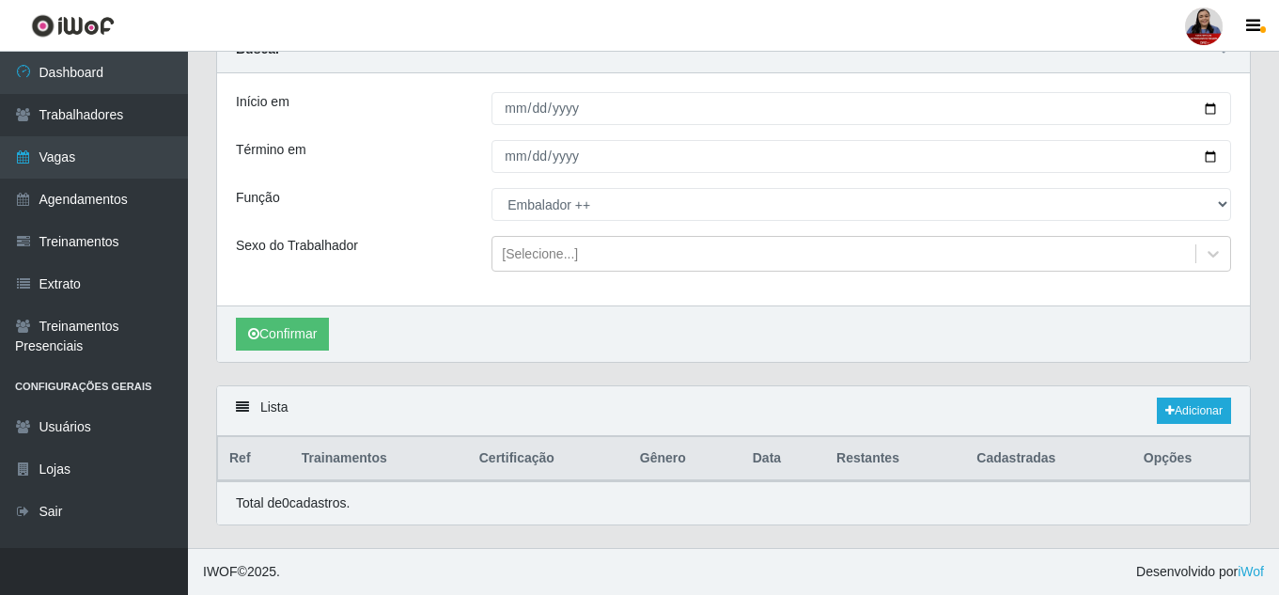
drag, startPoint x: 240, startPoint y: 499, endPoint x: 422, endPoint y: 503, distance: 182.3
click at [422, 503] on div "Total de 0 cadastros." at bounding box center [733, 503] width 995 height 20
click at [469, 435] on div "Lista Adicionar" at bounding box center [733, 411] width 1032 height 50
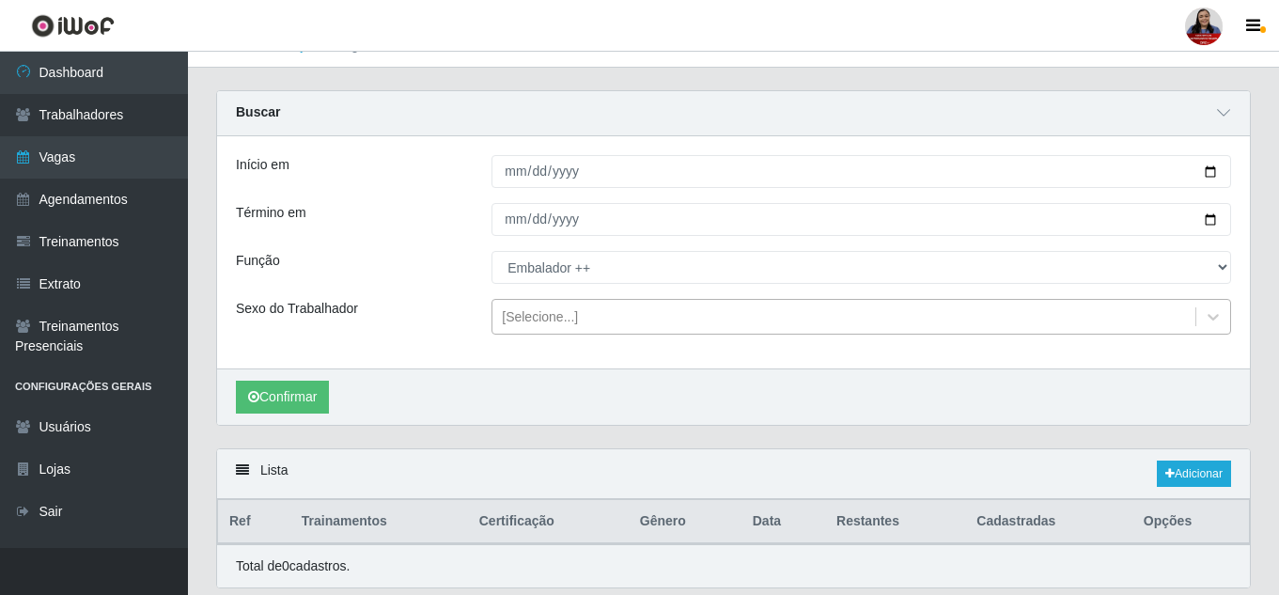
scroll to position [0, 0]
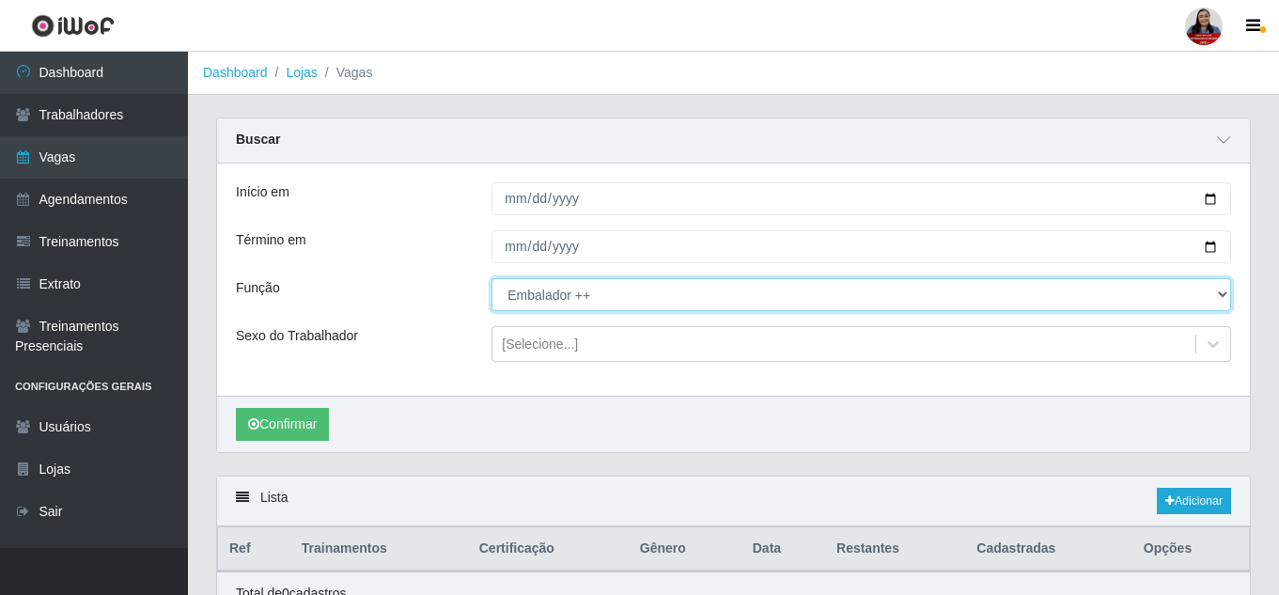
click at [776, 293] on select "[Selecione...] Embalador Embalador + Embalador ++ Operador de Caixa Operador de…" at bounding box center [860, 294] width 739 height 33
click at [491, 279] on select "[Selecione...] Embalador Embalador + Embalador ++ Operador de Caixa Operador de…" at bounding box center [860, 294] width 739 height 33
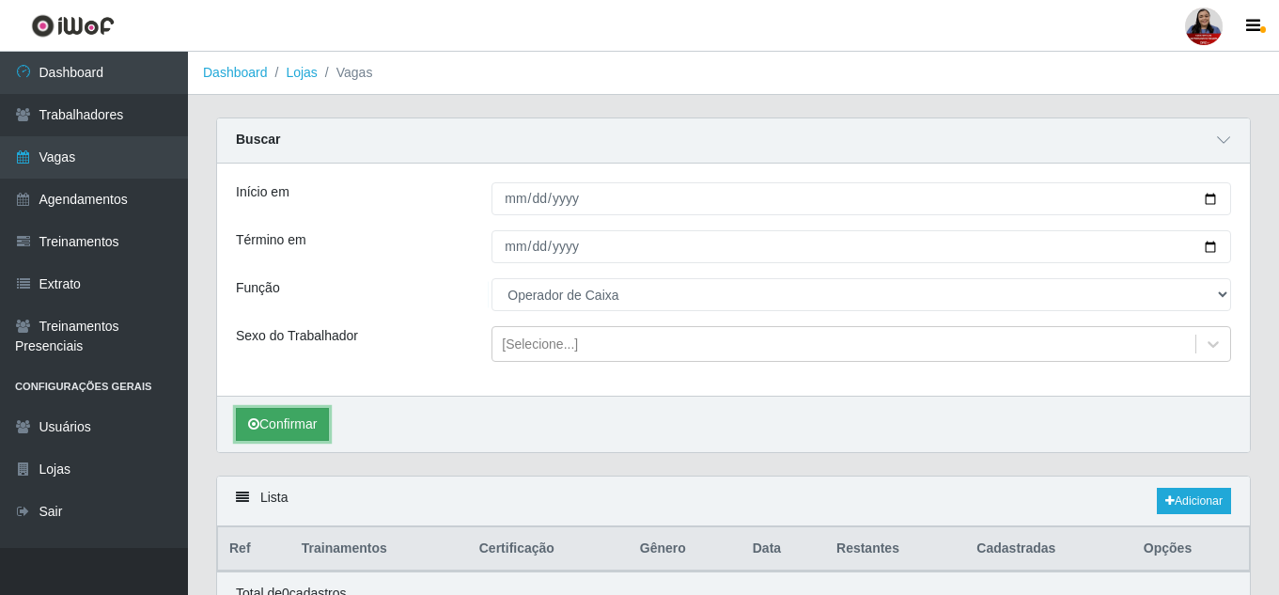
click at [308, 415] on button "Confirmar" at bounding box center [282, 424] width 93 height 33
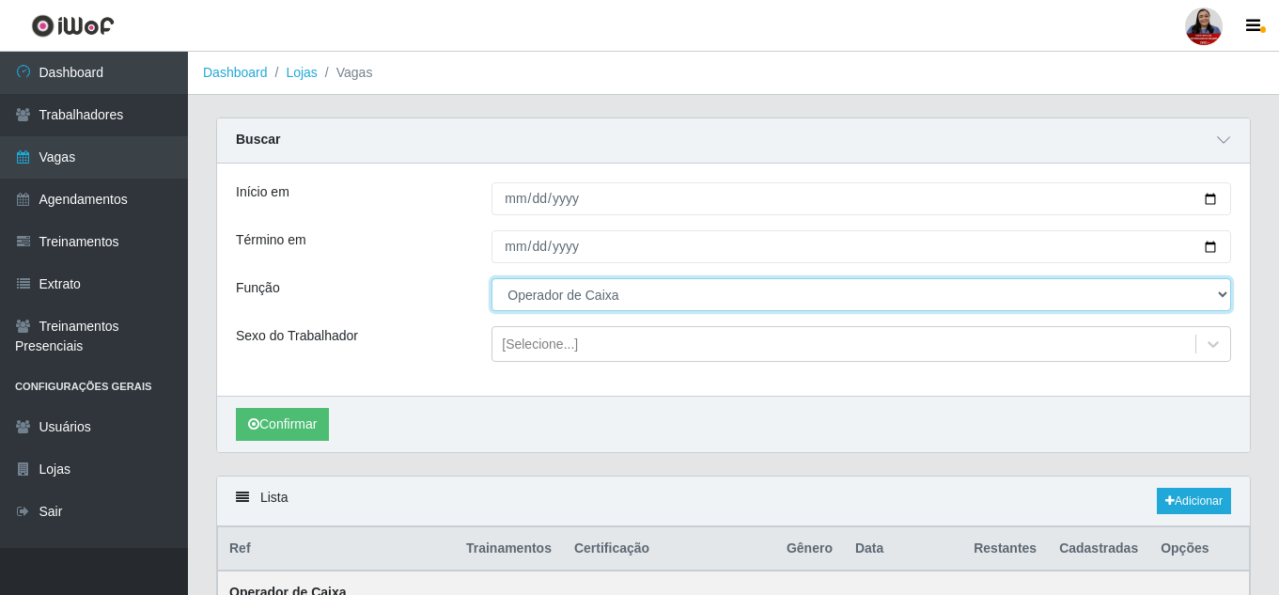
click at [1038, 298] on select "[Selecione...] Embalador Embalador + Embalador ++ Operador de Caixa Operador de…" at bounding box center [860, 294] width 739 height 33
click at [491, 279] on select "[Selecione...] Embalador Embalador + Embalador ++ Operador de Caixa Operador de…" at bounding box center [860, 294] width 739 height 33
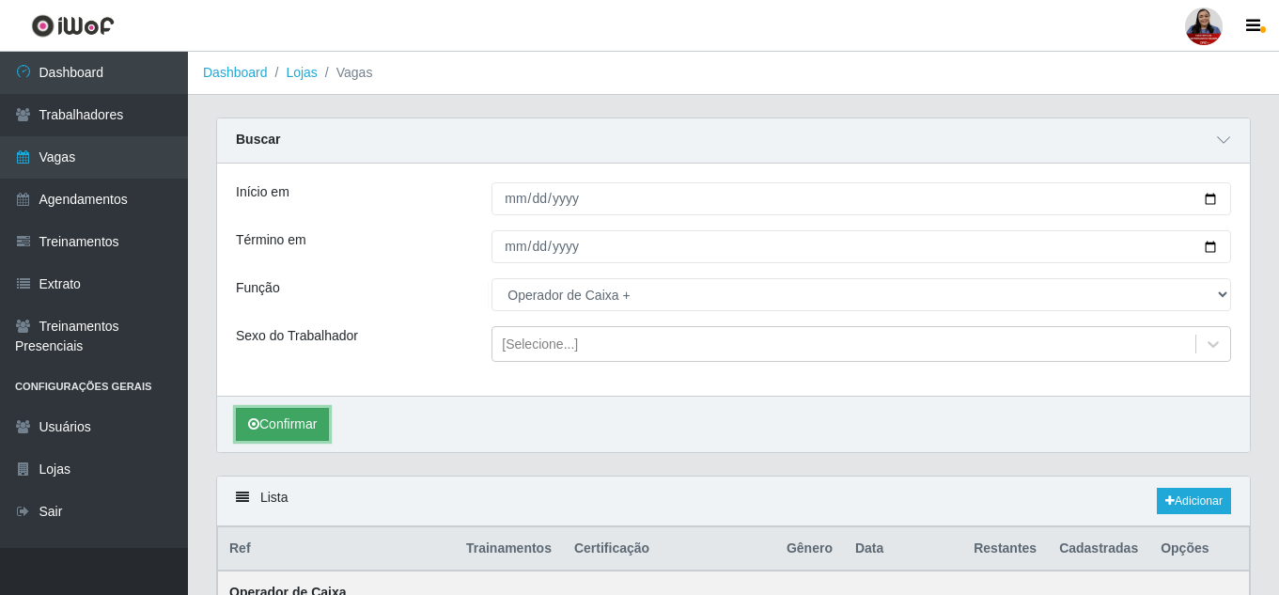
click at [297, 432] on button "Confirmar" at bounding box center [282, 424] width 93 height 33
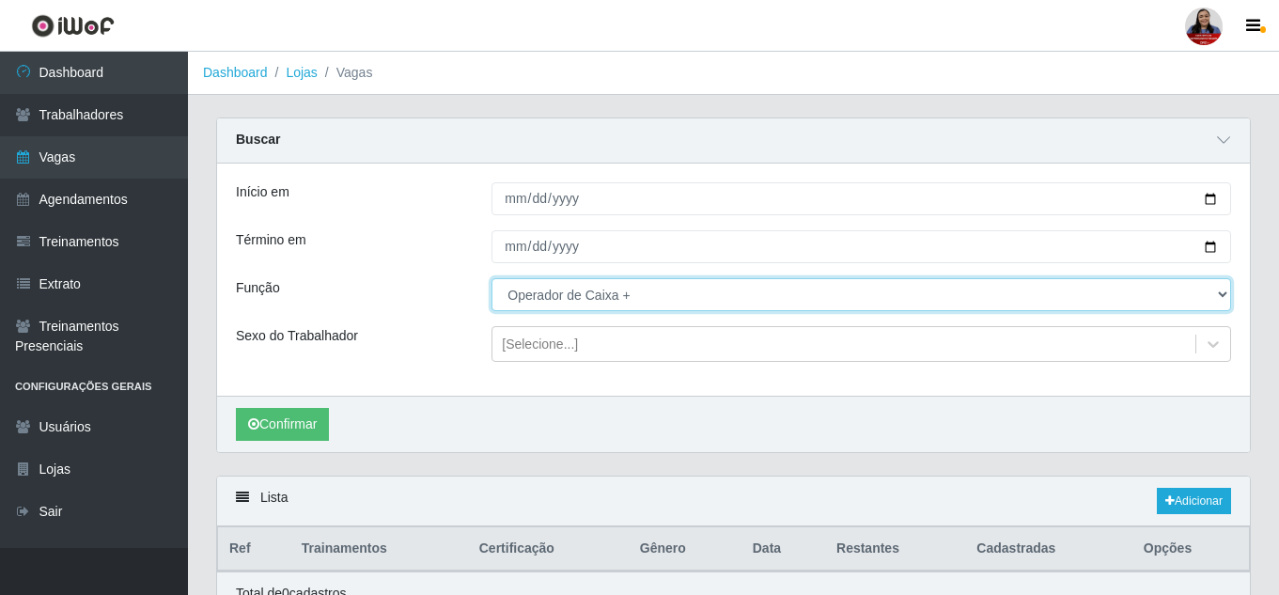
click at [648, 298] on select "[Selecione...] Embalador Embalador + Embalador ++ Operador de Caixa Operador de…" at bounding box center [860, 294] width 739 height 33
select select "73"
click at [491, 279] on select "[Selecione...] Embalador Embalador + Embalador ++ Operador de Caixa Operador de…" at bounding box center [860, 294] width 739 height 33
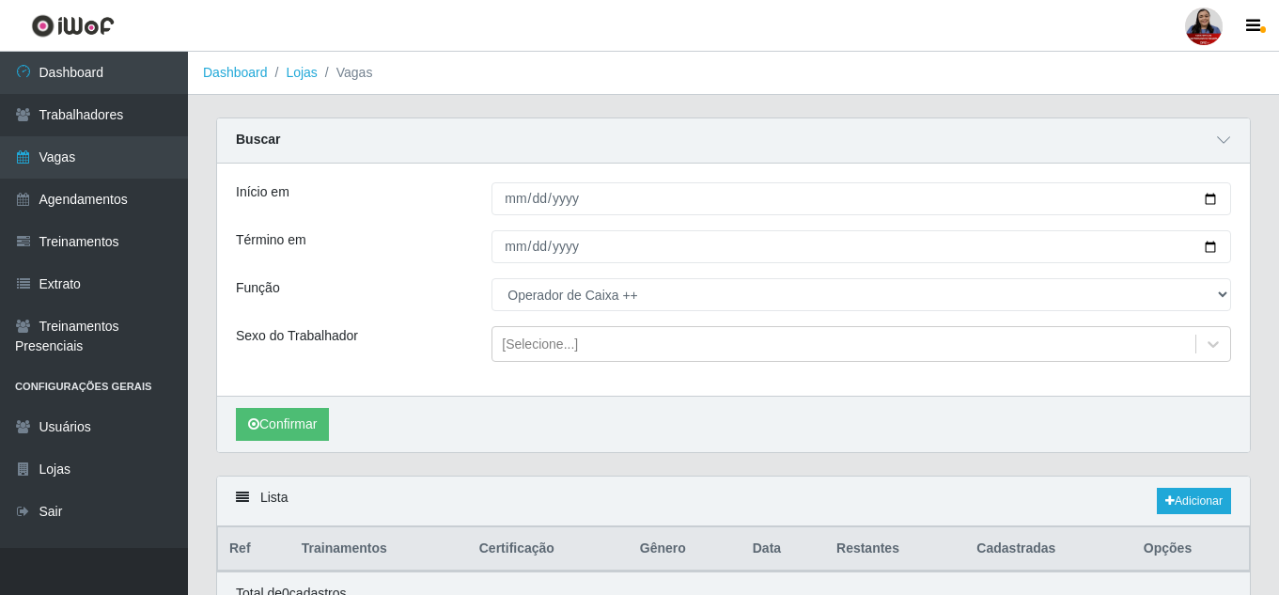
click at [303, 406] on div "Confirmar" at bounding box center [733, 424] width 1032 height 56
click at [319, 413] on button "Confirmar" at bounding box center [282, 424] width 93 height 33
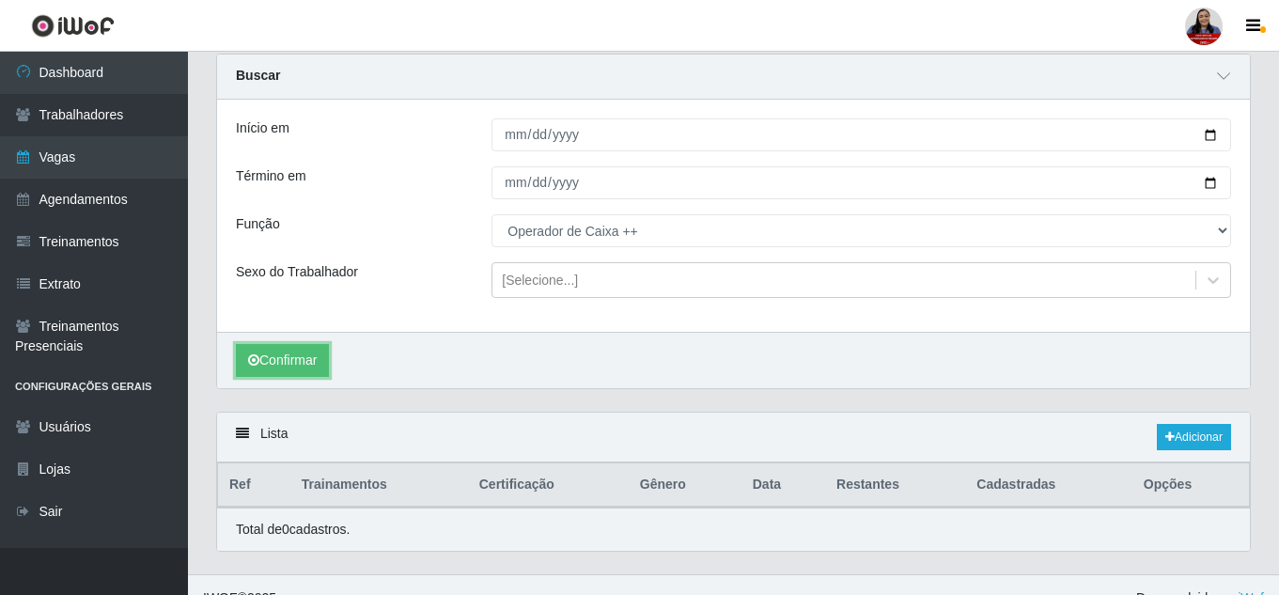
scroll to position [91, 0]
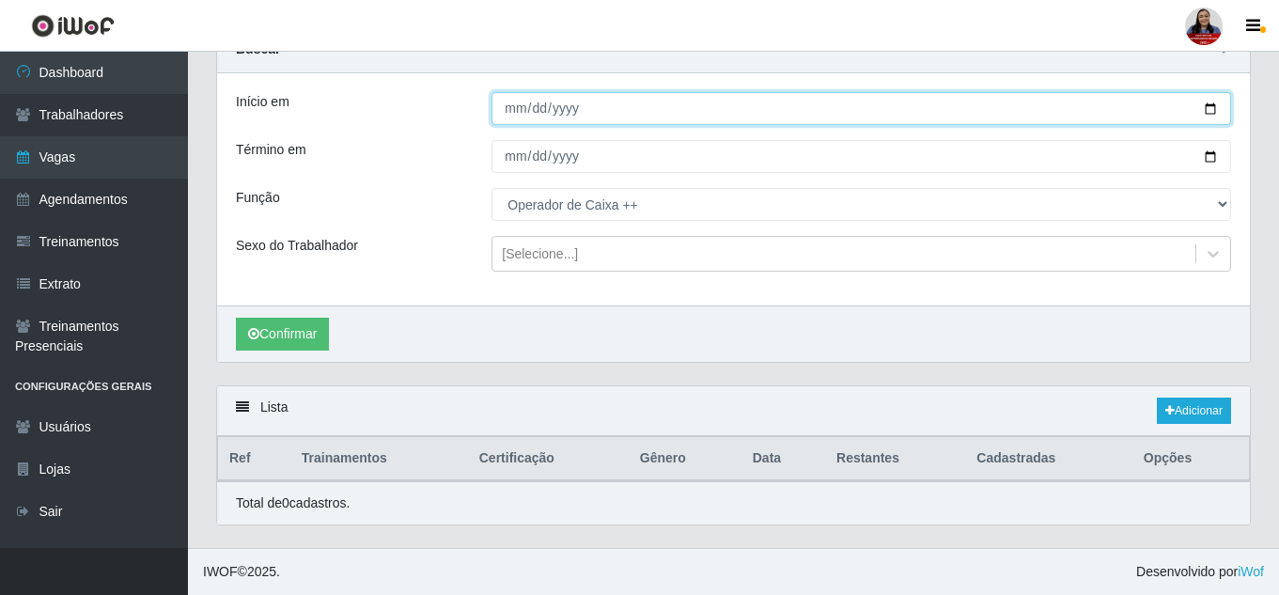
click at [1216, 114] on input "2025-09-08" at bounding box center [860, 108] width 739 height 33
type input "[DATE]"
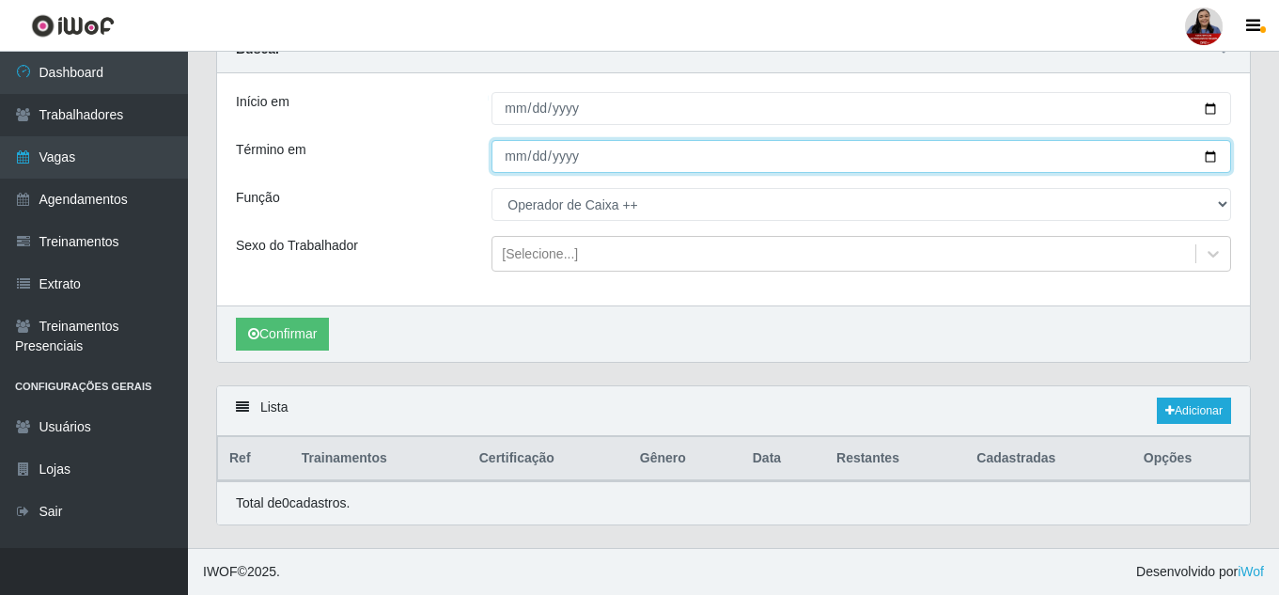
click at [1199, 160] on input "2025-09-08" at bounding box center [860, 156] width 739 height 33
click at [1207, 161] on input "2025-09-08" at bounding box center [860, 156] width 739 height 33
type input "[DATE]"
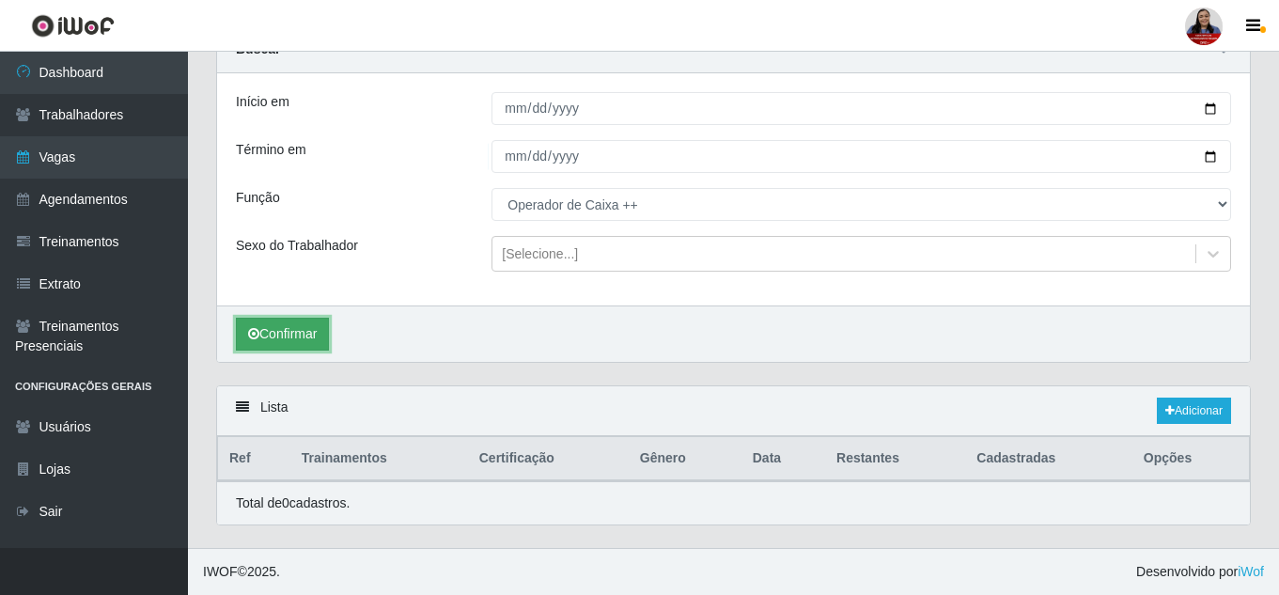
click at [303, 340] on button "Confirmar" at bounding box center [282, 334] width 93 height 33
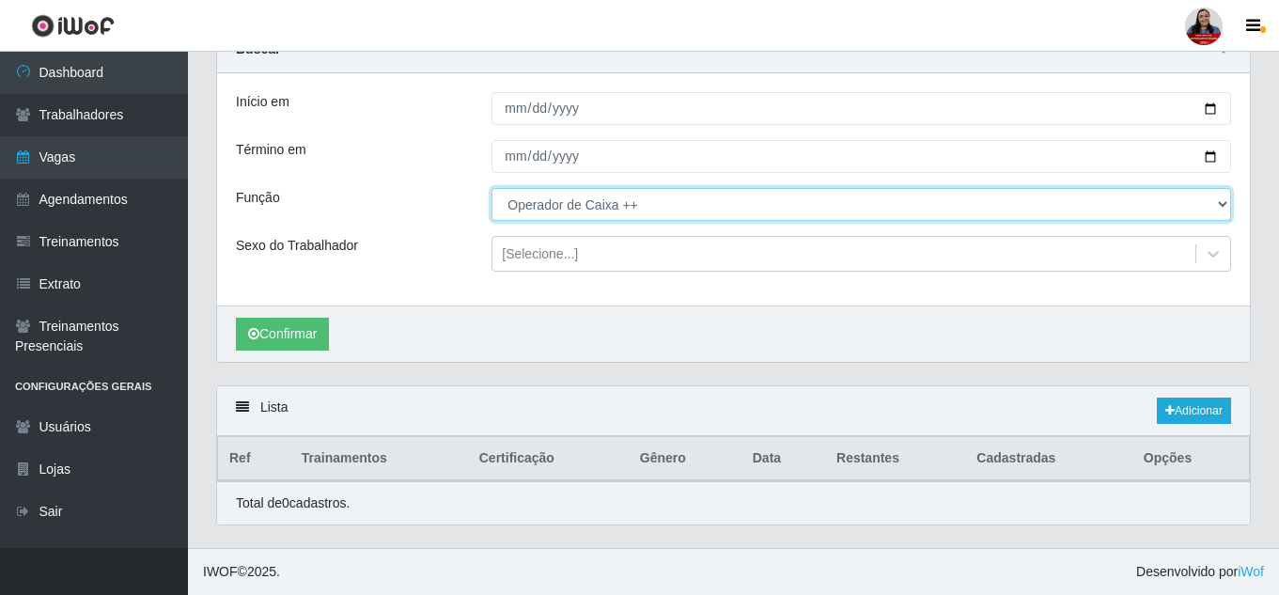
click at [679, 216] on select "[Selecione...] Embalador Embalador + Embalador ++ Operador de Caixa Operador de…" at bounding box center [860, 204] width 739 height 33
select select "22"
click at [491, 188] on select "[Selecione...] Embalador Embalador + Embalador ++ Operador de Caixa Operador de…" at bounding box center [860, 204] width 739 height 33
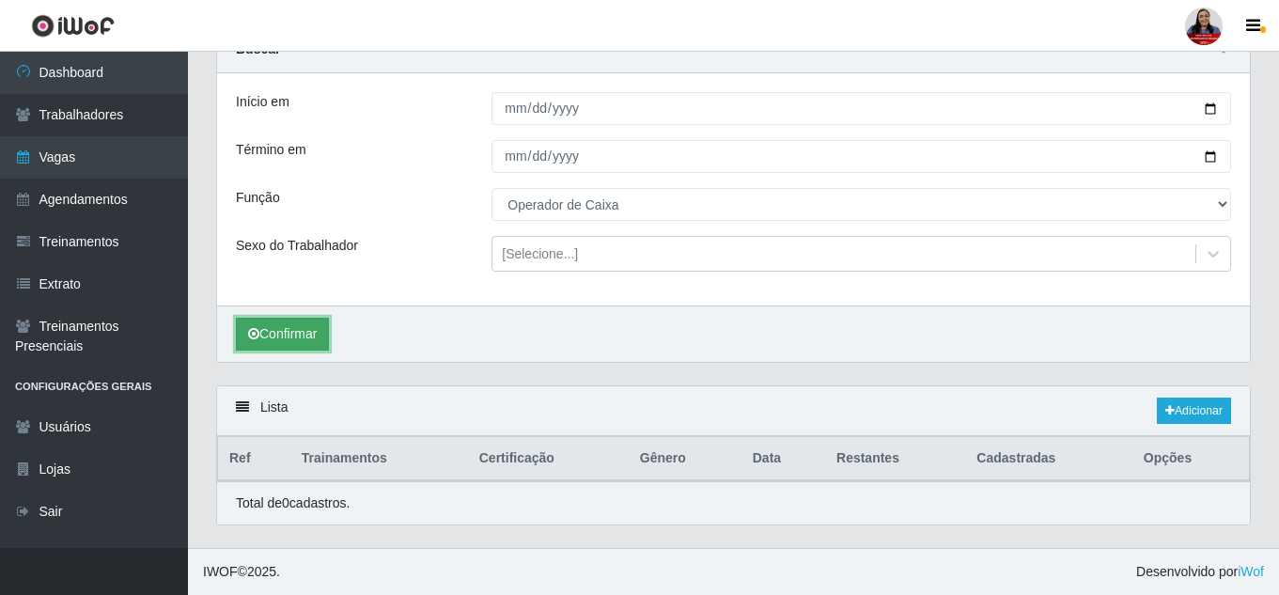
click at [319, 339] on button "Confirmar" at bounding box center [282, 334] width 93 height 33
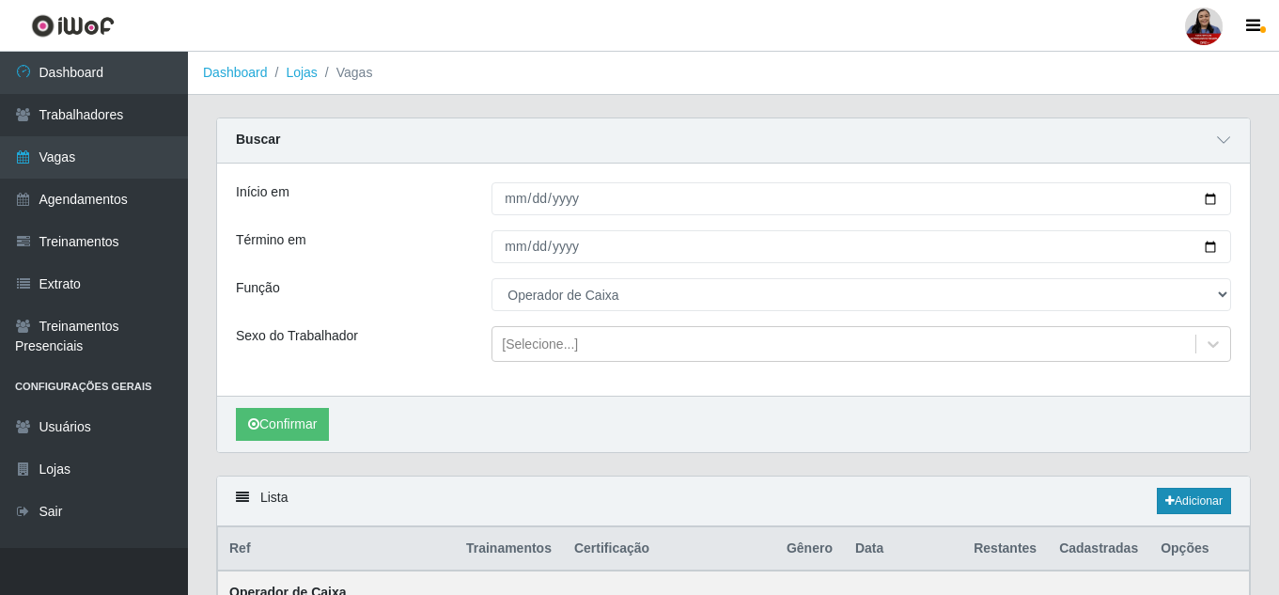
click at [1180, 516] on div "Lista Adicionar" at bounding box center [733, 501] width 1032 height 50
click at [1186, 497] on link "Adicionar" at bounding box center [1193, 501] width 74 height 26
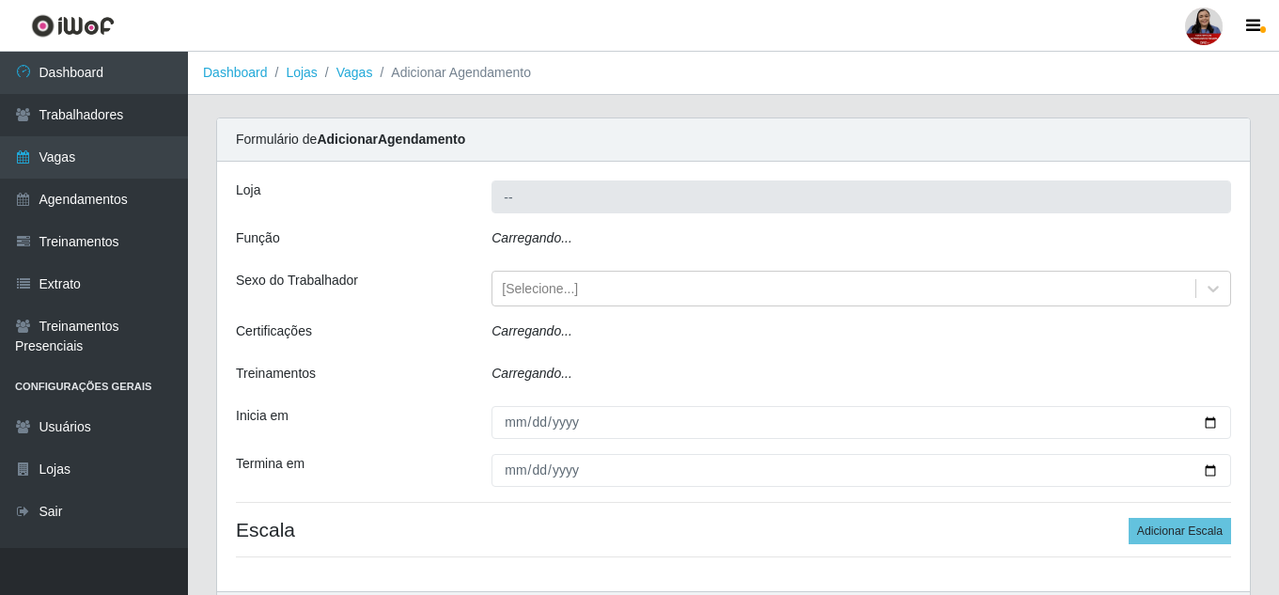
scroll to position [86, 0]
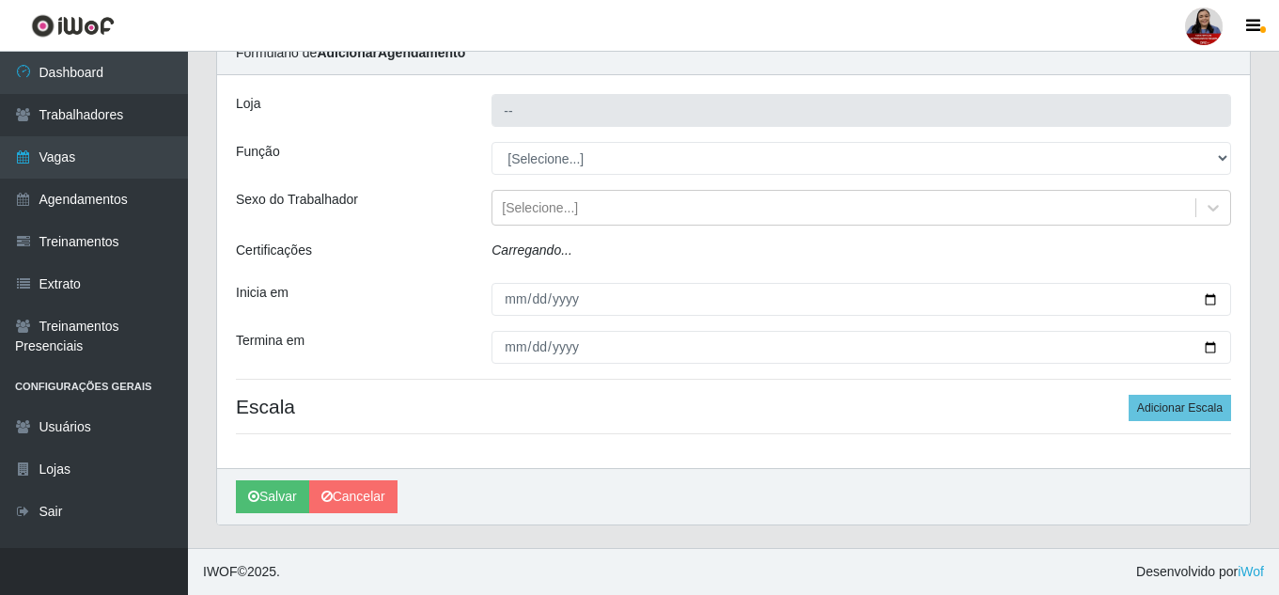
type input "Queiroz Atacadão - [GEOGRAPHIC_DATA]"
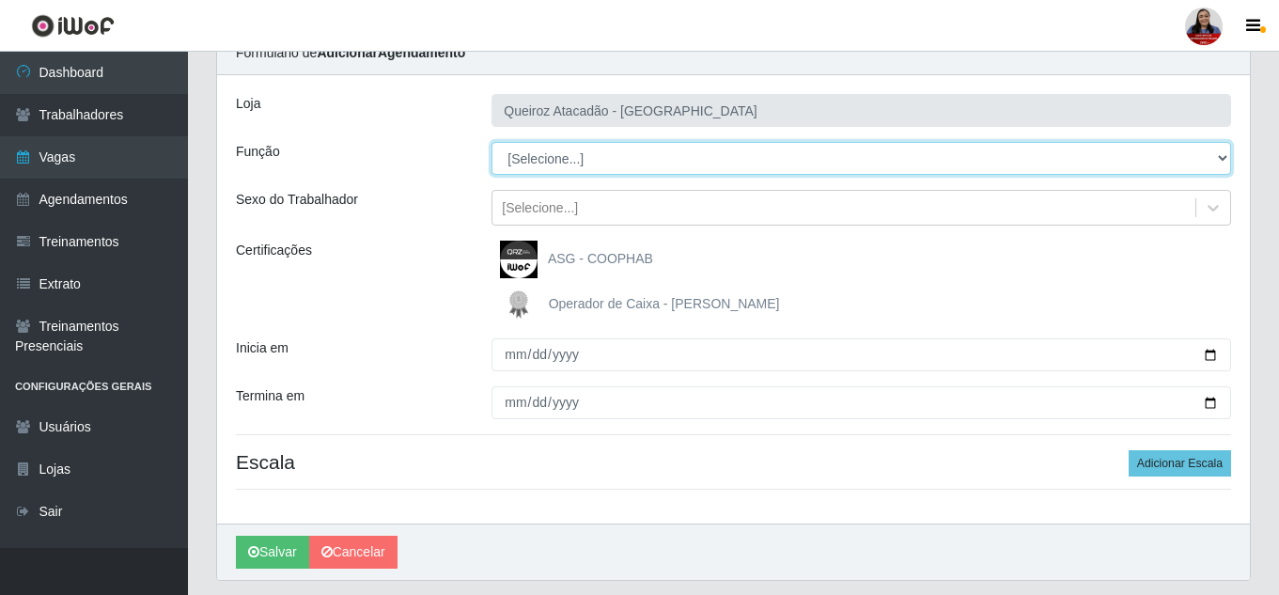
click at [627, 169] on select "[Selecione...] Embalador Embalador + Embalador ++ Operador de Caixa Operador de…" at bounding box center [860, 158] width 739 height 33
select select "22"
click at [491, 142] on select "[Selecione...] Embalador Embalador + Embalador ++ Operador de Caixa Operador de…" at bounding box center [860, 158] width 739 height 33
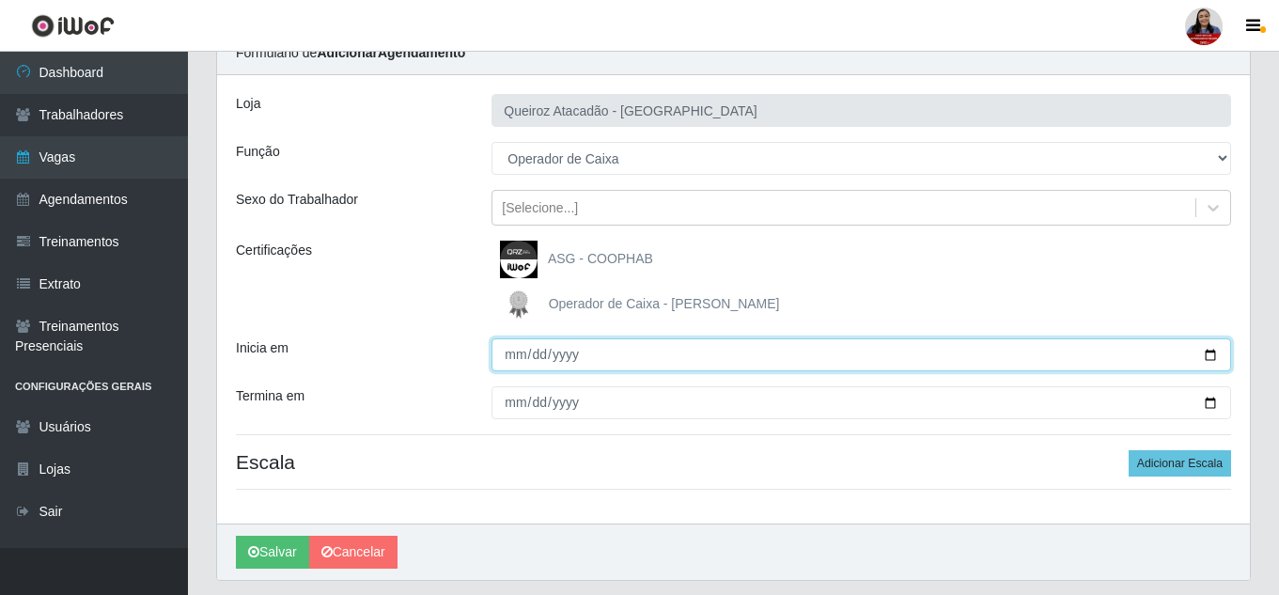
click at [1201, 358] on input "Inicia em" at bounding box center [860, 354] width 739 height 33
click at [1206, 356] on input "Inicia em" at bounding box center [860, 354] width 739 height 33
type input "[DATE]"
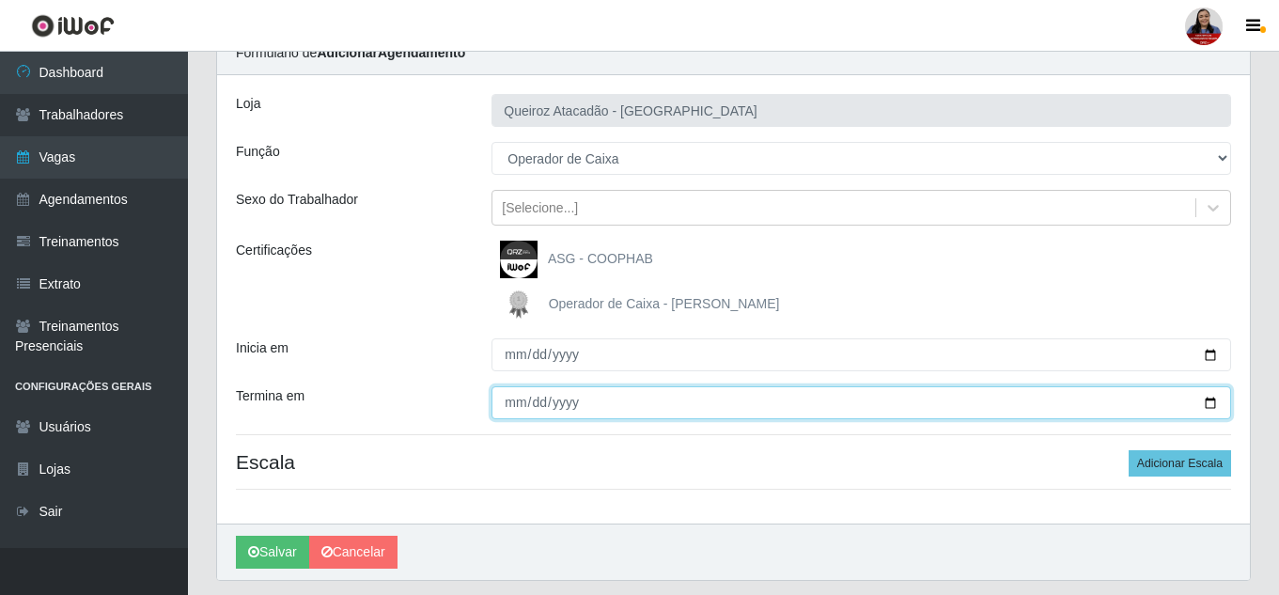
click at [1205, 396] on input "Termina em" at bounding box center [860, 402] width 739 height 33
type input "2025-09-12"
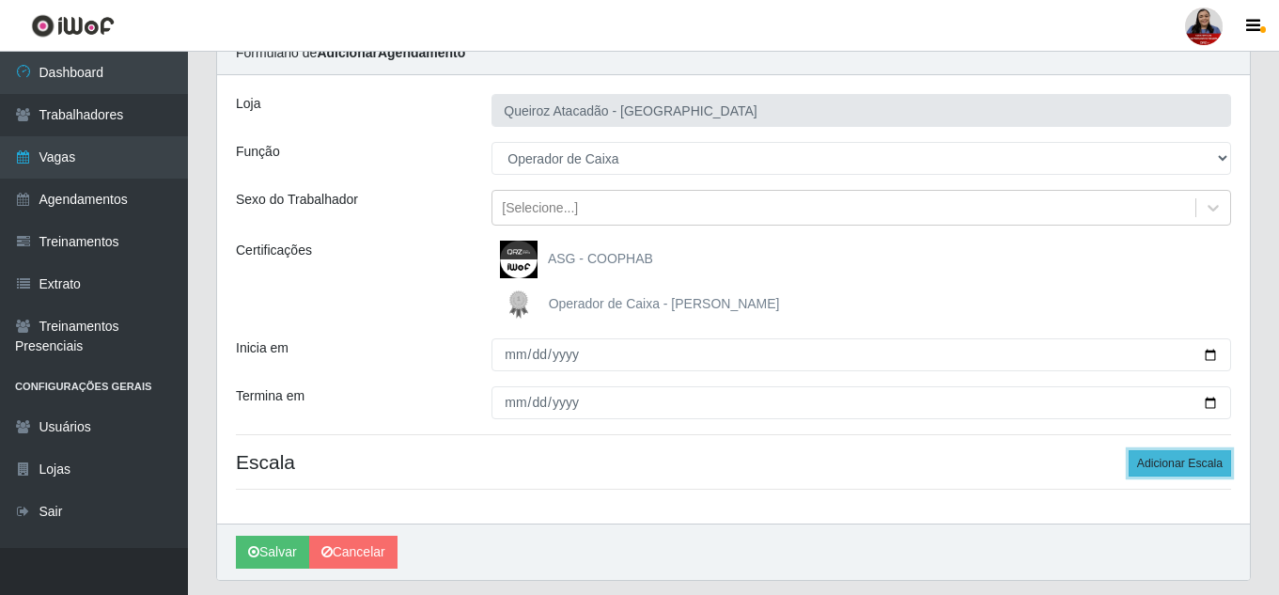
click at [1194, 455] on button "Adicionar Escala" at bounding box center [1179, 463] width 102 height 26
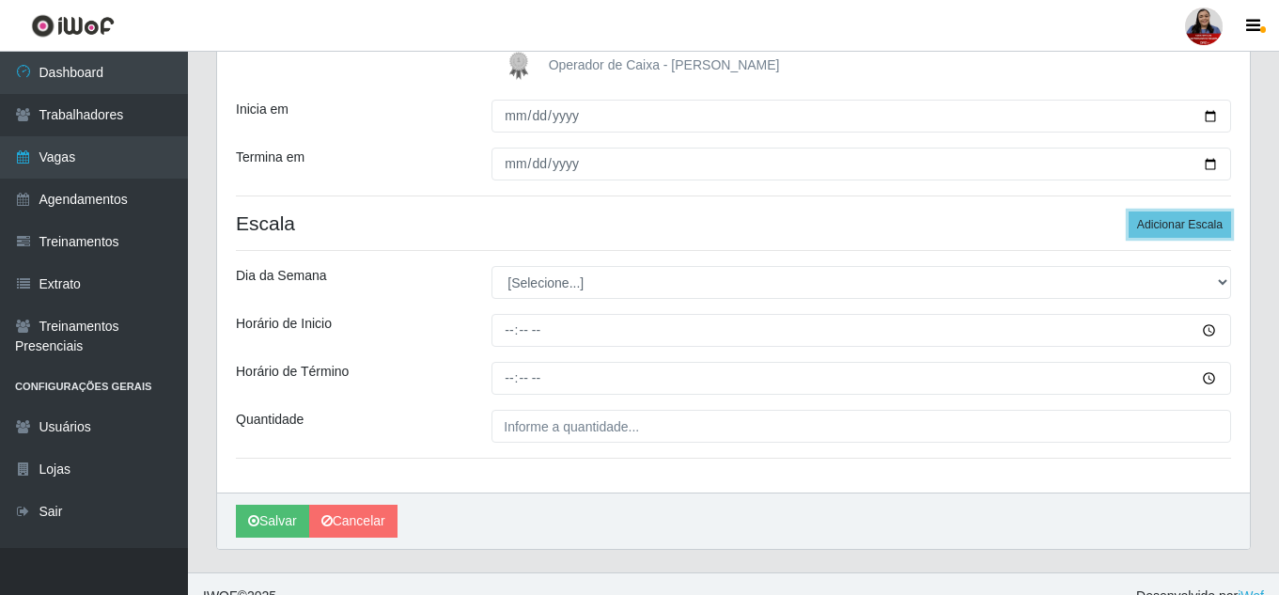
scroll to position [349, 0]
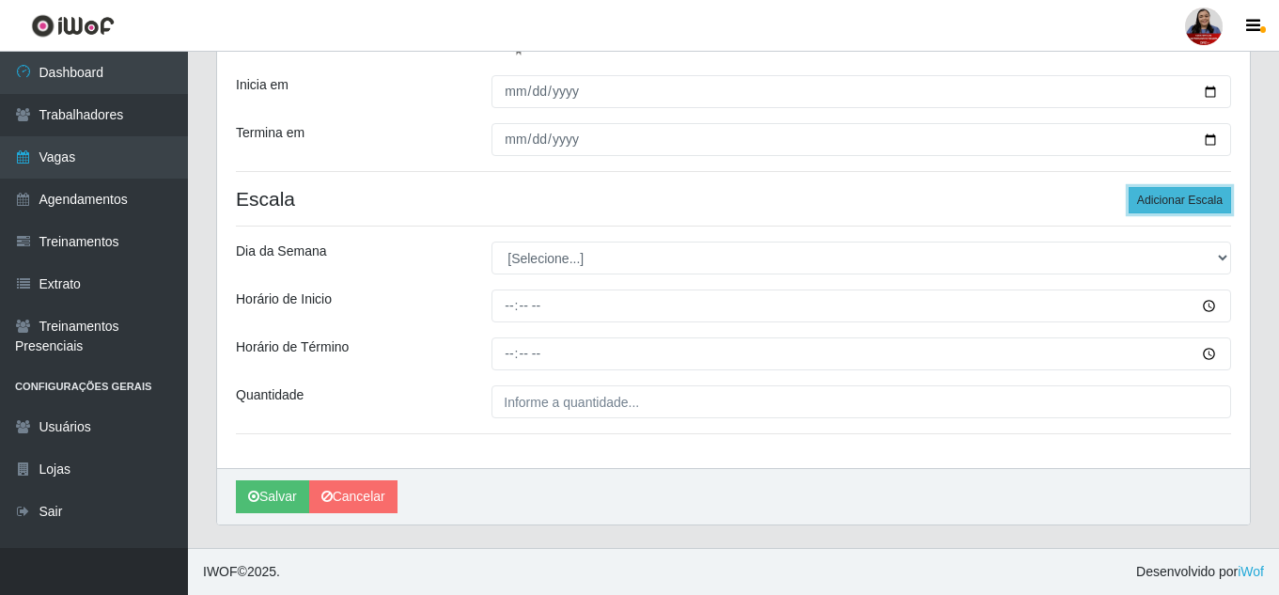
click at [1156, 200] on button "Adicionar Escala" at bounding box center [1179, 200] width 102 height 26
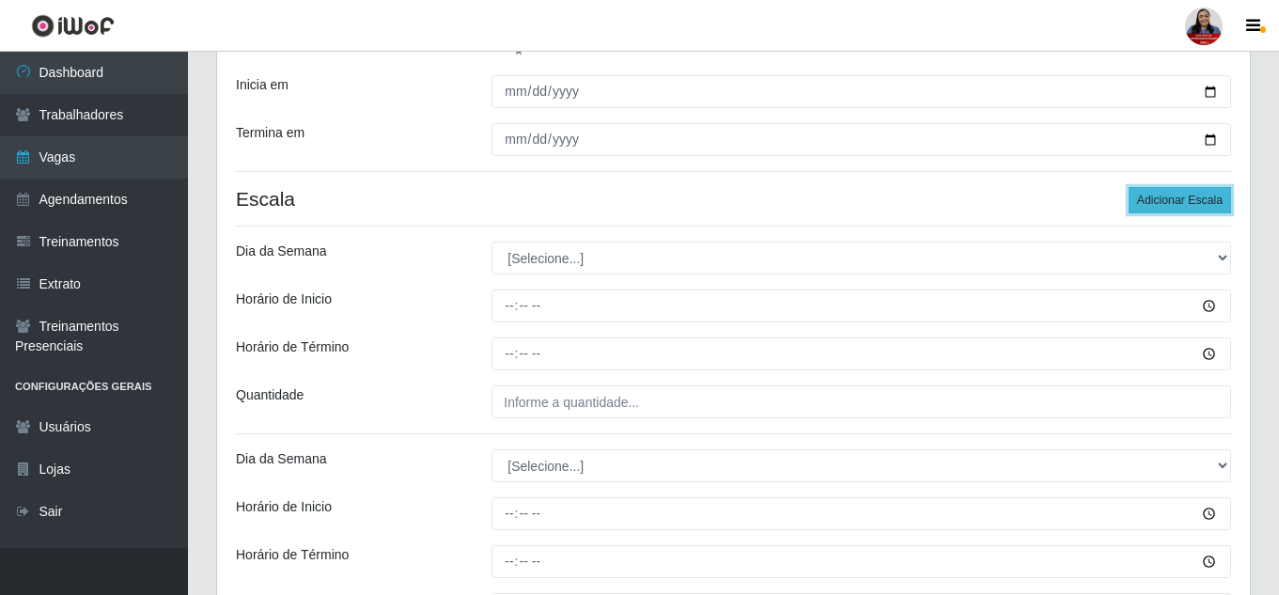
click at [1156, 200] on button "Adicionar Escala" at bounding box center [1179, 200] width 102 height 26
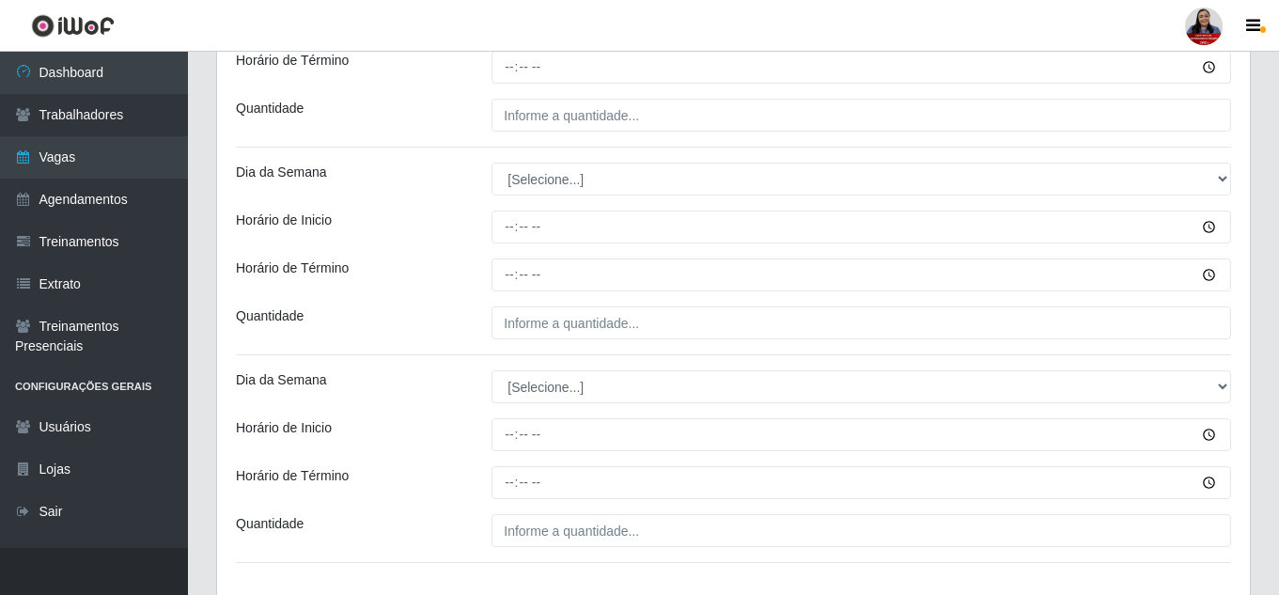
scroll to position [256, 0]
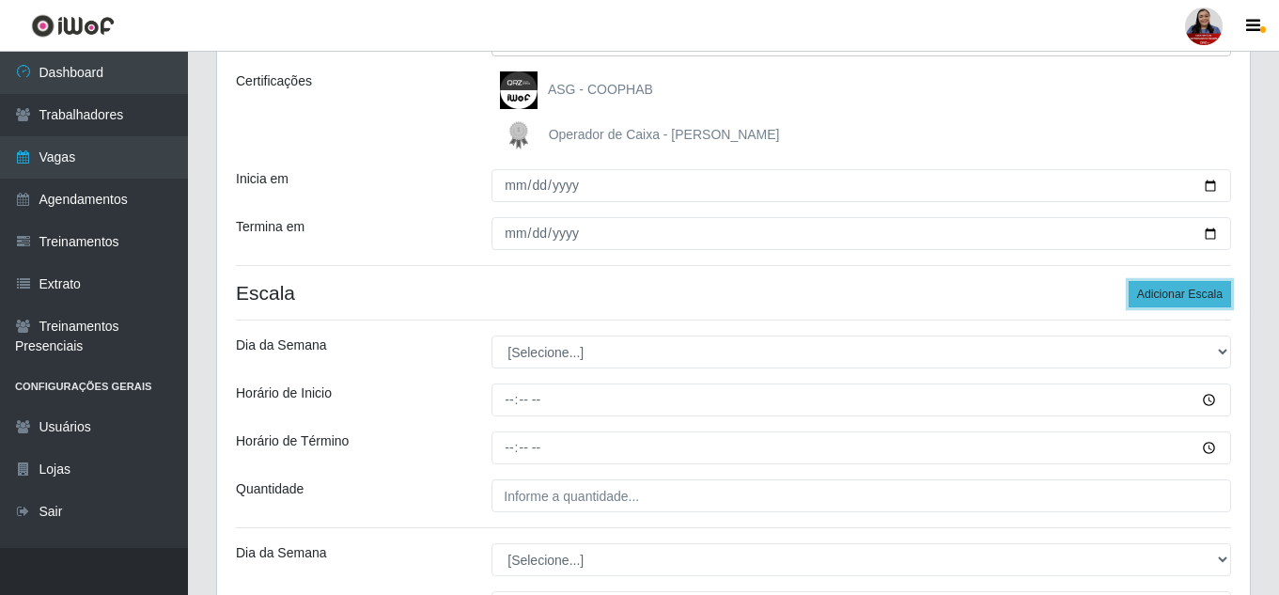
click at [1174, 291] on button "Adicionar Escala" at bounding box center [1179, 294] width 102 height 26
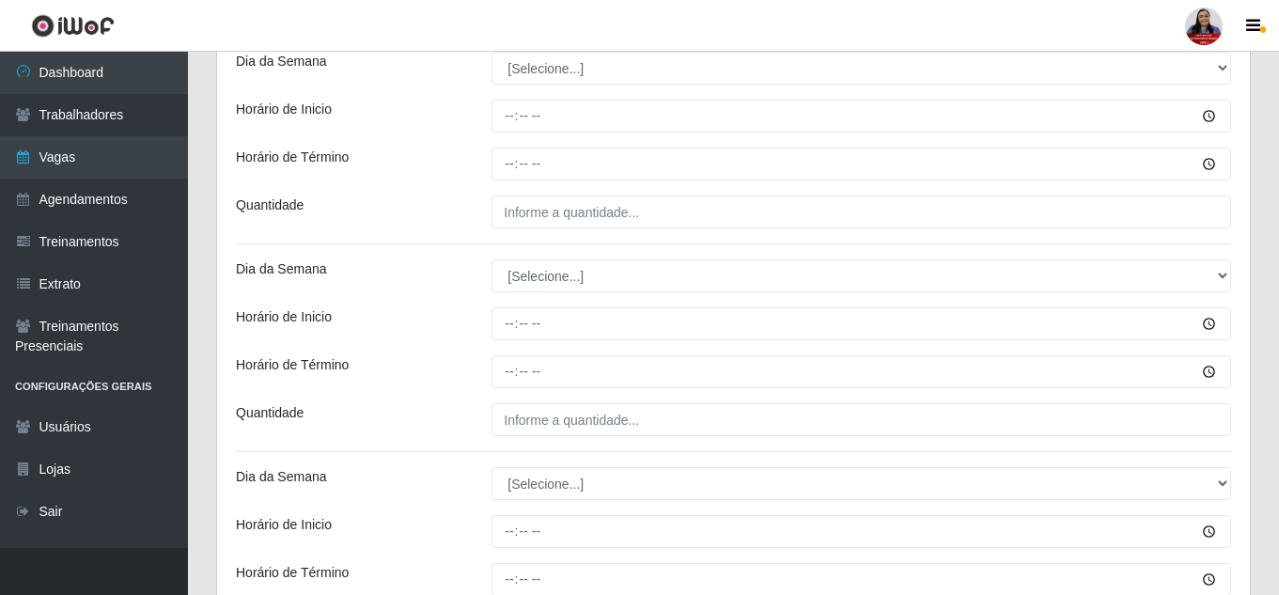
scroll to position [409, 0]
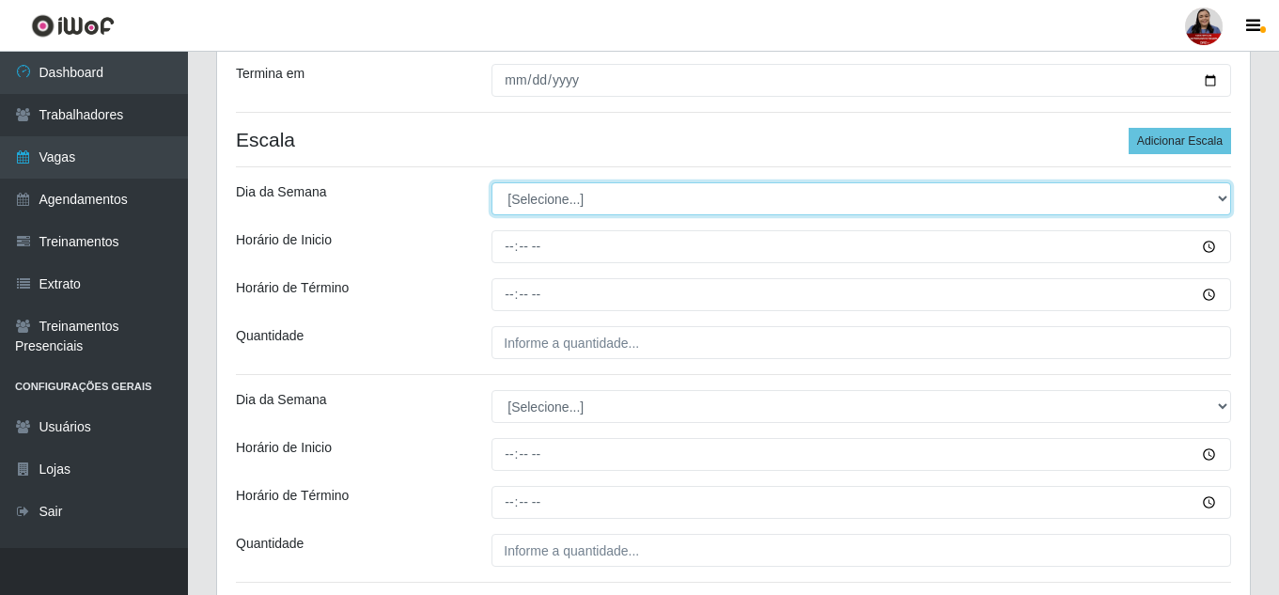
click at [652, 204] on select "[Selecione...] Segunda Terça Quarta Quinta Sexta Sábado Domingo" at bounding box center [860, 198] width 739 height 33
select select "2"
click at [491, 182] on select "[Selecione...] Segunda Terça Quarta Quinta Sexta Sábado Domingo" at bounding box center [860, 198] width 739 height 33
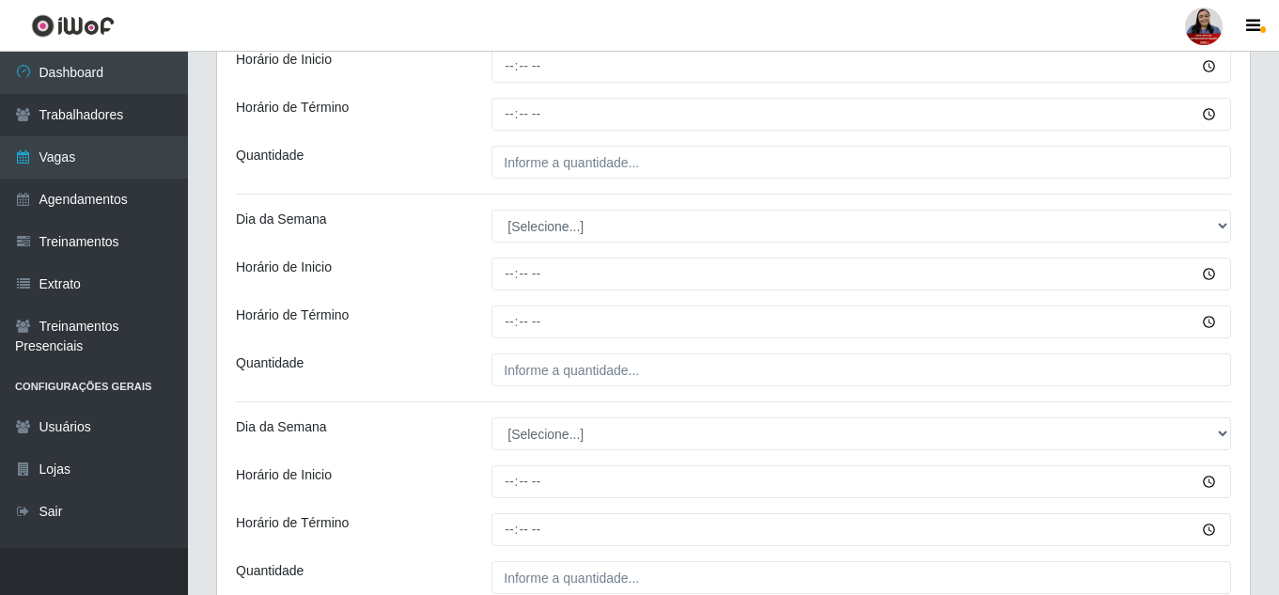
scroll to position [597, 0]
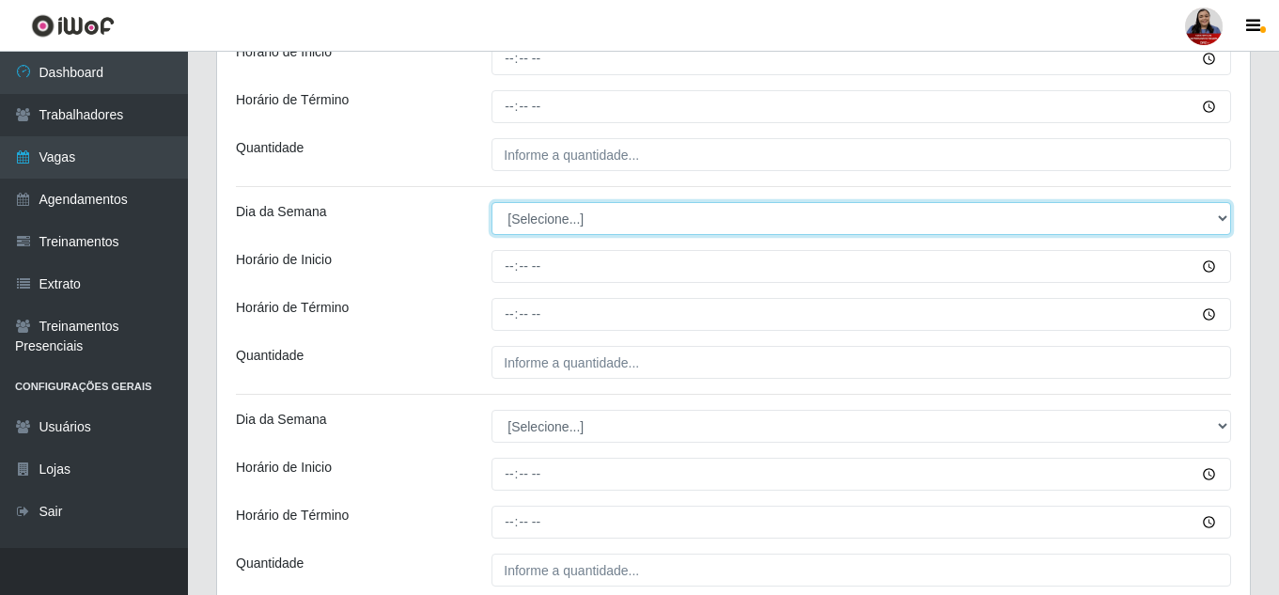
click at [612, 222] on select "[Selecione...] Segunda Terça Quarta Quinta Sexta Sábado Domingo" at bounding box center [860, 218] width 739 height 33
select select "3"
click at [491, 202] on select "[Selecione...] Segunda Terça Quarta Quinta Sexta Sábado Domingo" at bounding box center [860, 218] width 739 height 33
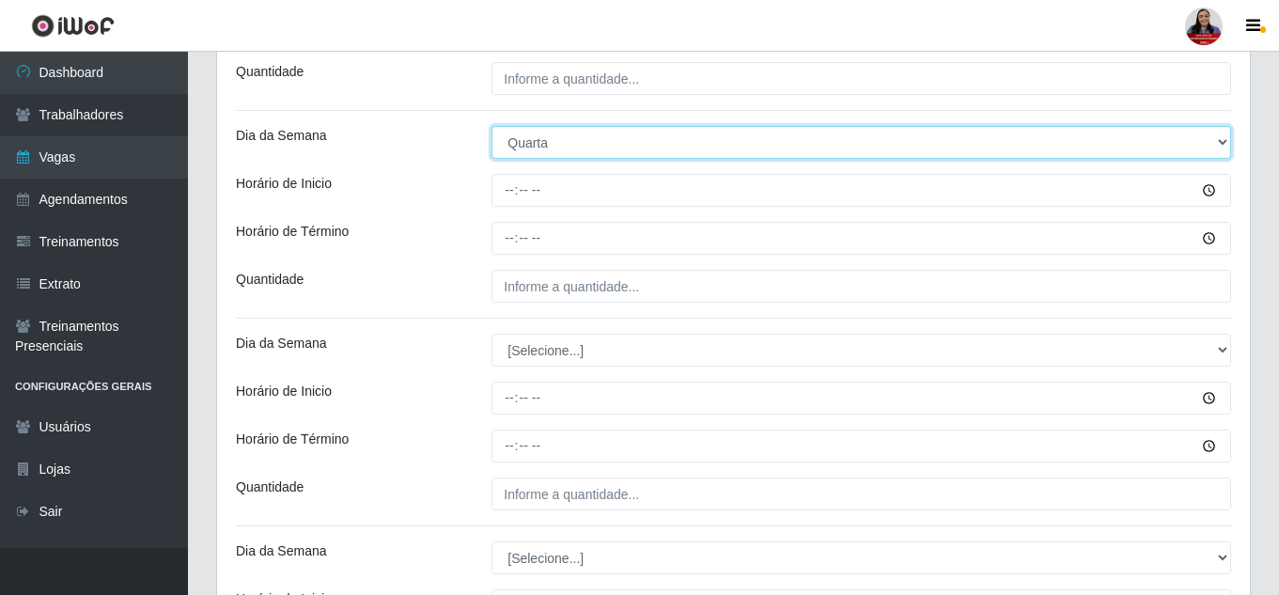
scroll to position [784, 0]
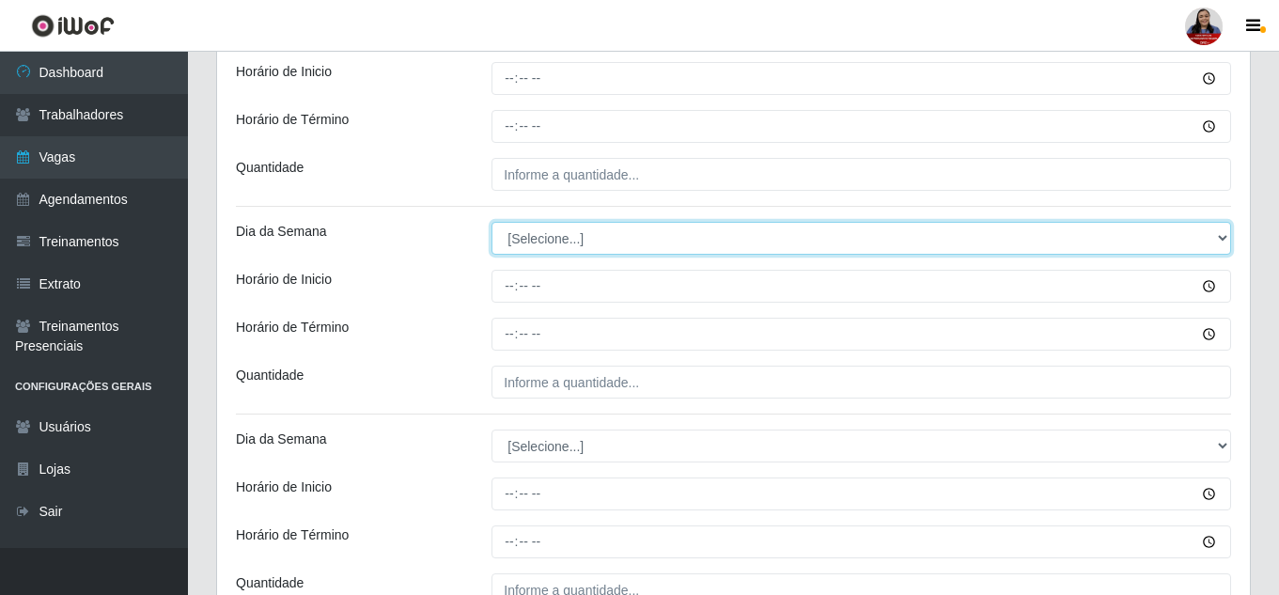
click at [611, 241] on select "[Selecione...] Segunda Terça Quarta Quinta Sexta Sábado Domingo" at bounding box center [860, 238] width 739 height 33
select select "4"
click at [491, 222] on select "[Selecione...] Segunda Terça Quarta Quinta Sexta Sábado Domingo" at bounding box center [860, 238] width 739 height 33
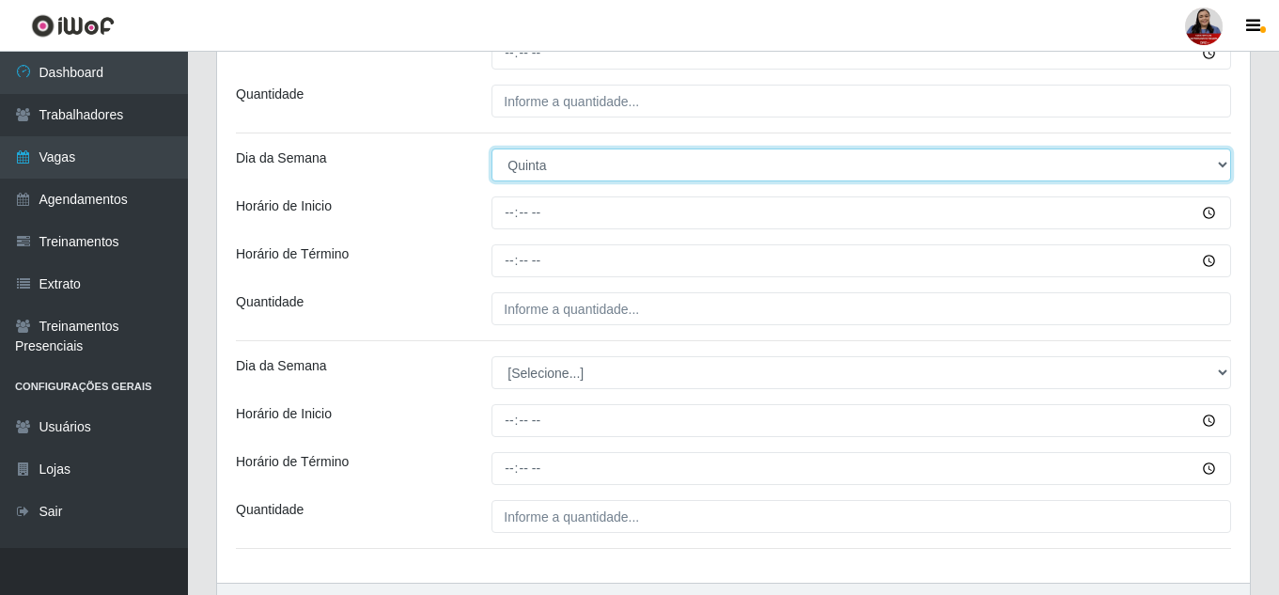
scroll to position [972, 0]
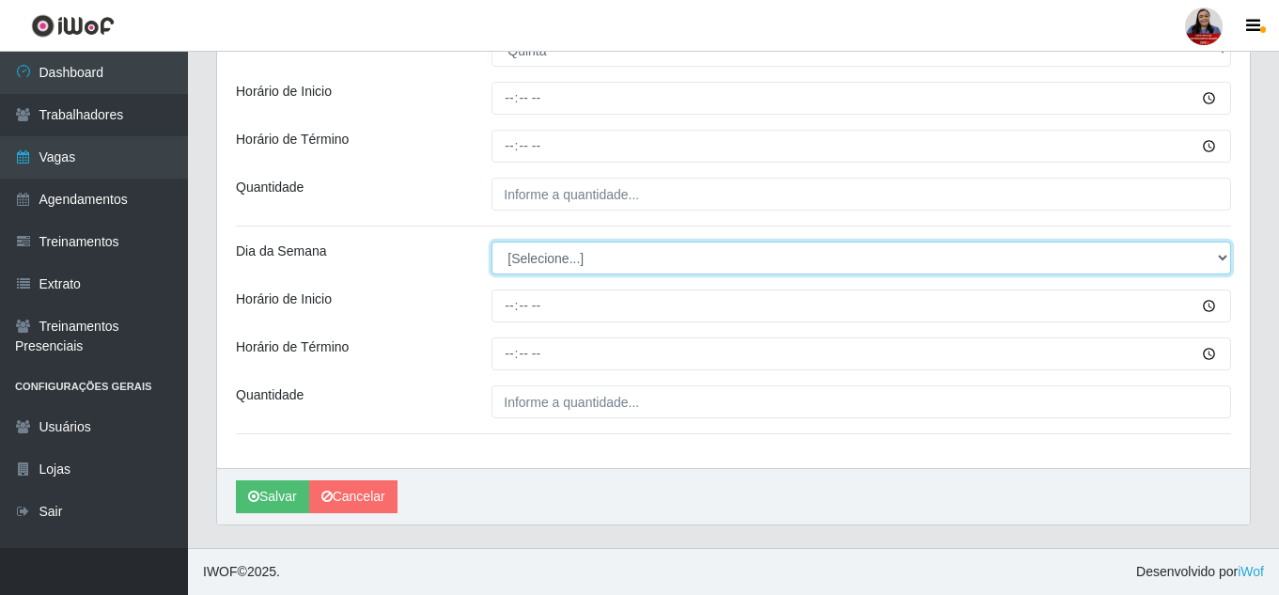
click at [578, 268] on select "[Selecione...] Segunda Terça Quarta Quinta Sexta Sábado Domingo" at bounding box center [860, 257] width 739 height 33
select select "5"
click at [491, 241] on select "[Selecione...] Segunda Terça Quarta Quinta Sexta Sábado Domingo" at bounding box center [860, 257] width 739 height 33
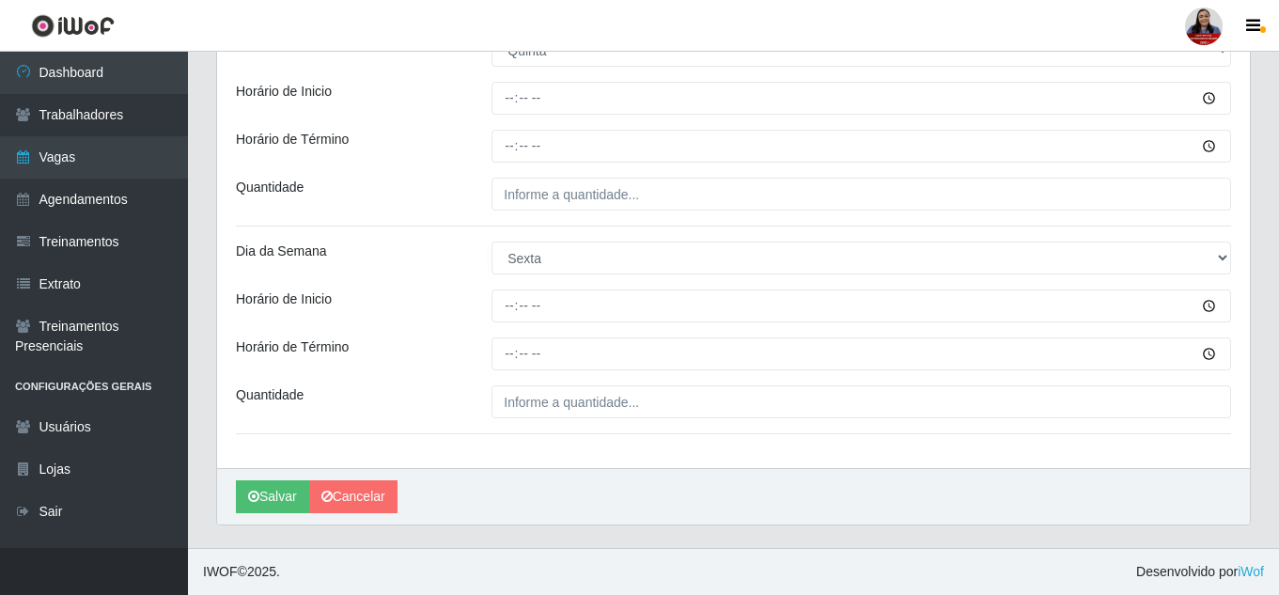
click at [430, 249] on div "Dia da Semana" at bounding box center [350, 257] width 256 height 33
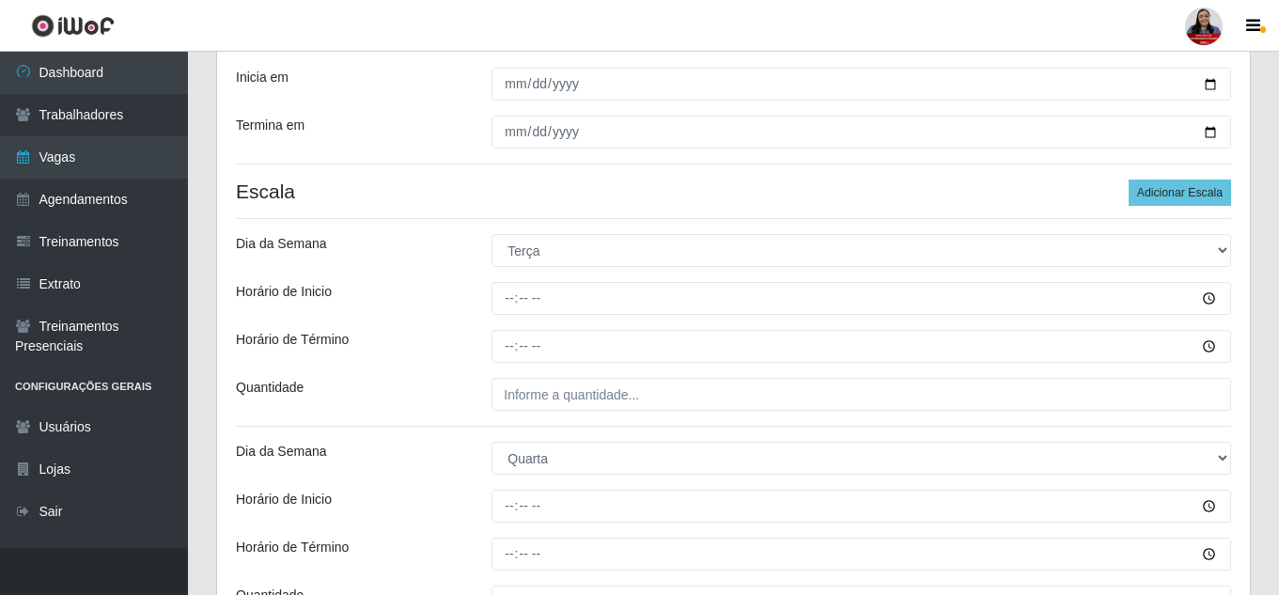
scroll to position [409, 0]
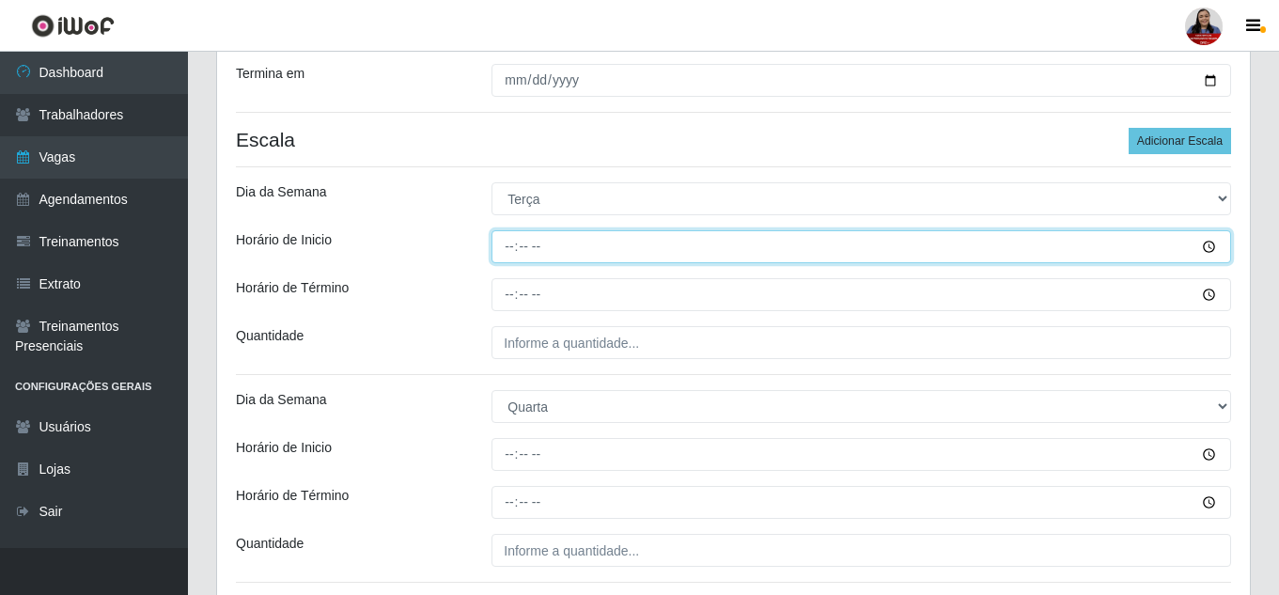
click at [512, 258] on input "Horário de Inicio" at bounding box center [860, 246] width 739 height 33
type input "16:00"
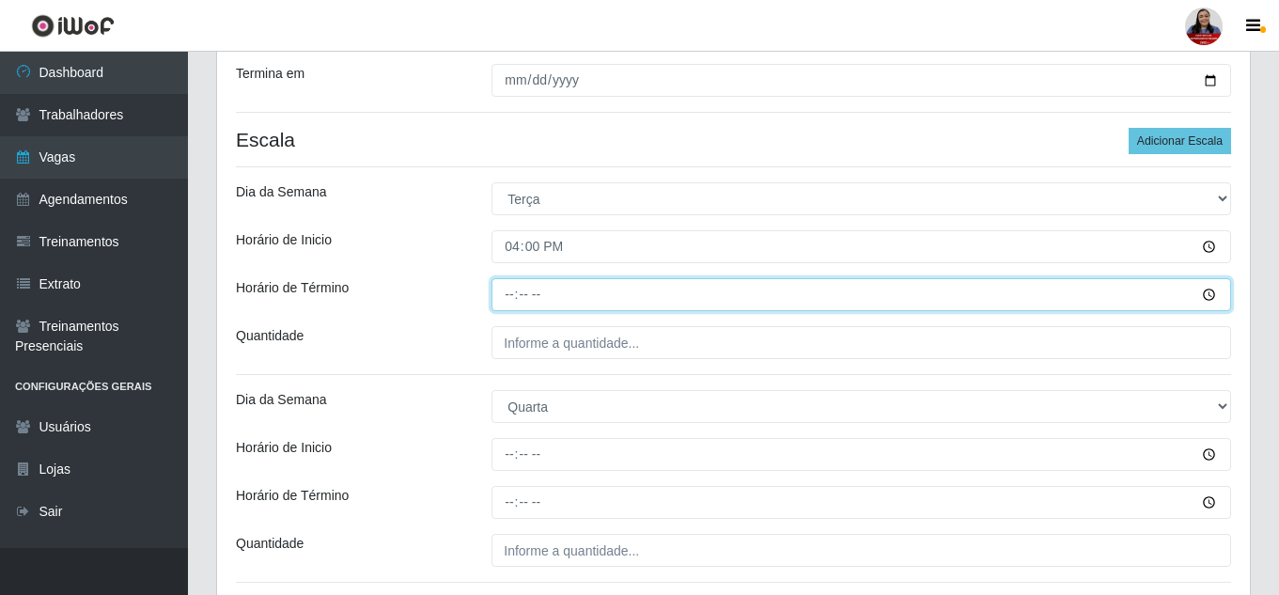
click at [532, 298] on input "Horário de Término" at bounding box center [860, 294] width 739 height 33
type input "22:00"
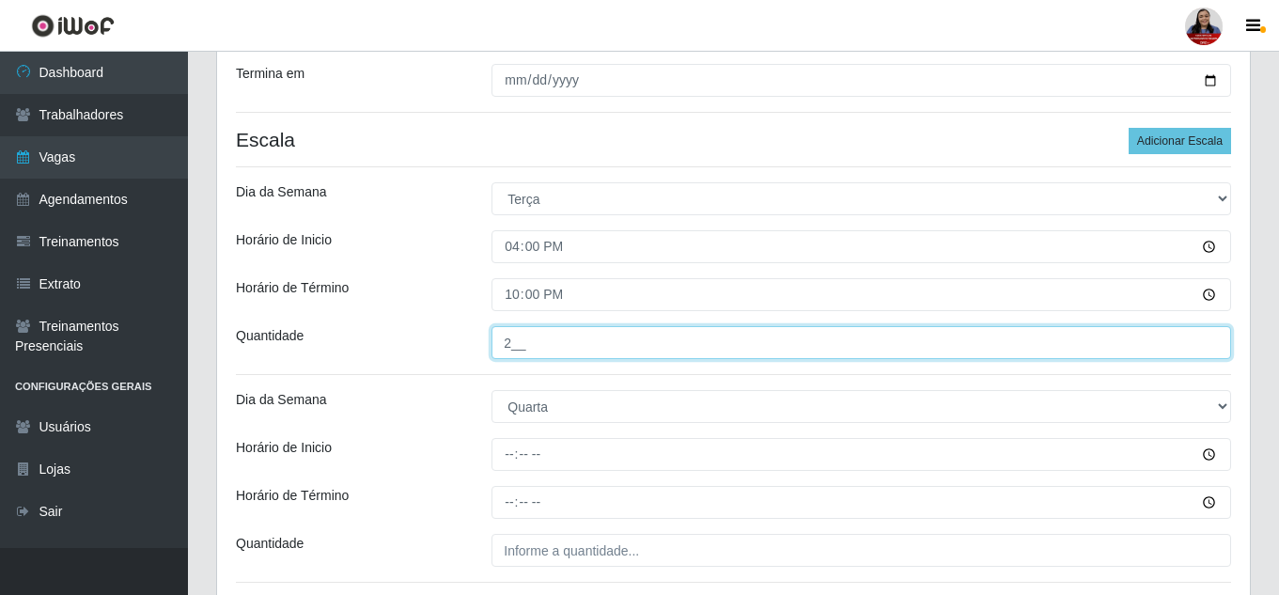
type input "2__"
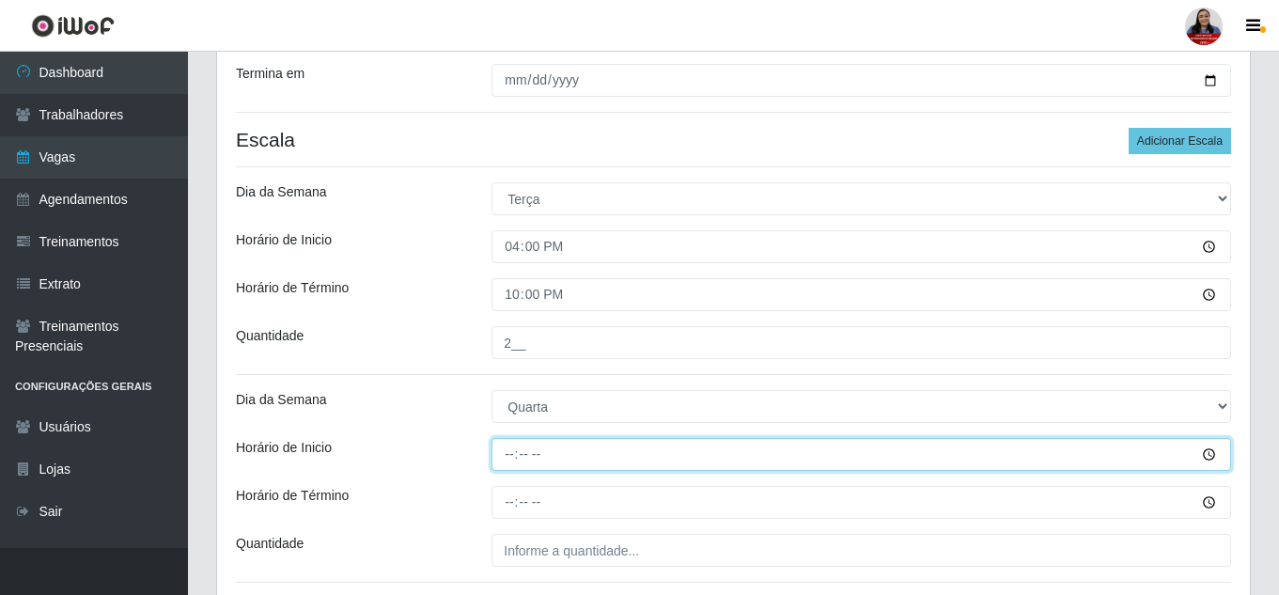
type input "16:00"
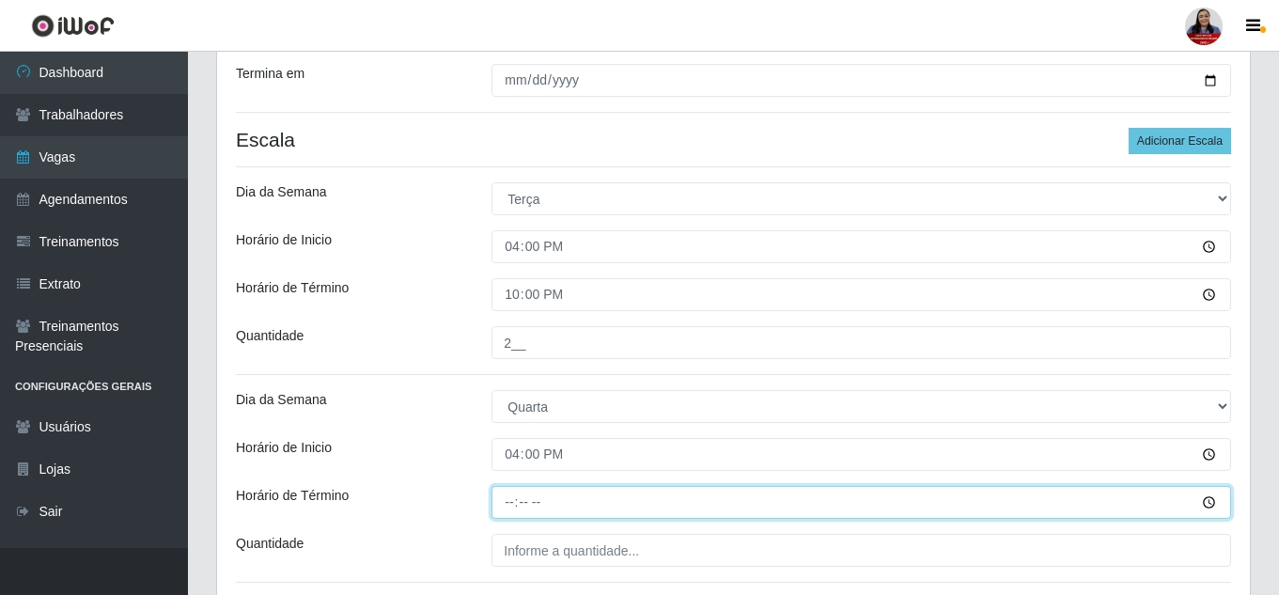
type input "22:00"
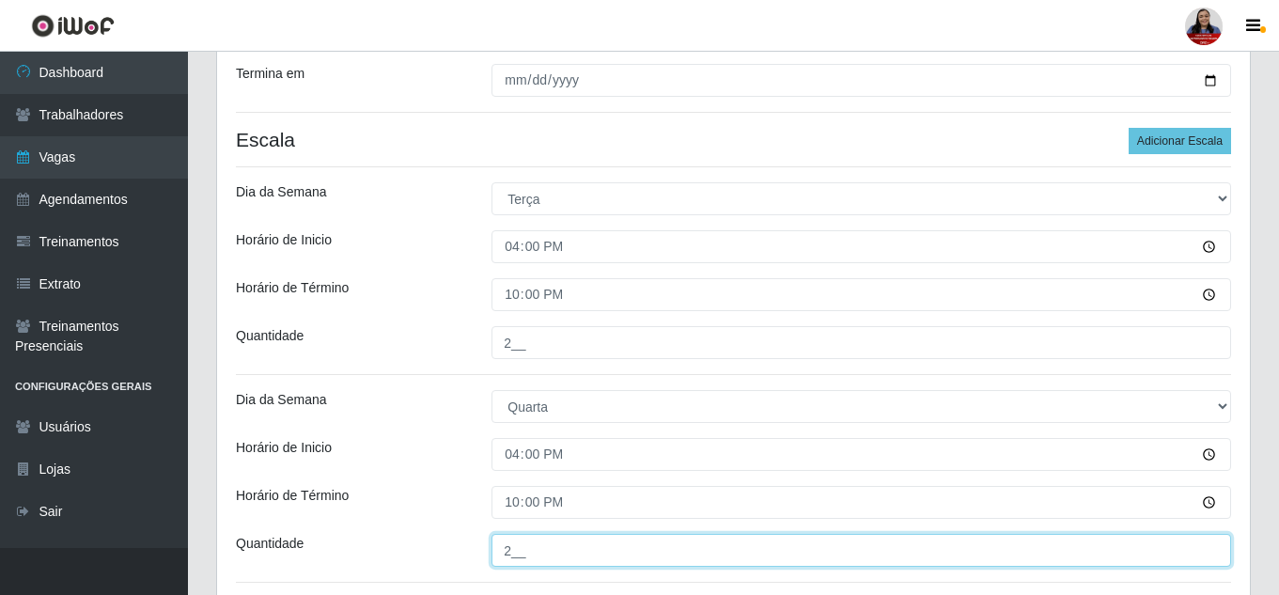
type input "2__"
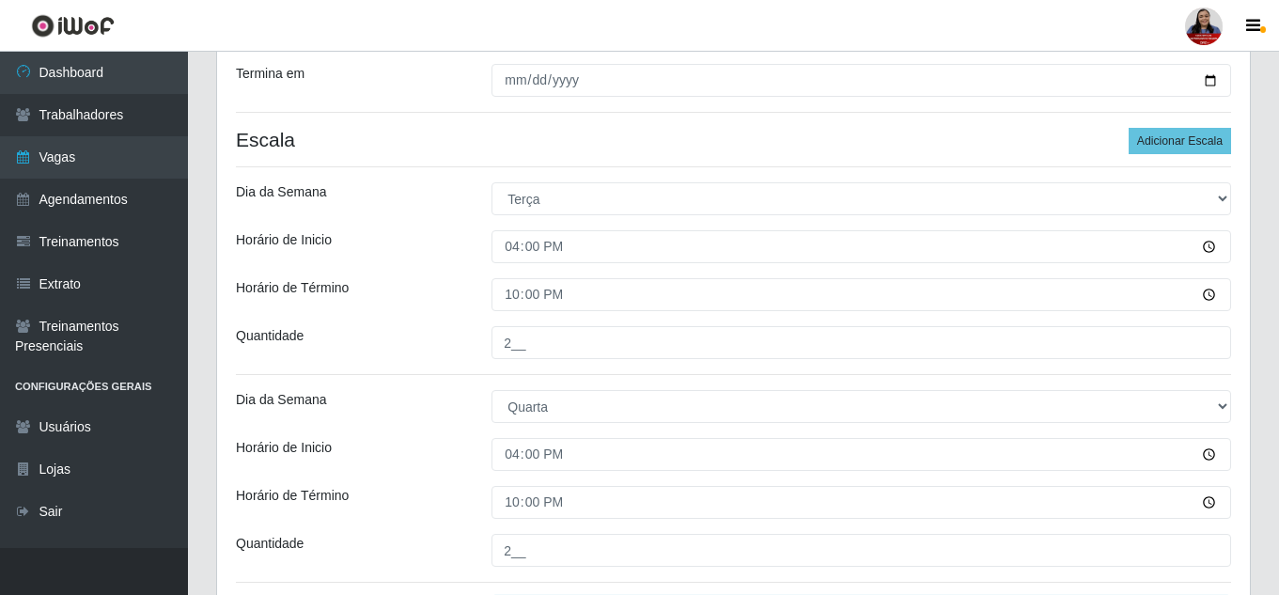
scroll to position [725, 0]
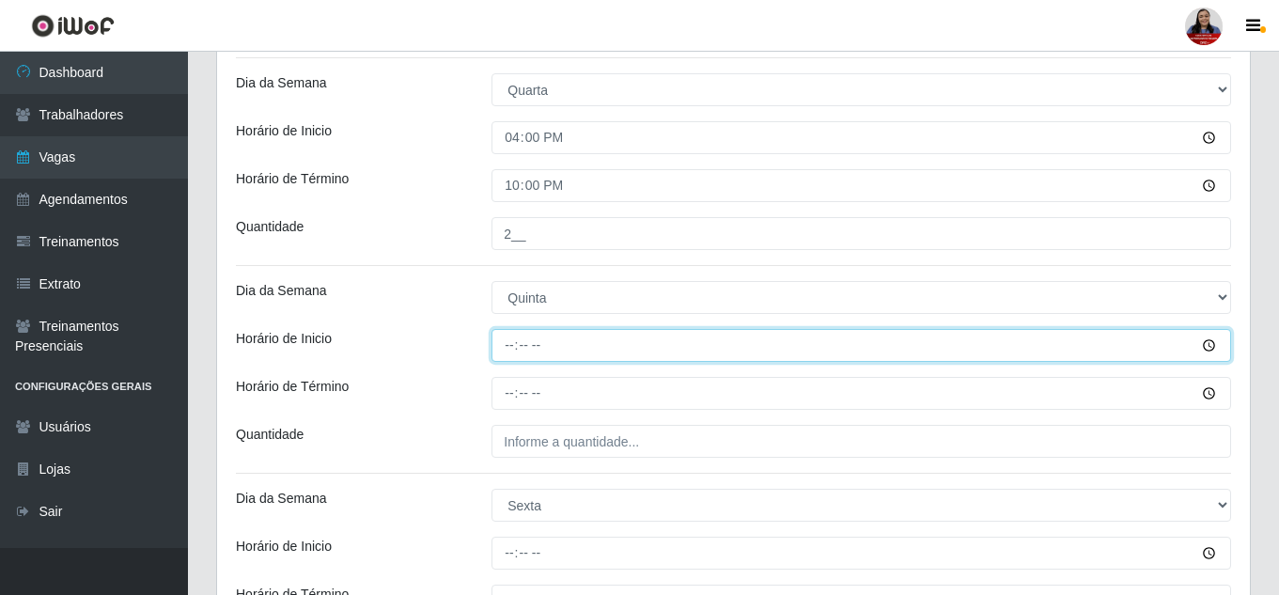
type input "16:00"
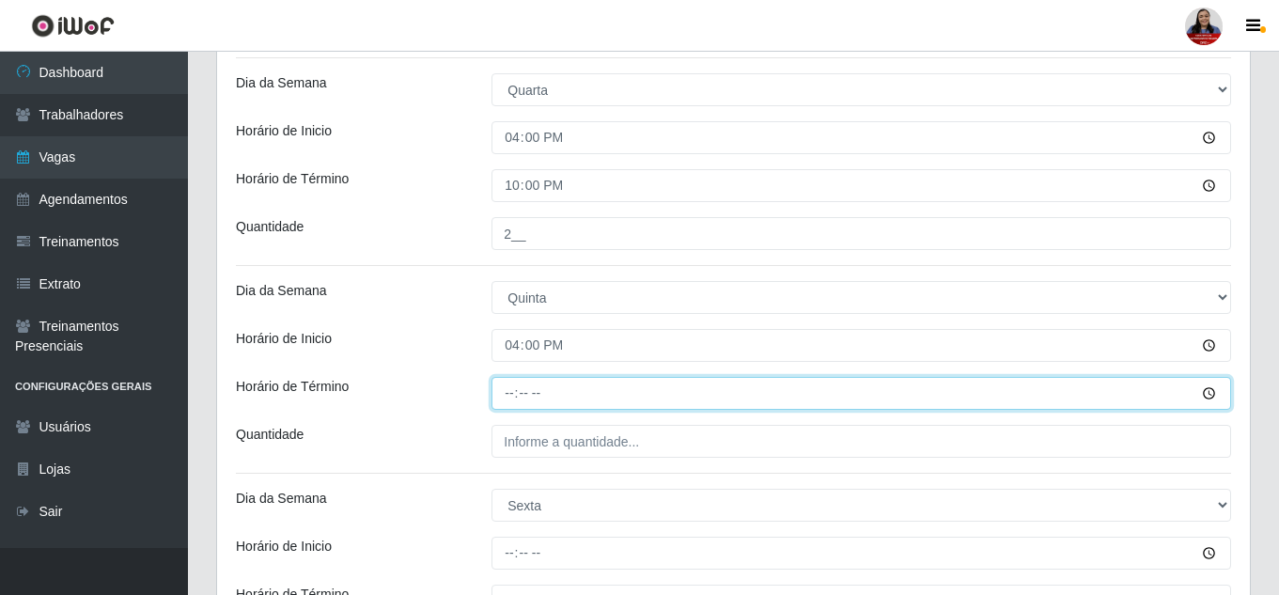
type input "22:00"
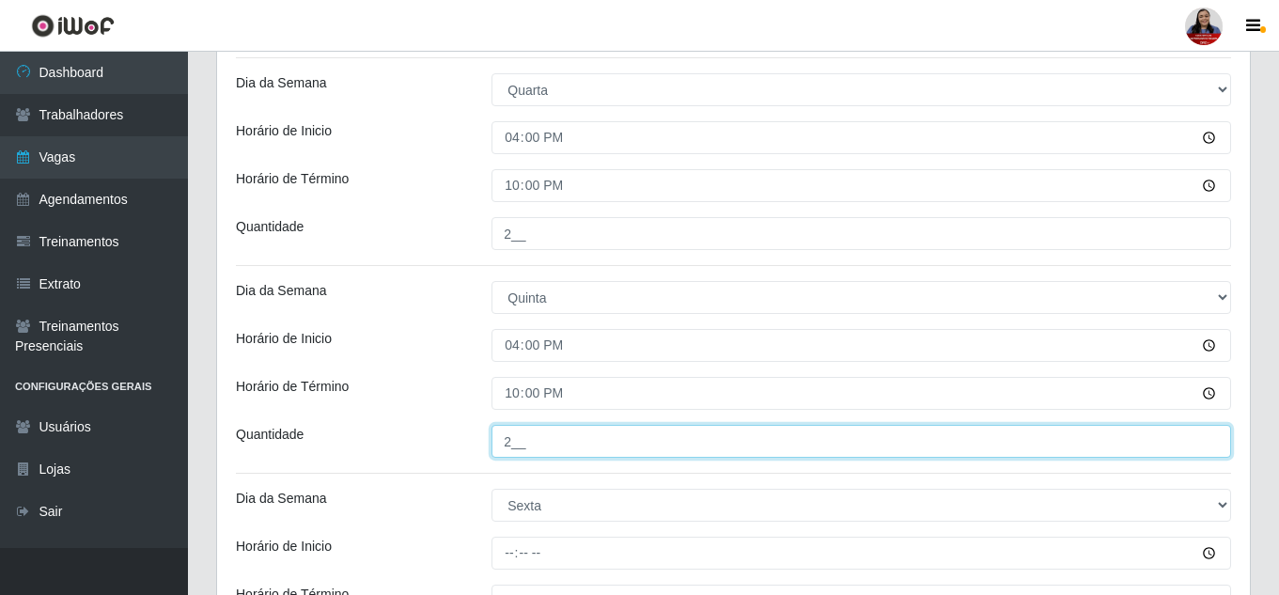
type input "2__"
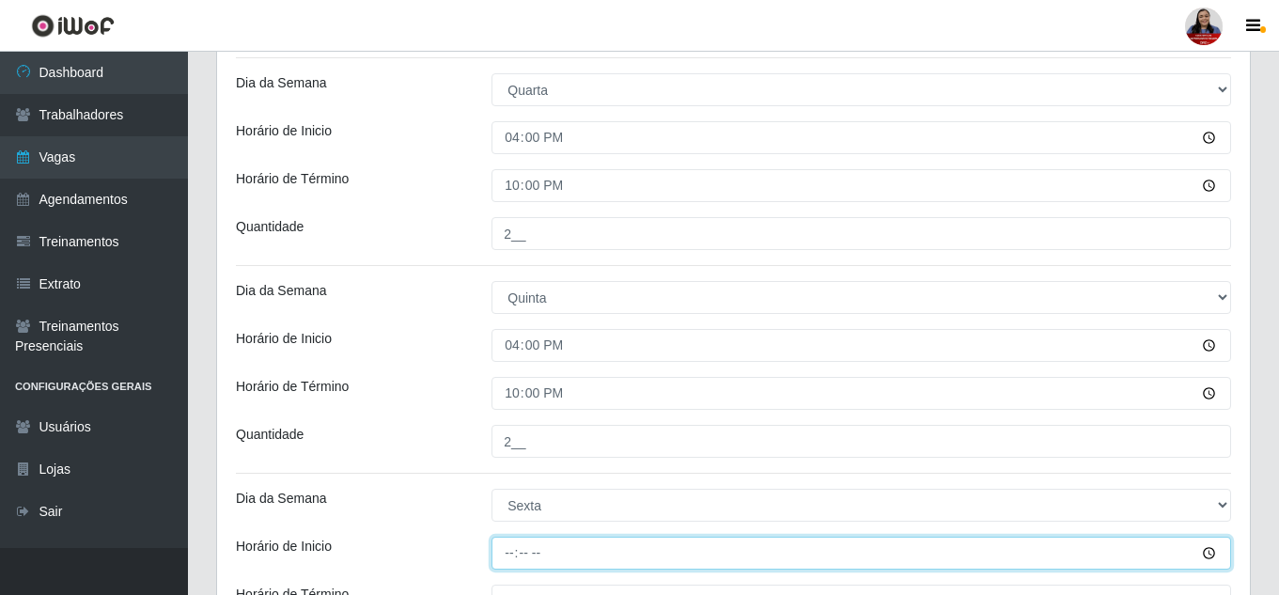
type input "16:00"
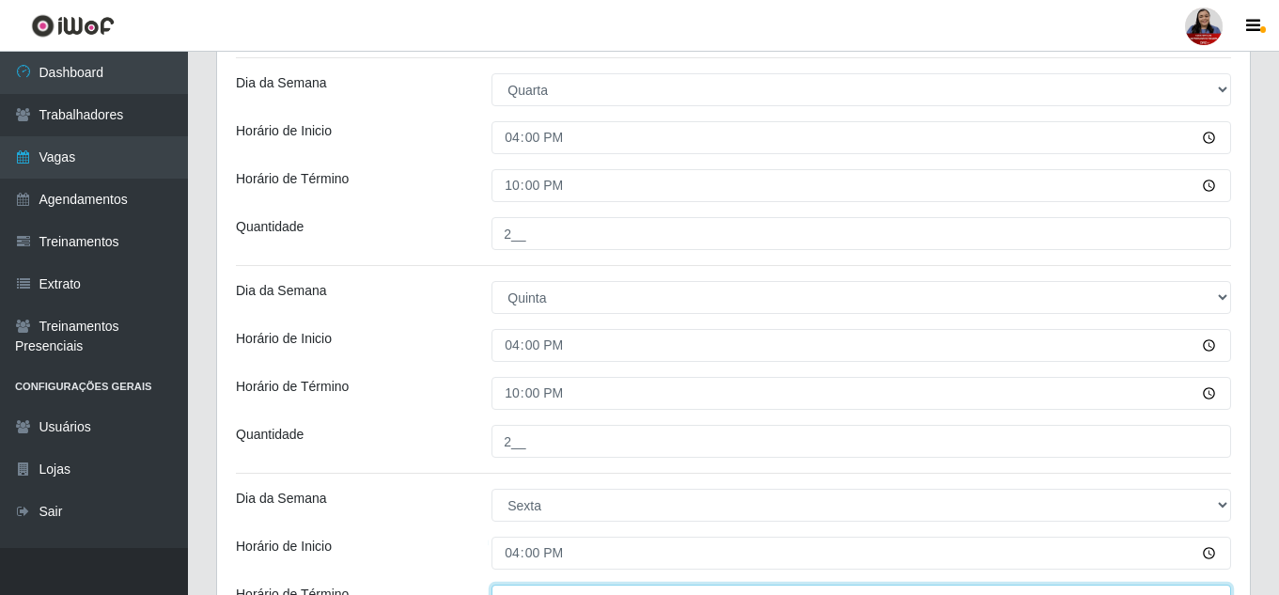
scroll to position [748, 0]
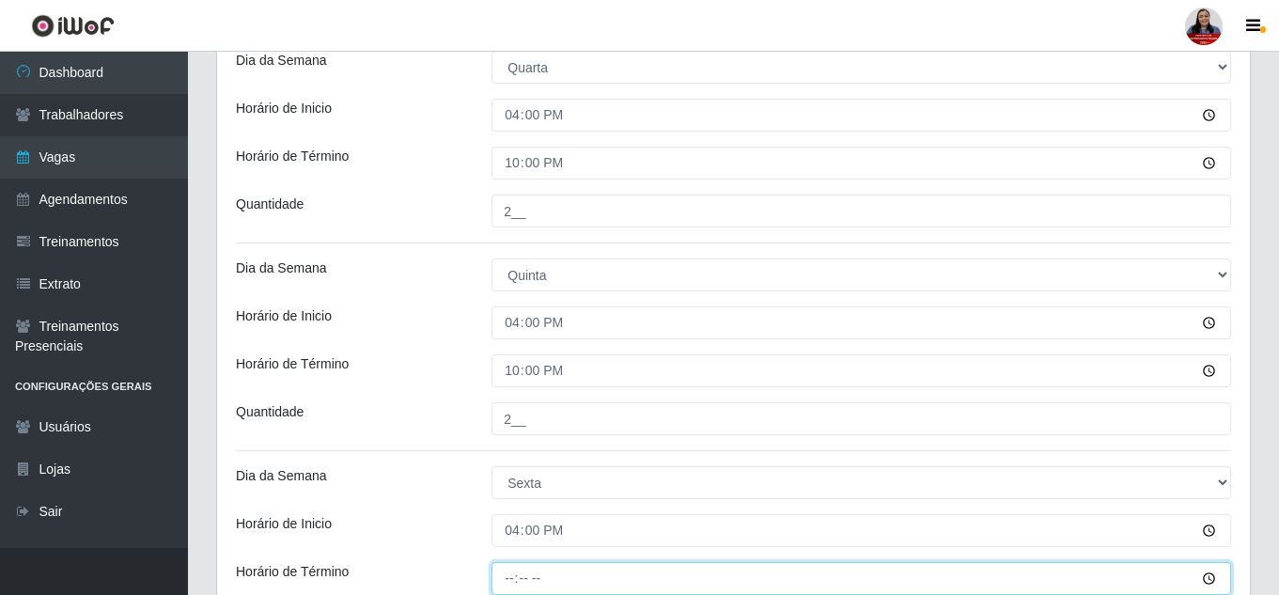
type input "22:00"
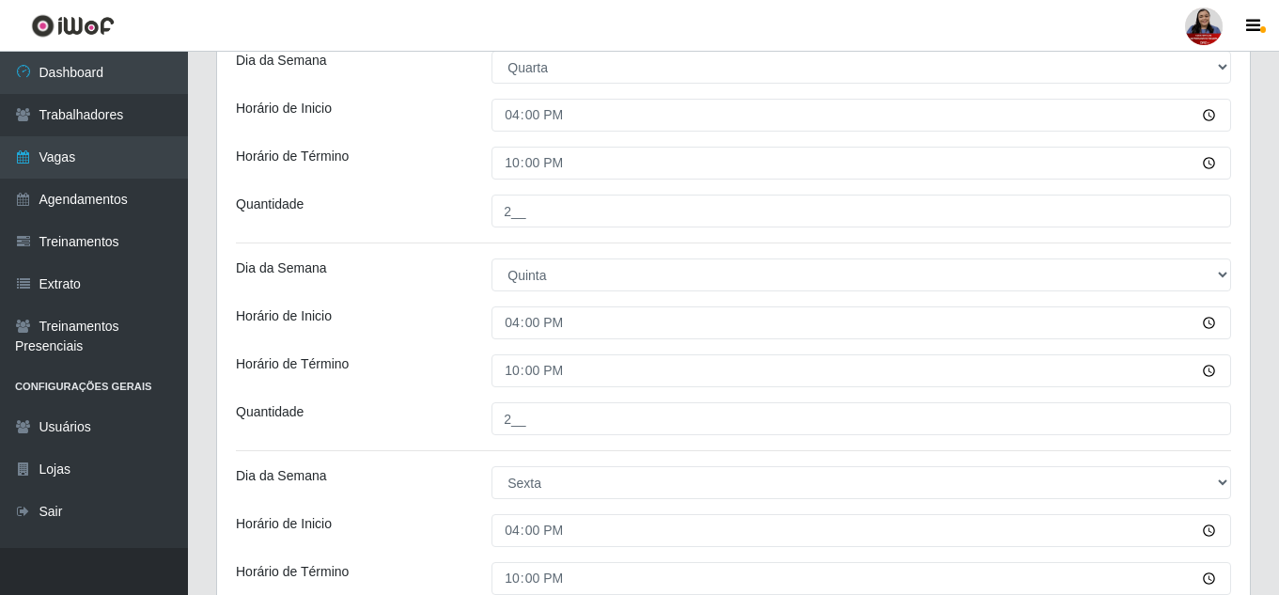
scroll to position [972, 0]
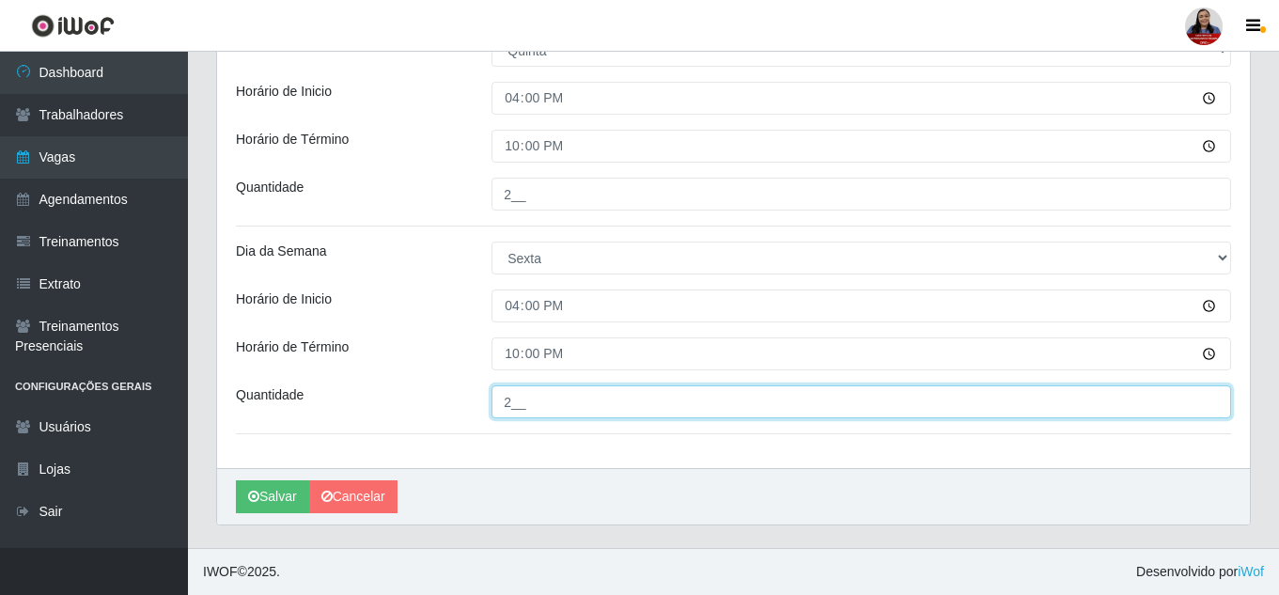
type input "2__"
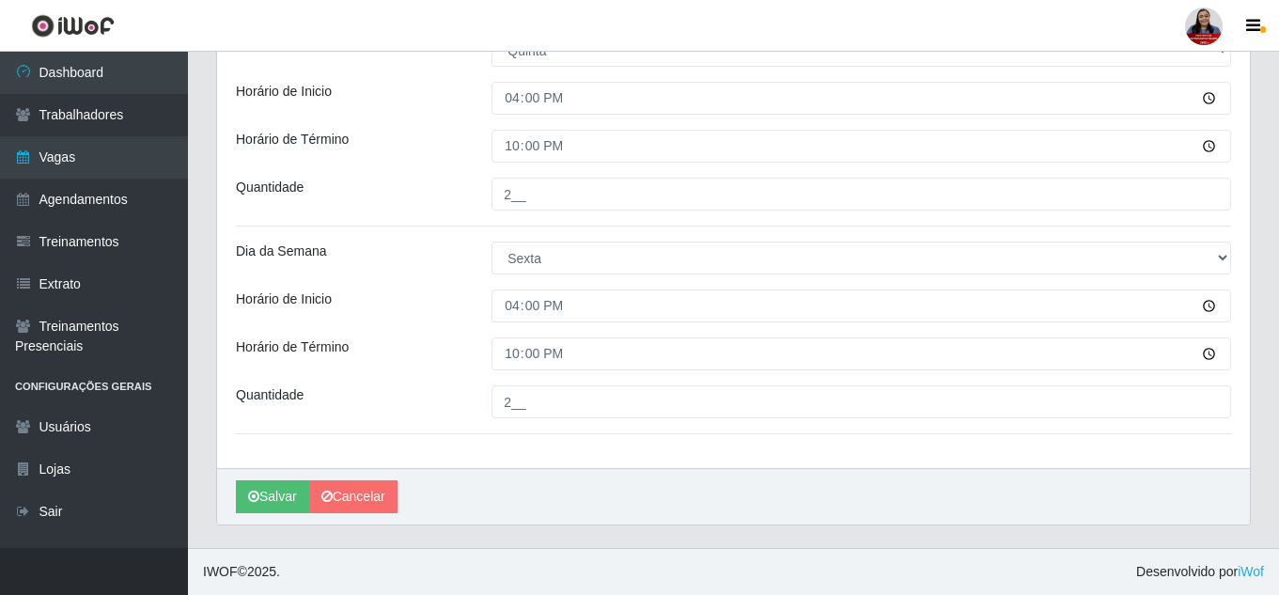
click at [429, 243] on div "Dia da Semana" at bounding box center [350, 257] width 256 height 33
click at [289, 489] on button "Salvar" at bounding box center [272, 496] width 73 height 33
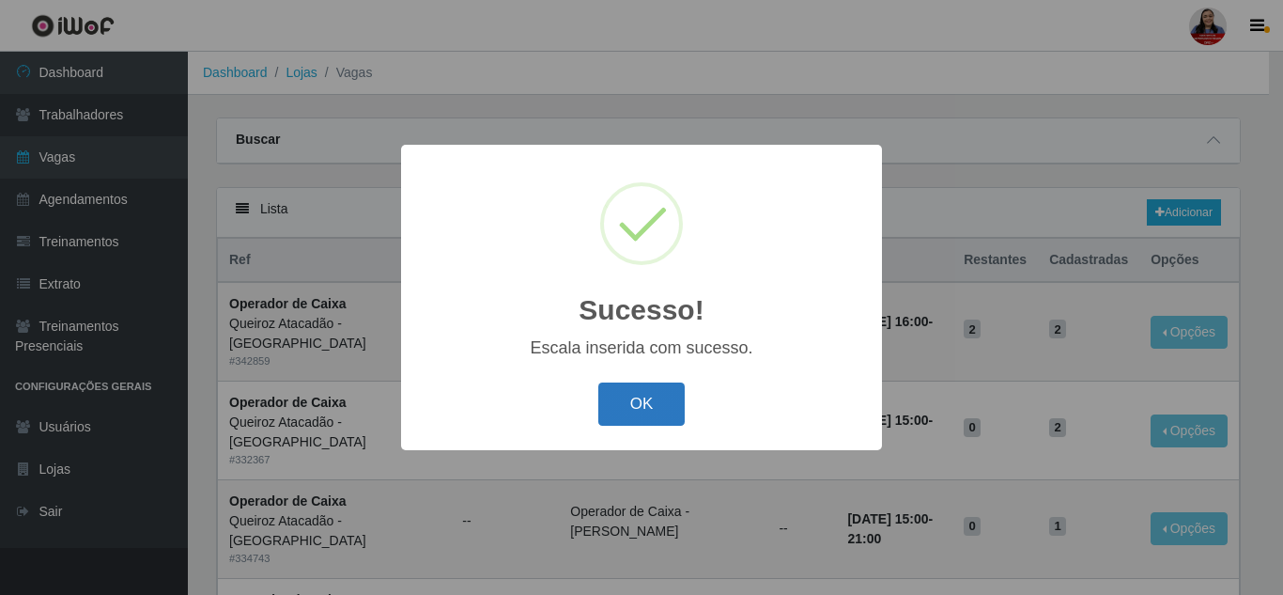
click at [652, 424] on button "OK" at bounding box center [641, 404] width 87 height 44
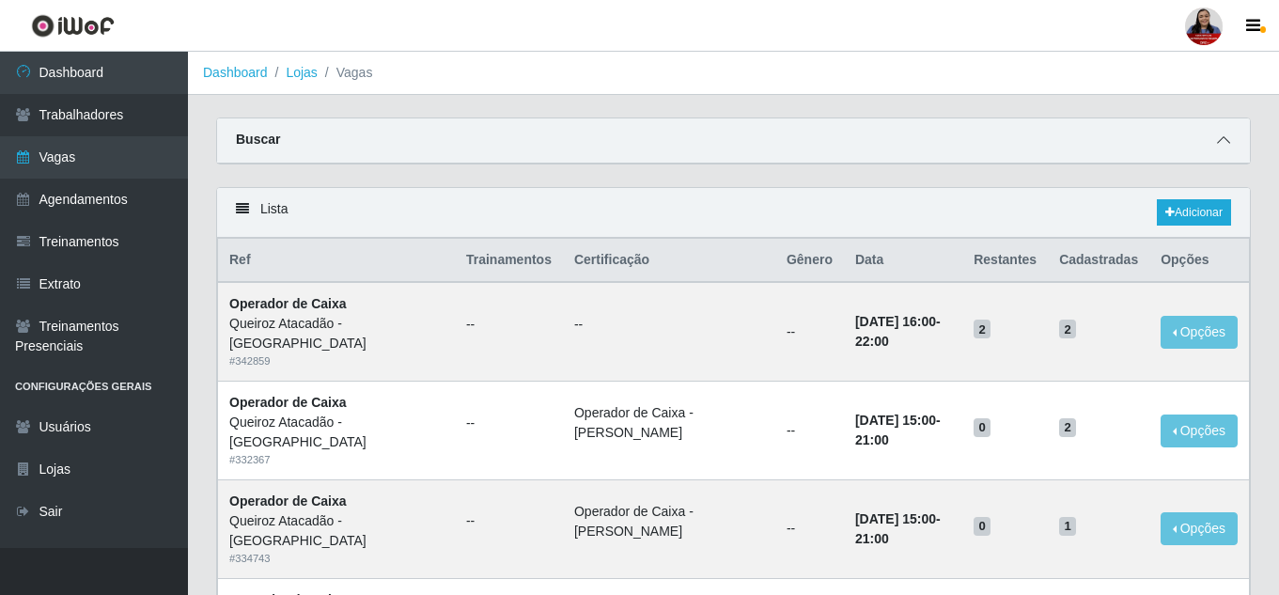
click at [1218, 142] on icon at bounding box center [1223, 139] width 13 height 13
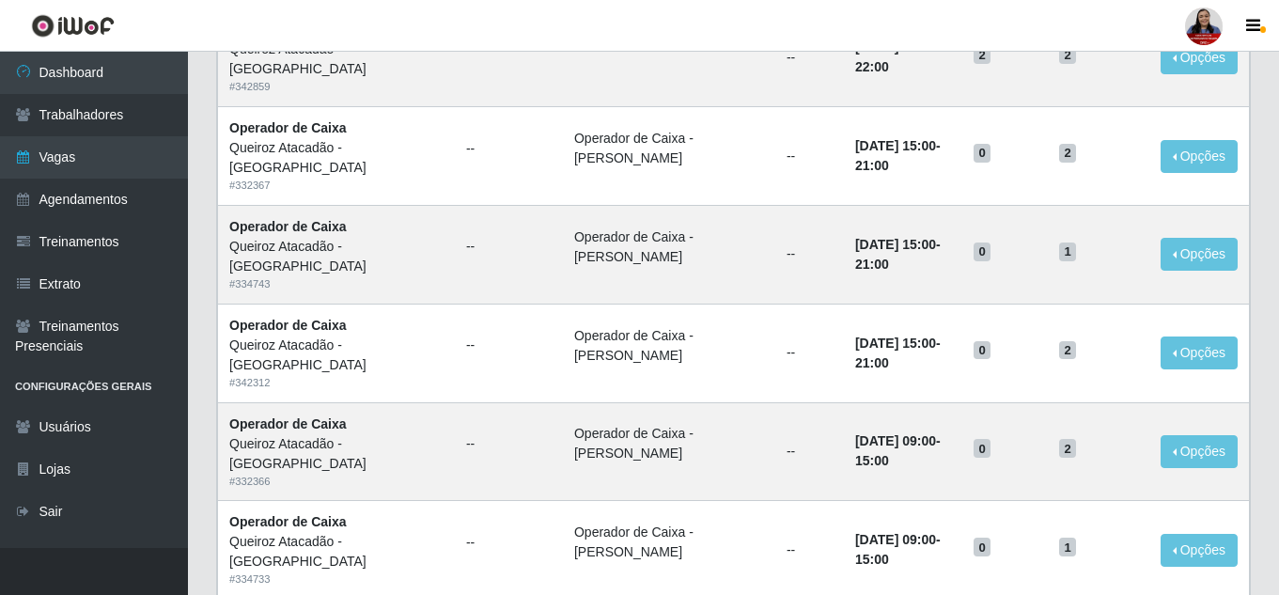
scroll to position [564, 0]
